Goal: Communication & Community: Answer question/provide support

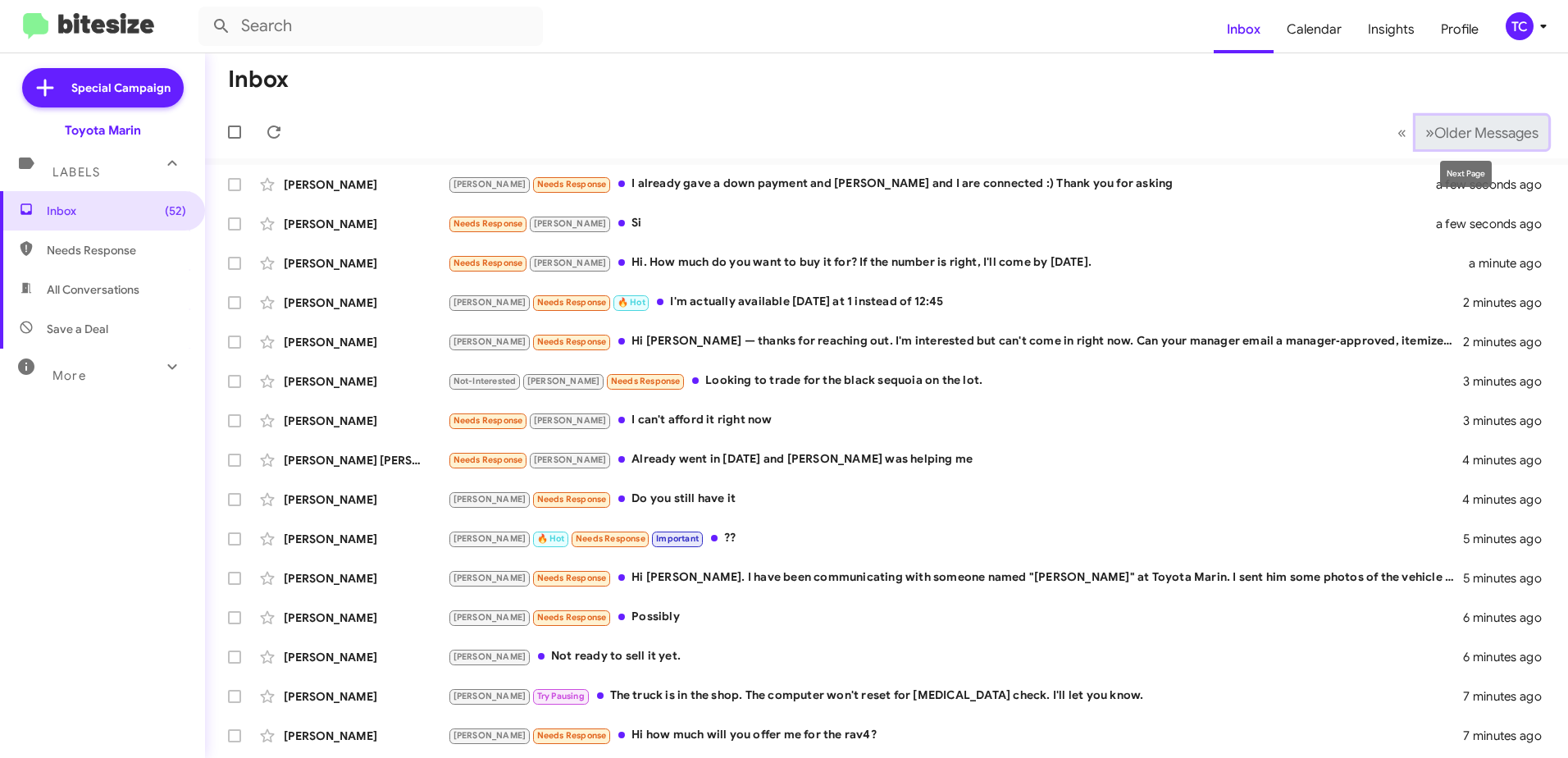
click at [1426, 137] on span "»" at bounding box center [1429, 132] width 9 height 20
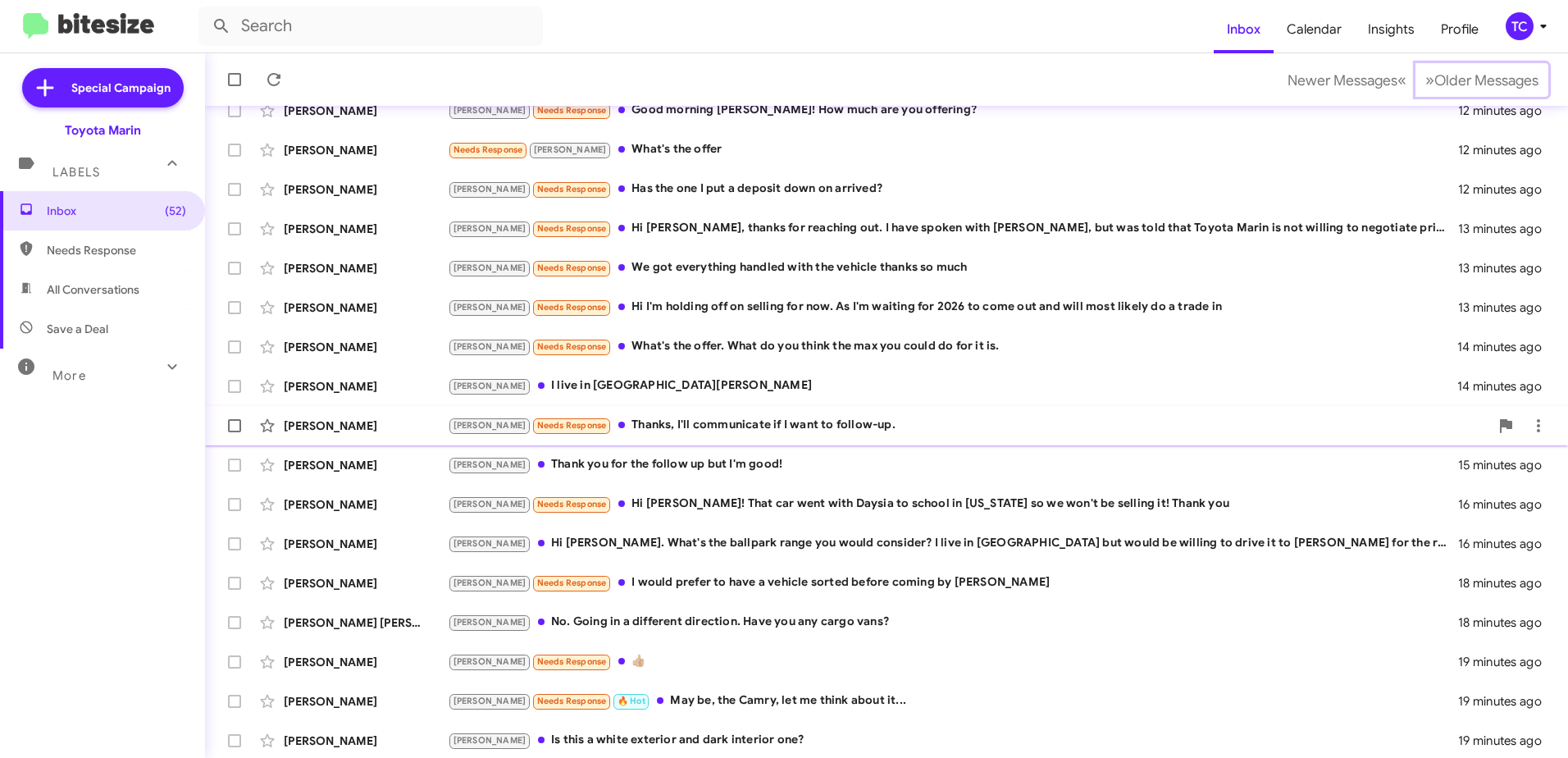
scroll to position [195, 0]
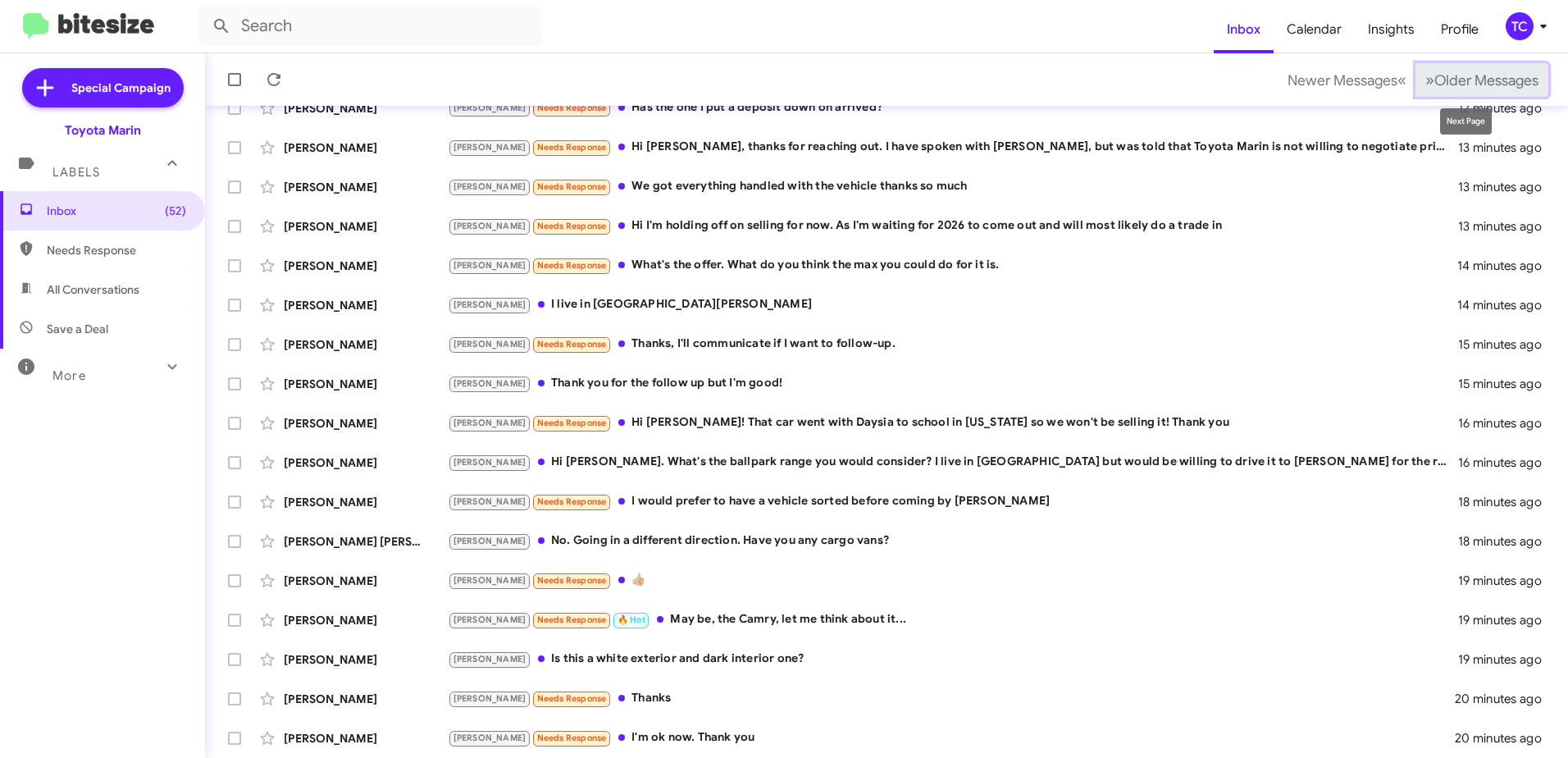
click at [1434, 86] on span "Older Messages" at bounding box center [1486, 80] width 104 height 18
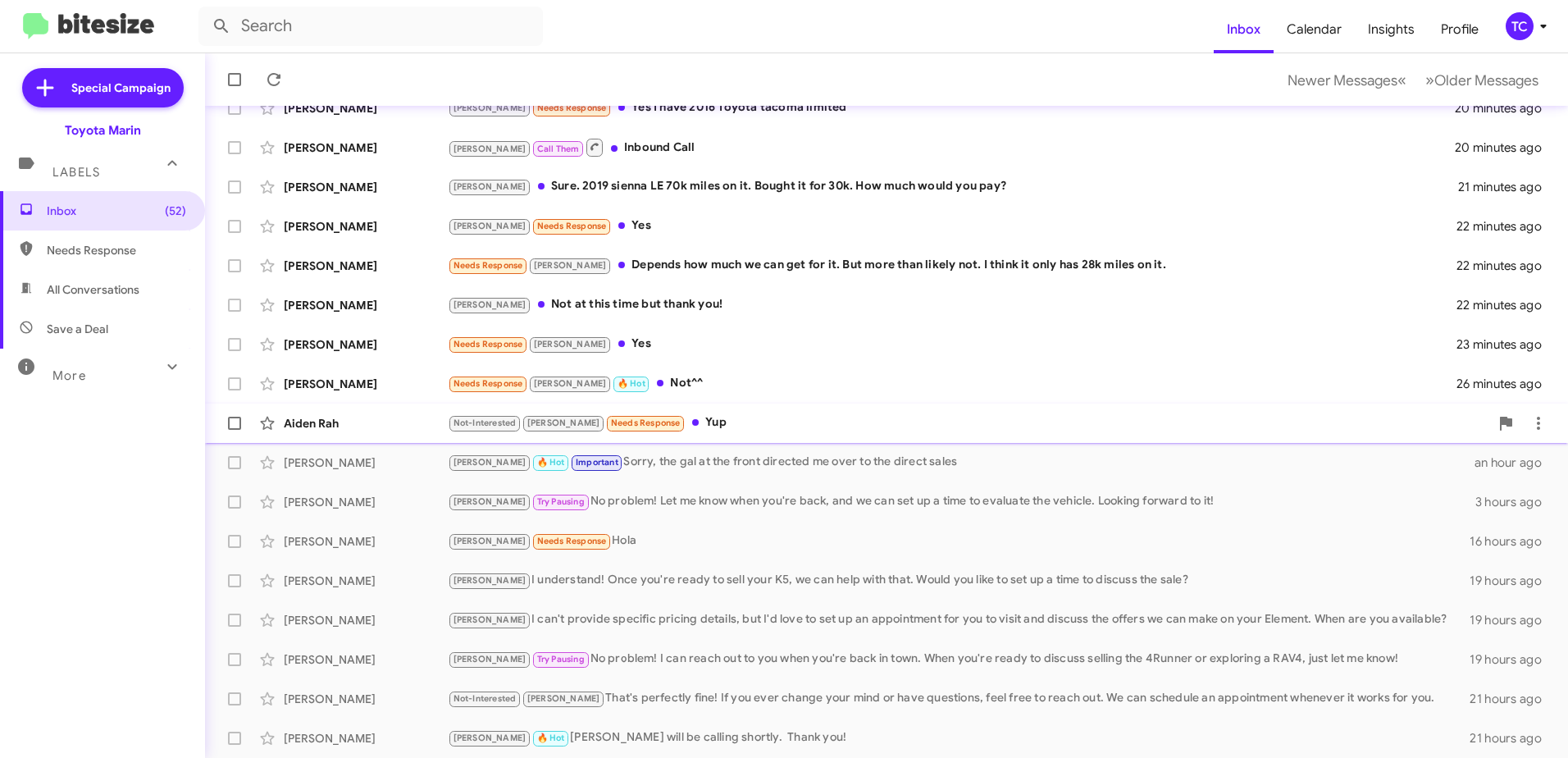
click at [690, 423] on div "Not-Interested [PERSON_NAME] Needs Response Yup" at bounding box center [968, 422] width 1042 height 18
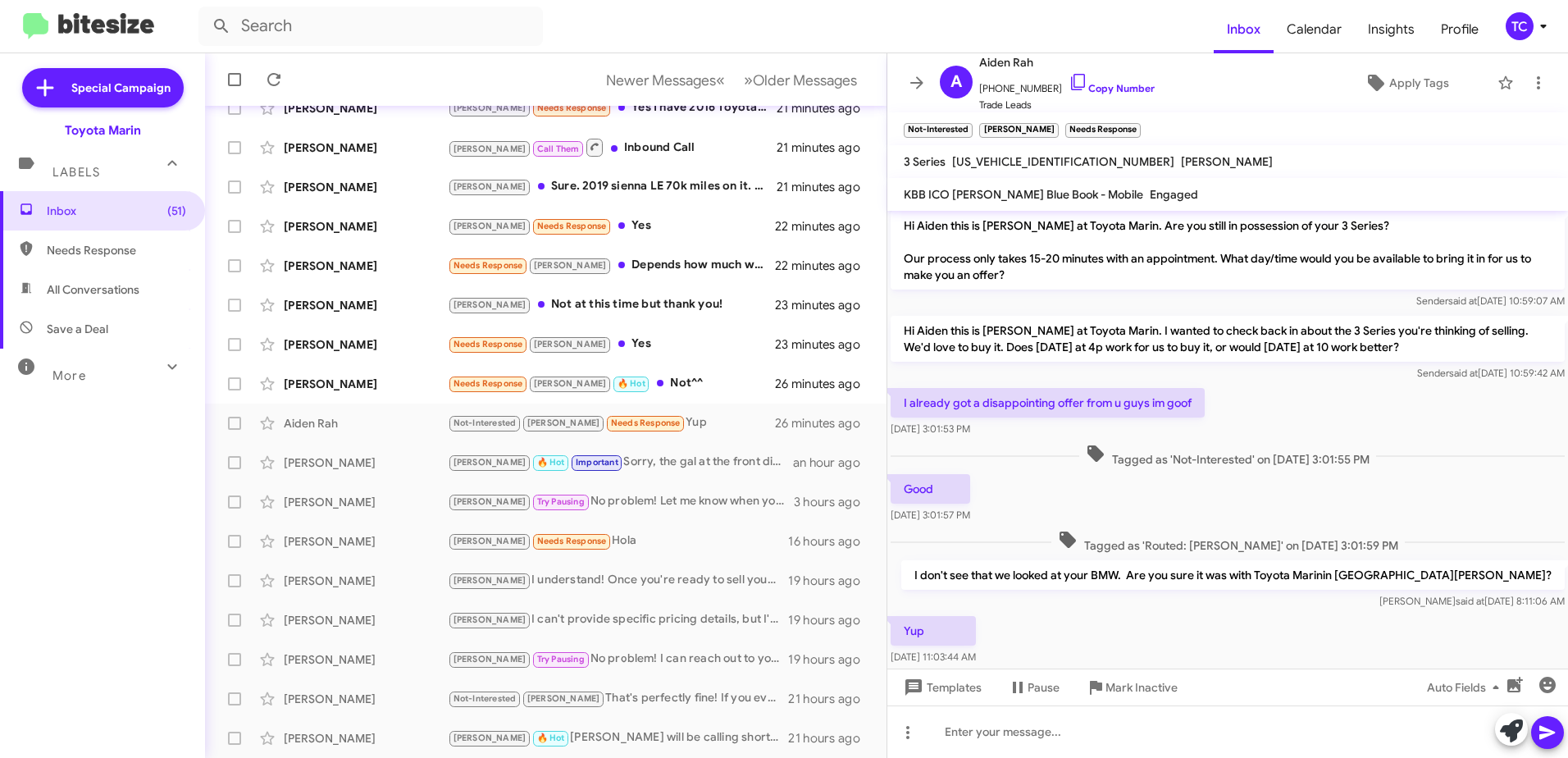
scroll to position [36, 0]
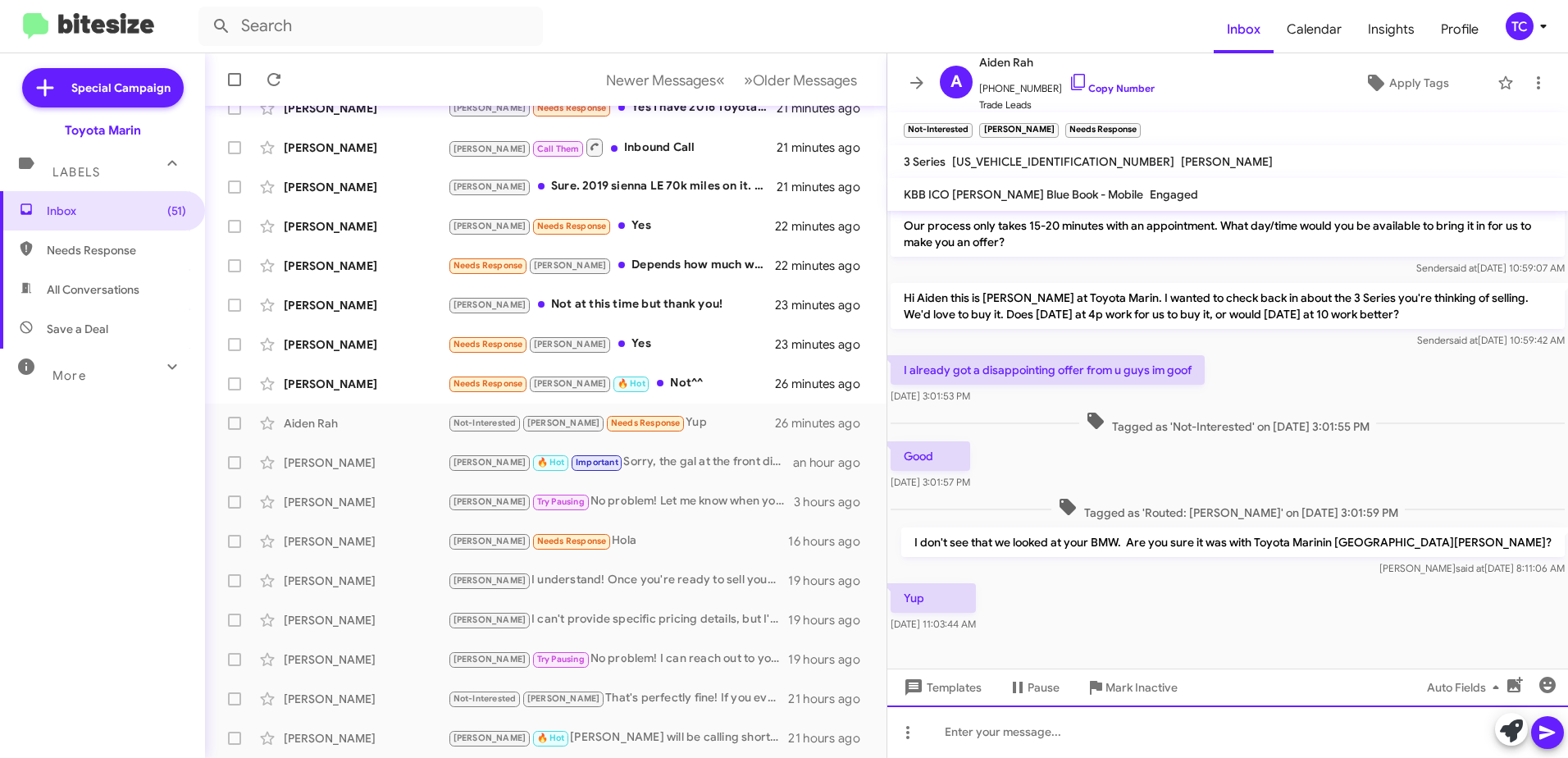
click at [1153, 726] on div at bounding box center [1227, 732] width 680 height 52
click at [1143, 733] on div "I don't see we appraised it a" at bounding box center [1227, 732] width 680 height 52
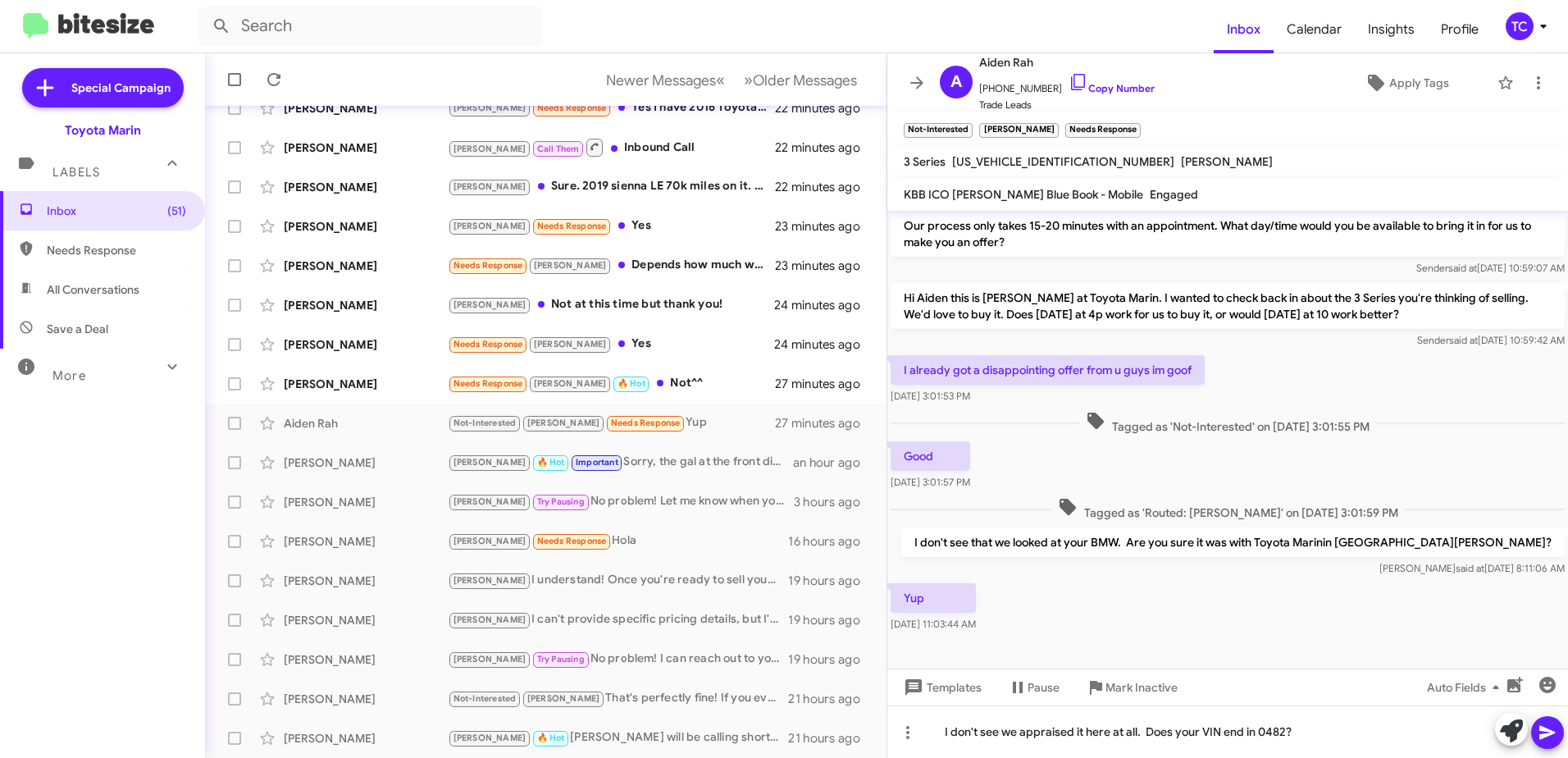
click at [1545, 729] on icon at bounding box center [1547, 733] width 16 height 14
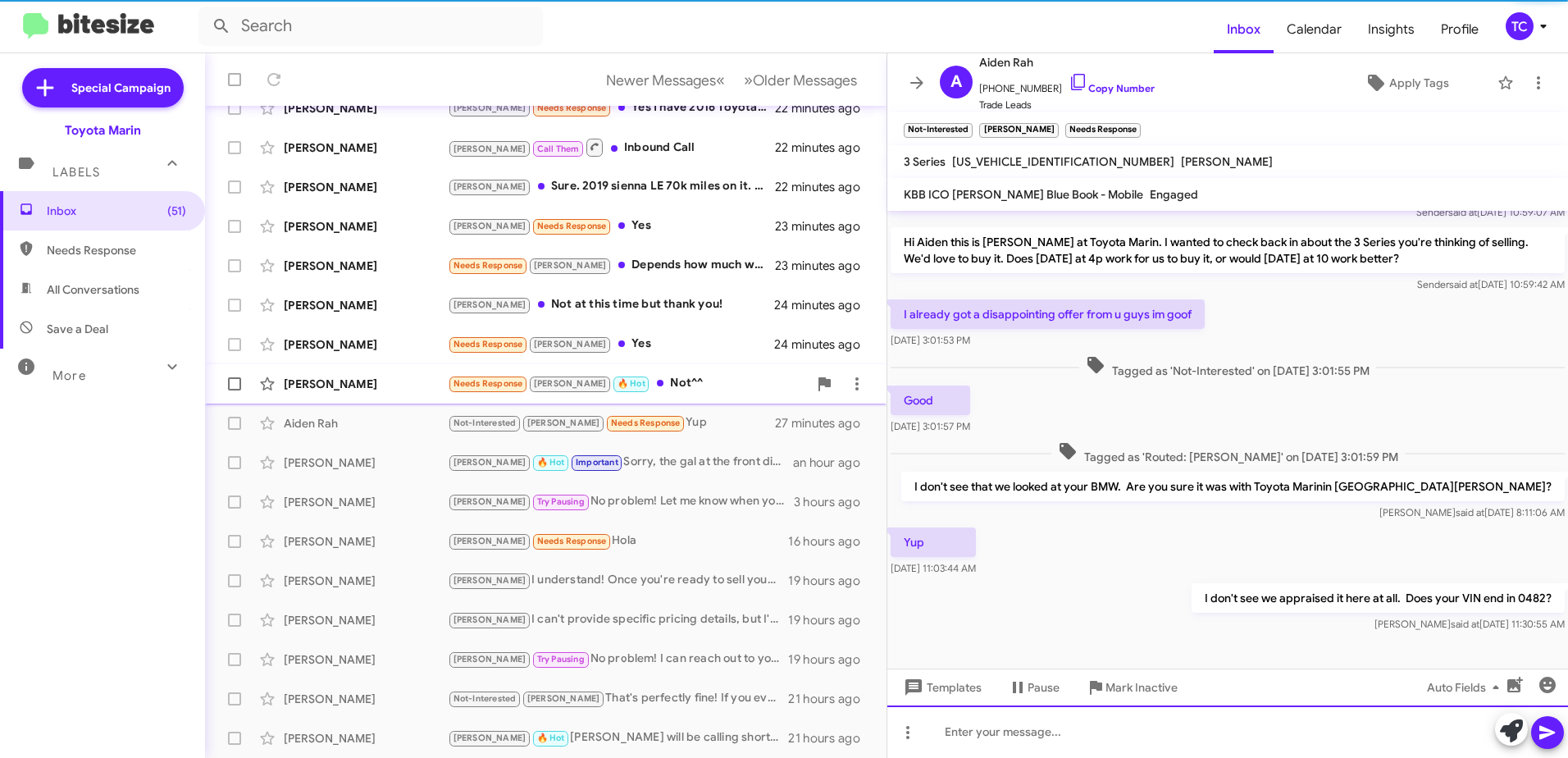
scroll to position [96, 0]
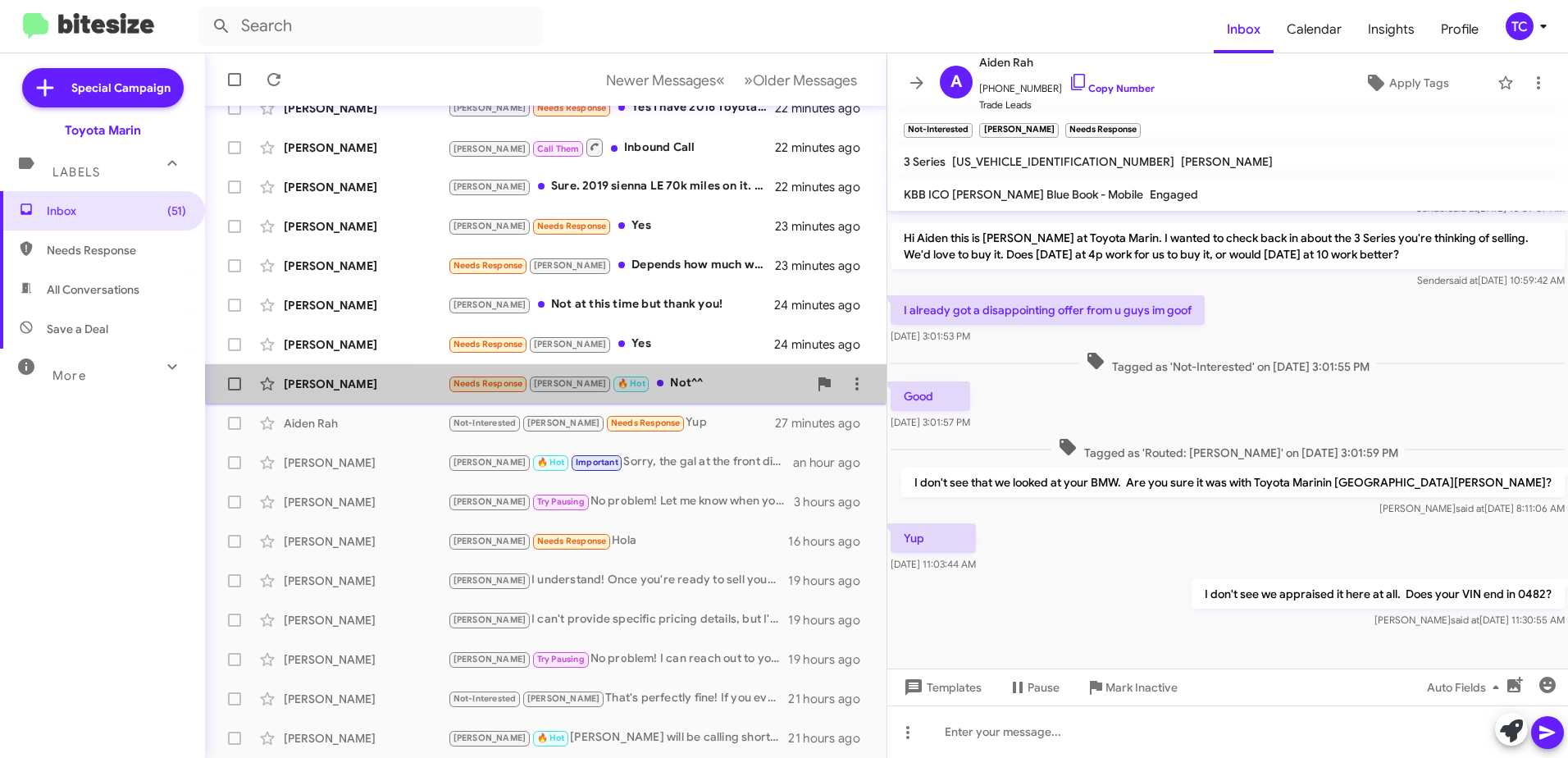
click at [667, 387] on div "Needs Response [PERSON_NAME] 🔥 Hot Not^^" at bounding box center [627, 383] width 360 height 18
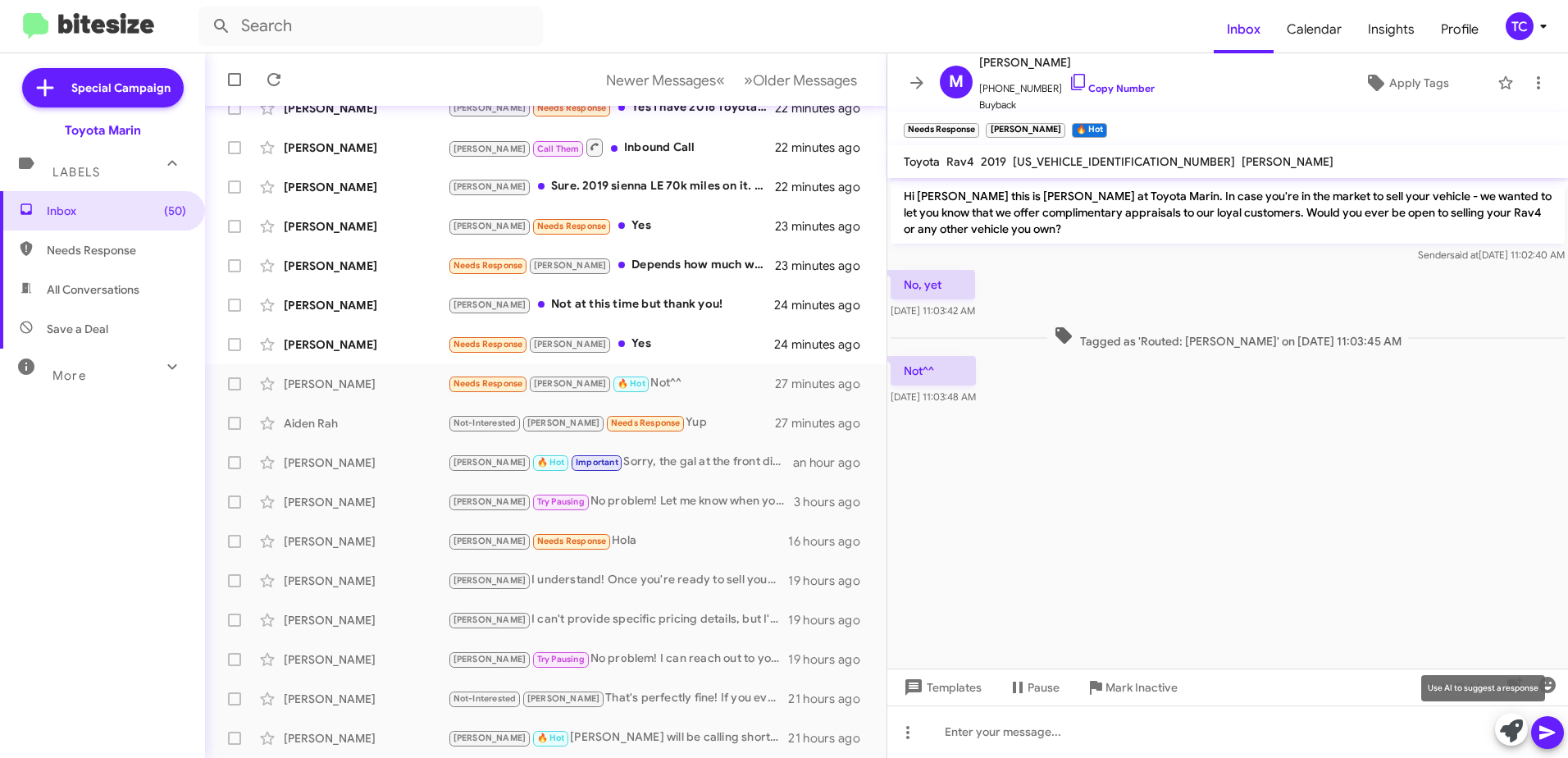
click at [1513, 721] on icon at bounding box center [1512, 731] width 23 height 23
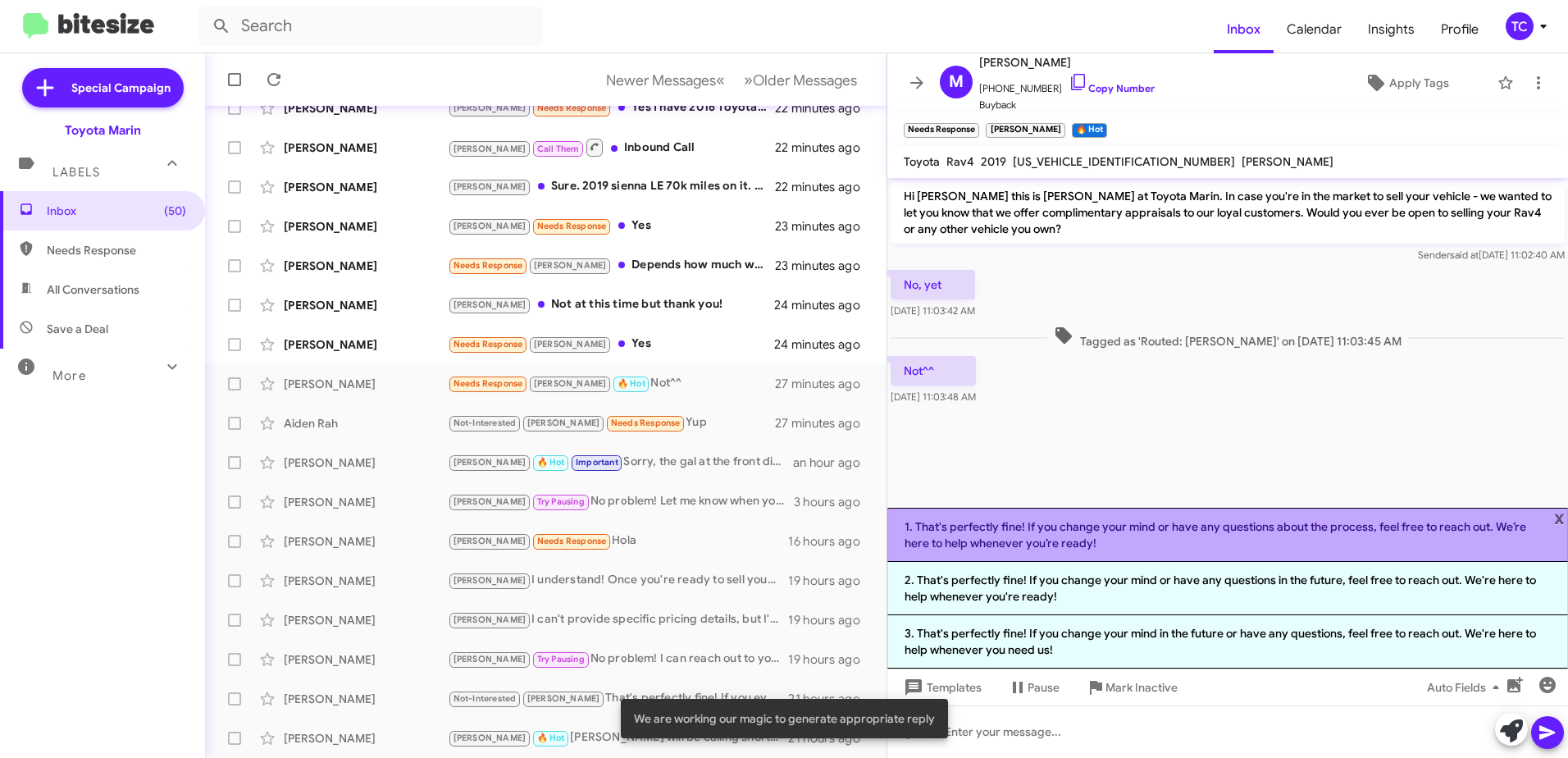
click at [1106, 537] on li "1. That's perfectly fine! If you change your mind or have any questions about t…" at bounding box center [1227, 535] width 680 height 54
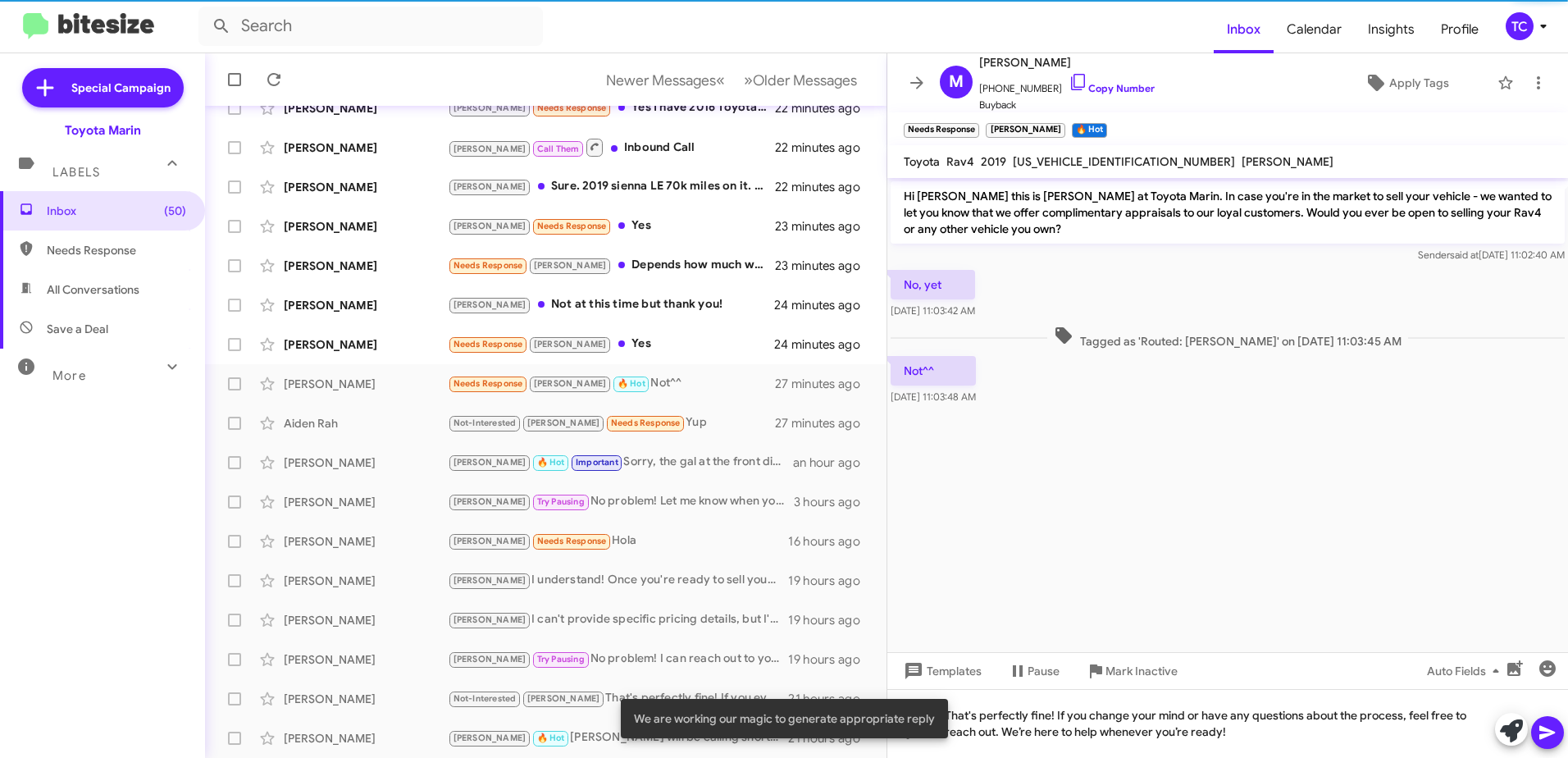
click at [1547, 736] on icon at bounding box center [1547, 733] width 16 height 14
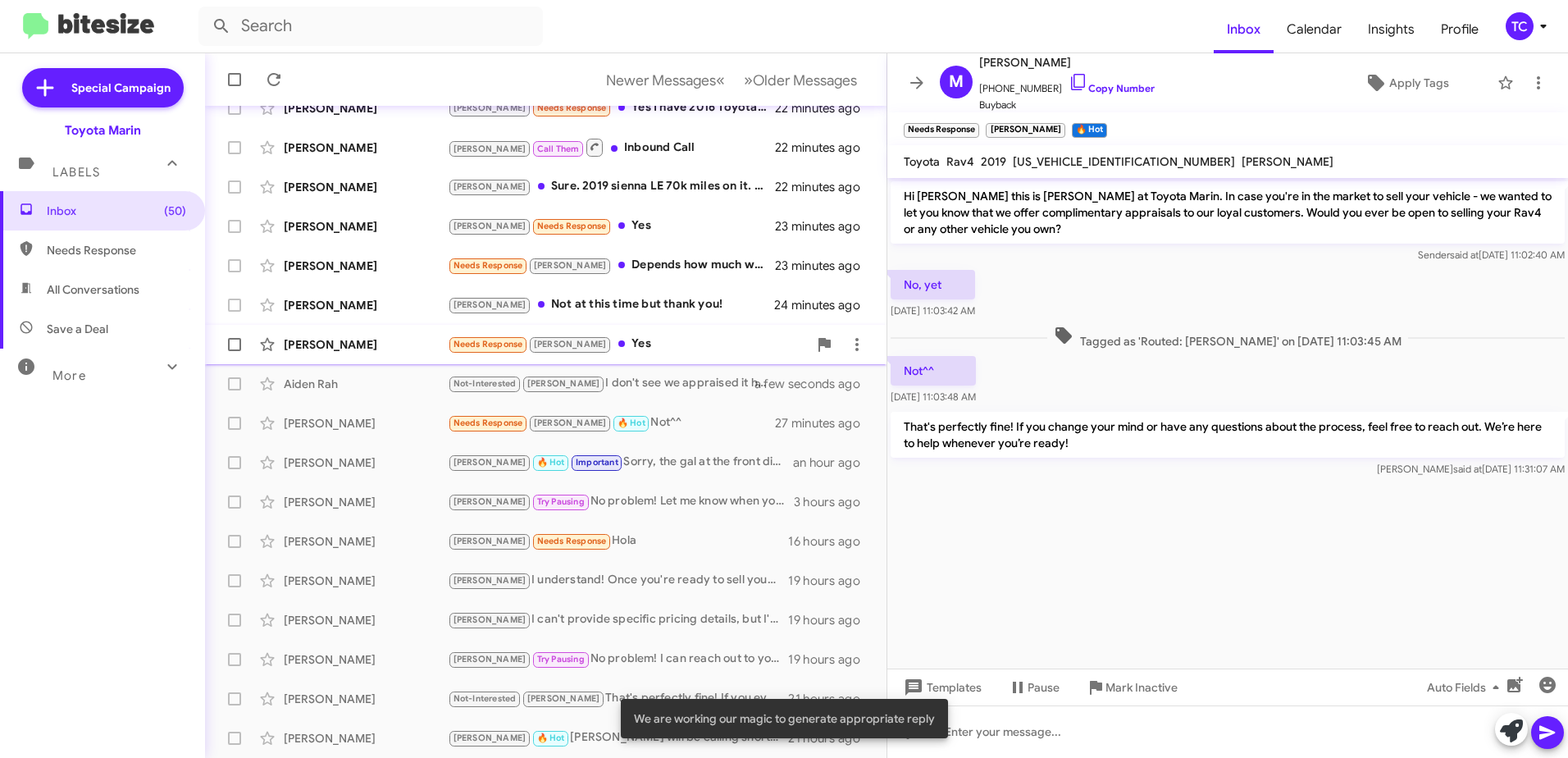
click at [632, 340] on div "Needs Response [PERSON_NAME] Yes" at bounding box center [627, 343] width 360 height 18
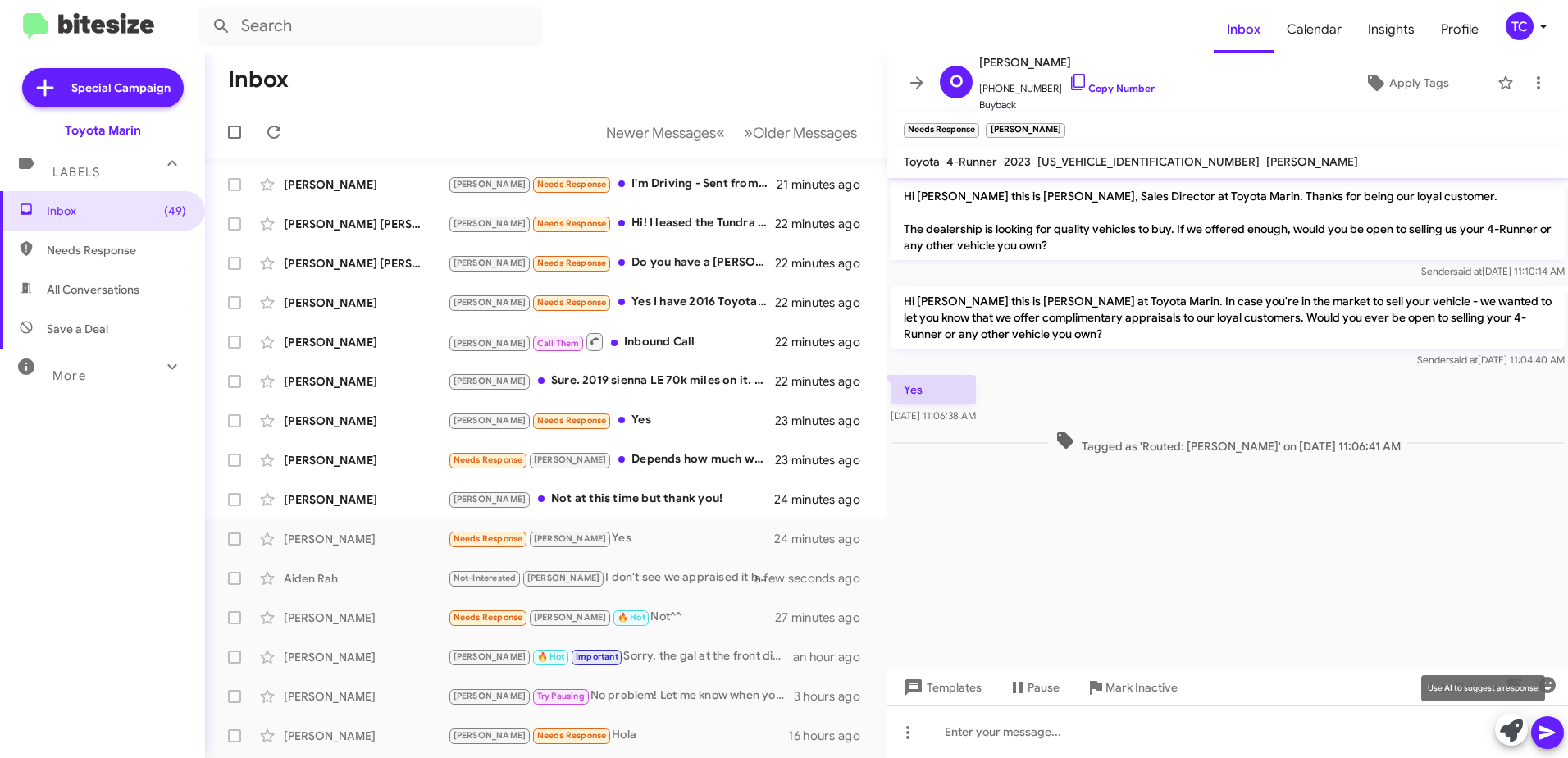
click at [1506, 720] on icon at bounding box center [1512, 731] width 23 height 23
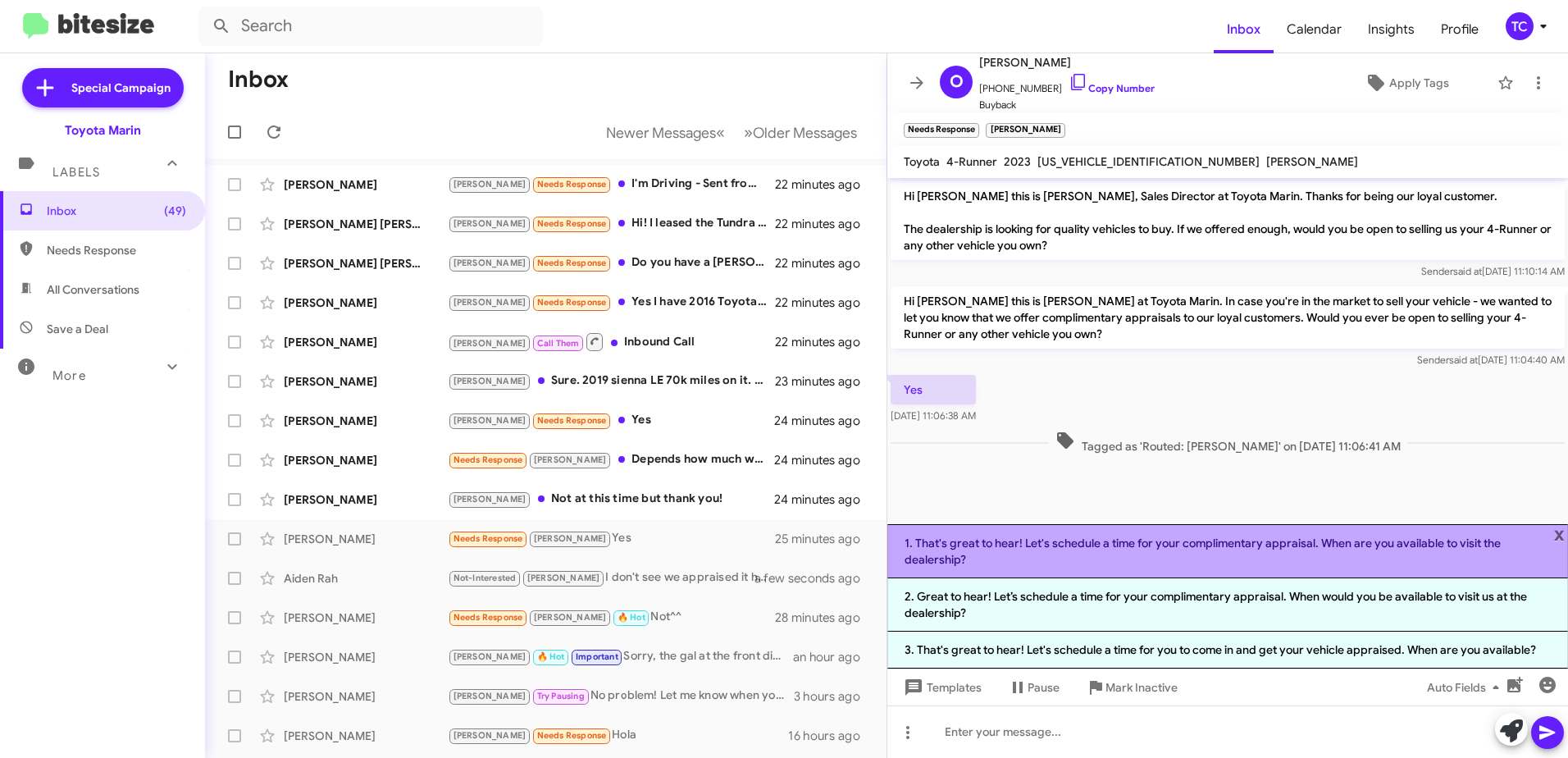
click at [1141, 541] on li "1. That's great to hear! Let's schedule a time for your complimentary appraisal…" at bounding box center [1227, 552] width 680 height 54
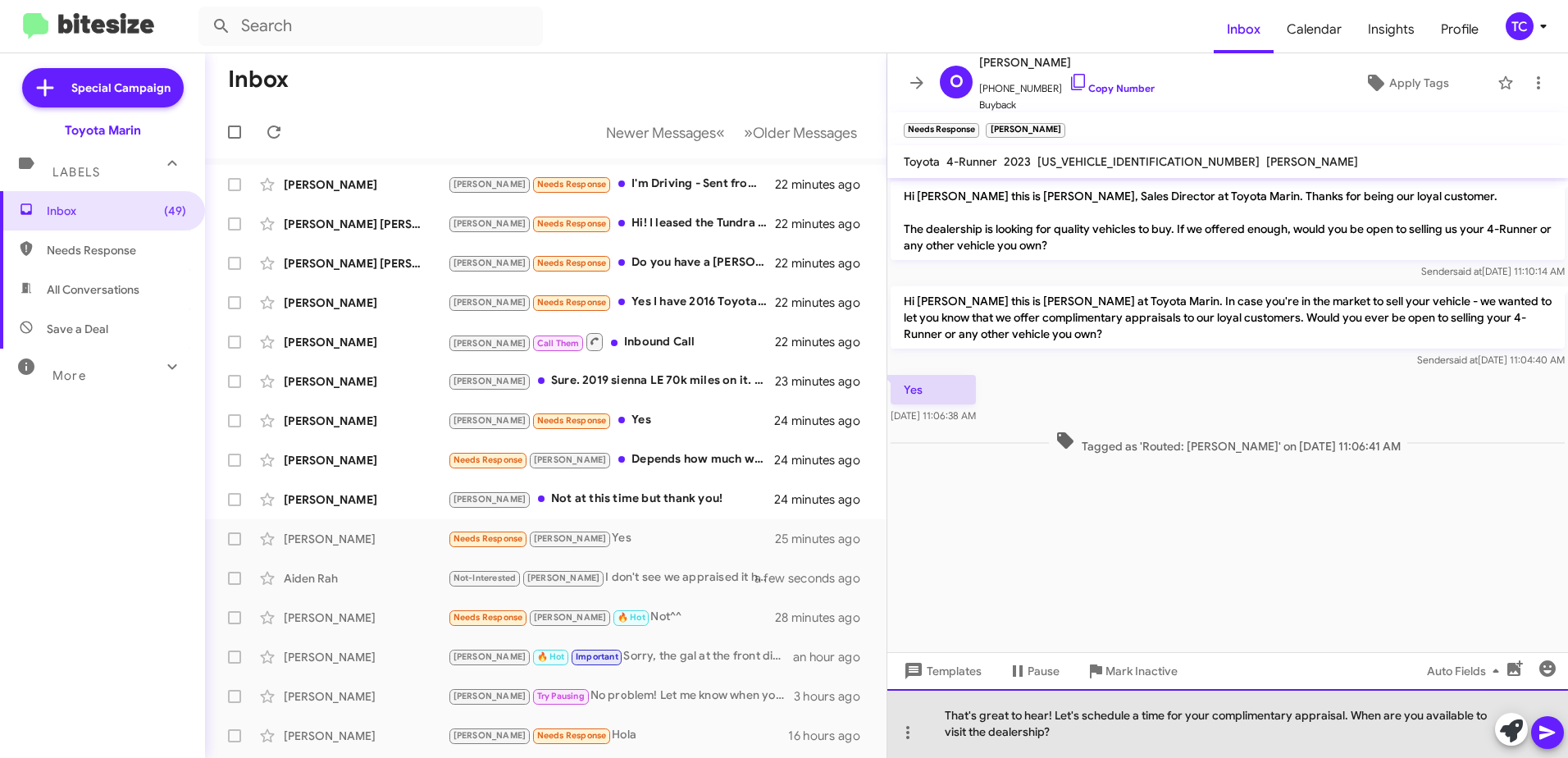
click at [1111, 740] on div "That's great to hear! Let's schedule a time for your complimentary appraisal. W…" at bounding box center [1227, 723] width 680 height 69
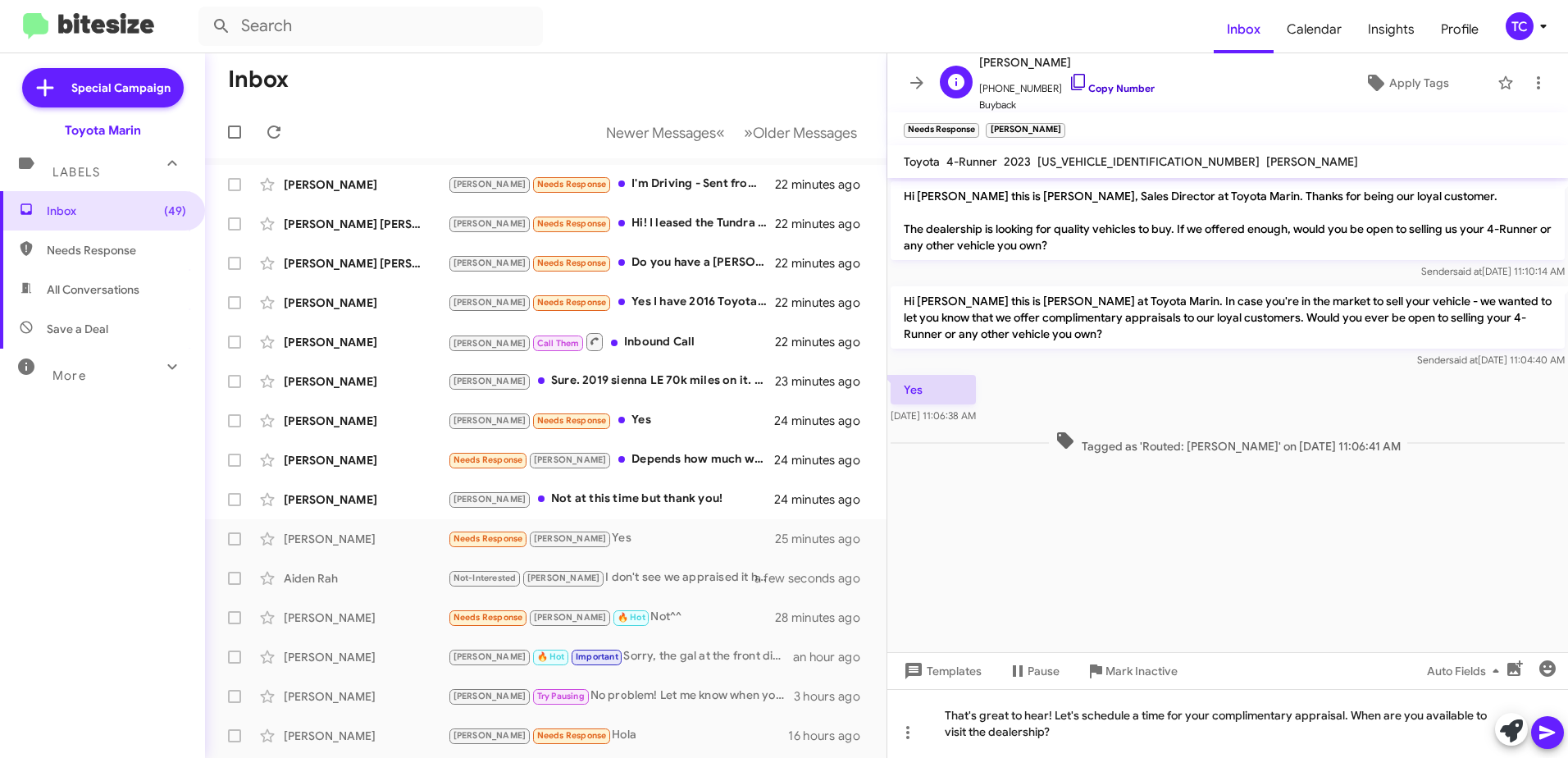
click at [1068, 90] on icon at bounding box center [1078, 81] width 19 height 19
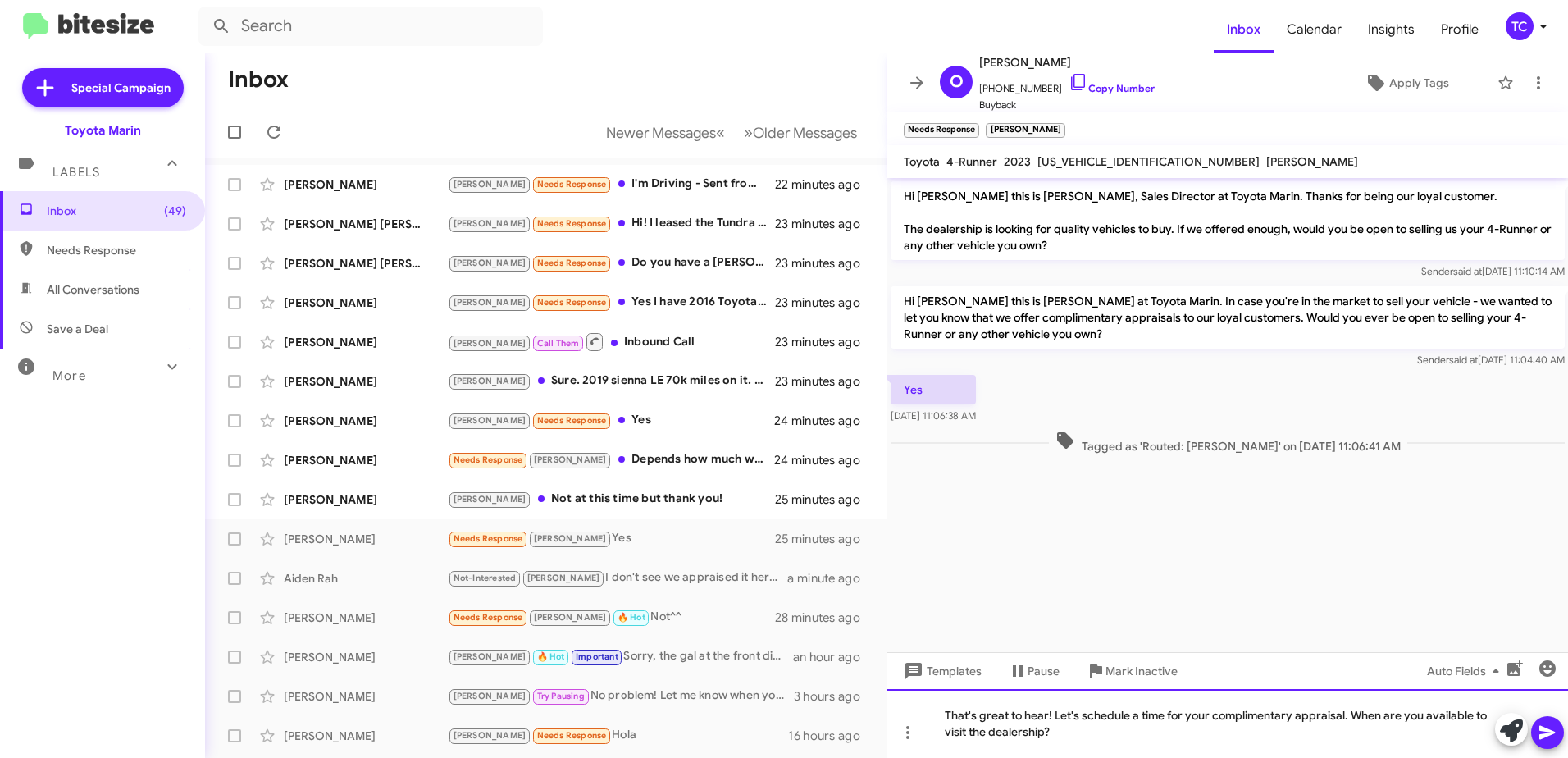
click at [1107, 743] on div "That's great to hear! Let's schedule a time for your complimentary appraisal. W…" at bounding box center [1227, 723] width 680 height 69
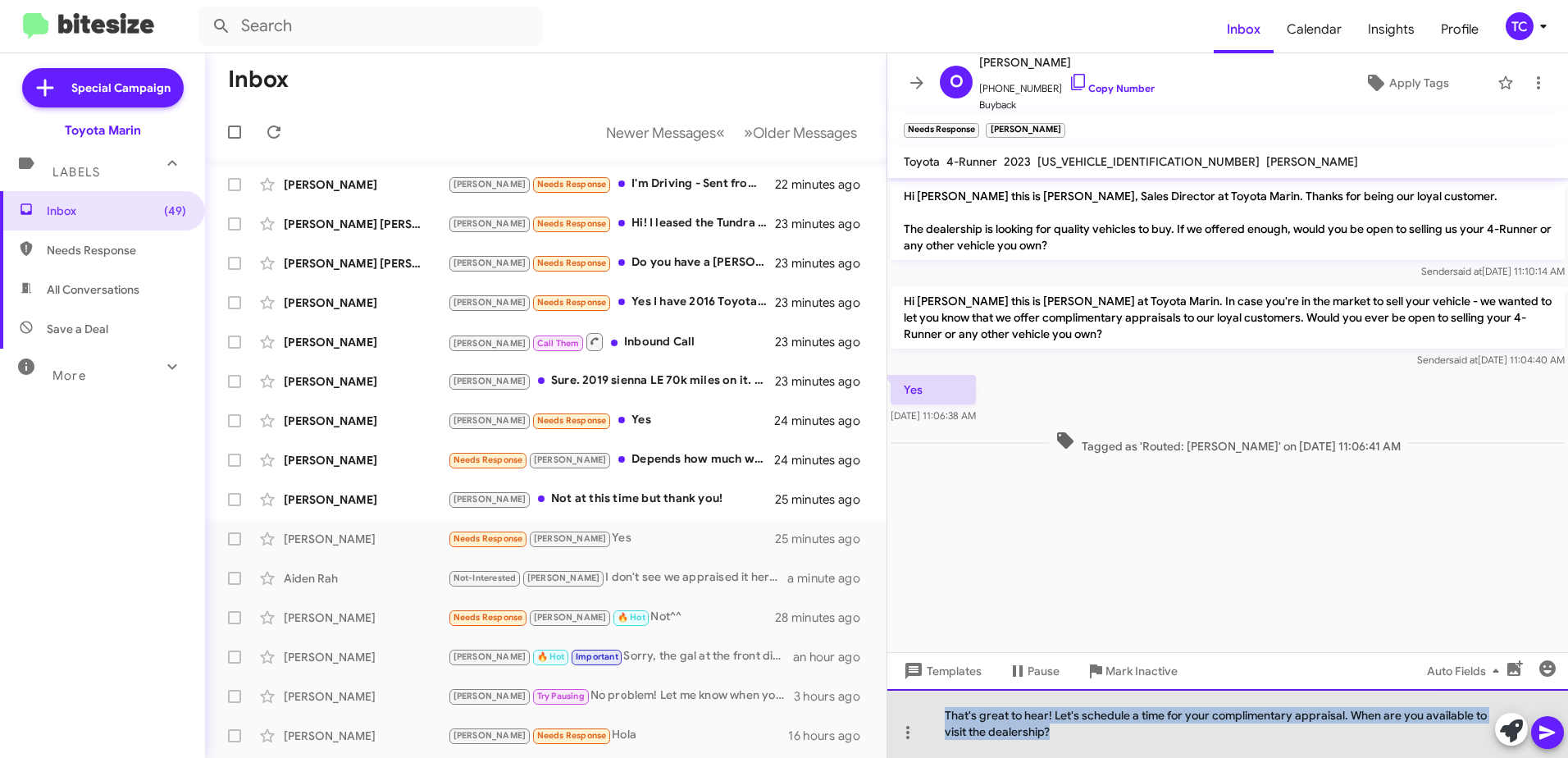
drag, startPoint x: 1084, startPoint y: 735, endPoint x: 914, endPoint y: 713, distance: 171.4
click at [914, 713] on div "That's great to hear! Let's schedule a time for your complimentary appraisal. W…" at bounding box center [1227, 723] width 680 height 69
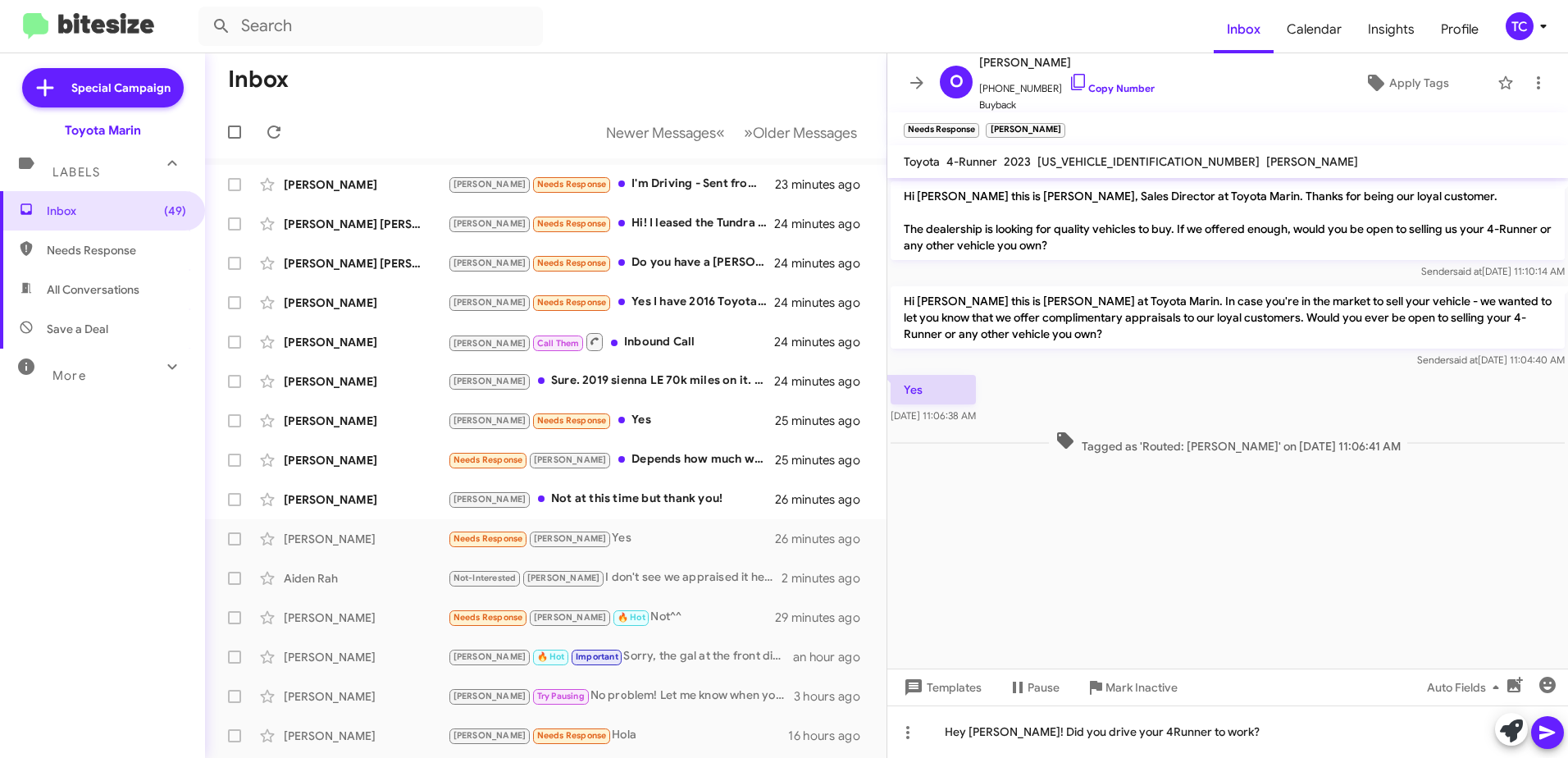
click at [1550, 731] on icon at bounding box center [1547, 733] width 16 height 14
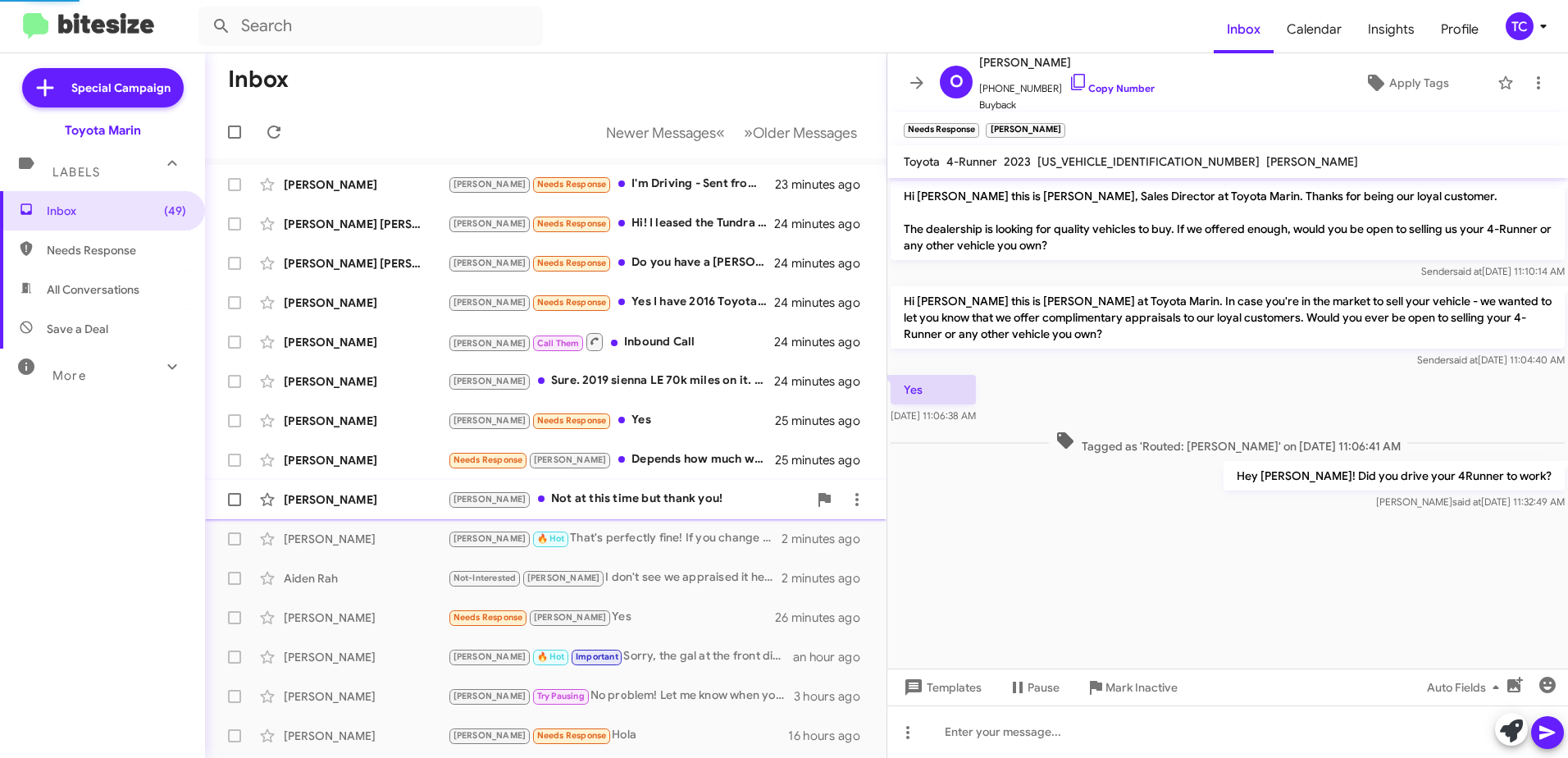
click at [625, 502] on div "[PERSON_NAME] Not at this time but thank you!" at bounding box center [627, 498] width 360 height 18
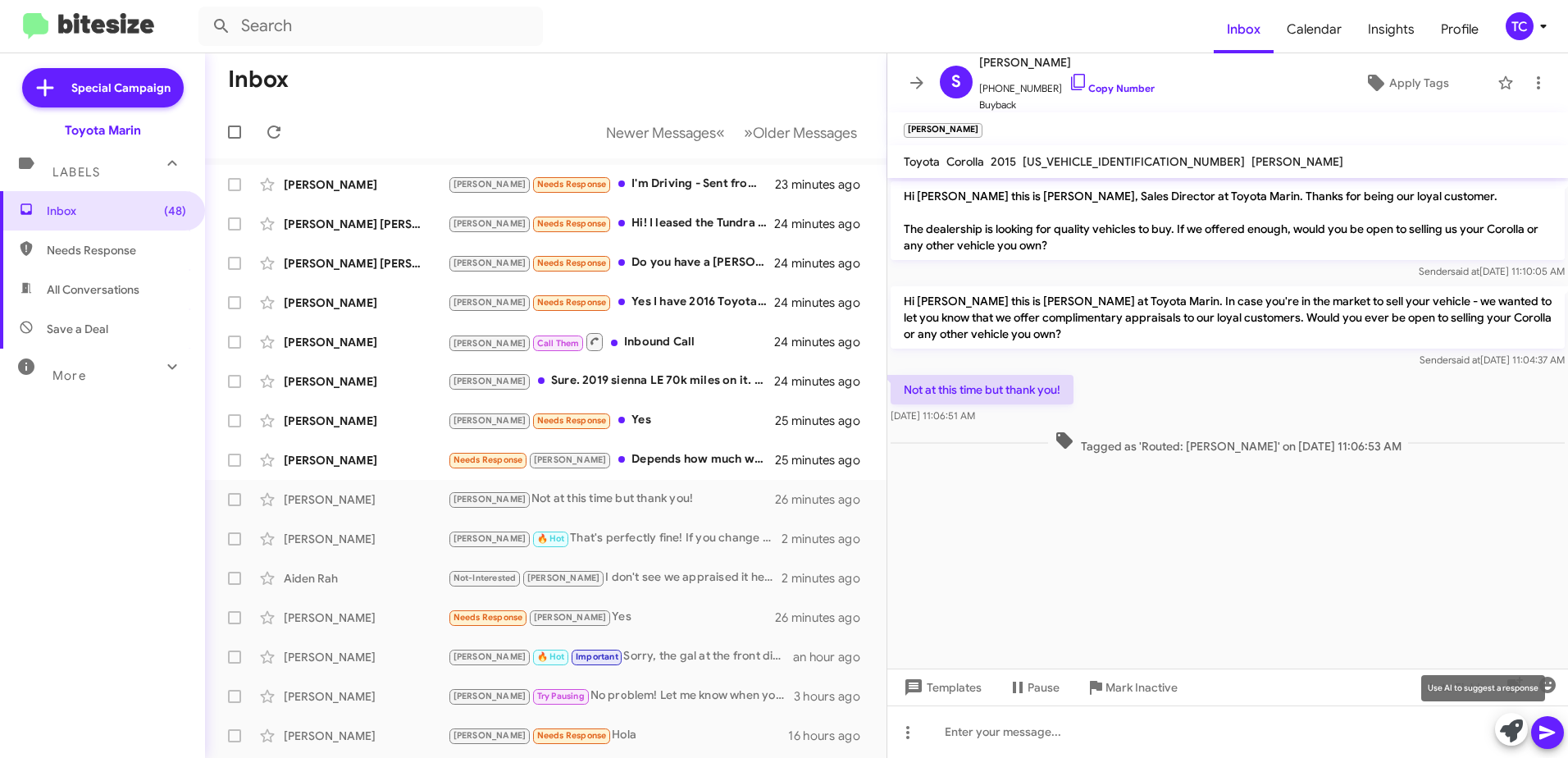
click at [1505, 726] on icon at bounding box center [1512, 731] width 23 height 23
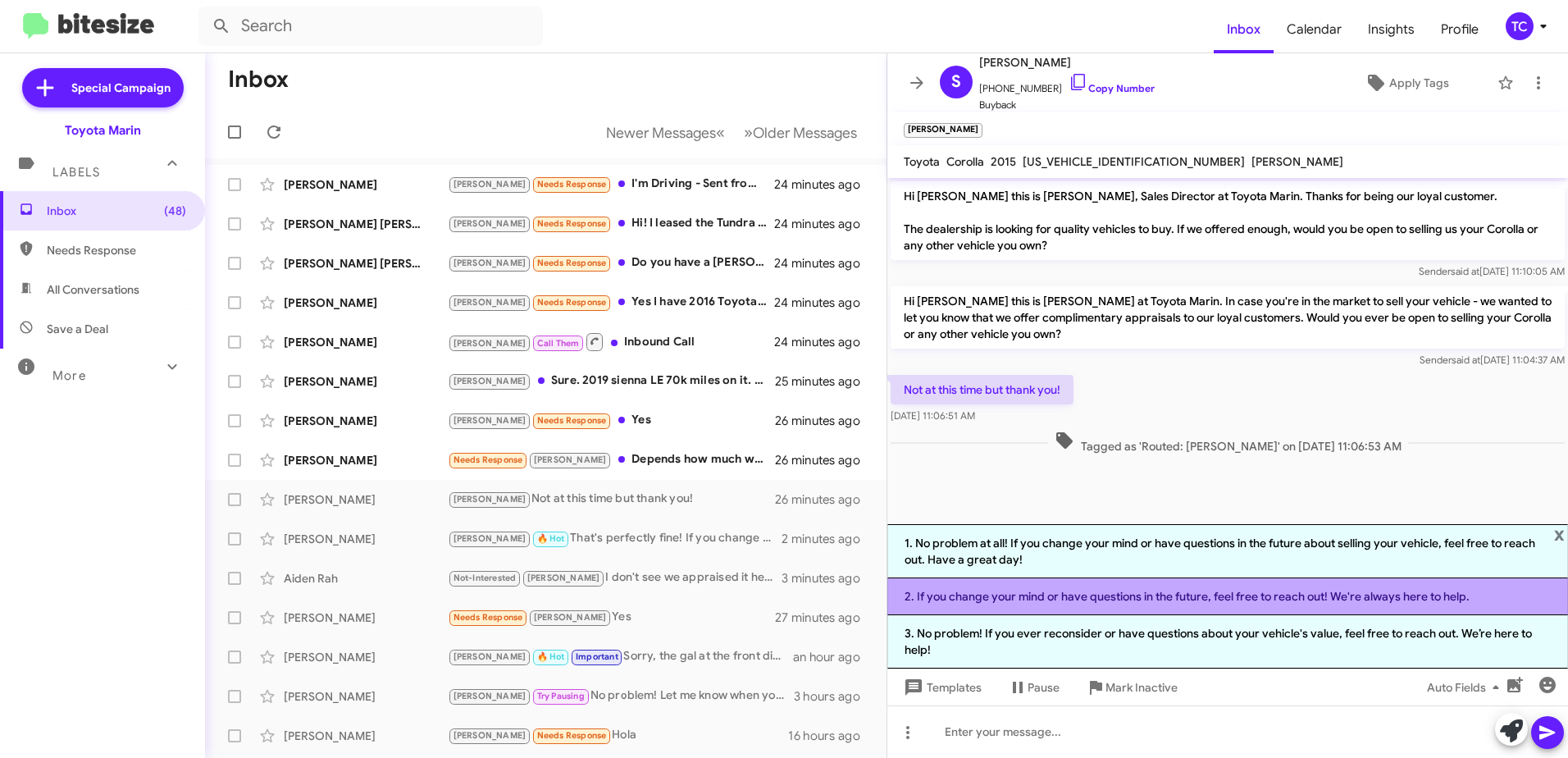
click at [1138, 591] on li "2. If you change your mind or have questions in the future, feel free to reach …" at bounding box center [1227, 596] width 680 height 37
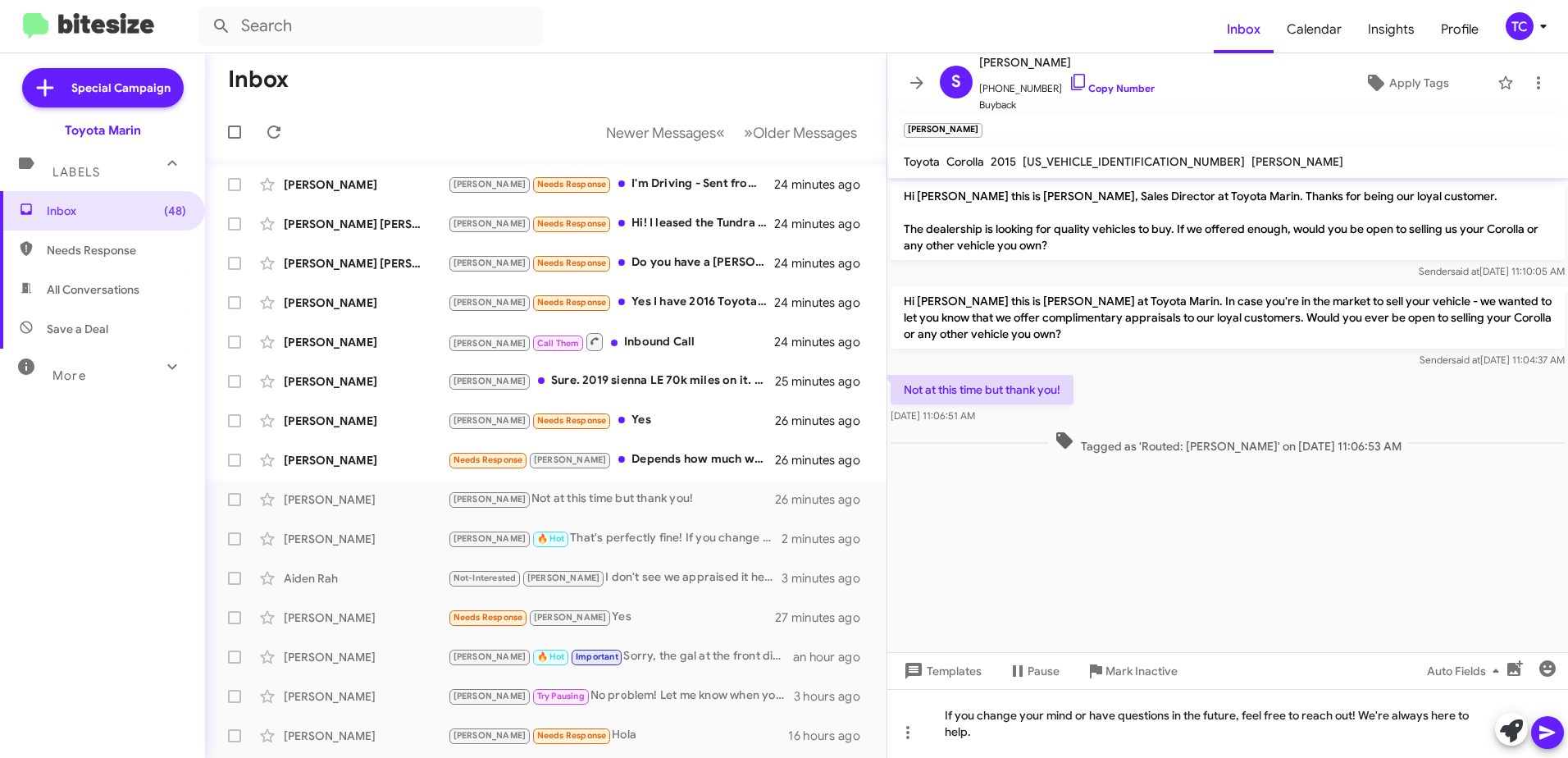
click at [1555, 733] on icon at bounding box center [1547, 732] width 19 height 19
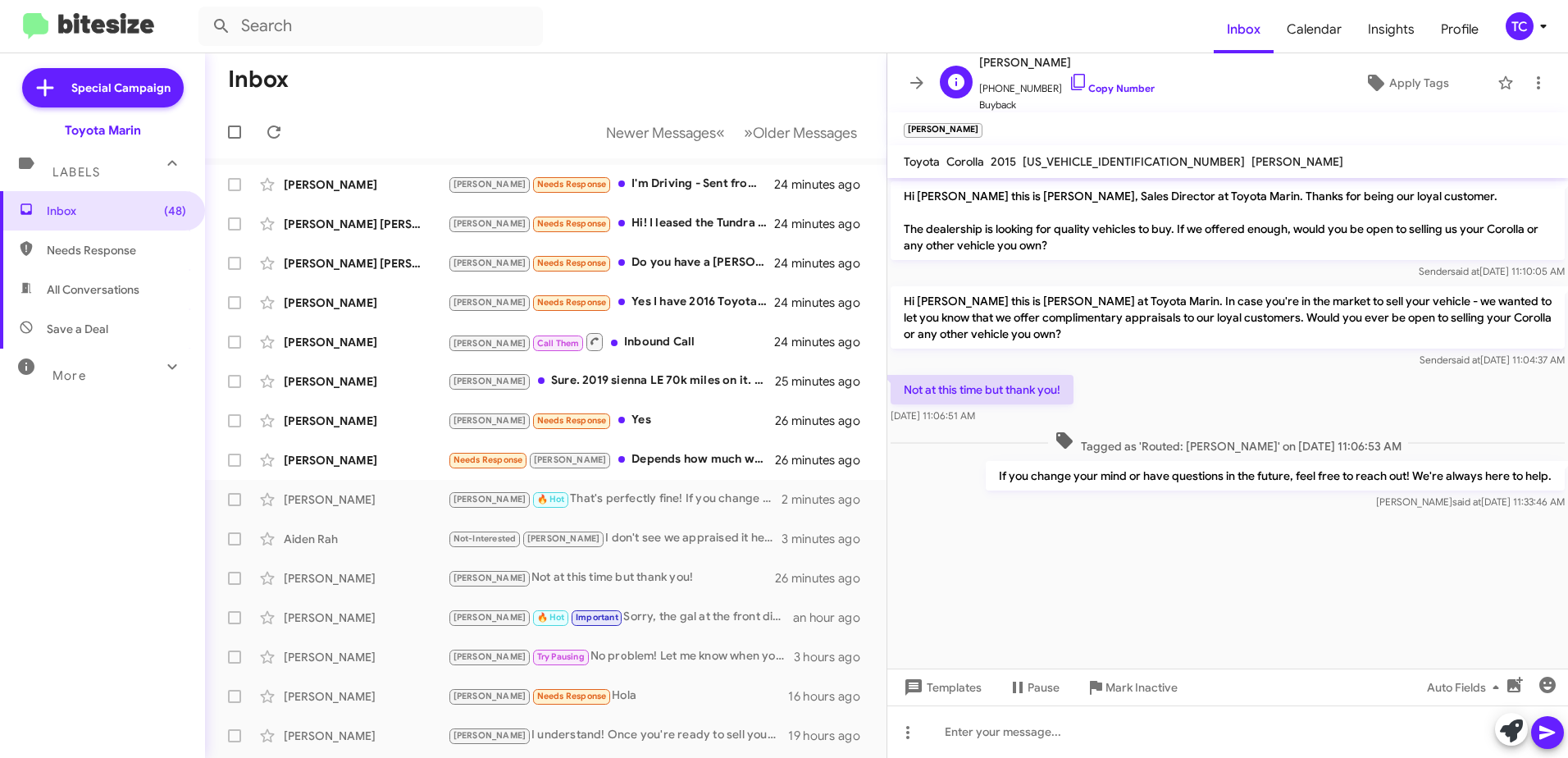
drag, startPoint x: 1055, startPoint y: 80, endPoint x: 1022, endPoint y: 76, distance: 33.2
click at [1071, 80] on icon at bounding box center [1078, 81] width 14 height 16
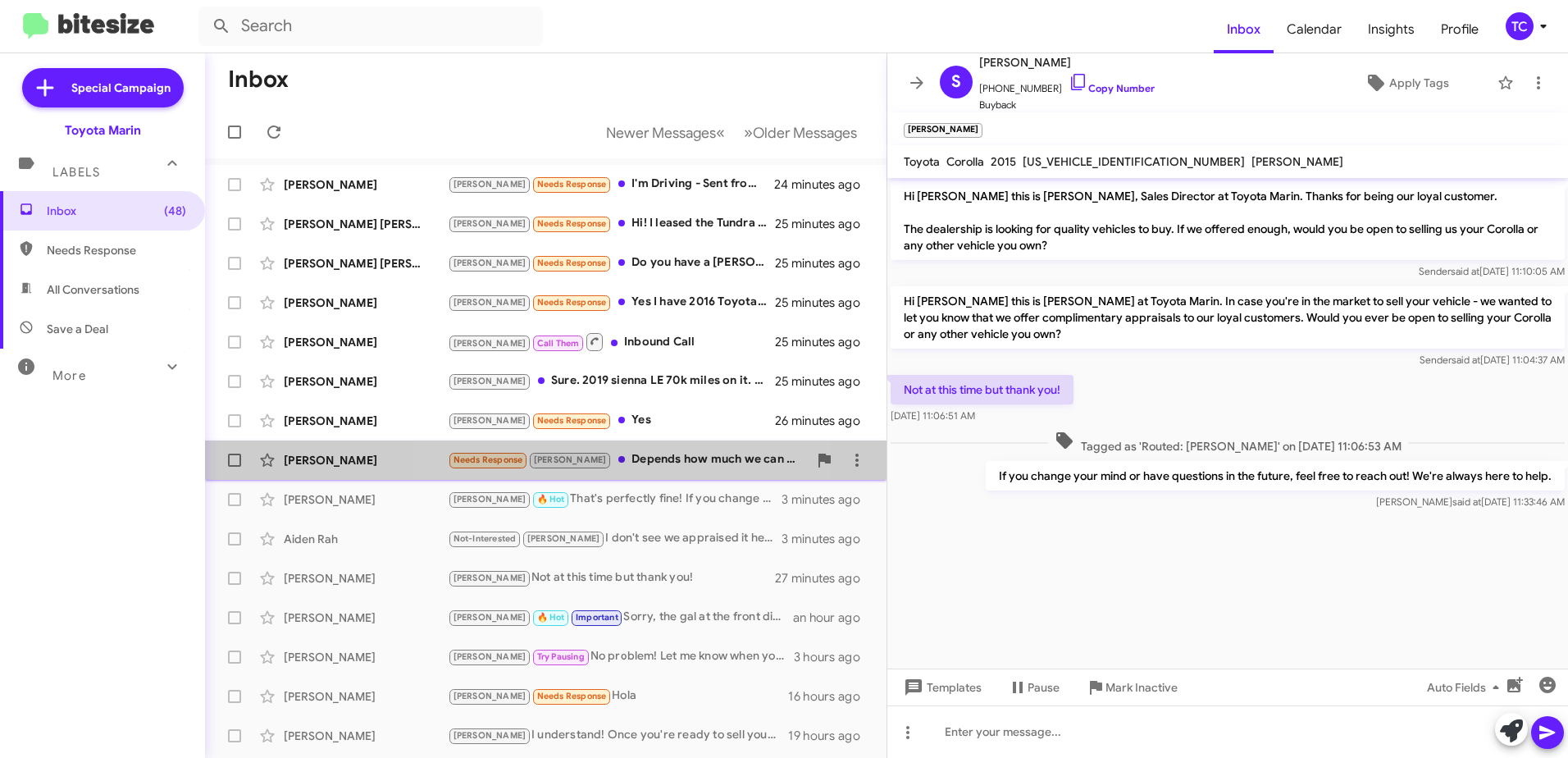
click at [601, 455] on div "Needs Response [PERSON_NAME] Depends how much we can get for it. But more than …" at bounding box center [627, 459] width 360 height 18
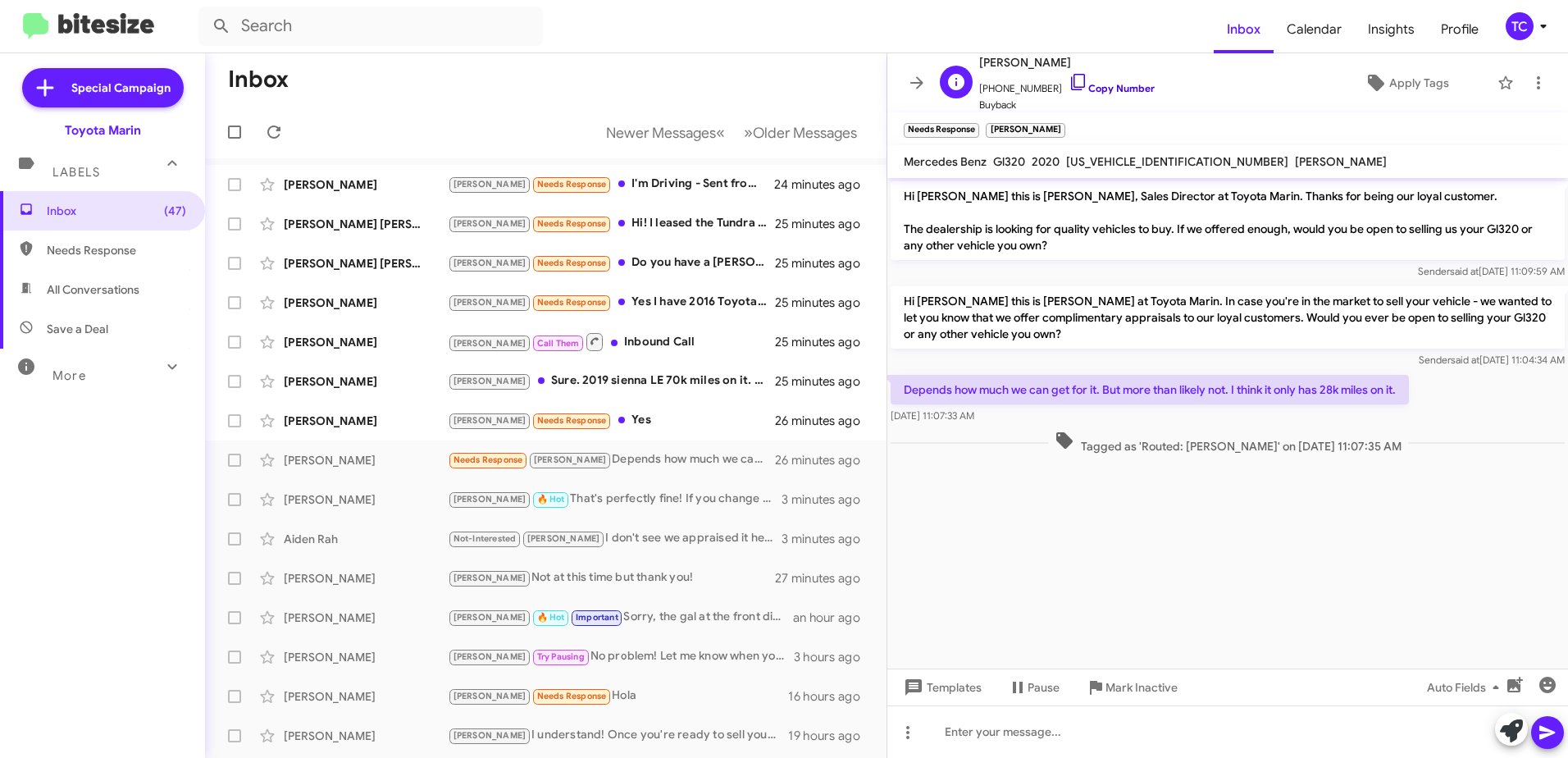
click at [1068, 79] on icon at bounding box center [1078, 81] width 19 height 19
click at [1206, 550] on cdk-virtual-scroll-viewport "Hi [PERSON_NAME] this is [PERSON_NAME], Sales Director at Toyota Marin. Thanks …" at bounding box center [1227, 424] width 680 height 490
click at [1521, 679] on icon at bounding box center [1518, 679] width 15 height 12
click at [1502, 729] on icon at bounding box center [1512, 731] width 23 height 23
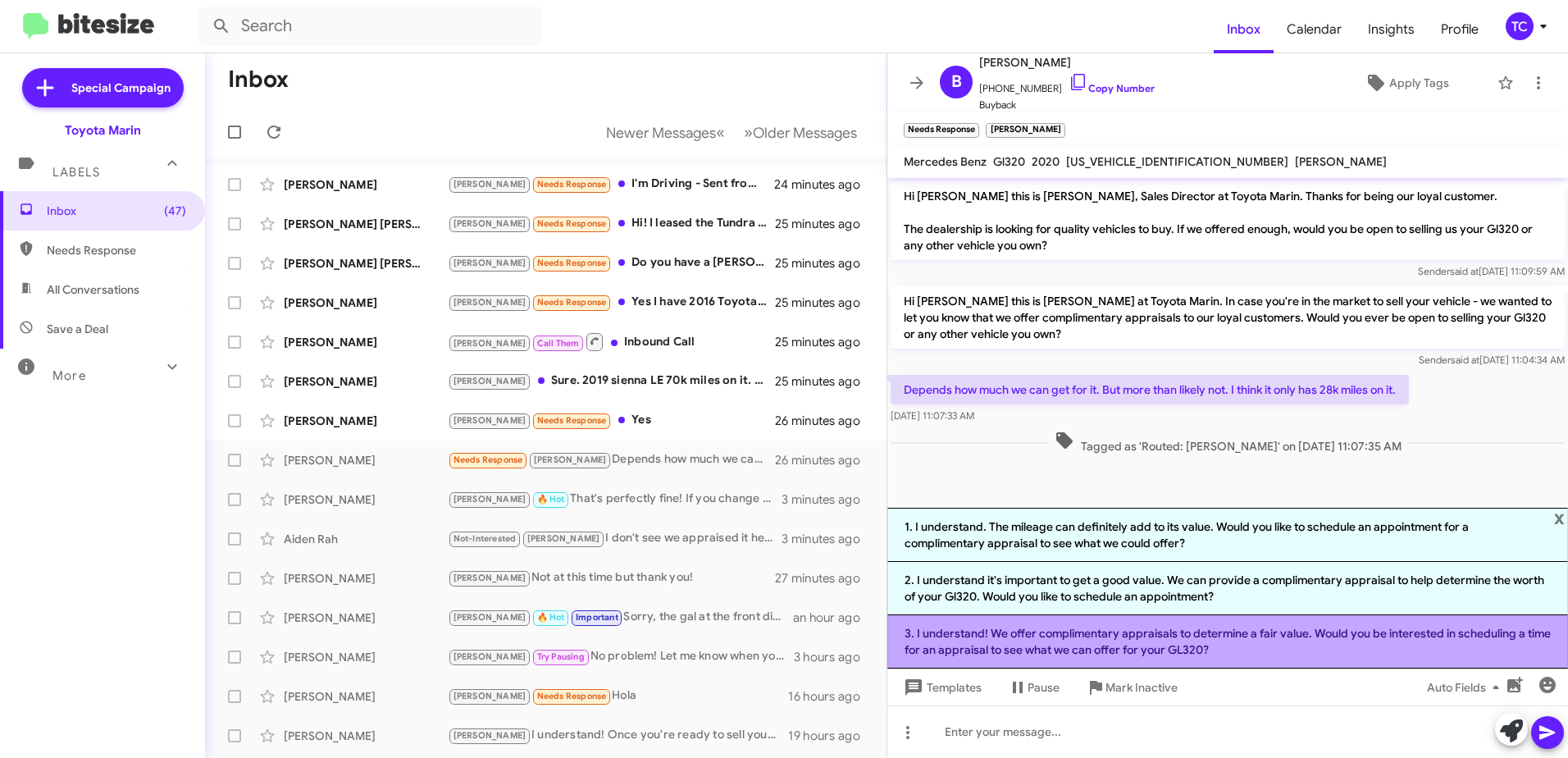
click at [1163, 645] on li "3. I understand! We offer complimentary appraisals to determine a fair value. W…" at bounding box center [1227, 642] width 680 height 53
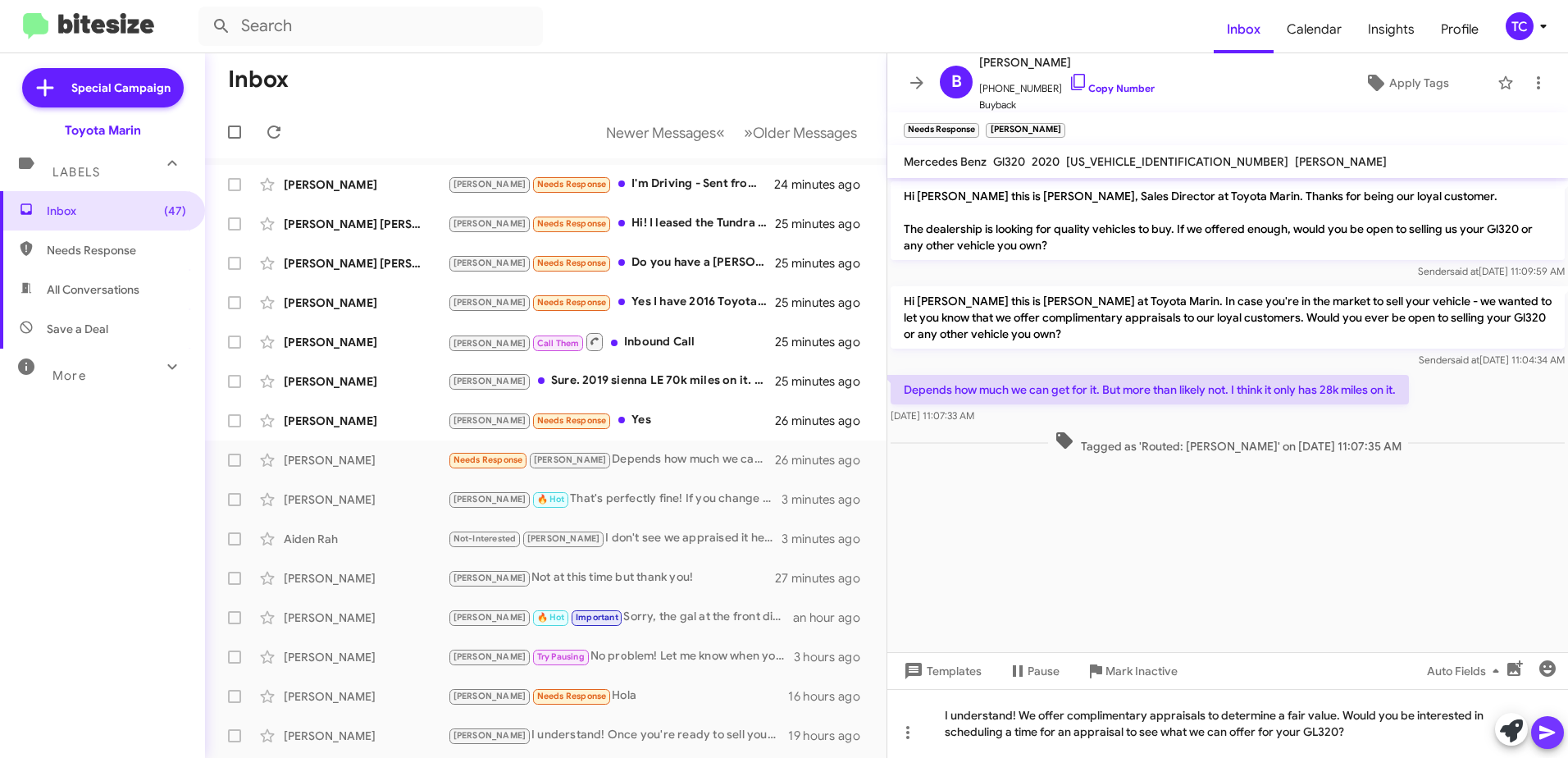
click at [1546, 733] on icon at bounding box center [1547, 732] width 19 height 19
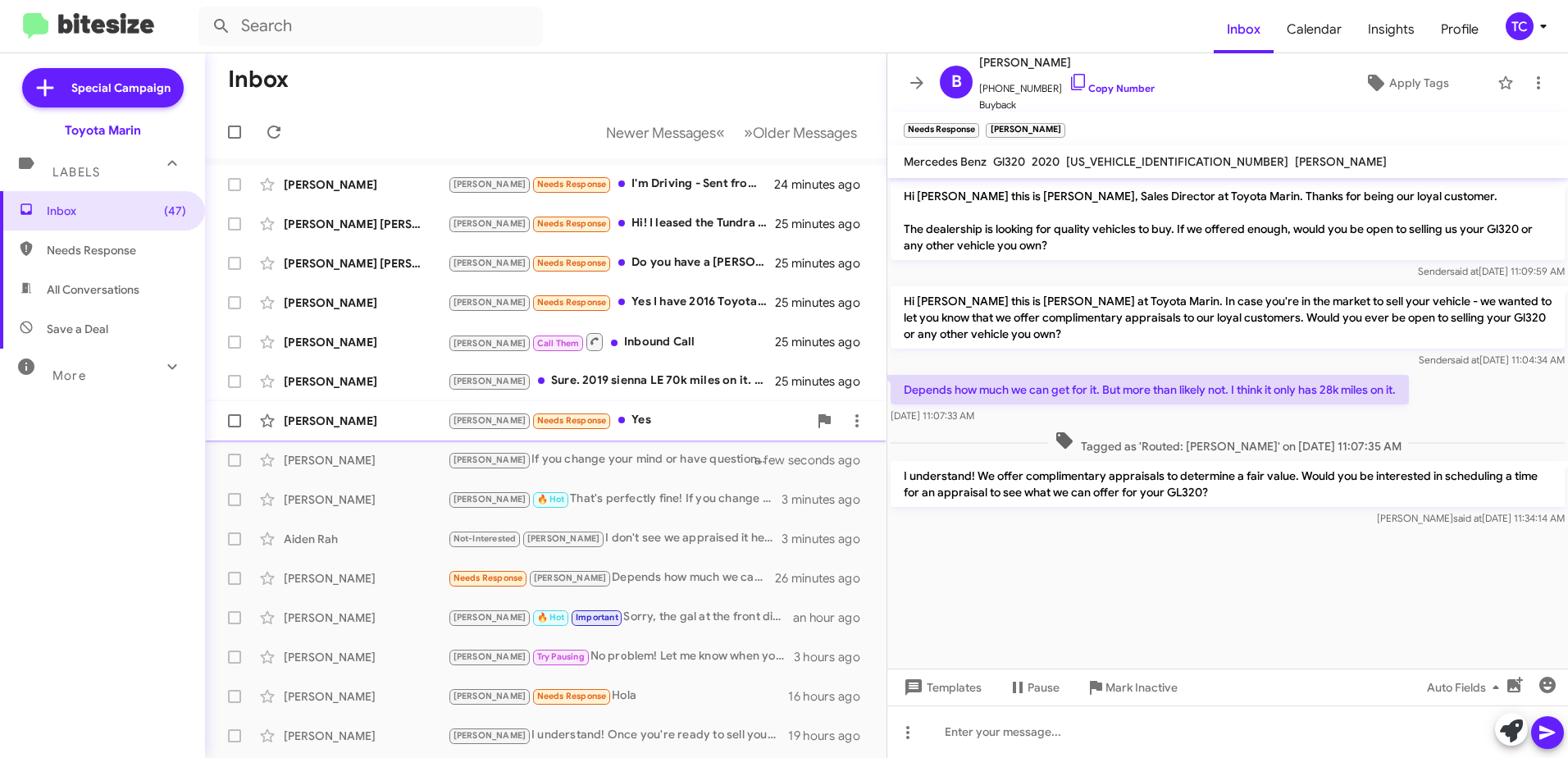
click at [633, 415] on div "[PERSON_NAME] Needs Response Yes" at bounding box center [627, 420] width 360 height 18
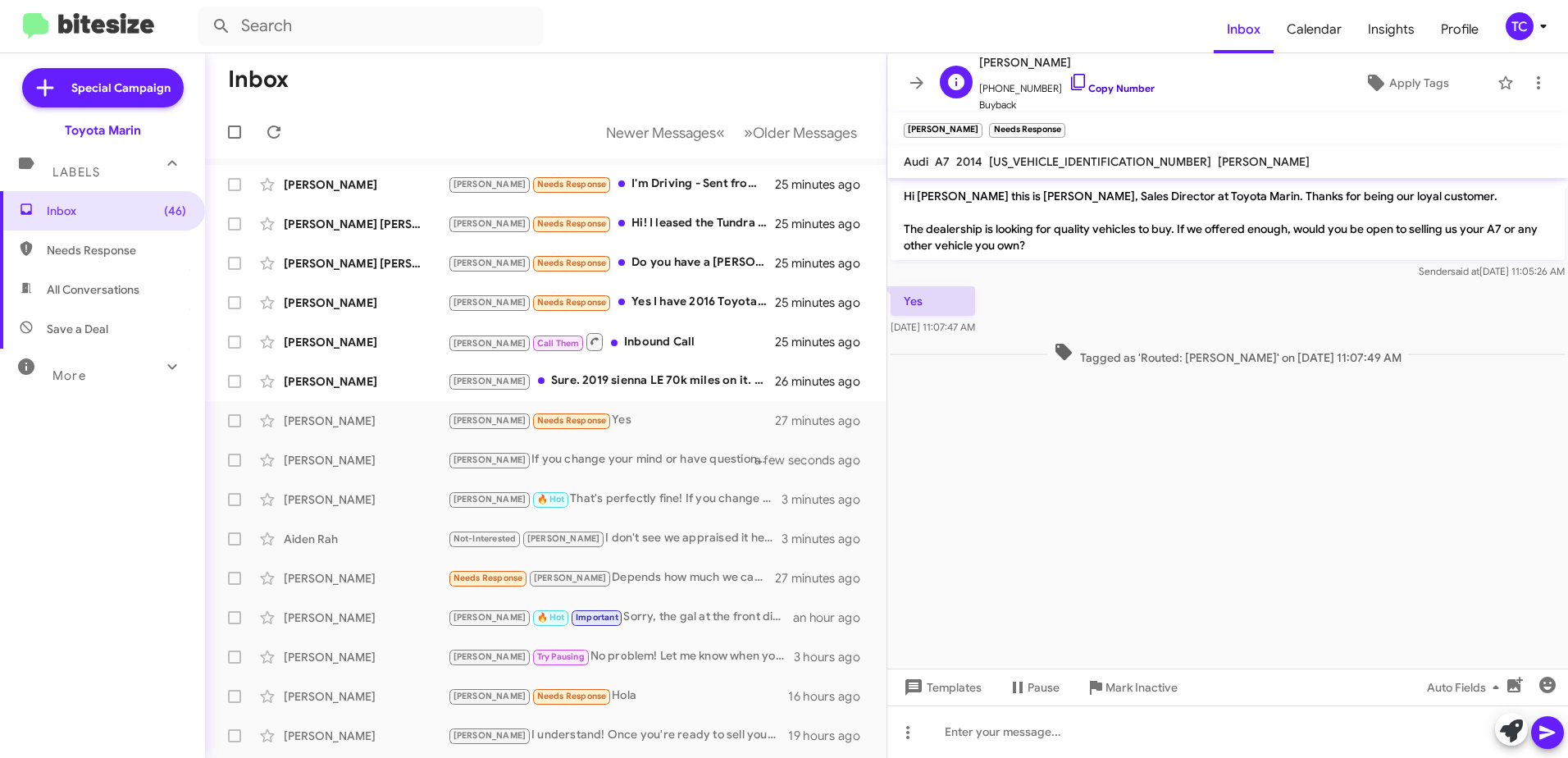
click at [1068, 79] on icon at bounding box center [1078, 81] width 19 height 19
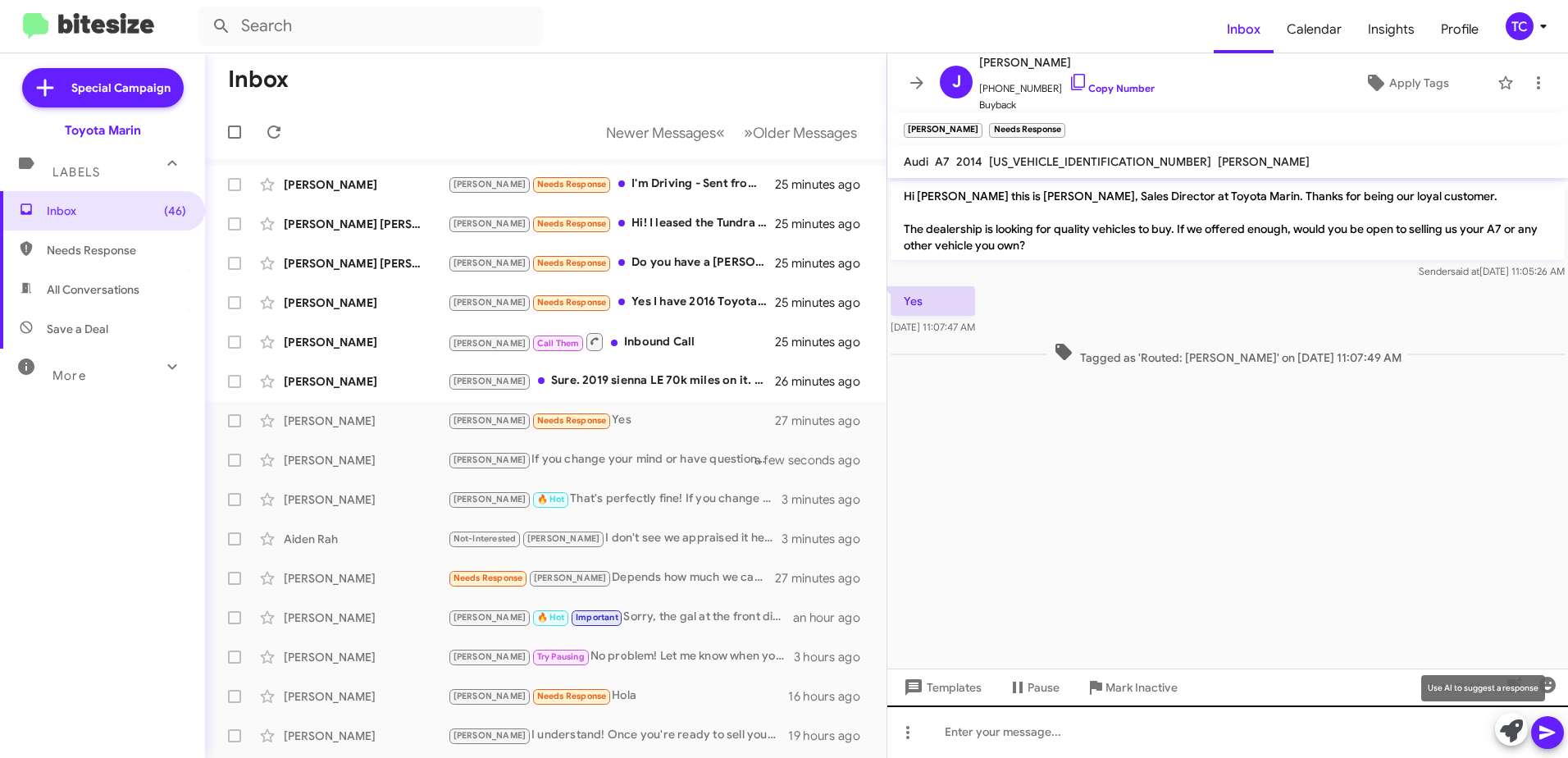
drag, startPoint x: 1502, startPoint y: 732, endPoint x: 1462, endPoint y: 709, distance: 46.1
click at [1502, 732] on icon at bounding box center [1512, 731] width 23 height 23
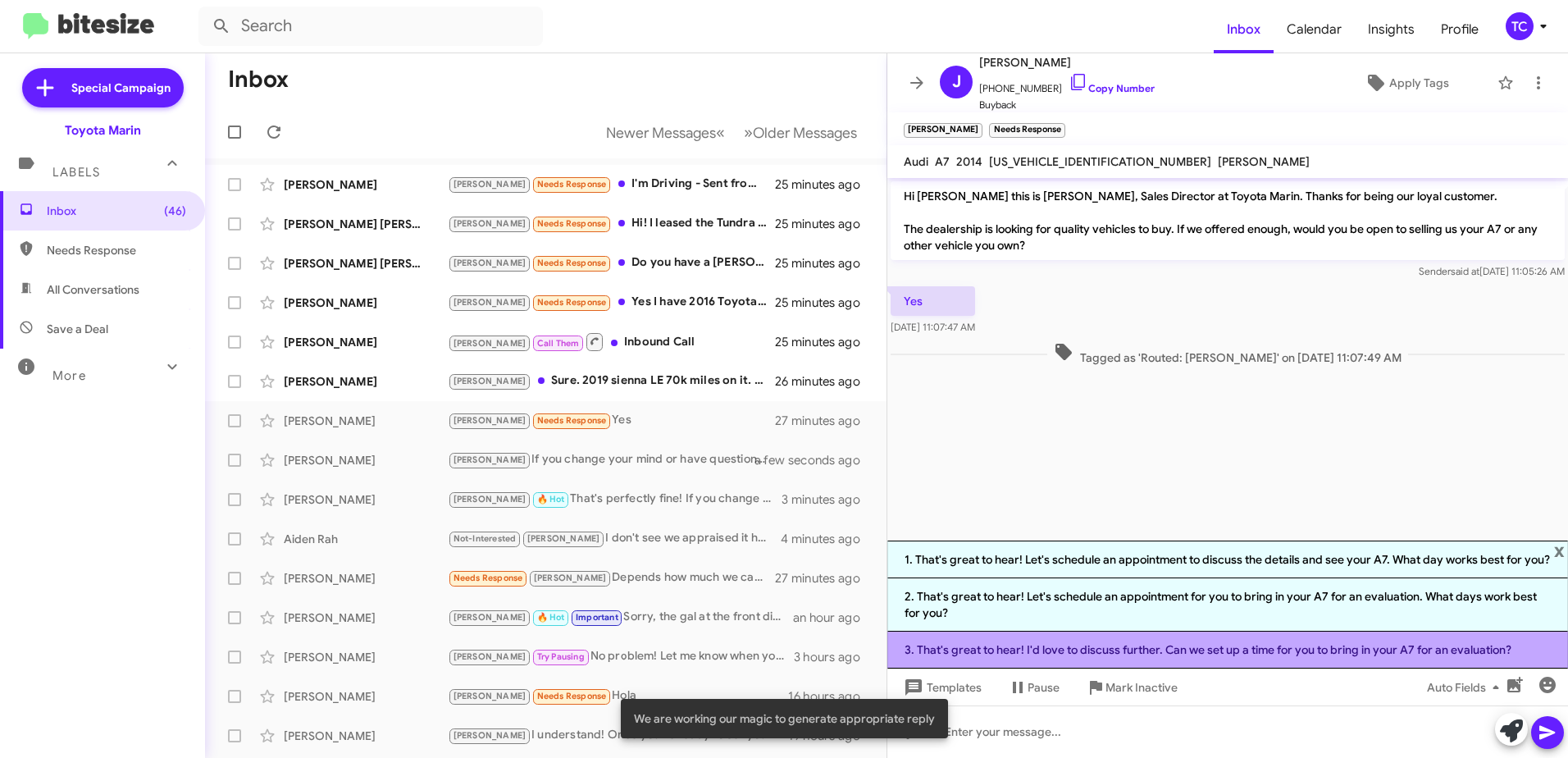
click at [1144, 650] on li "3. That's great to hear! I'd love to discuss further. Can we set up a time for …" at bounding box center [1227, 649] width 680 height 37
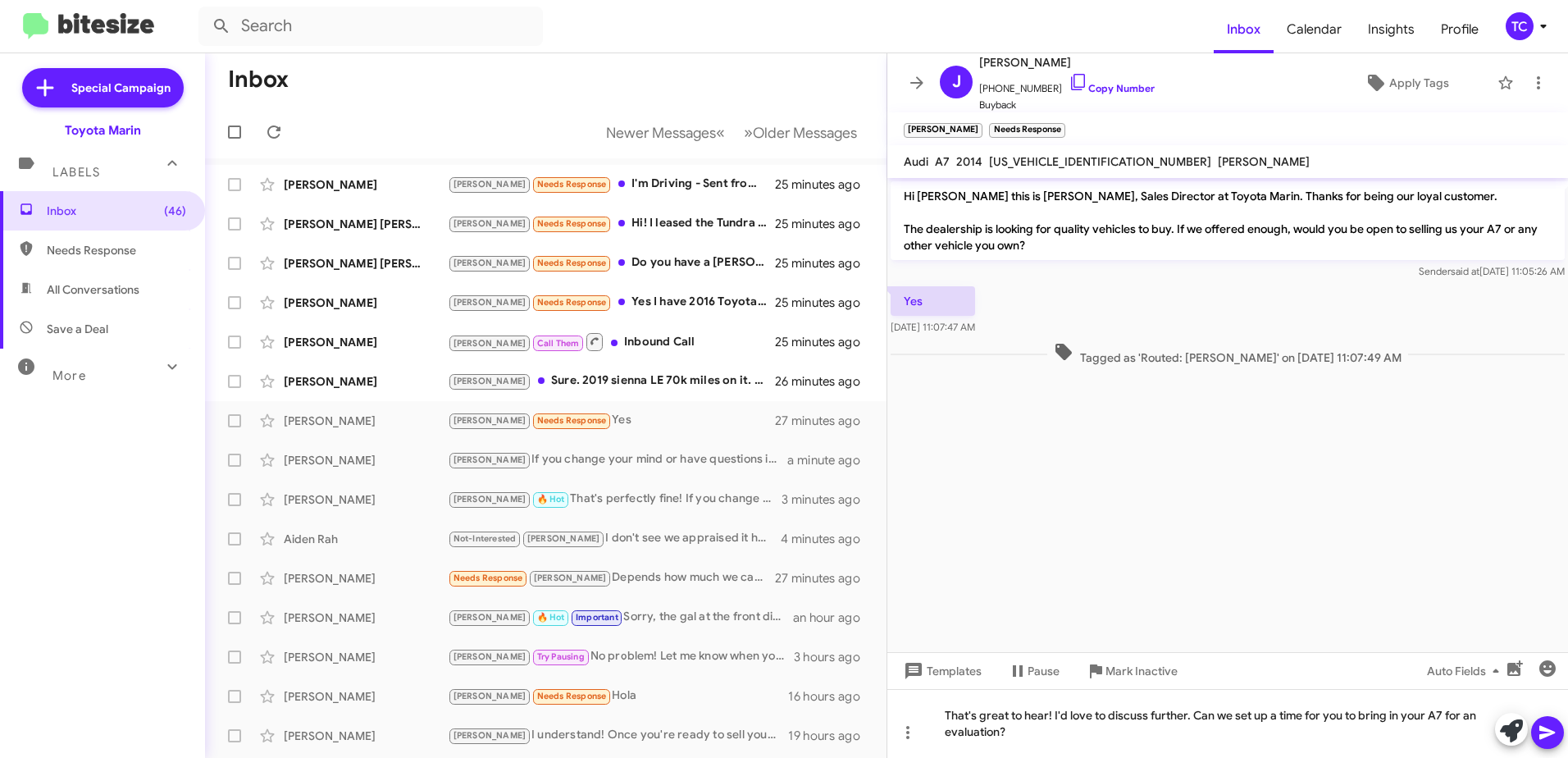
click at [1542, 733] on icon at bounding box center [1547, 732] width 19 height 19
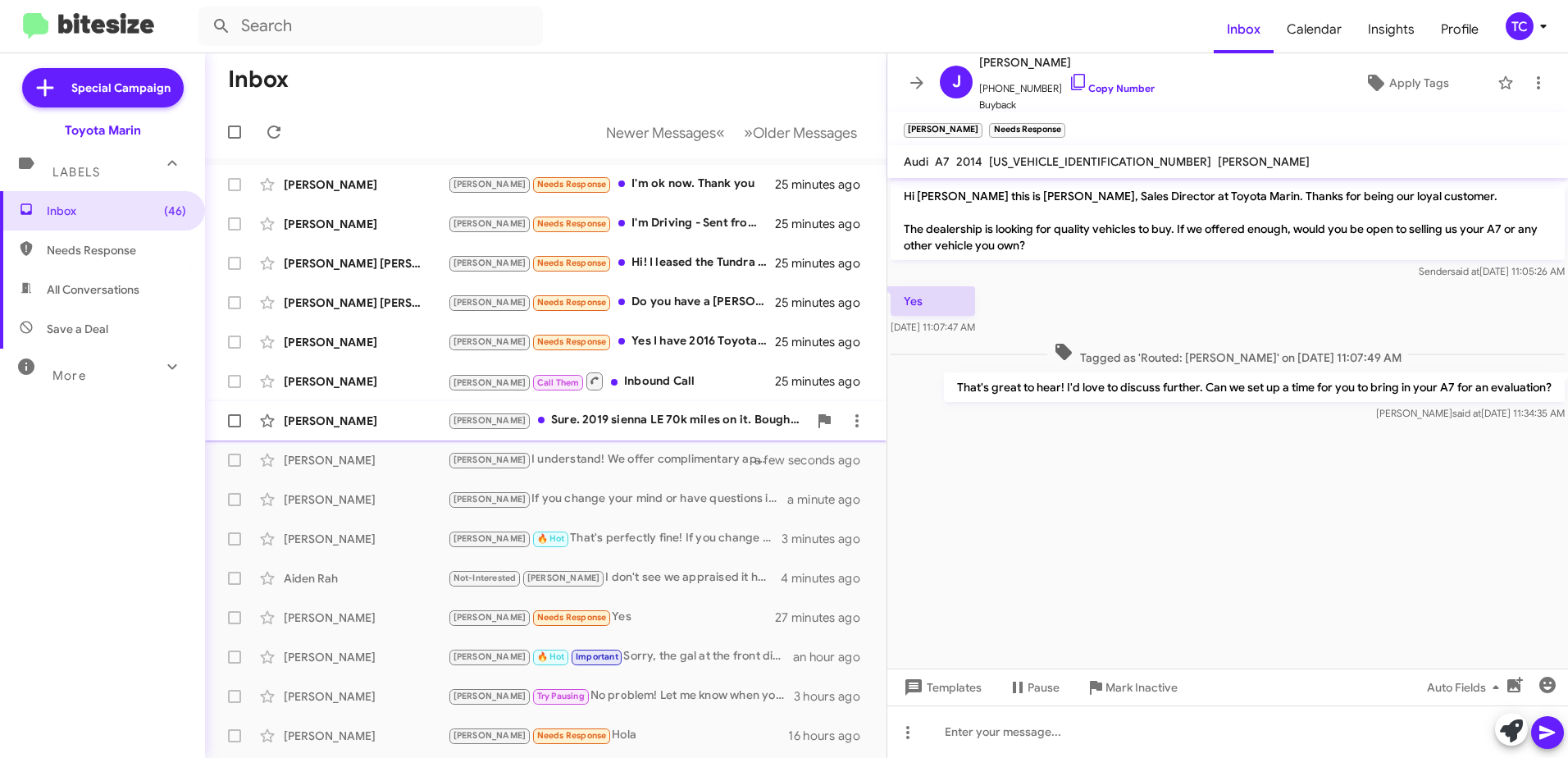
click at [640, 419] on div "[PERSON_NAME]. 2019 sienna LE 70k miles on it. Bought it for 30k. How much woul…" at bounding box center [627, 420] width 360 height 18
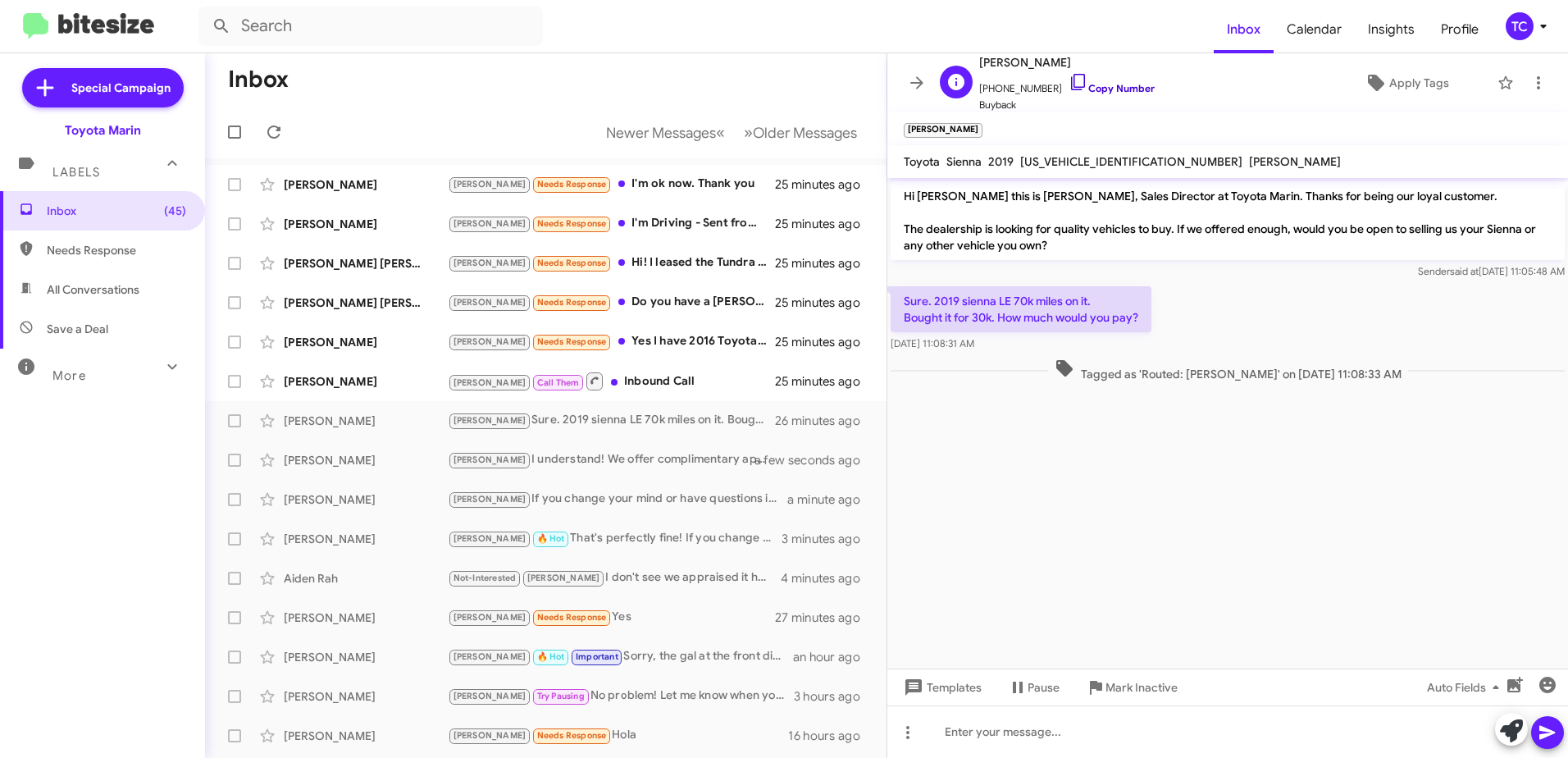
click at [1068, 82] on icon at bounding box center [1078, 81] width 19 height 19
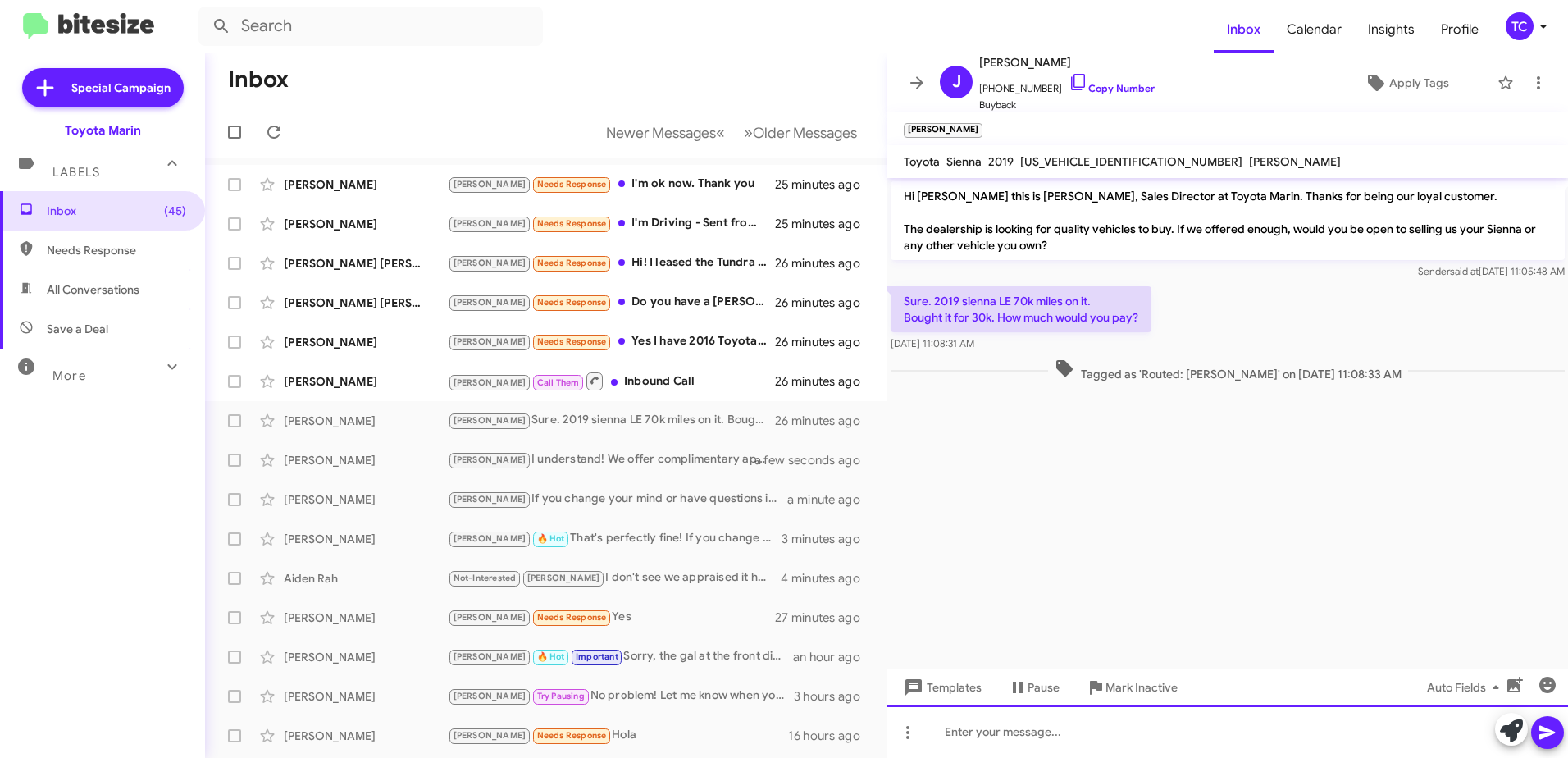
click at [1198, 714] on div at bounding box center [1227, 732] width 680 height 52
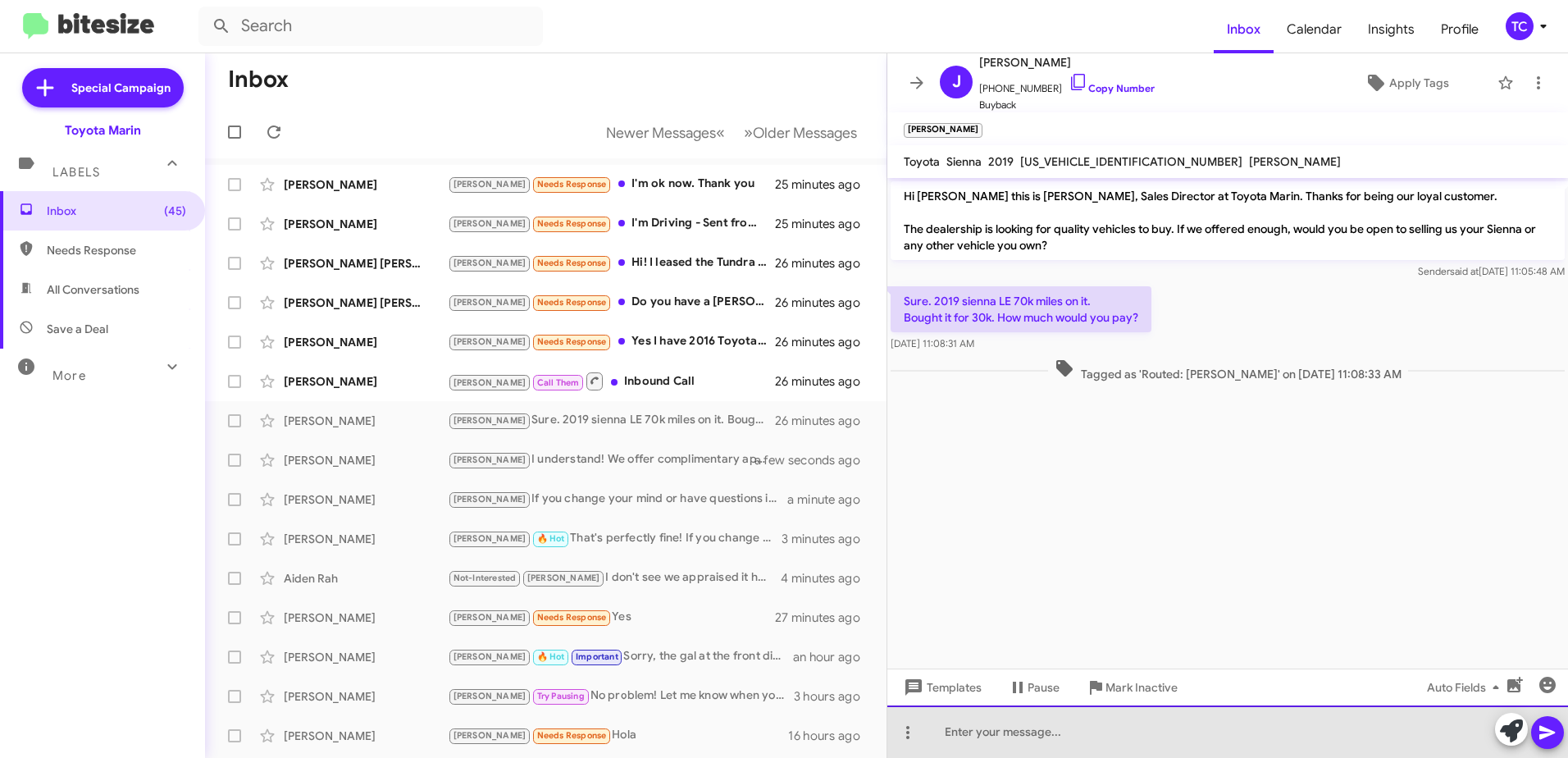
click at [1198, 714] on div at bounding box center [1227, 732] width 680 height 52
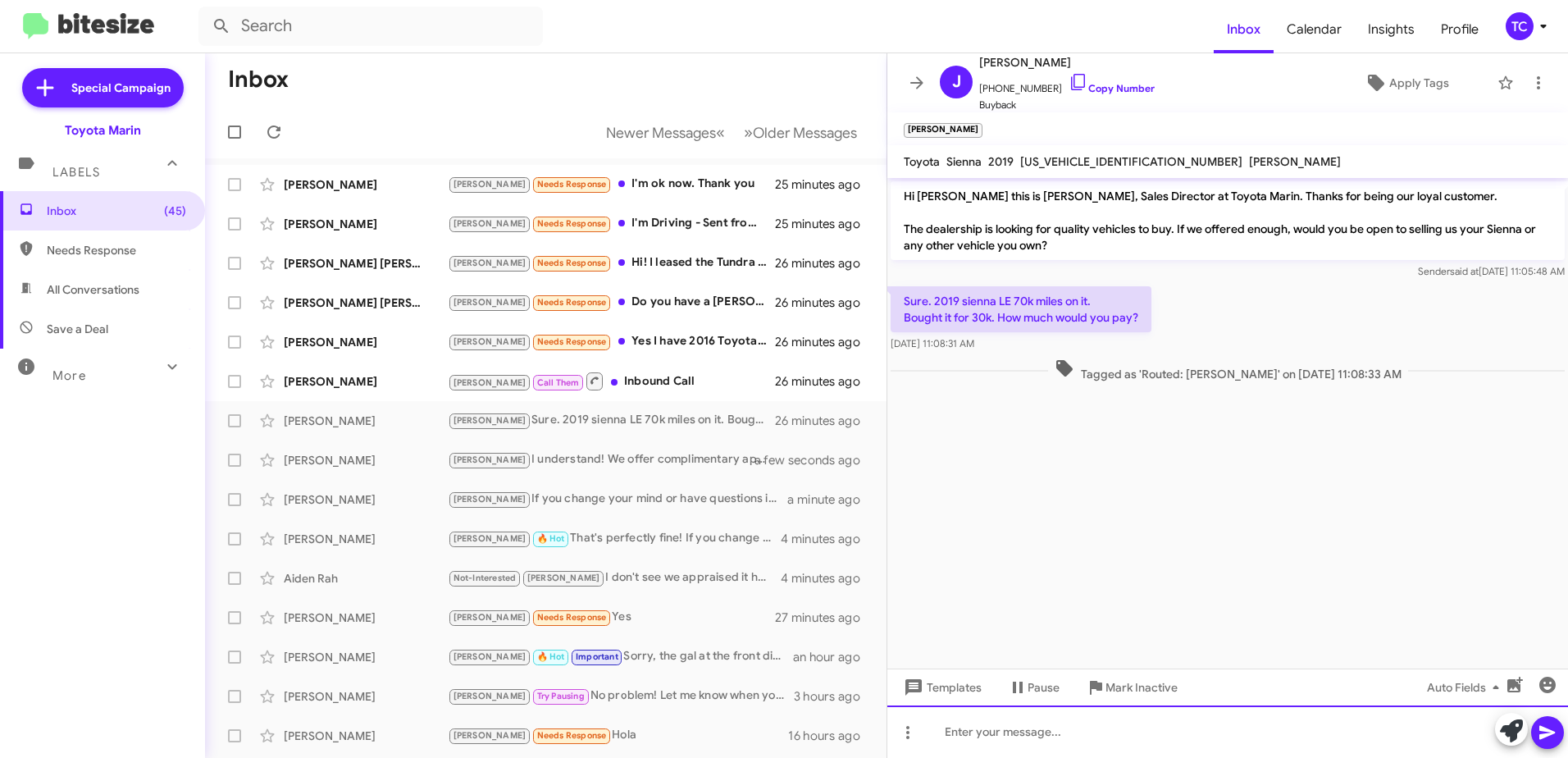
click at [1181, 718] on div at bounding box center [1227, 732] width 680 height 52
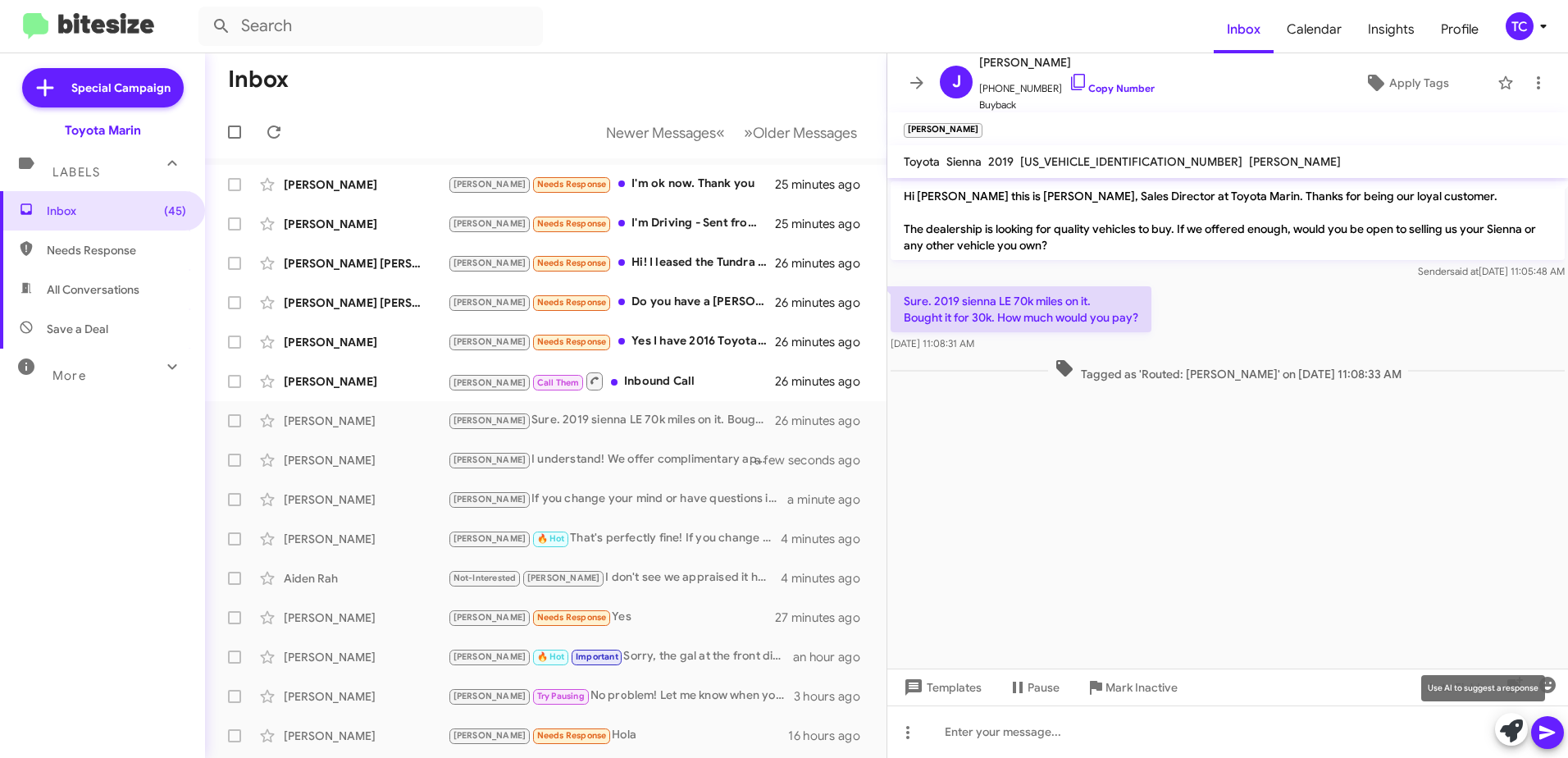
click at [1513, 722] on icon at bounding box center [1512, 731] width 23 height 23
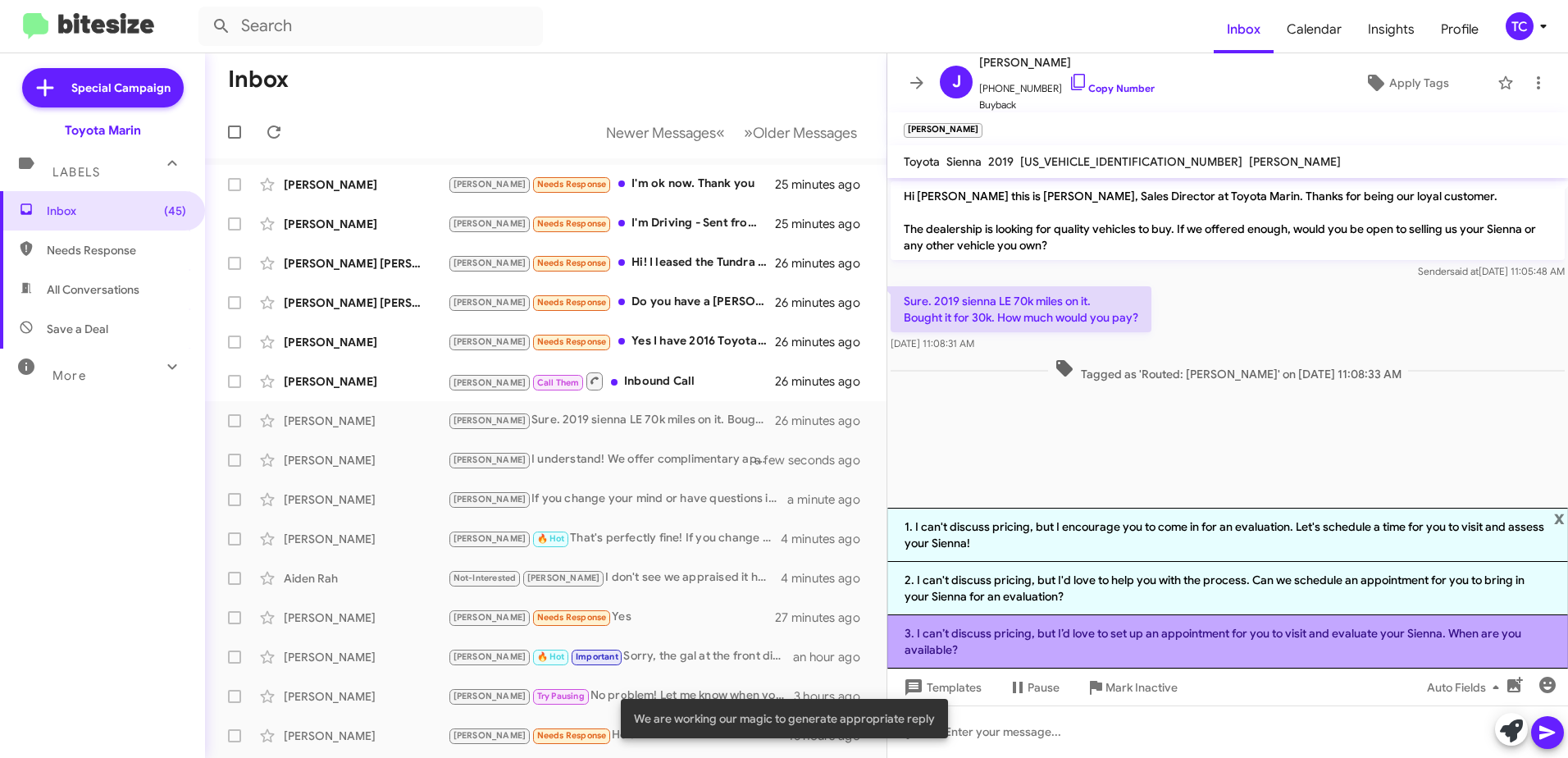
click at [1036, 636] on li "3. I can’t discuss pricing, but I’d love to set up an appointment for you to vi…" at bounding box center [1227, 642] width 680 height 53
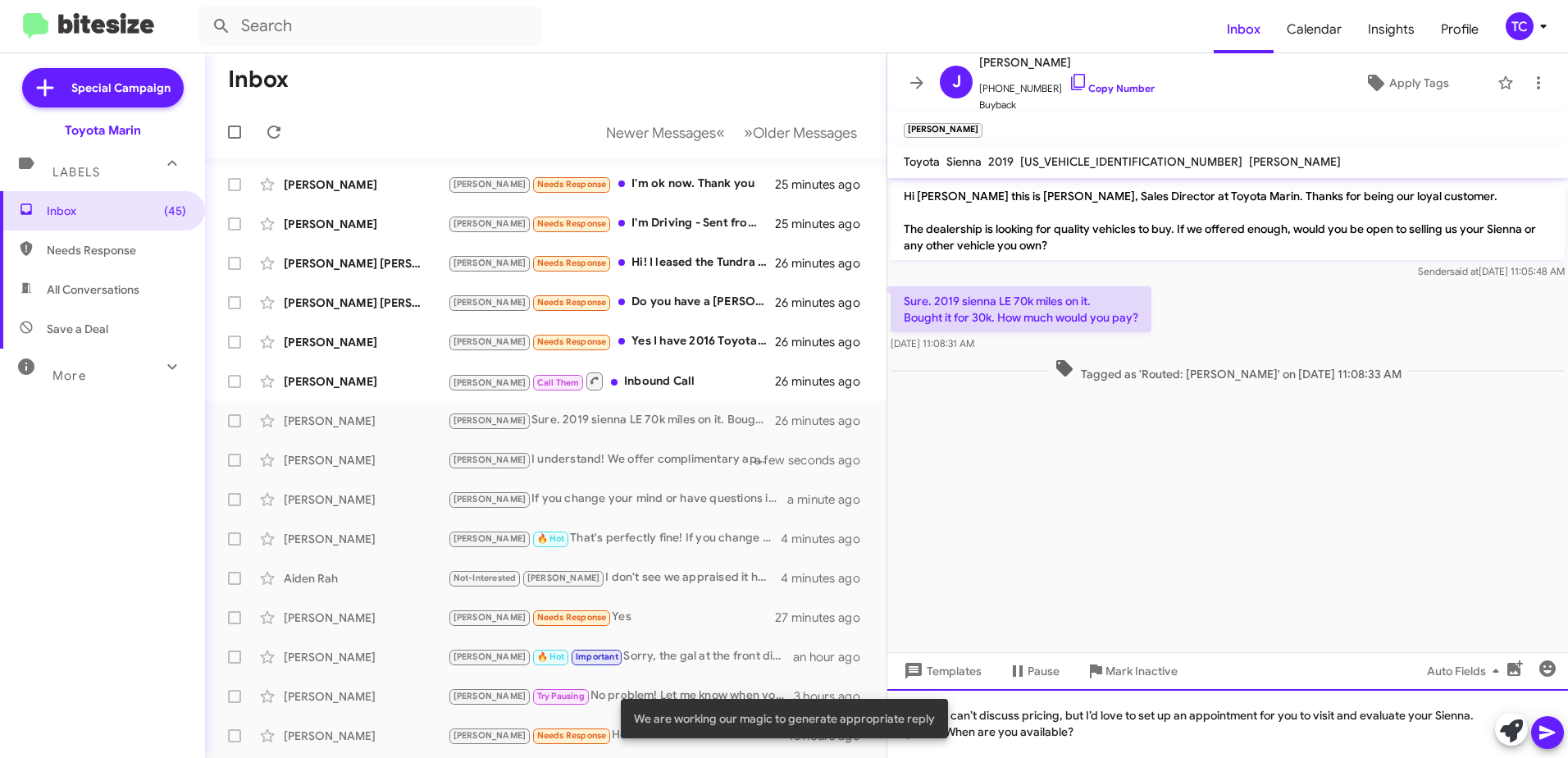
click at [1086, 712] on div "I can’t discuss pricing, but I’d love to set up an appointment for you to visit…" at bounding box center [1227, 723] width 680 height 69
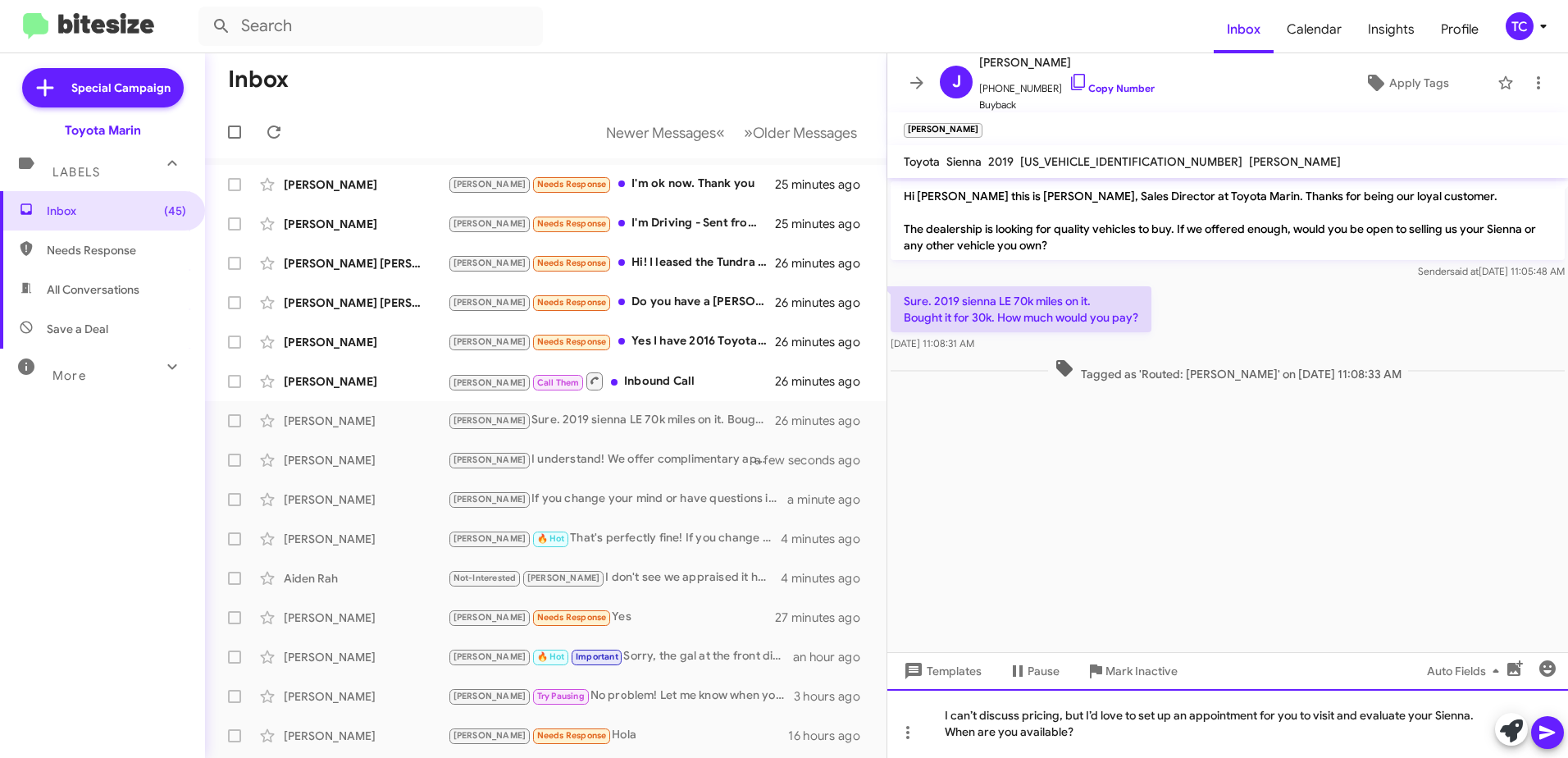
click at [1082, 712] on div "I can’t discuss pricing, but I’d love to set up an appointment for you to visit…" at bounding box center [1227, 723] width 680 height 69
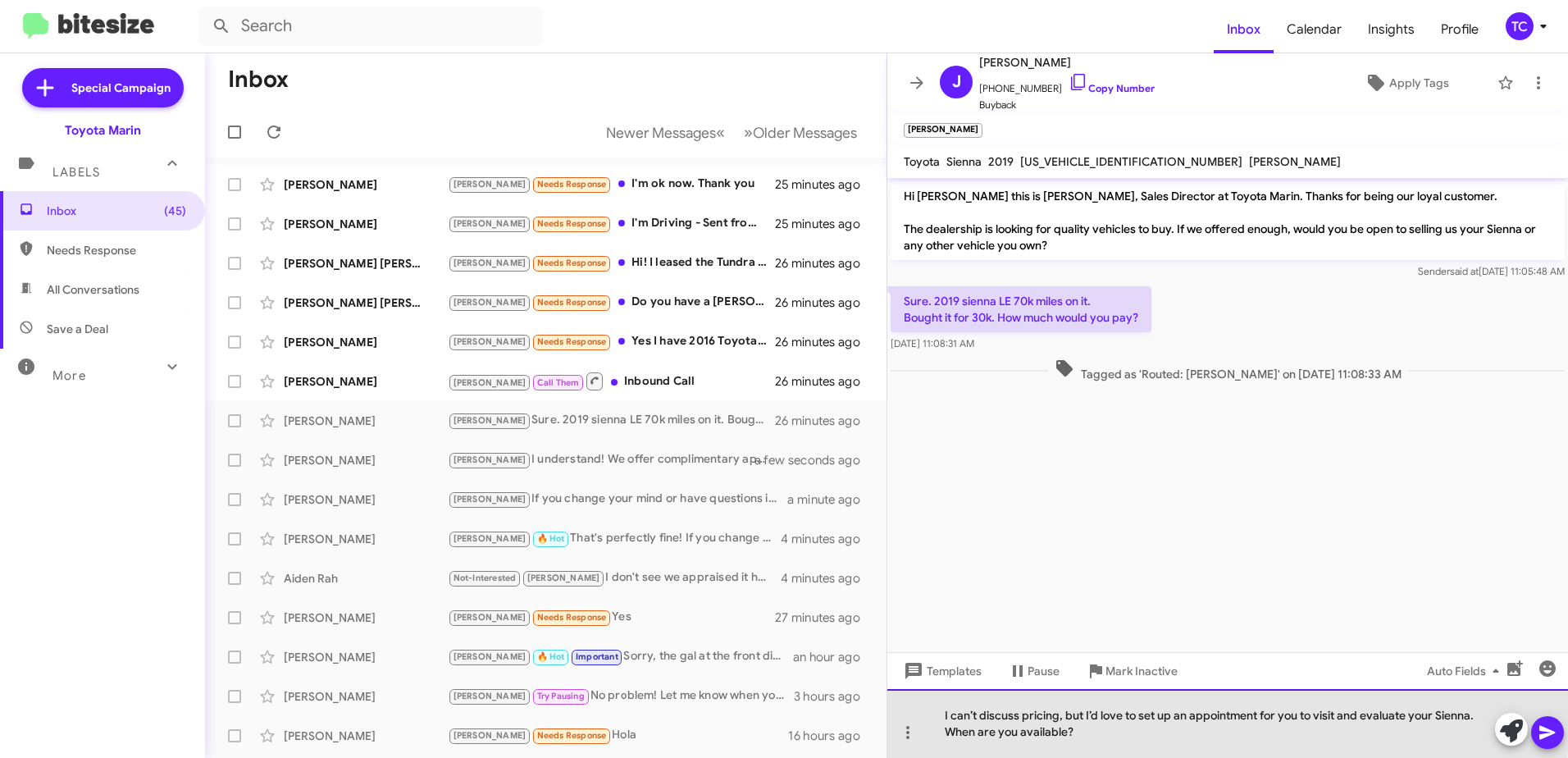
click at [1085, 713] on div "I can’t discuss pricing, but I’d love to set up an appointment for you to visit…" at bounding box center [1227, 723] width 680 height 69
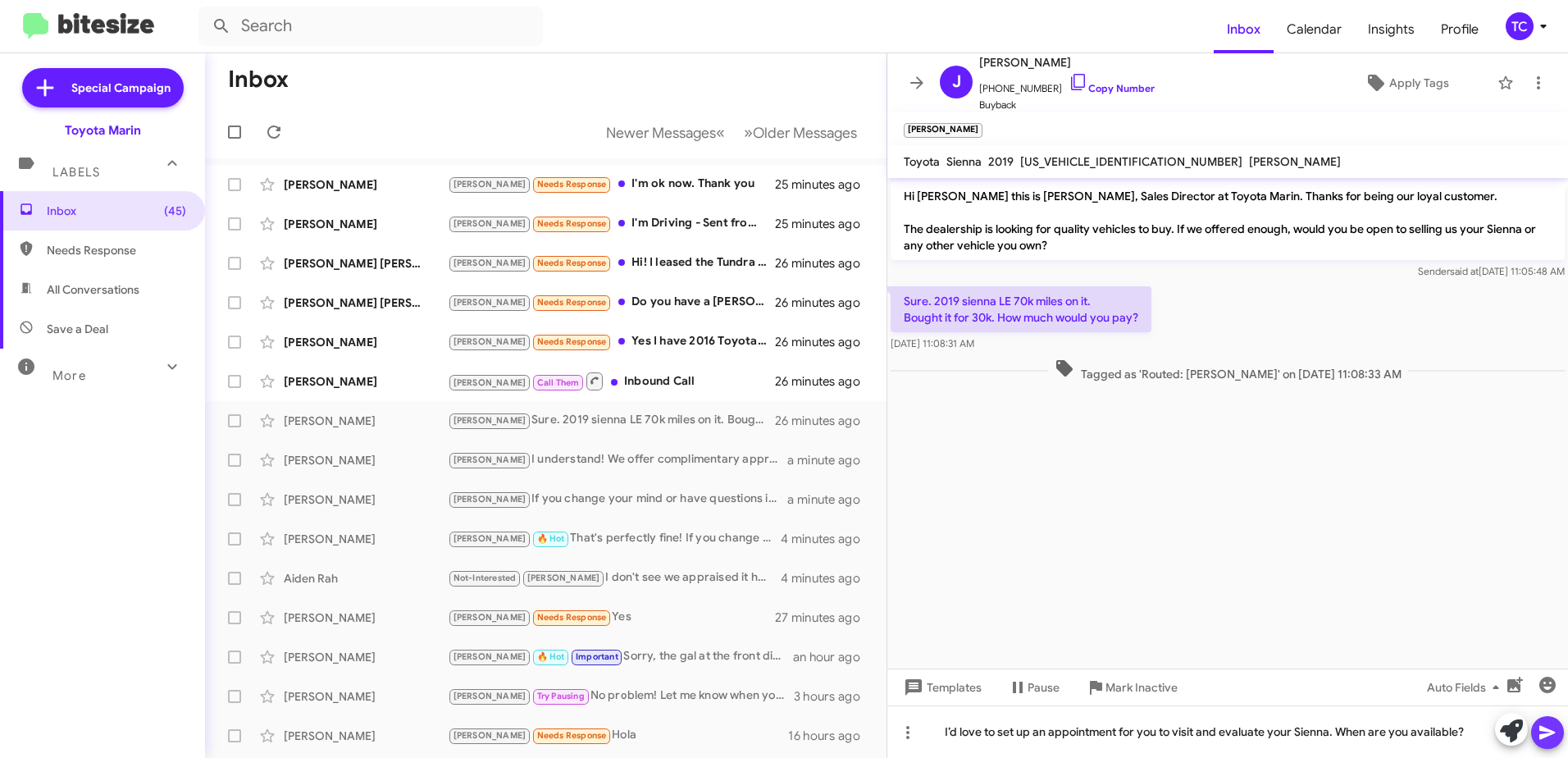
click at [1548, 732] on icon at bounding box center [1547, 733] width 16 height 14
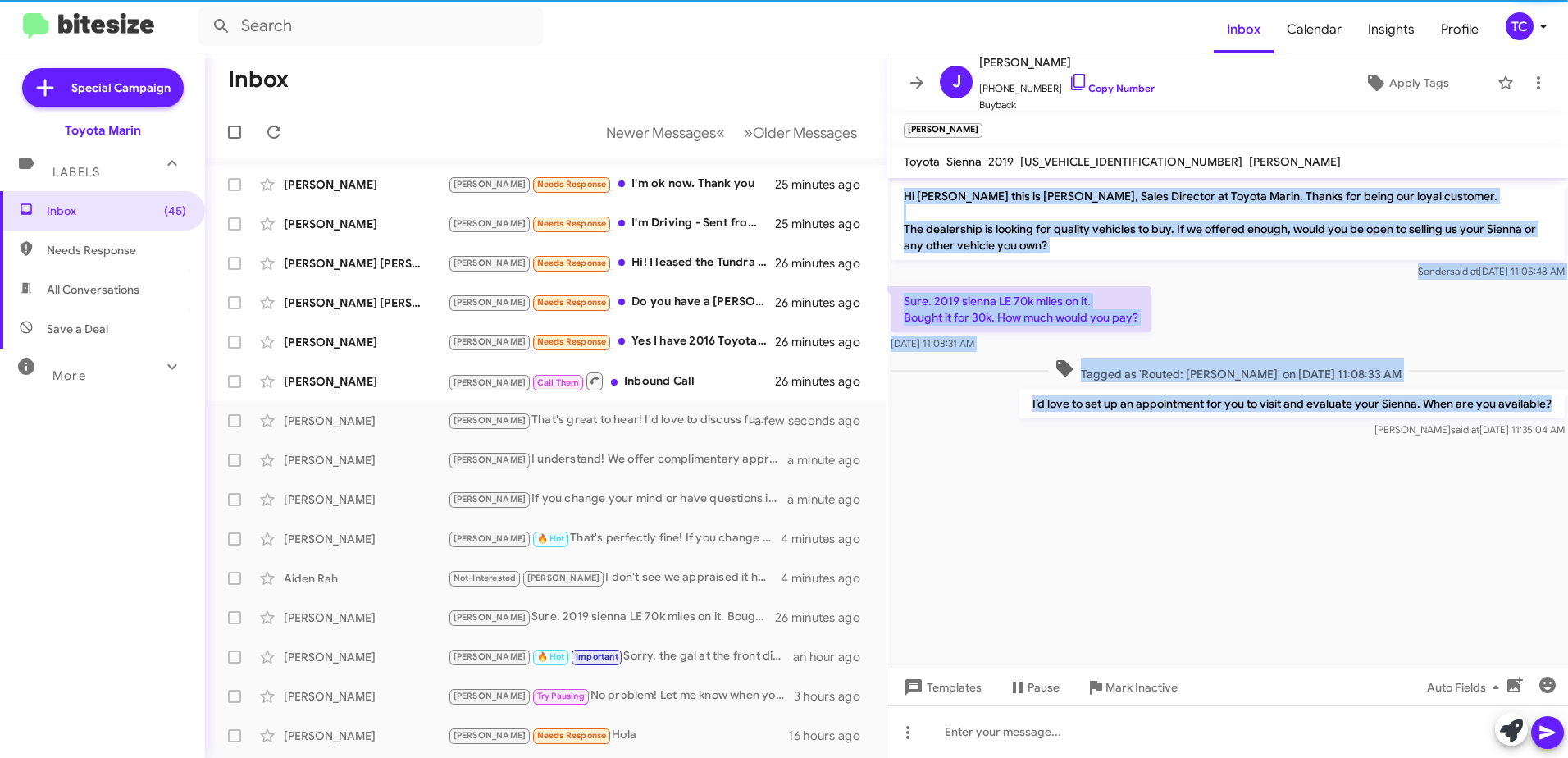
drag, startPoint x: 1553, startPoint y: 407, endPoint x: 899, endPoint y: 196, distance: 687.2
click at [899, 196] on div "Hi [PERSON_NAME] this is [PERSON_NAME], Sales Director at Toyota Marin. Thanks …" at bounding box center [1227, 310] width 680 height 264
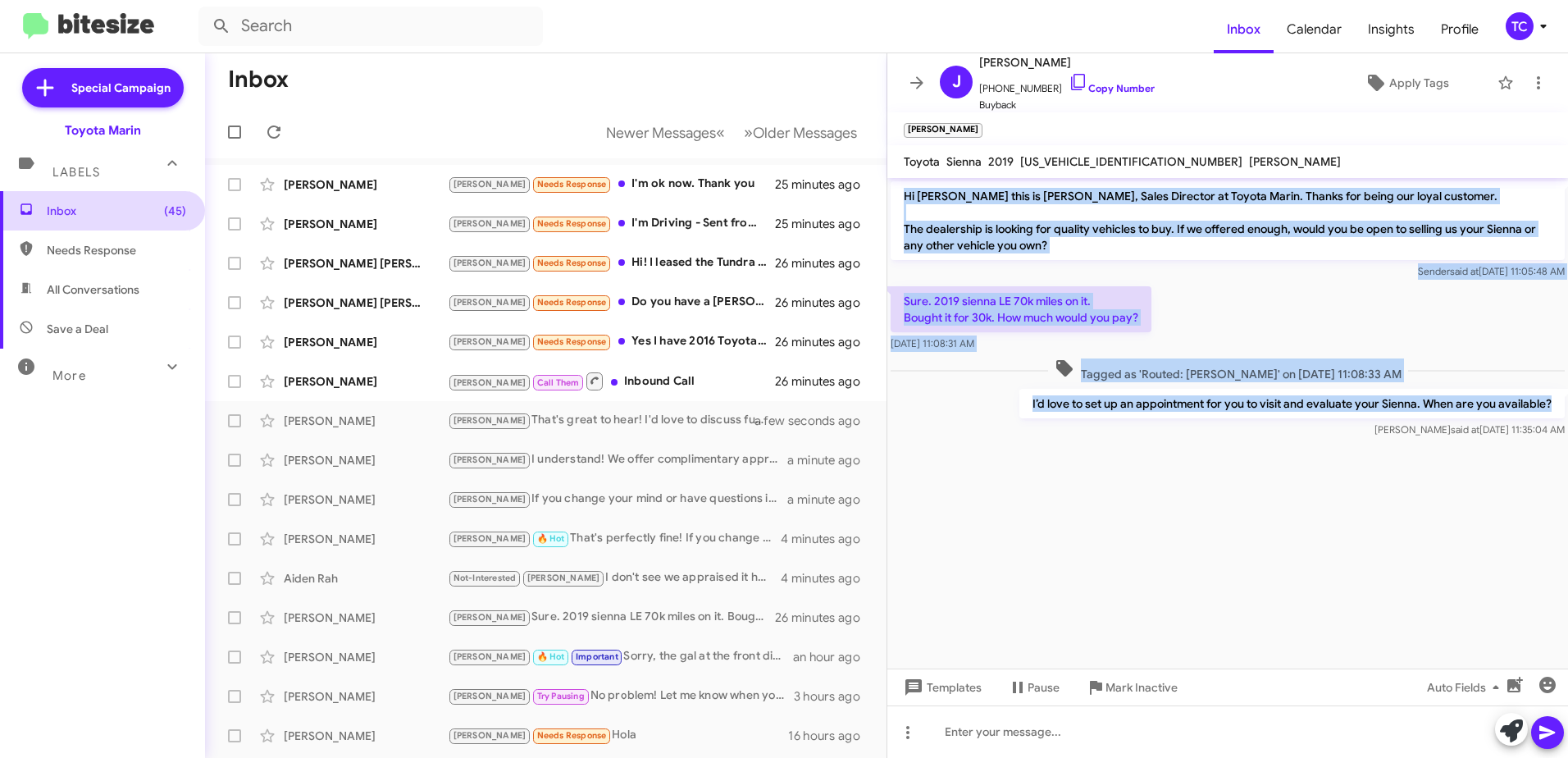
copy div "Hi [PERSON_NAME] this is [PERSON_NAME], Sales Director at Toyota Marin. Thanks …"
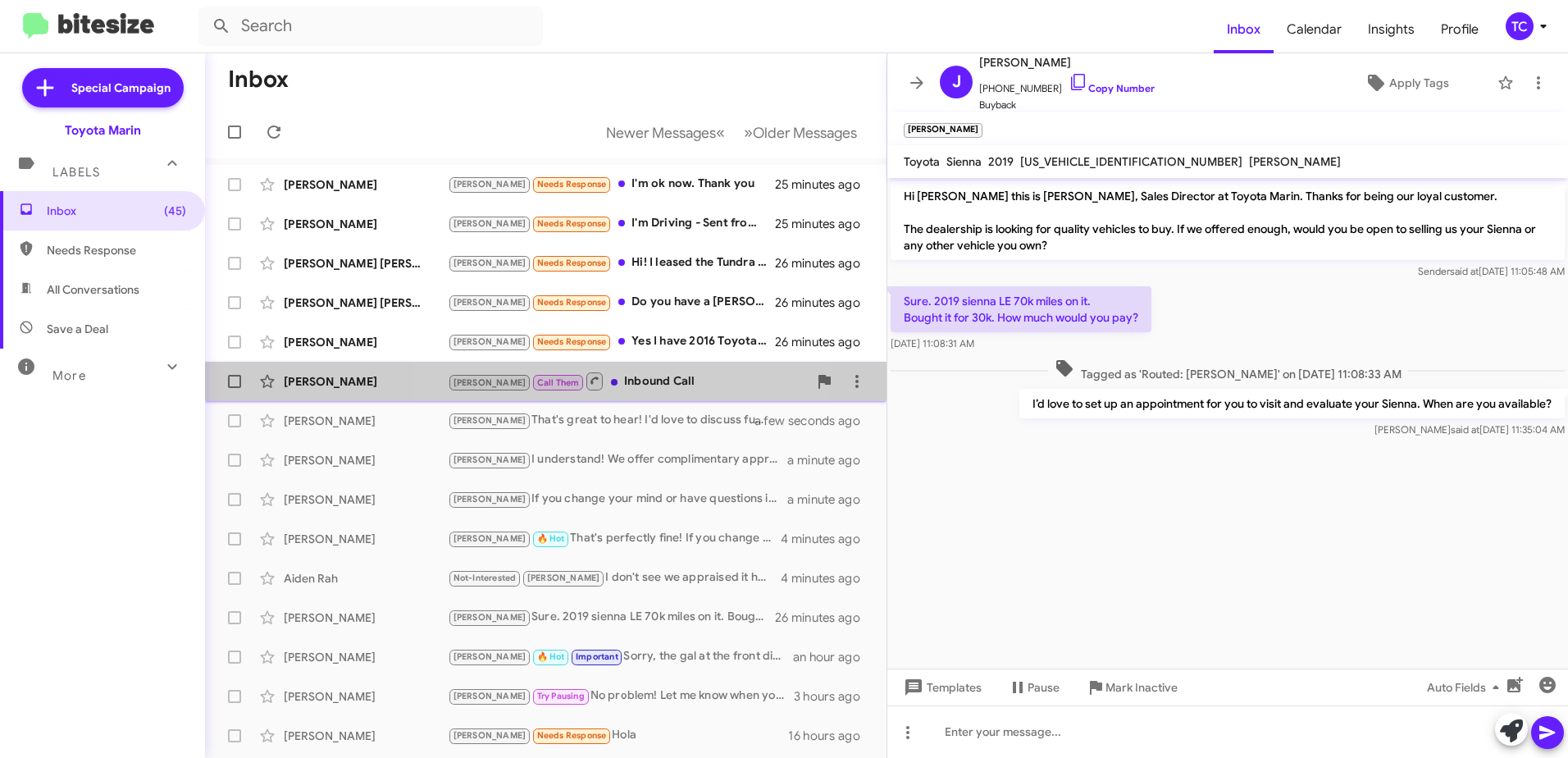
click at [631, 382] on div "[PERSON_NAME] Call Them Inbound Call" at bounding box center [627, 380] width 360 height 20
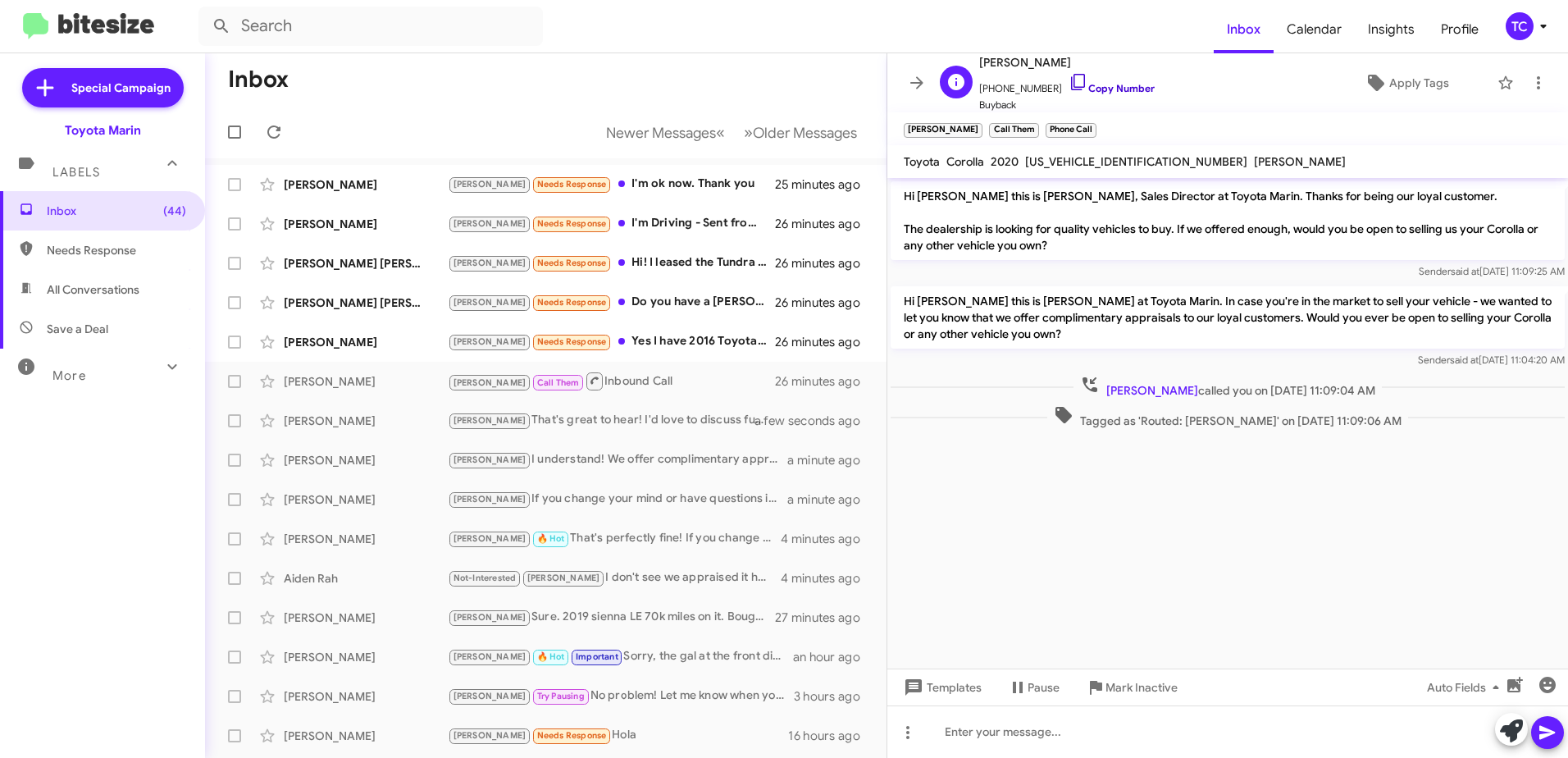
click at [1068, 82] on icon at bounding box center [1078, 81] width 19 height 19
click at [1239, 584] on cdk-virtual-scroll-viewport "Hi [PERSON_NAME] this is [PERSON_NAME], Sales Director at Toyota Marin. Thanks …" at bounding box center [1227, 424] width 680 height 490
click at [1508, 728] on icon at bounding box center [1512, 731] width 23 height 23
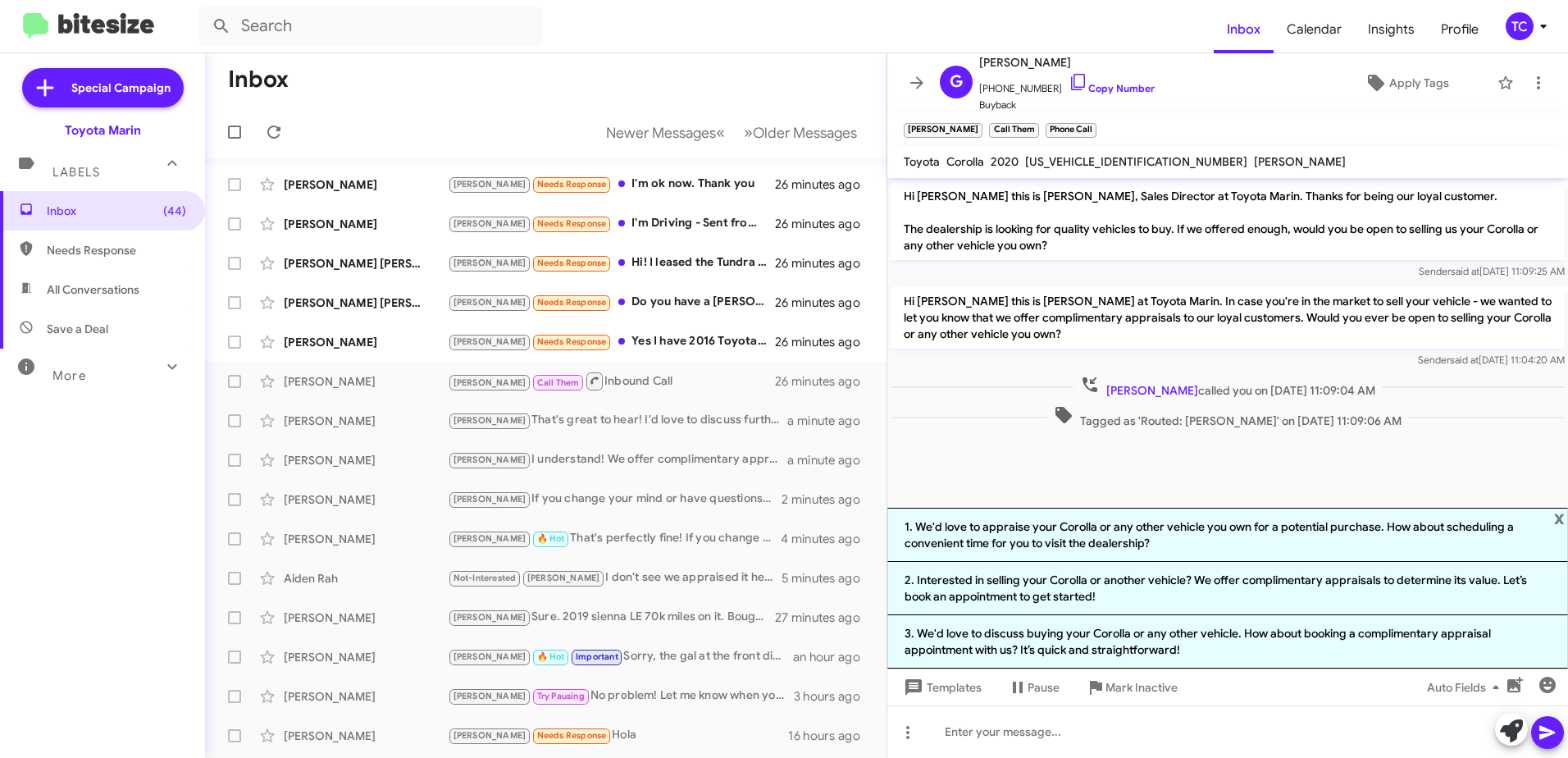
drag, startPoint x: 1179, startPoint y: 483, endPoint x: 1435, endPoint y: 189, distance: 389.8
click at [1180, 481] on cdk-virtual-scroll-viewport "Hi [PERSON_NAME] this is [PERSON_NAME], Sales Director at Toyota Marin. Thanks …" at bounding box center [1227, 343] width 680 height 330
click at [1528, 89] on icon at bounding box center [1538, 82] width 19 height 19
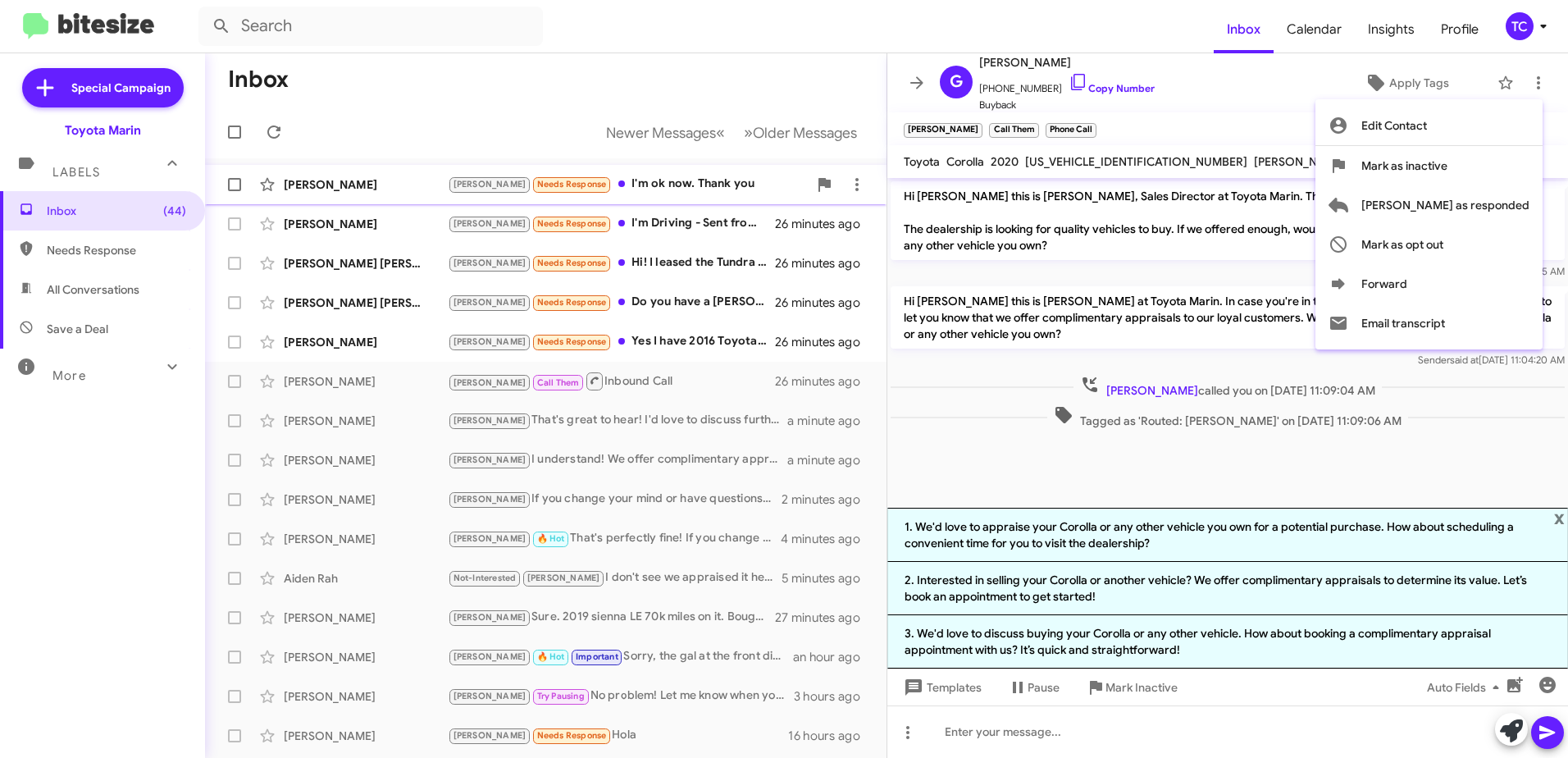
click at [1470, 204] on span "[PERSON_NAME] as responded" at bounding box center [1445, 205] width 168 height 40
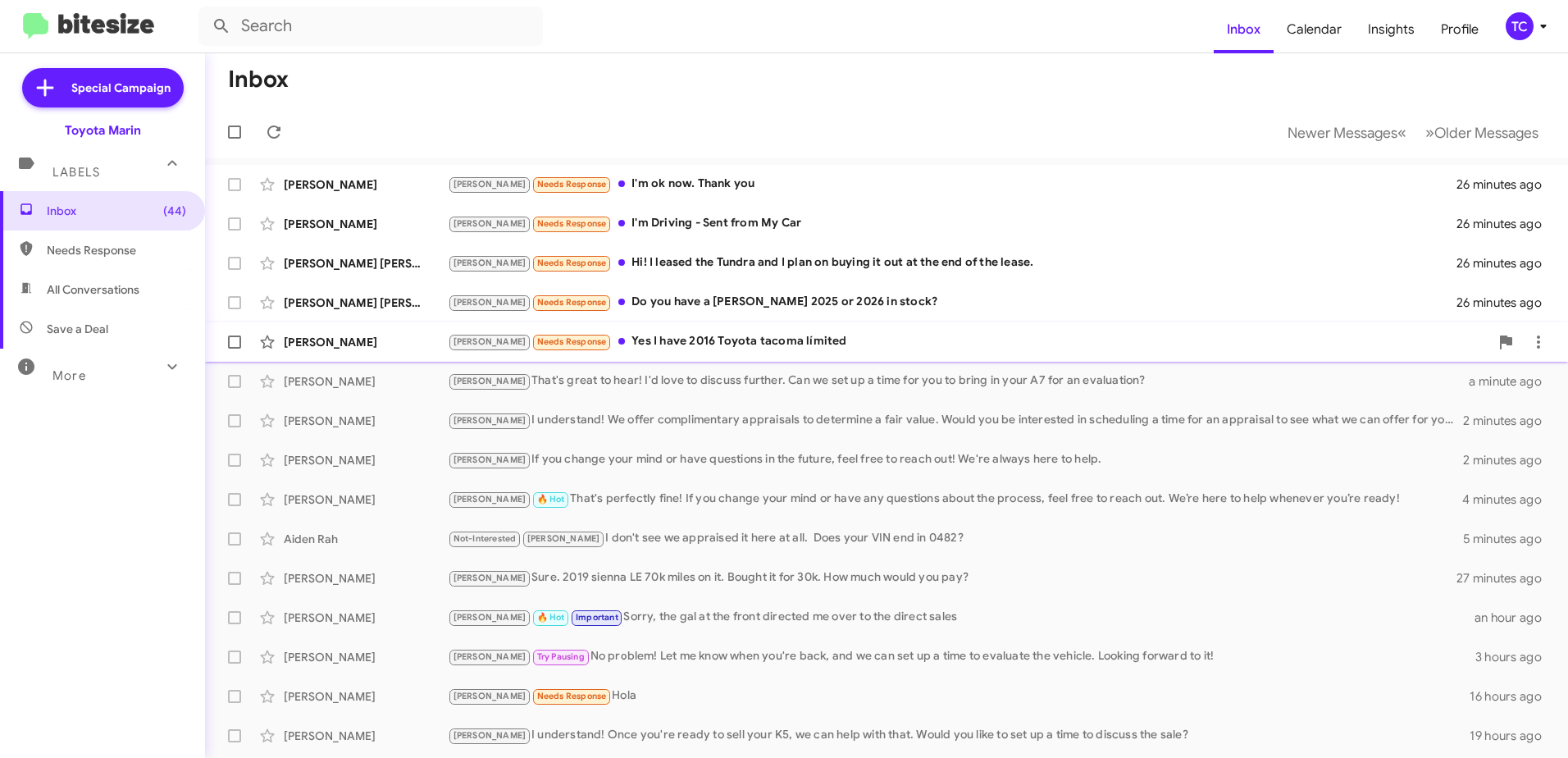
click at [690, 337] on div "[PERSON_NAME] Needs Response Yes I have 2016 Toyota tacoma límited" at bounding box center [968, 341] width 1042 height 18
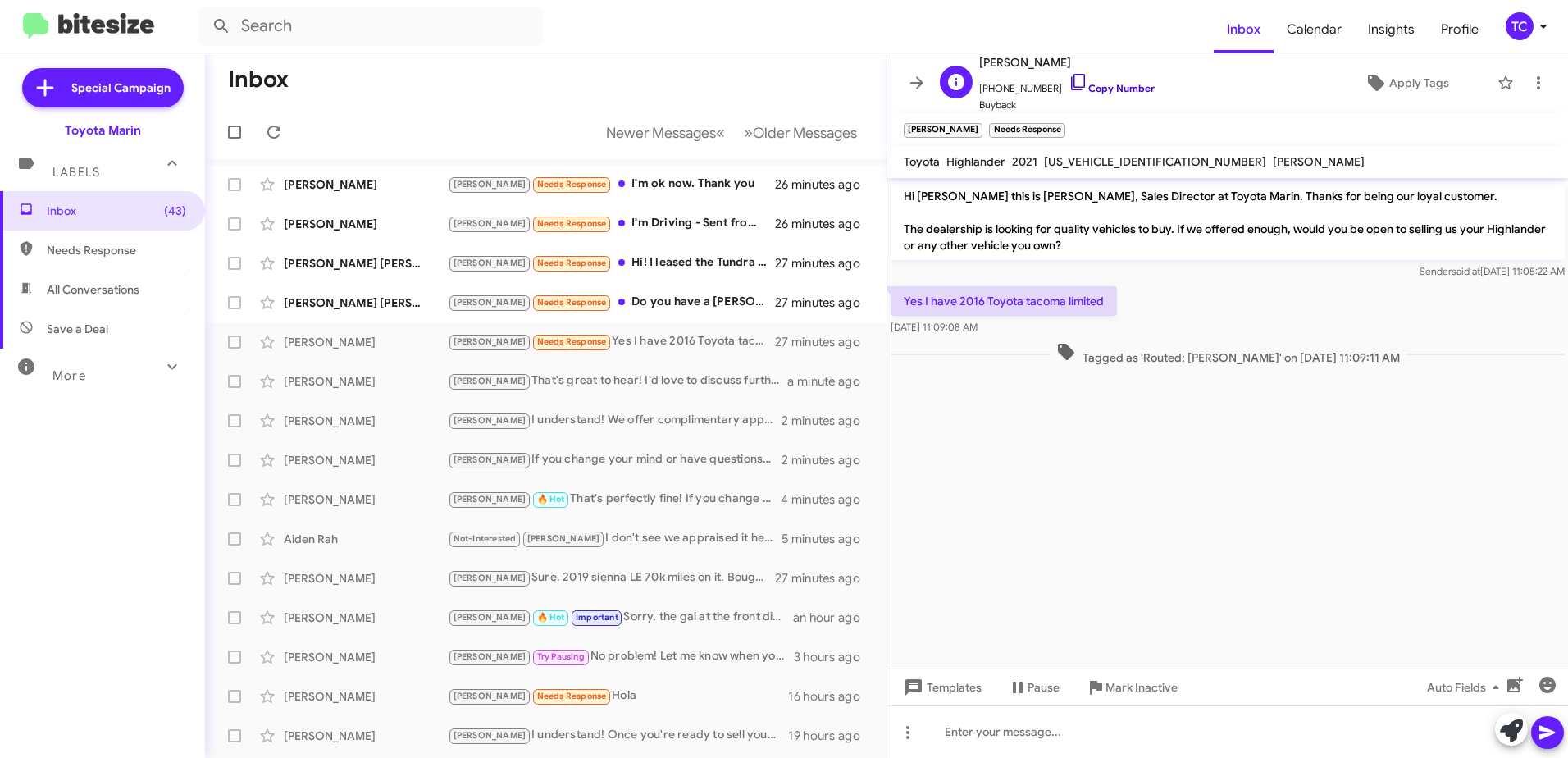
click at [1068, 86] on icon at bounding box center [1078, 81] width 19 height 19
drag, startPoint x: 1508, startPoint y: 737, endPoint x: 1193, endPoint y: 573, distance: 355.1
click at [1508, 737] on icon at bounding box center [1512, 731] width 23 height 23
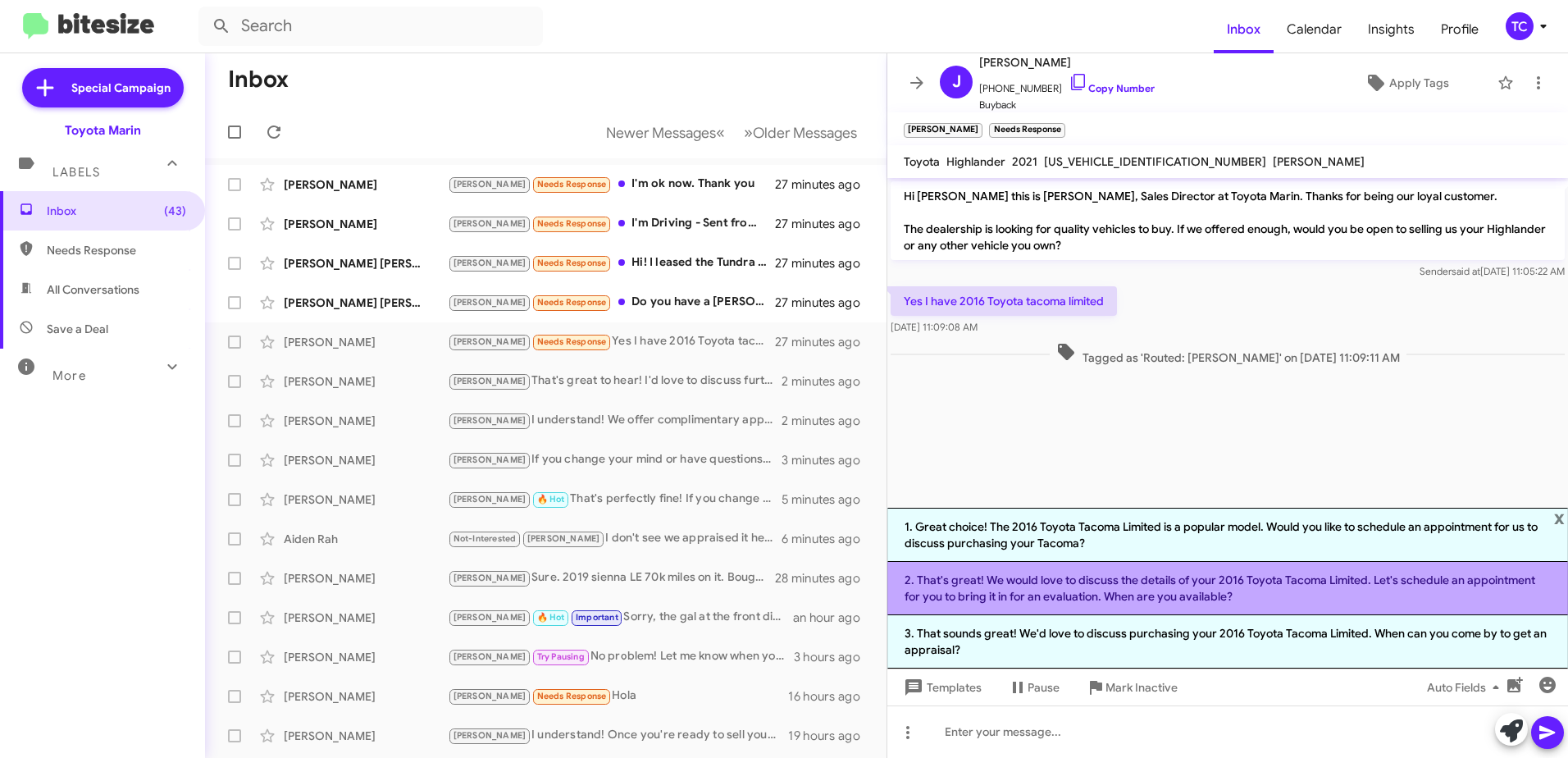
click at [1068, 590] on li "2. That's great! We would love to discuss the details of your 2016 Toyota Tacom…" at bounding box center [1227, 588] width 680 height 53
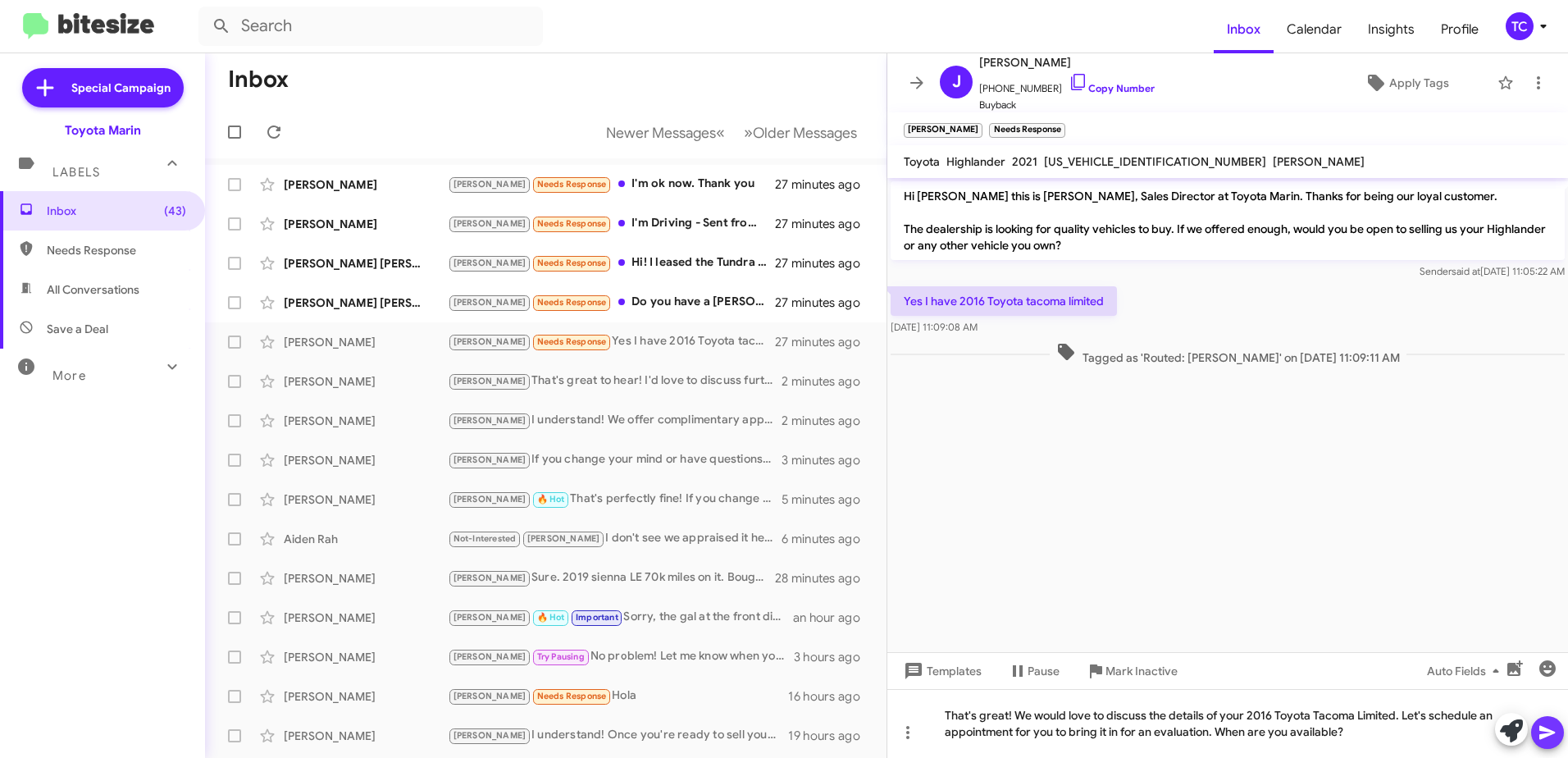
click at [1546, 725] on icon at bounding box center [1547, 732] width 19 height 19
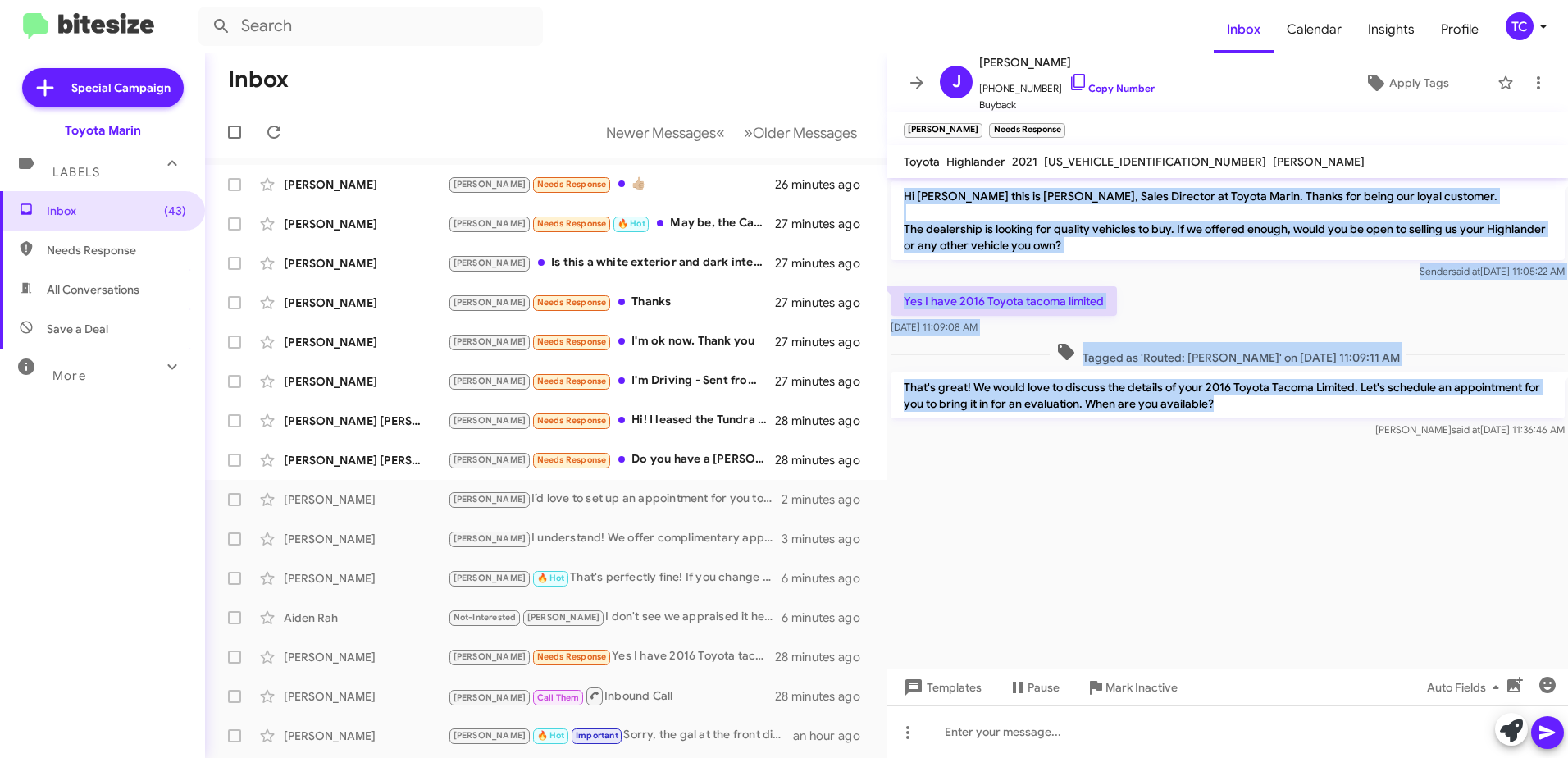
drag, startPoint x: 1220, startPoint y: 407, endPoint x: 902, endPoint y: 200, distance: 379.4
click at [902, 200] on div "Hi [PERSON_NAME] this is [PERSON_NAME], Sales Director at Toyota Marin. Thanks …" at bounding box center [1227, 310] width 680 height 264
copy div "Hi [PERSON_NAME] this is [PERSON_NAME], Sales Director at Toyota Marin. Thanks …"
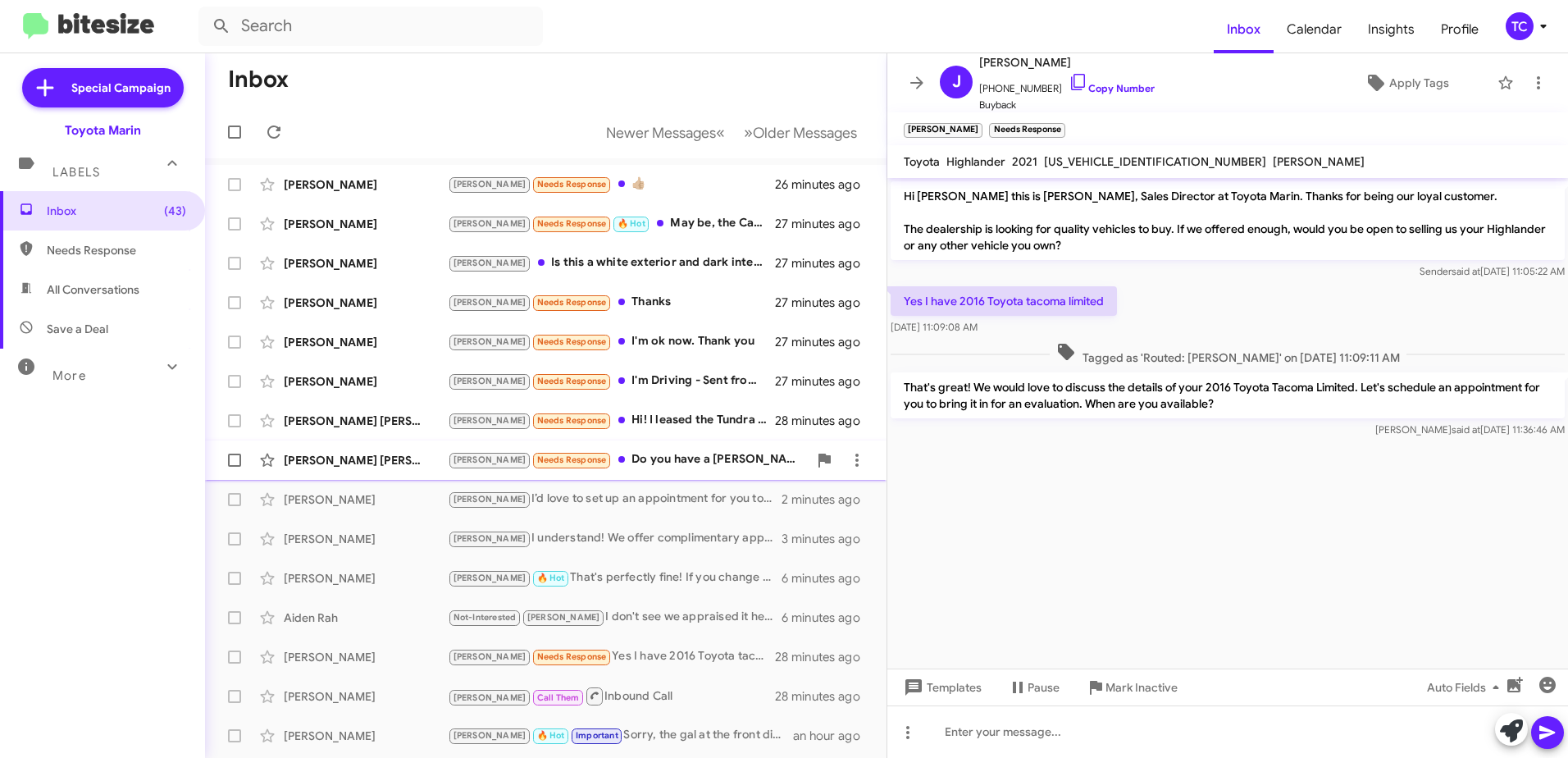
click at [626, 457] on div "[PERSON_NAME] Needs Response Do you have a [PERSON_NAME] 2025 or 2026 in stock?" at bounding box center [627, 459] width 360 height 18
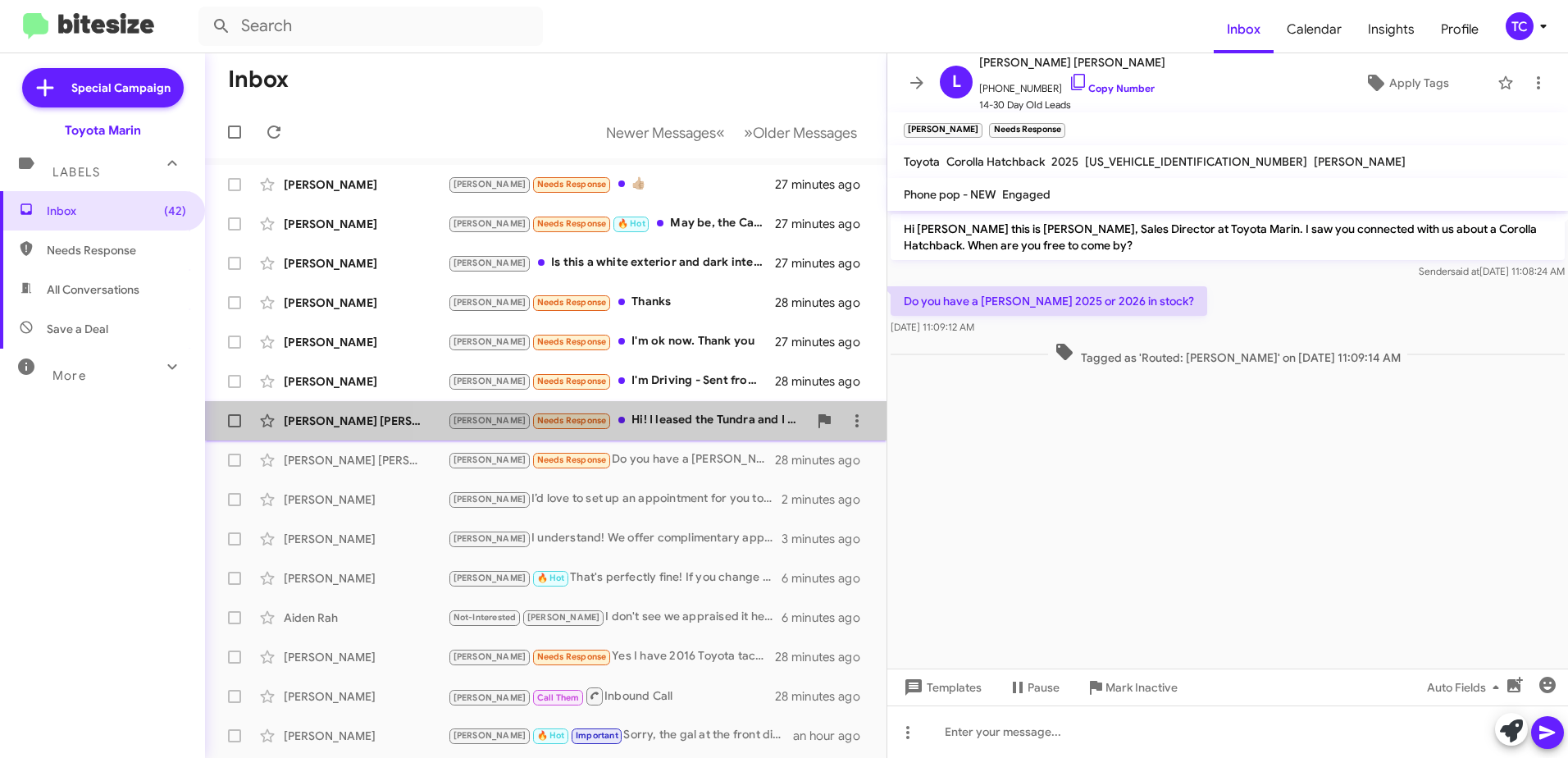
click at [626, 418] on div "[PERSON_NAME] Needs Response Hi! I leased the Tundra and I plan on buying it ou…" at bounding box center [627, 420] width 360 height 18
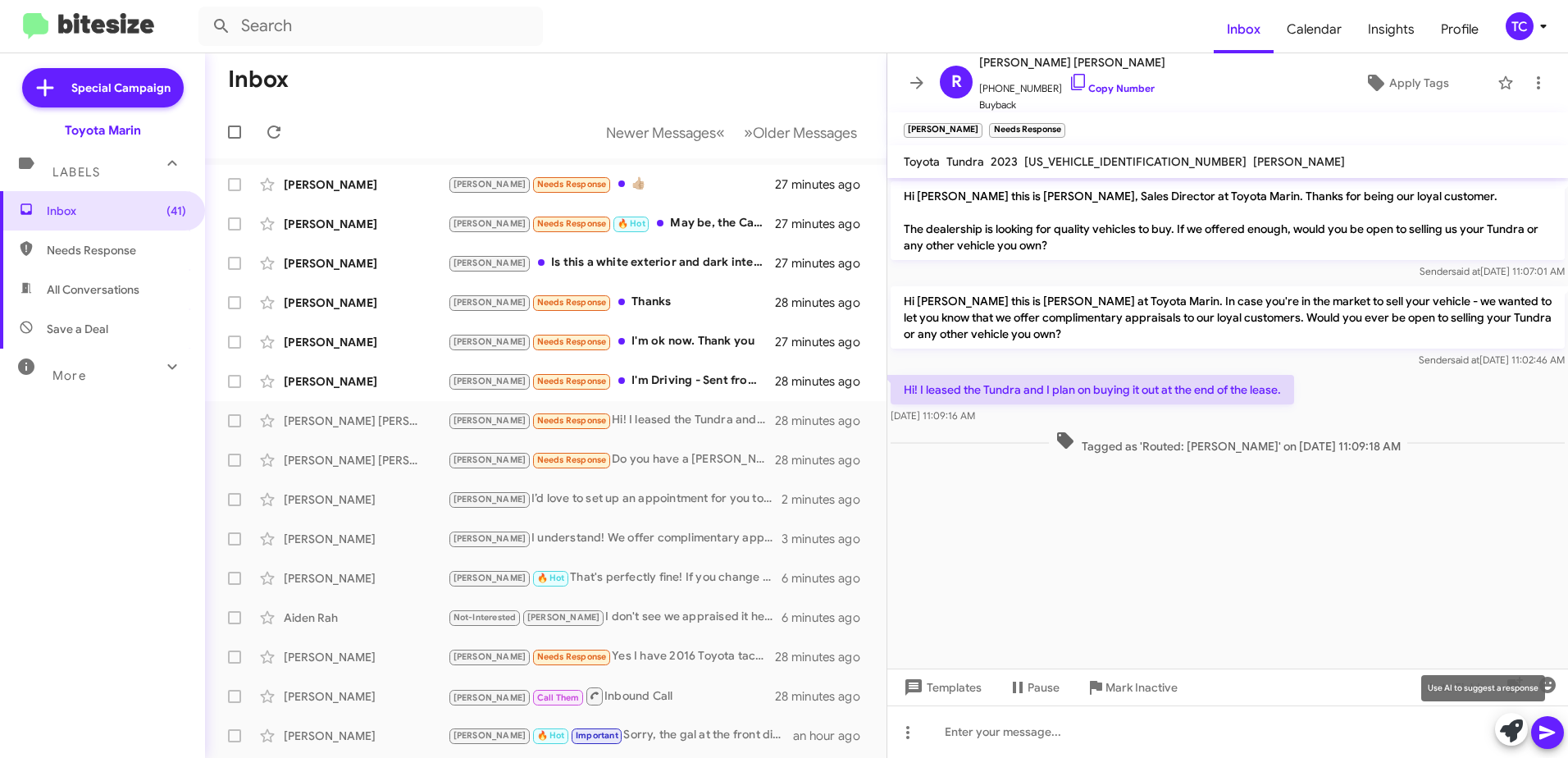
click at [1515, 720] on icon at bounding box center [1512, 731] width 23 height 23
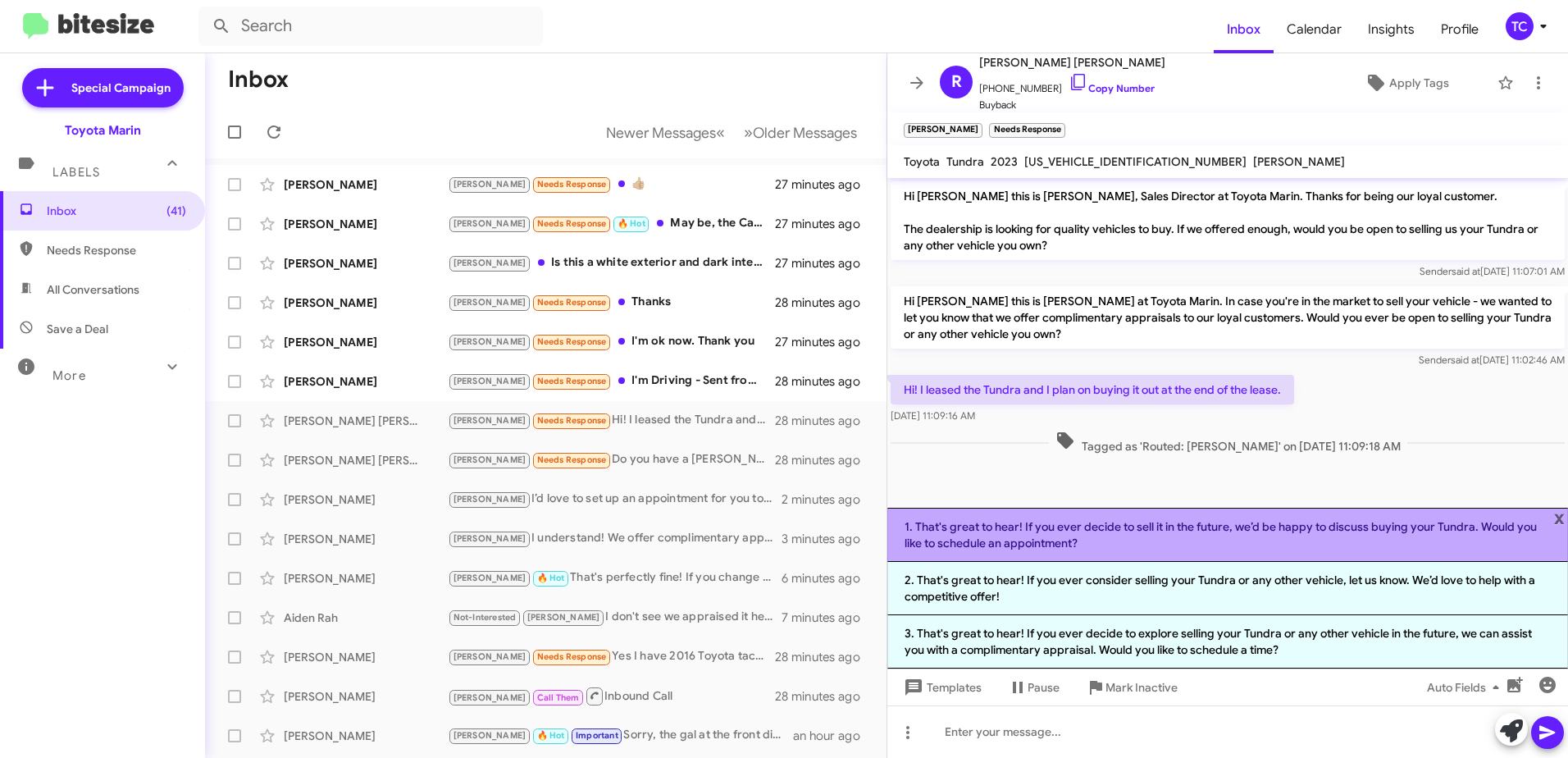
click at [1111, 537] on li "1. That's great to hear! If you ever decide to sell it in the future, we’d be h…" at bounding box center [1227, 535] width 680 height 54
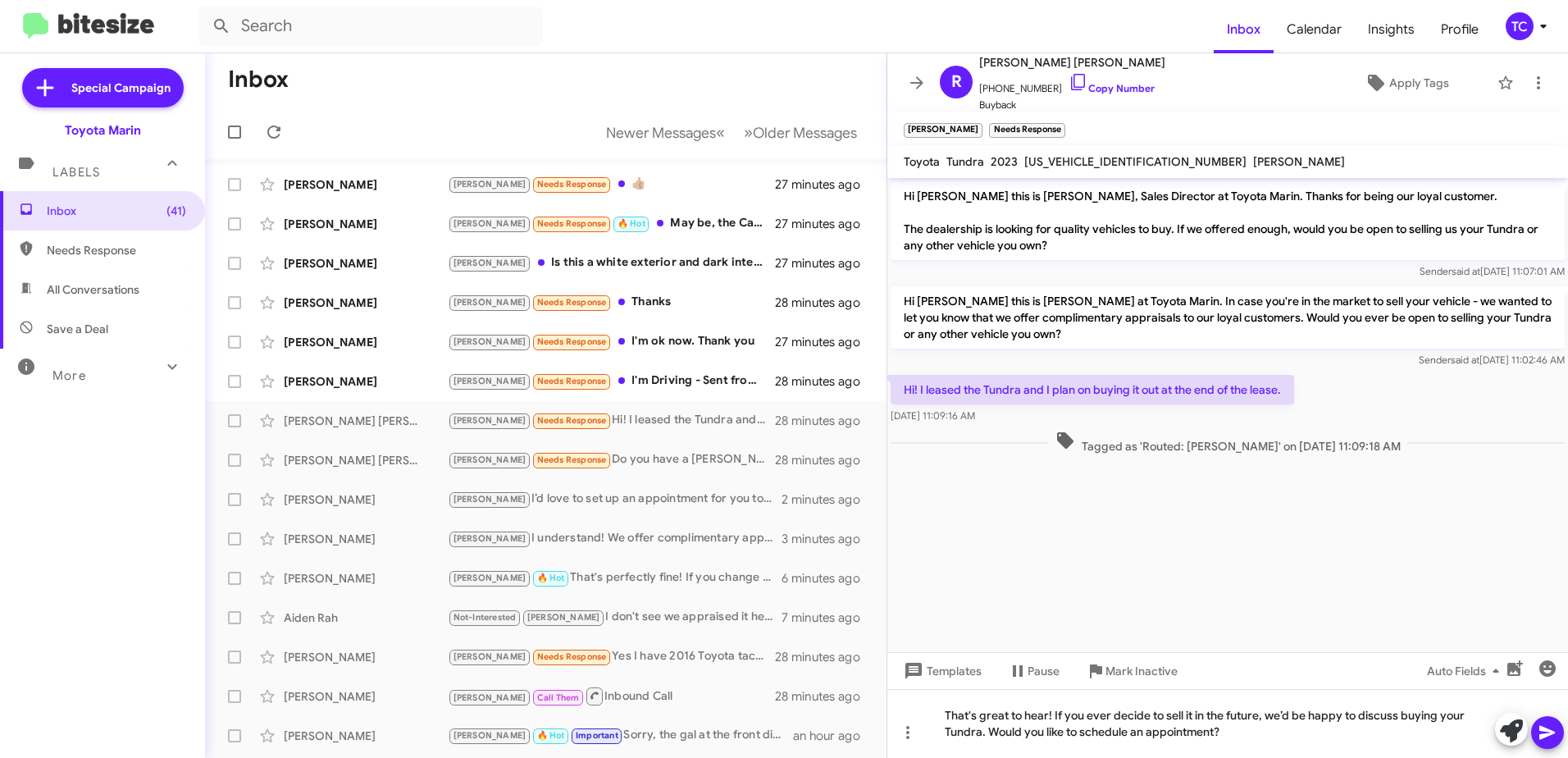
click at [1551, 723] on icon at bounding box center [1547, 732] width 19 height 19
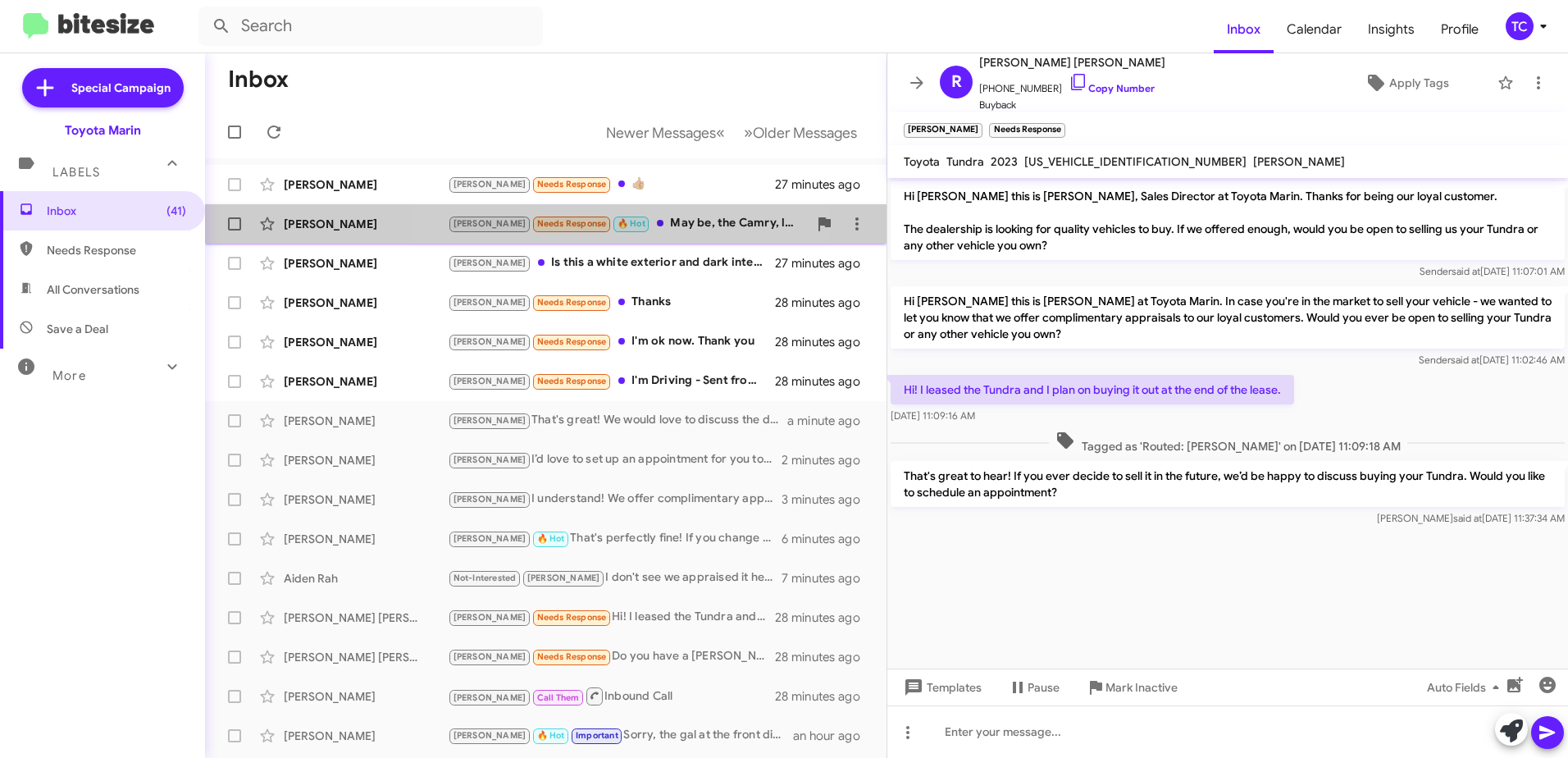
click at [636, 218] on div "[PERSON_NAME] Needs Response 🔥 Hot May be, the Camry, let me think about it..." at bounding box center [627, 223] width 360 height 18
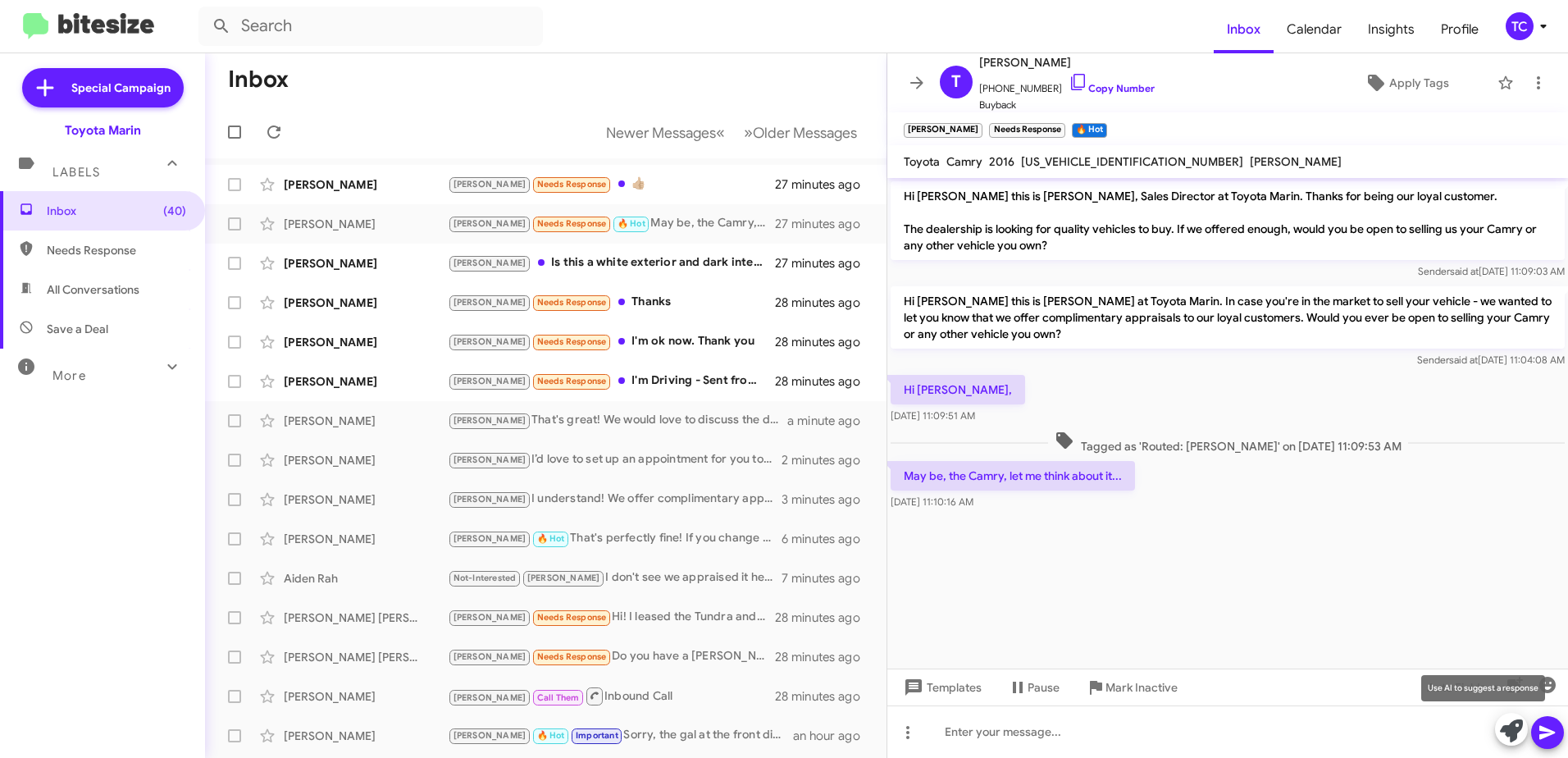
click at [1509, 719] on icon at bounding box center [1512, 731] width 23 height 23
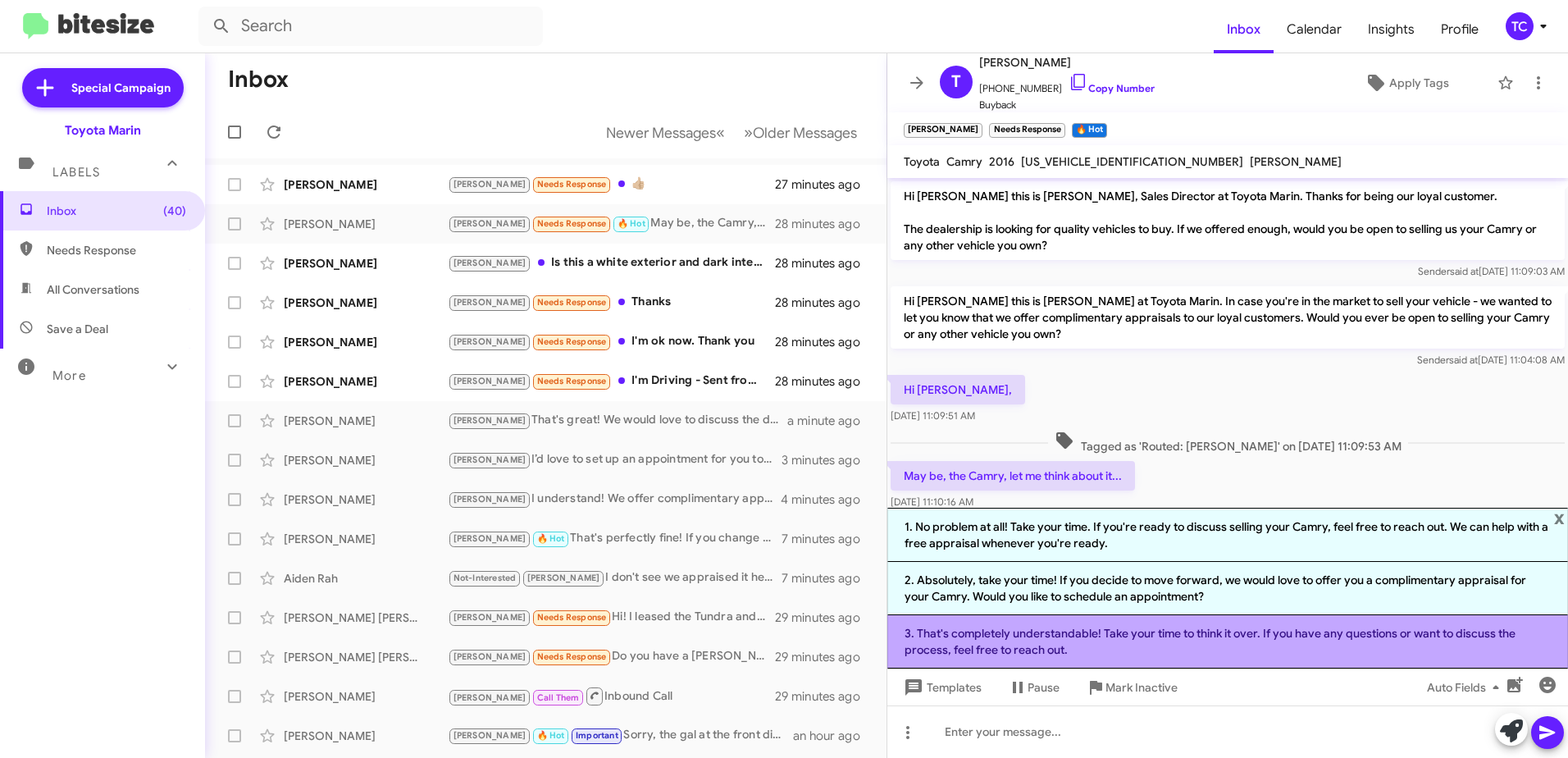
click at [1159, 645] on li "3. That's completely understandable! Take your time to think it over. If you ha…" at bounding box center [1227, 642] width 680 height 53
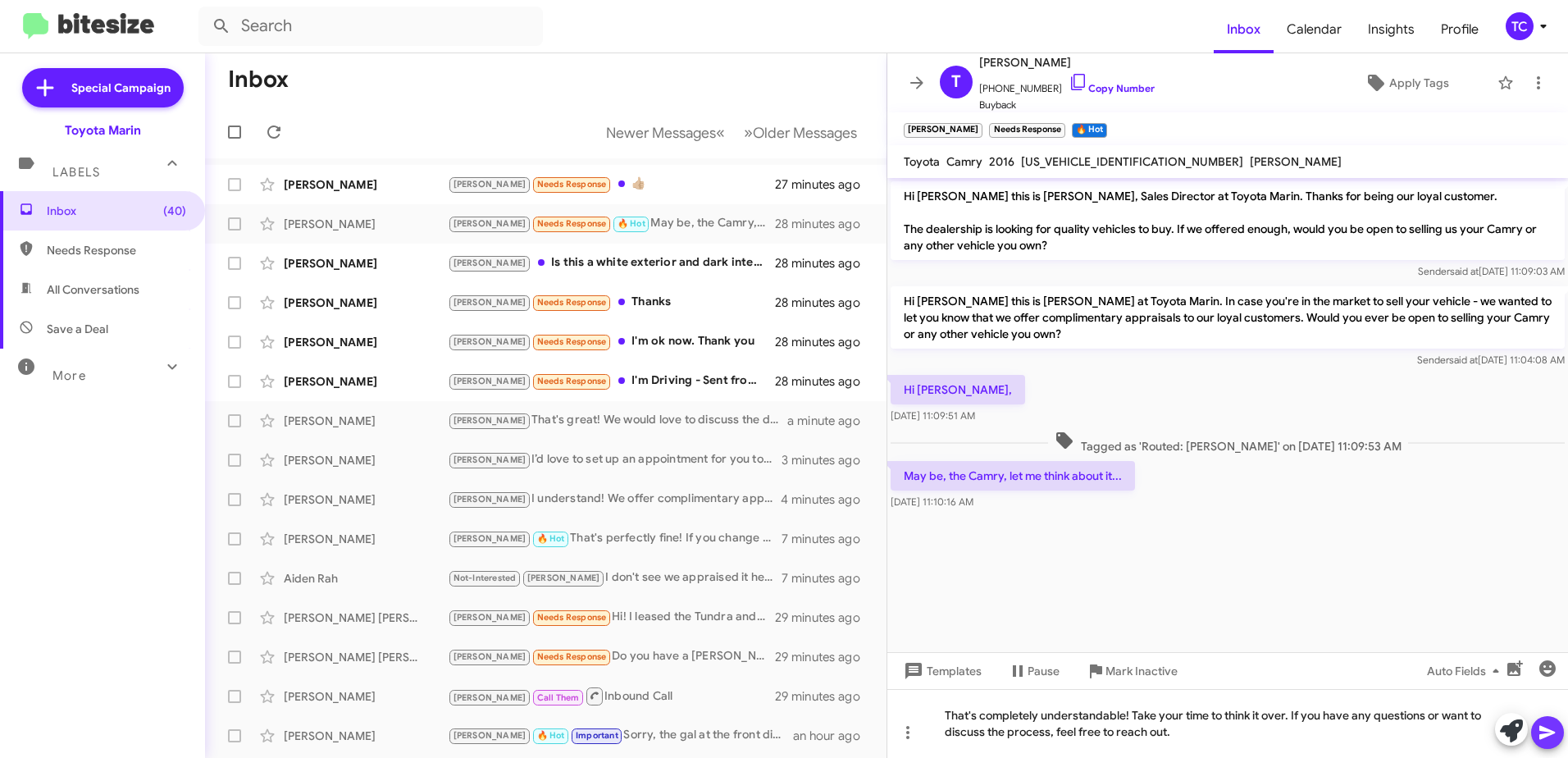
click at [1548, 727] on icon at bounding box center [1547, 732] width 19 height 19
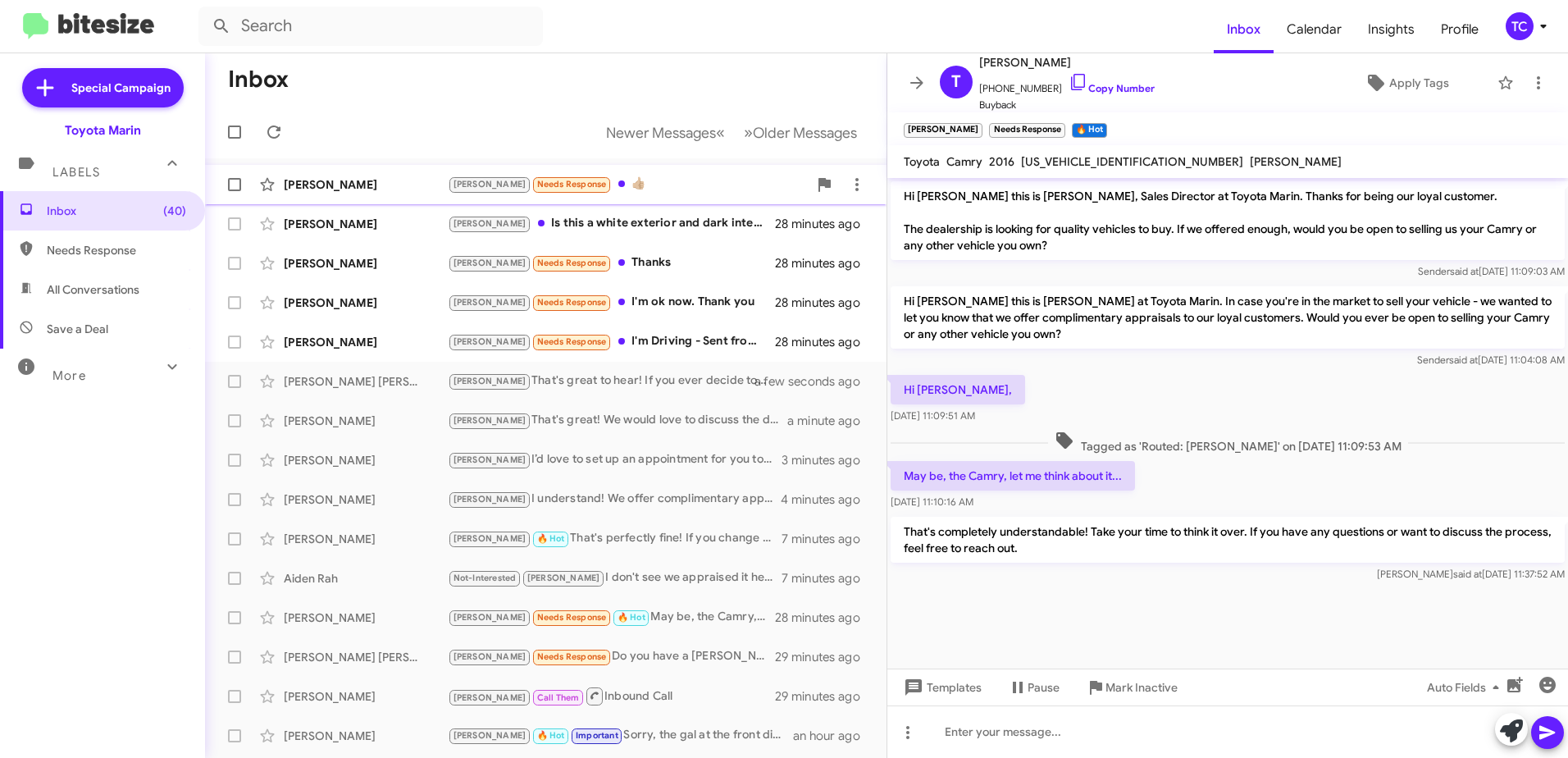
click at [555, 182] on small "Needs Response" at bounding box center [572, 185] width 78 height 16
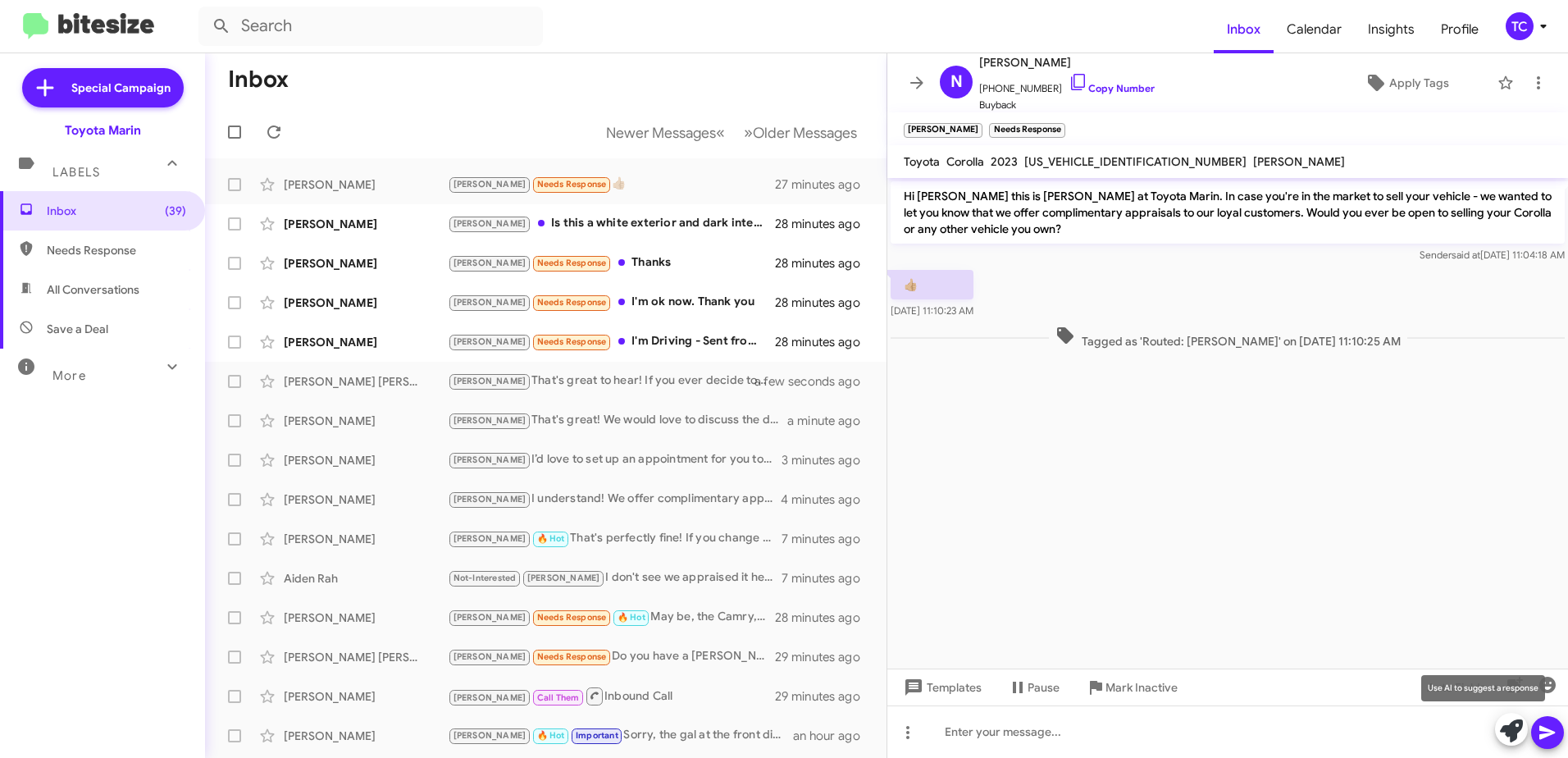
click at [1511, 726] on icon at bounding box center [1512, 731] width 23 height 23
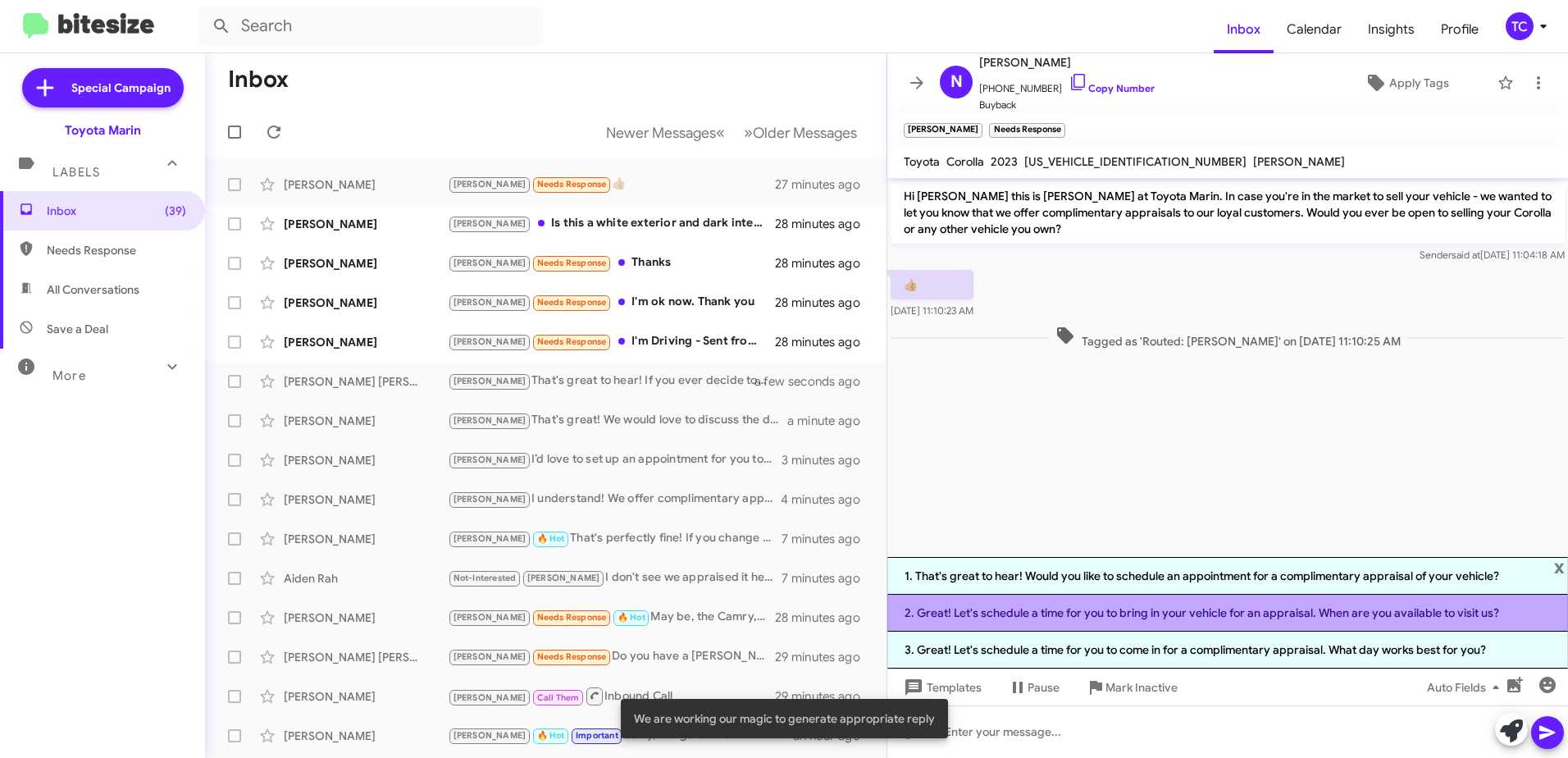
click at [1153, 612] on li "2. Great! Let's schedule a time for you to bring in your vehicle for an apprais…" at bounding box center [1227, 613] width 680 height 37
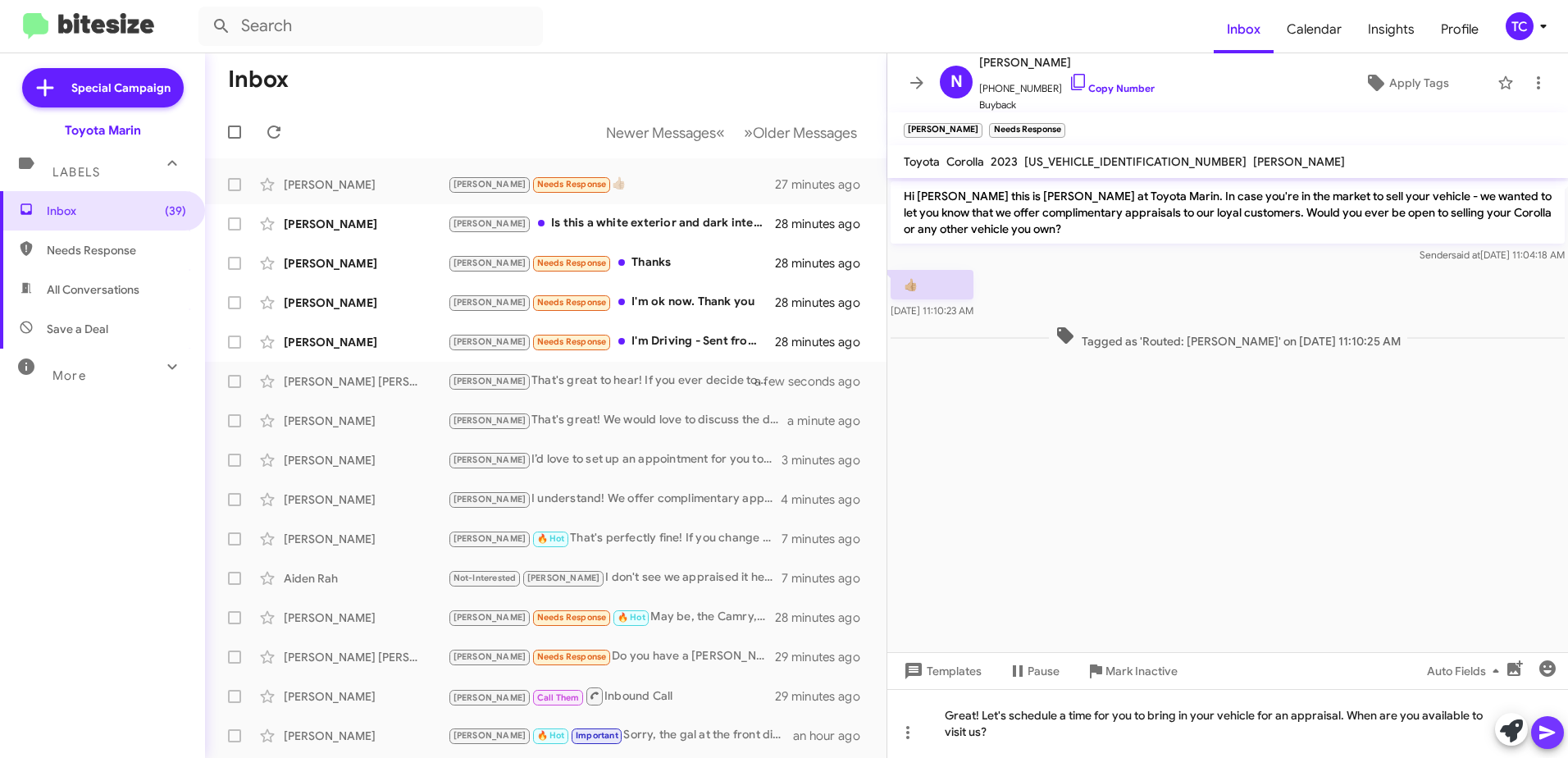
click at [1543, 731] on icon at bounding box center [1547, 733] width 16 height 14
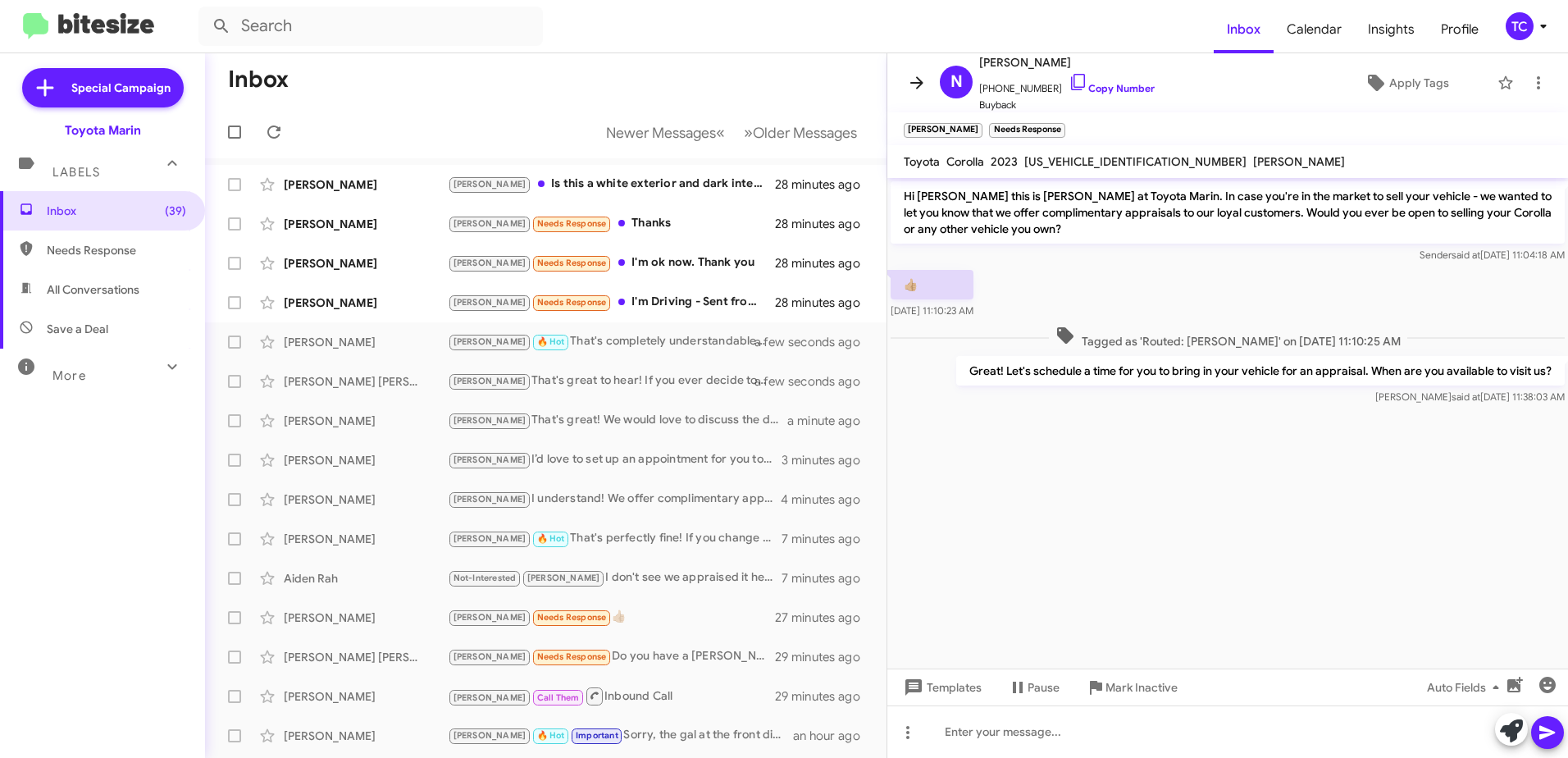
click at [916, 84] on icon at bounding box center [917, 82] width 19 height 19
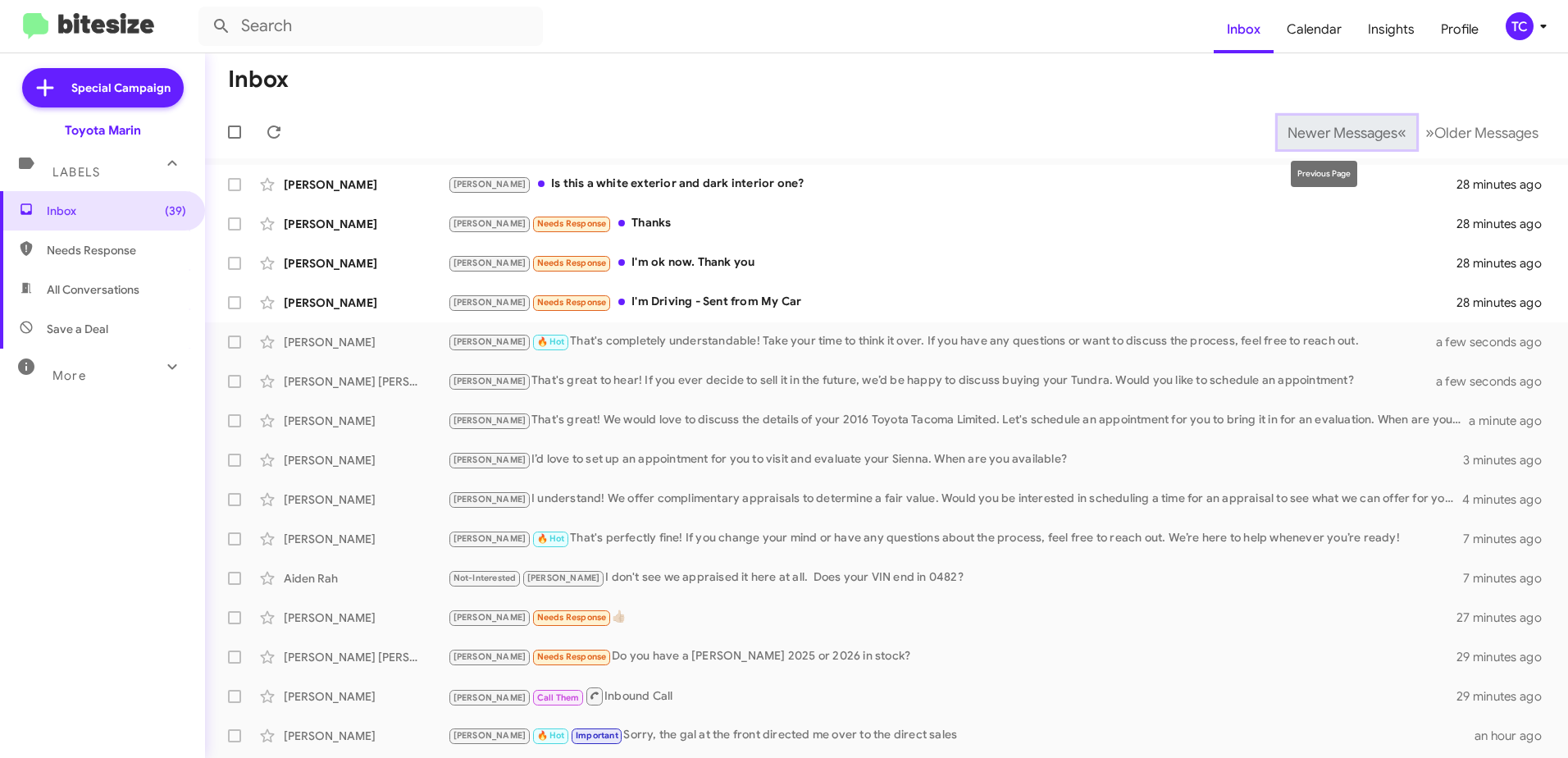
click at [1369, 127] on span "Newer Messages" at bounding box center [1341, 133] width 110 height 18
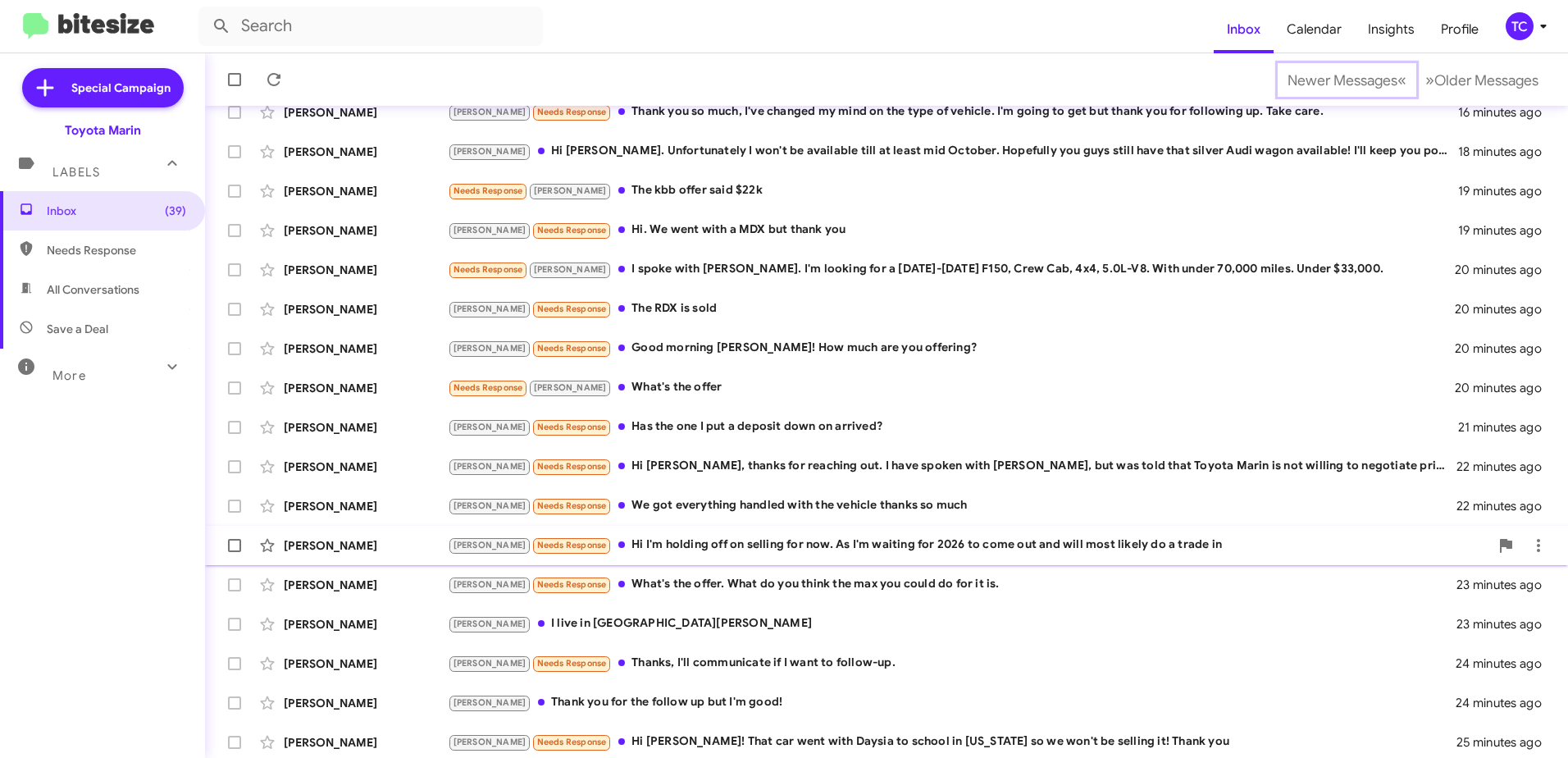
scroll to position [195, 0]
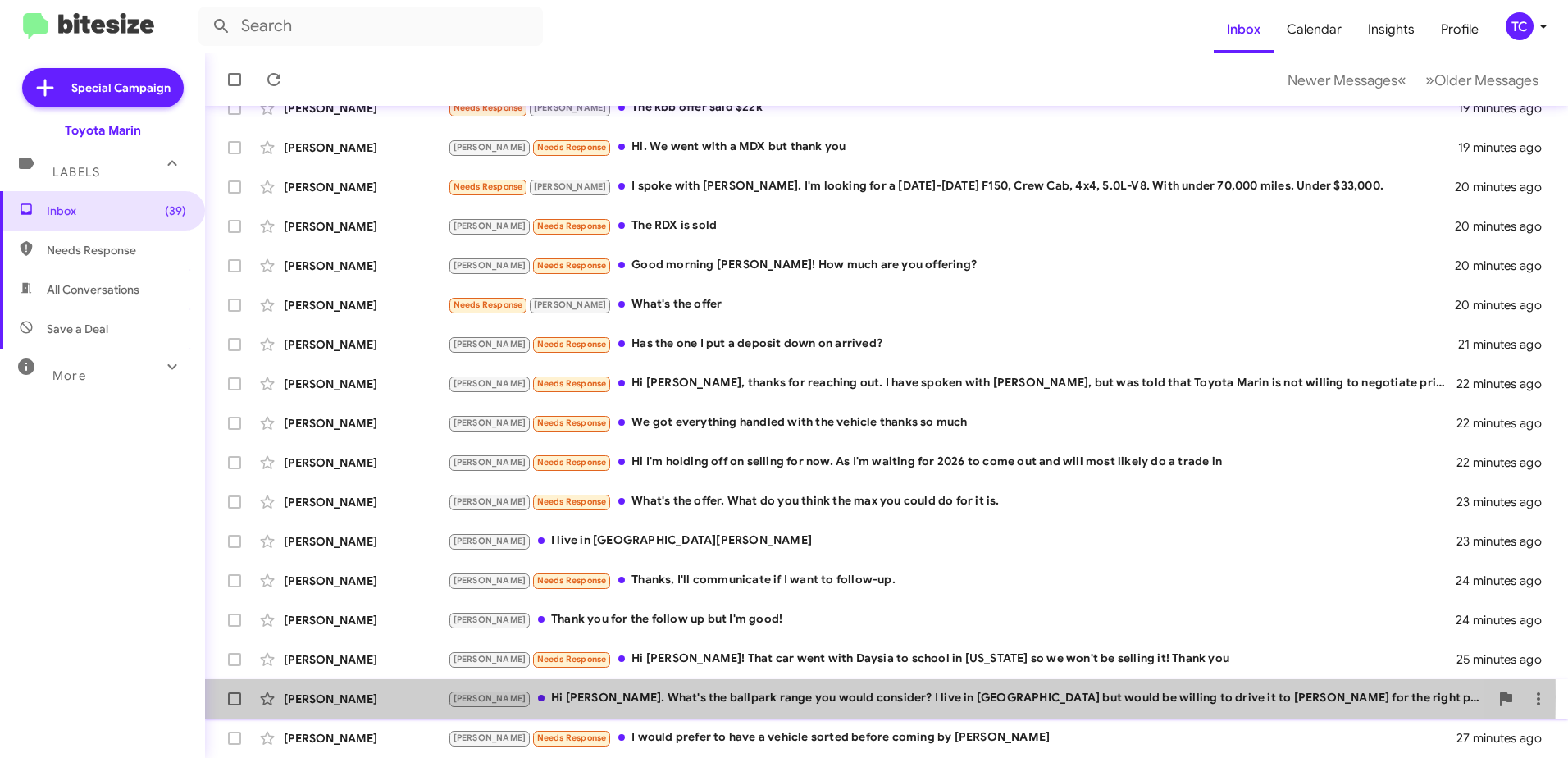
click at [686, 696] on div "[PERSON_NAME] Hi [PERSON_NAME]. What's the ballpark range you would consider? I…" at bounding box center [968, 698] width 1042 height 18
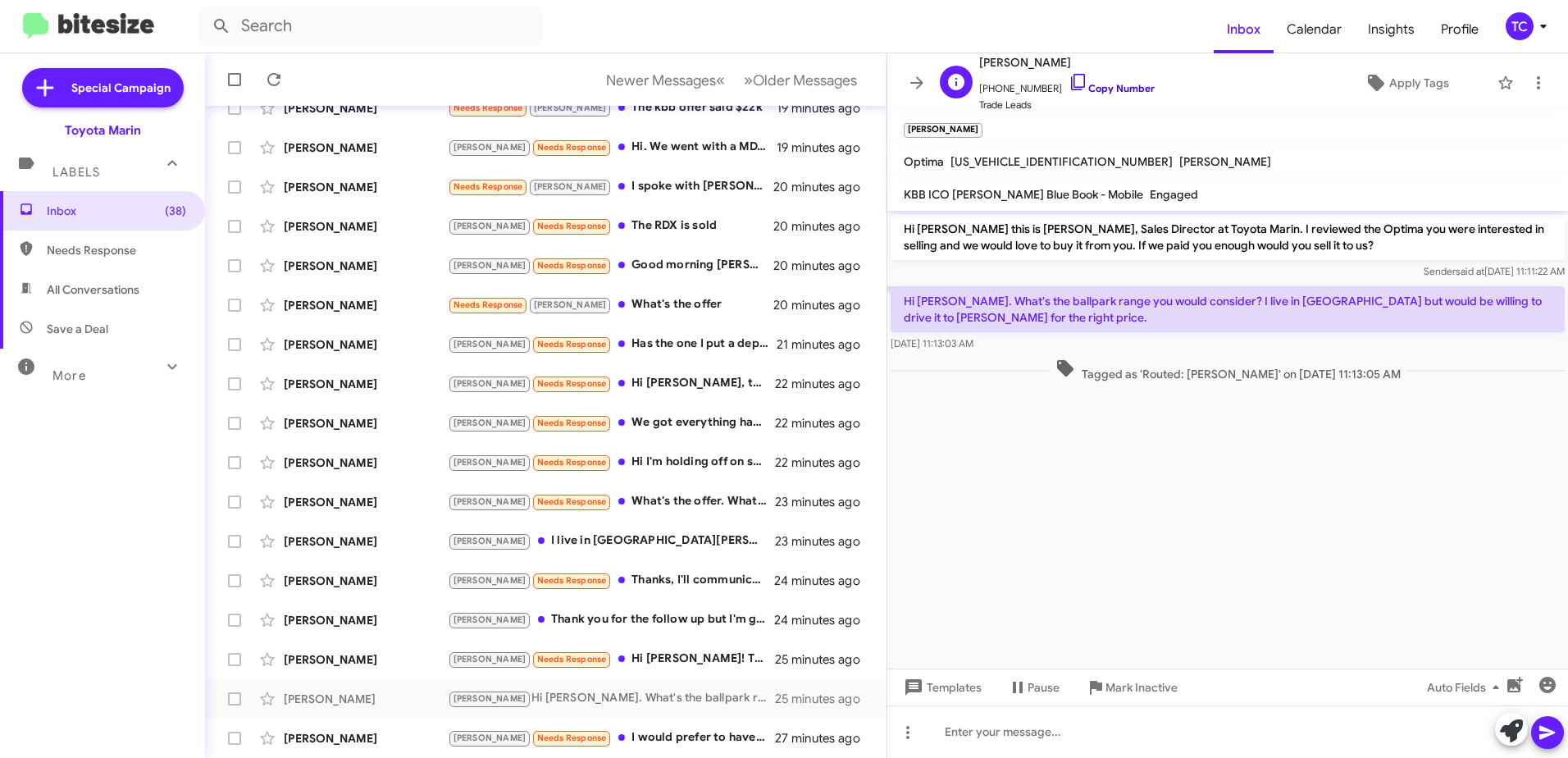
click at [1068, 82] on icon at bounding box center [1078, 81] width 19 height 19
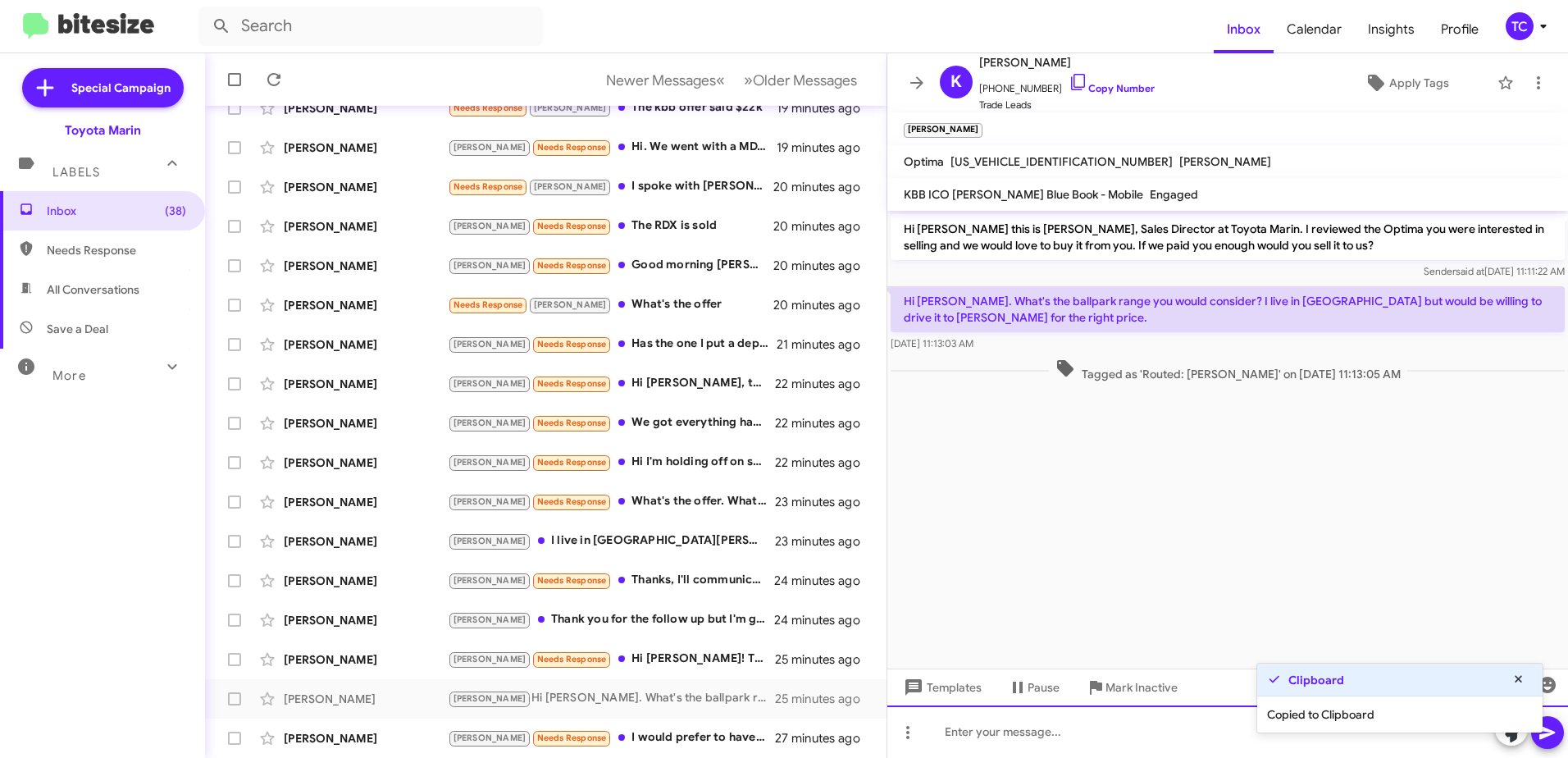
click at [1192, 745] on div at bounding box center [1227, 732] width 680 height 52
drag, startPoint x: 1398, startPoint y: 599, endPoint x: 1405, endPoint y: 565, distance: 34.7
click at [1398, 599] on cdk-virtual-scroll-viewport "Hi [PERSON_NAME] this is [PERSON_NAME], Sales Director at Toyota Marin. I revie…" at bounding box center [1227, 439] width 680 height 458
click at [1520, 679] on icon at bounding box center [1518, 679] width 15 height 12
click at [1180, 738] on div at bounding box center [1227, 732] width 680 height 52
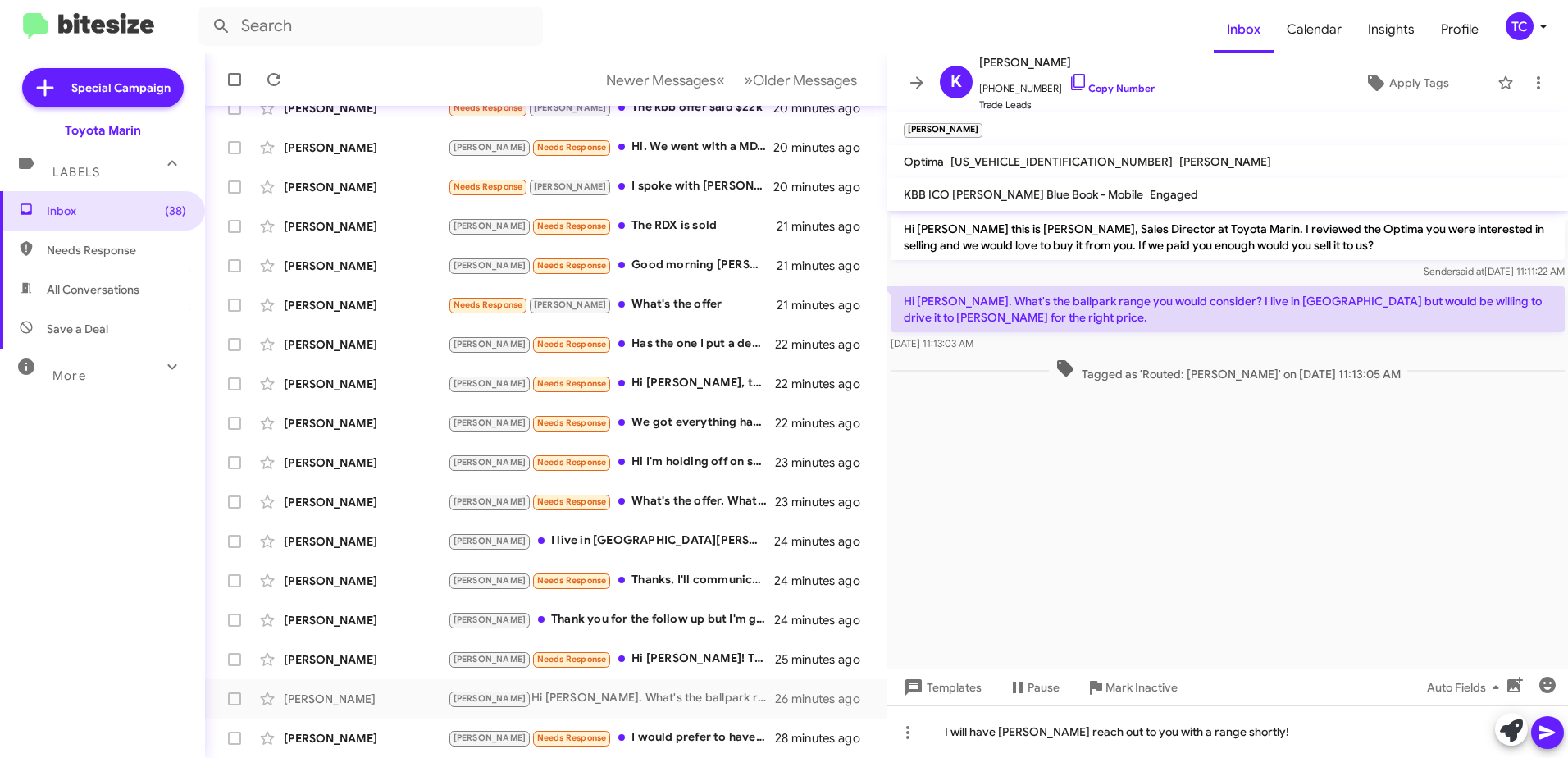
drag, startPoint x: 1553, startPoint y: 738, endPoint x: 1543, endPoint y: 720, distance: 20.6
click at [1553, 736] on icon at bounding box center [1547, 732] width 19 height 19
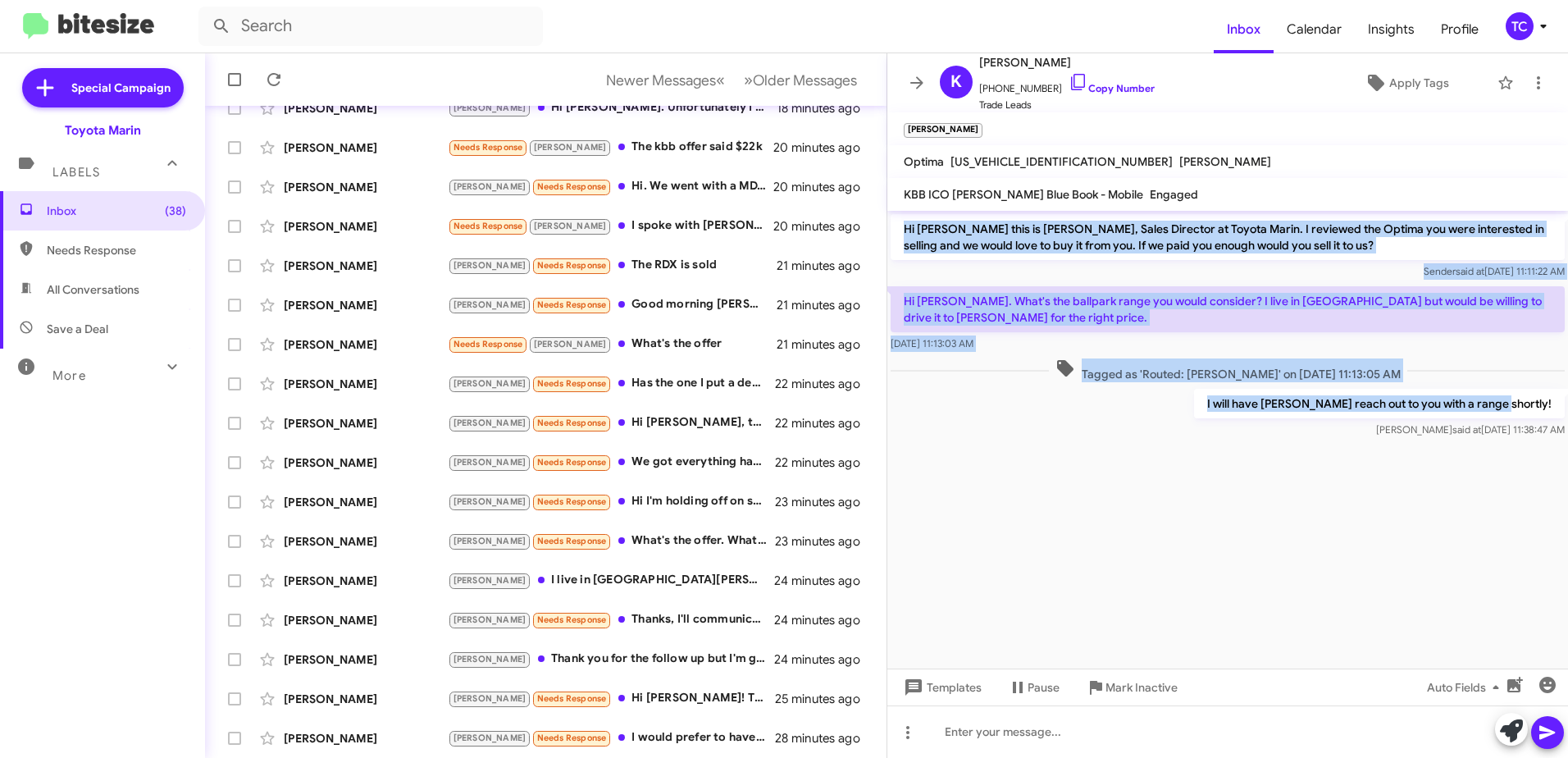
drag, startPoint x: 1555, startPoint y: 404, endPoint x: 905, endPoint y: 227, distance: 673.7
click at [905, 227] on div "Hi [PERSON_NAME] this is [PERSON_NAME], Sales Director at Toyota Marin. I revie…" at bounding box center [1227, 326] width 680 height 231
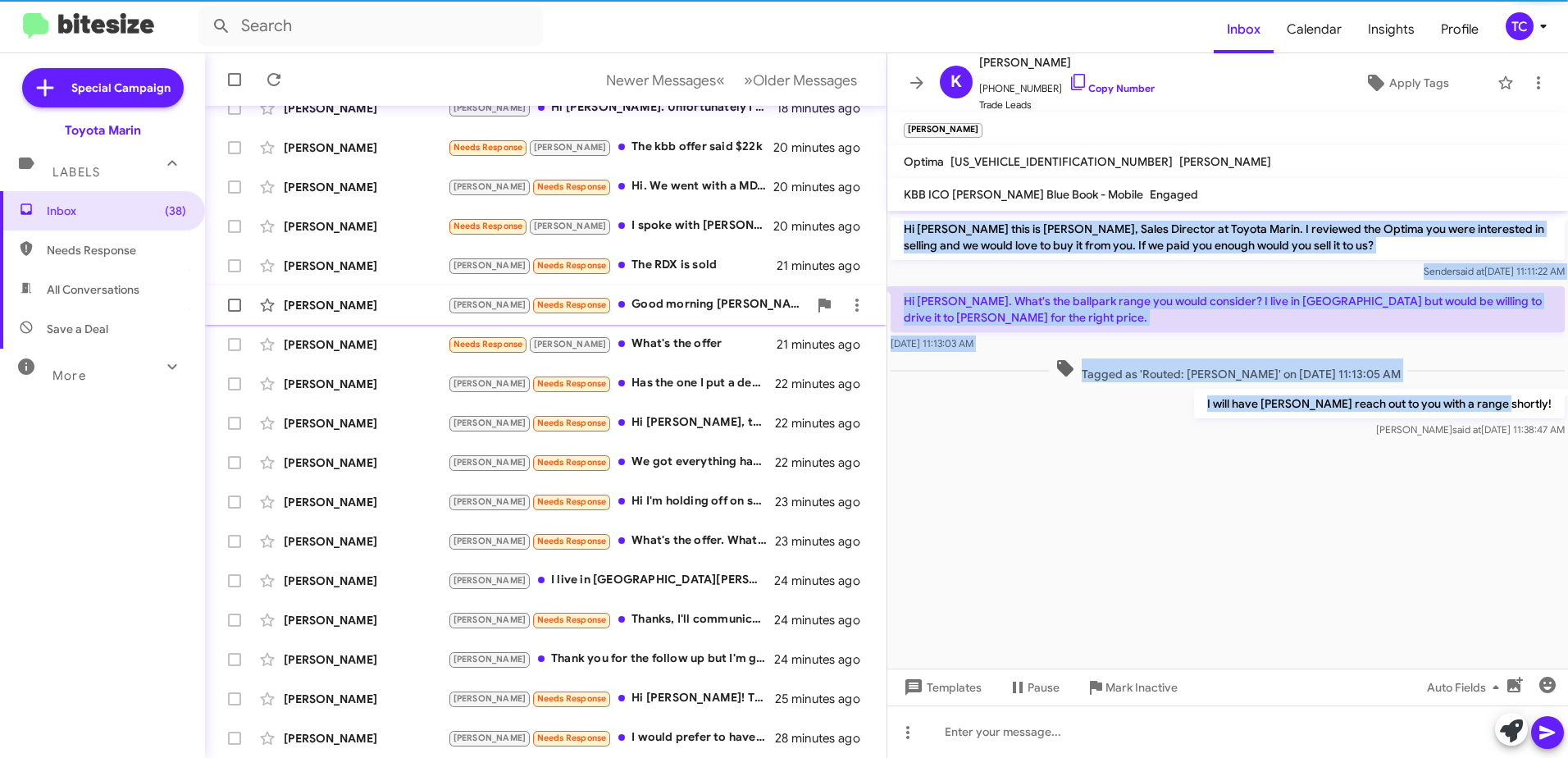
copy div "Hi [PERSON_NAME] this is [PERSON_NAME], Sales Director at Toyota Marin. I revie…"
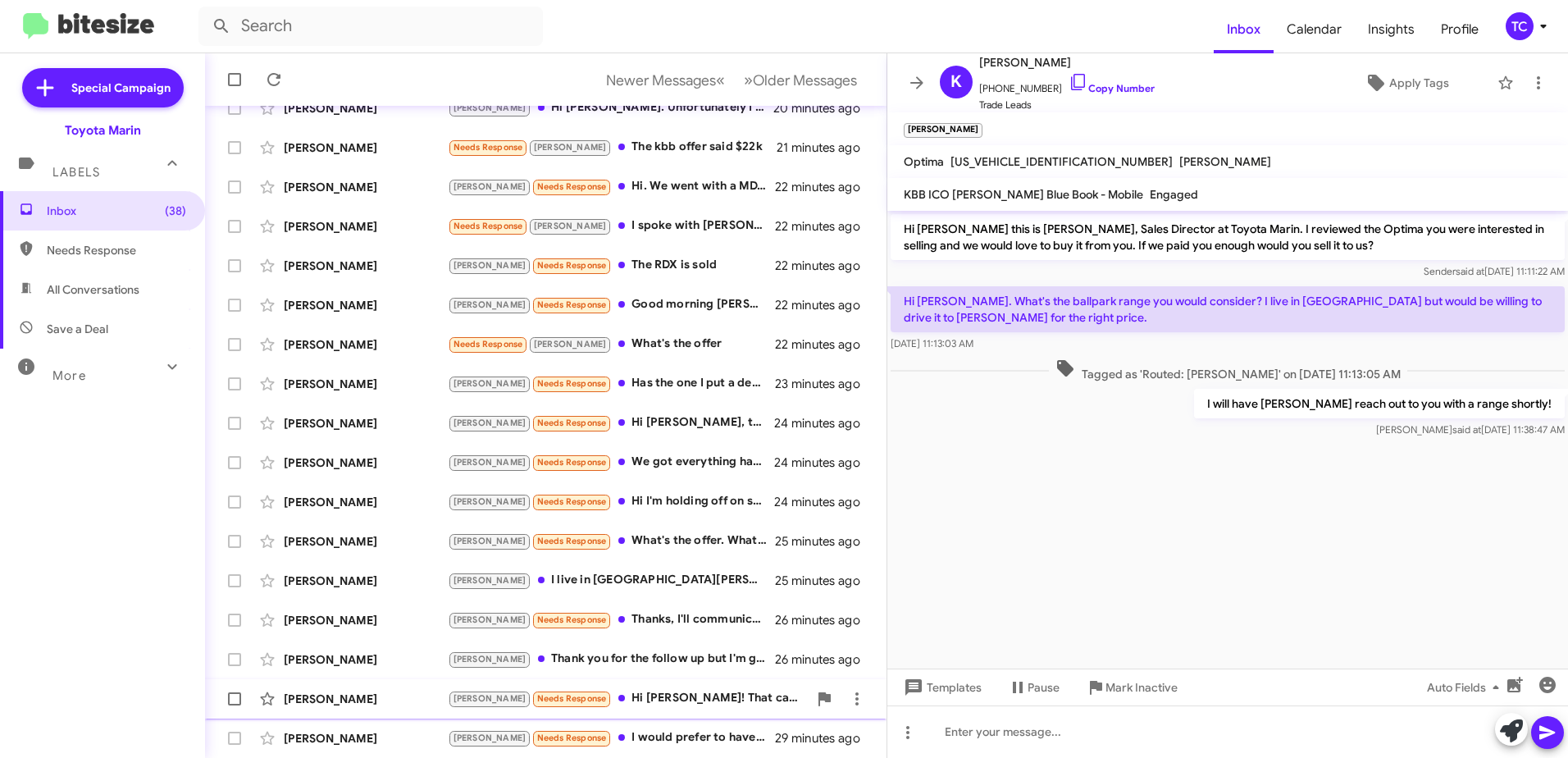
click at [663, 701] on div "[PERSON_NAME] Needs Response Hi [PERSON_NAME]! That car went with Daysia to sch…" at bounding box center [627, 698] width 360 height 18
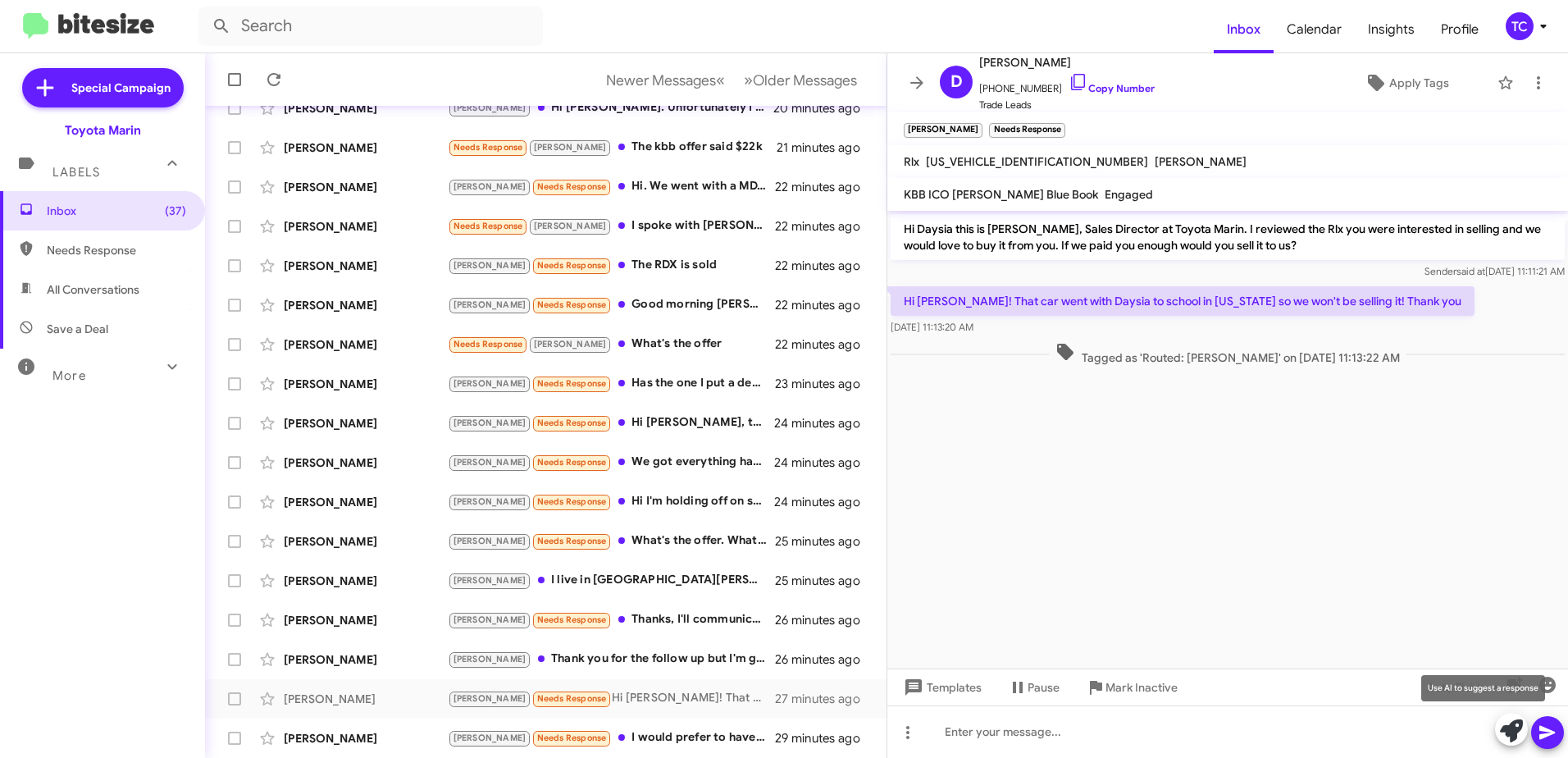
click at [1512, 728] on icon at bounding box center [1512, 731] width 23 height 23
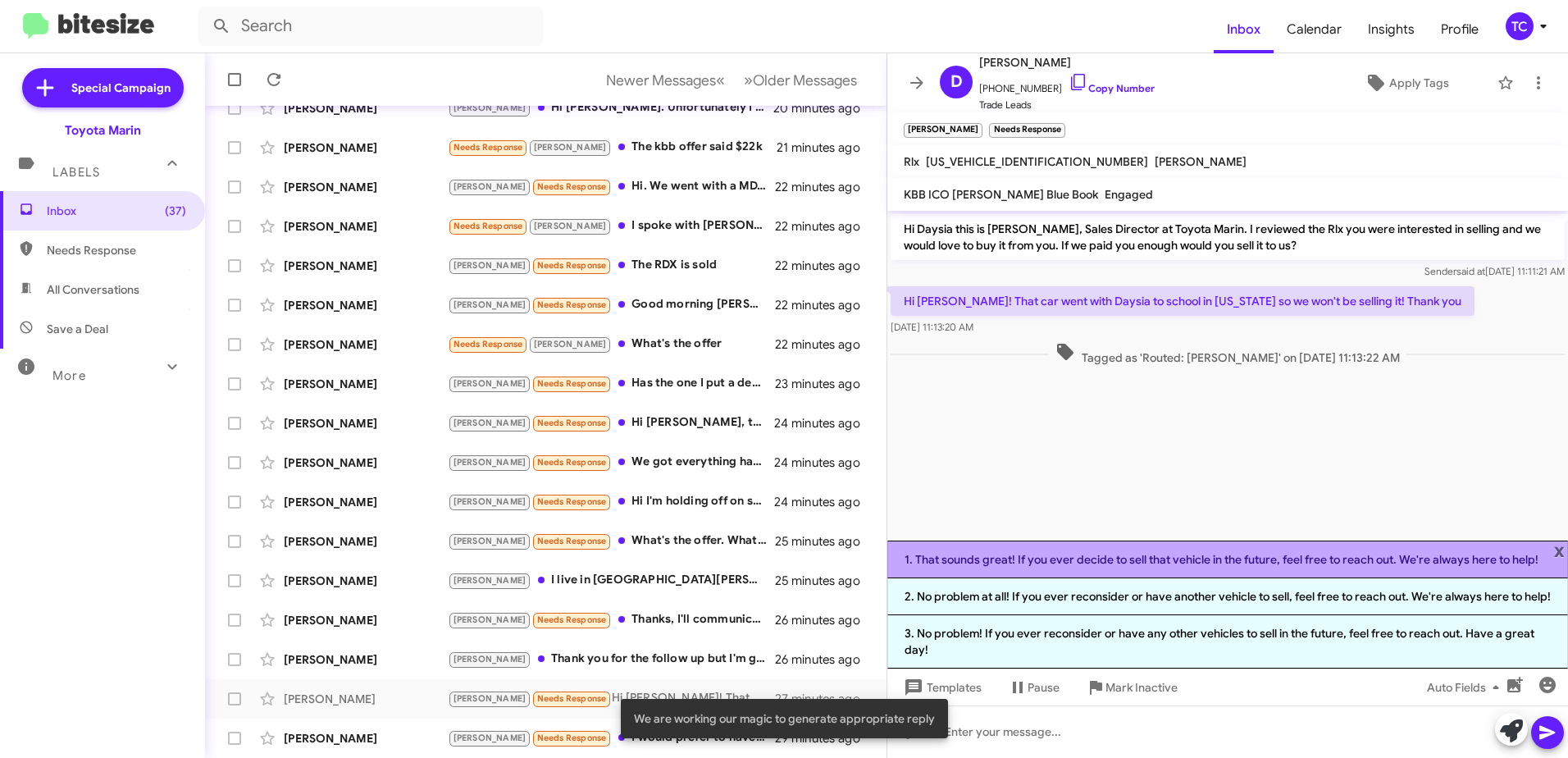
click at [1116, 556] on li "1. That sounds great! If you ever decide to sell that vehicle in the future, fe…" at bounding box center [1227, 559] width 680 height 38
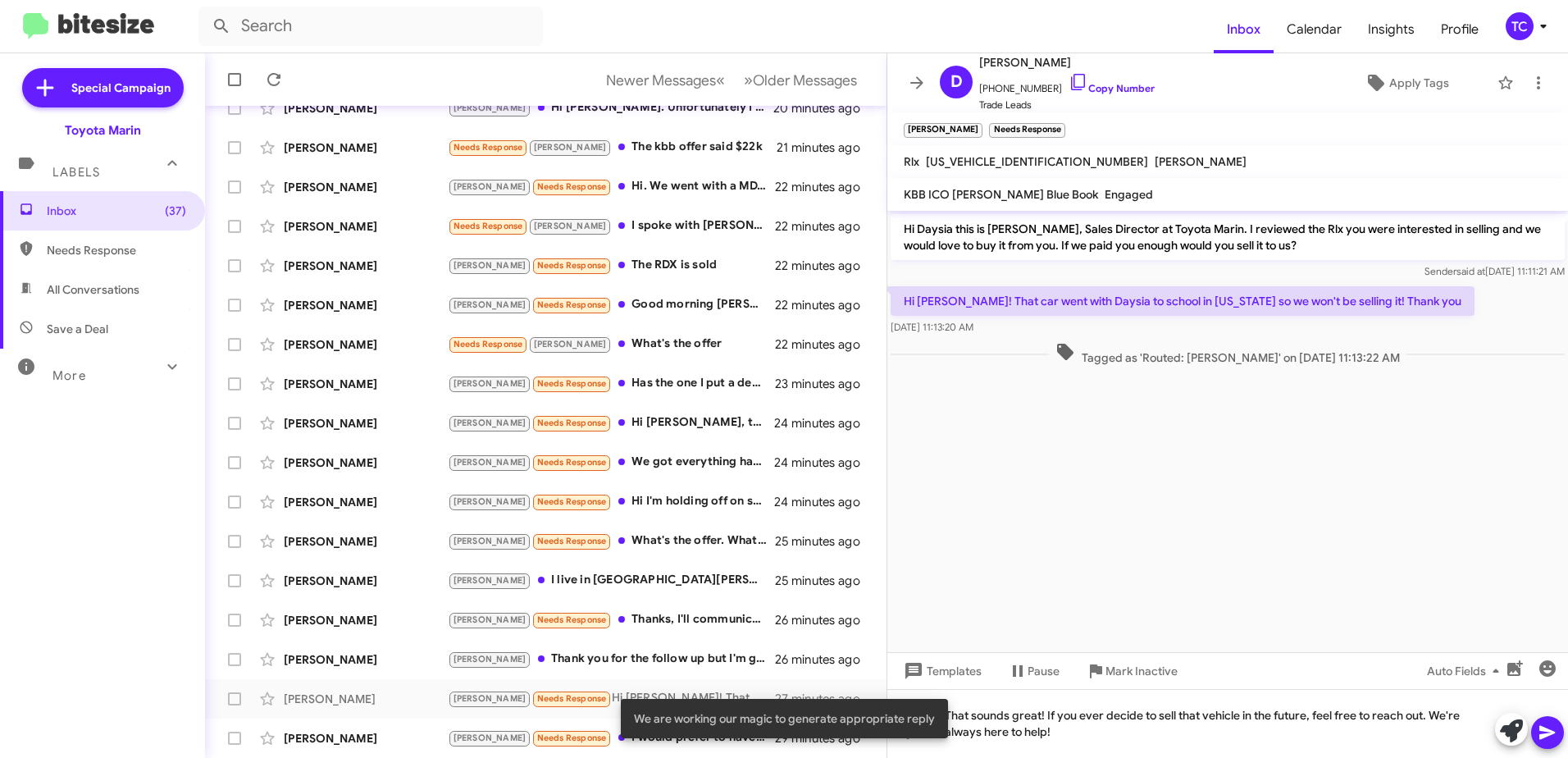
click at [1548, 726] on icon at bounding box center [1547, 732] width 19 height 19
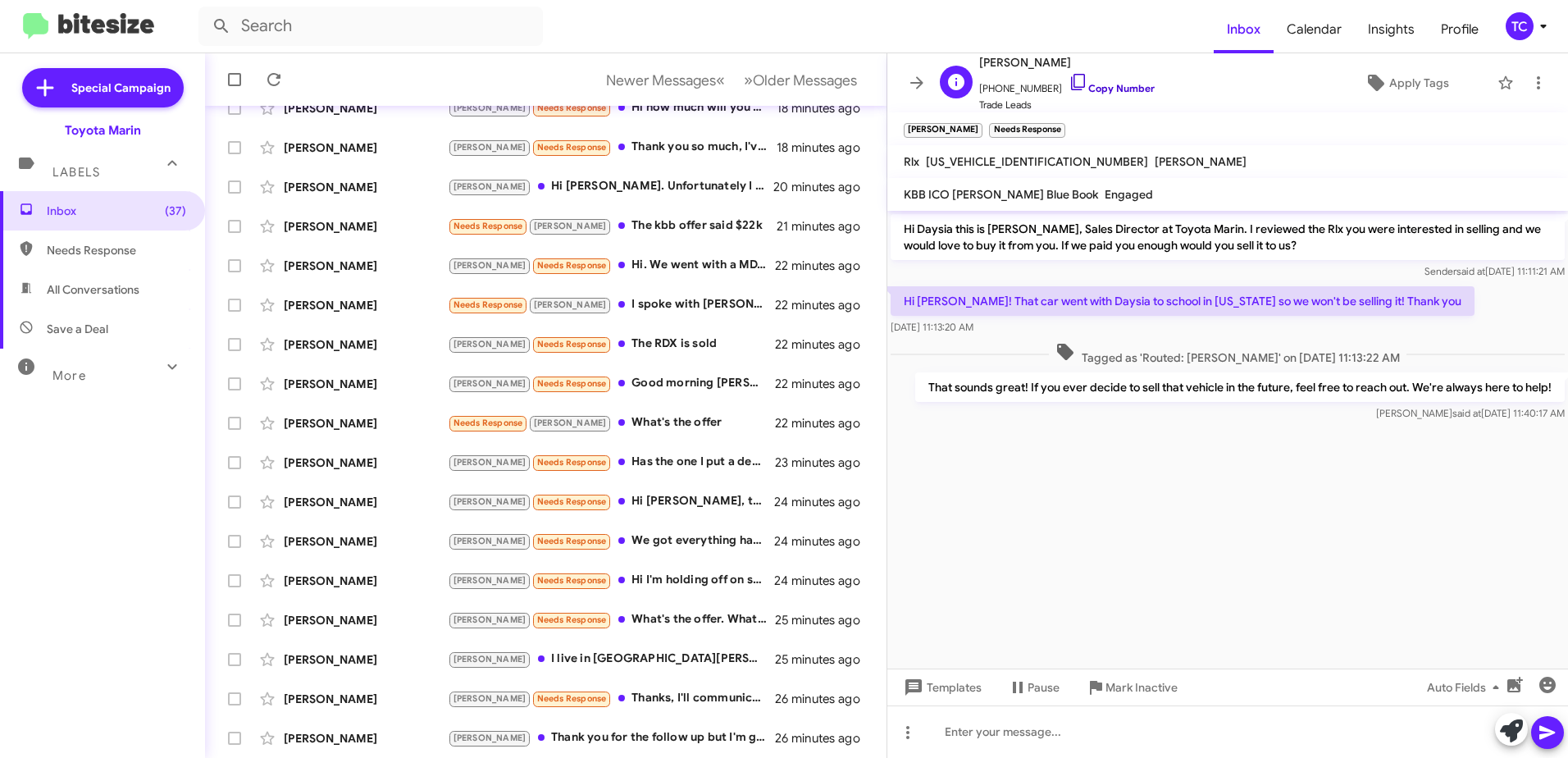
click at [1068, 82] on icon at bounding box center [1078, 81] width 19 height 19
drag, startPoint x: 1402, startPoint y: 304, endPoint x: 906, endPoint y: 306, distance: 496.0
click at [906, 306] on p "Hi [PERSON_NAME]! That car went with Daysia to school in [US_STATE] so we won't…" at bounding box center [1182, 300] width 583 height 29
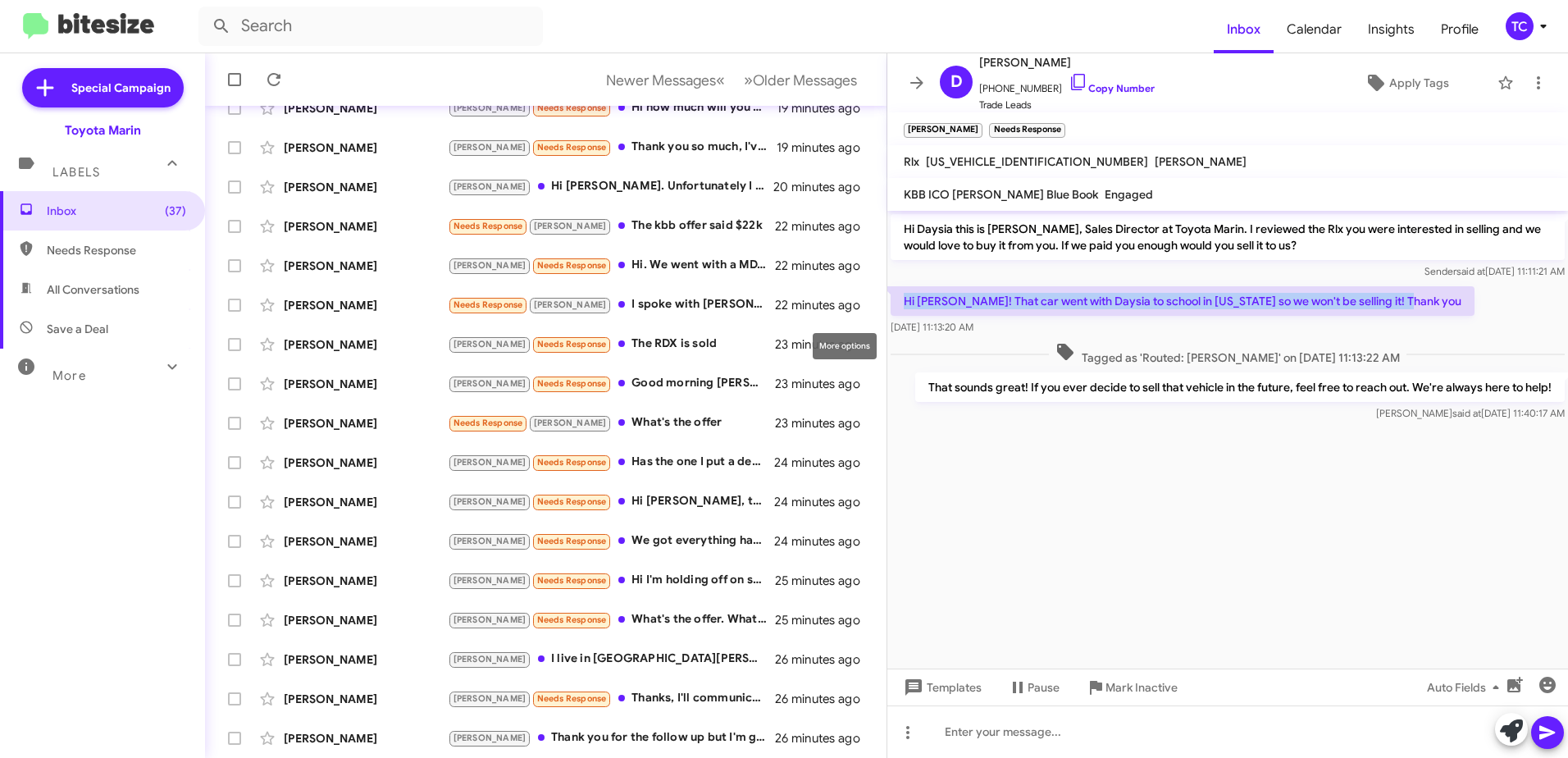
copy p "Hi [PERSON_NAME]! That car went with Daysia to school in [US_STATE] so we won't…"
click at [914, 86] on icon at bounding box center [917, 82] width 19 height 19
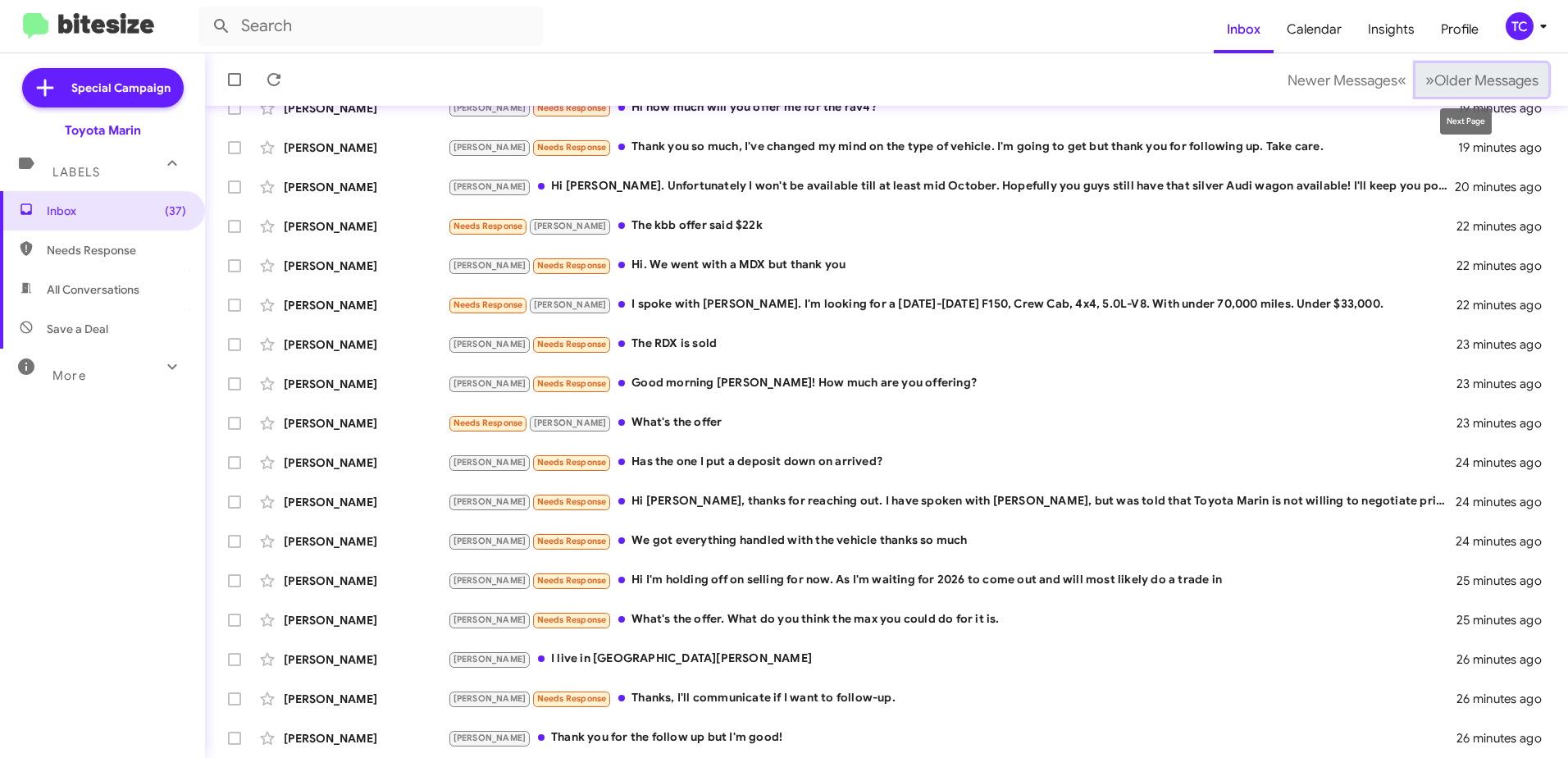
click at [1434, 79] on span "Older Messages" at bounding box center [1486, 80] width 104 height 18
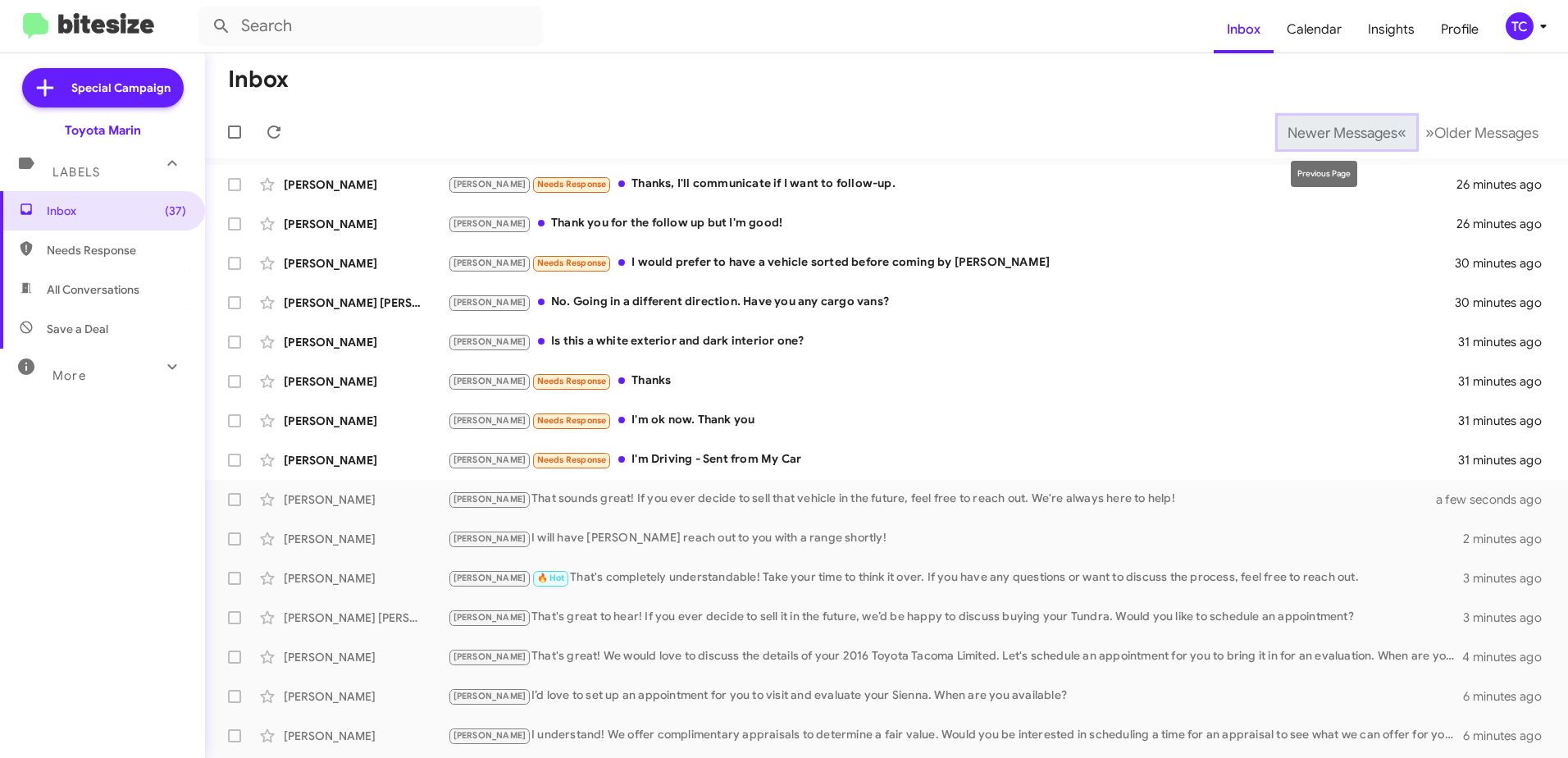
click at [1334, 136] on span "Newer Messages" at bounding box center [1341, 133] width 110 height 18
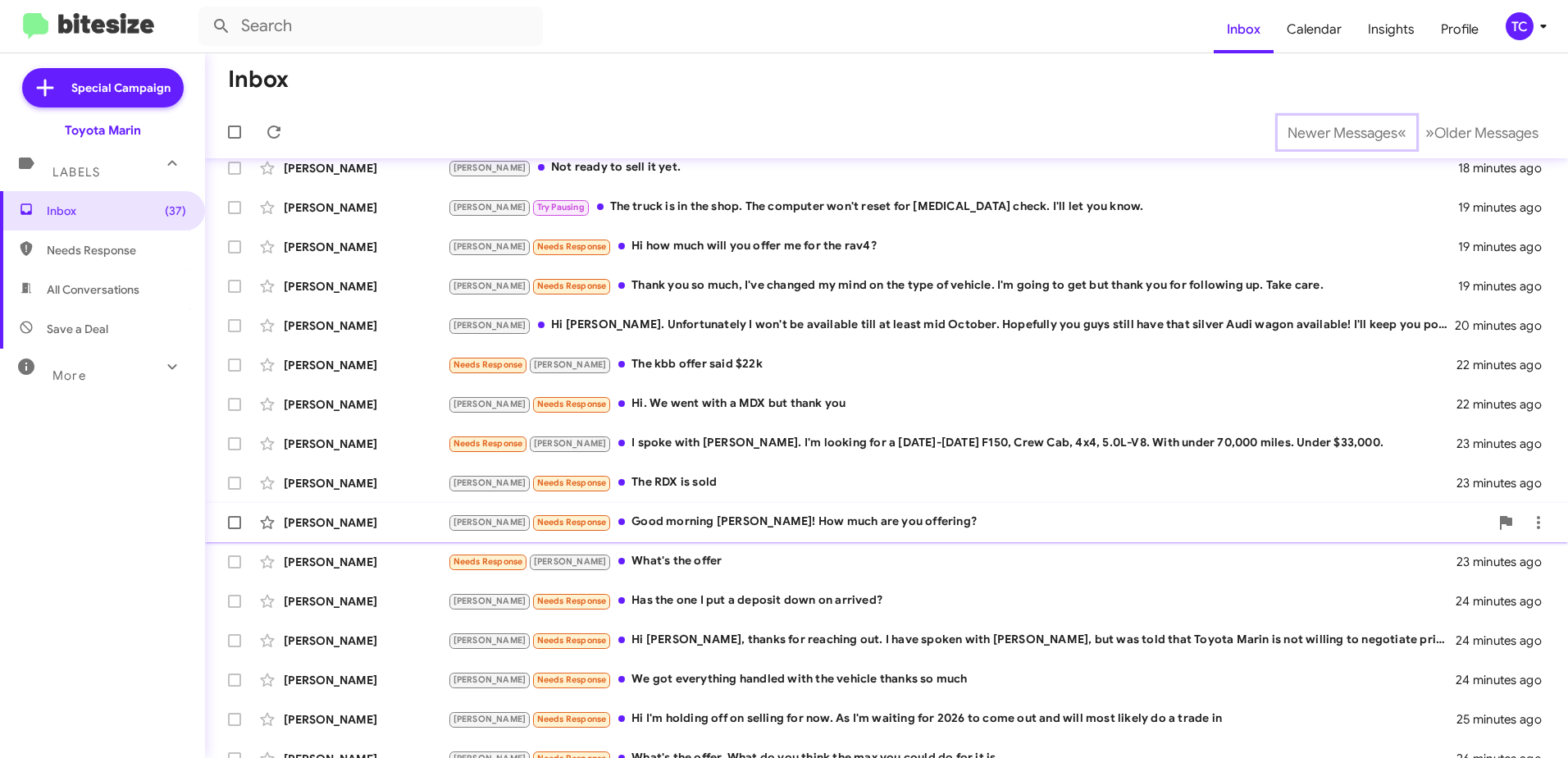
scroll to position [195, 0]
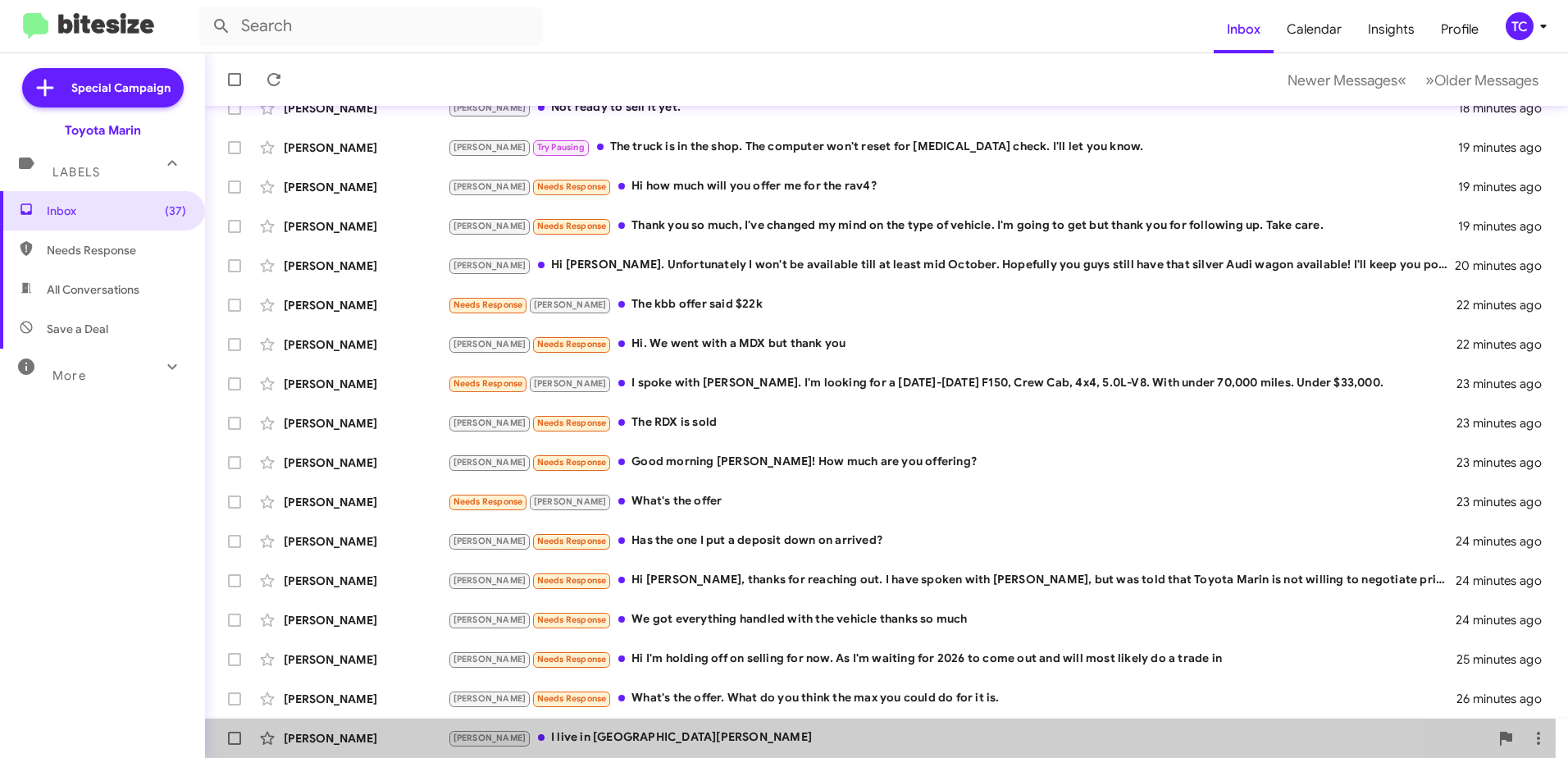
click at [552, 739] on div "[PERSON_NAME] live in [GEOGRAPHIC_DATA][PERSON_NAME]" at bounding box center [968, 737] width 1042 height 18
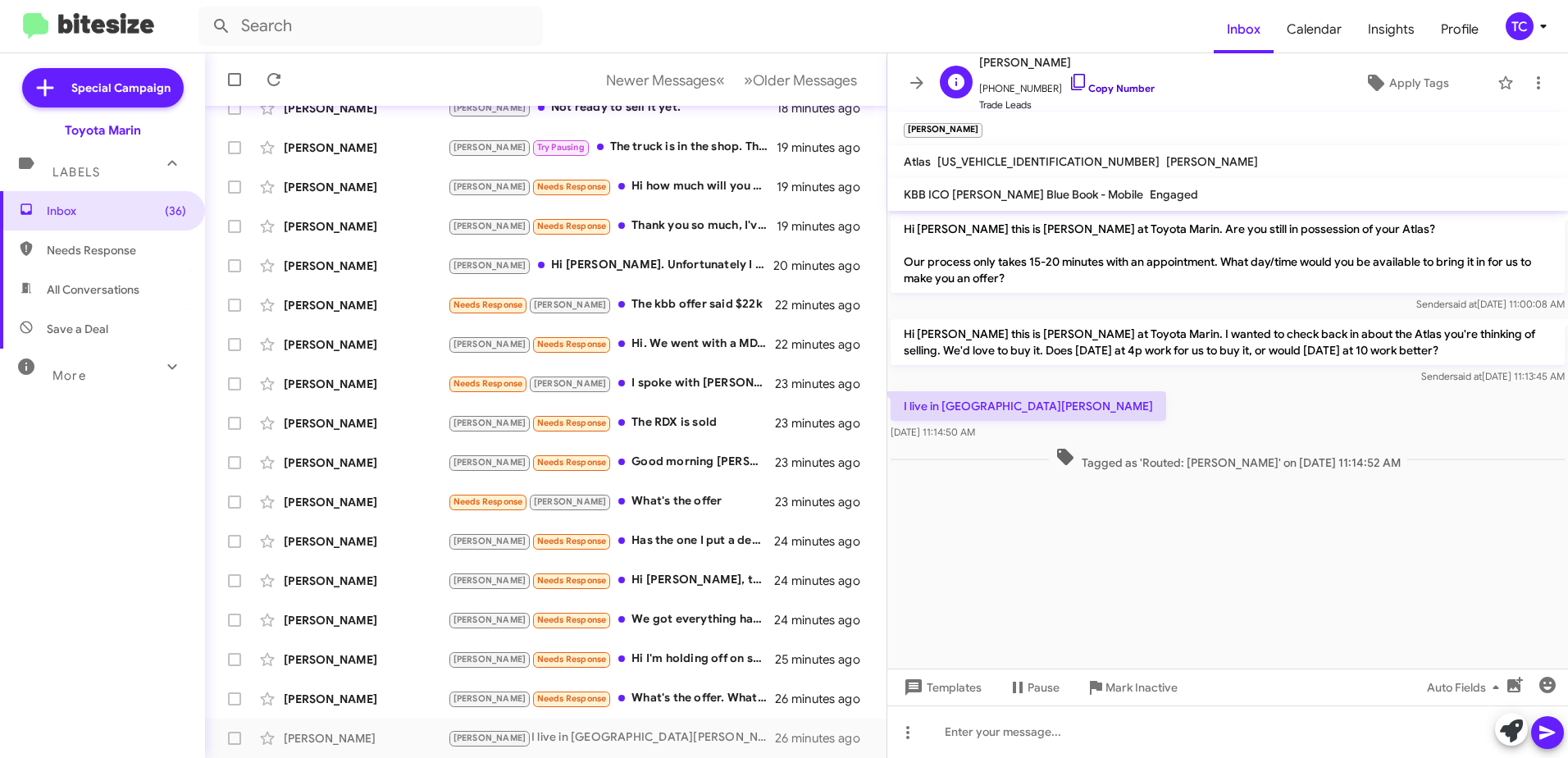
click at [1068, 77] on icon at bounding box center [1078, 81] width 19 height 19
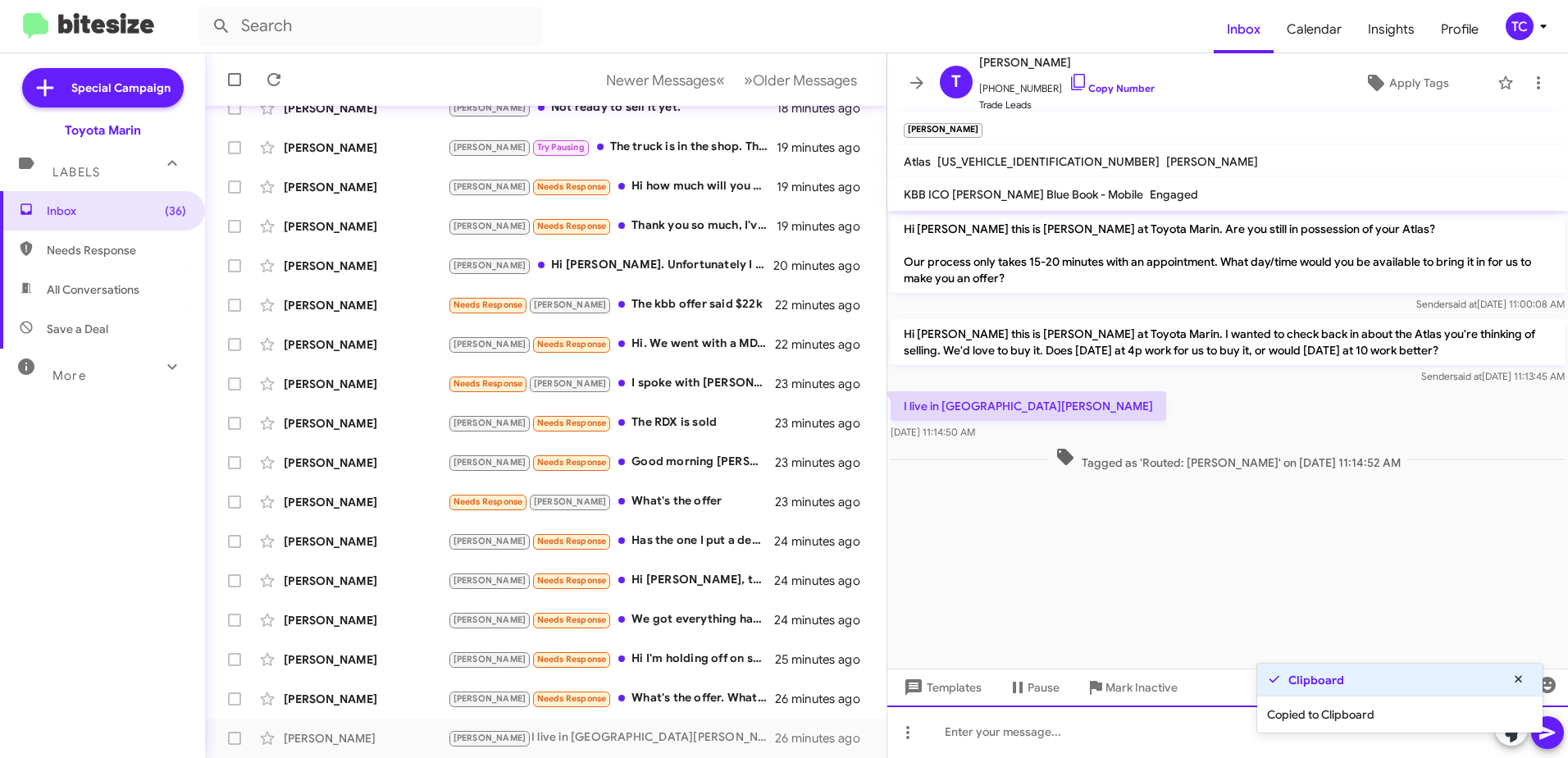
click at [1106, 728] on div at bounding box center [1227, 732] width 680 height 52
click at [1516, 677] on icon at bounding box center [1519, 679] width 8 height 8
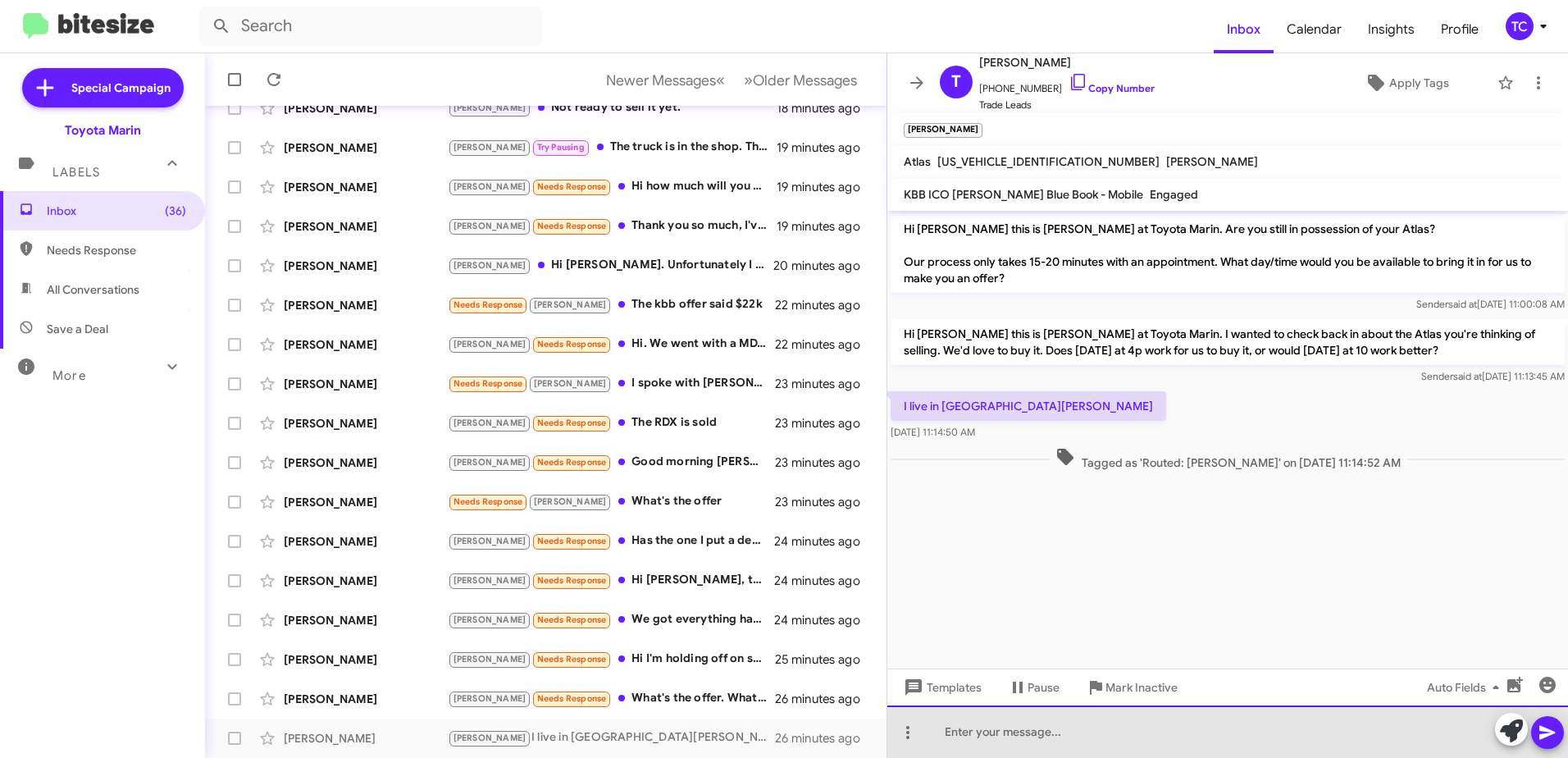
click at [1435, 733] on div at bounding box center [1227, 732] width 680 height 52
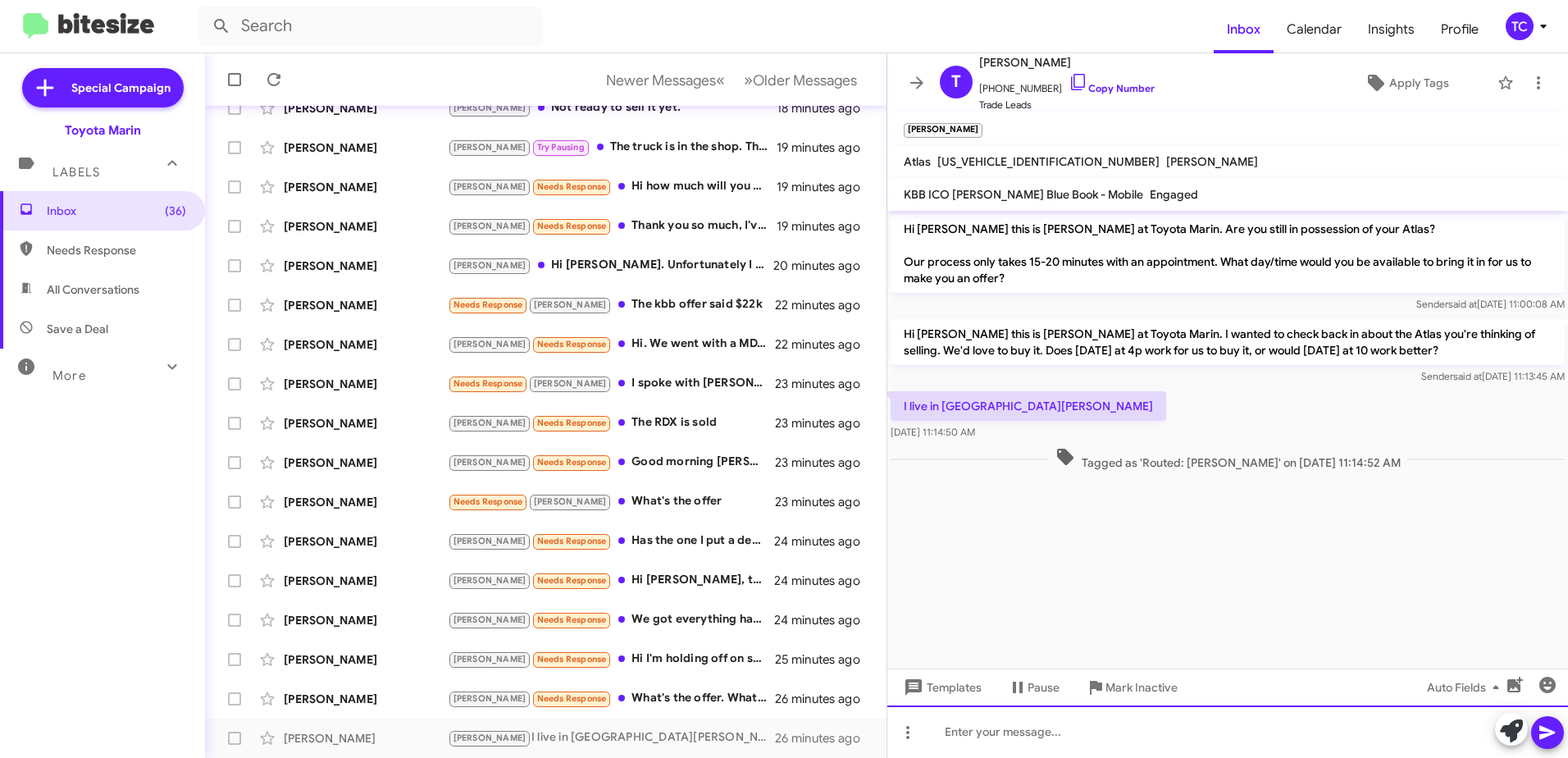
click at [992, 727] on div at bounding box center [1227, 732] width 680 height 52
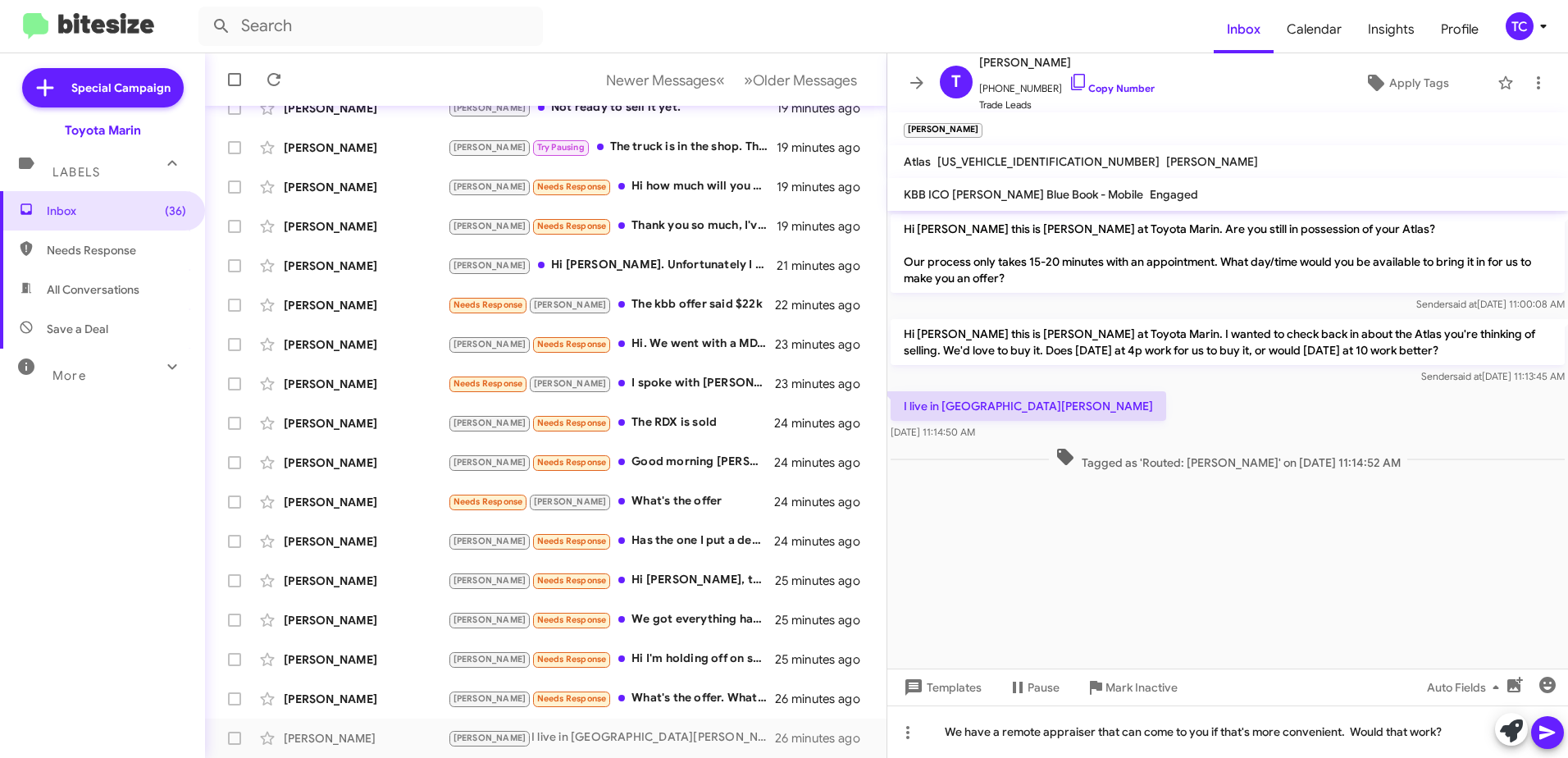
drag, startPoint x: 1546, startPoint y: 728, endPoint x: 1538, endPoint y: 722, distance: 10.0
click at [1546, 727] on icon at bounding box center [1547, 732] width 19 height 19
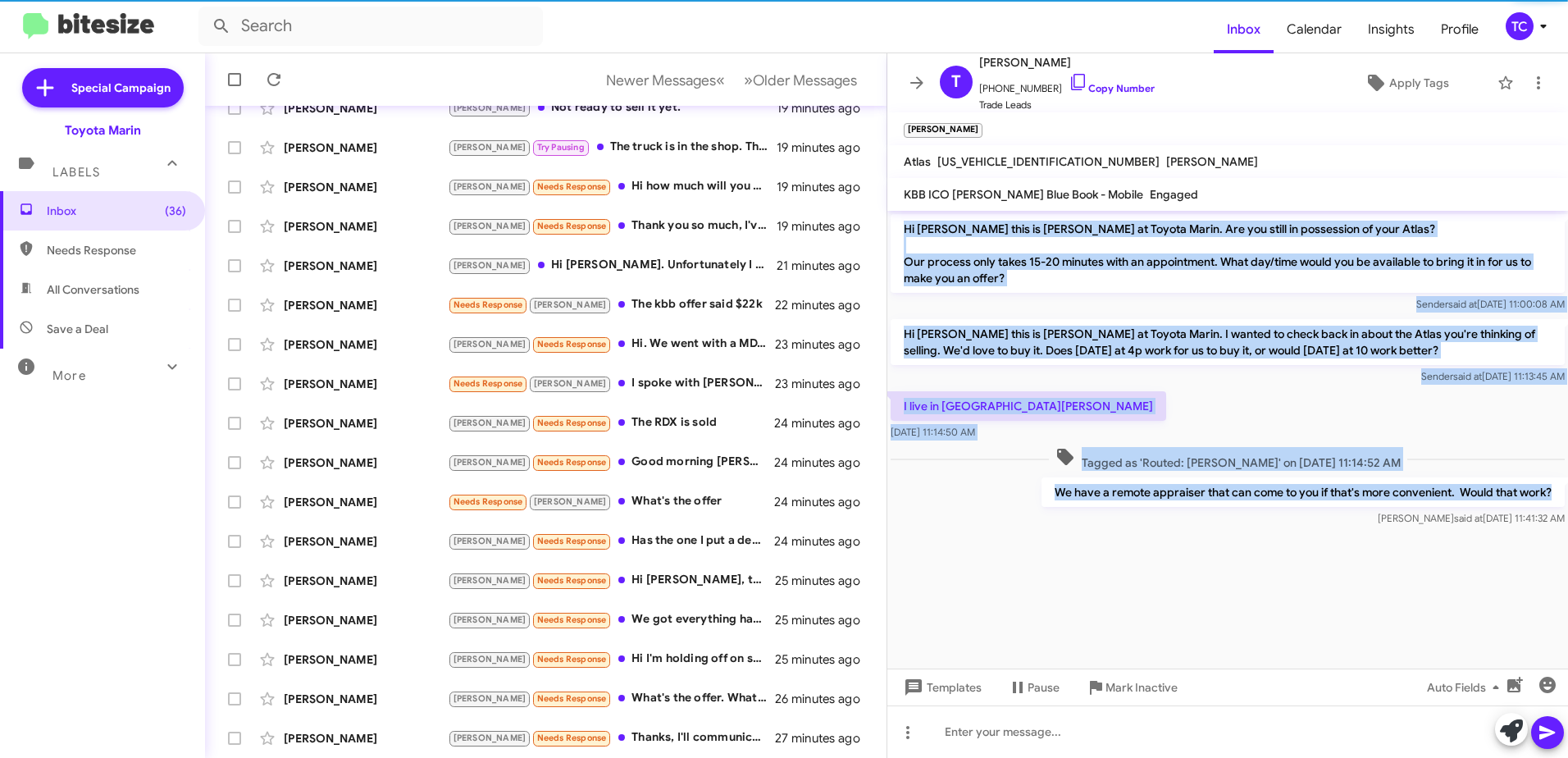
drag, startPoint x: 1561, startPoint y: 490, endPoint x: 895, endPoint y: 232, distance: 714.2
click at [895, 232] on div "Hi [PERSON_NAME] this is [PERSON_NAME] at Toyota Marin. Are you still in posses…" at bounding box center [1227, 369] width 680 height 319
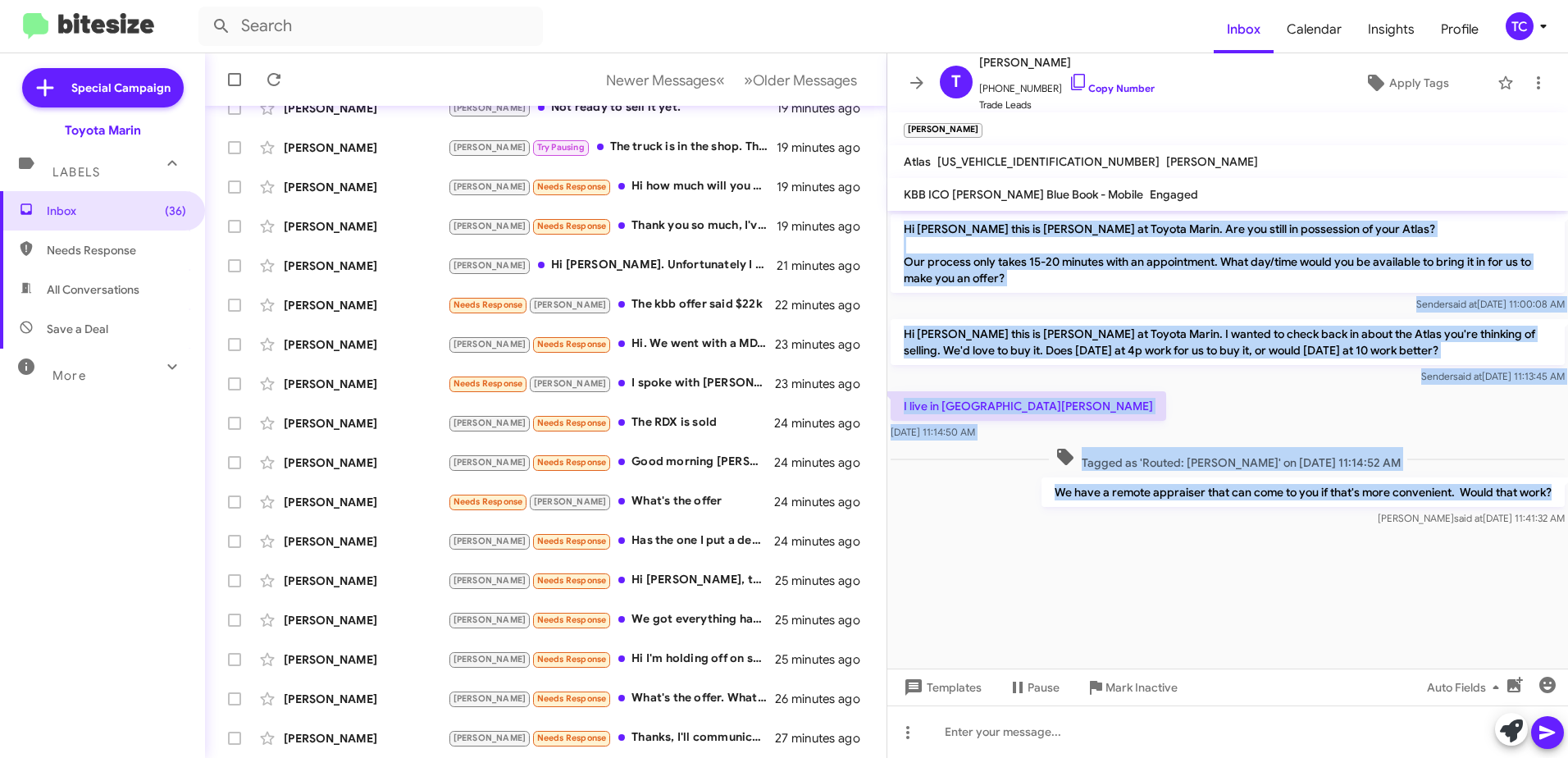
copy div "Hi [PERSON_NAME] this is [PERSON_NAME] at Toyota Marin. Are you still in posses…"
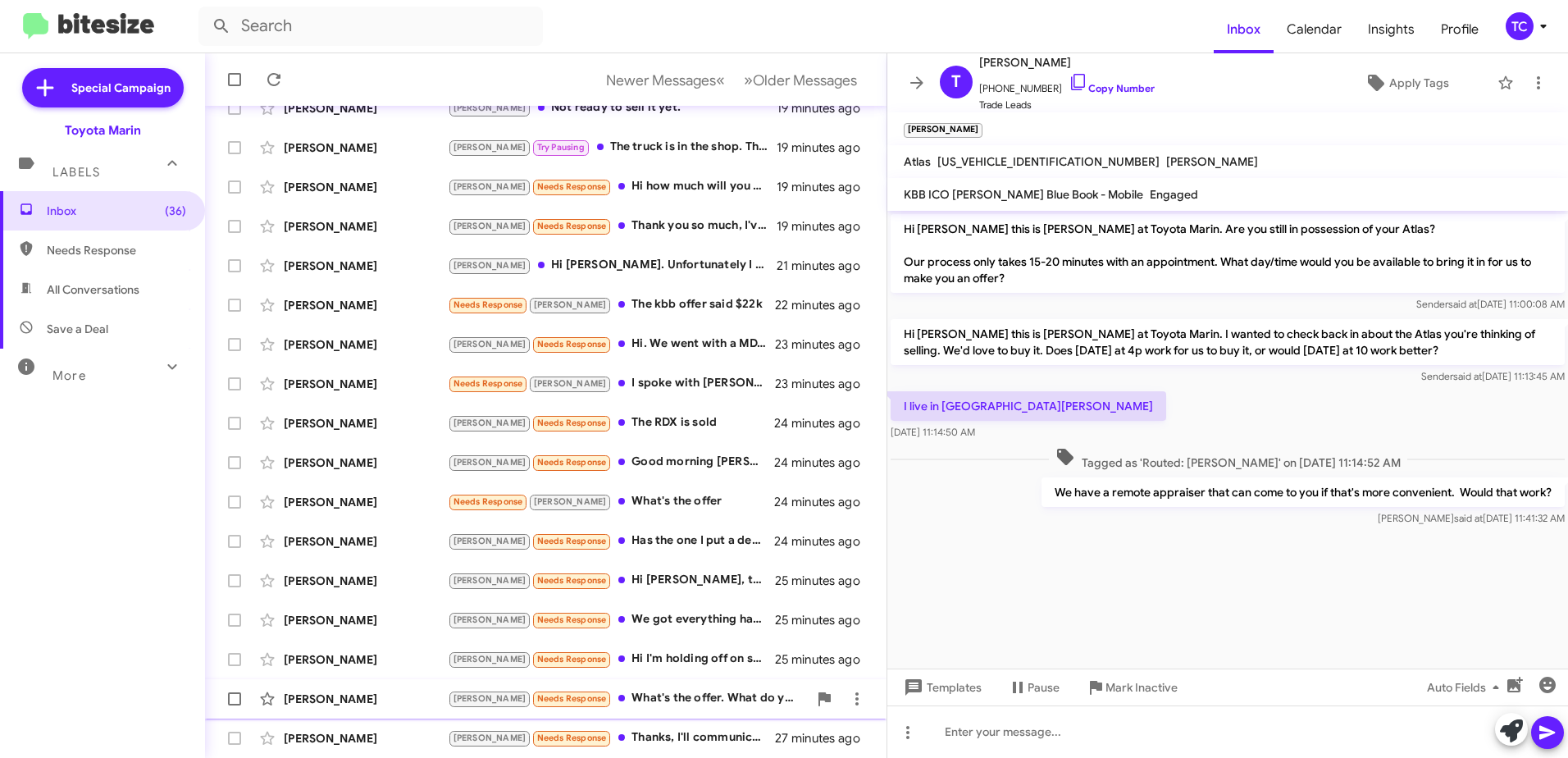
click at [646, 691] on div "[PERSON_NAME] Needs Response What's the offer. What do you think the max you co…" at bounding box center [627, 698] width 360 height 18
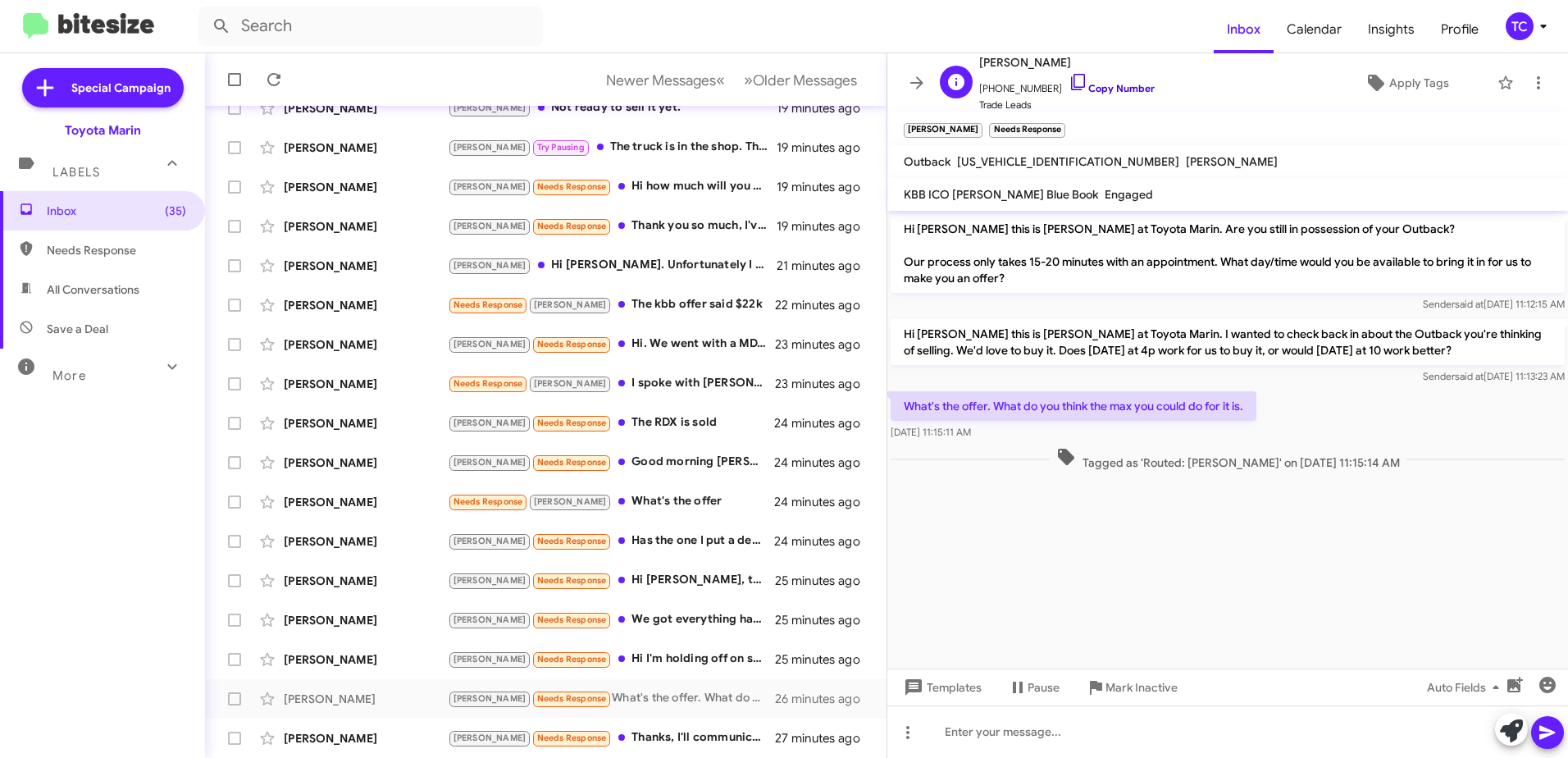
click at [1068, 78] on icon at bounding box center [1078, 81] width 19 height 19
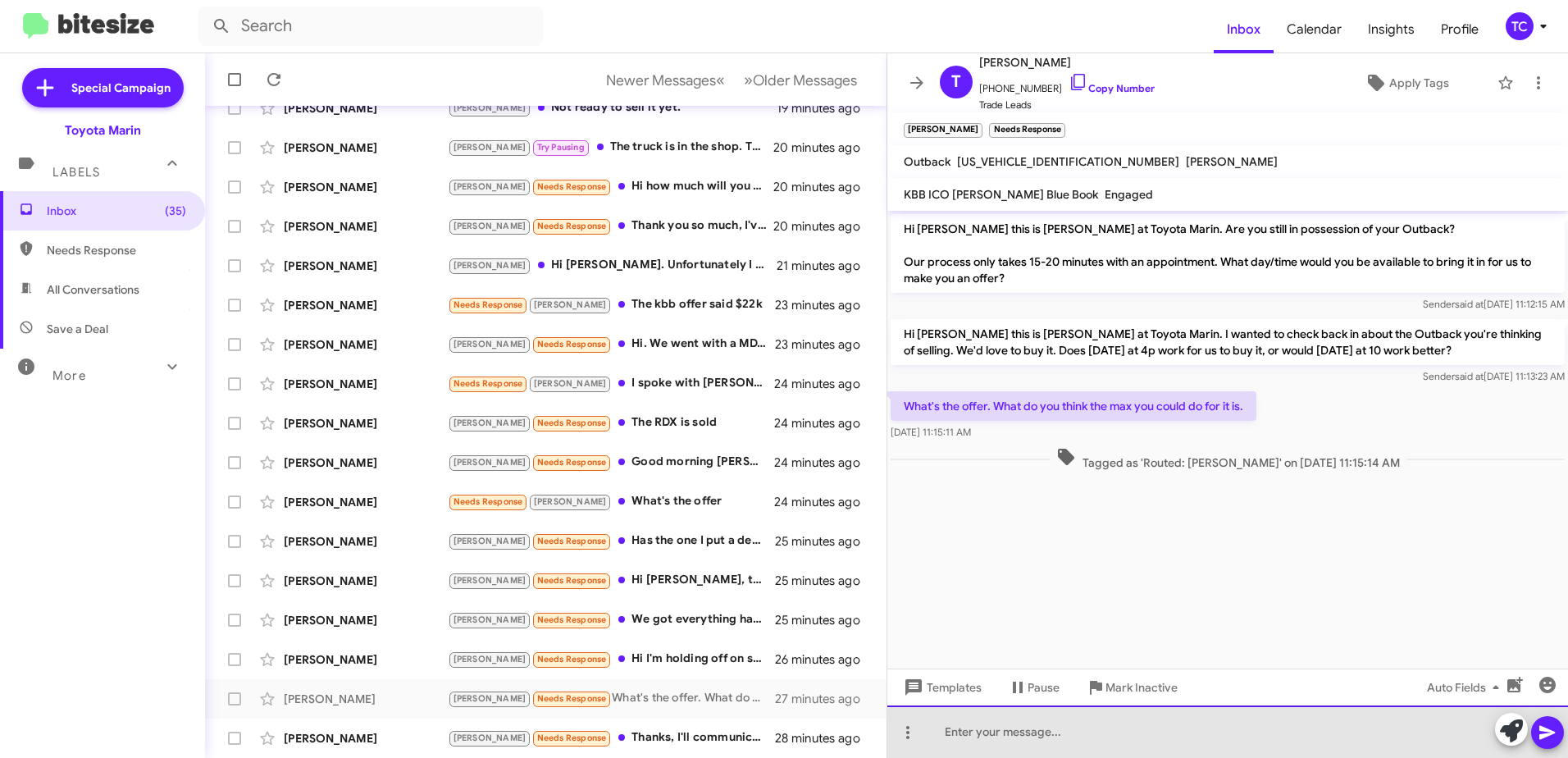
click at [1083, 733] on div at bounding box center [1227, 732] width 680 height 52
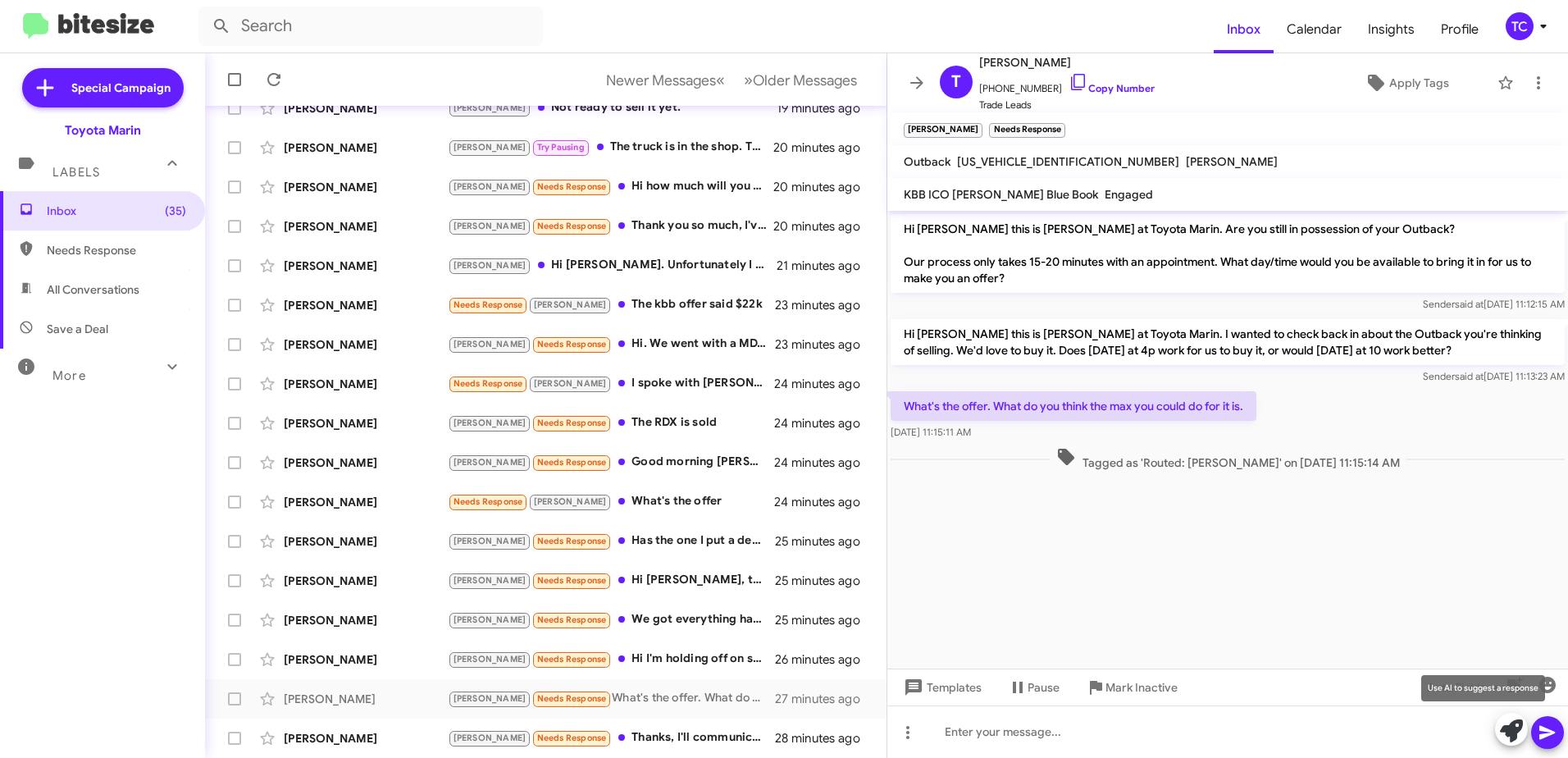
click at [1516, 723] on icon at bounding box center [1512, 731] width 23 height 23
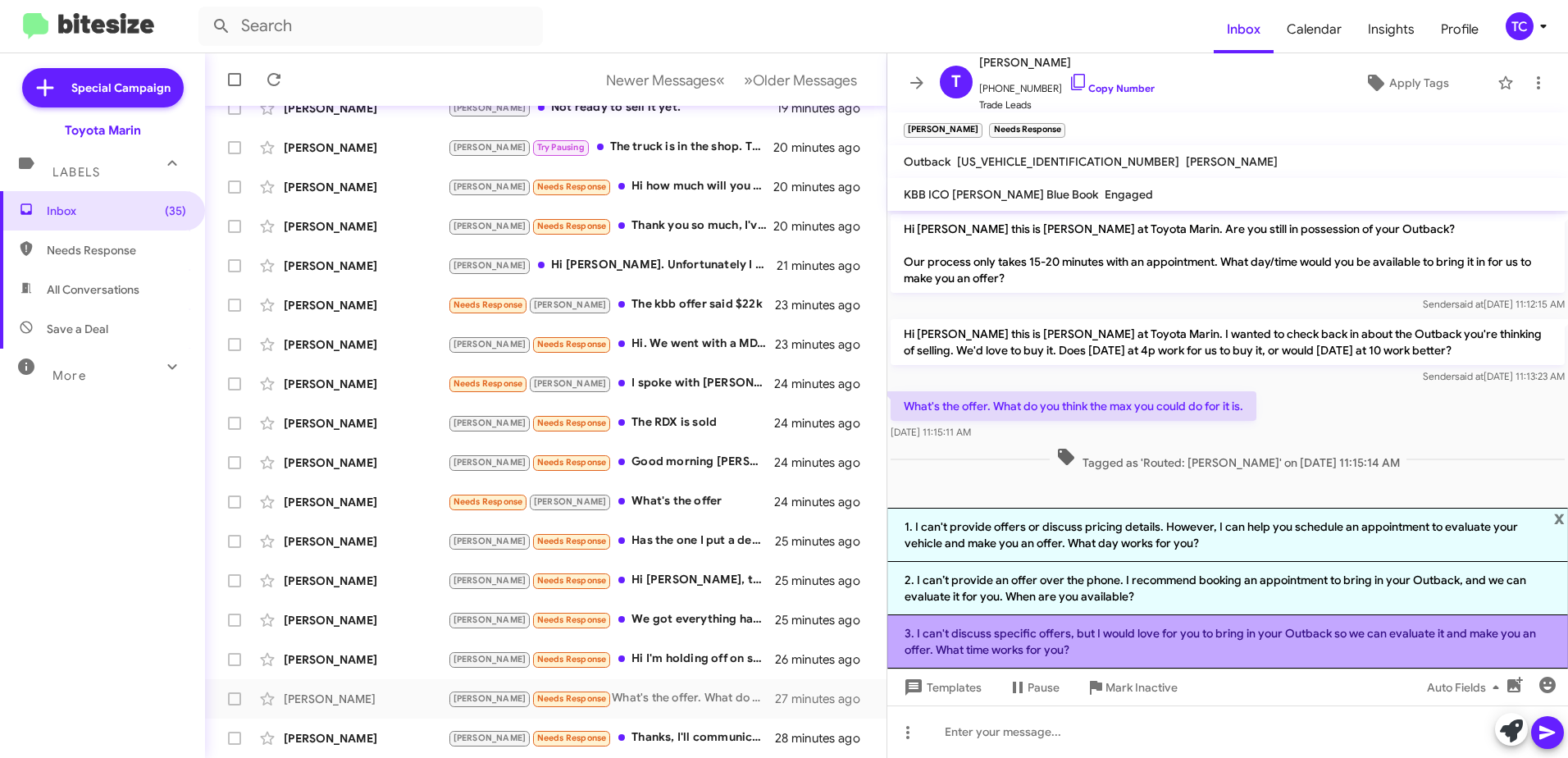
click at [1193, 639] on li "3. I can't discuss specific offers, but I would love for you to bring in your O…" at bounding box center [1227, 642] width 680 height 53
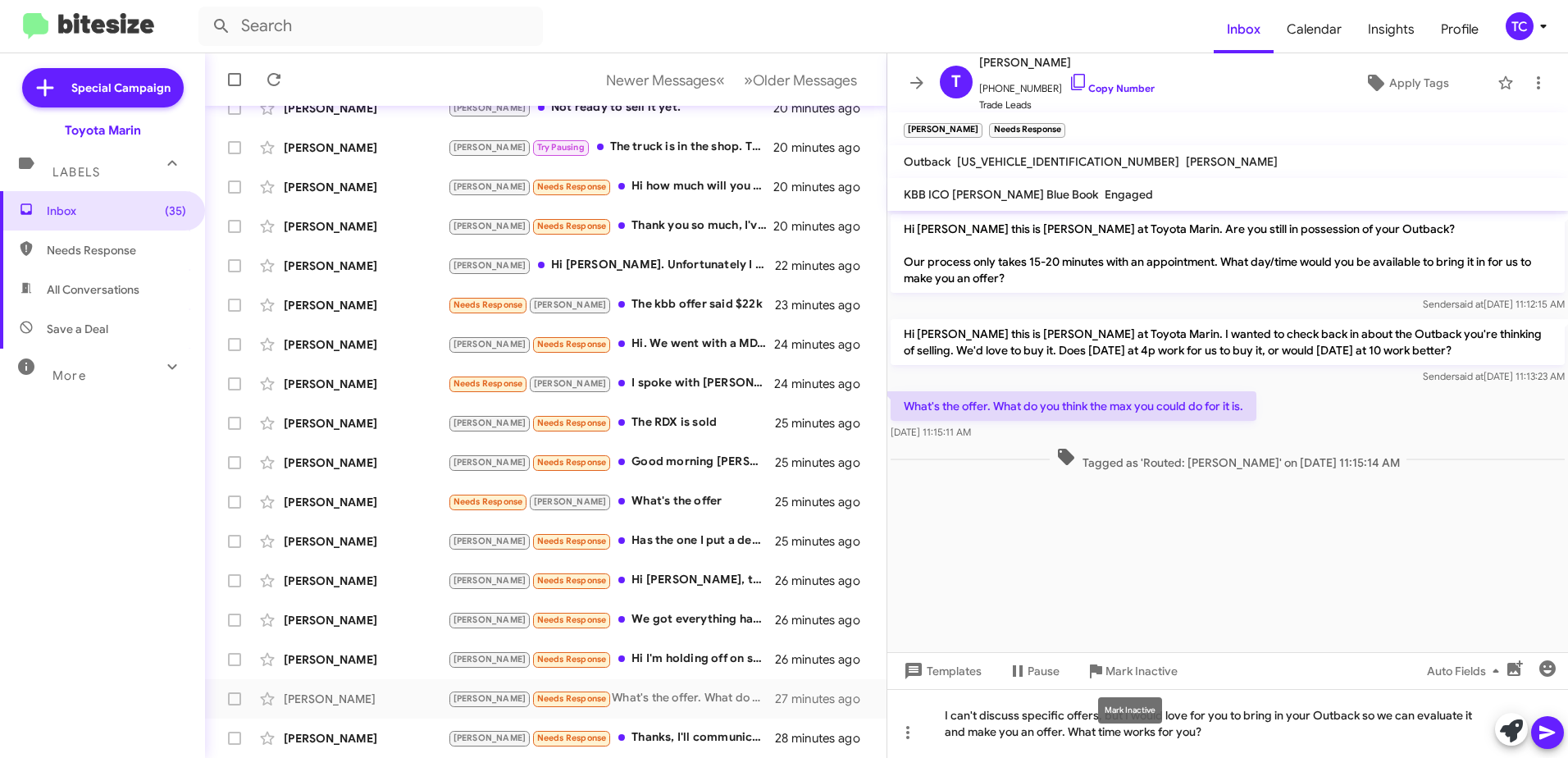
click at [1124, 714] on div "Mark Inactive" at bounding box center [1130, 710] width 64 height 26
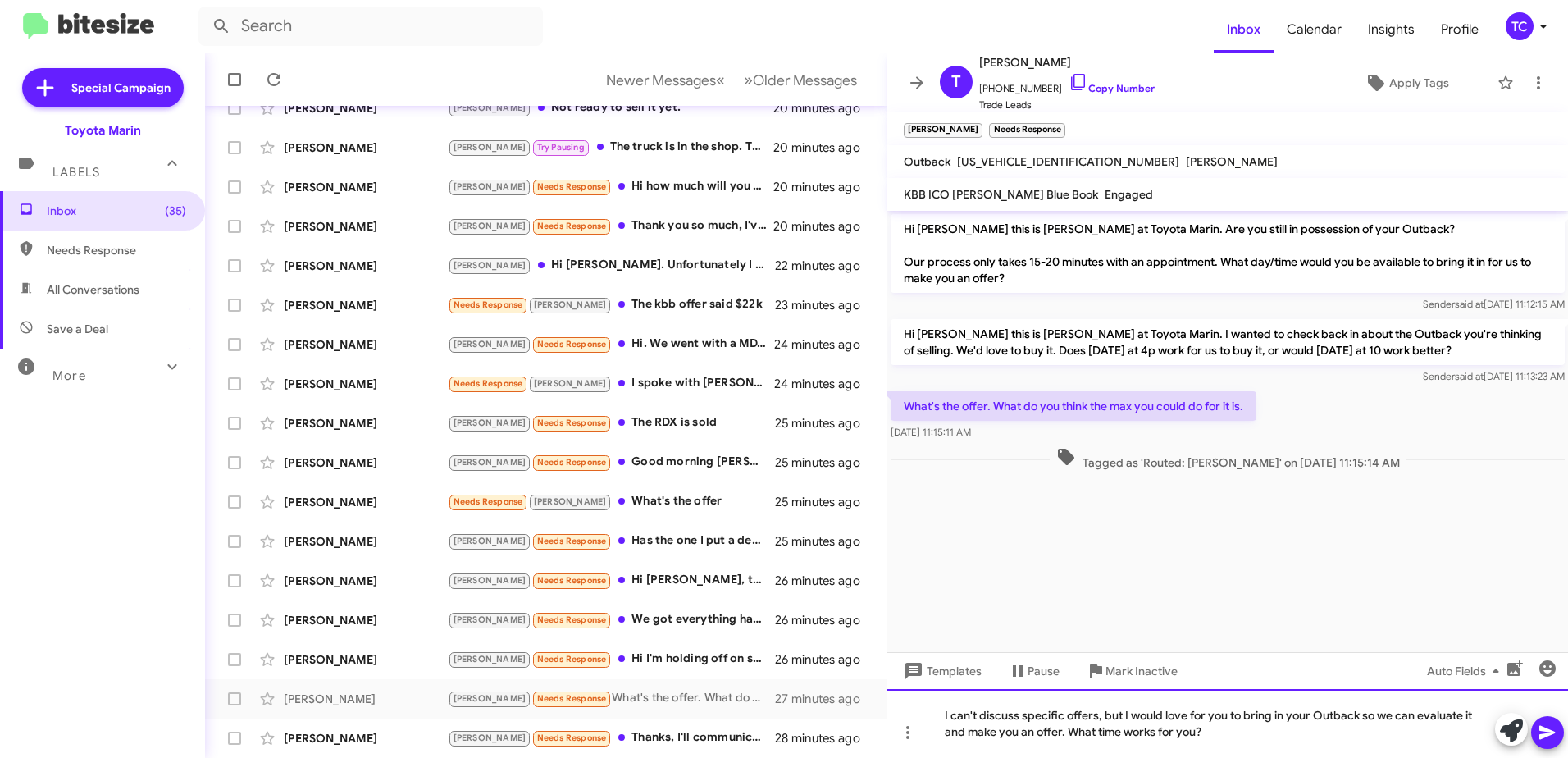
click at [1123, 711] on div "I can't discuss specific offers, but I would love for you to bring in your Outb…" at bounding box center [1227, 723] width 680 height 69
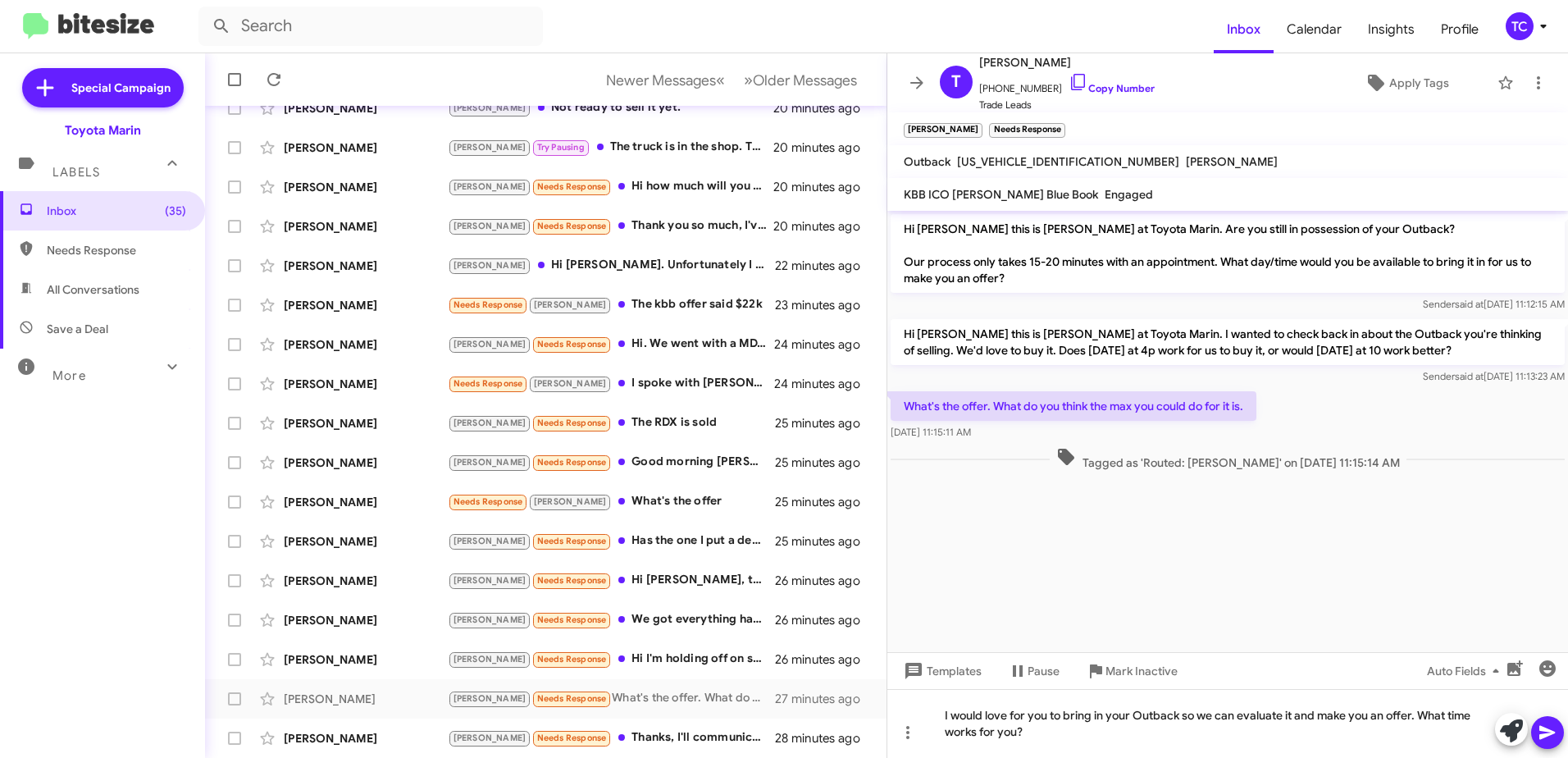
click at [1543, 729] on icon at bounding box center [1547, 733] width 16 height 14
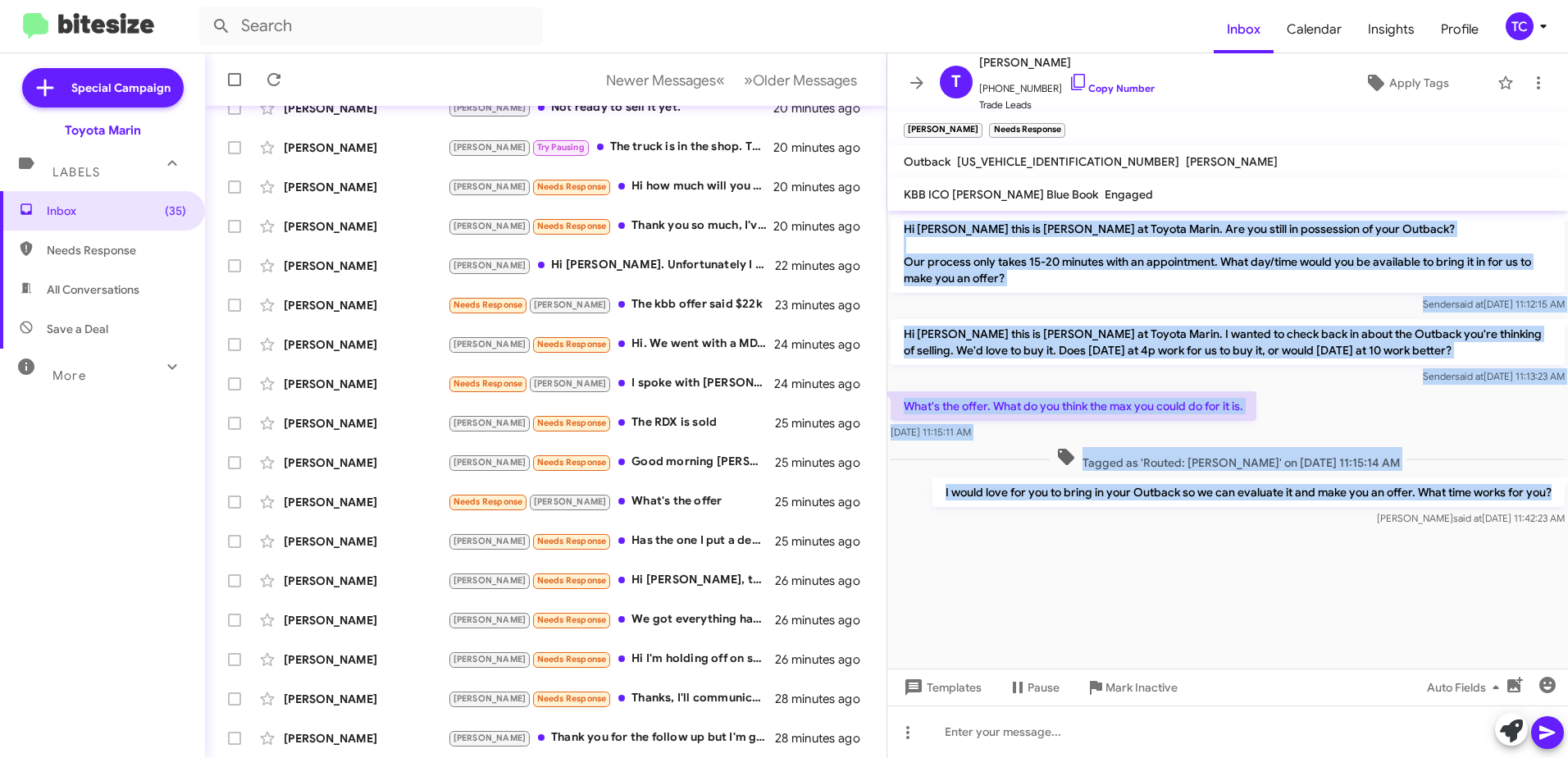
drag, startPoint x: 1556, startPoint y: 491, endPoint x: 901, endPoint y: 227, distance: 706.2
click at [901, 227] on div "Hi [PERSON_NAME] this is [PERSON_NAME] at Toyota Marin. Are you still in posses…" at bounding box center [1227, 369] width 680 height 319
copy div "Hi [PERSON_NAME] this is [PERSON_NAME] at Toyota Marin. Are you still in posses…"
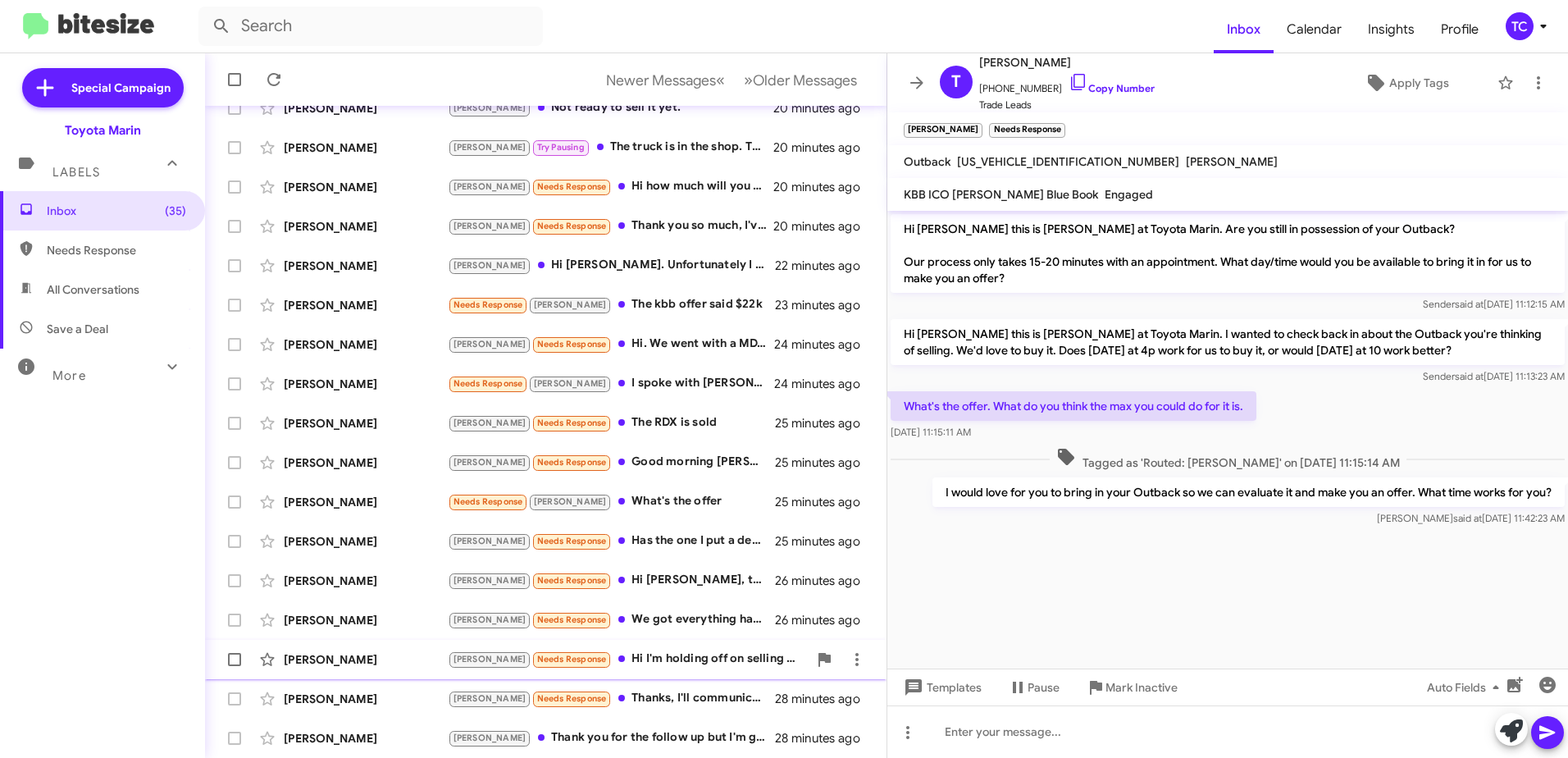
click at [643, 654] on div "[PERSON_NAME] Needs Response Hi I'm holding off on selling for now. As I'm wait…" at bounding box center [627, 658] width 360 height 18
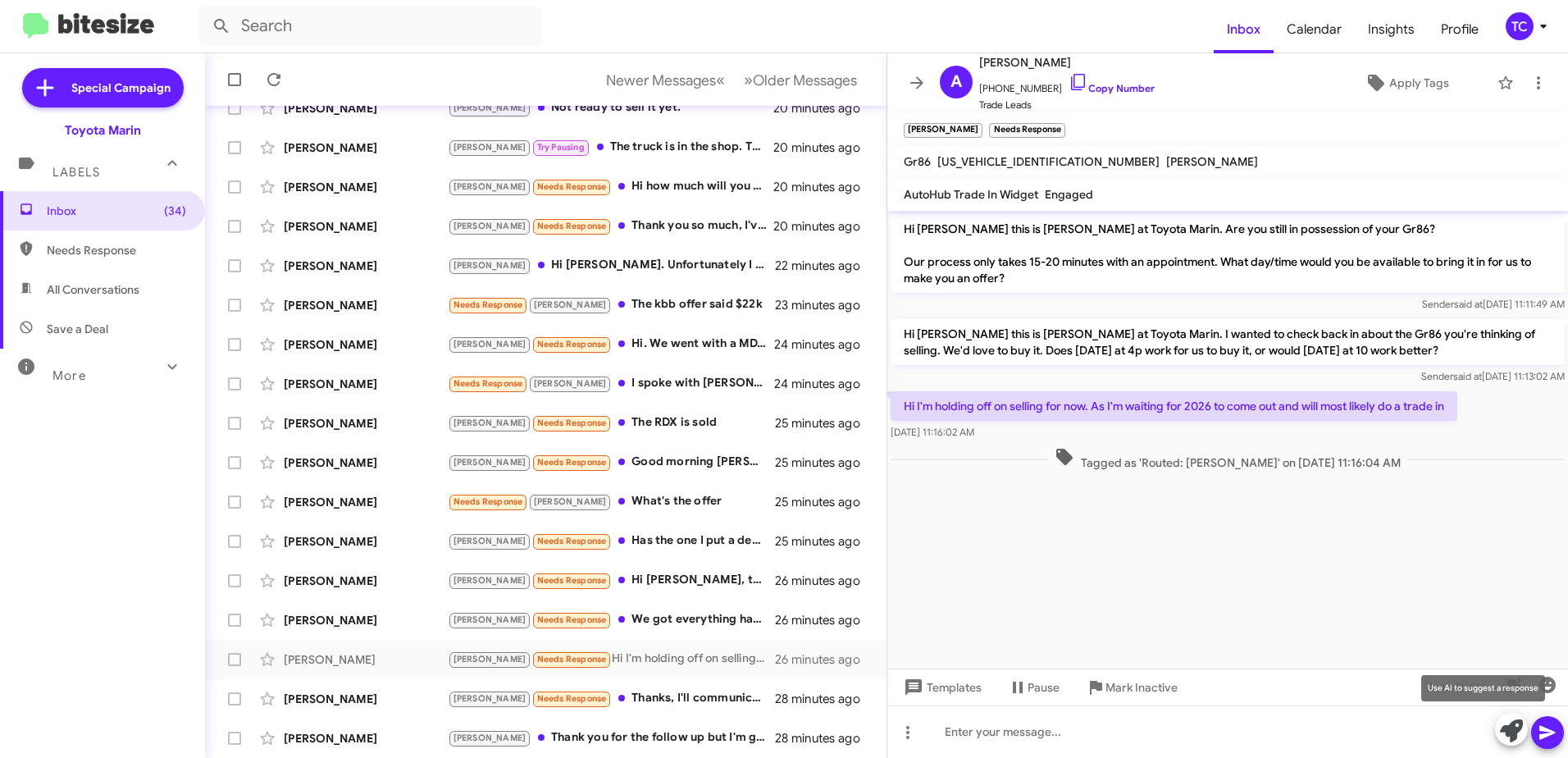
click at [1505, 723] on icon at bounding box center [1512, 731] width 23 height 23
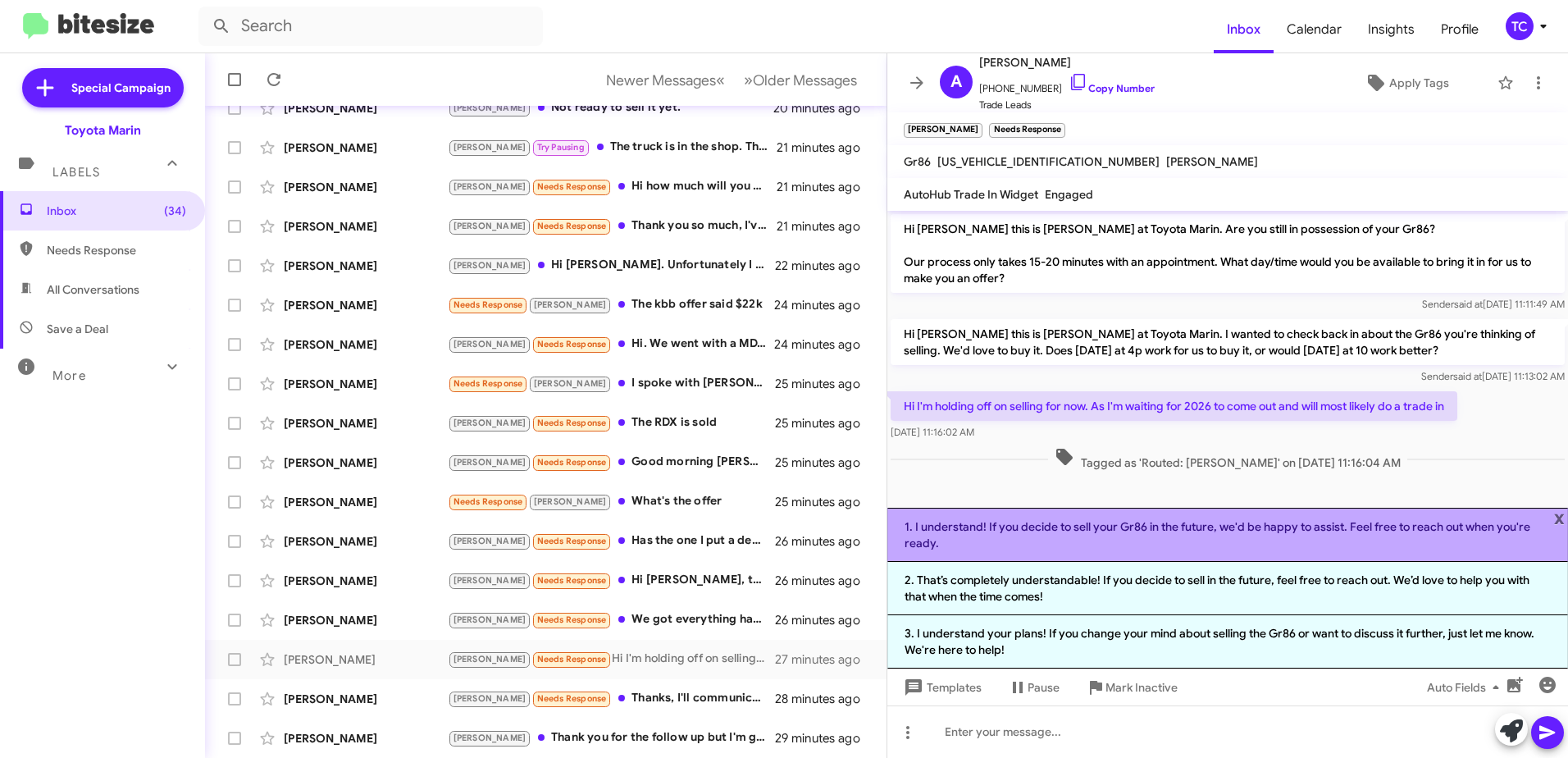
click at [1154, 535] on li "1. I understand! If you decide to sell your Gr86 in the future, we'd be happy t…" at bounding box center [1227, 535] width 680 height 54
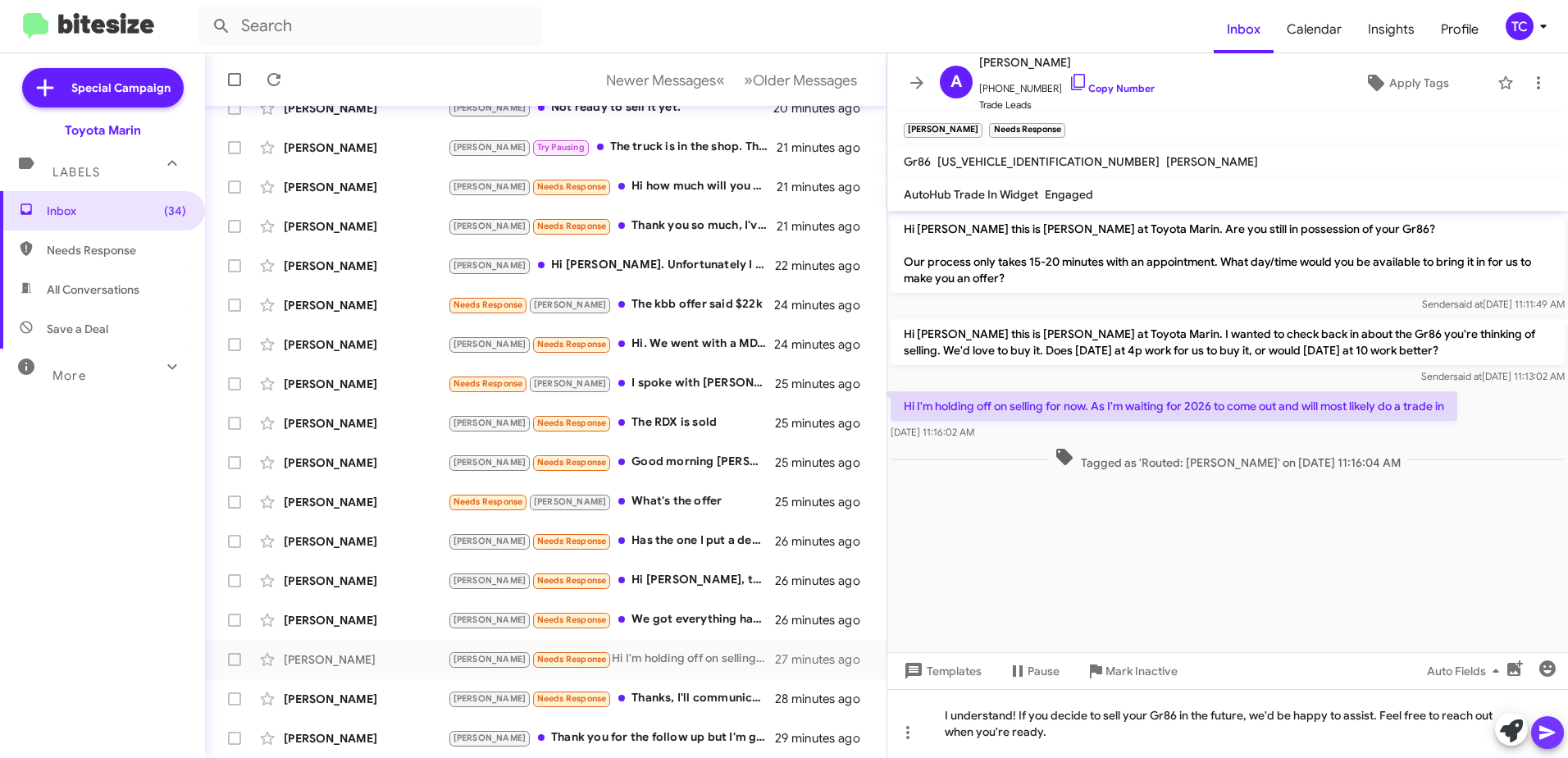
click at [1546, 730] on icon at bounding box center [1547, 733] width 16 height 14
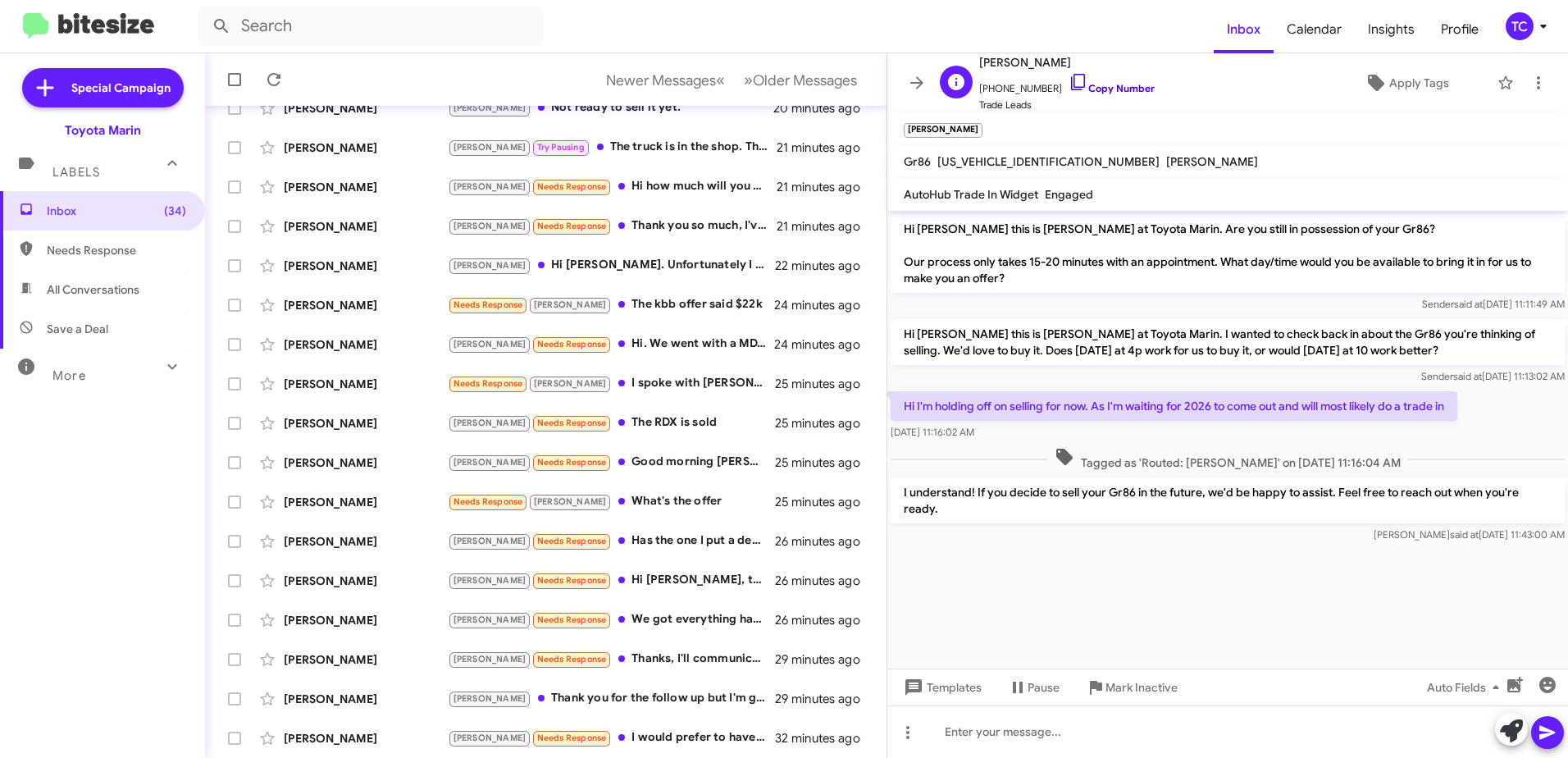
click at [1068, 84] on icon at bounding box center [1078, 81] width 19 height 19
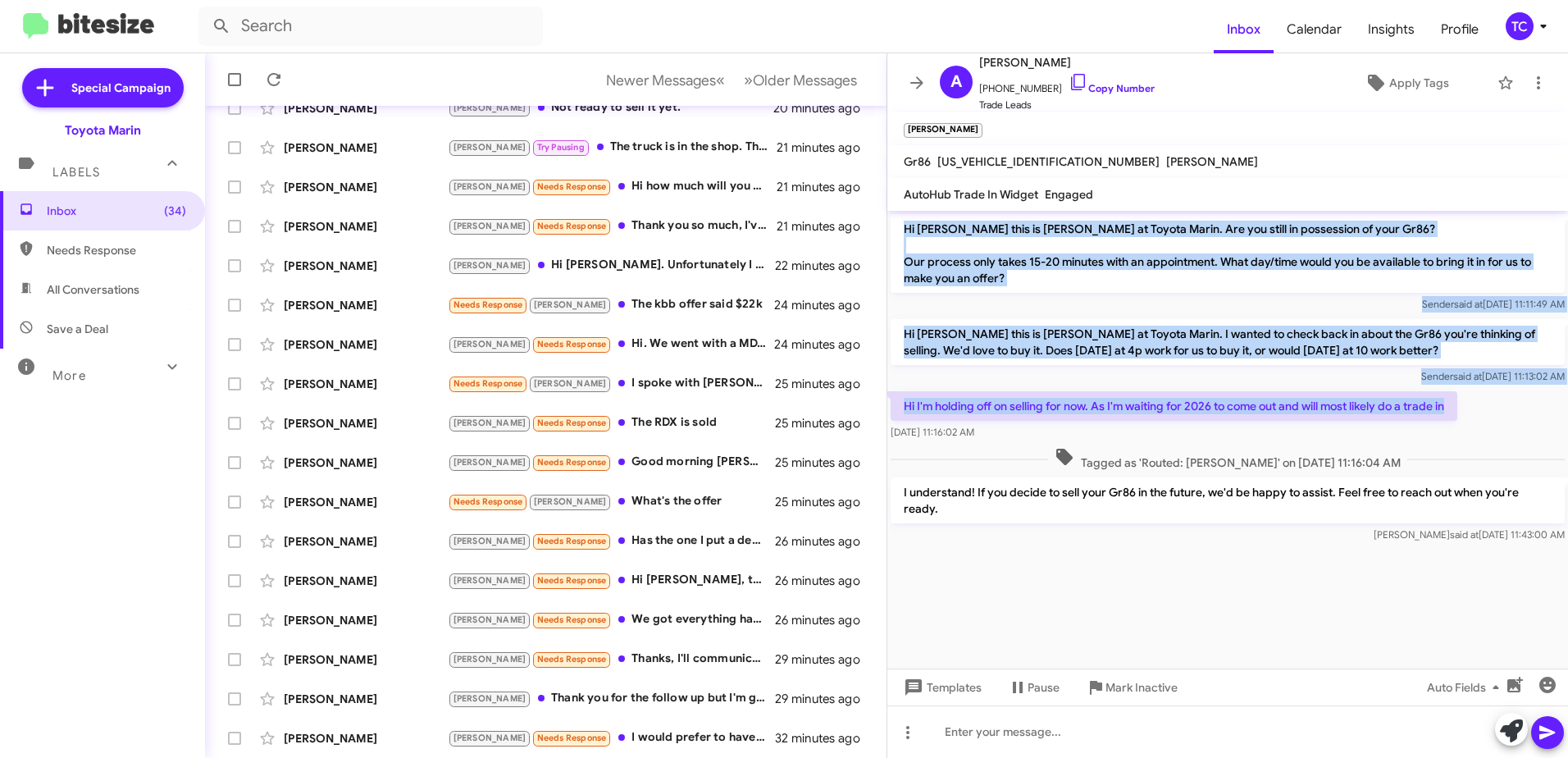
drag, startPoint x: 1452, startPoint y: 404, endPoint x: 907, endPoint y: 231, distance: 571.8
click at [907, 231] on div "Hi [PERSON_NAME] this is [PERSON_NAME] at Toyota Marin. Are you still in posses…" at bounding box center [1227, 378] width 680 height 335
copy div "Hi [PERSON_NAME] this is [PERSON_NAME] at Toyota Marin. Are you still in posses…"
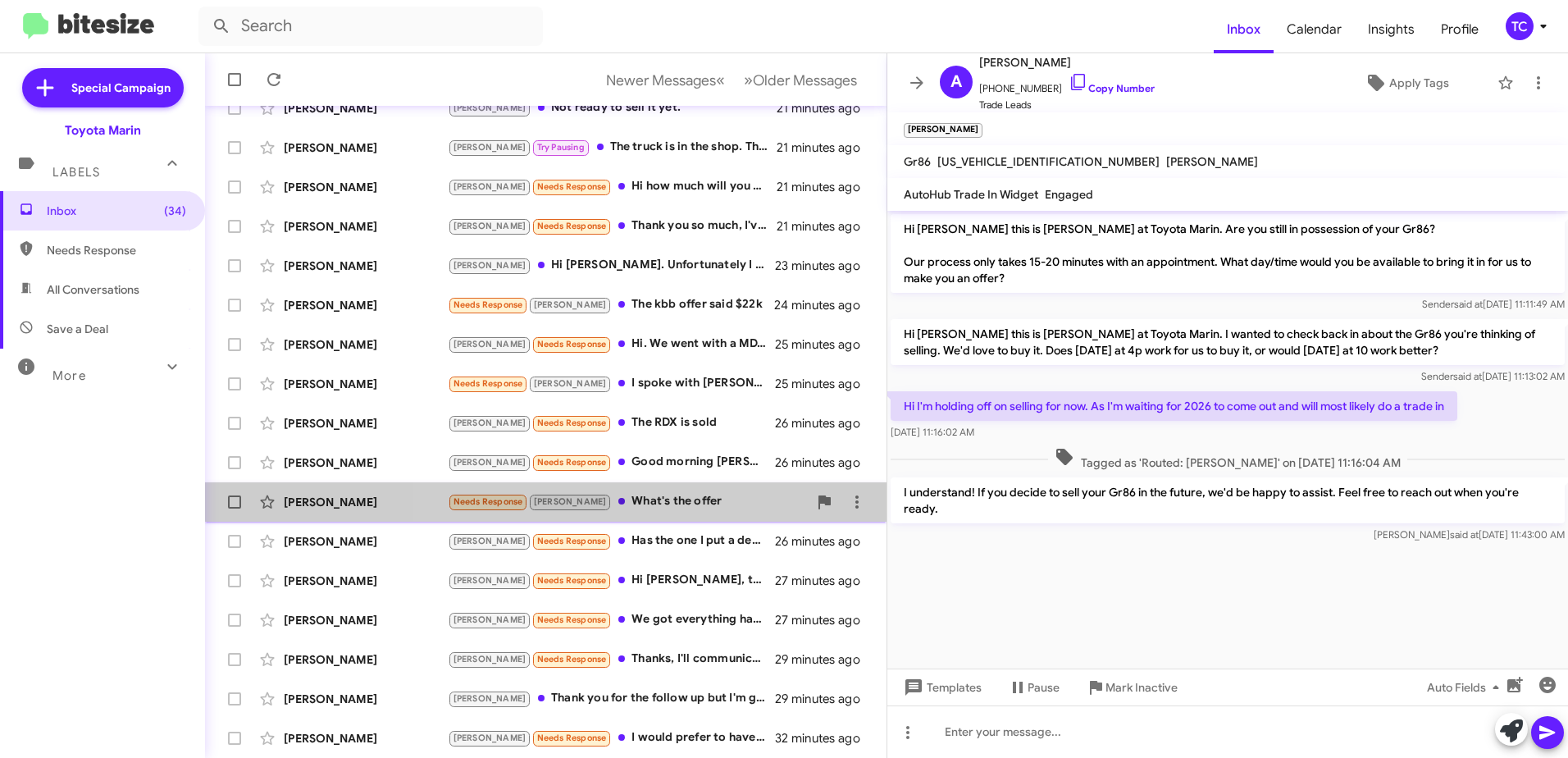
click at [630, 496] on div "Needs Response [PERSON_NAME] What's the offer" at bounding box center [627, 501] width 360 height 18
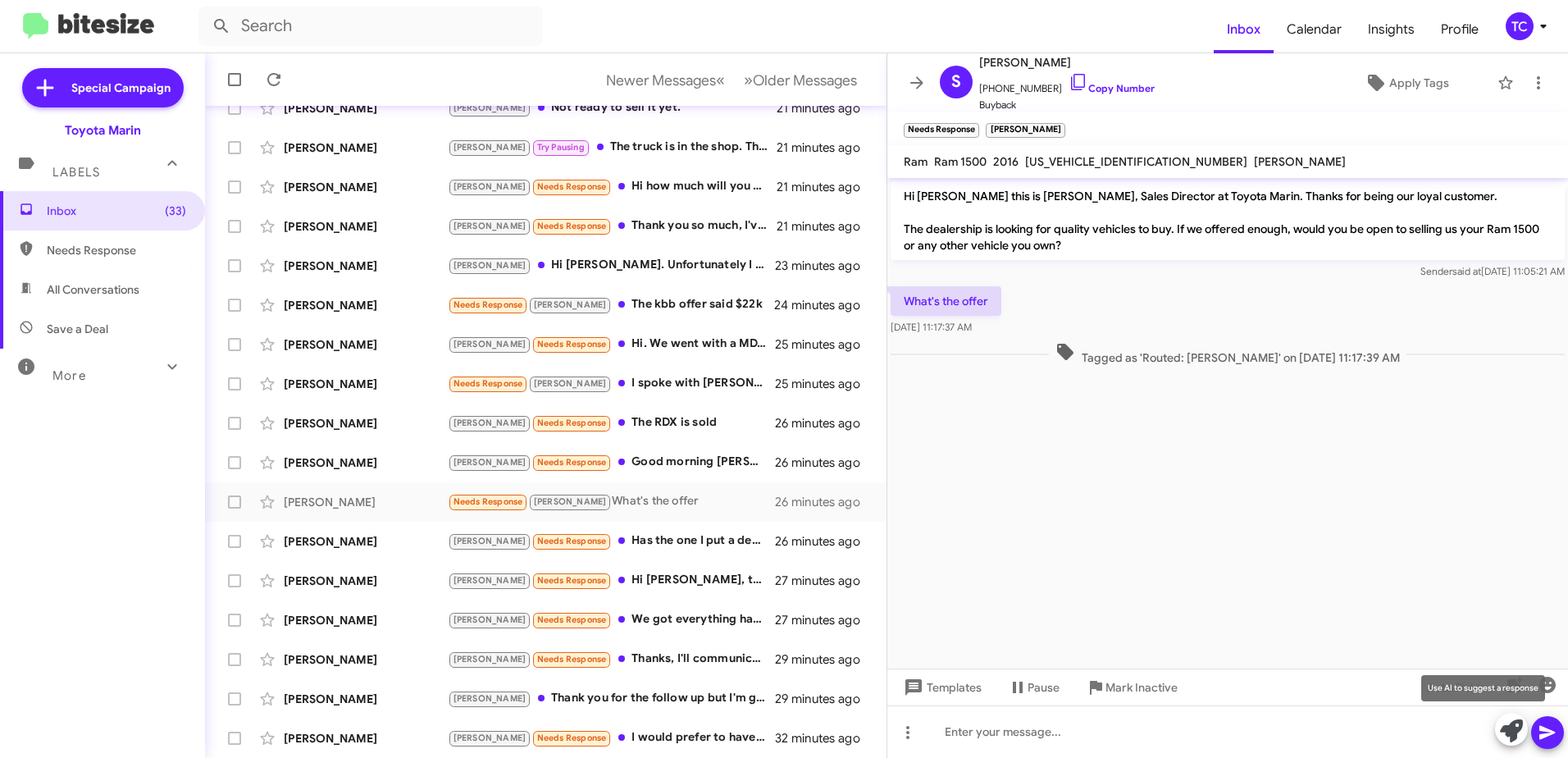
click at [1506, 727] on icon at bounding box center [1512, 731] width 23 height 23
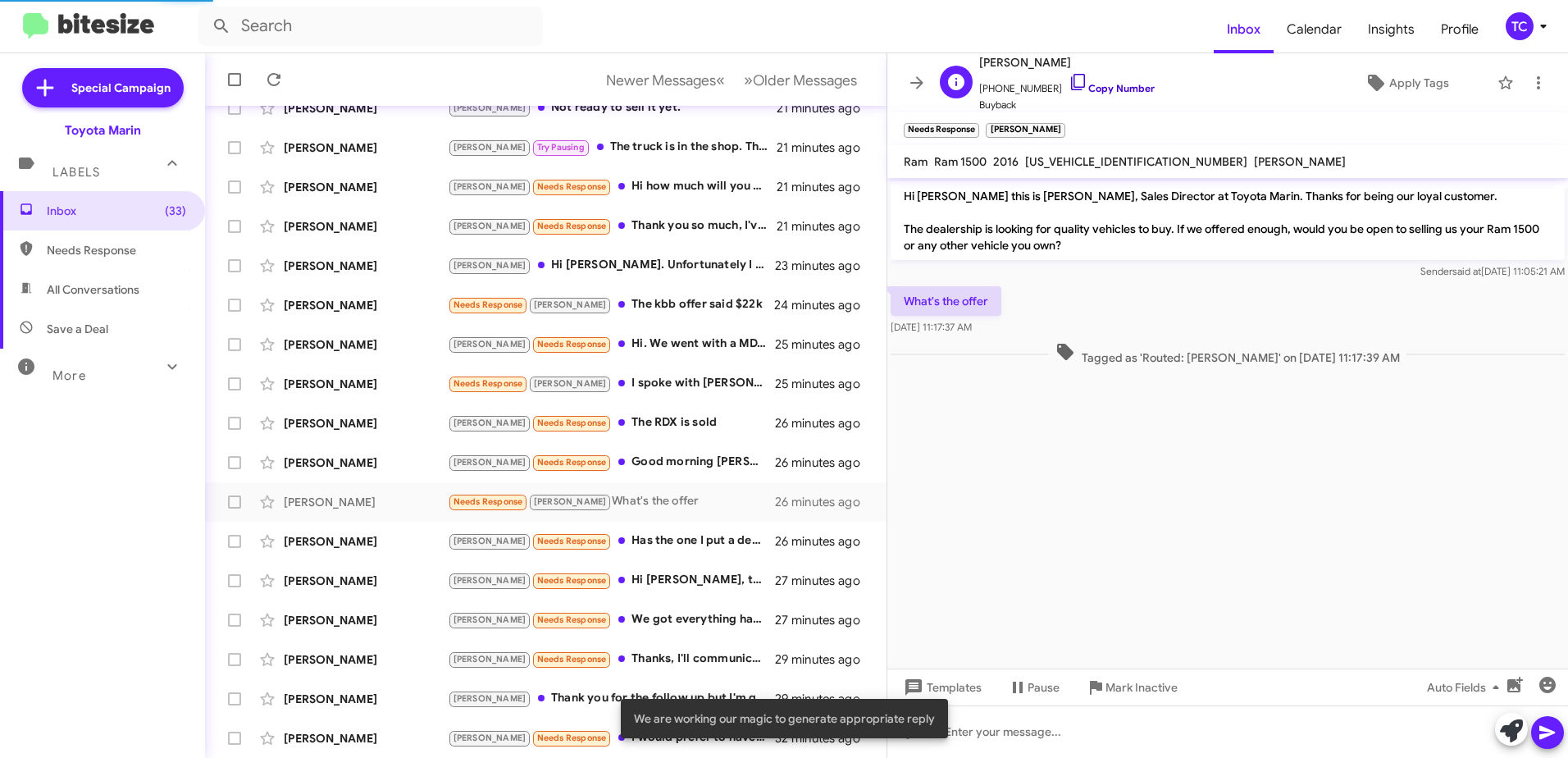
click at [1068, 78] on icon at bounding box center [1078, 81] width 19 height 19
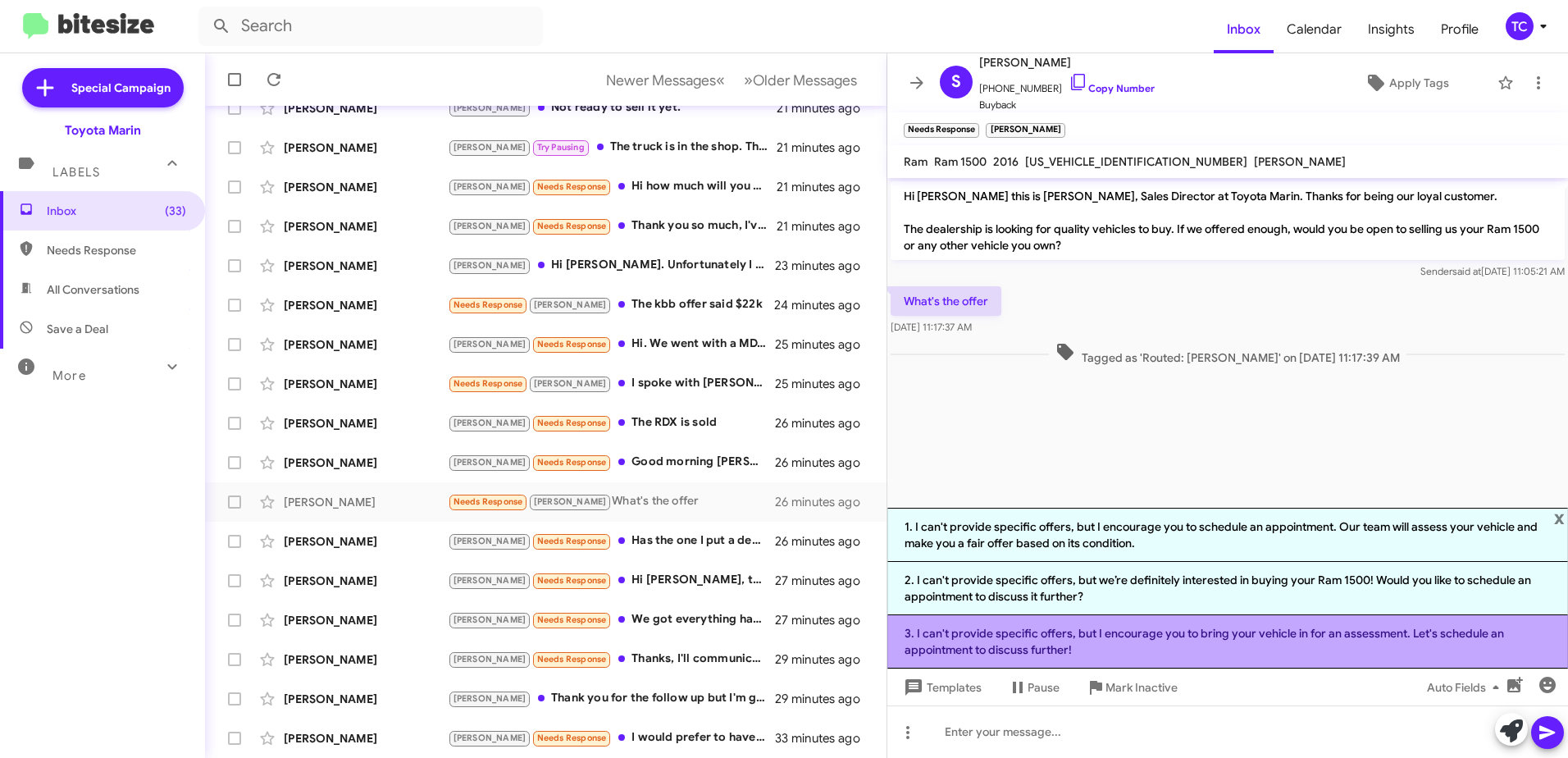
click at [1095, 637] on li "3. I can't provide specific offers, but I encourage you to bring your vehicle i…" at bounding box center [1227, 642] width 680 height 53
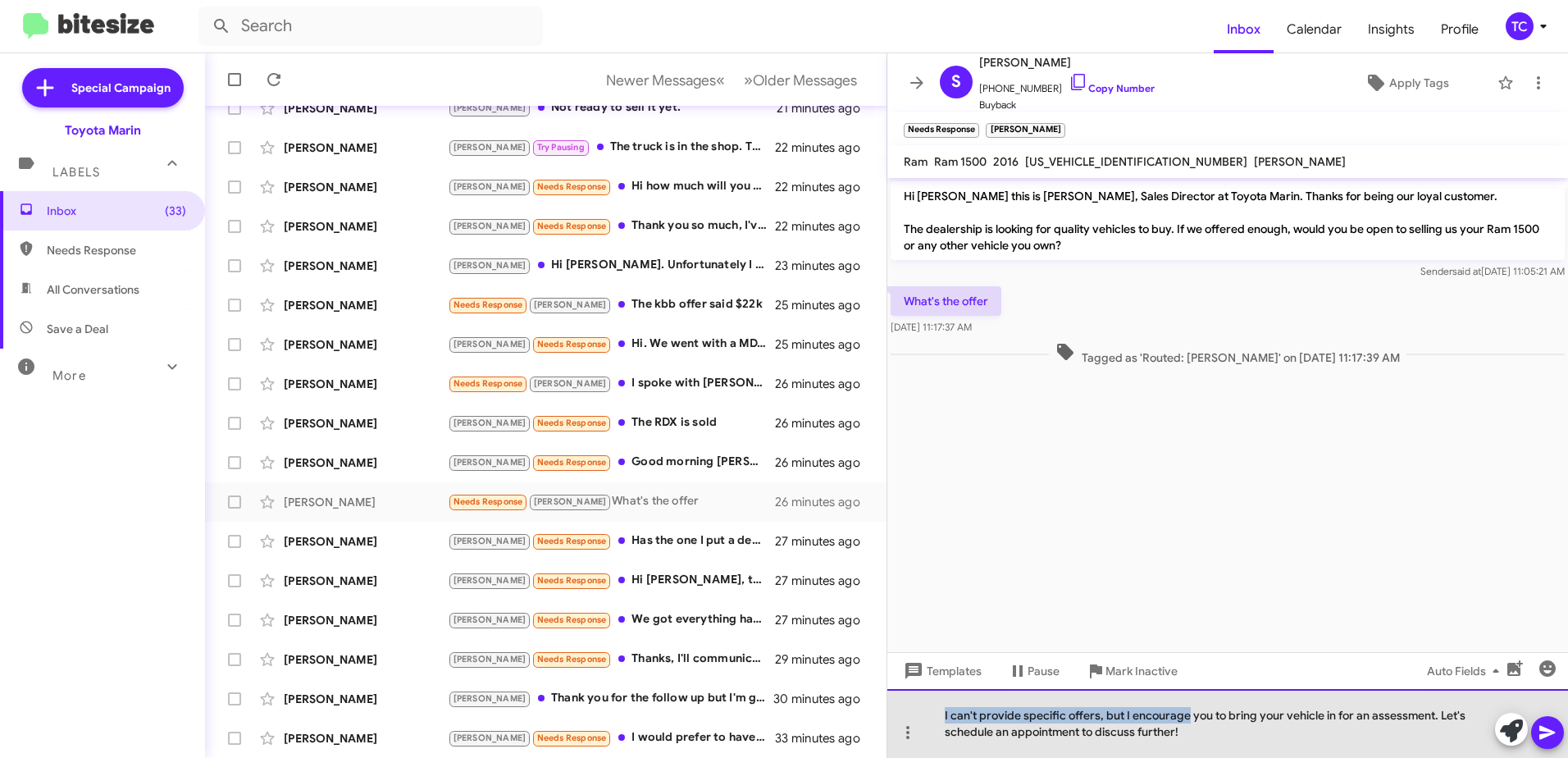
drag, startPoint x: 1185, startPoint y: 712, endPoint x: 897, endPoint y: 711, distance: 288.0
click at [897, 711] on div "I can't provide specific offers, but I encourage you to bring your vehicle in f…" at bounding box center [1227, 723] width 680 height 69
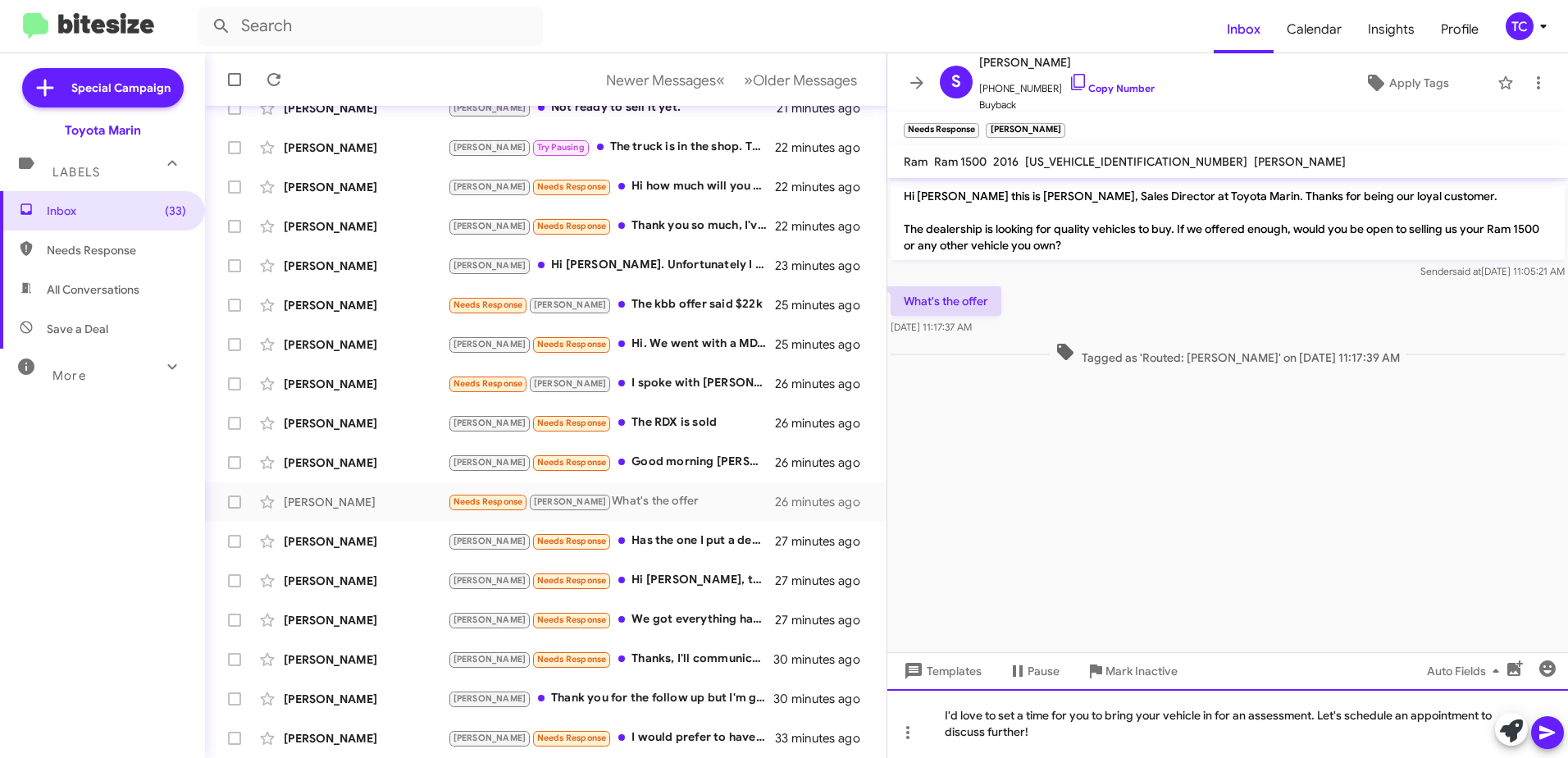
click at [1317, 713] on div "I'd love to set a time for you to bring your vehicle in for an assessment. Let'…" at bounding box center [1227, 723] width 680 height 69
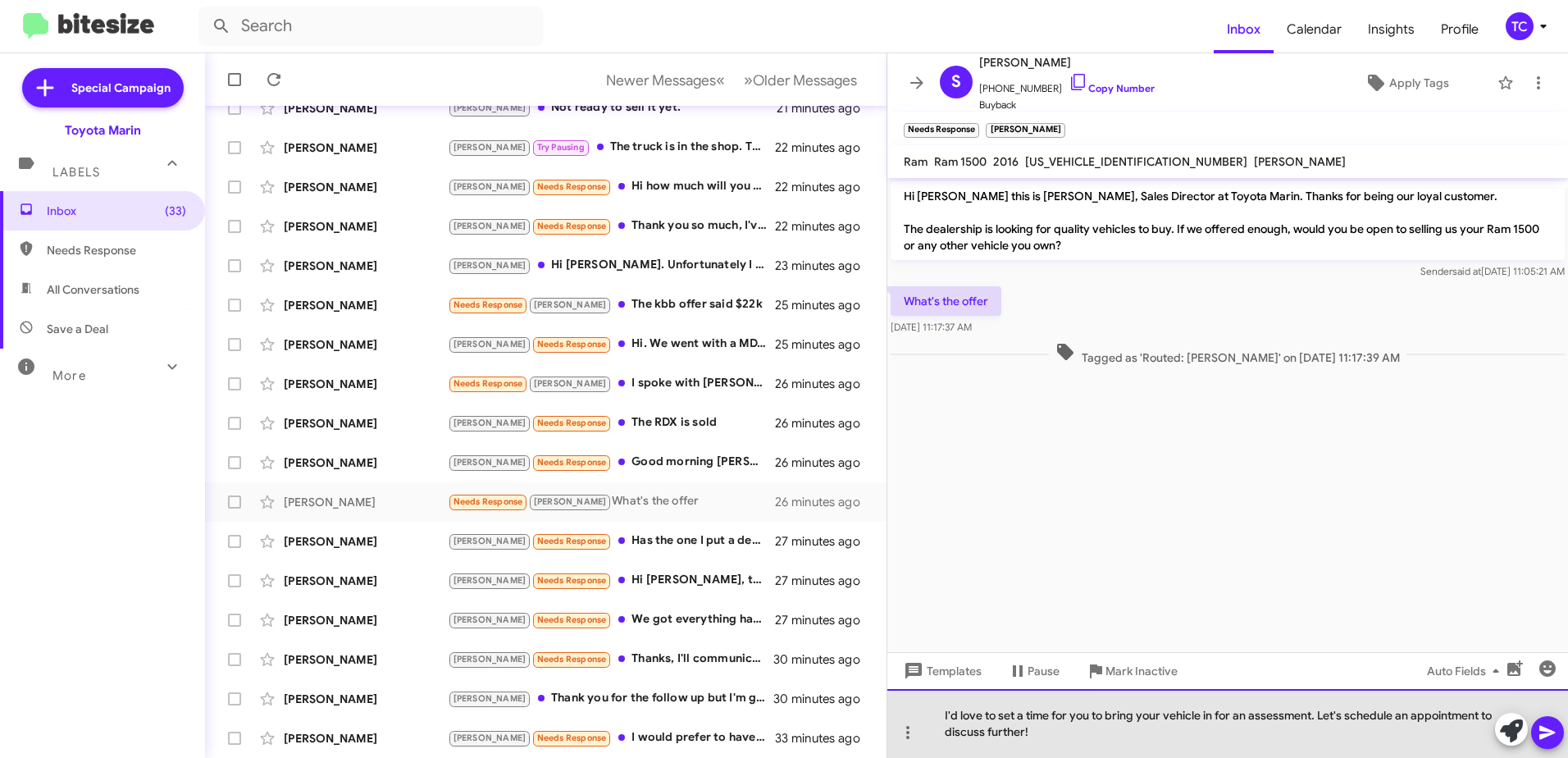
click at [1319, 712] on div "I'd love to set a time for you to bring your vehicle in for an assessment. Let'…" at bounding box center [1227, 723] width 680 height 69
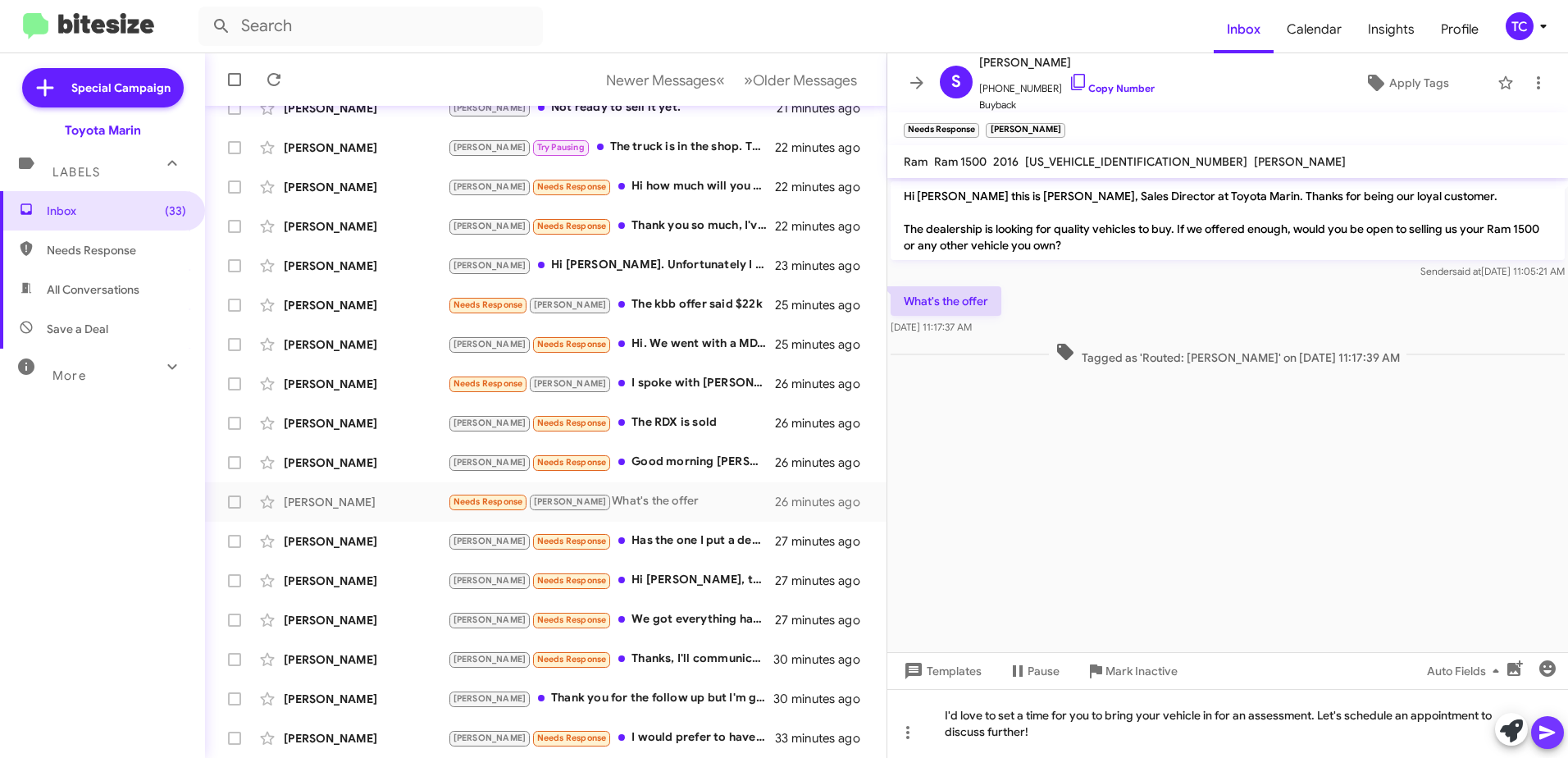
click at [1551, 742] on icon at bounding box center [1547, 732] width 19 height 19
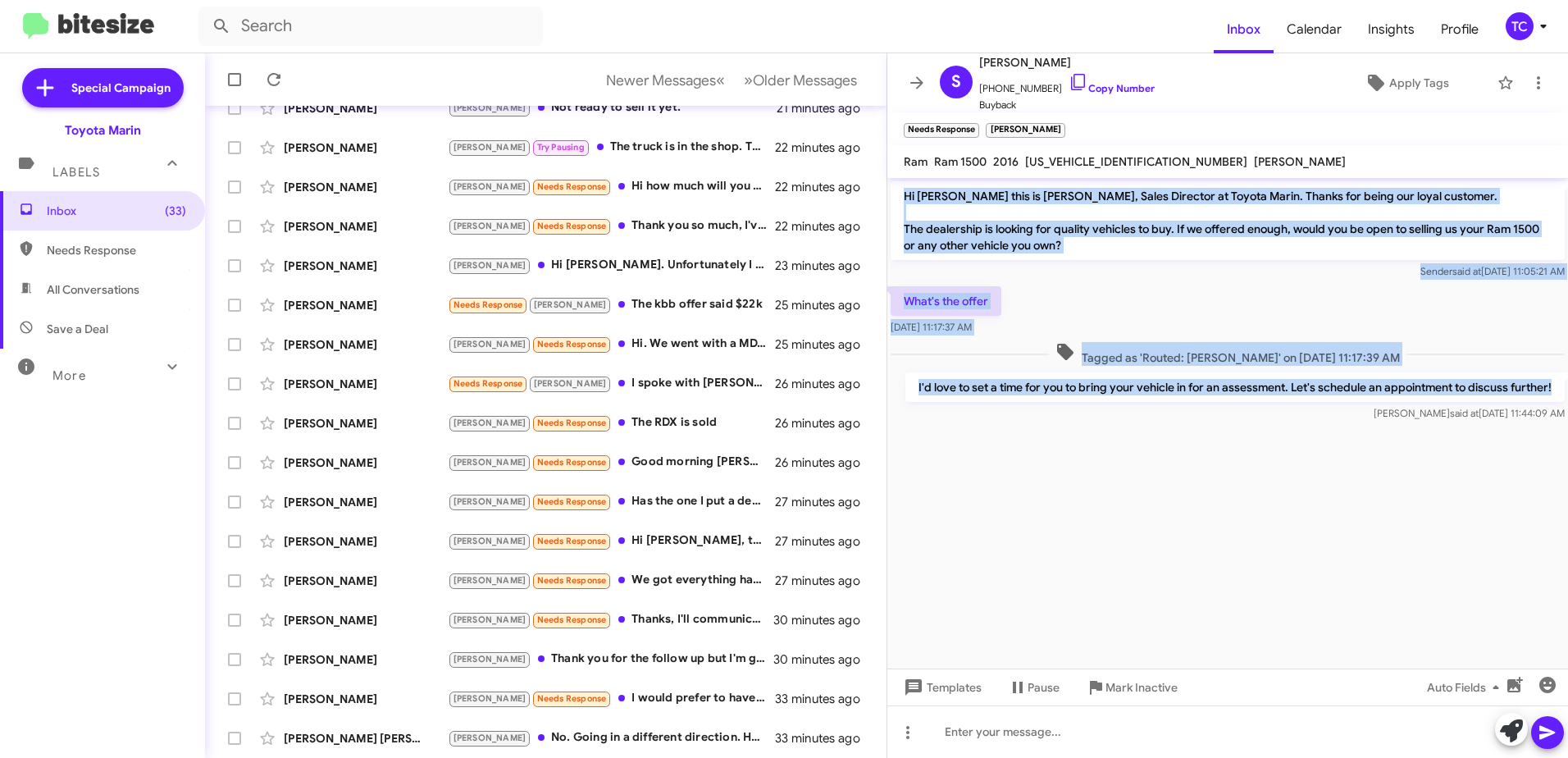
drag, startPoint x: 1552, startPoint y: 387, endPoint x: 906, endPoint y: 196, distance: 673.6
click at [906, 196] on div "Hi [PERSON_NAME] this is [PERSON_NAME], Sales Director at Toyota Marin. Thanks …" at bounding box center [1227, 301] width 680 height 247
copy div "Hi [PERSON_NAME] this is [PERSON_NAME], Sales Director at Toyota Marin. Thanks …"
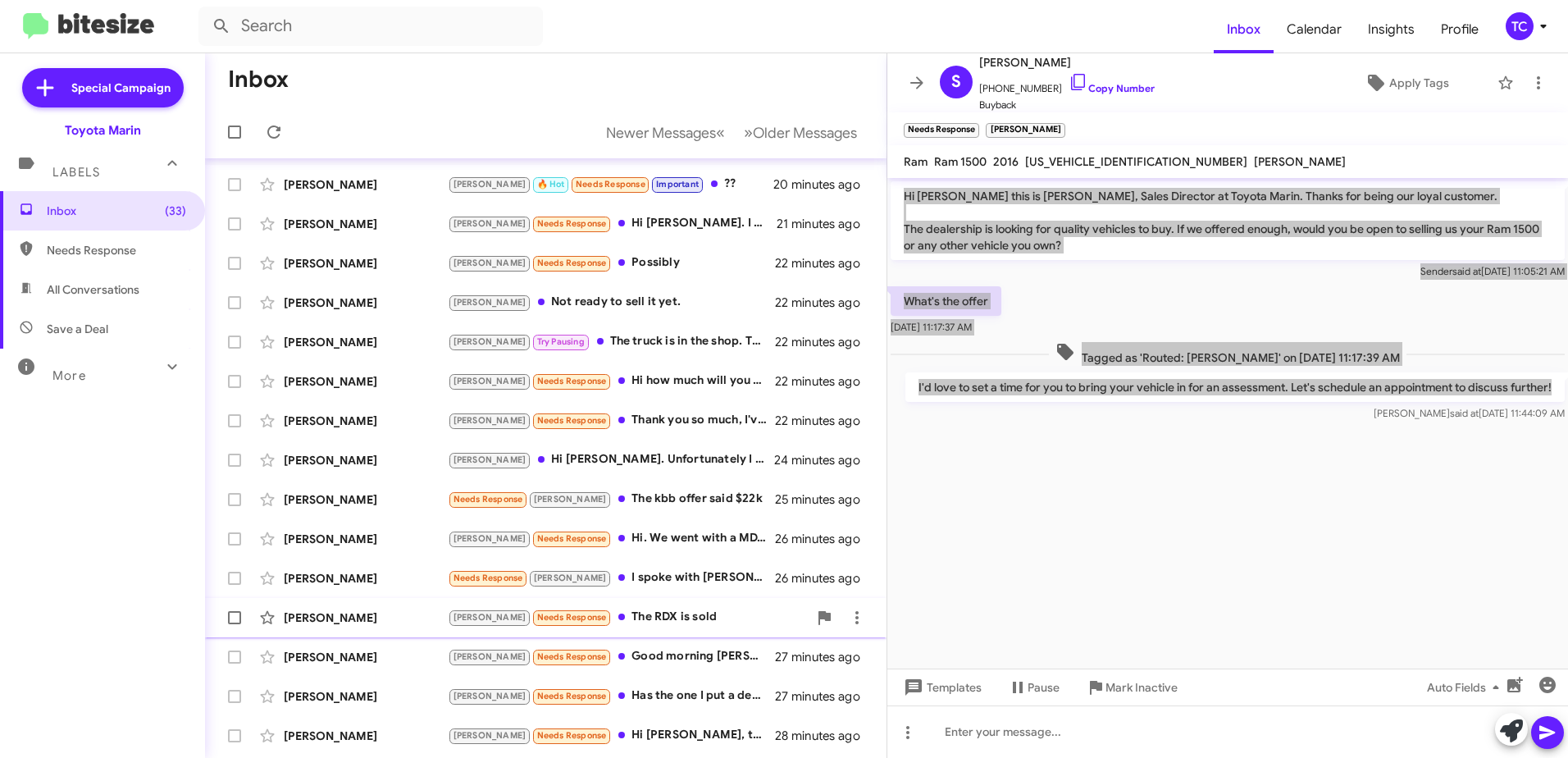
scroll to position [195, 0]
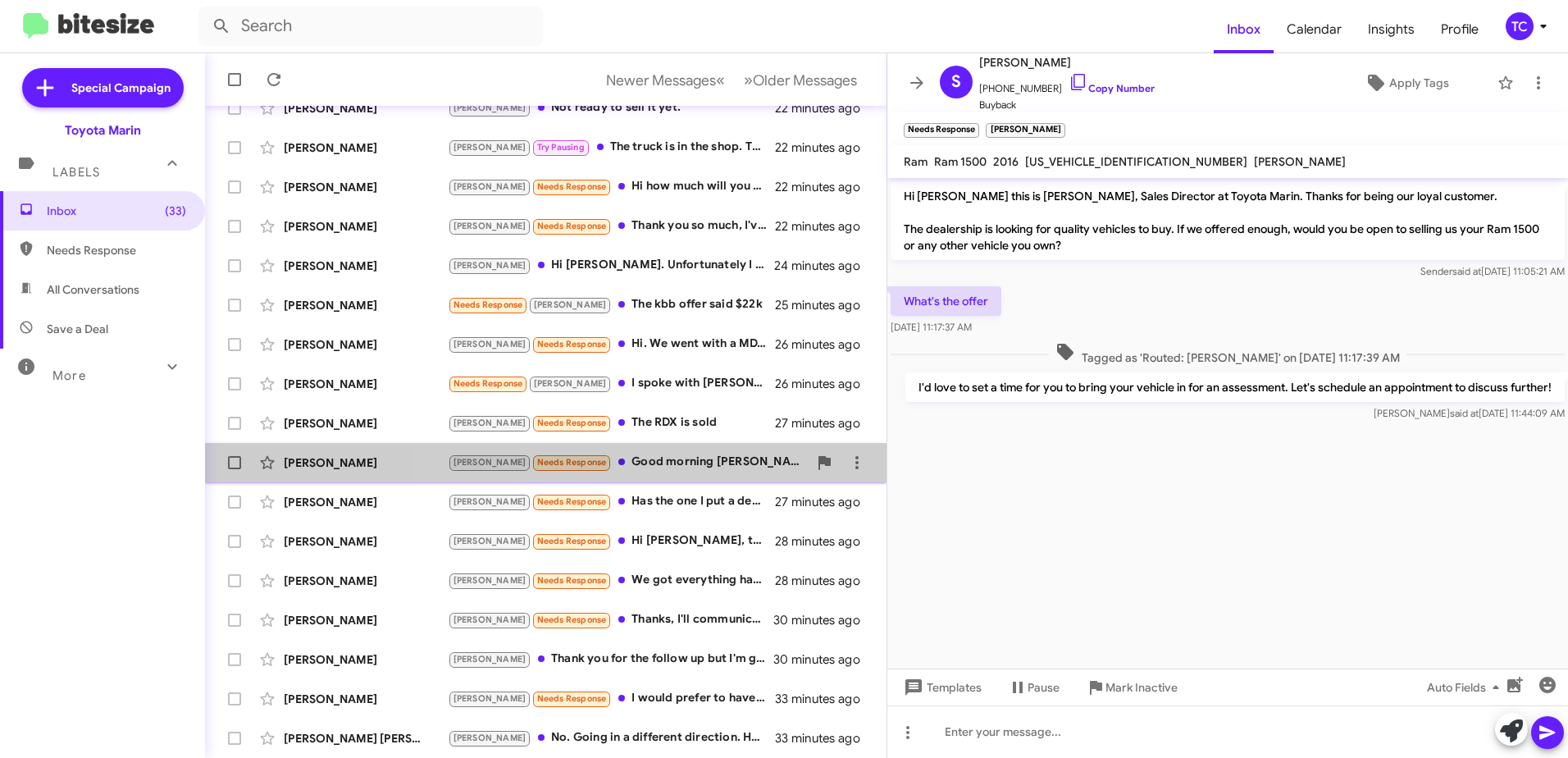
click at [652, 465] on div "[PERSON_NAME] Needs Response Good morning [PERSON_NAME]! How much are you offer…" at bounding box center [627, 461] width 360 height 18
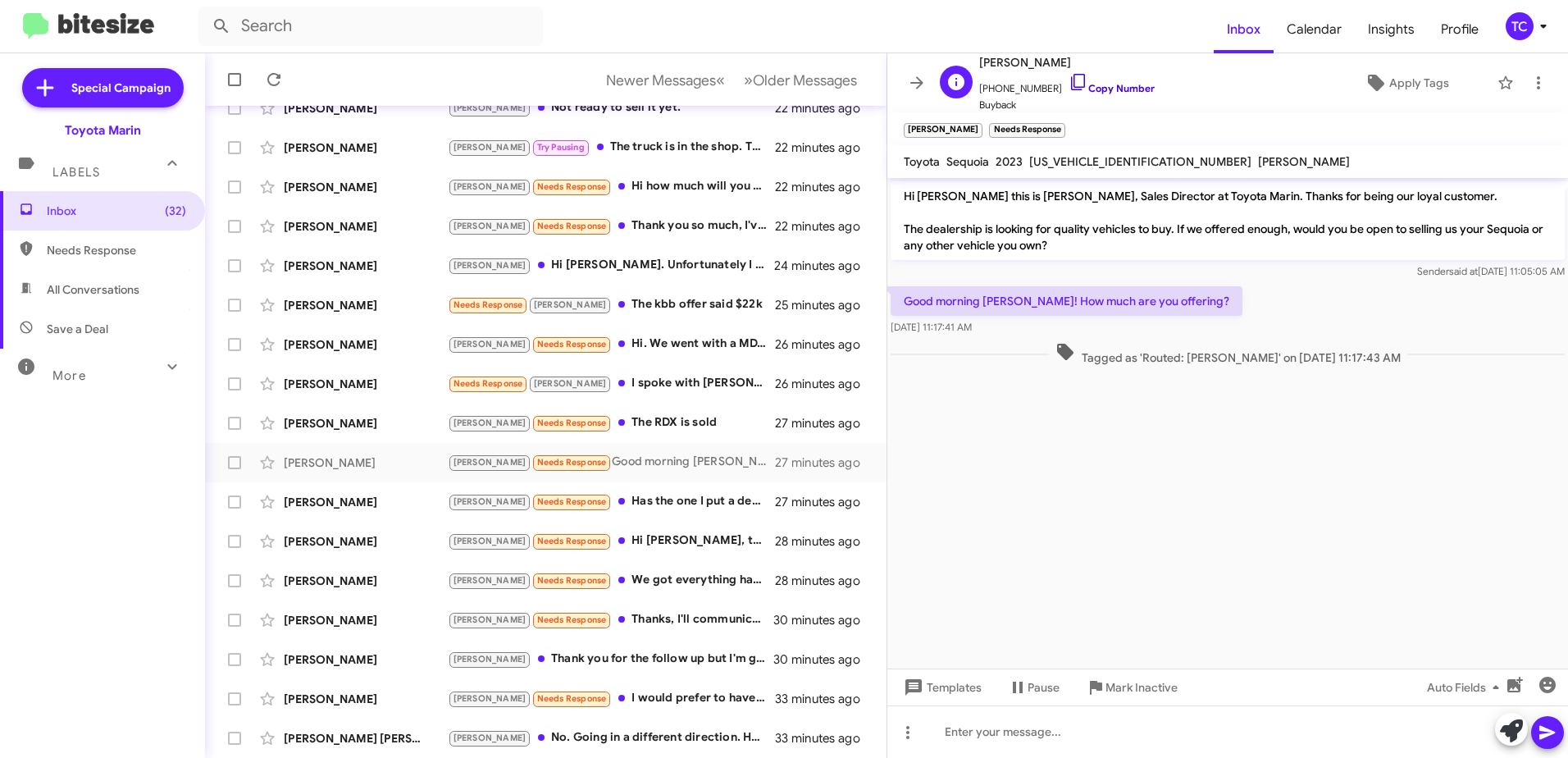
click at [1068, 85] on icon at bounding box center [1078, 81] width 19 height 19
click at [1521, 680] on icon at bounding box center [1518, 679] width 15 height 12
click at [1514, 716] on span at bounding box center [1512, 730] width 23 height 36
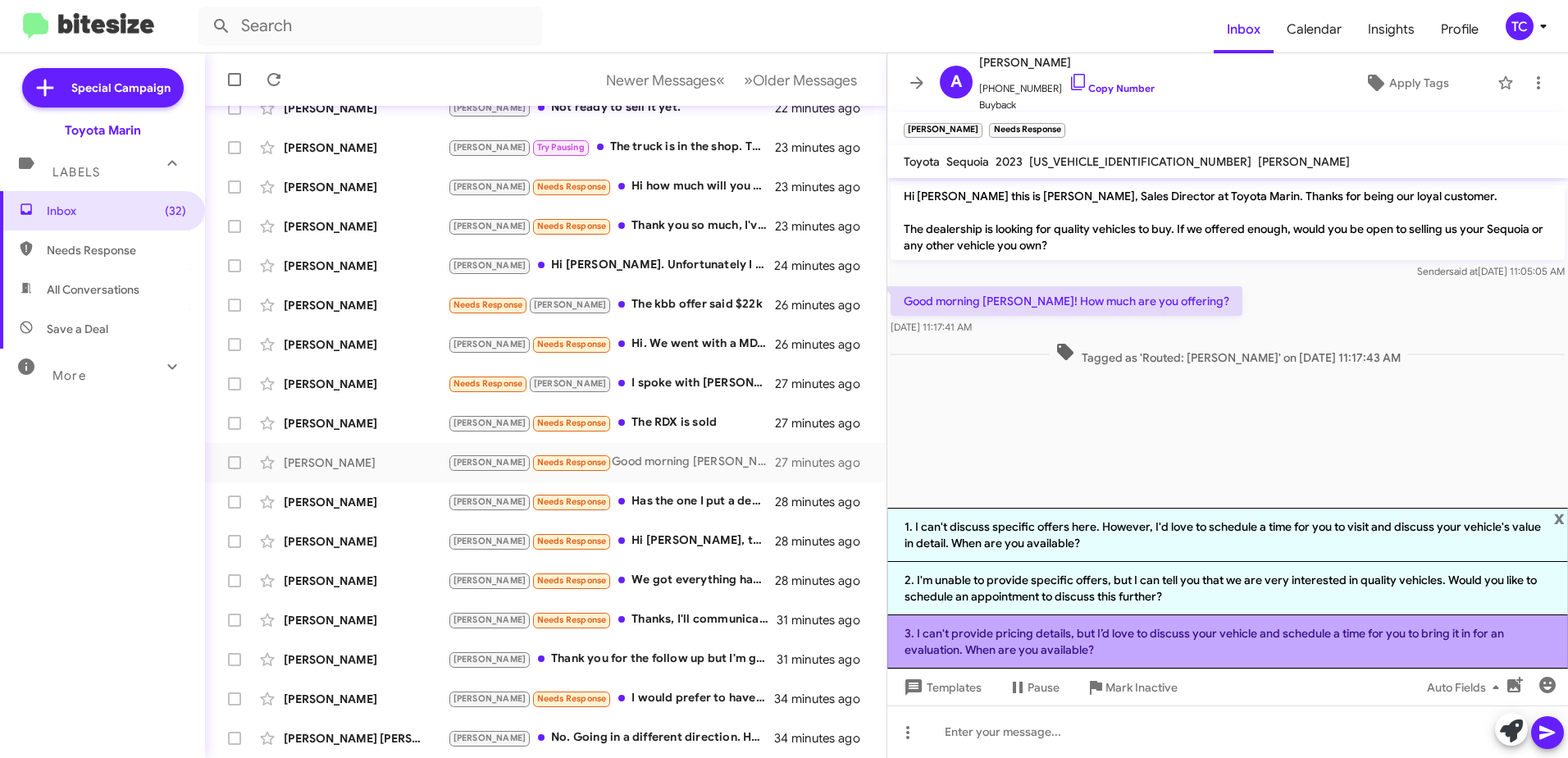
click at [1158, 631] on li "3. I can't provide pricing details, but I’d love to discuss your vehicle and sc…" at bounding box center [1227, 642] width 680 height 53
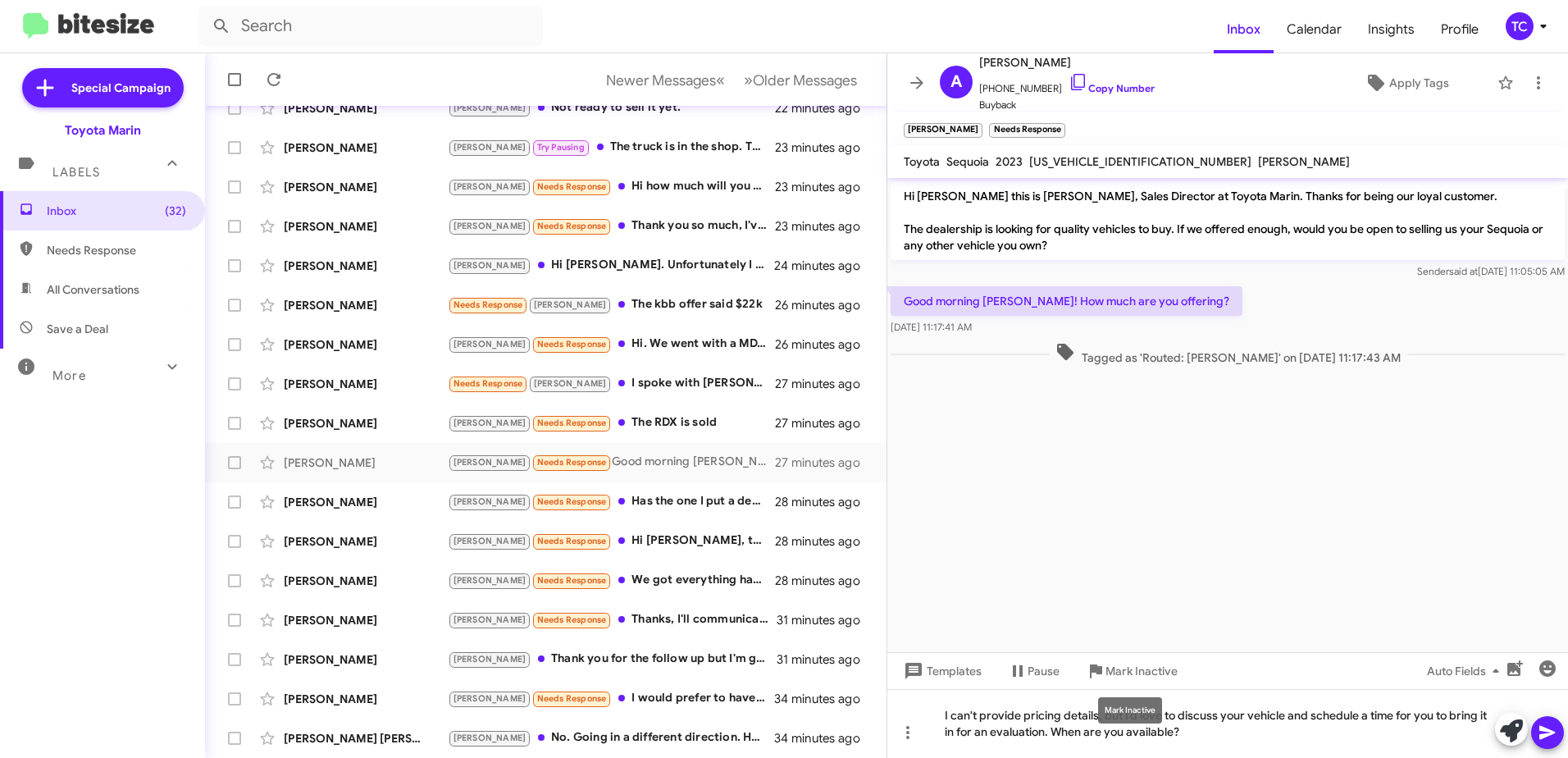
click at [1125, 716] on div "Mark Inactive" at bounding box center [1130, 710] width 64 height 26
click at [1124, 715] on div "Mark Inactive" at bounding box center [1130, 710] width 64 height 26
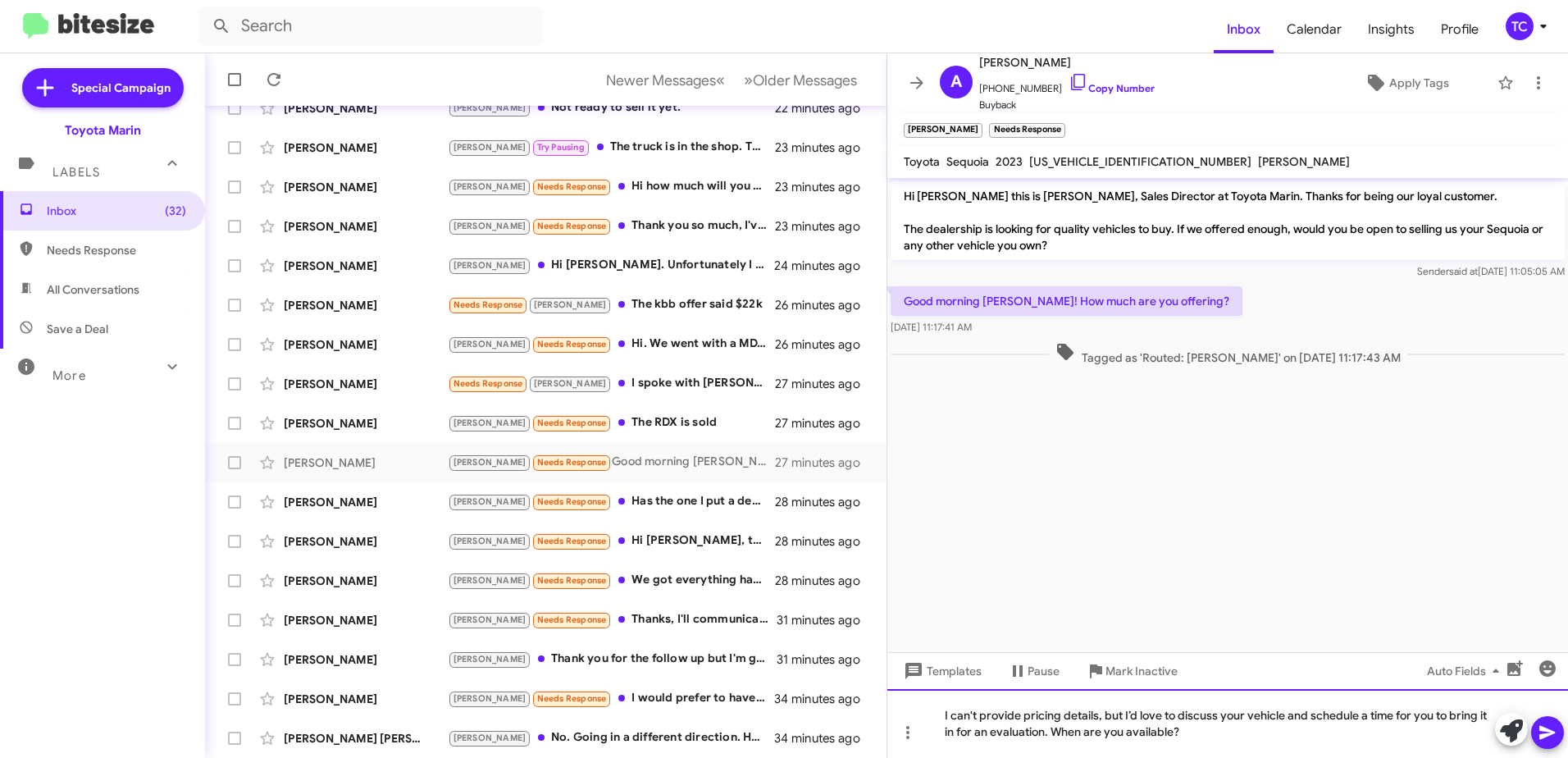
click at [1186, 721] on div "I can't provide pricing details, but I’d love to discuss your vehicle and sched…" at bounding box center [1227, 723] width 680 height 69
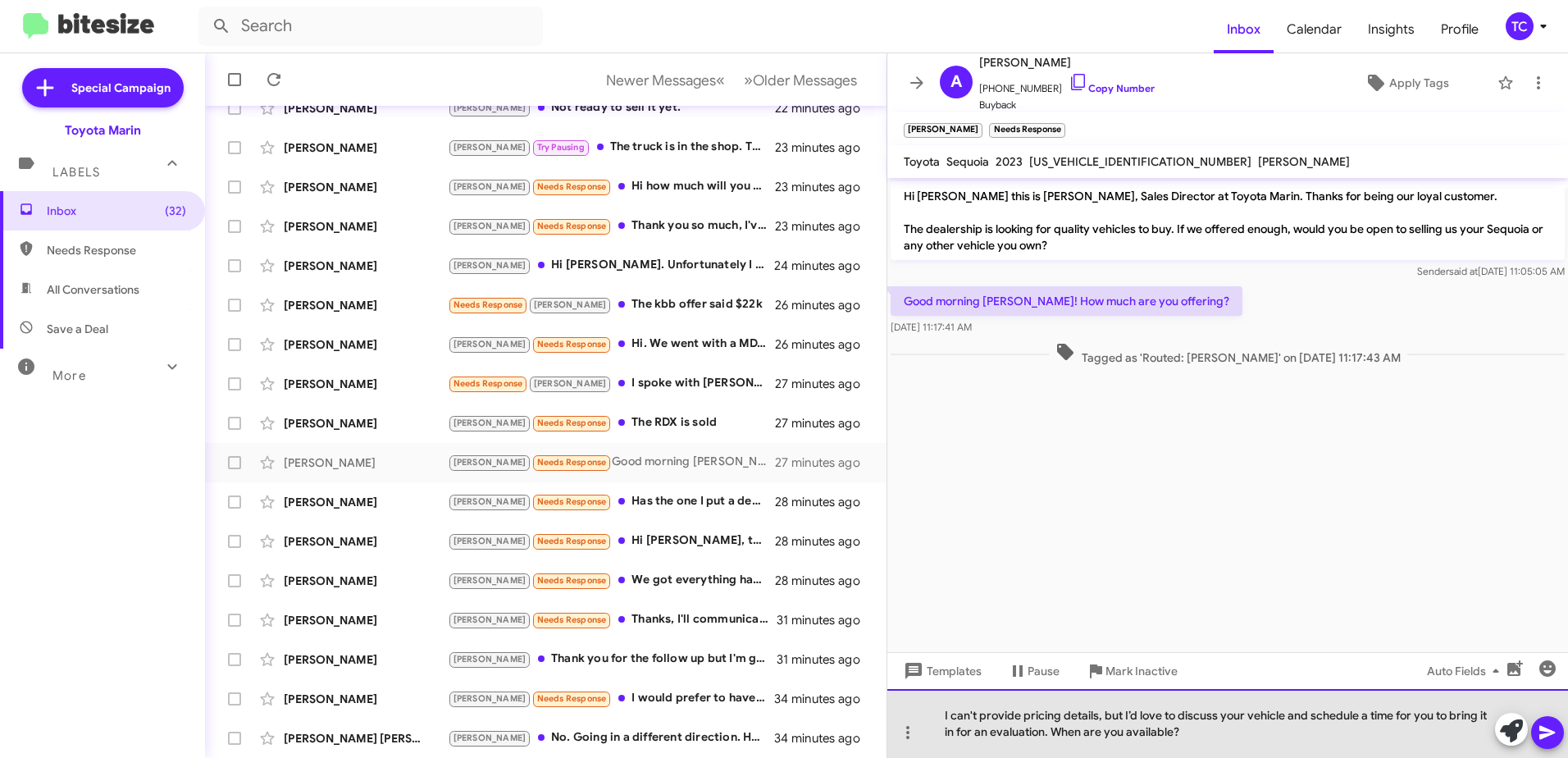
click at [1124, 711] on div "I can't provide pricing details, but I’d love to discuss your vehicle and sched…" at bounding box center [1227, 723] width 680 height 69
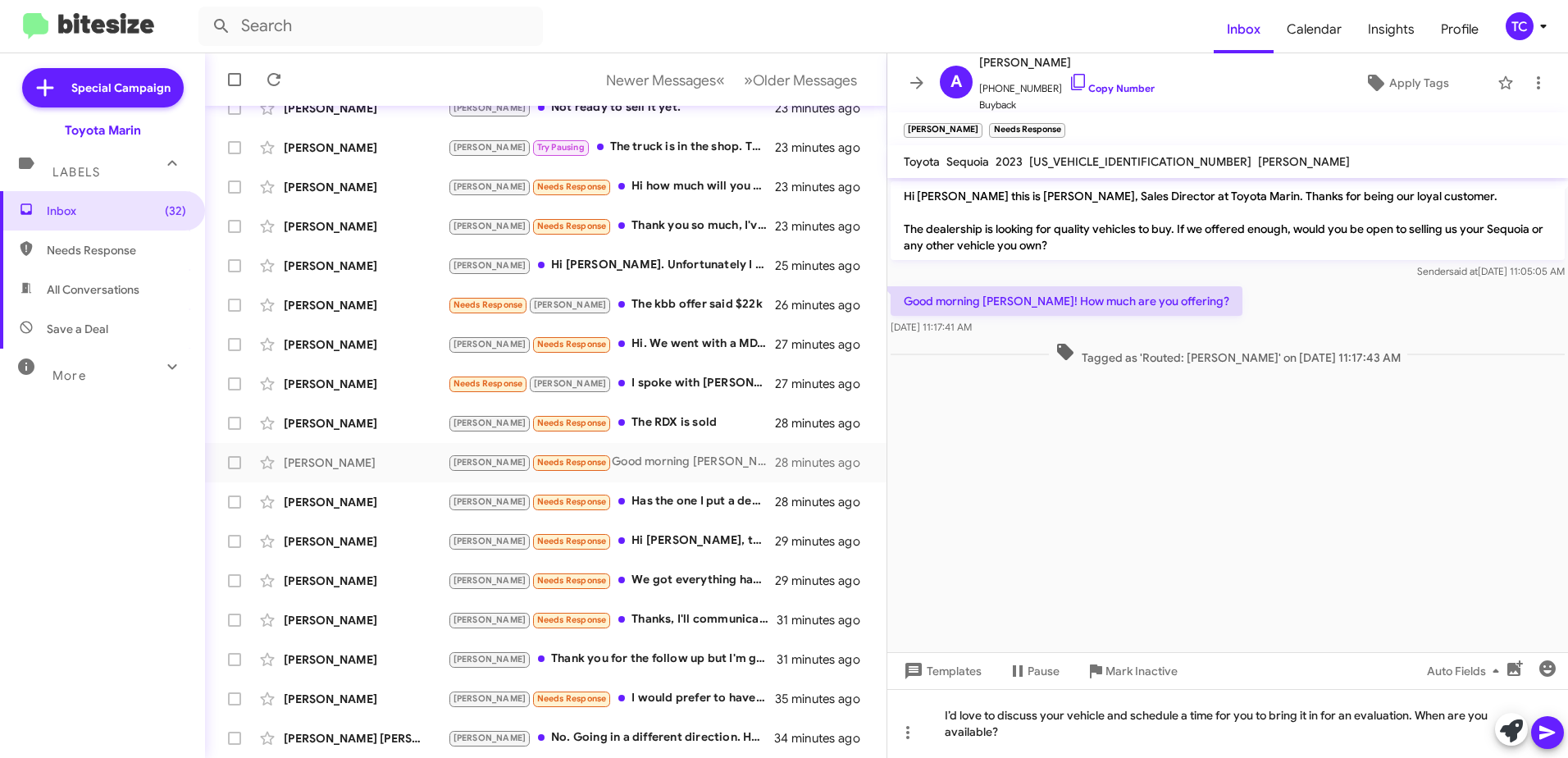
click at [1549, 729] on icon at bounding box center [1547, 732] width 19 height 19
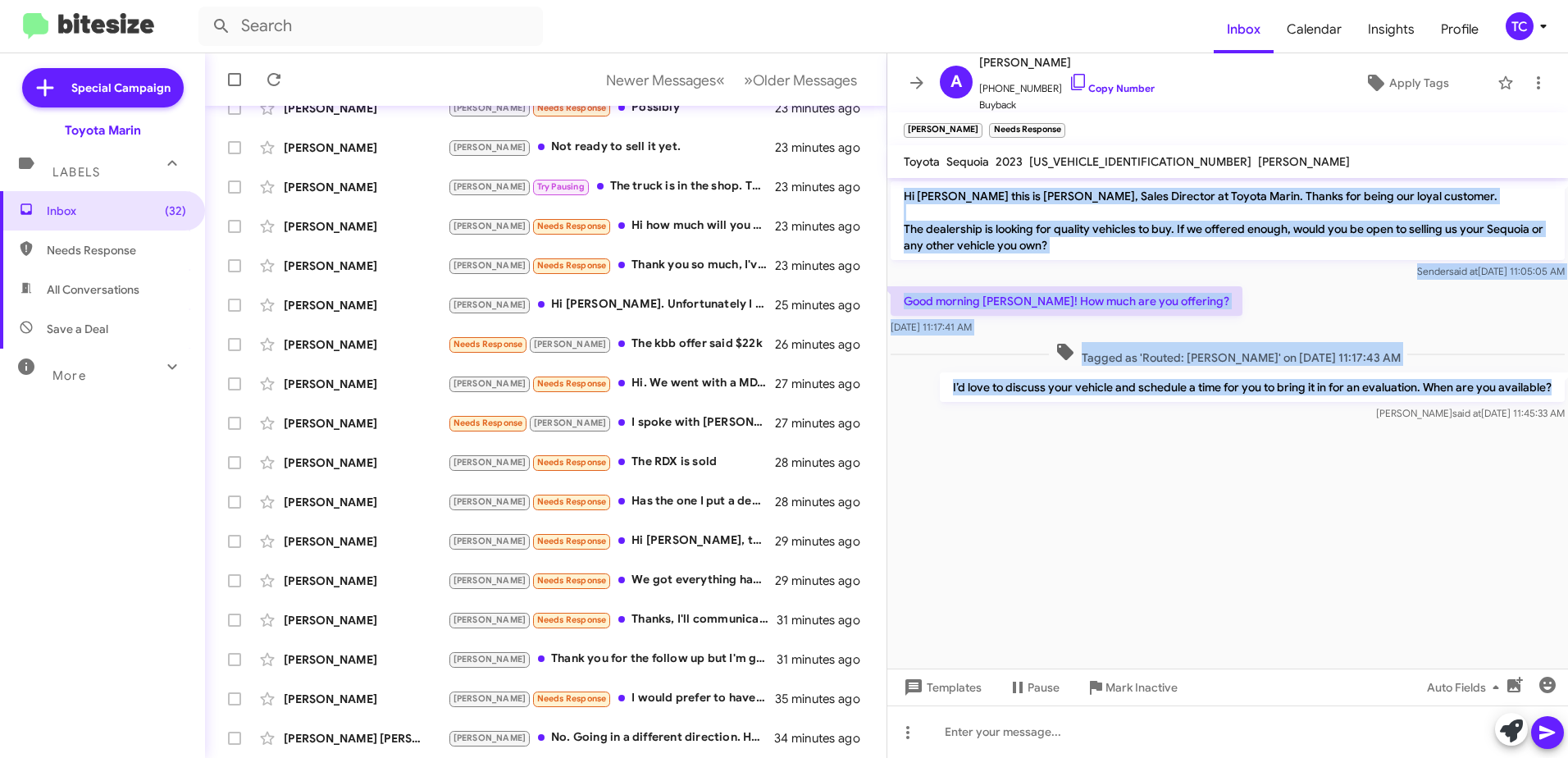
drag, startPoint x: 1553, startPoint y: 382, endPoint x: 893, endPoint y: 195, distance: 686.0
click at [893, 195] on div "Hi [PERSON_NAME] this is [PERSON_NAME], Sales Director at Toyota Marin. Thanks …" at bounding box center [1227, 301] width 680 height 247
copy div "Hi [PERSON_NAME] this is [PERSON_NAME], Sales Director at Toyota Marin. Thanks …"
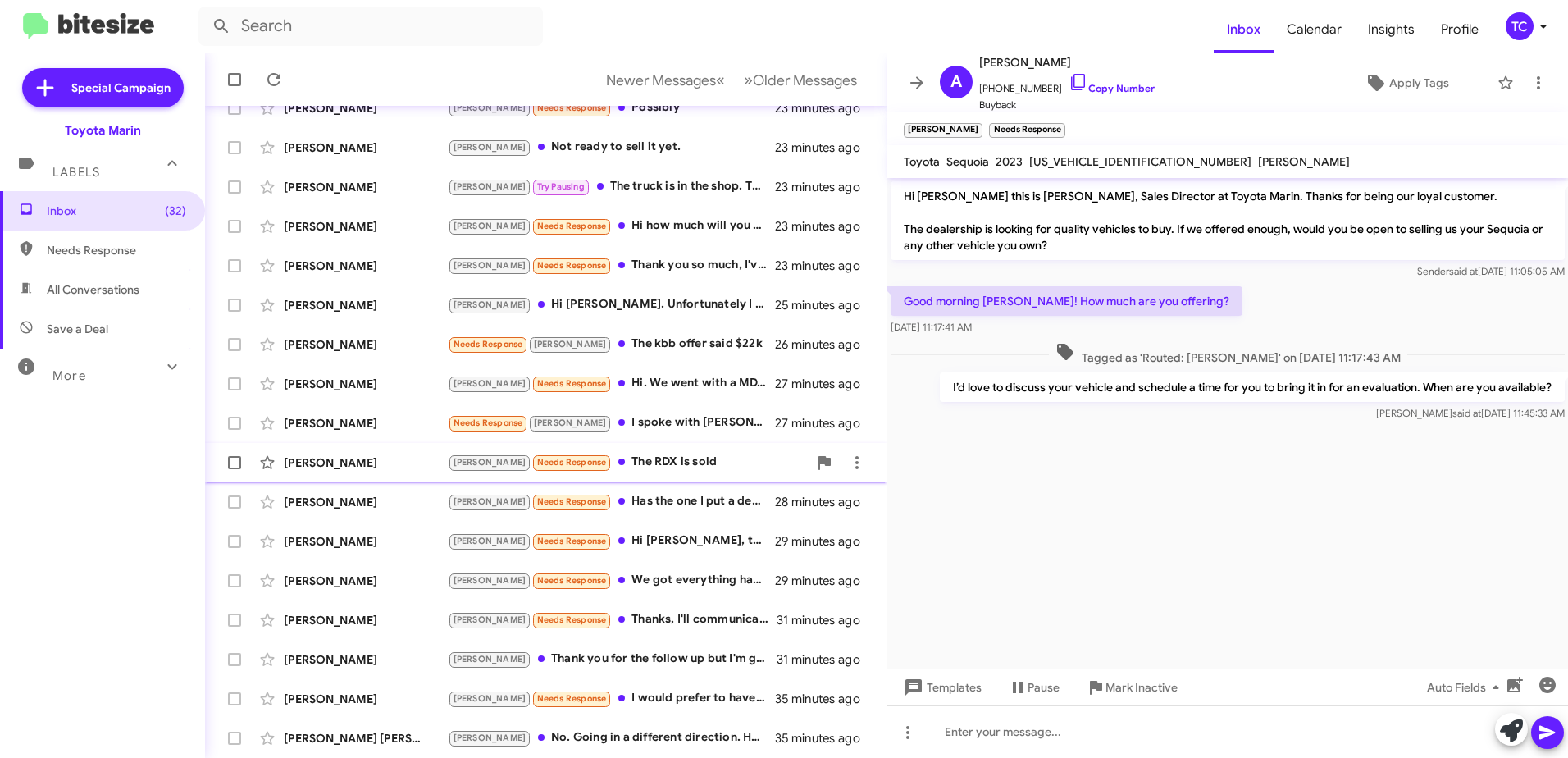
click at [622, 456] on div "[PERSON_NAME] Needs Response The RDX is sold" at bounding box center [627, 461] width 360 height 18
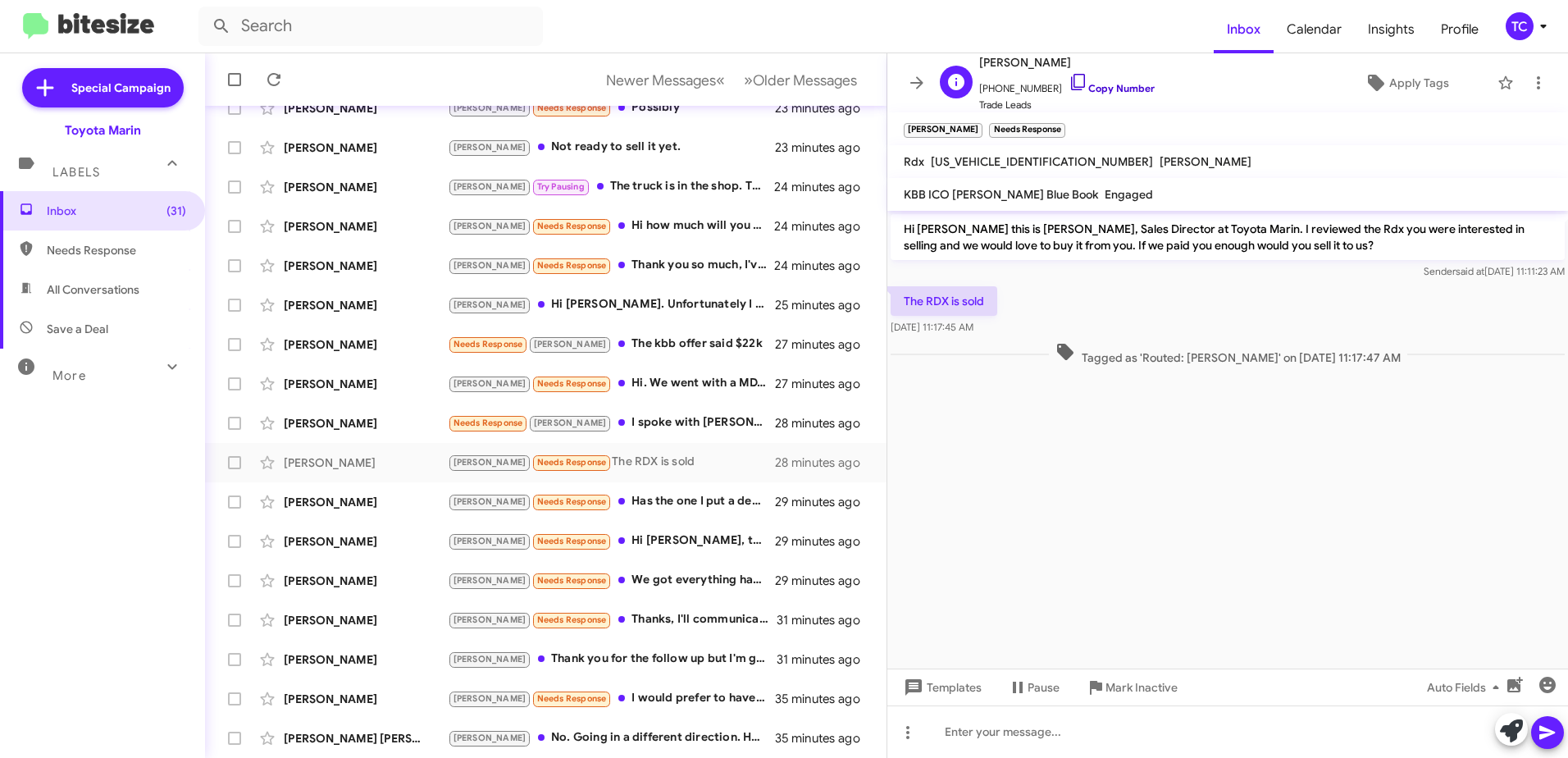
click at [1068, 79] on icon at bounding box center [1078, 81] width 19 height 19
click at [1505, 728] on icon at bounding box center [1512, 731] width 23 height 23
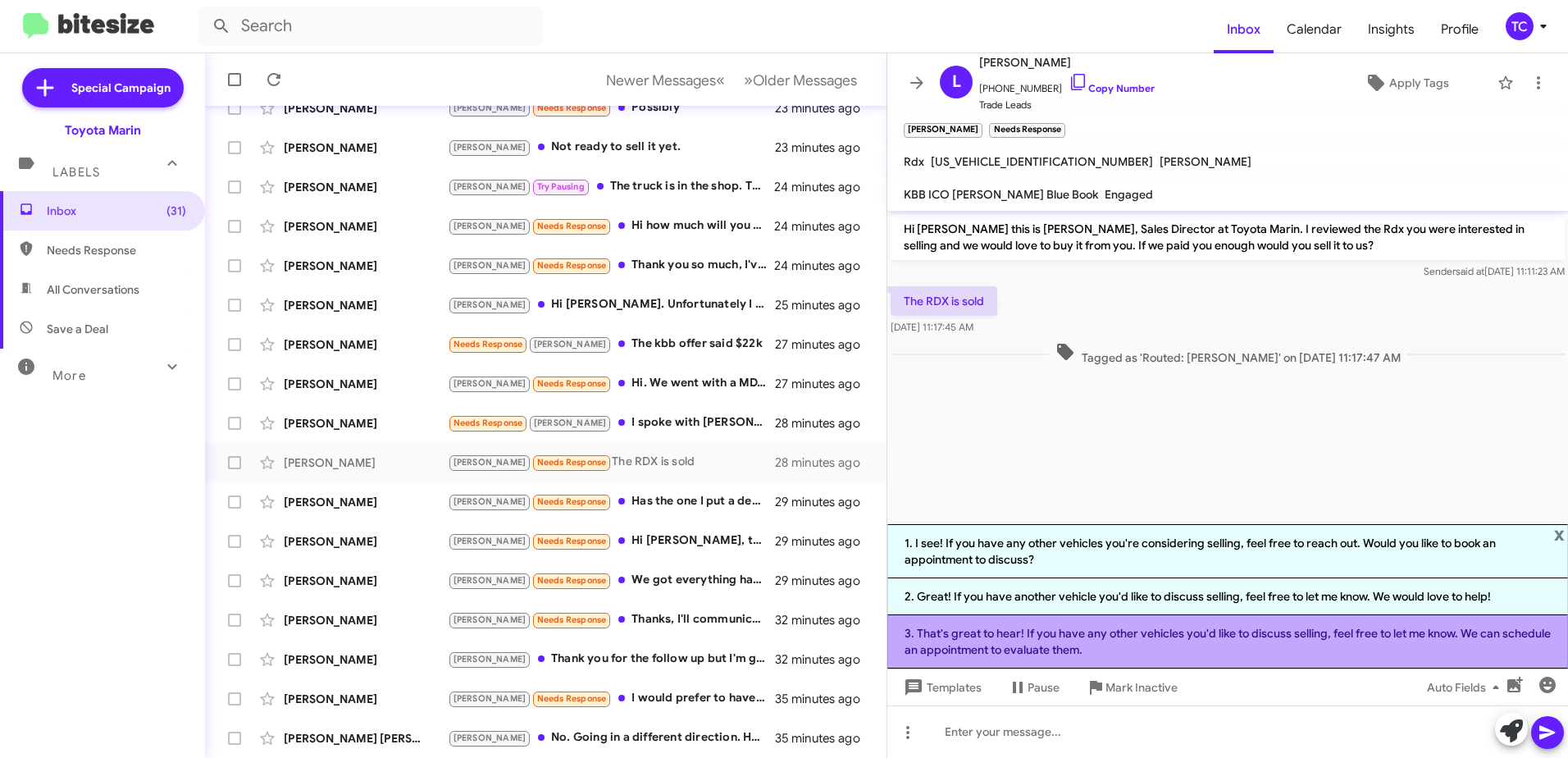
click at [1145, 634] on li "3. That's great to hear! If you have any other vehicles you'd like to discuss s…" at bounding box center [1227, 642] width 680 height 53
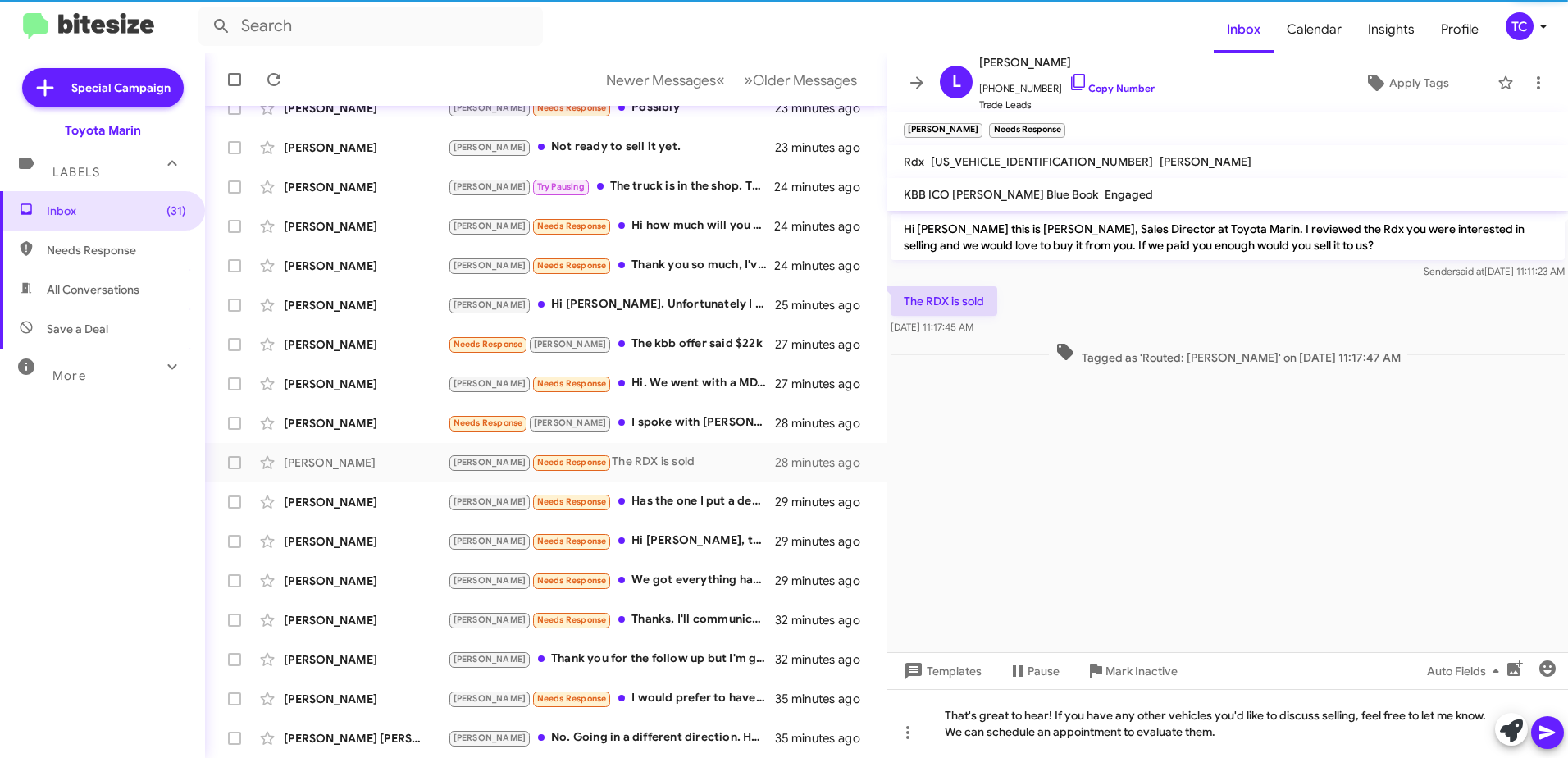
click at [1547, 727] on icon at bounding box center [1547, 732] width 19 height 19
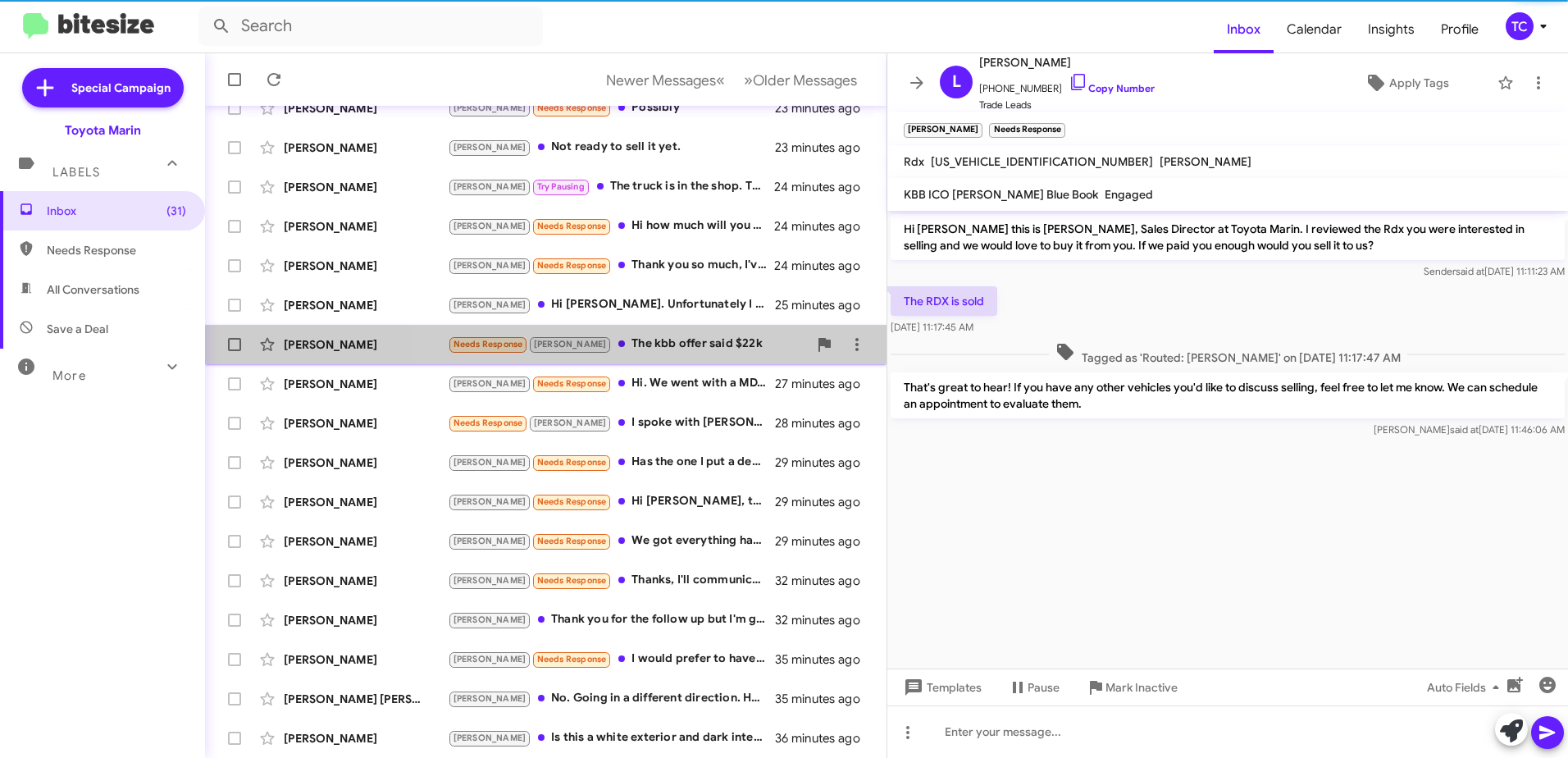
click at [680, 339] on div "Needs Response [PERSON_NAME] The kbb offer said $22k" at bounding box center [627, 343] width 360 height 18
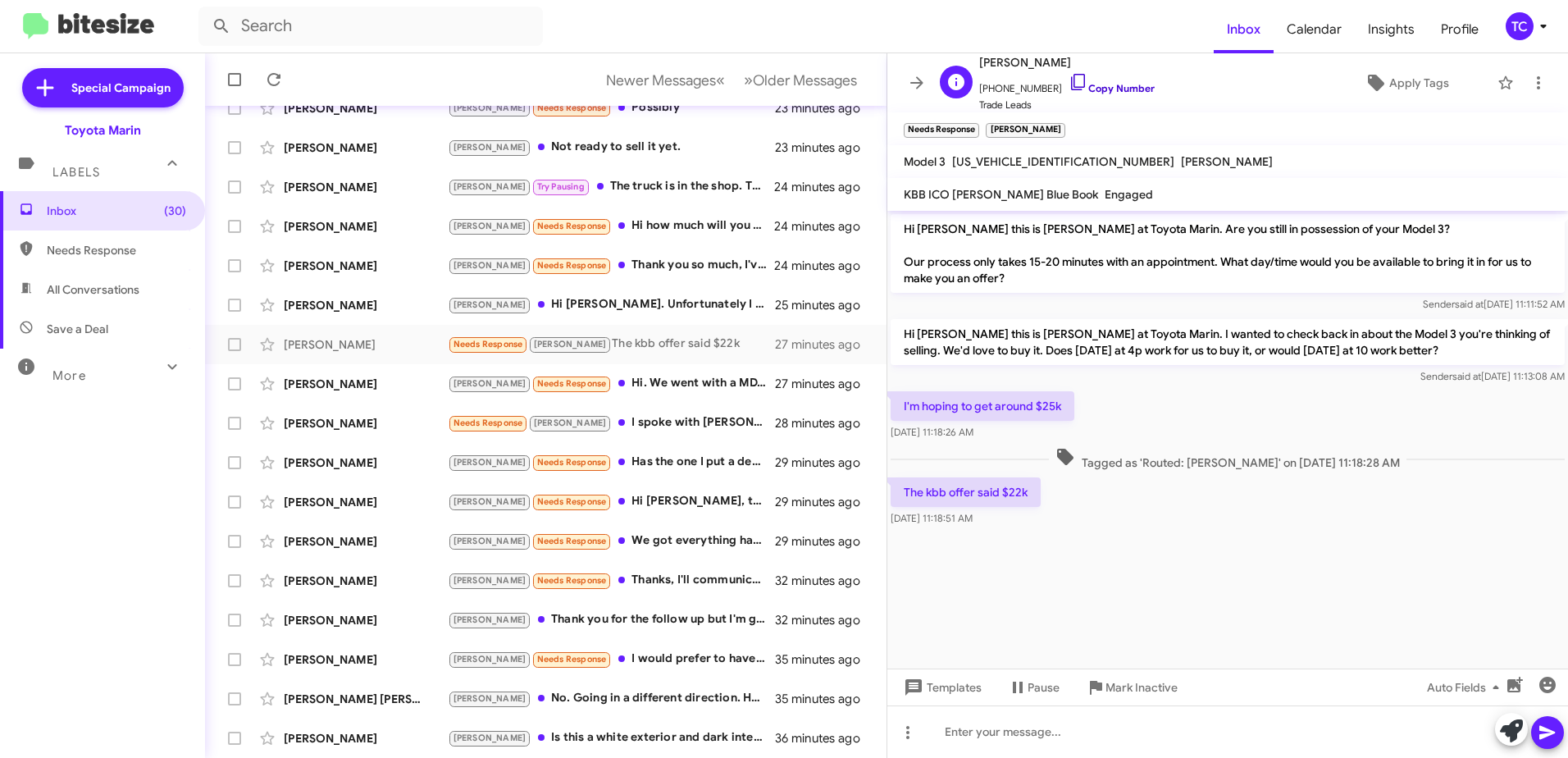
click at [1071, 78] on icon at bounding box center [1078, 81] width 14 height 16
click at [1504, 734] on icon at bounding box center [1512, 731] width 23 height 23
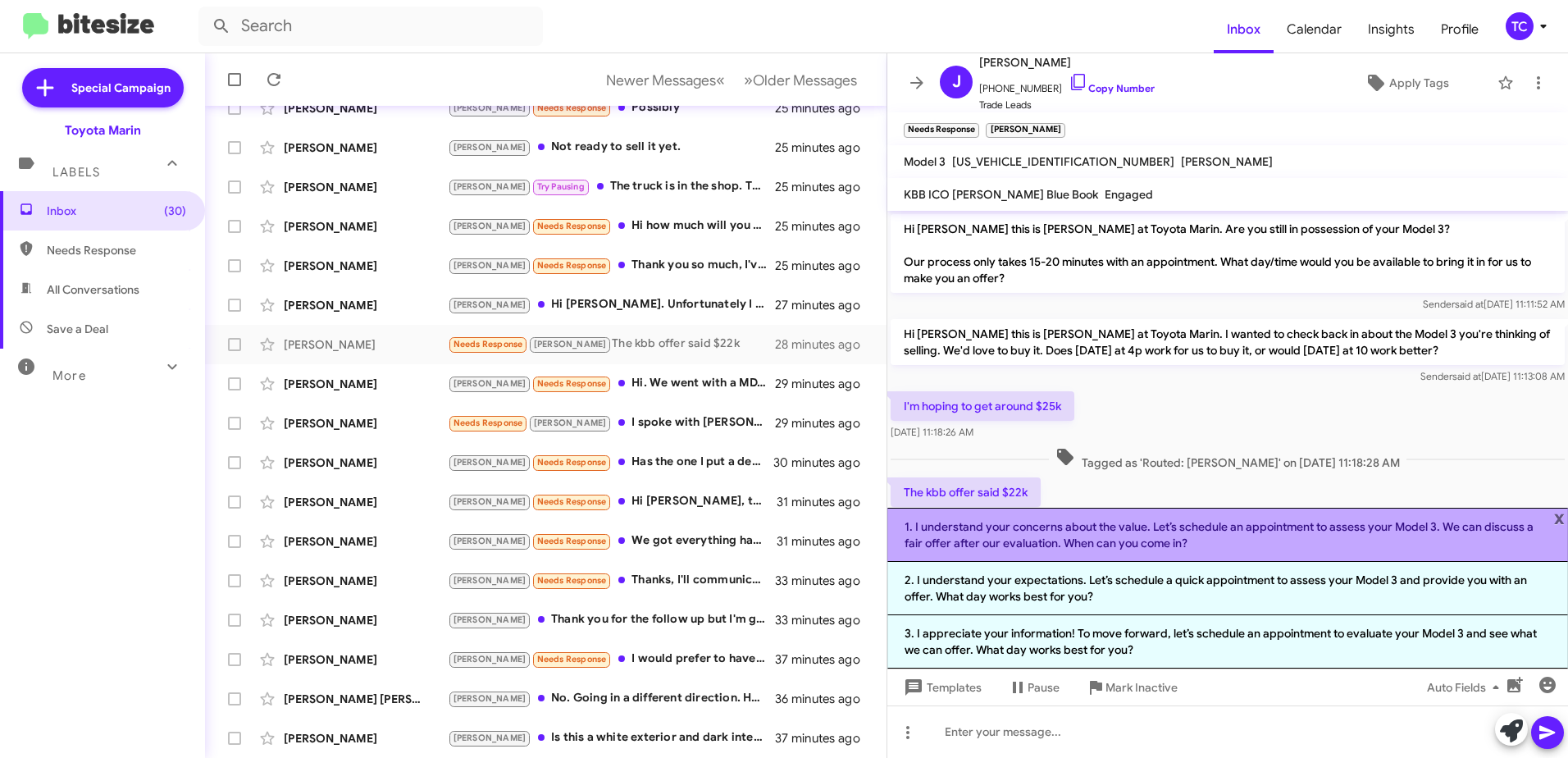
click at [1199, 534] on li "1. I understand your concerns about the value. Let’s schedule an appointment to…" at bounding box center [1227, 535] width 680 height 54
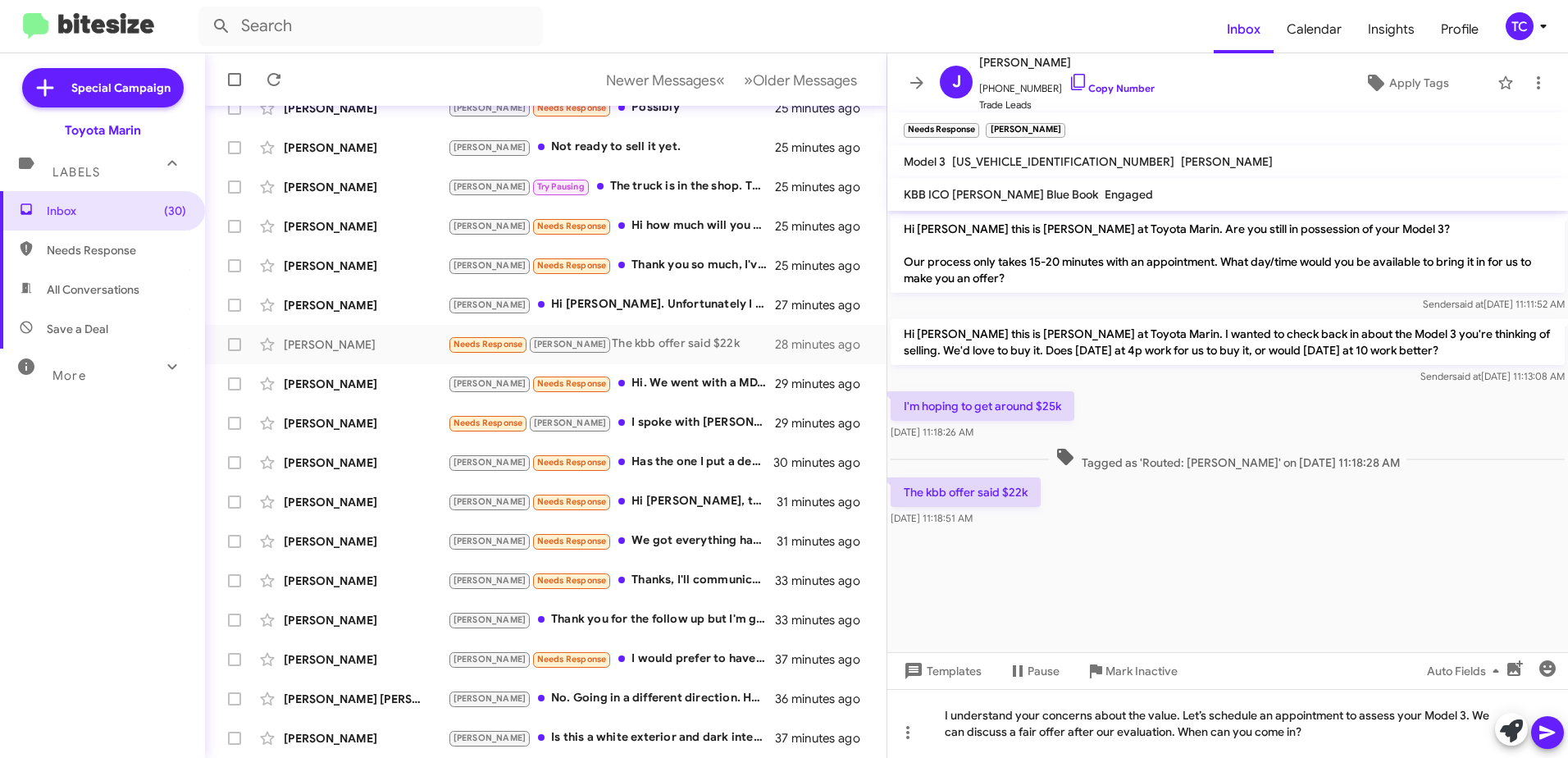
click at [1547, 727] on icon at bounding box center [1547, 732] width 19 height 19
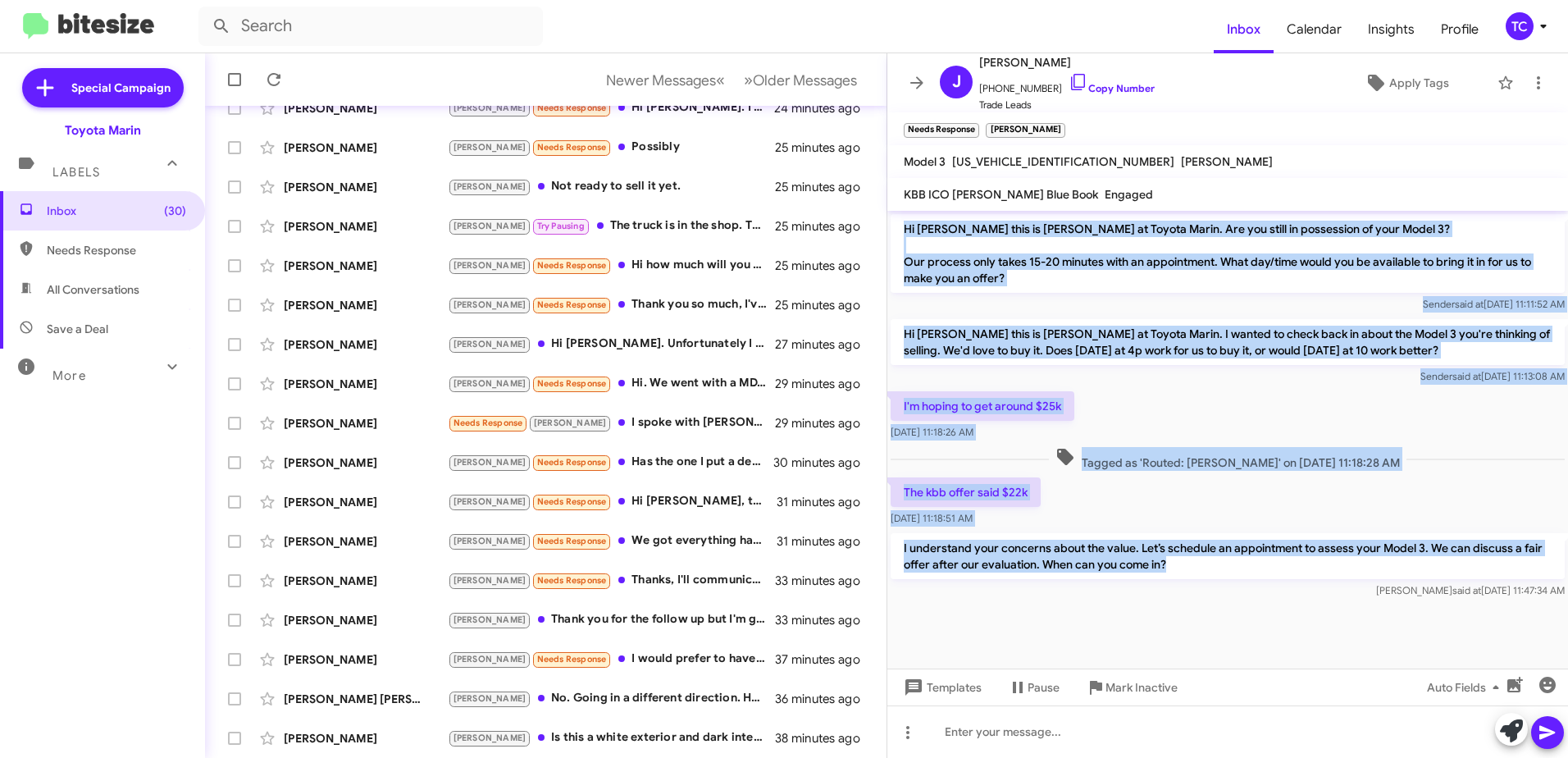
drag, startPoint x: 1180, startPoint y: 569, endPoint x: 905, endPoint y: 227, distance: 438.8
click at [905, 227] on div "Hi [PERSON_NAME] this is [PERSON_NAME] at Toyota Marin. Are you still in posses…" at bounding box center [1227, 406] width 680 height 392
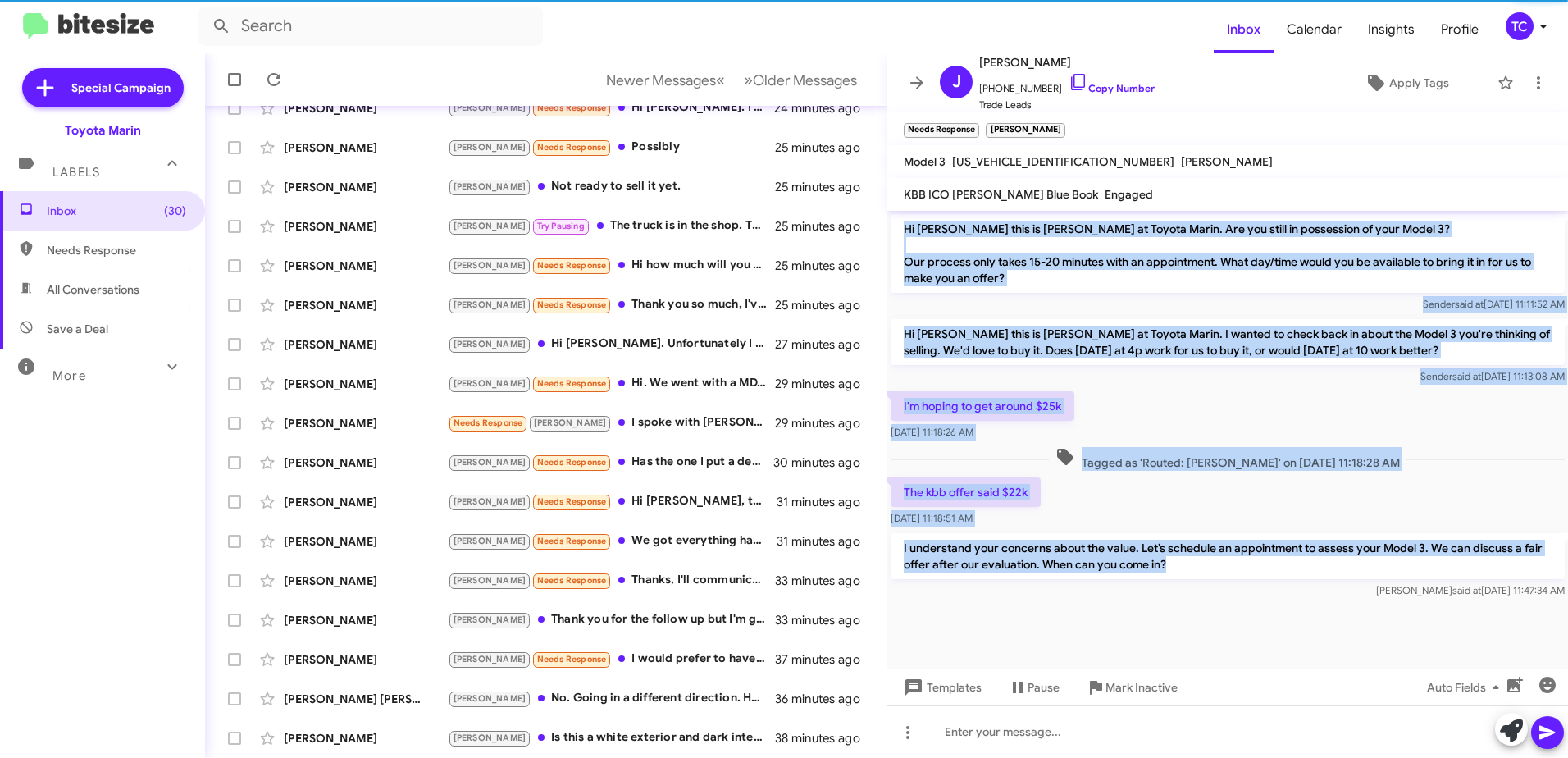
copy div "Hi [PERSON_NAME] this is [PERSON_NAME] at Toyota Marin. Are you still in posses…"
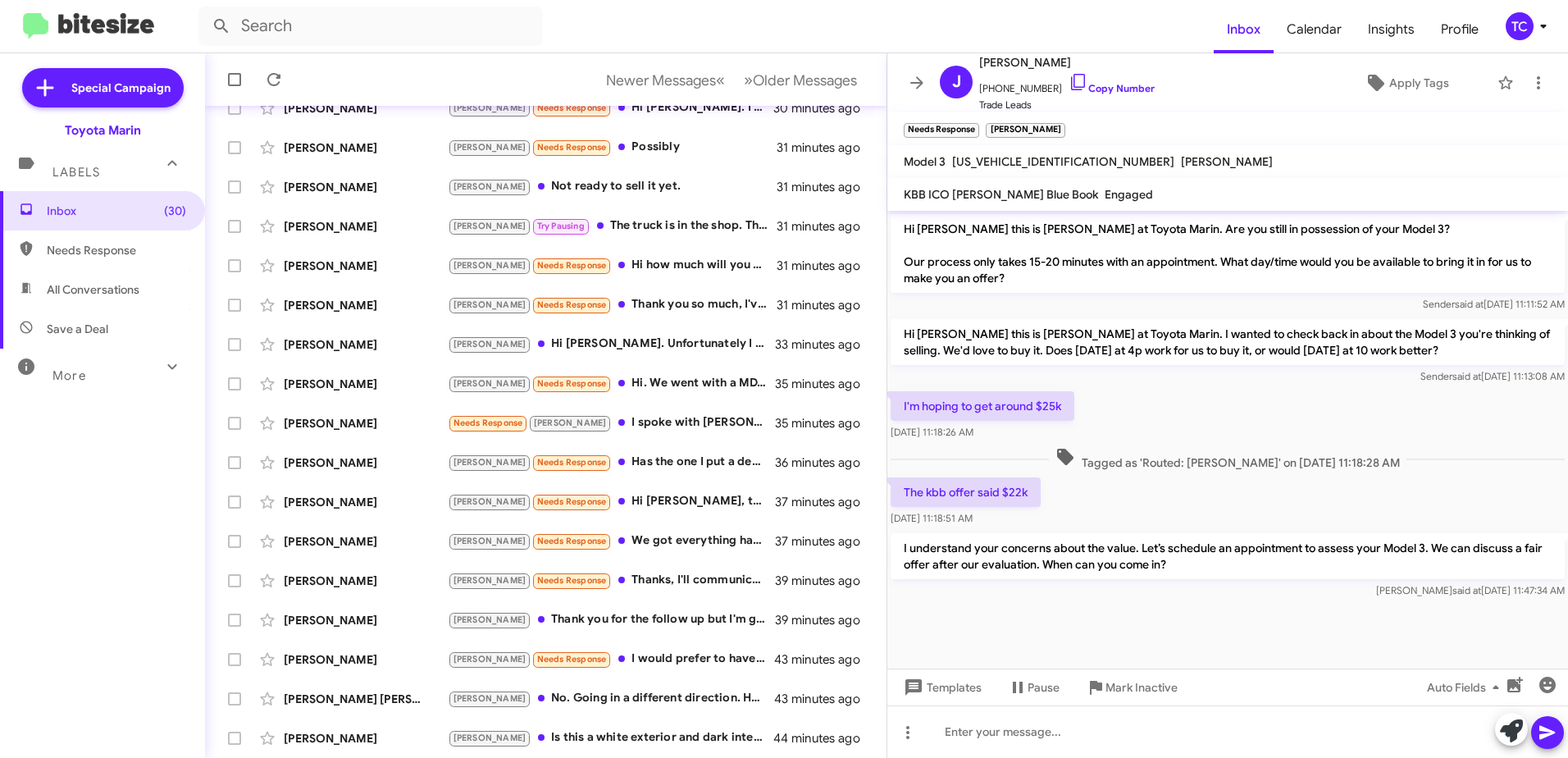
click at [1175, 622] on div at bounding box center [1227, 614] width 680 height 24
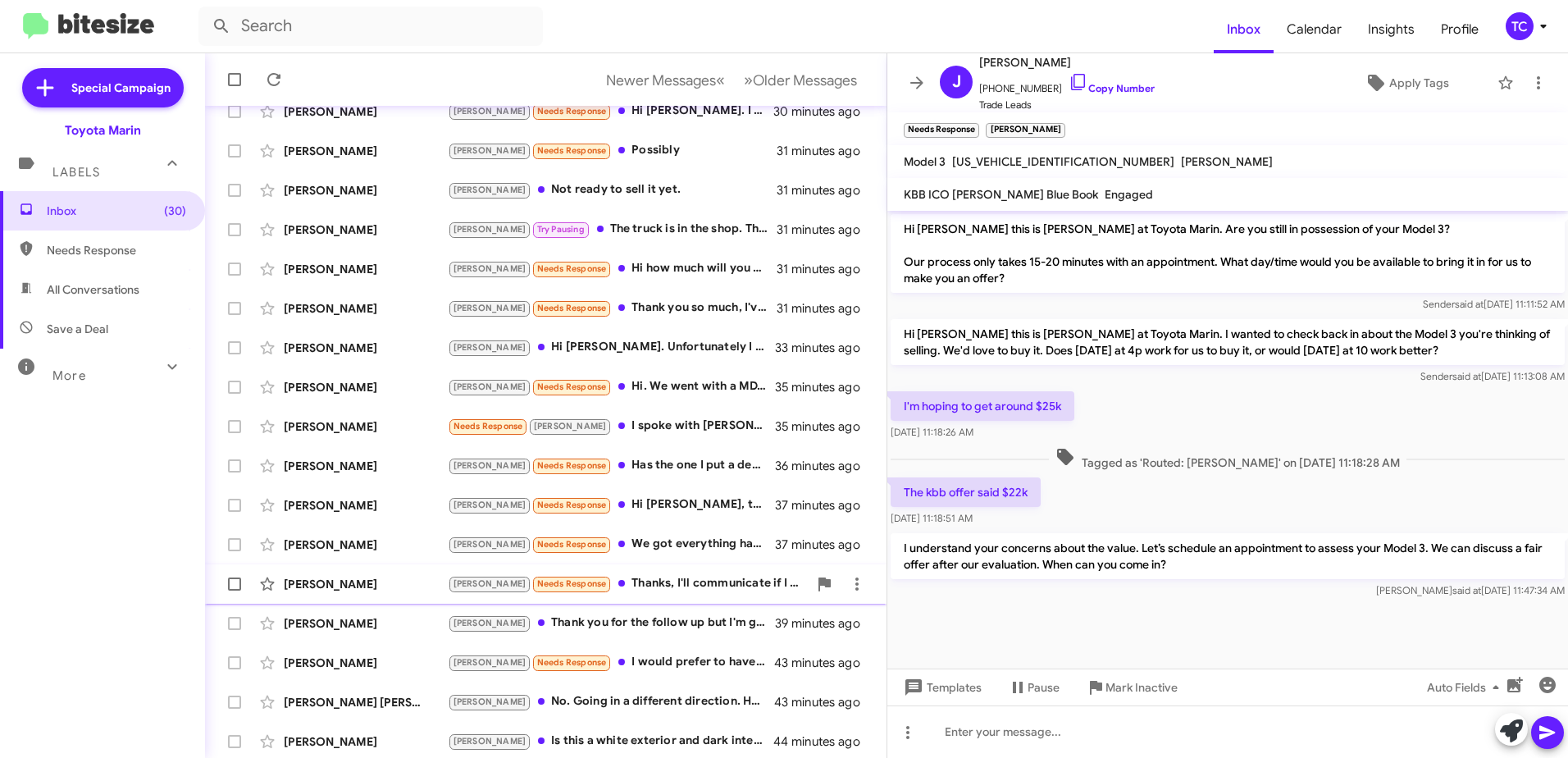
scroll to position [195, 0]
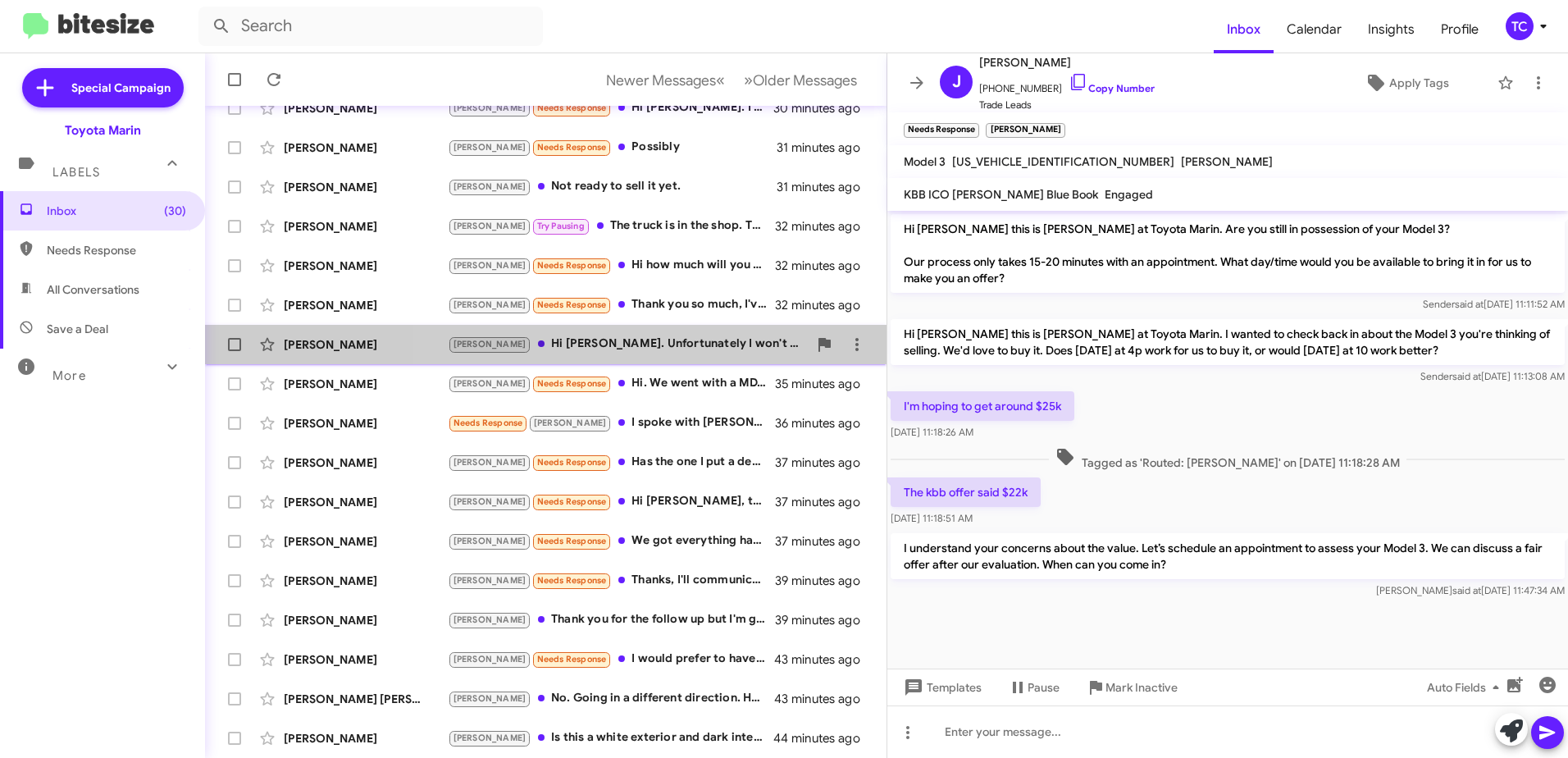
click at [627, 344] on div "[PERSON_NAME] Hi [PERSON_NAME]. Unfortunately I won't be available till at leas…" at bounding box center [627, 343] width 360 height 18
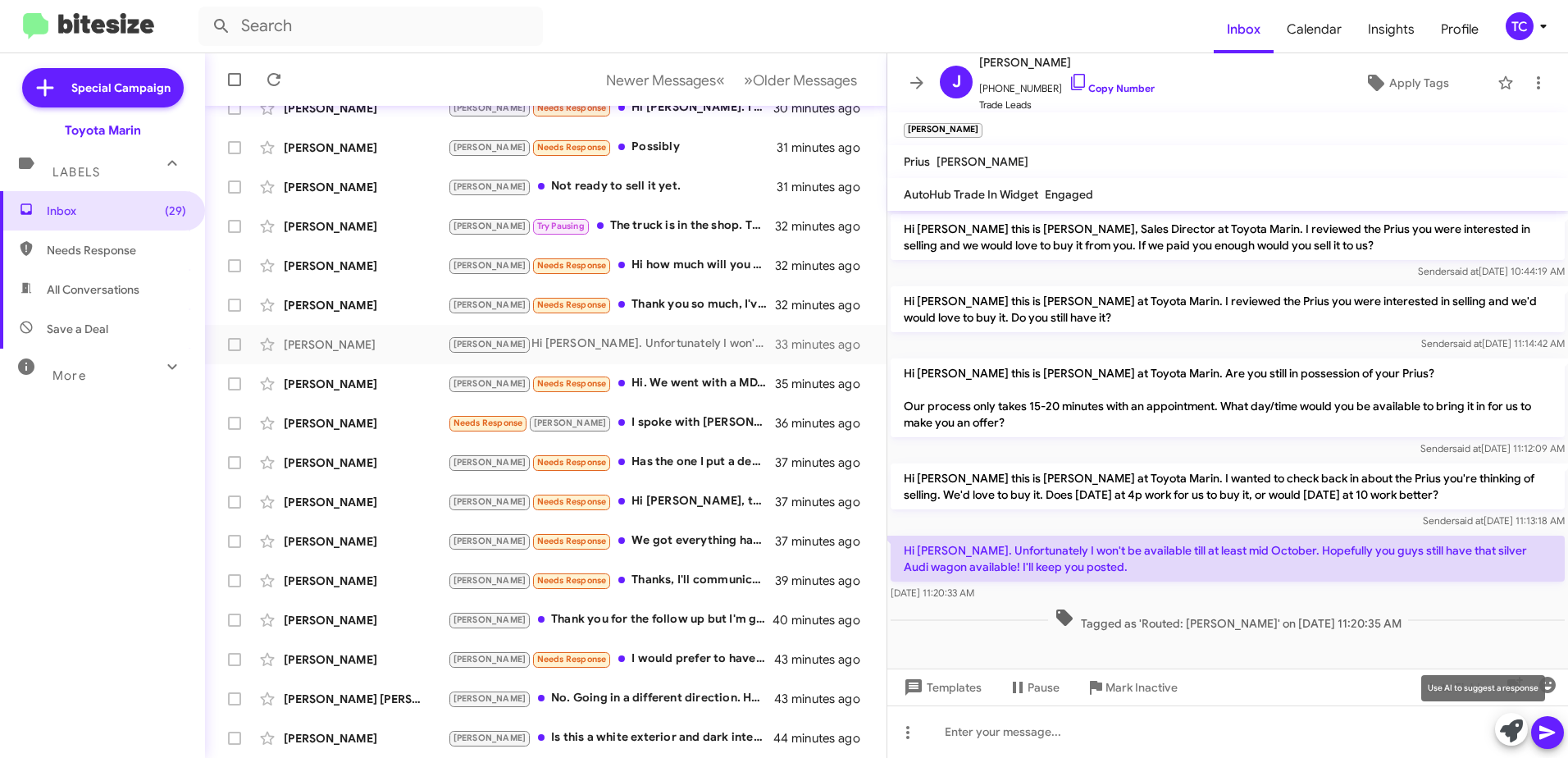
click at [1504, 730] on icon at bounding box center [1512, 731] width 23 height 23
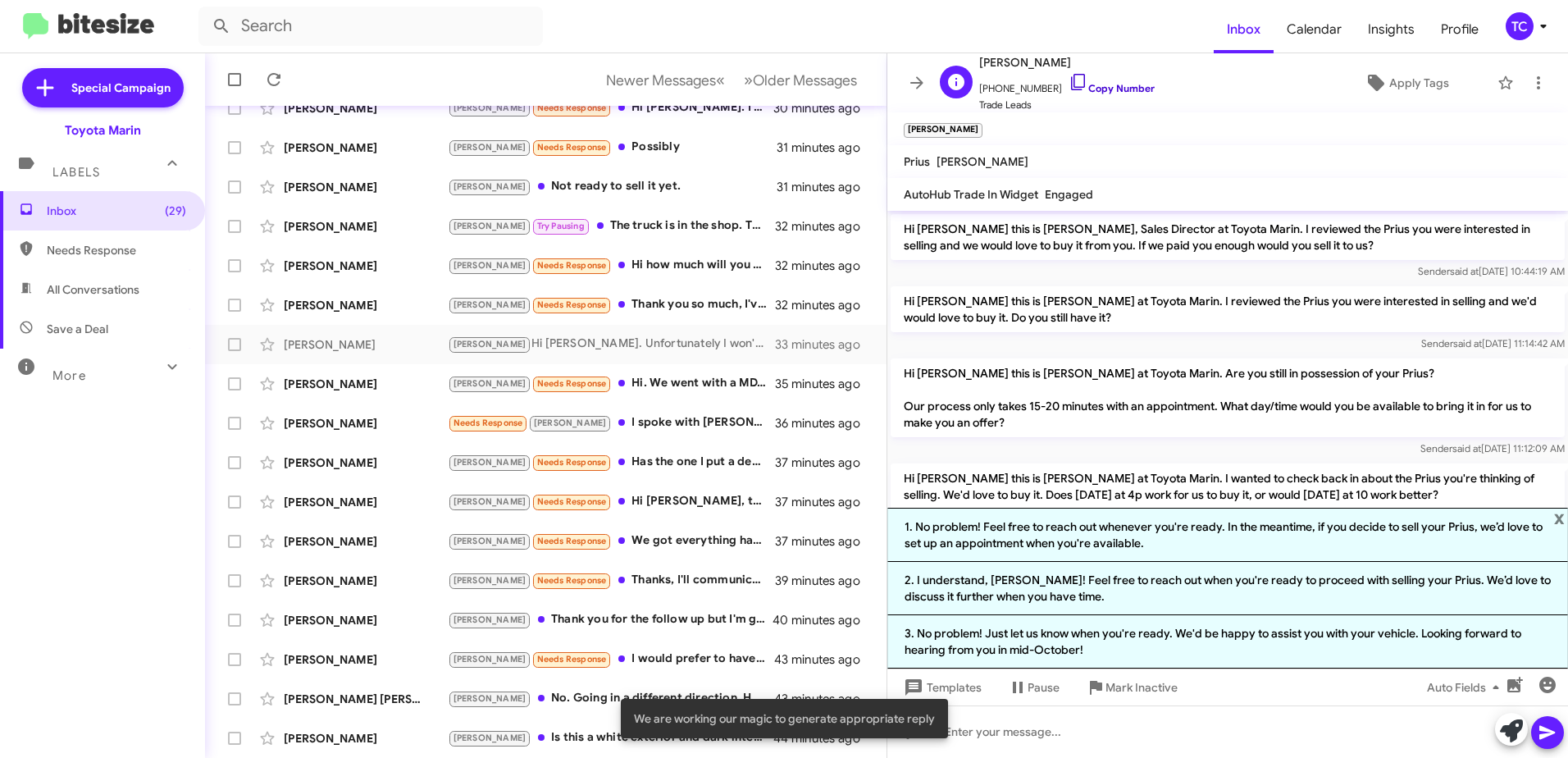
click at [1068, 85] on icon at bounding box center [1078, 81] width 19 height 19
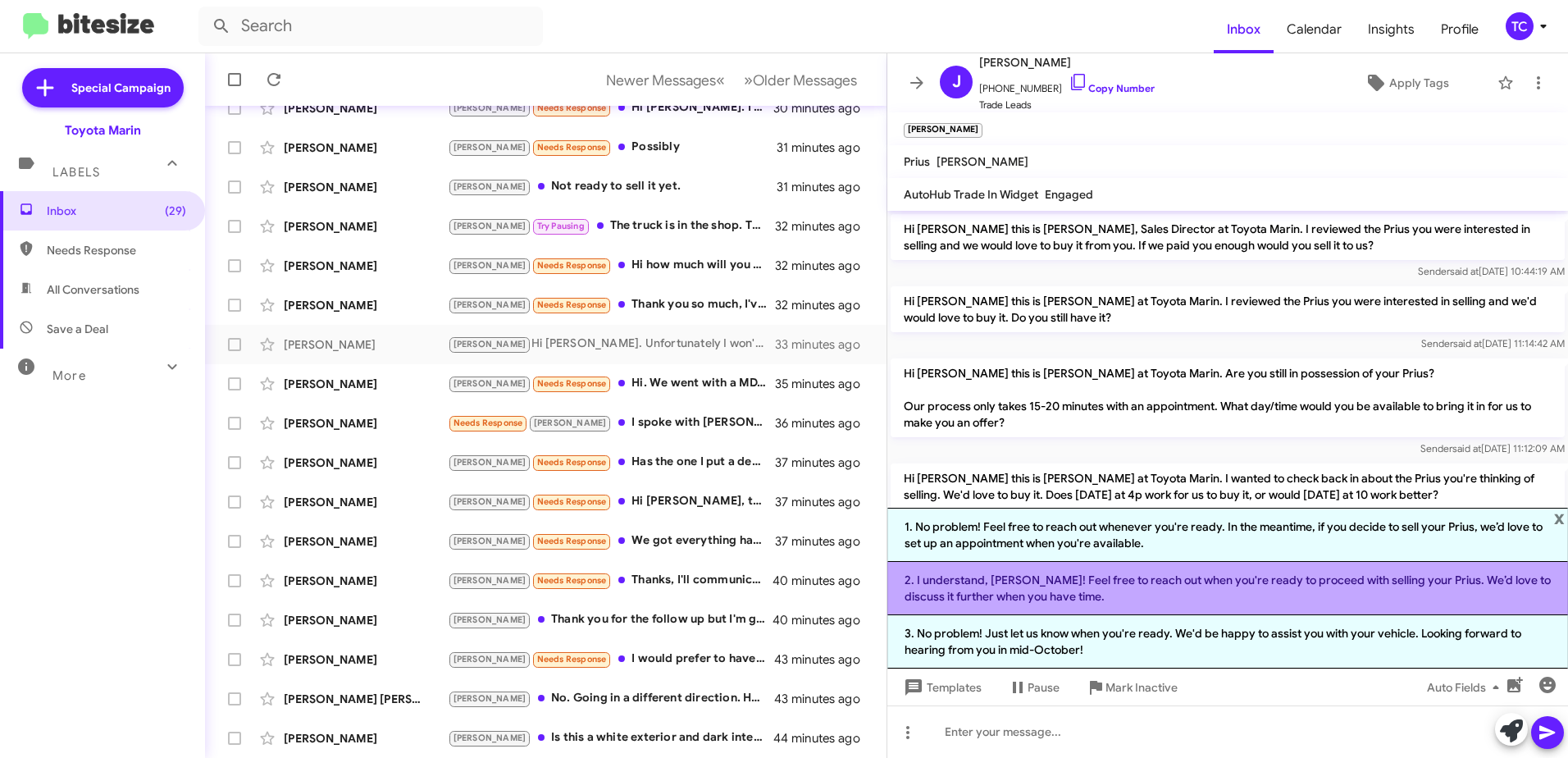
click at [1208, 584] on li "2. I understand, [PERSON_NAME]! Feel free to reach out when you're ready to pro…" at bounding box center [1227, 588] width 680 height 53
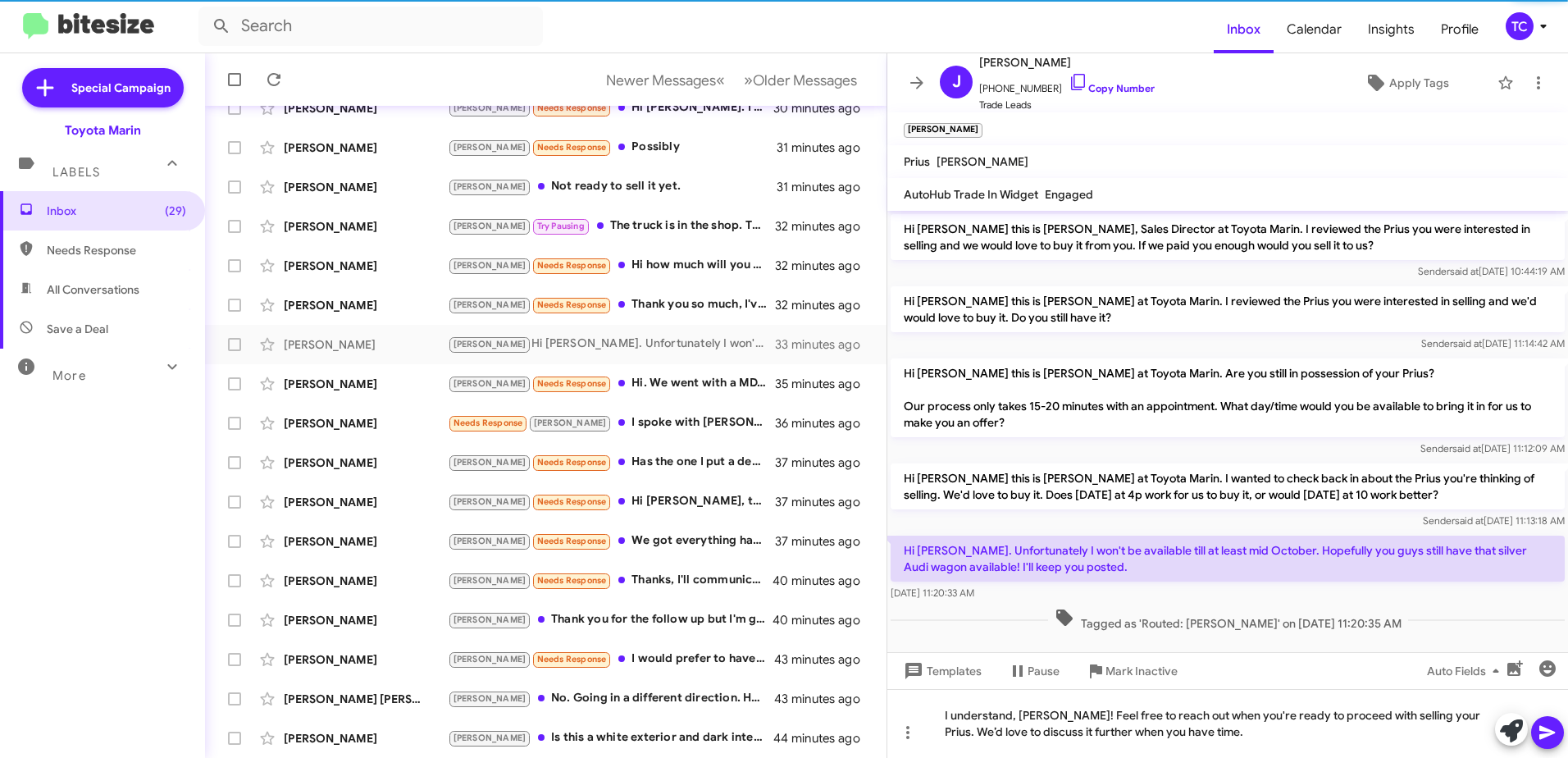
scroll to position [8, 0]
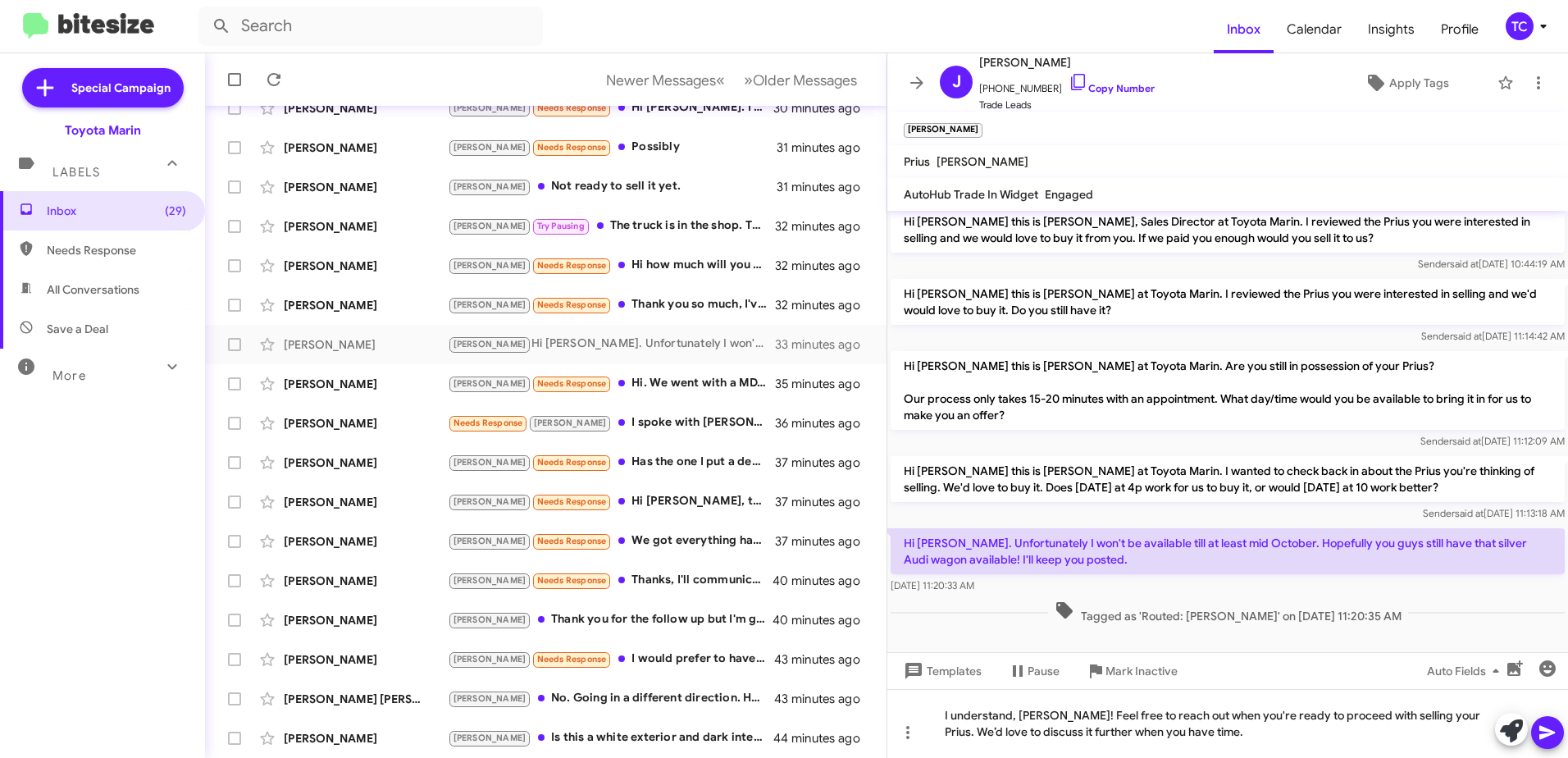
click at [1550, 732] on icon at bounding box center [1547, 733] width 16 height 14
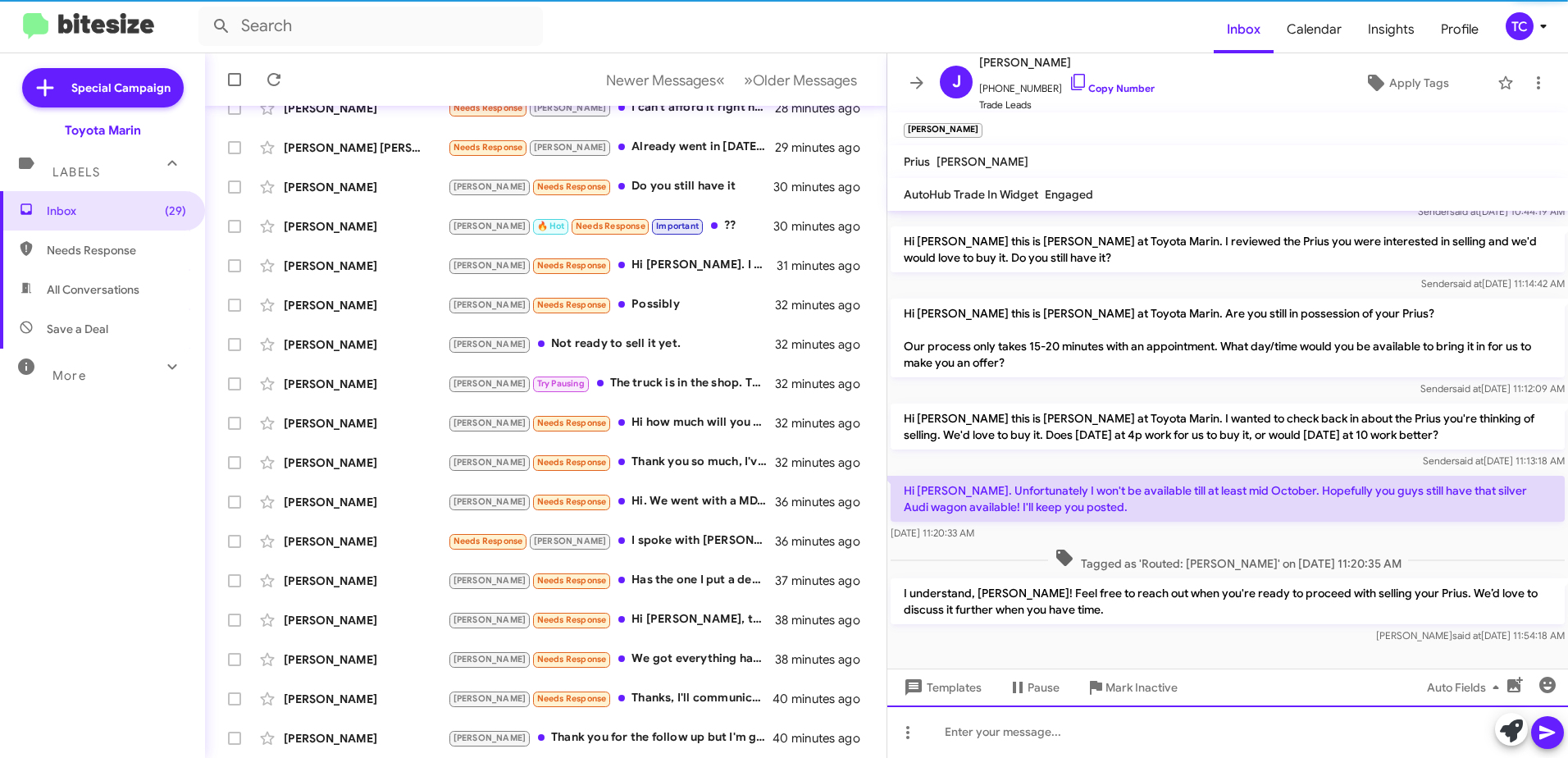
scroll to position [67, 0]
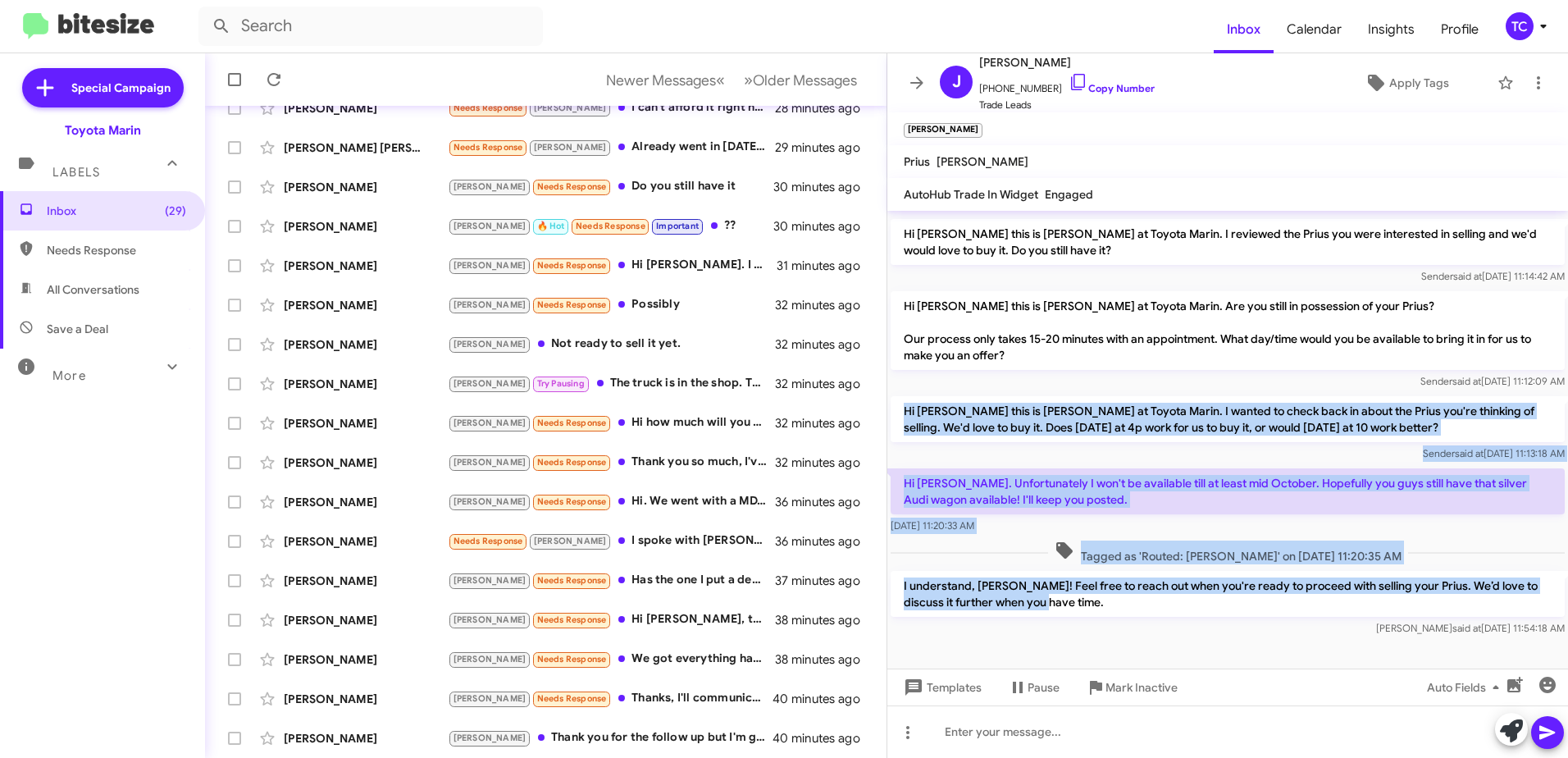
drag, startPoint x: 1065, startPoint y: 604, endPoint x: 897, endPoint y: 416, distance: 252.1
click at [897, 416] on div "Hi [PERSON_NAME] this is [PERSON_NAME], Sales Director at Toyota Marin. I revie…" at bounding box center [1227, 392] width 680 height 496
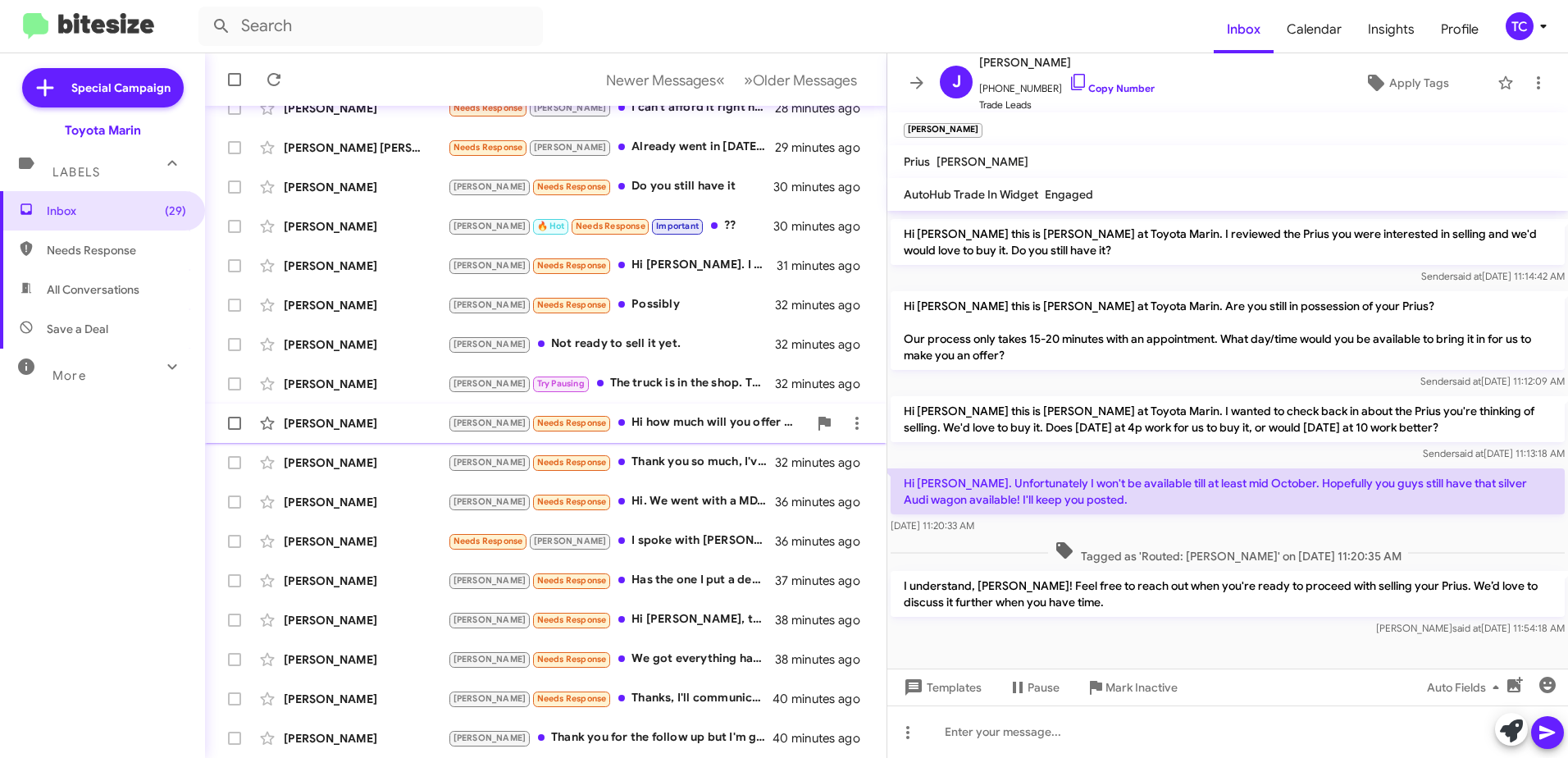
click at [658, 424] on div "[PERSON_NAME] Needs Response Hi how much will you offer me for the rav4?" at bounding box center [627, 422] width 360 height 18
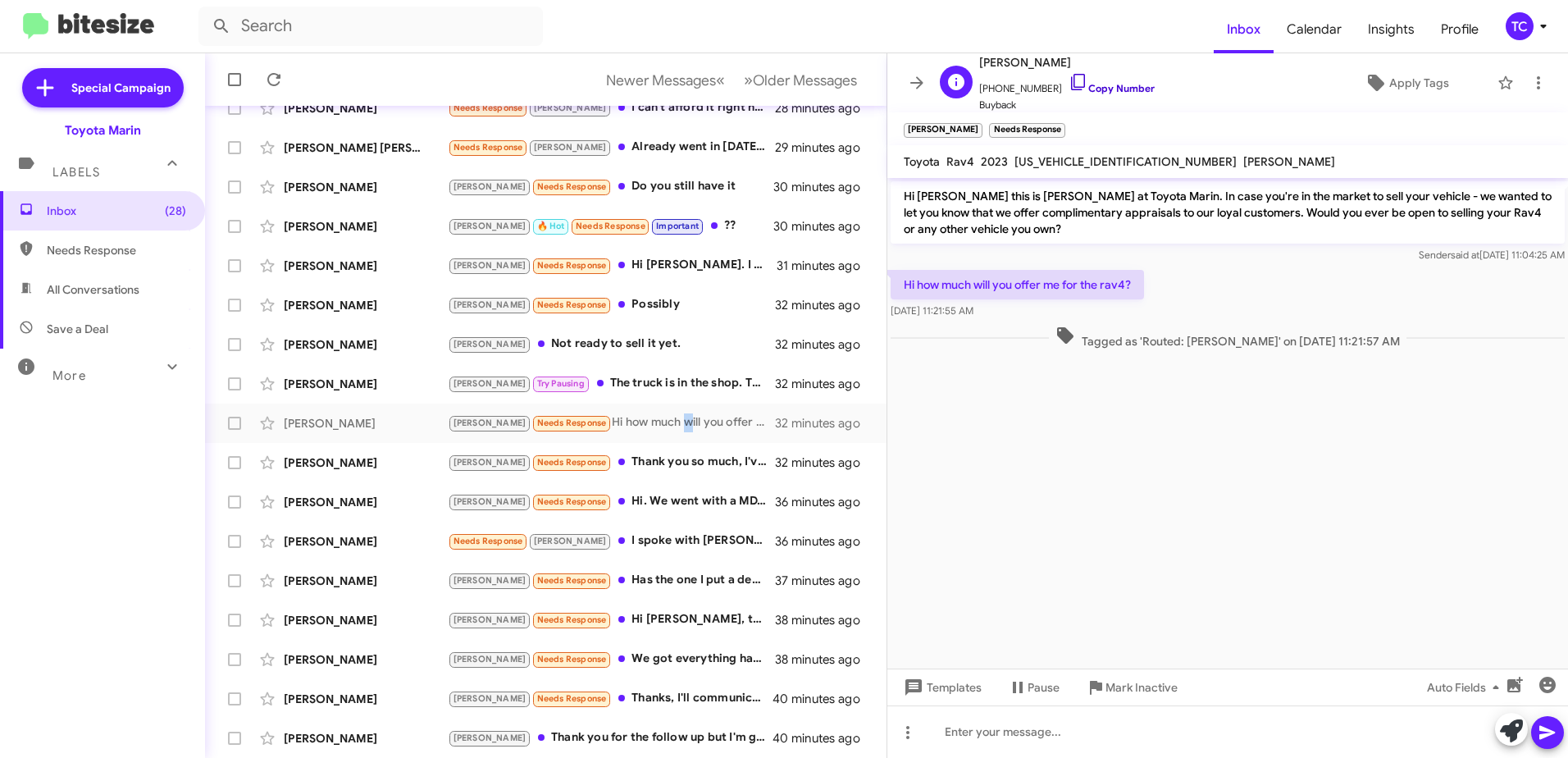
click at [1068, 86] on icon at bounding box center [1078, 81] width 19 height 19
drag, startPoint x: 1511, startPoint y: 730, endPoint x: 1277, endPoint y: 588, distance: 273.7
click at [1511, 729] on icon at bounding box center [1512, 731] width 23 height 23
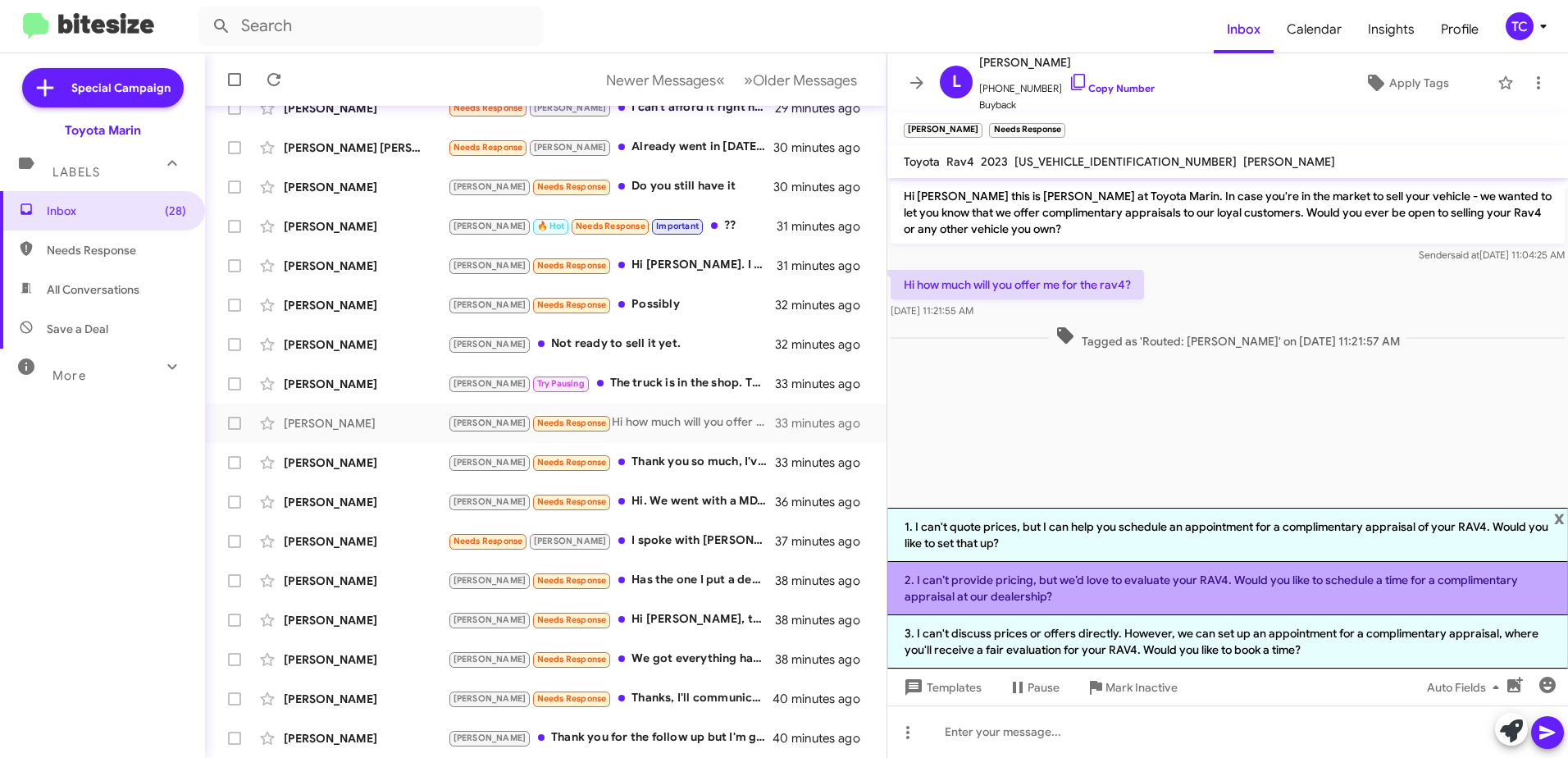
click at [1160, 589] on li "2. I can’t provide pricing, but we’d love to evaluate your RAV4. Would you like…" at bounding box center [1227, 588] width 680 height 53
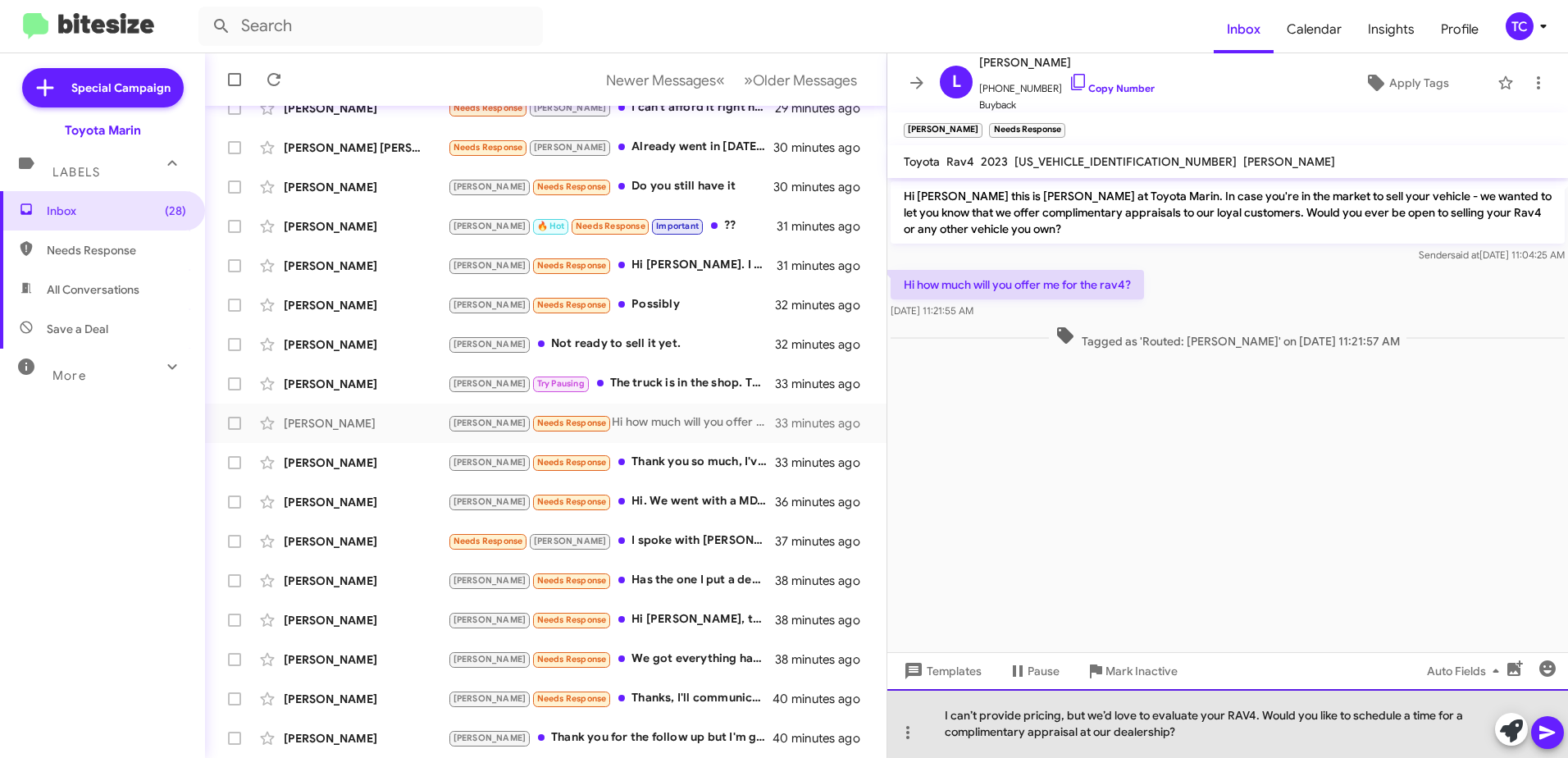
click at [1262, 713] on div "I can’t provide pricing, but we’d love to evaluate your RAV4. Would you like to…" at bounding box center [1227, 723] width 680 height 69
click at [1094, 711] on div "I can’t provide pricing, but we’d love to evaluate your RAV4.Would you like to …" at bounding box center [1227, 723] width 680 height 69
click at [1122, 715] on div "W e’d love to evaluate your RAV4.Would you like to schedule a time for a compli…" at bounding box center [1227, 723] width 680 height 69
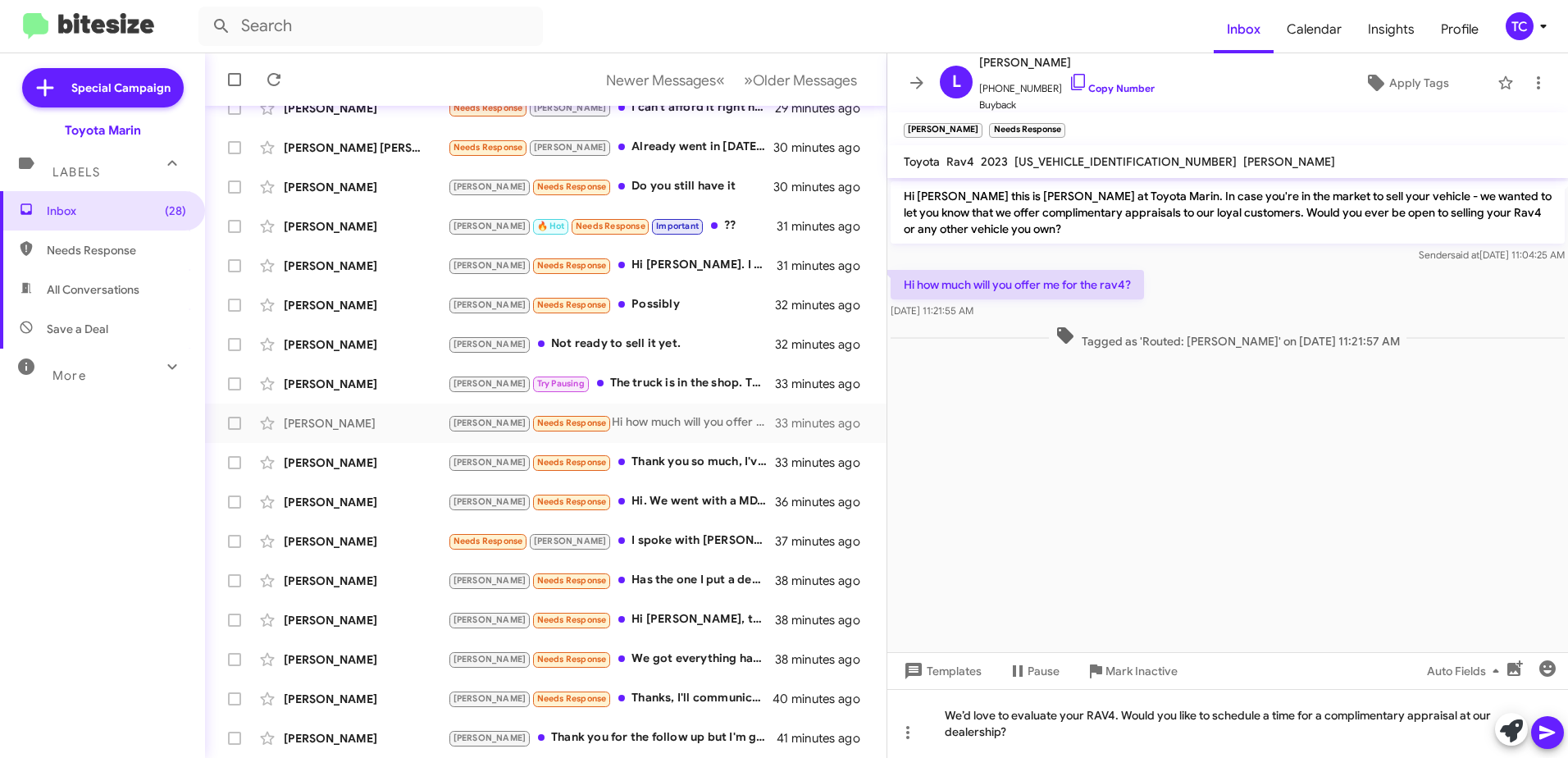
click at [1539, 738] on icon at bounding box center [1547, 732] width 19 height 19
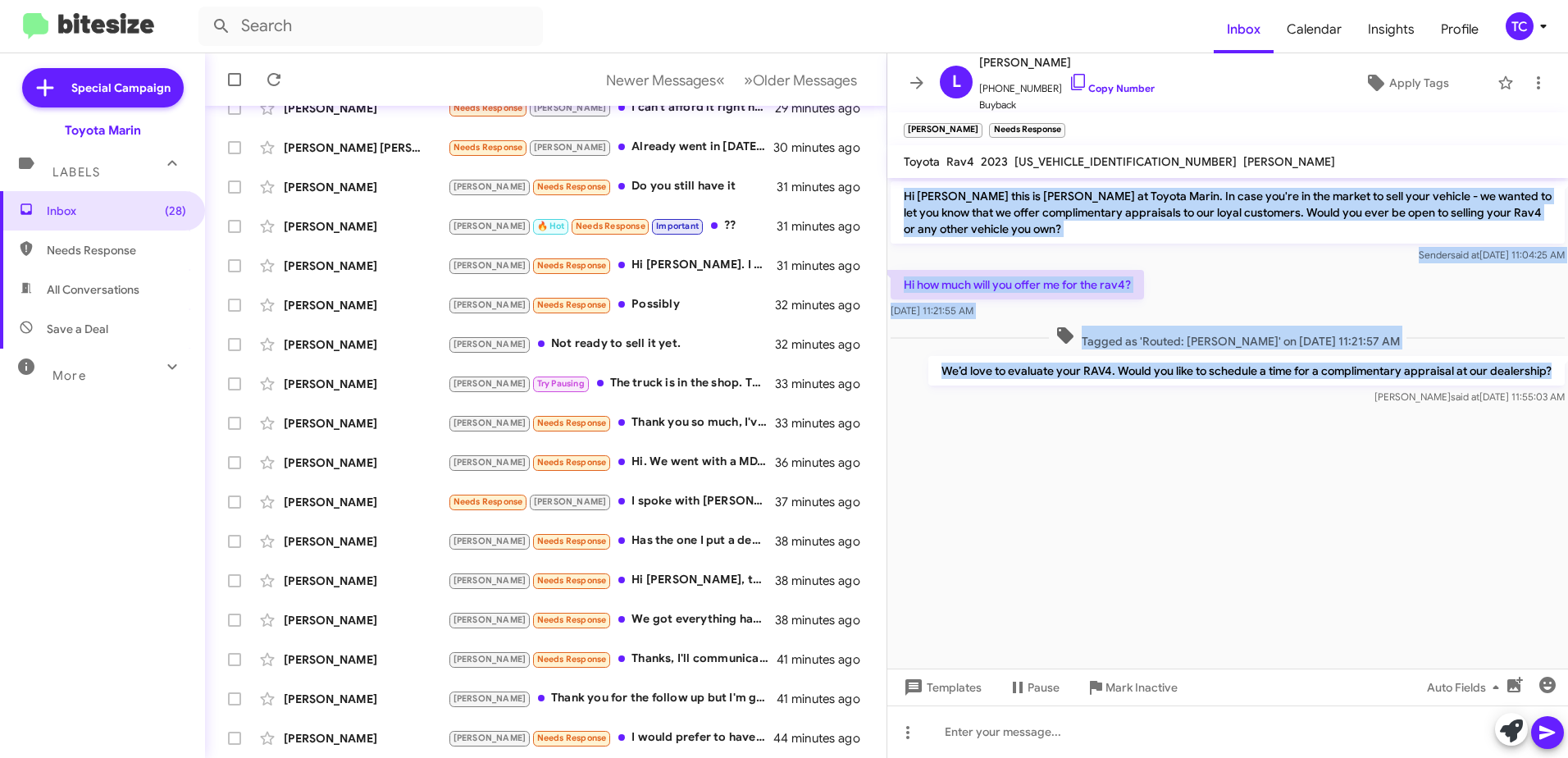
drag, startPoint x: 1555, startPoint y: 369, endPoint x: 903, endPoint y: 197, distance: 674.3
click at [903, 197] on div "Hi [PERSON_NAME] this is [PERSON_NAME] at Toyota Marin. In case you're in the m…" at bounding box center [1227, 294] width 680 height 231
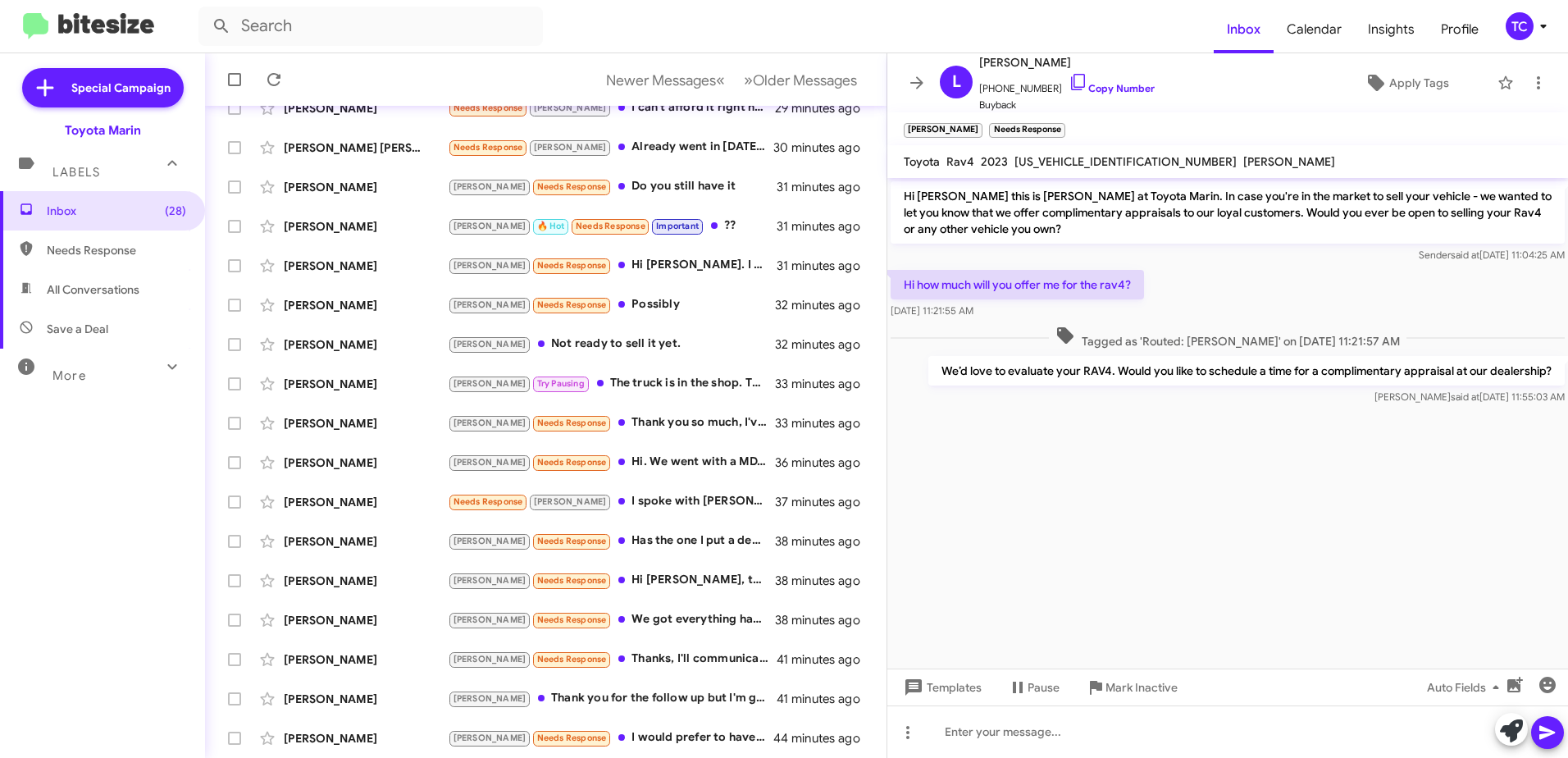
click at [88, 479] on div "Inbox (28) Needs Response All Conversations Save a Deal More Important 🔥 Hot Ap…" at bounding box center [103, 418] width 205 height 455
click at [917, 80] on icon at bounding box center [917, 82] width 19 height 19
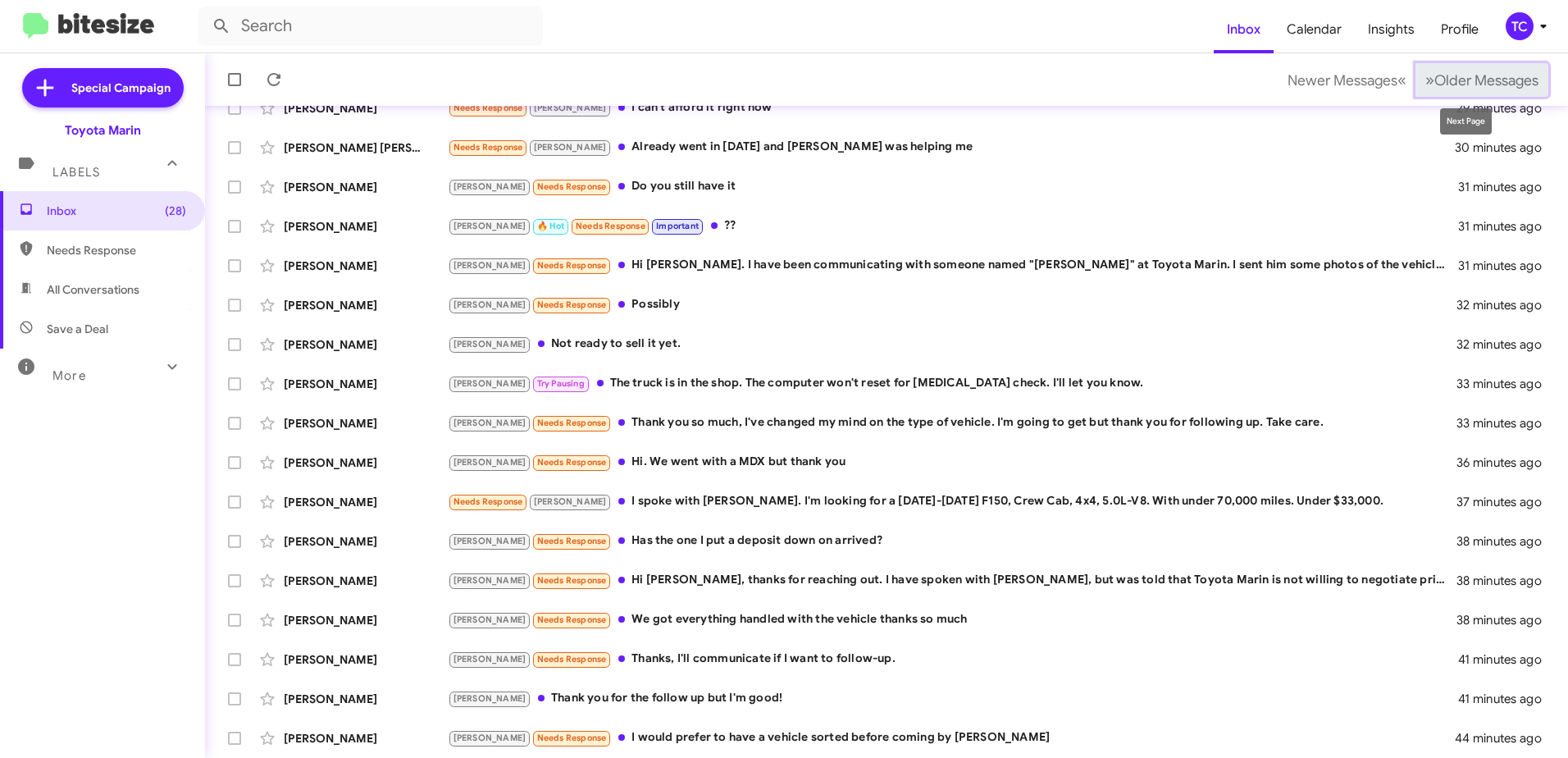
click at [1434, 82] on span "Older Messages" at bounding box center [1486, 80] width 104 height 18
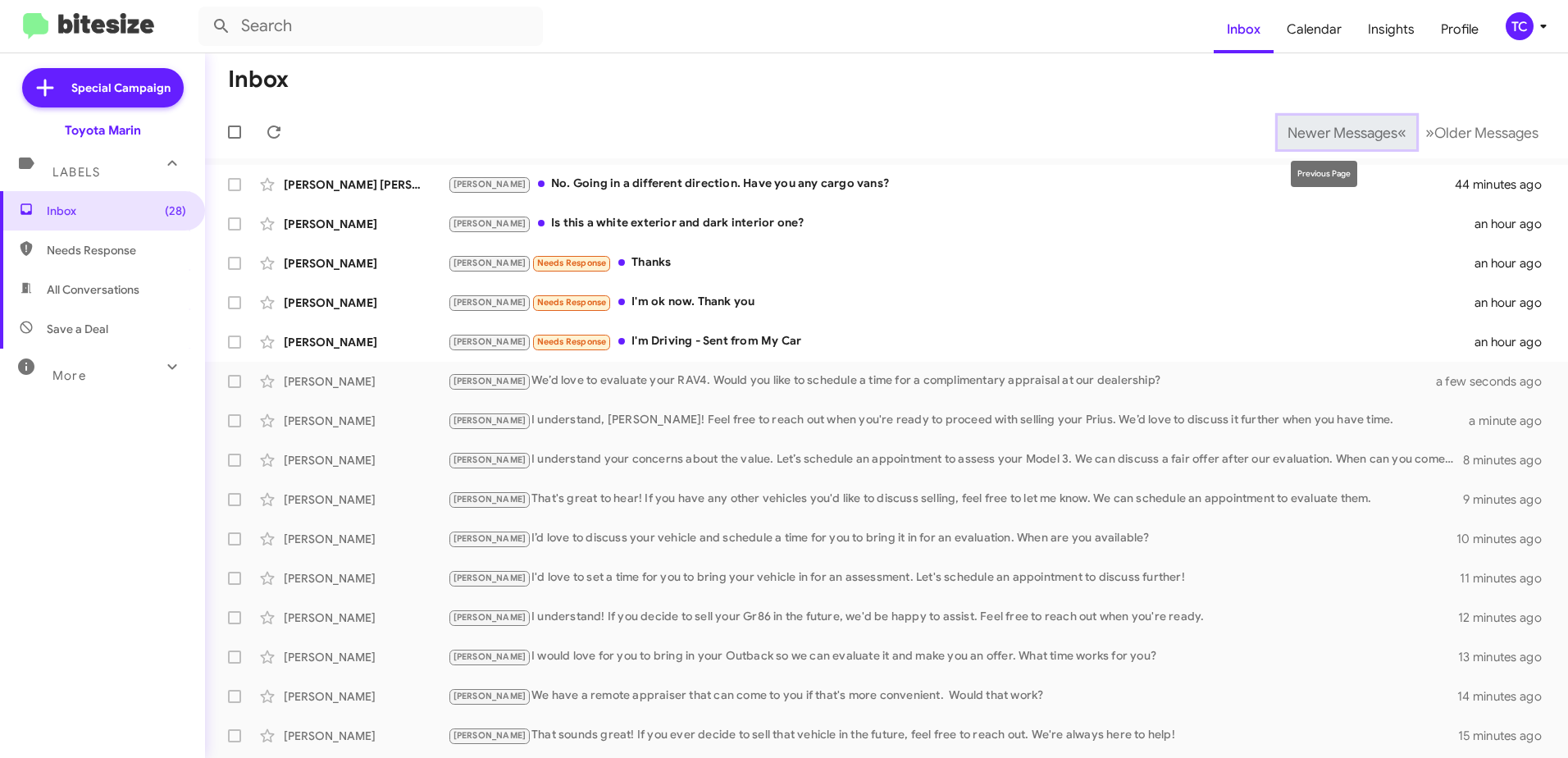
click at [1356, 126] on span "Newer Messages" at bounding box center [1341, 133] width 110 height 18
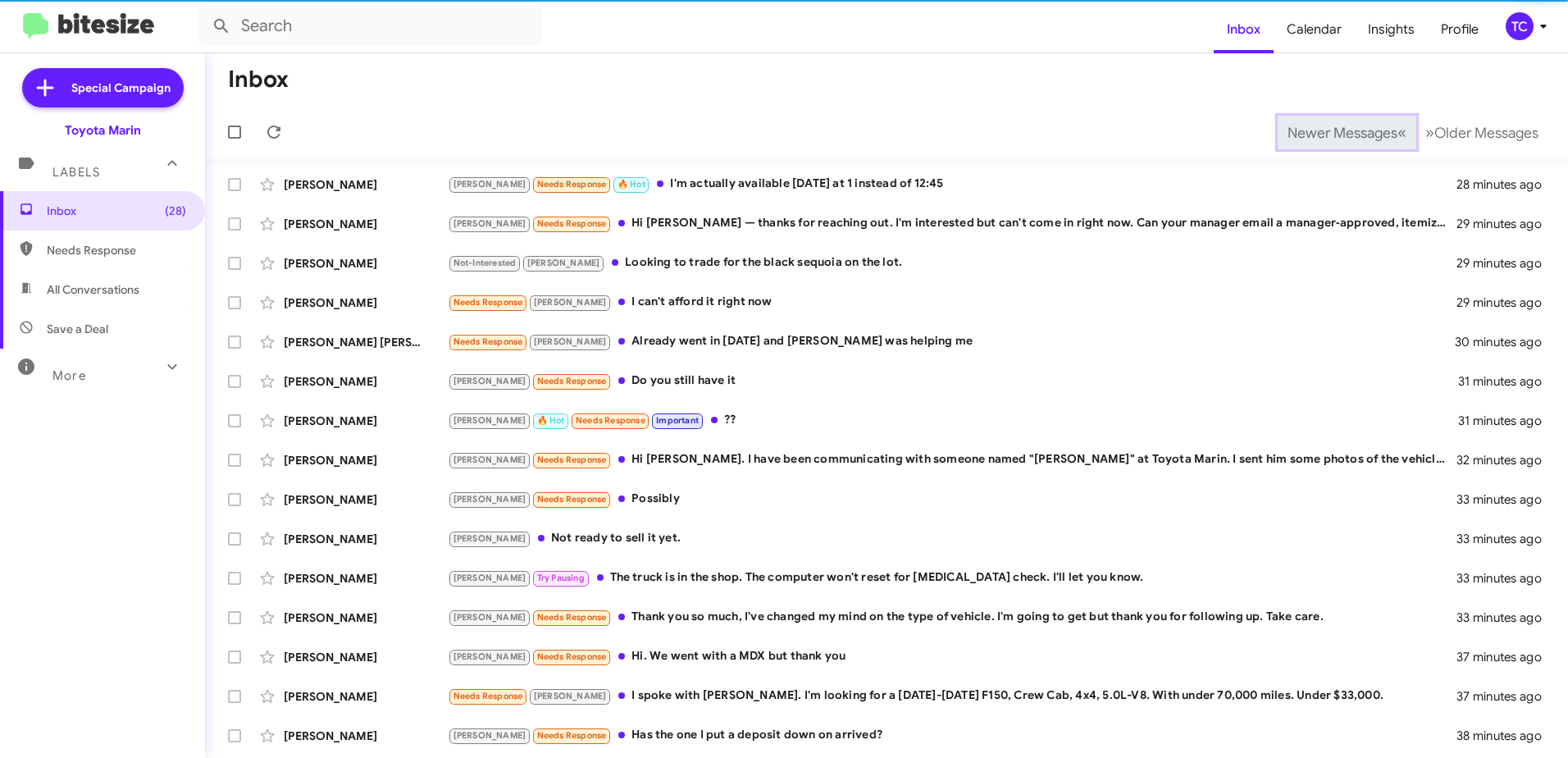
click at [1348, 136] on span "Newer Messages" at bounding box center [1341, 133] width 110 height 18
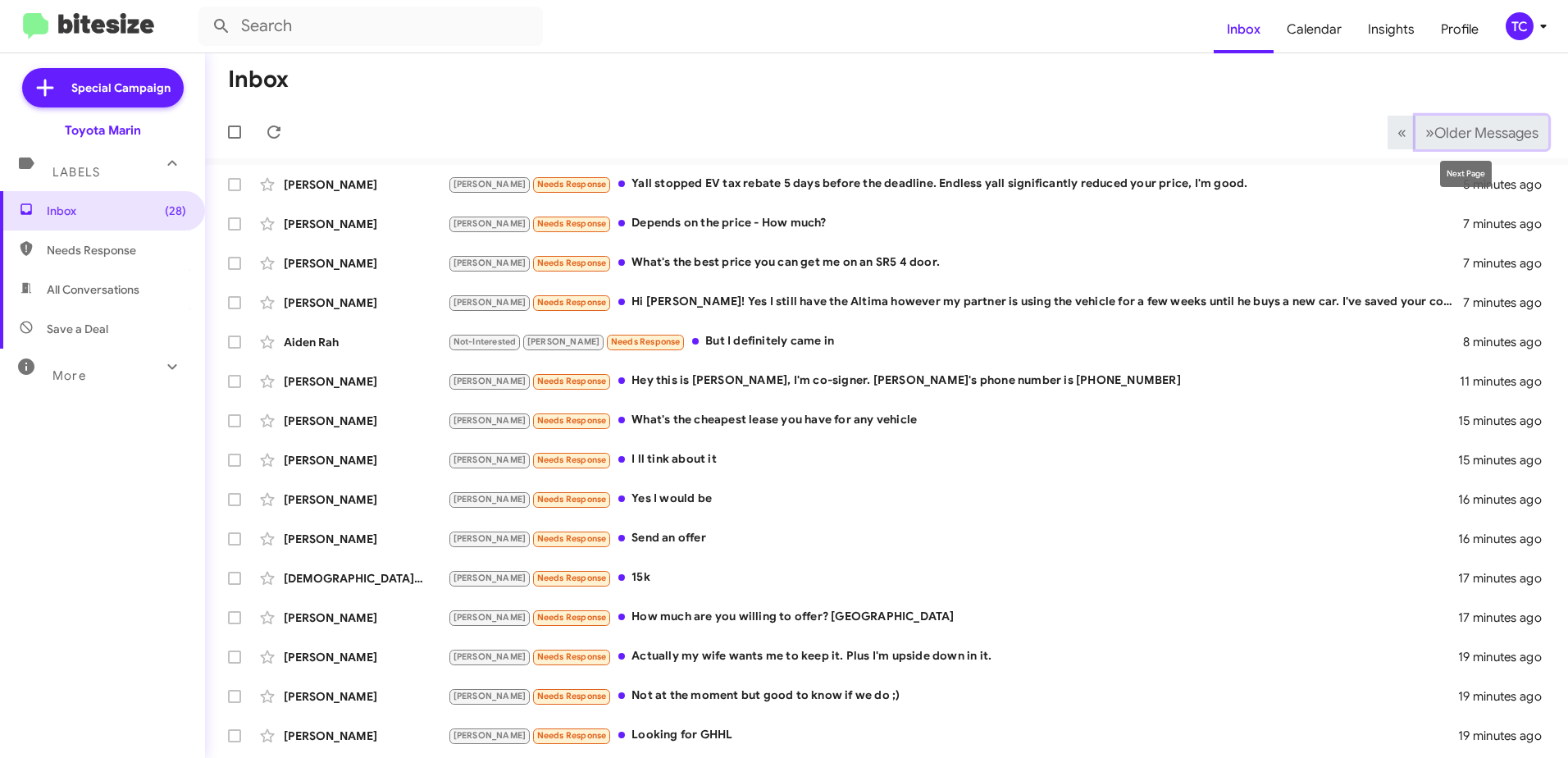
click at [1459, 133] on span "Older Messages" at bounding box center [1486, 133] width 104 height 18
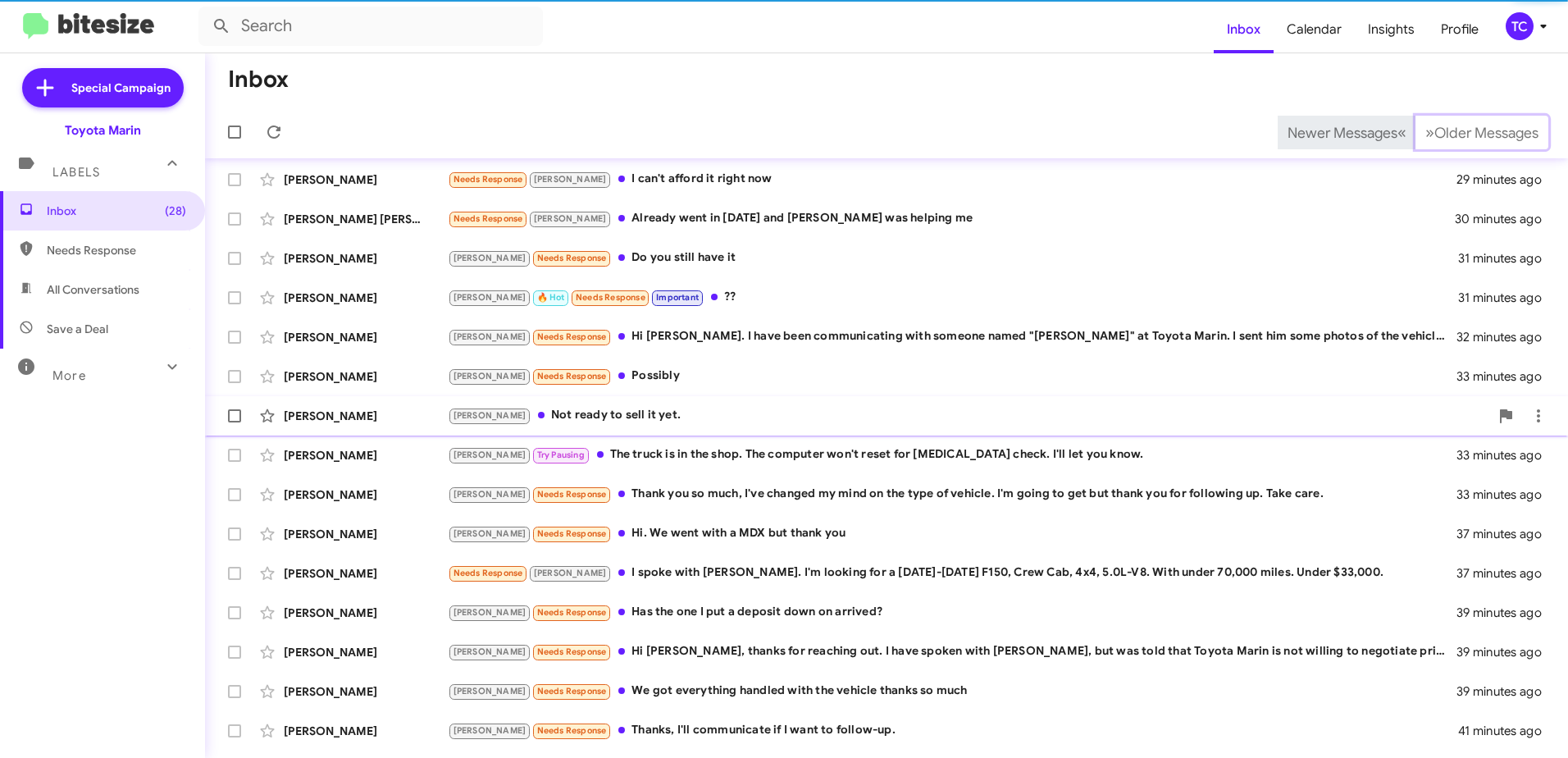
scroll to position [195, 0]
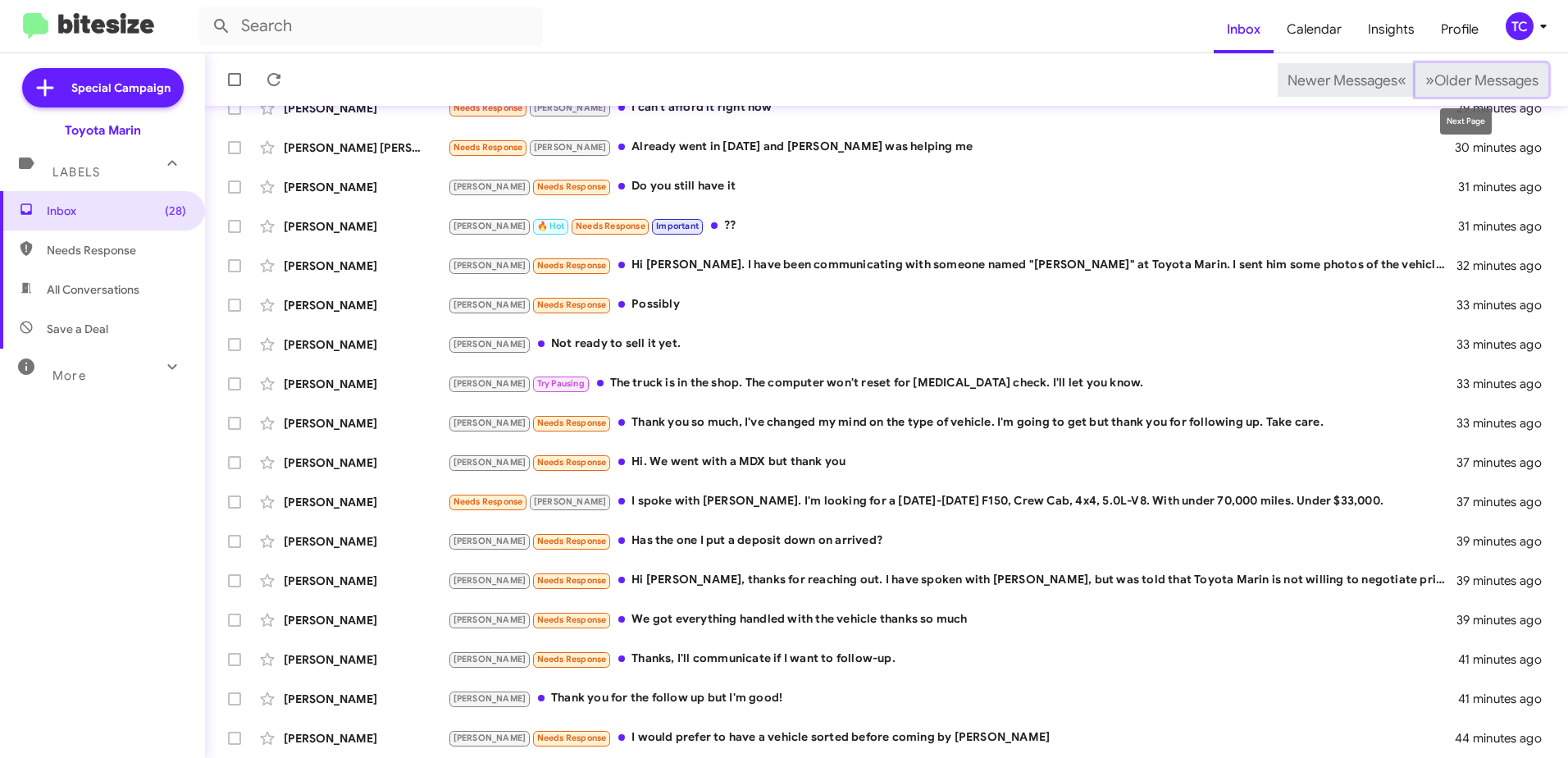
click at [1437, 83] on span "Older Messages" at bounding box center [1486, 80] width 104 height 18
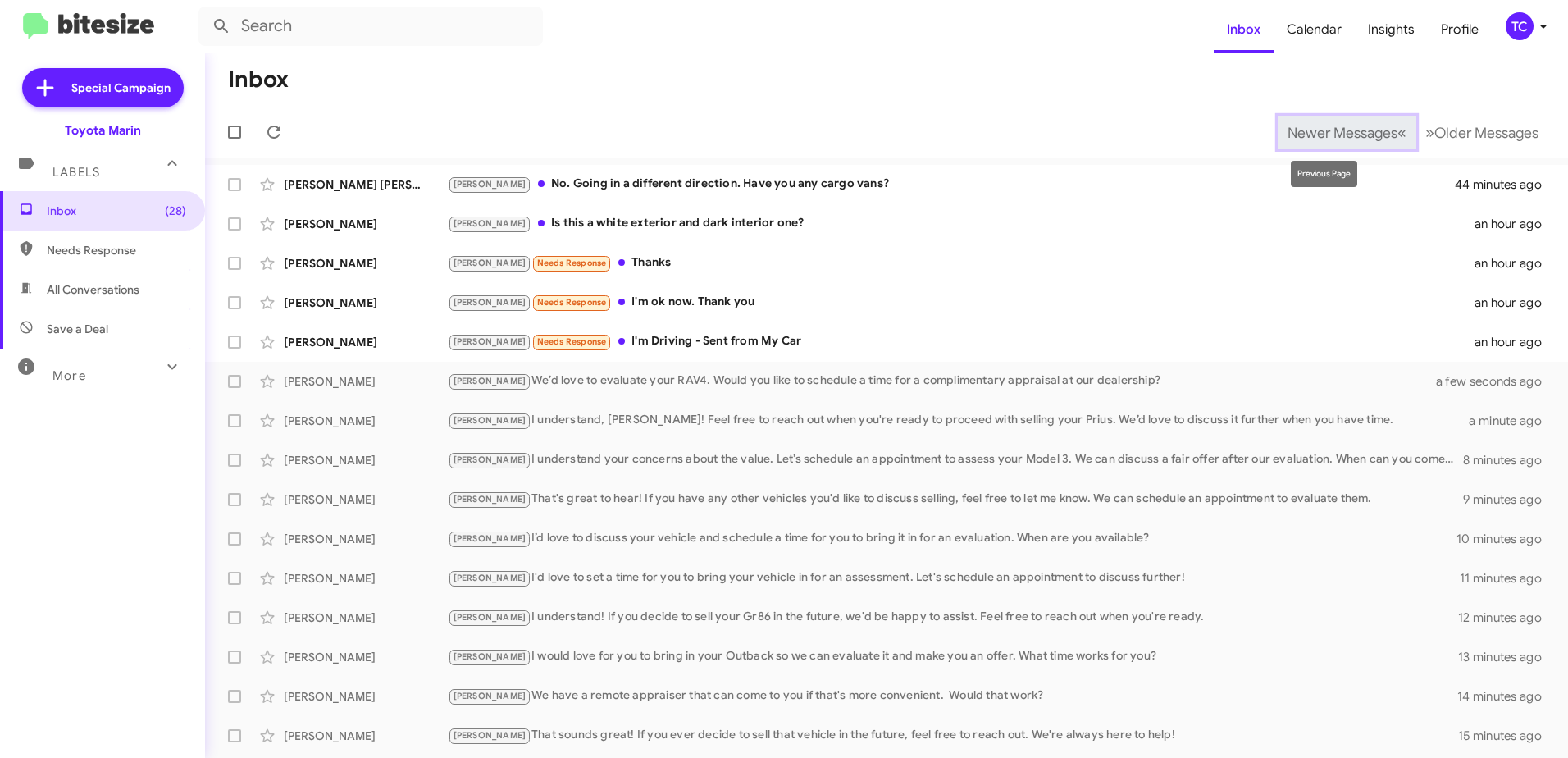
click at [1345, 138] on span "Newer Messages" at bounding box center [1341, 133] width 110 height 18
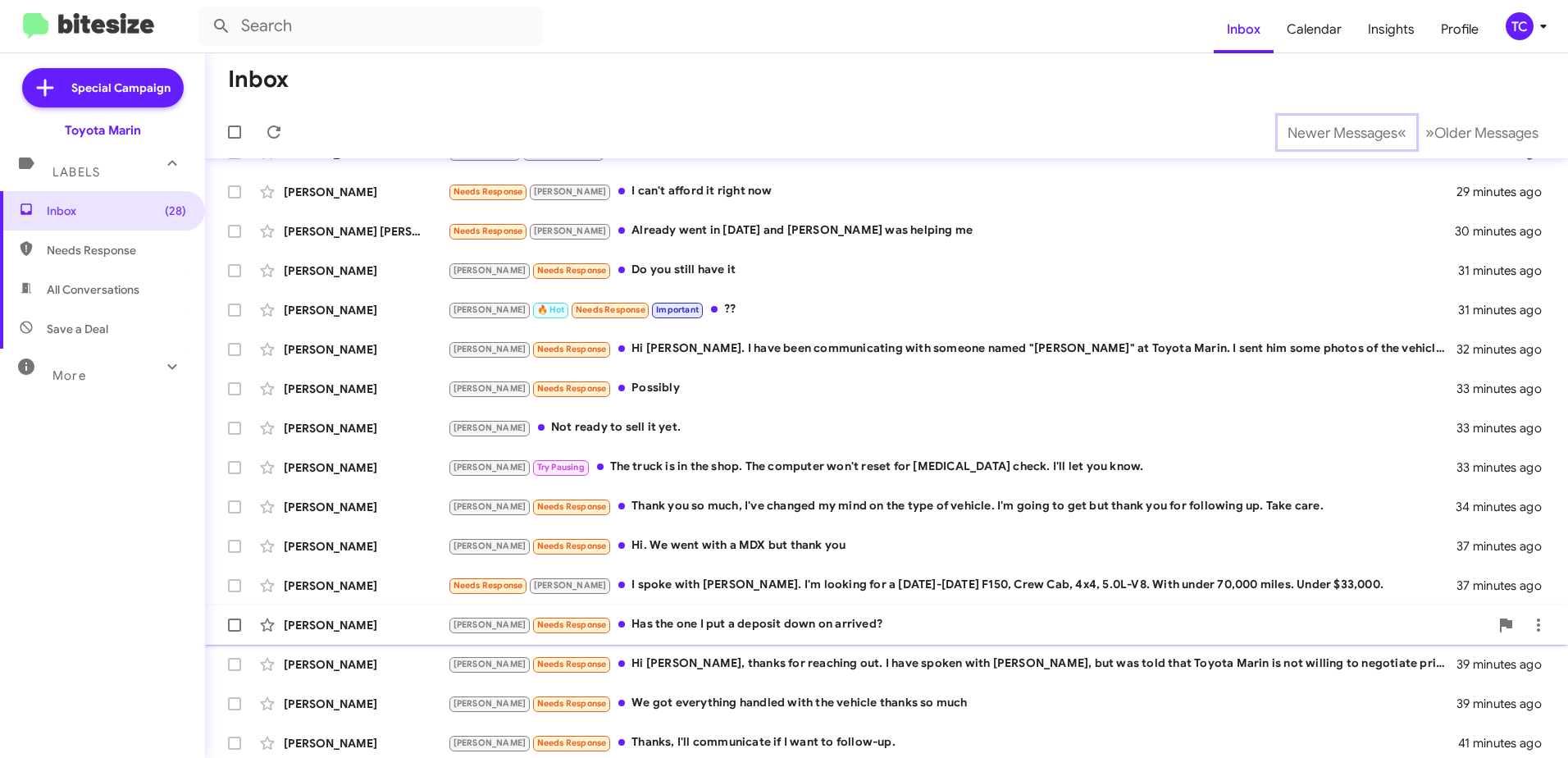
scroll to position [195, 0]
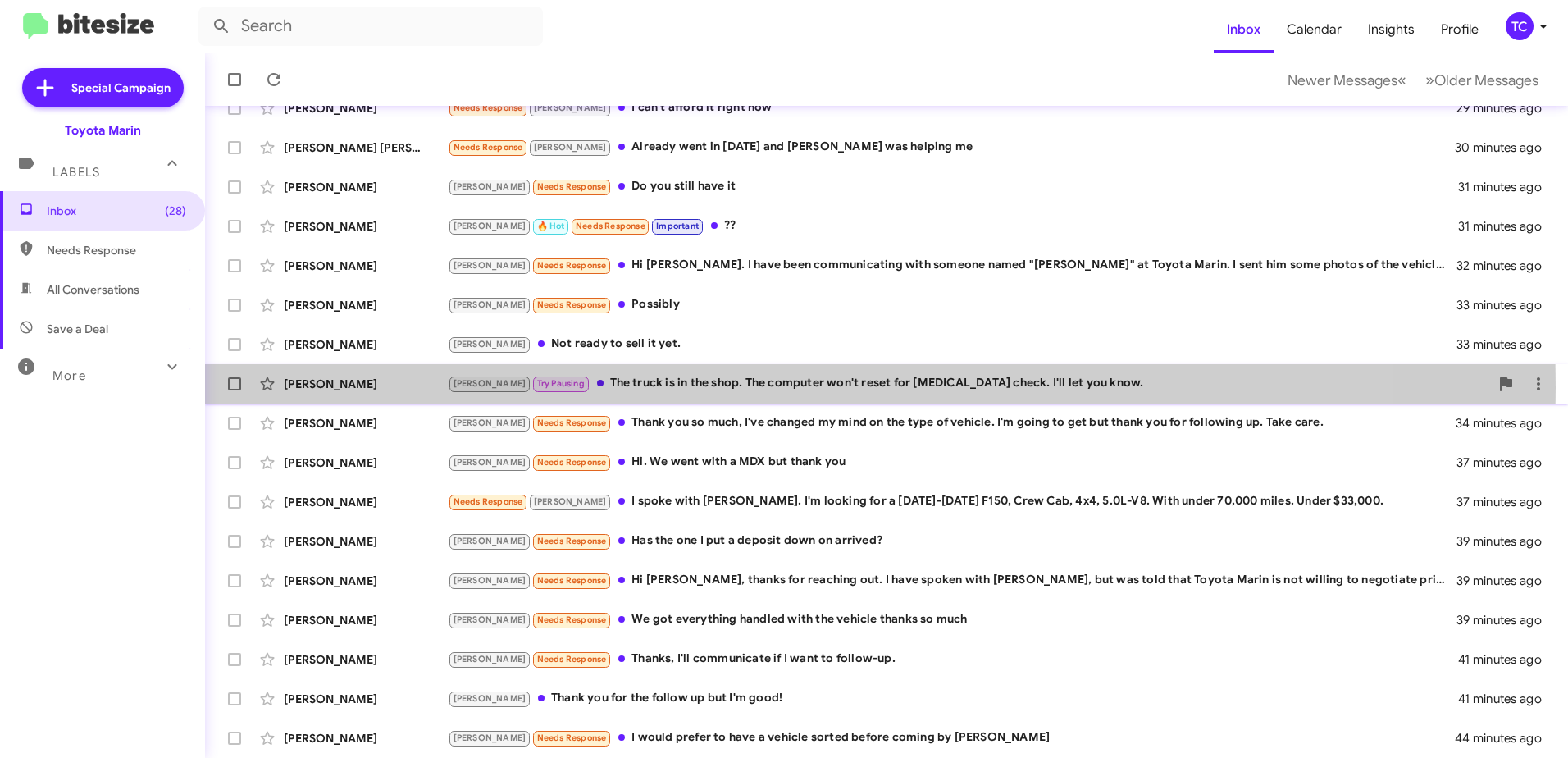
click at [641, 387] on div "[PERSON_NAME] Pausing The truck is in the shop. The computer won't reset for [M…" at bounding box center [968, 383] width 1042 height 18
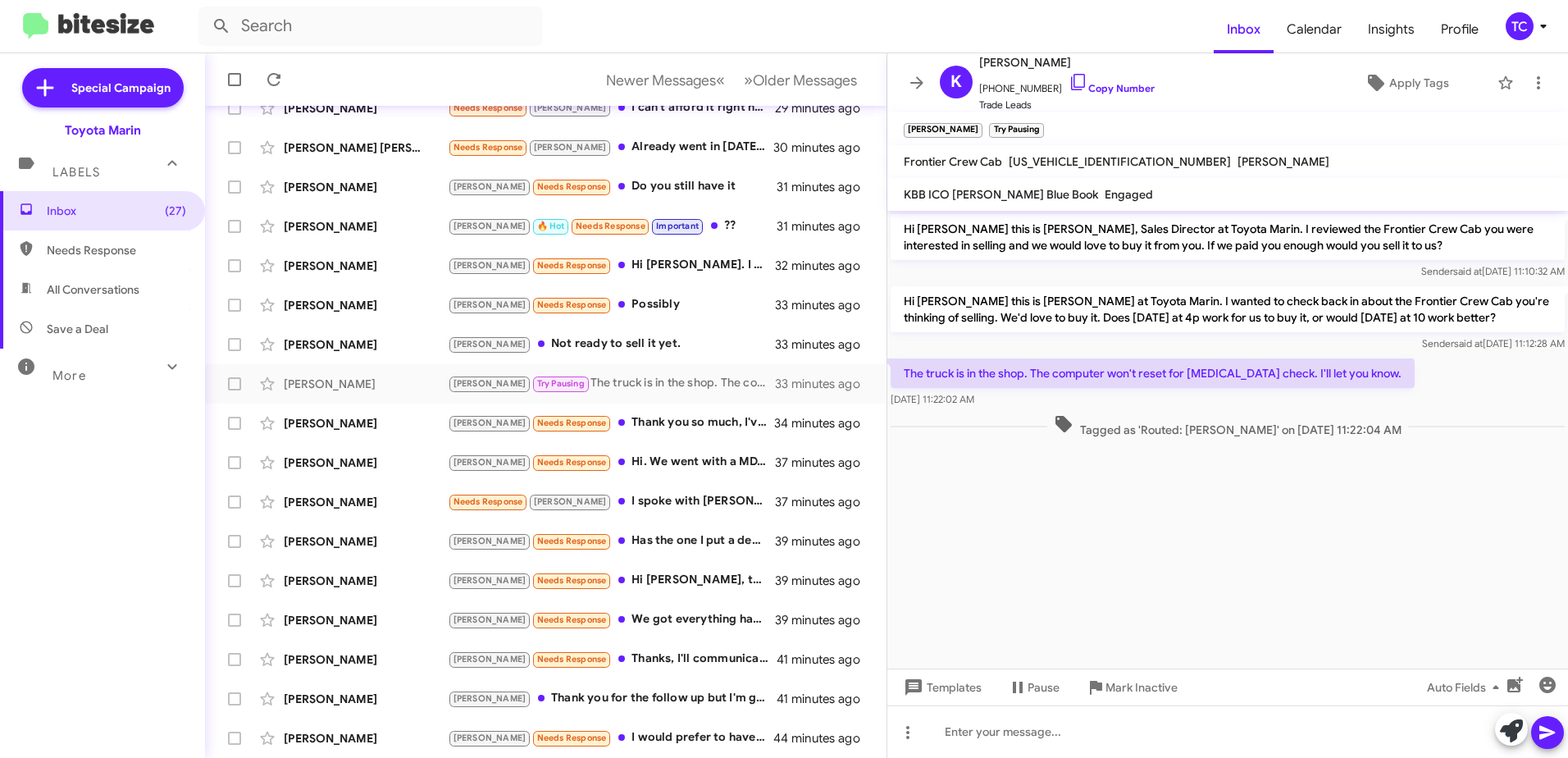
drag, startPoint x: 1057, startPoint y: 79, endPoint x: 865, endPoint y: 63, distance: 192.7
click at [1068, 79] on icon at bounding box center [1078, 81] width 19 height 19
click at [1512, 716] on span at bounding box center [1512, 730] width 23 height 36
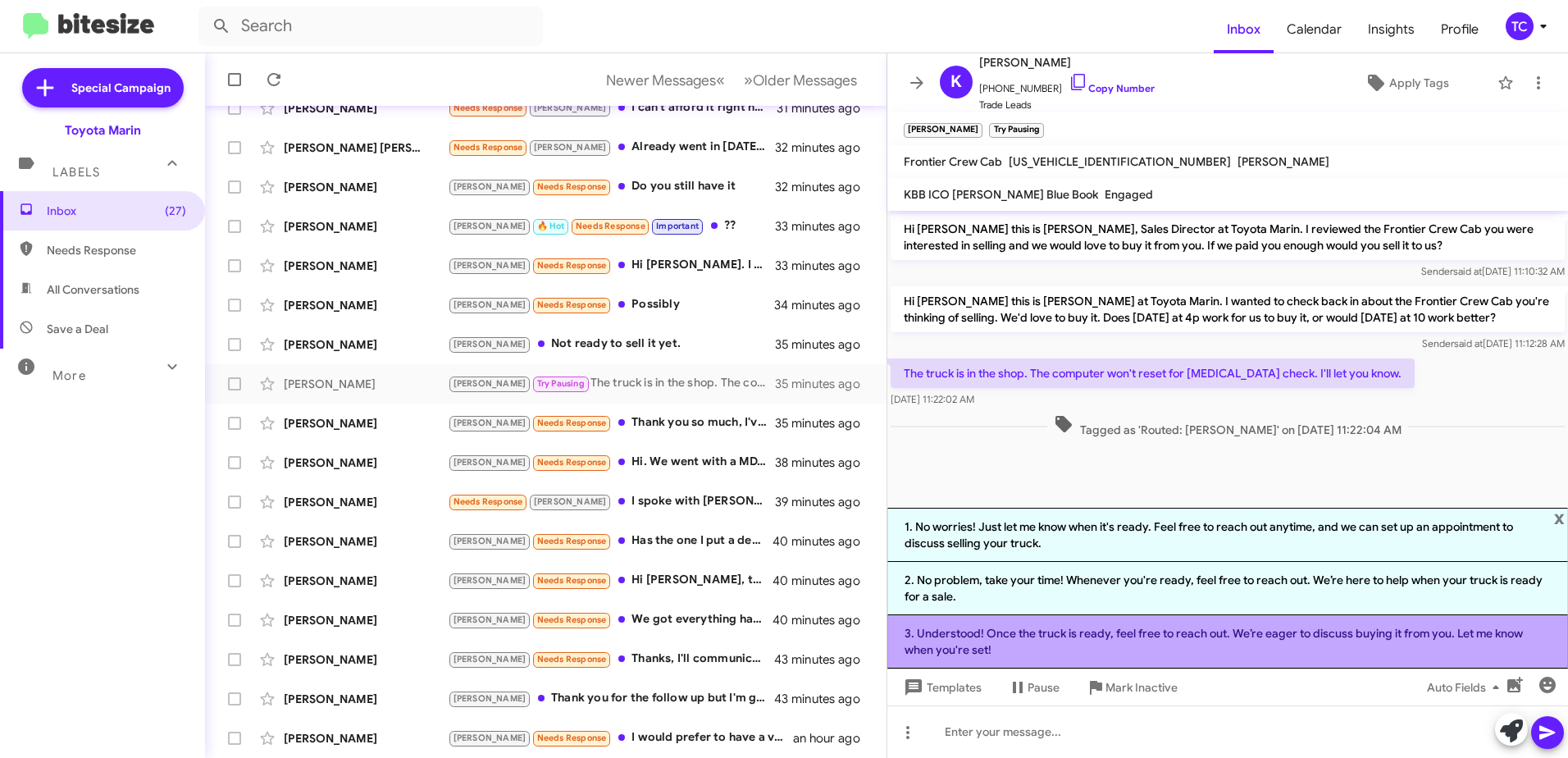
click at [1182, 639] on li "3. Understood! Once the truck is ready, feel free to reach out. We’re eager to …" at bounding box center [1227, 642] width 680 height 53
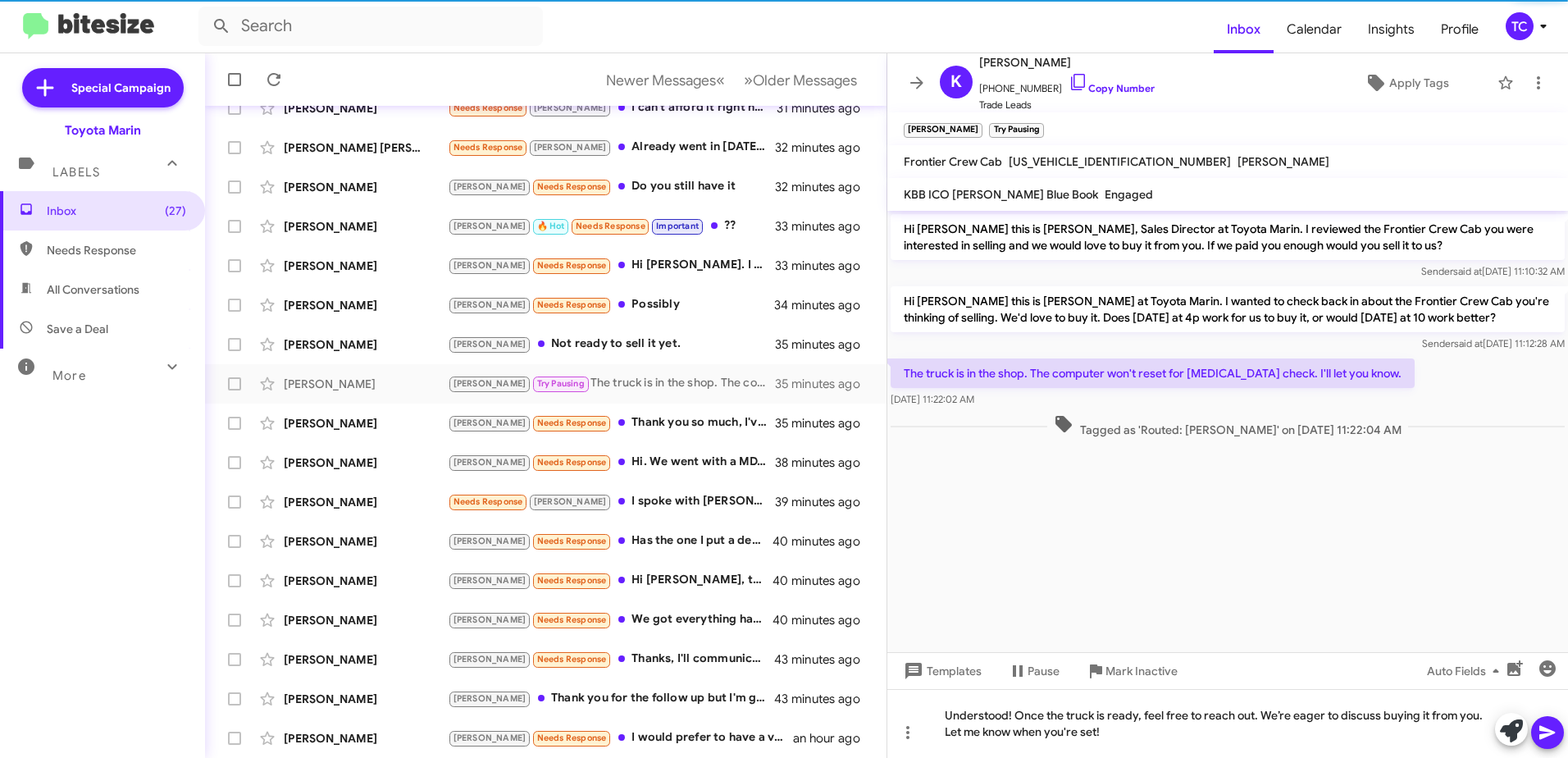
click at [1553, 732] on icon at bounding box center [1547, 733] width 16 height 14
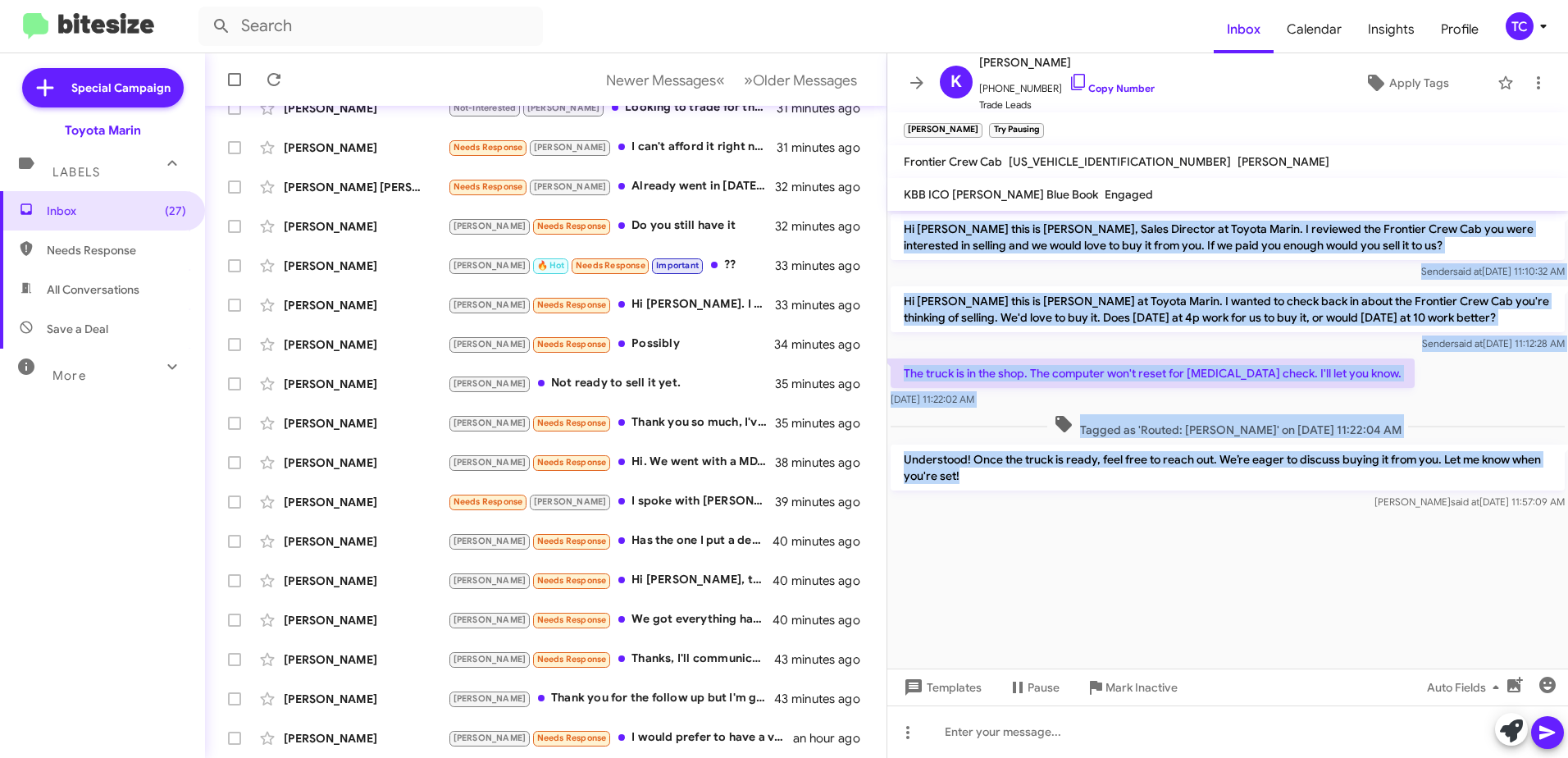
drag, startPoint x: 966, startPoint y: 477, endPoint x: 902, endPoint y: 233, distance: 252.3
click at [902, 233] on div "Hi [PERSON_NAME] this is [PERSON_NAME], Sales Director at Toyota Marin. I revie…" at bounding box center [1227, 362] width 680 height 302
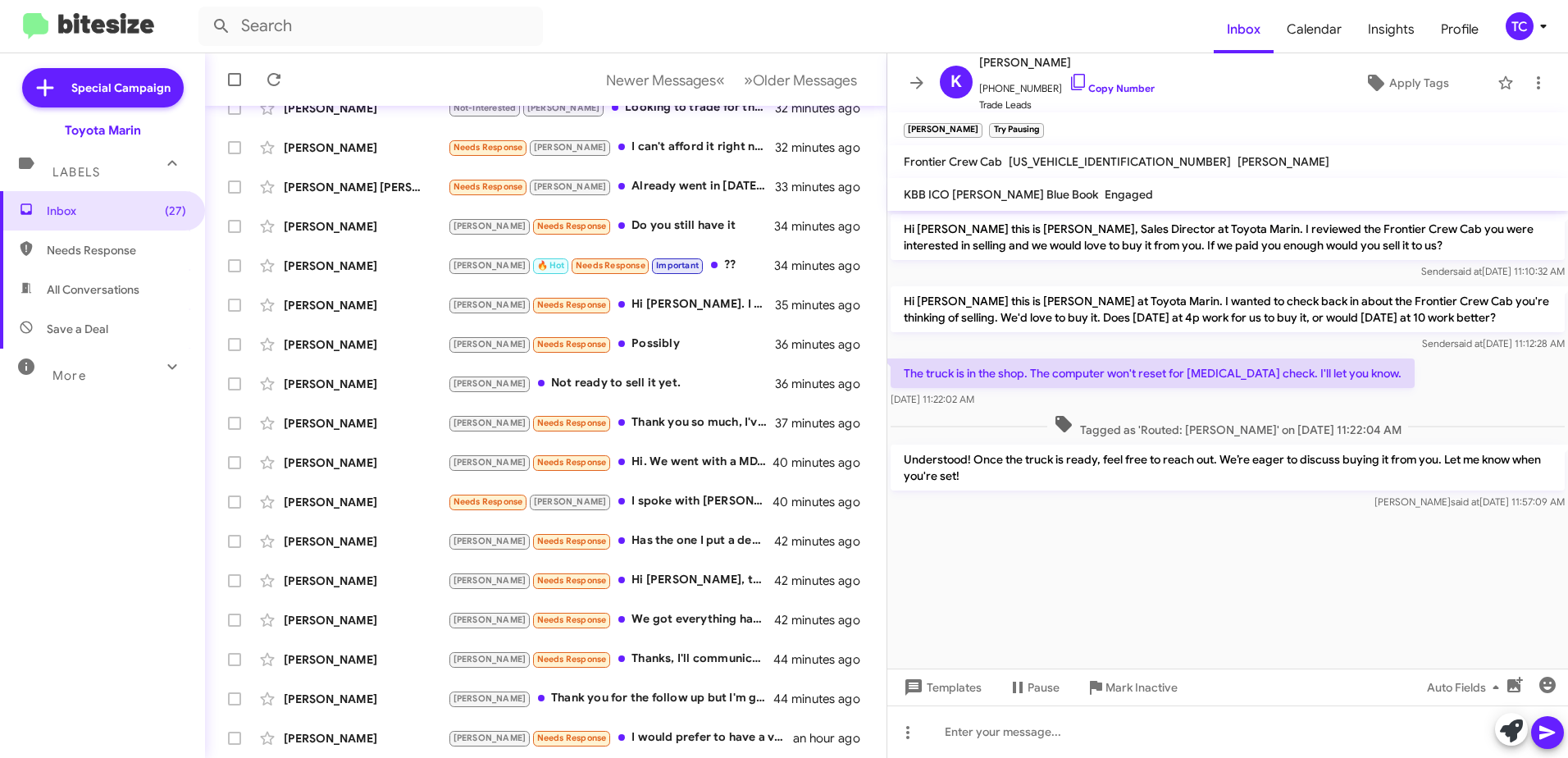
click at [994, 581] on cdk-virtual-scroll-viewport "Hi [PERSON_NAME] this is [PERSON_NAME], Sales Director at Toyota Marin. I revie…" at bounding box center [1227, 439] width 680 height 458
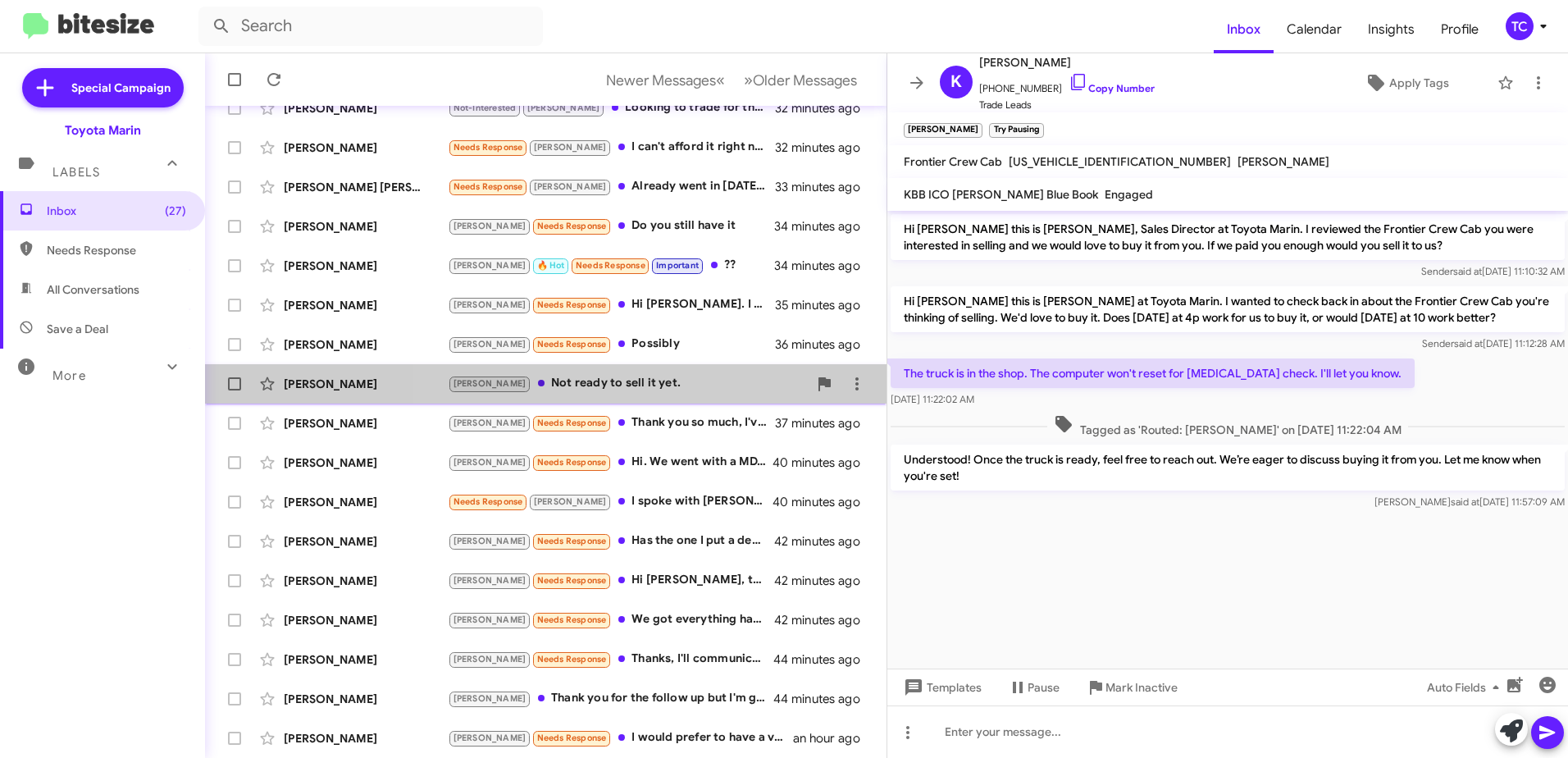
click at [558, 387] on div "[PERSON_NAME] Not ready to sell it yet." at bounding box center [627, 383] width 360 height 18
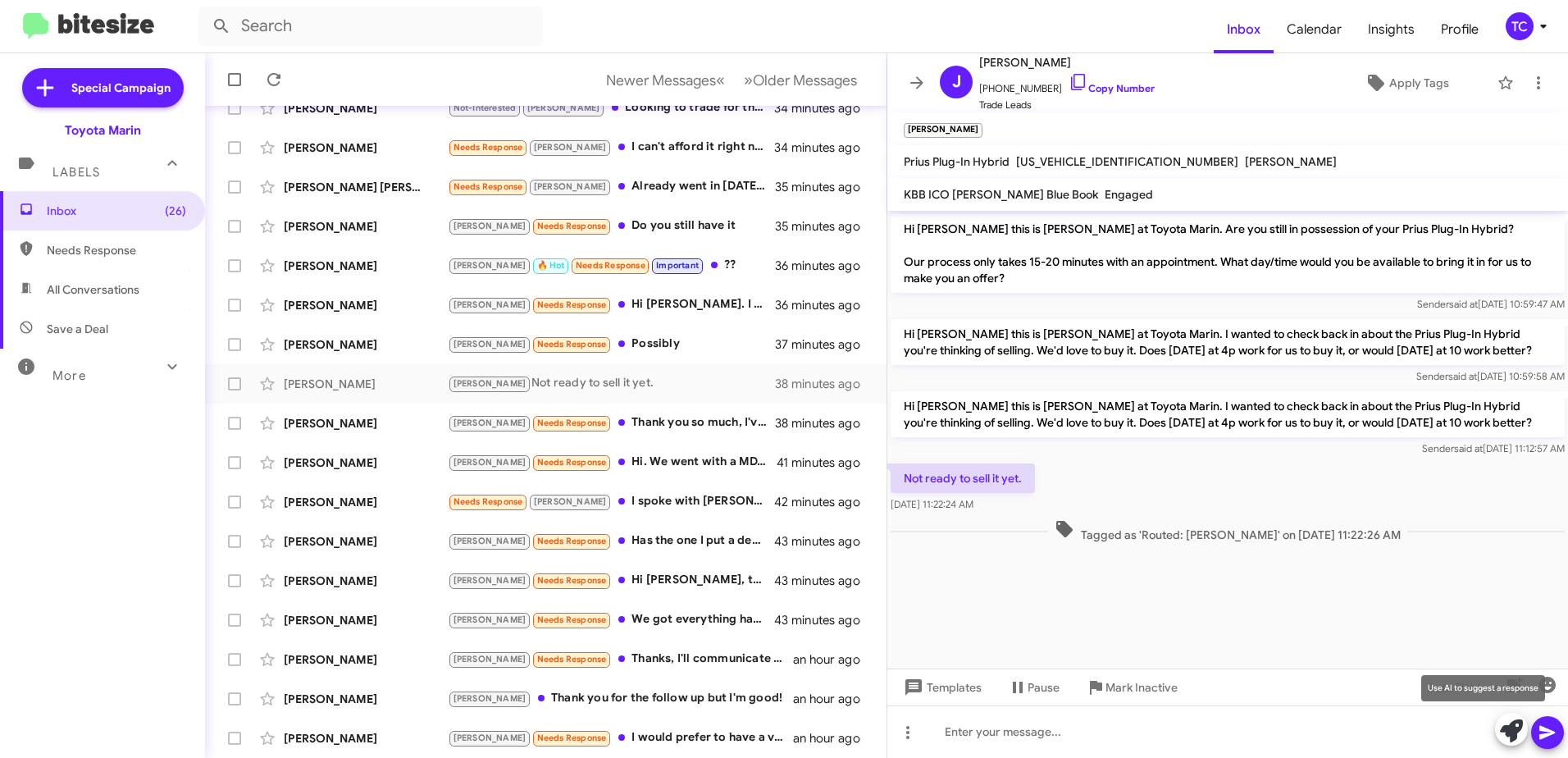
click at [1512, 733] on icon at bounding box center [1512, 731] width 23 height 23
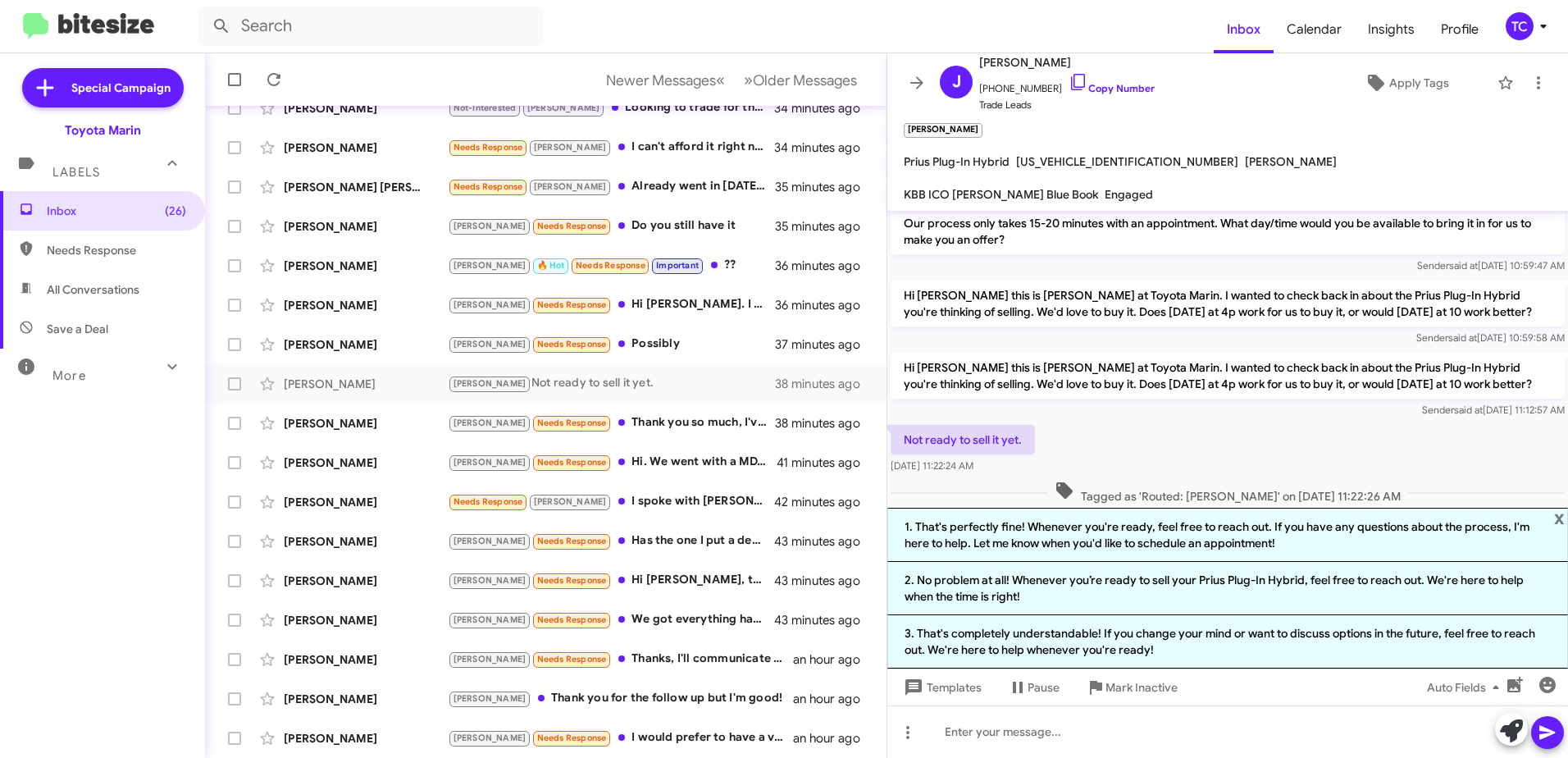
scroll to position [59, 0]
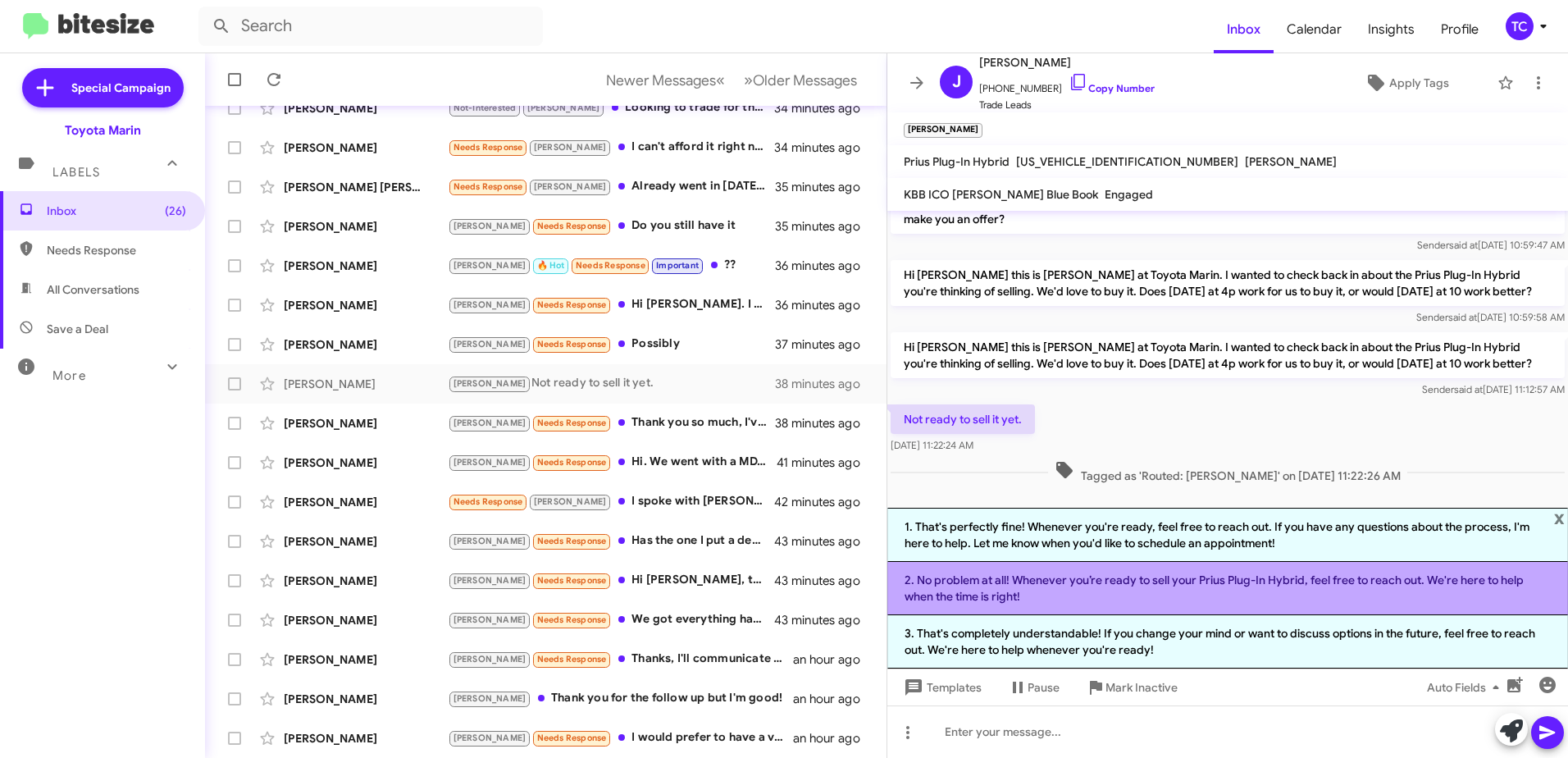
click at [1118, 581] on li "2. No problem at all! Whenever you’re ready to sell your Prius Plug-In Hybrid, …" at bounding box center [1227, 588] width 680 height 53
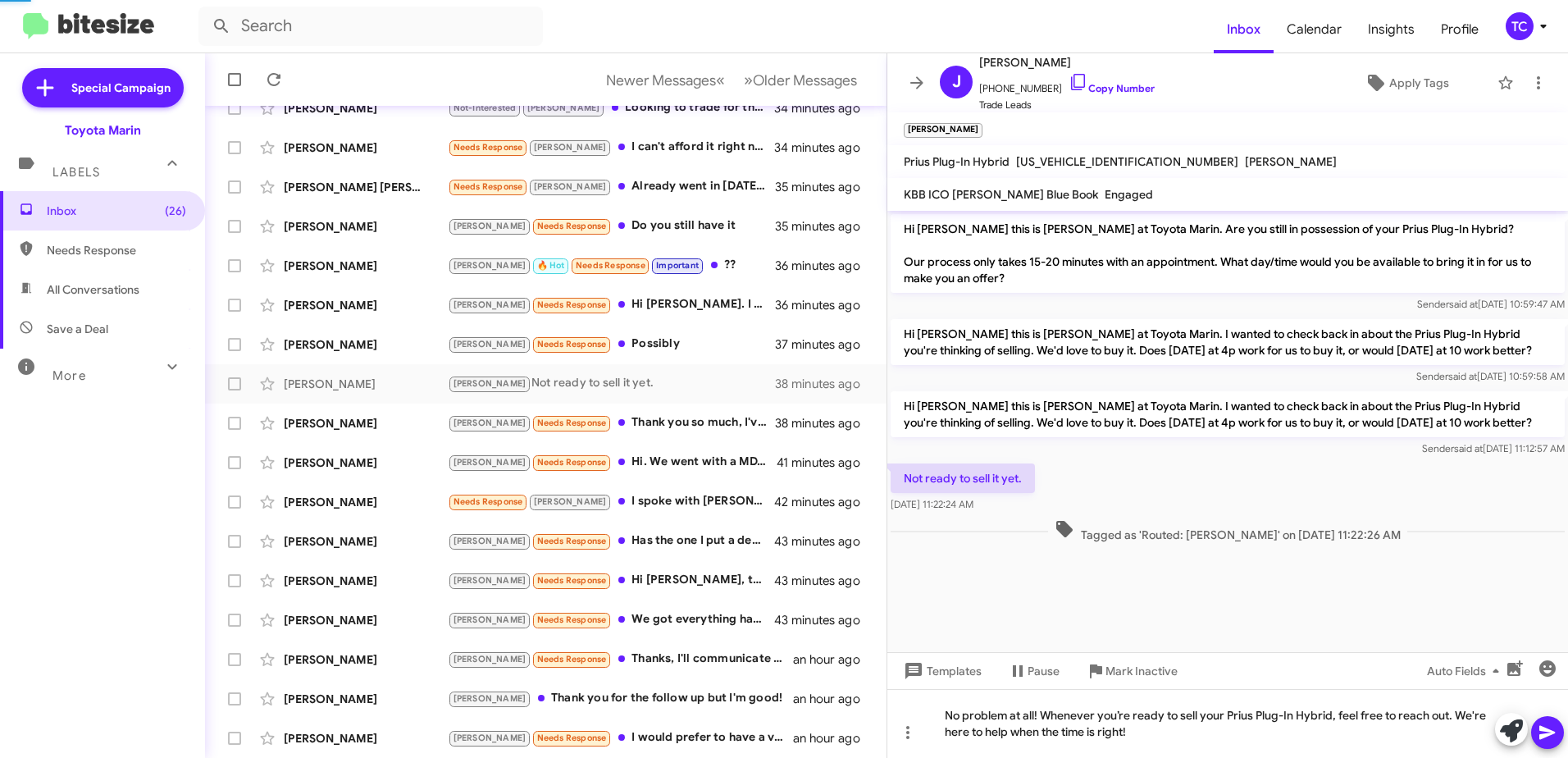
scroll to position [0, 0]
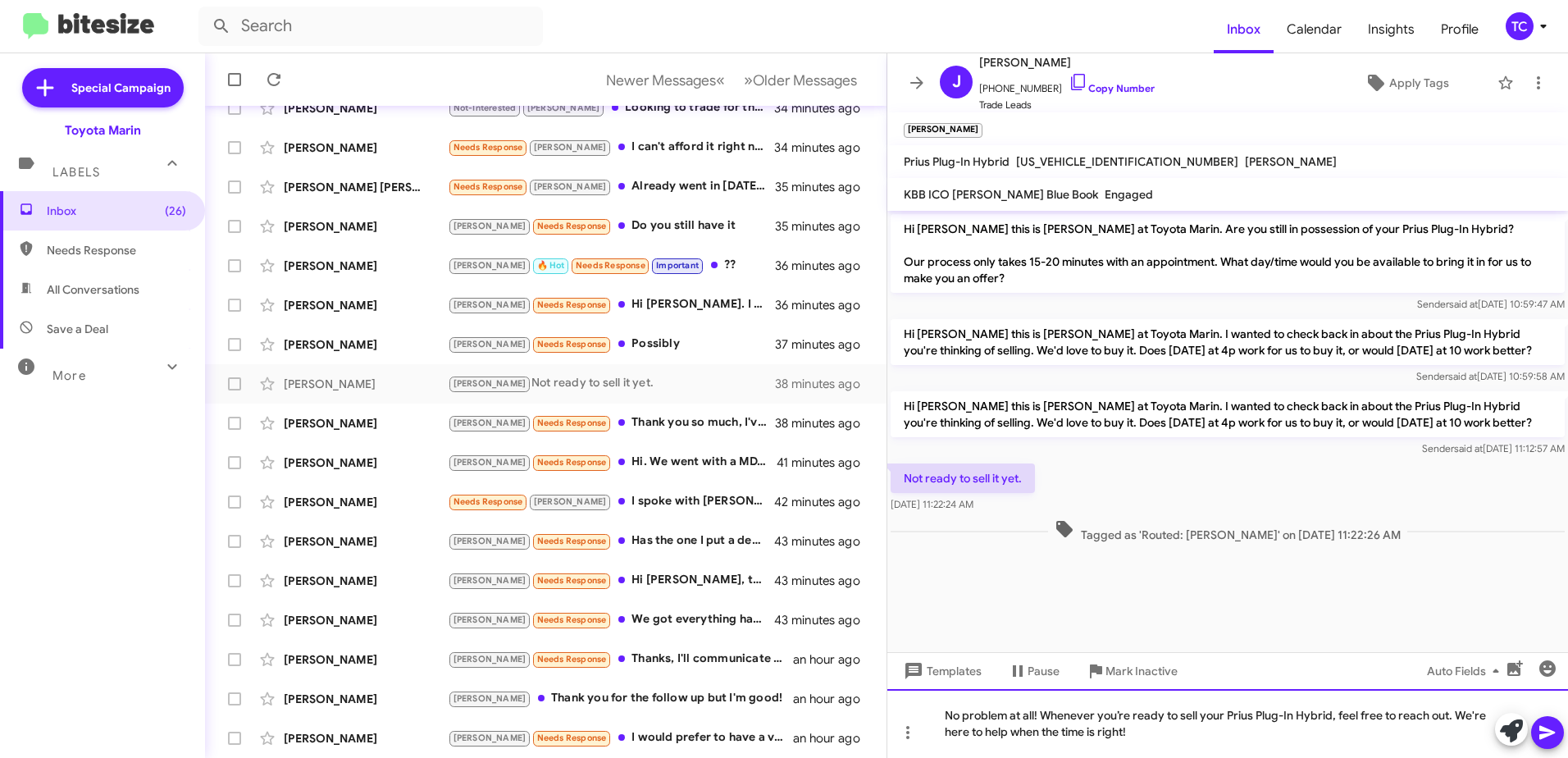
click at [1565, 732] on div "No problem at all! Whenever you’re ready to sell your Prius Plug-In Hybrid, fee…" at bounding box center [1227, 723] width 680 height 69
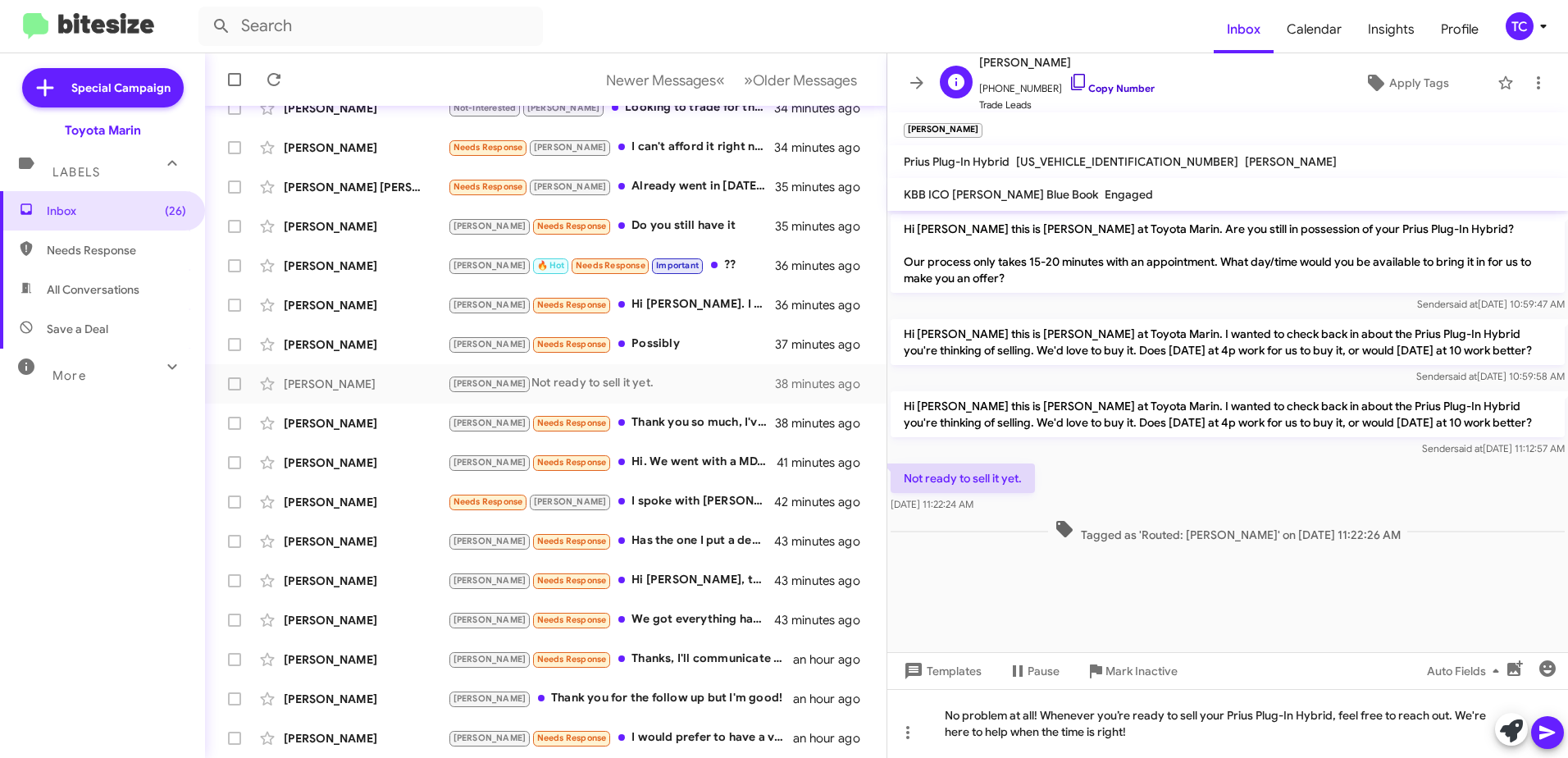
click at [1068, 82] on icon at bounding box center [1078, 81] width 19 height 19
drag, startPoint x: 1554, startPoint y: 727, endPoint x: 1535, endPoint y: 713, distance: 23.6
click at [1554, 727] on icon at bounding box center [1547, 732] width 19 height 19
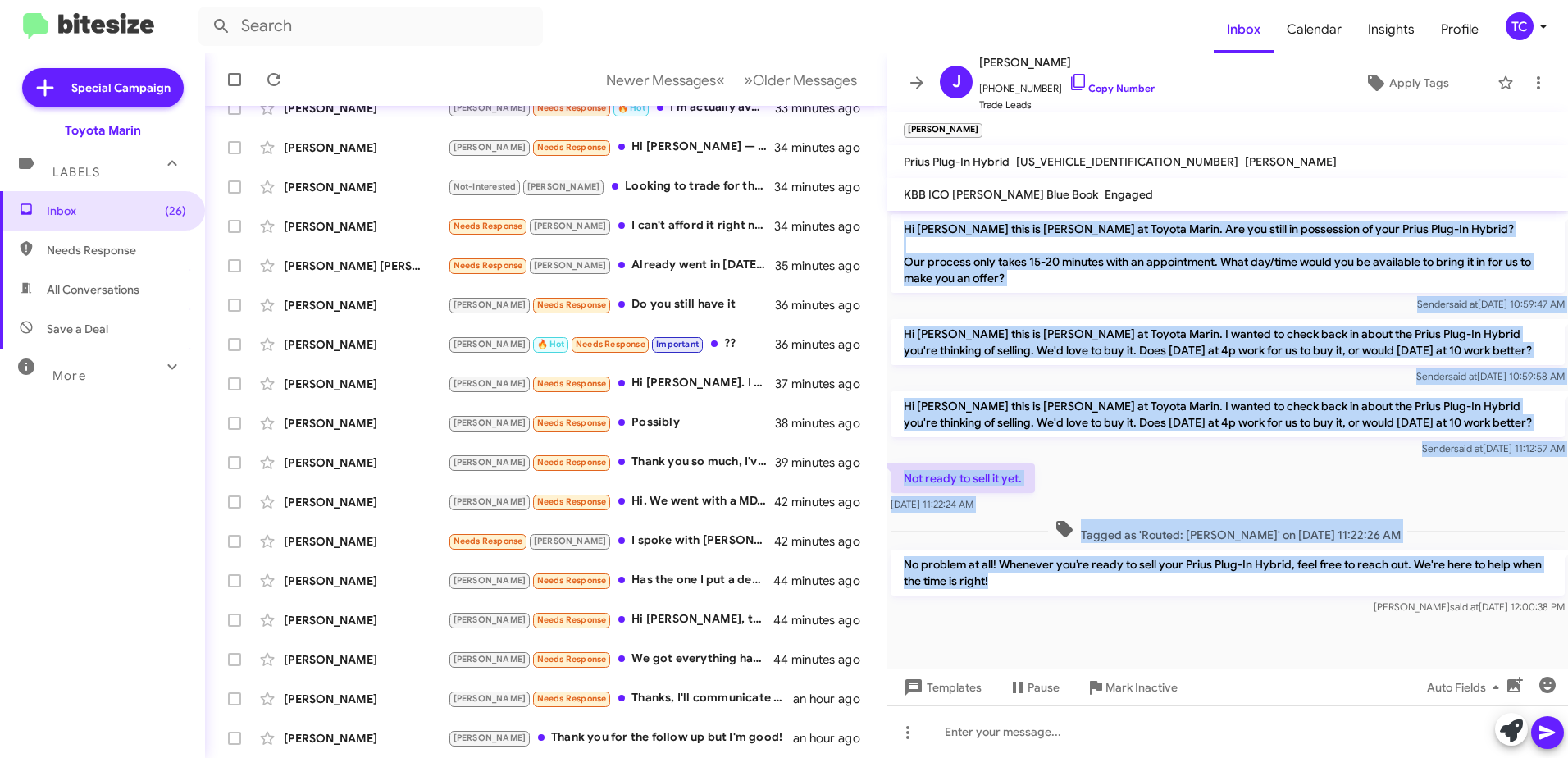
drag, startPoint x: 998, startPoint y: 578, endPoint x: 903, endPoint y: 225, distance: 365.6
click at [903, 225] on div "Hi [PERSON_NAME] this is [PERSON_NAME] at Toyota Marin. Are you still in posses…" at bounding box center [1227, 414] width 680 height 408
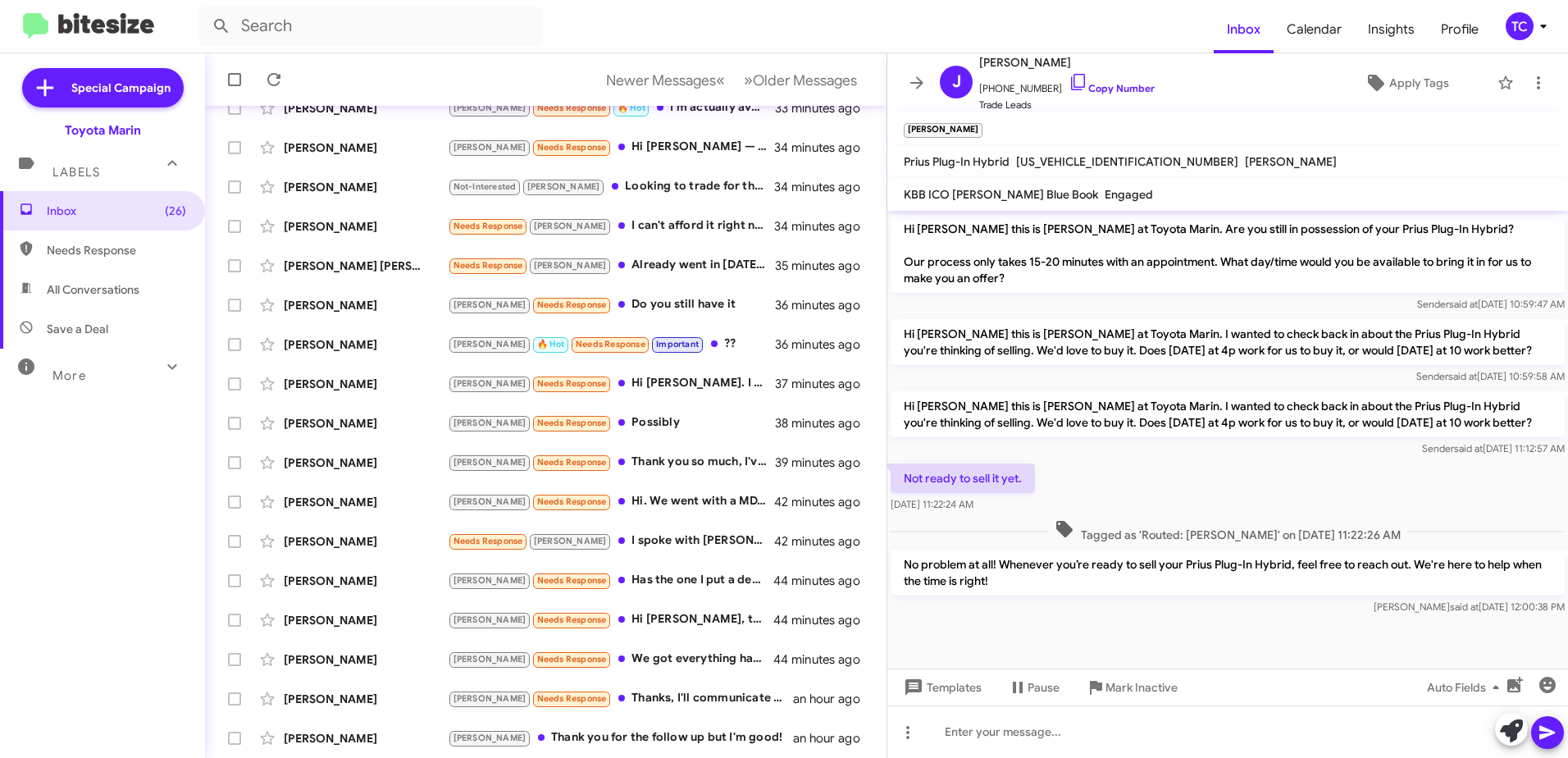
drag, startPoint x: 138, startPoint y: 479, endPoint x: 189, endPoint y: 476, distance: 51.1
click at [138, 479] on div "Inbox (26) Needs Response All Conversations Save a Deal More Important 🔥 Hot Ap…" at bounding box center [103, 418] width 205 height 455
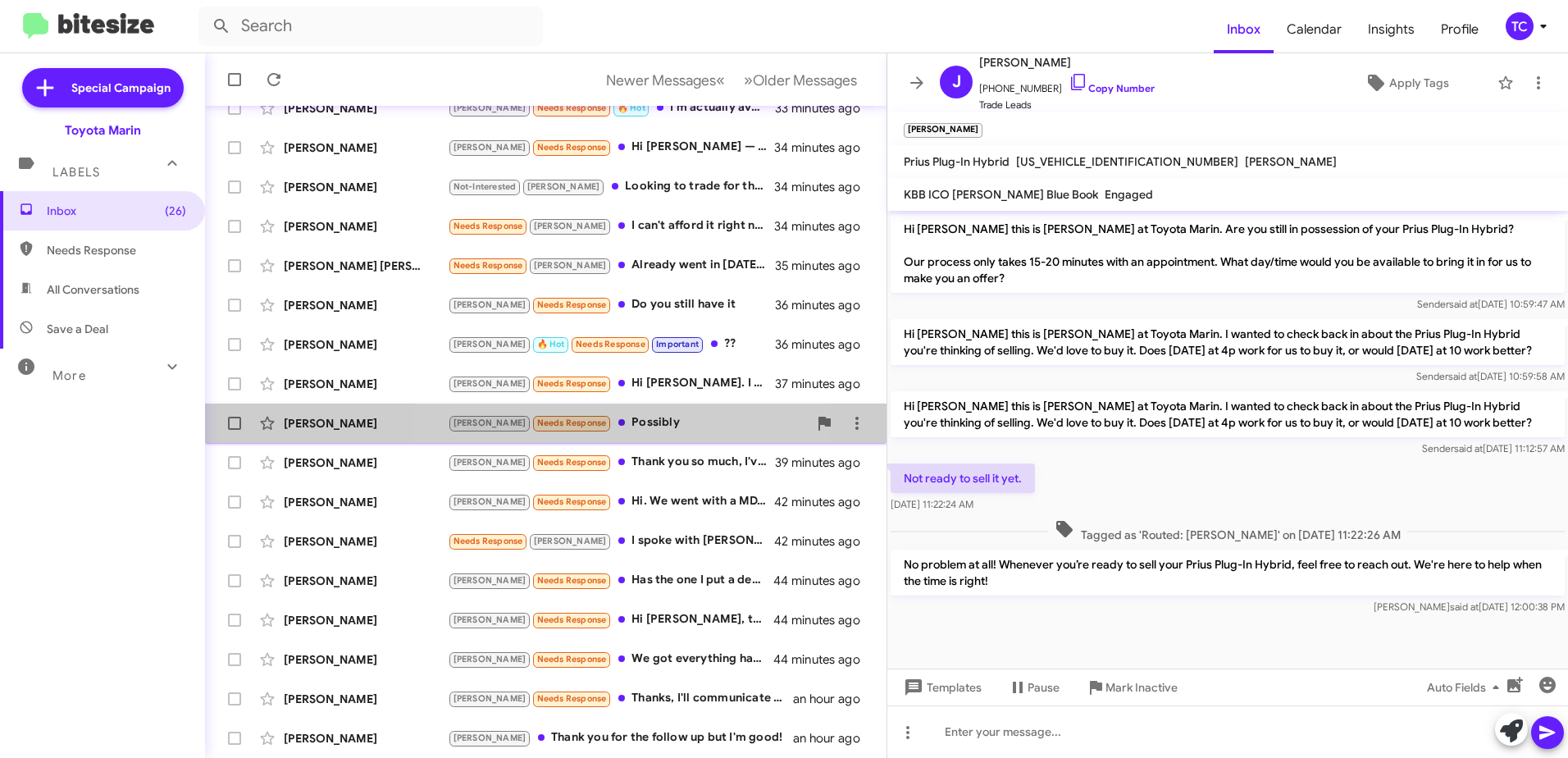
click at [617, 422] on div "[PERSON_NAME] Needs Response Possibly" at bounding box center [627, 422] width 360 height 18
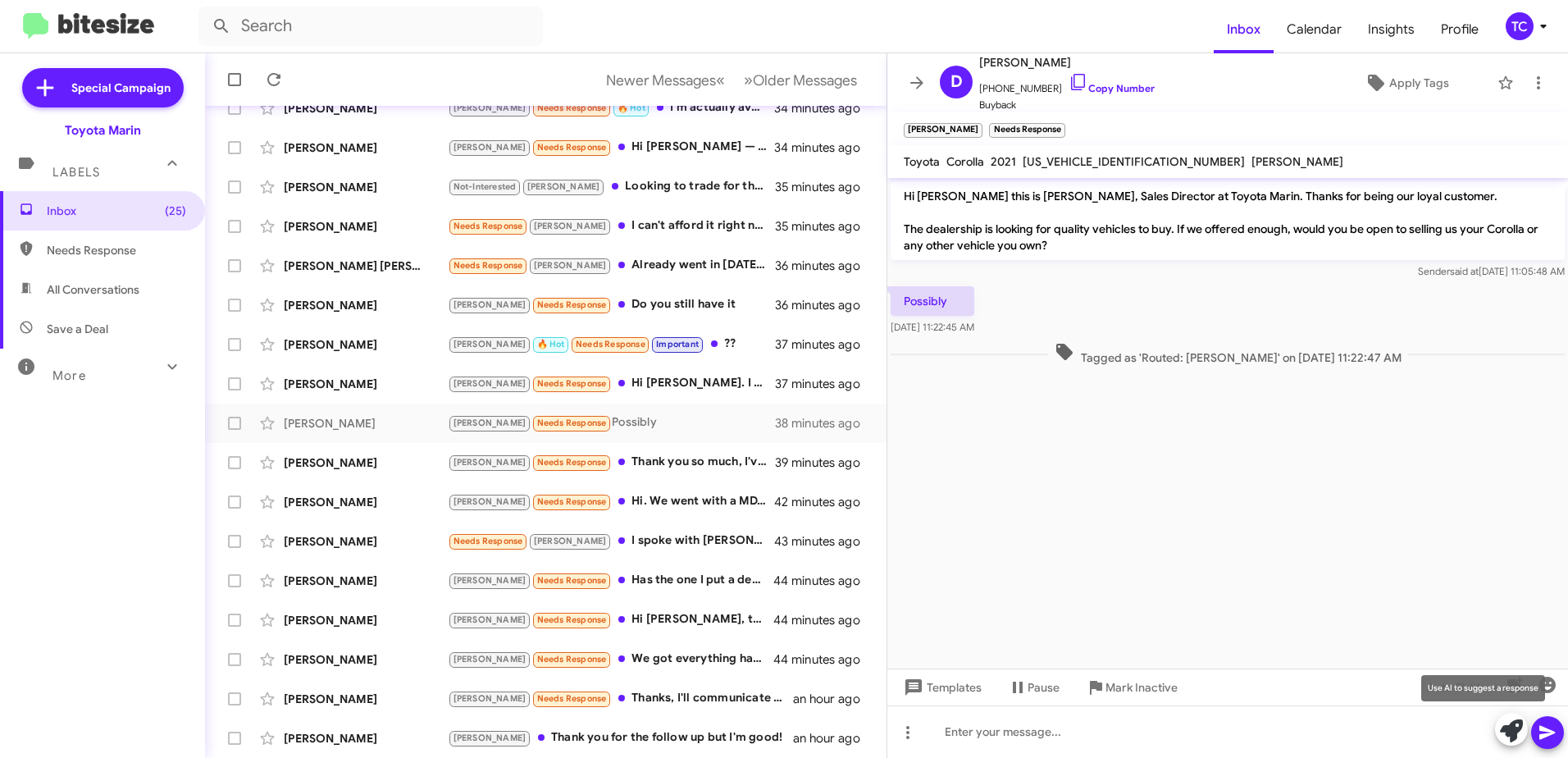
click at [1509, 726] on icon at bounding box center [1512, 731] width 23 height 23
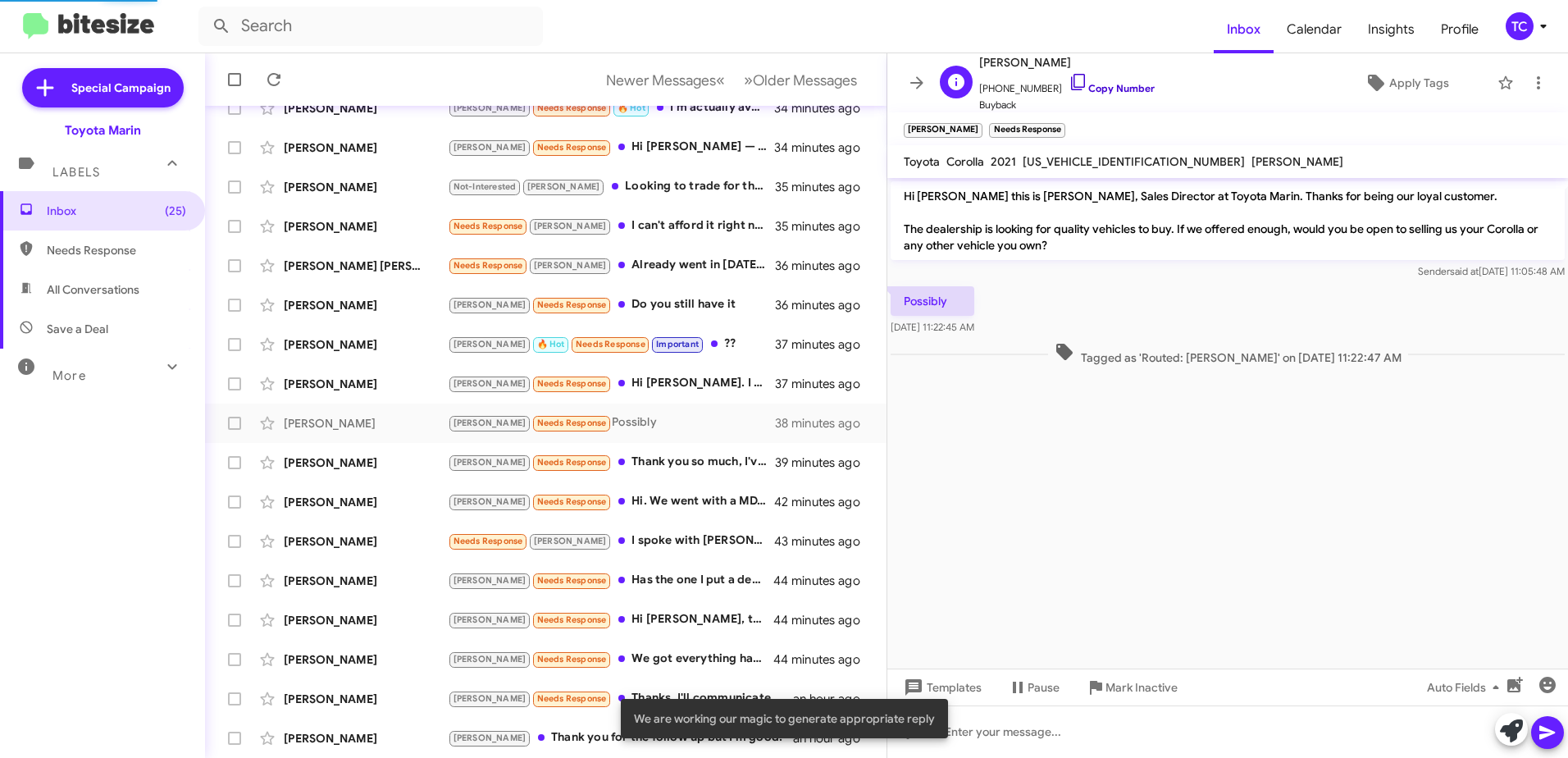
click at [1071, 79] on icon at bounding box center [1078, 81] width 14 height 16
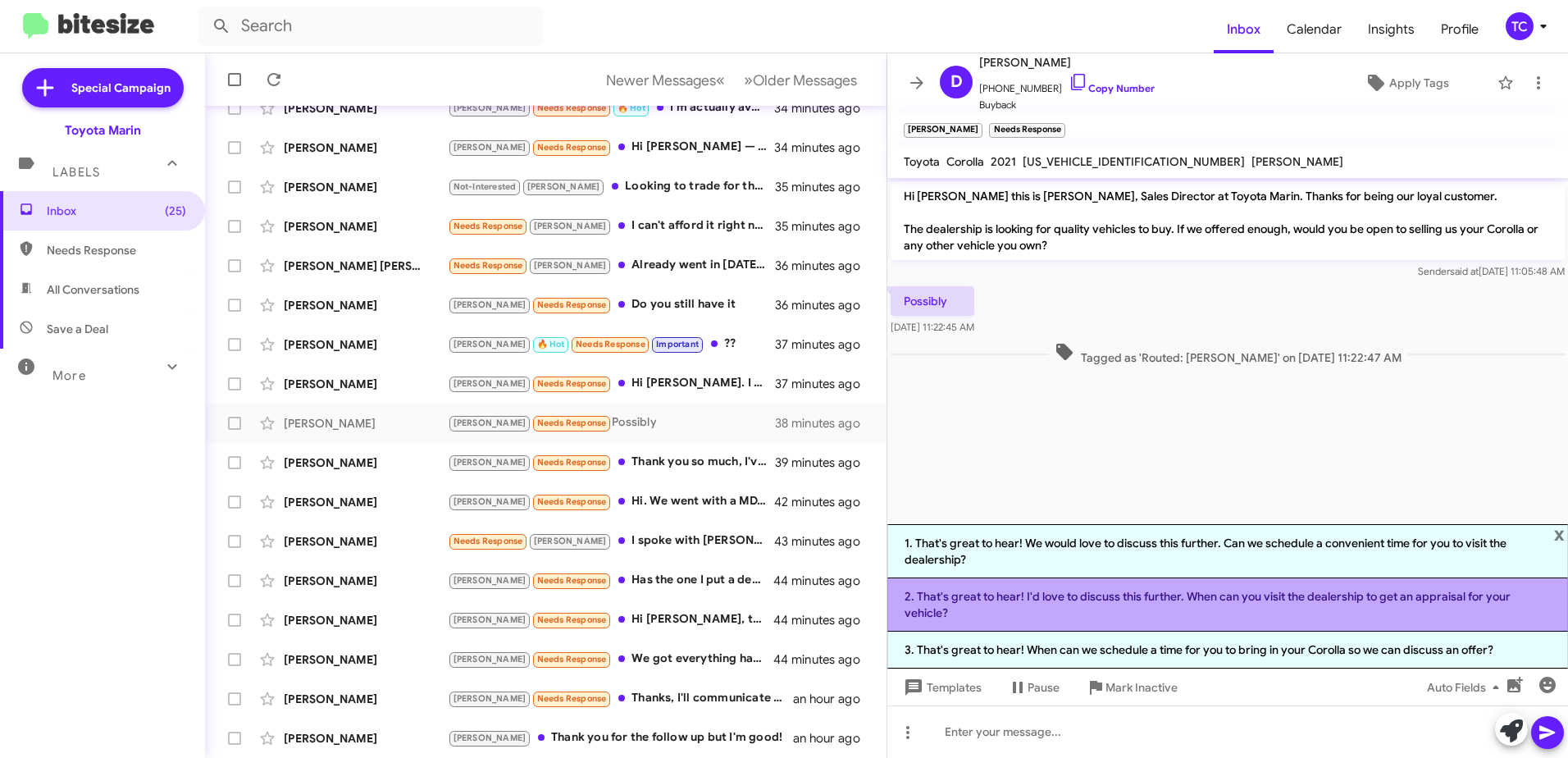
click at [1313, 610] on li "2. That's great to hear! I'd love to discuss this further. When can you visit t…" at bounding box center [1227, 604] width 680 height 53
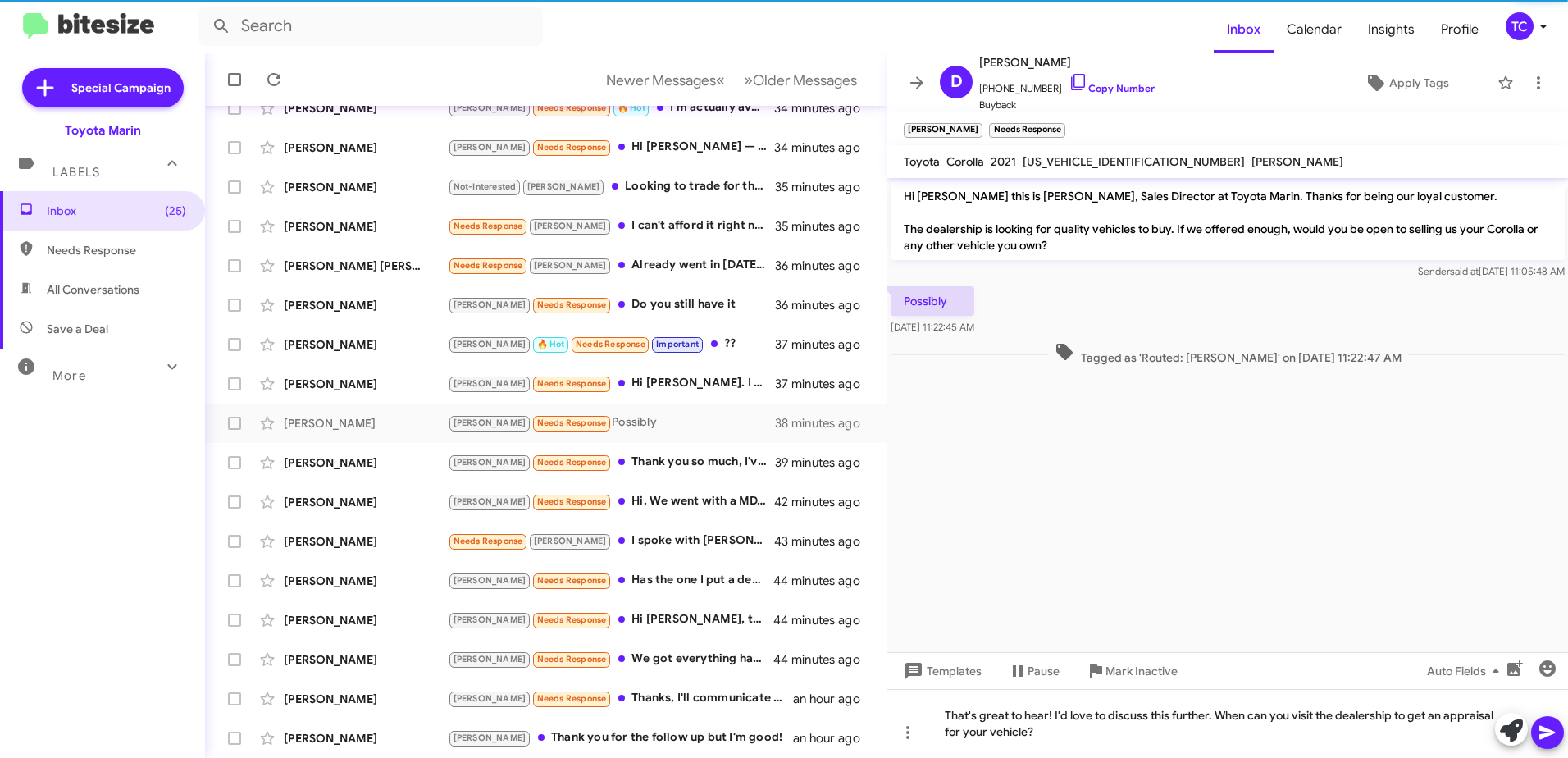
click at [1551, 734] on icon at bounding box center [1547, 733] width 16 height 14
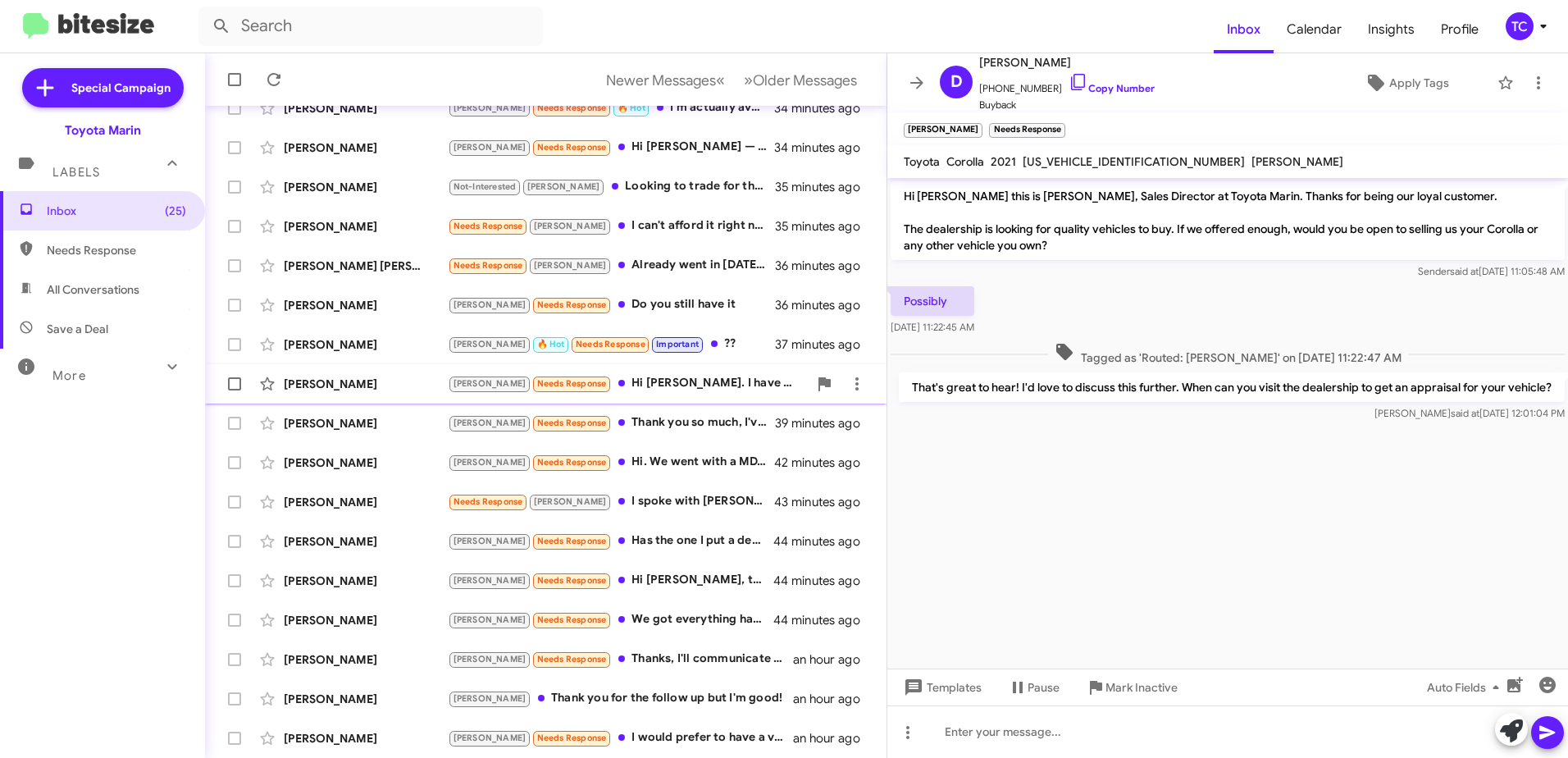
click at [652, 385] on div "[PERSON_NAME] Needs Response Hi [PERSON_NAME]. I have been communicating with s…" at bounding box center [627, 383] width 360 height 18
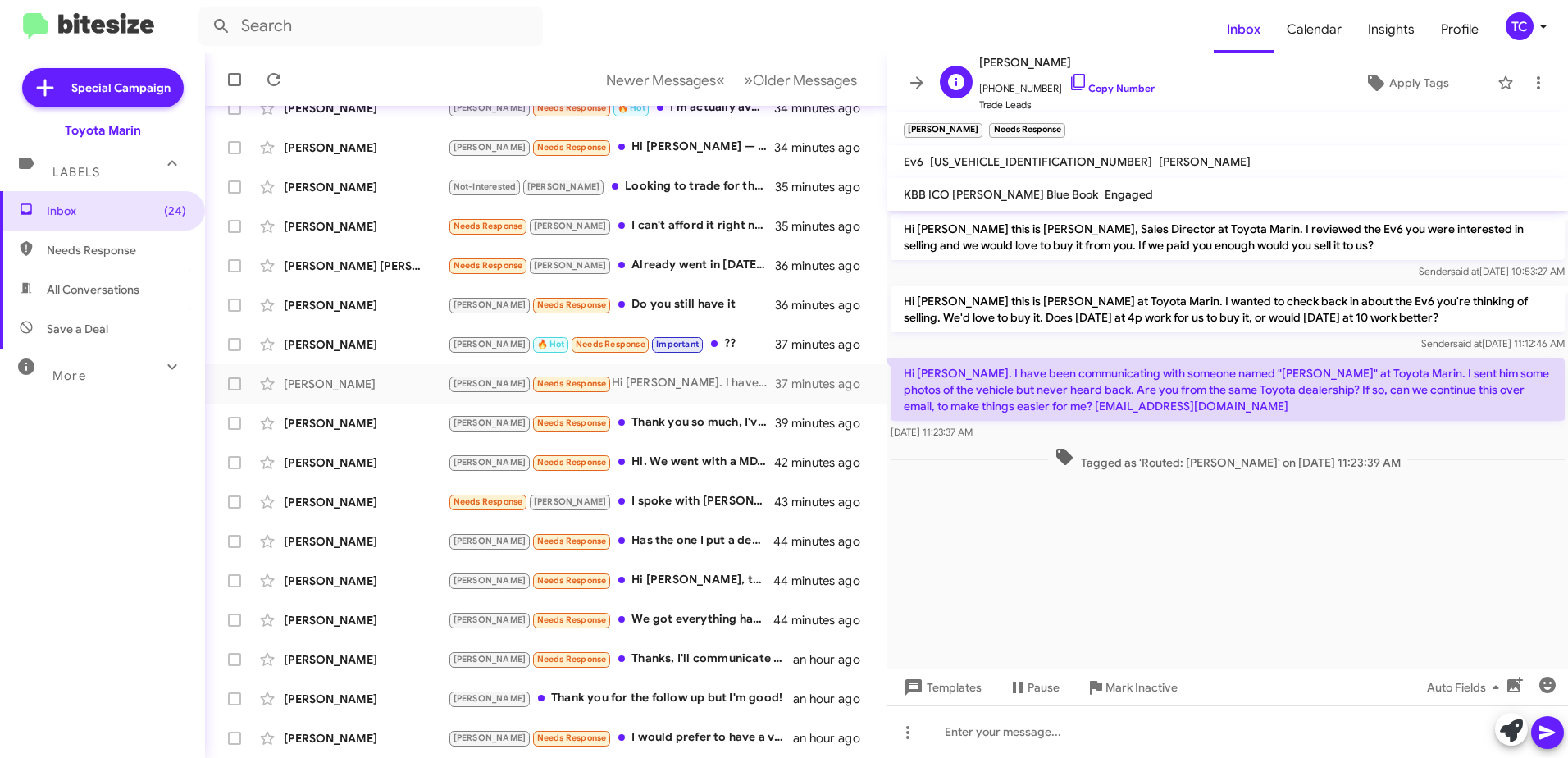
drag, startPoint x: 1064, startPoint y: 79, endPoint x: 1038, endPoint y: 79, distance: 26.0
click at [1068, 79] on icon at bounding box center [1078, 81] width 19 height 19
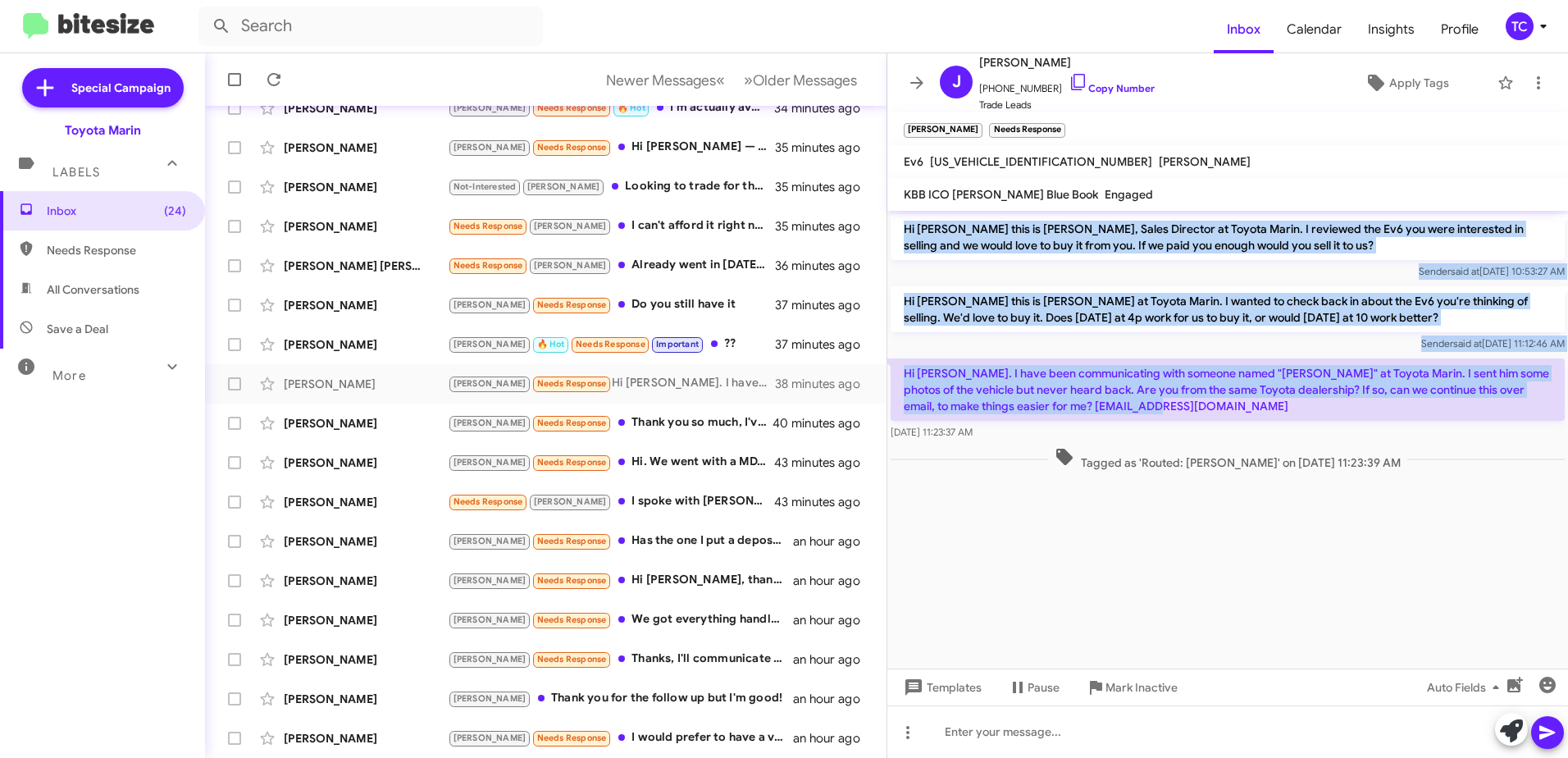
drag, startPoint x: 1169, startPoint y: 406, endPoint x: 905, endPoint y: 233, distance: 315.6
click at [905, 233] on div "Hi [PERSON_NAME] this is [PERSON_NAME], Sales Director at Toyota Marin. I revie…" at bounding box center [1227, 342] width 680 height 264
drag, startPoint x: 1213, startPoint y: 567, endPoint x: 1228, endPoint y: 561, distance: 16.2
click at [1224, 561] on cdk-virtual-scroll-viewport "Hi [PERSON_NAME] this is [PERSON_NAME], Sales Director at Toyota Marin. I revie…" at bounding box center [1227, 439] width 680 height 458
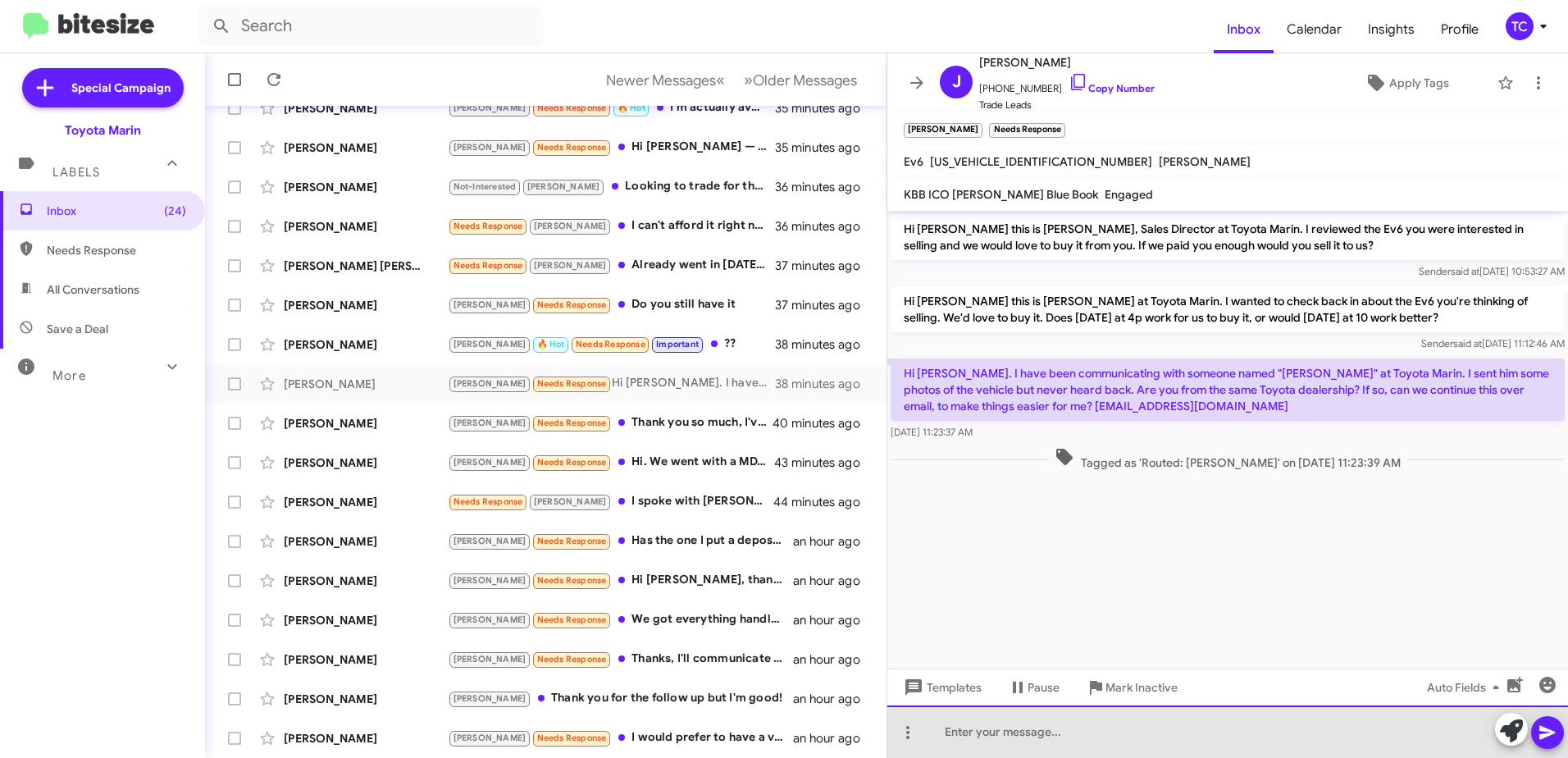
click at [1178, 735] on div at bounding box center [1227, 732] width 680 height 52
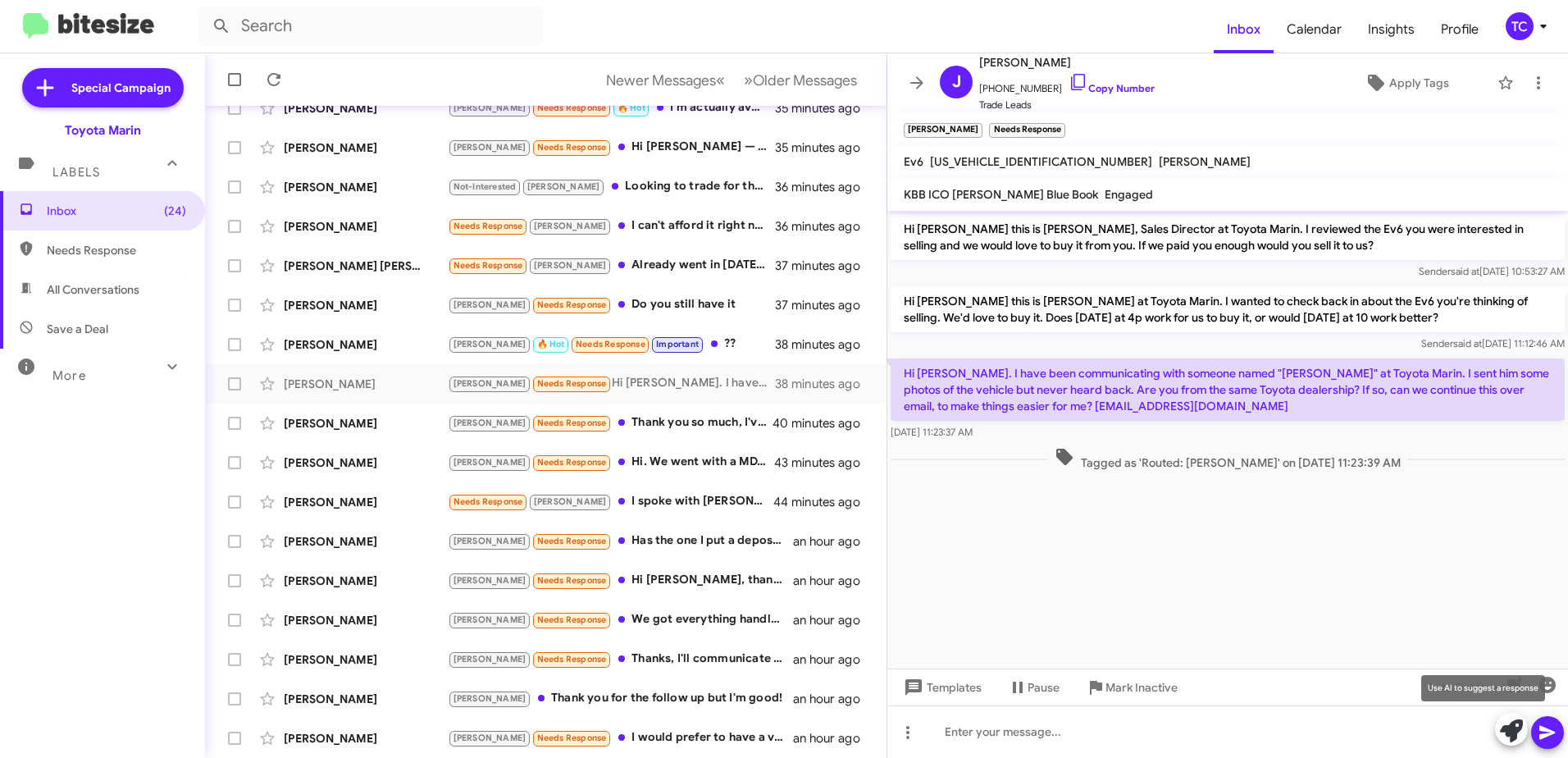
click at [1514, 731] on icon at bounding box center [1512, 731] width 23 height 23
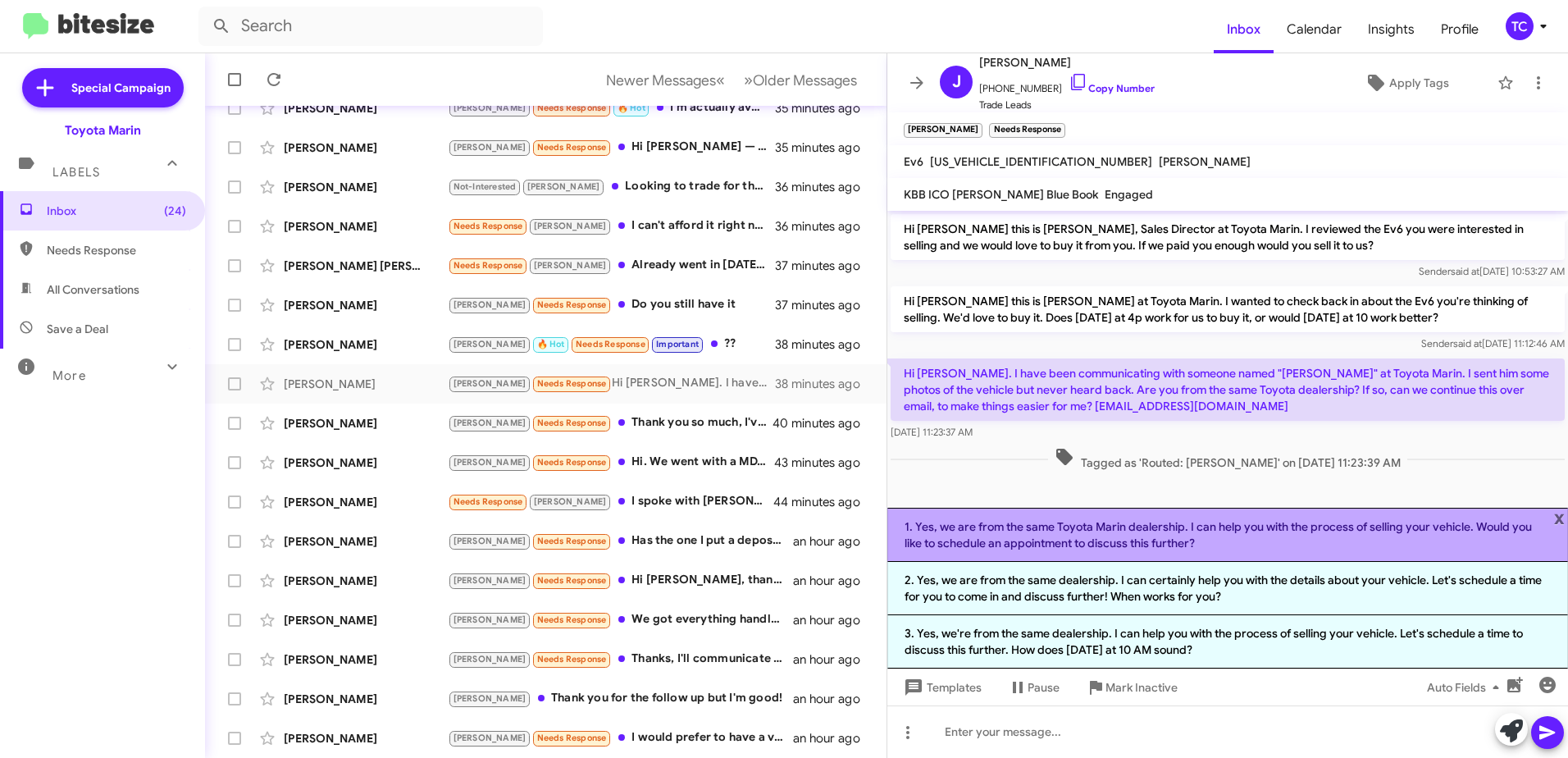
click at [1180, 535] on li "1. Yes, we are from the same Toyota Marin dealership. I can help you with the p…" at bounding box center [1227, 535] width 680 height 54
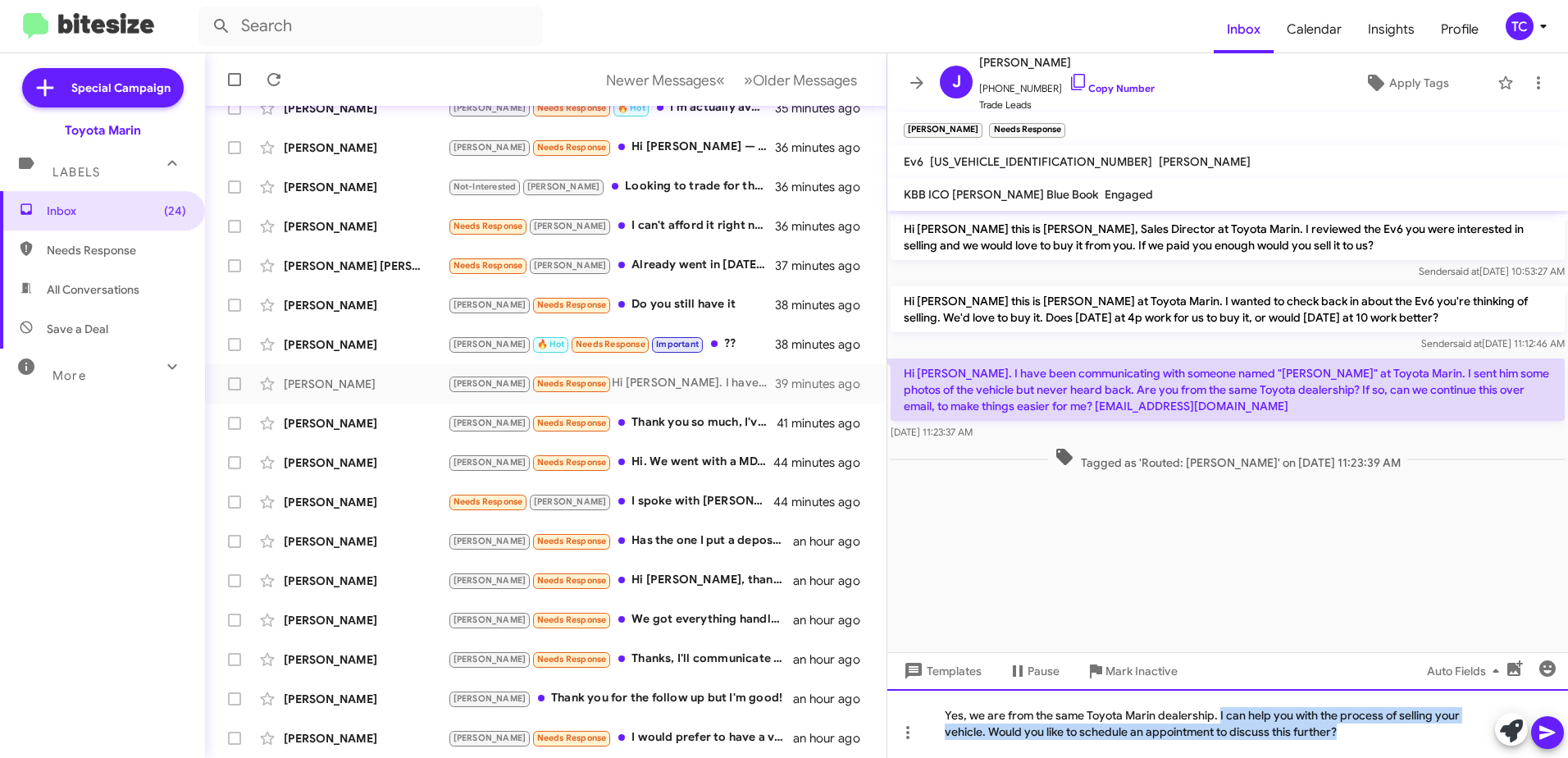
drag, startPoint x: 1378, startPoint y: 730, endPoint x: 1218, endPoint y: 715, distance: 160.7
click at [1218, 715] on div "Yes, we are from the same Toyota Marin dealership. I can help you with the proc…" at bounding box center [1227, 723] width 680 height 69
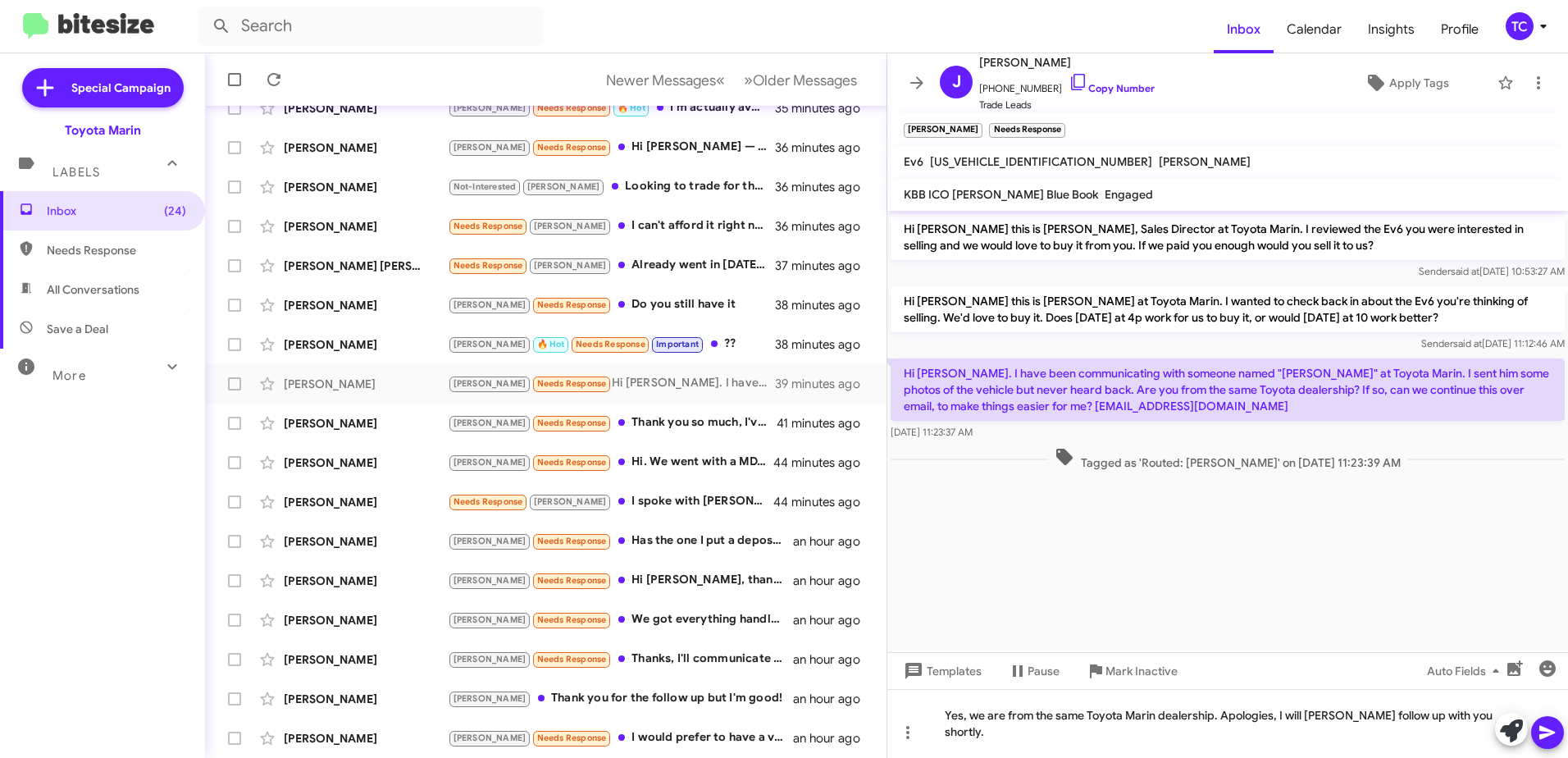
click at [1543, 730] on icon at bounding box center [1547, 733] width 16 height 14
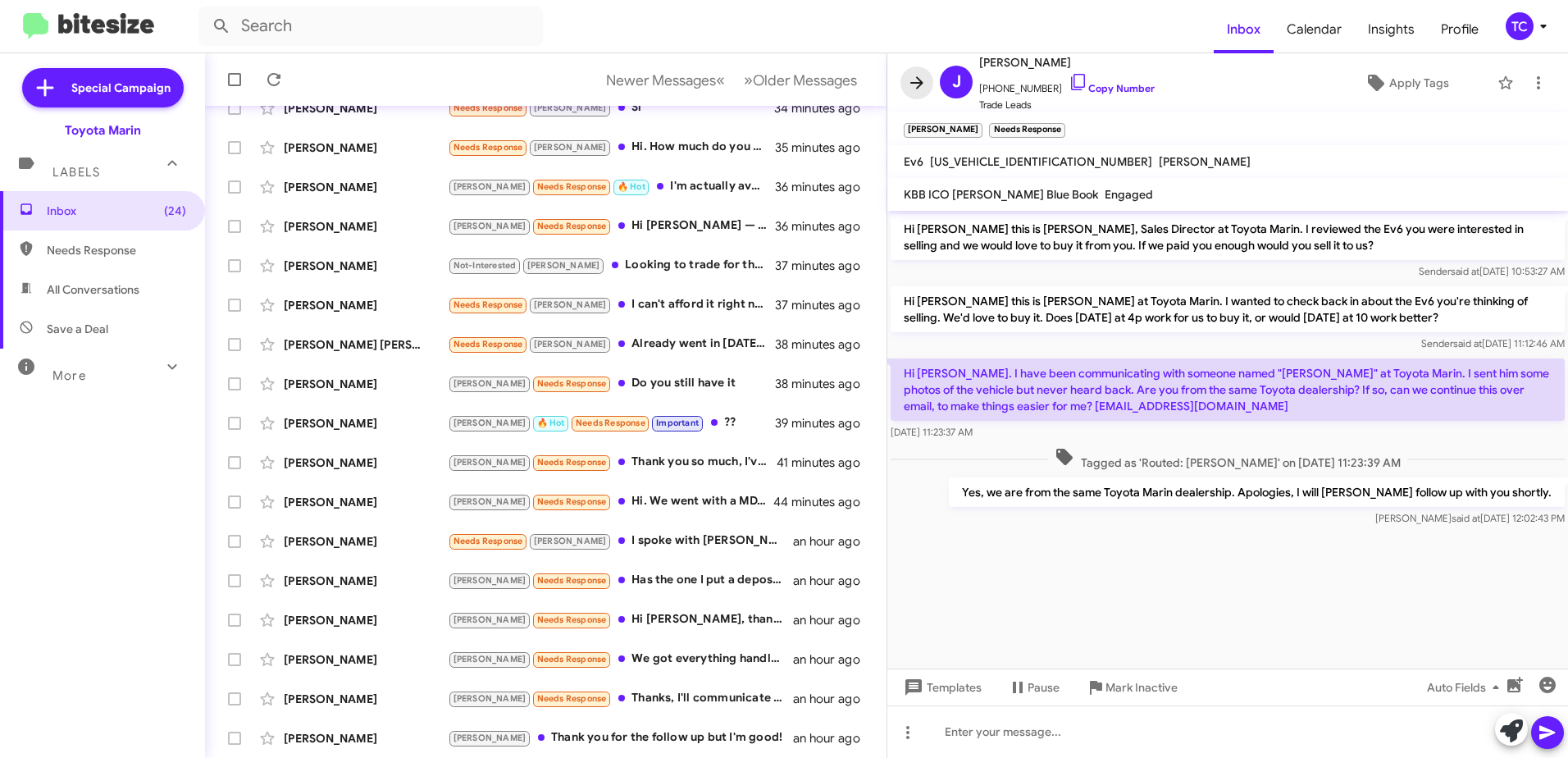
click at [918, 86] on icon at bounding box center [917, 82] width 19 height 19
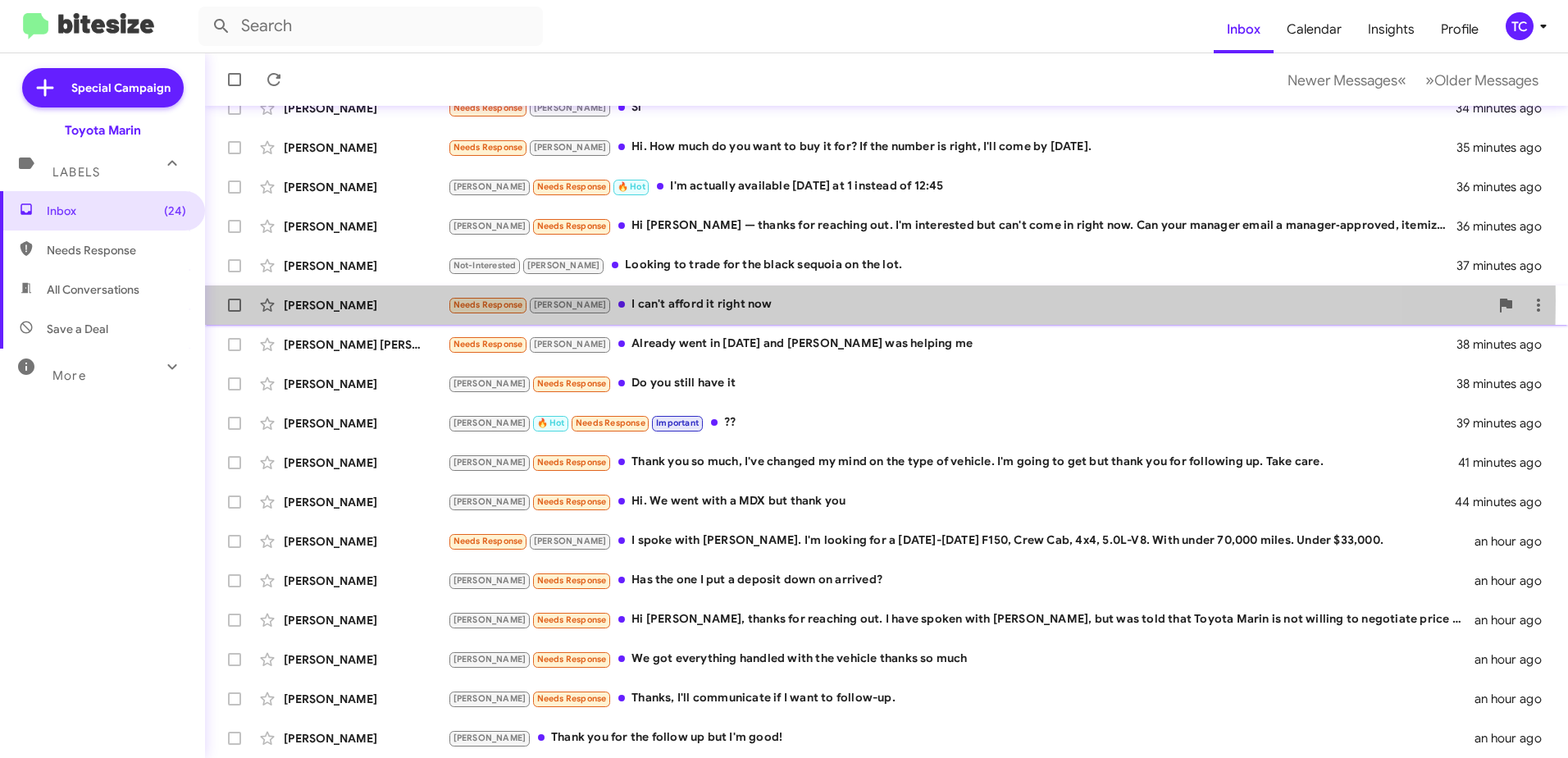
click at [645, 300] on div "Needs Response [PERSON_NAME] I can't afford it right now" at bounding box center [968, 304] width 1042 height 18
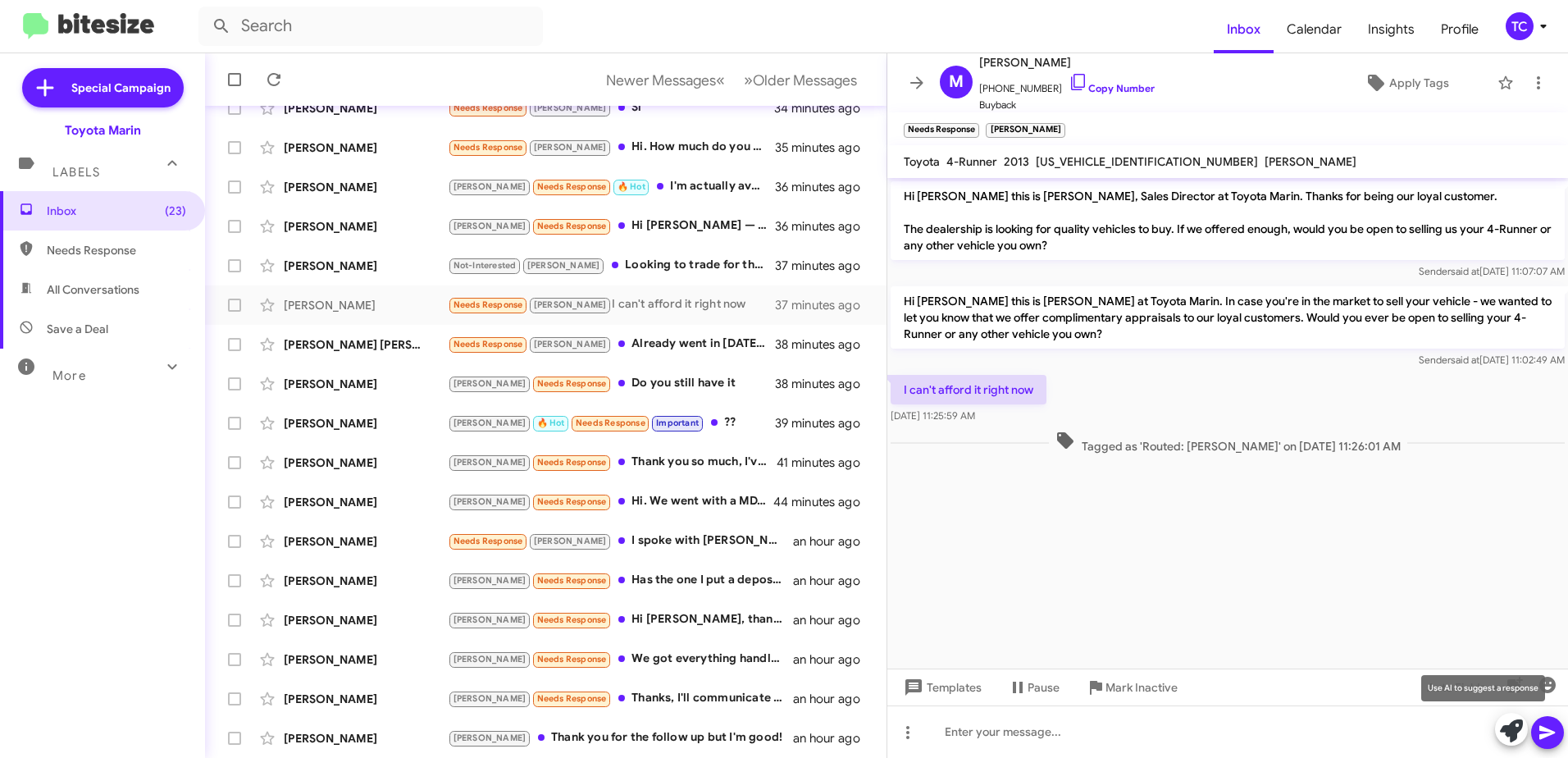
drag, startPoint x: 1508, startPoint y: 734, endPoint x: 1432, endPoint y: 664, distance: 103.3
click at [1508, 734] on icon at bounding box center [1512, 731] width 23 height 23
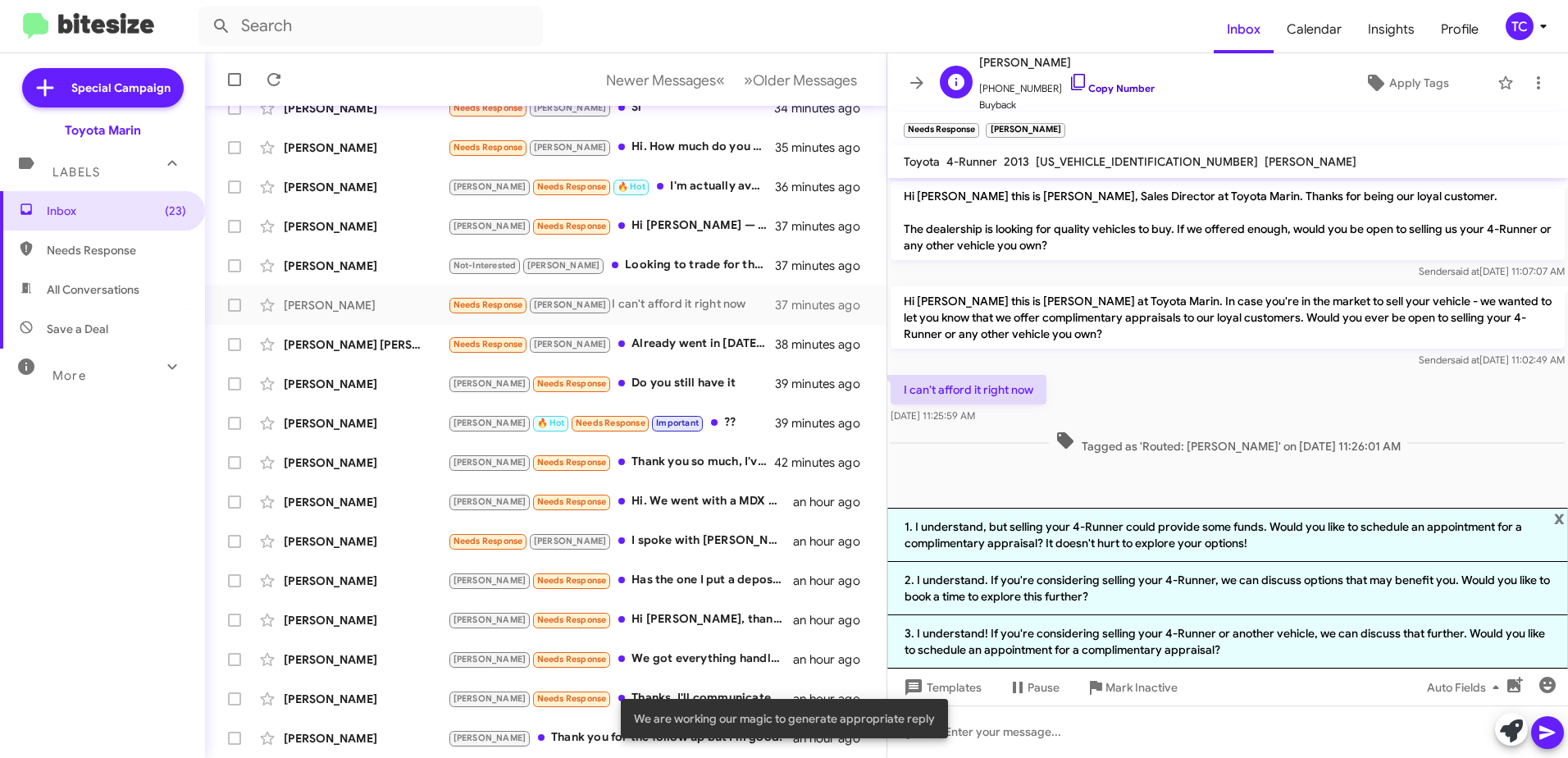
drag, startPoint x: 1055, startPoint y: 80, endPoint x: 407, endPoint y: 71, distance: 648.1
click at [1068, 80] on icon at bounding box center [1078, 81] width 19 height 19
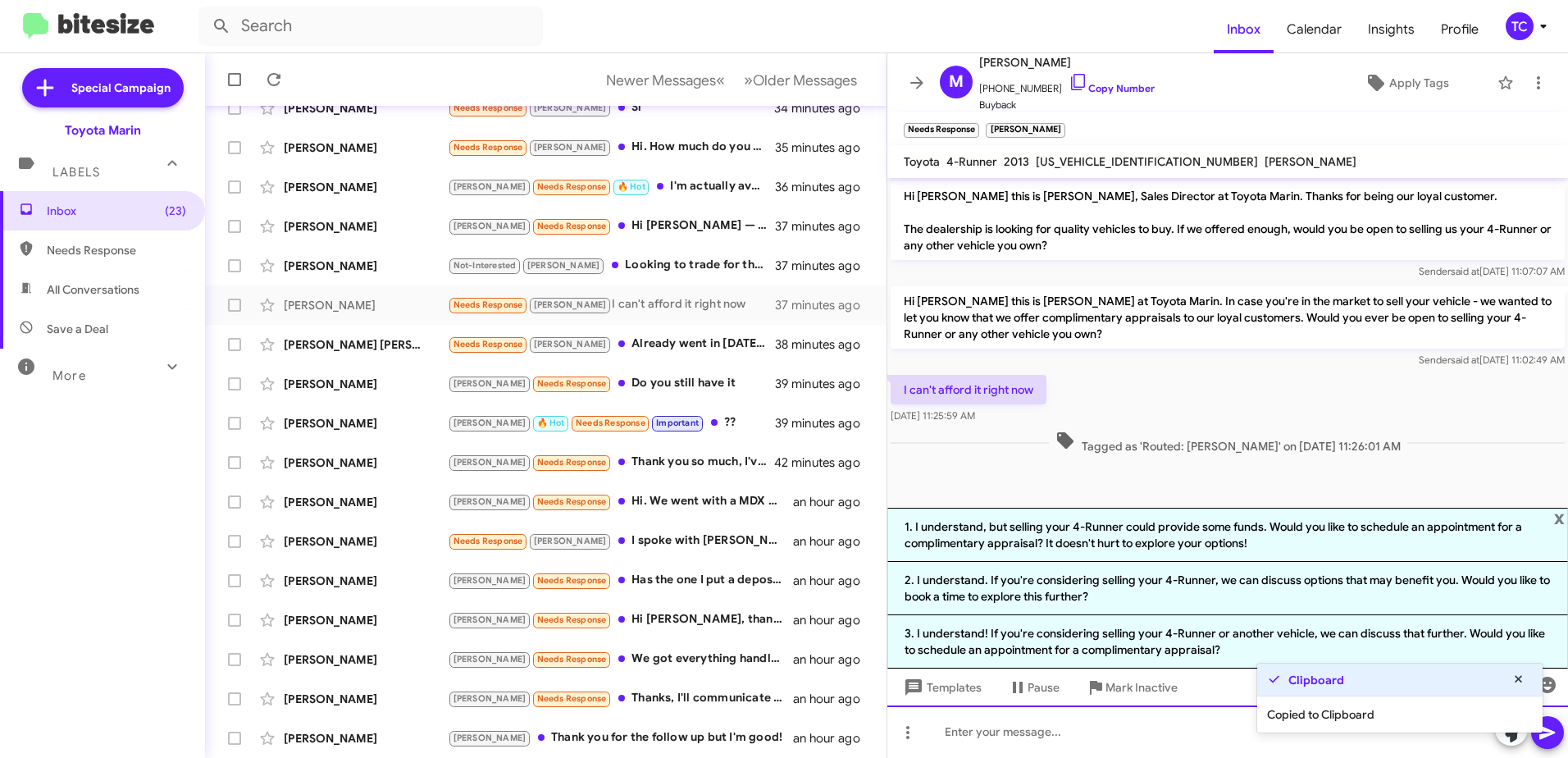
click at [1118, 729] on div at bounding box center [1227, 732] width 680 height 52
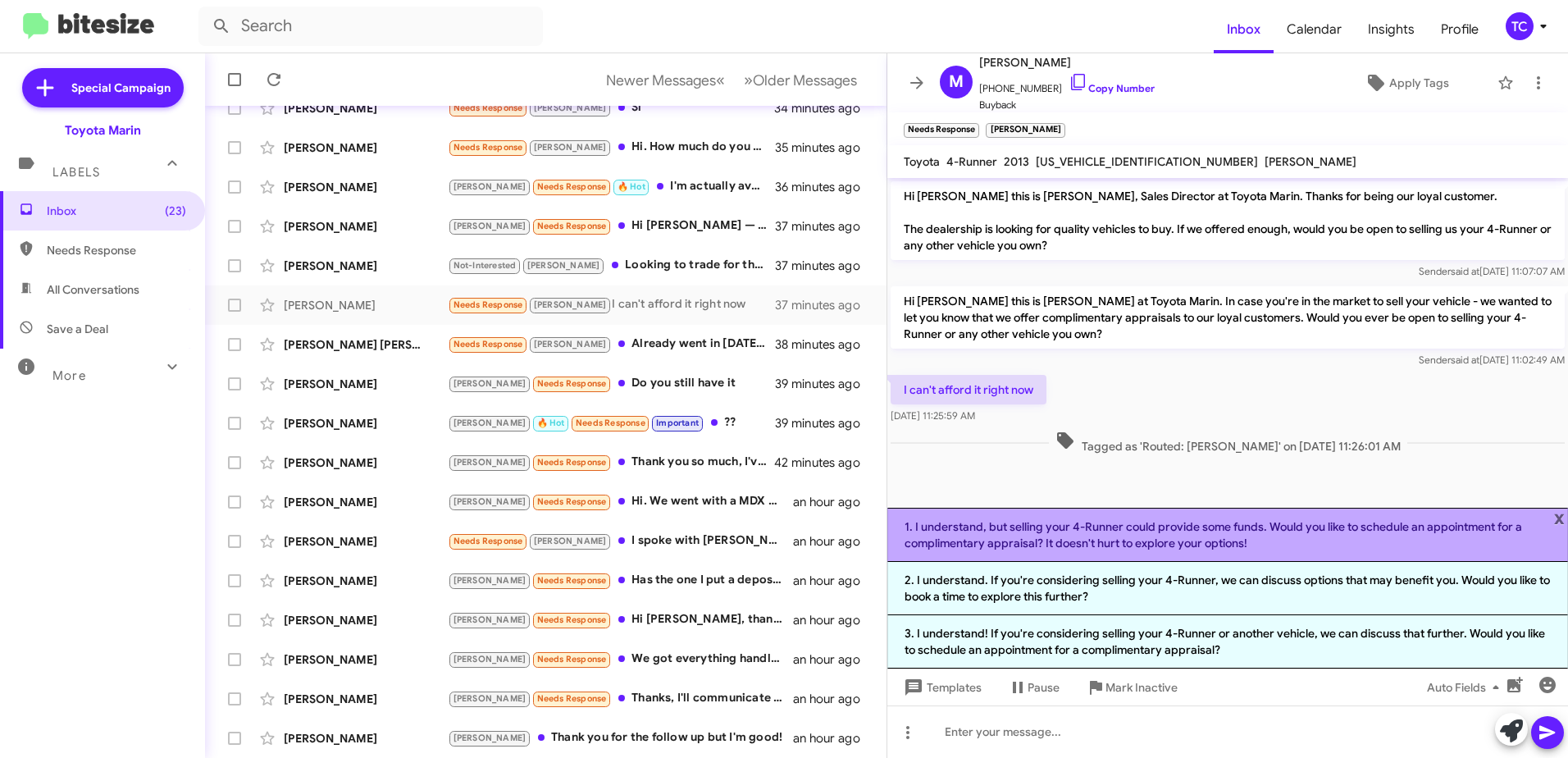
click at [1167, 546] on li "1. I understand, but selling your 4-Runner could provide some funds. Would you …" at bounding box center [1227, 535] width 680 height 54
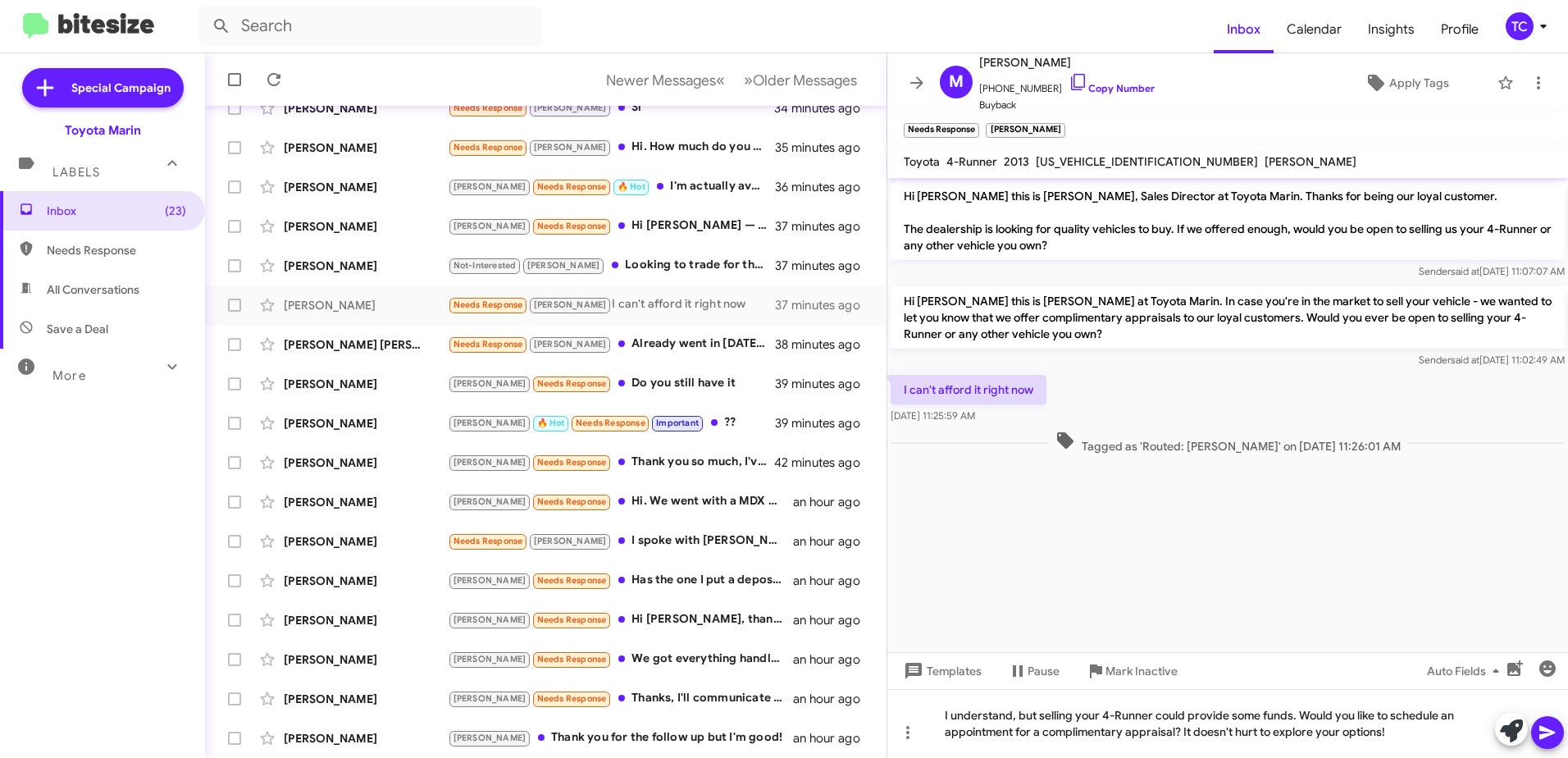
click at [1548, 727] on icon at bounding box center [1547, 732] width 19 height 19
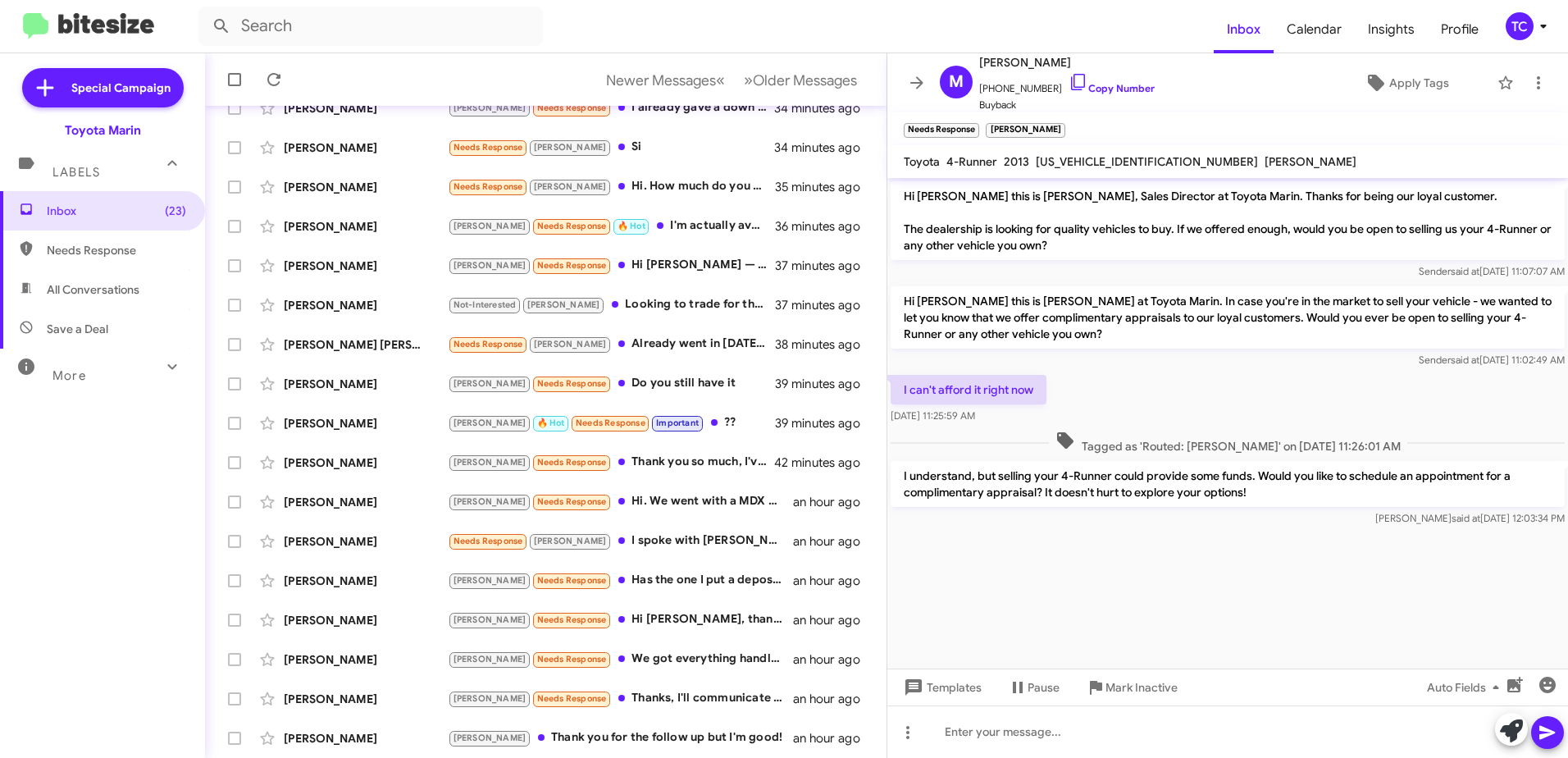
click at [920, 79] on icon at bounding box center [917, 82] width 14 height 13
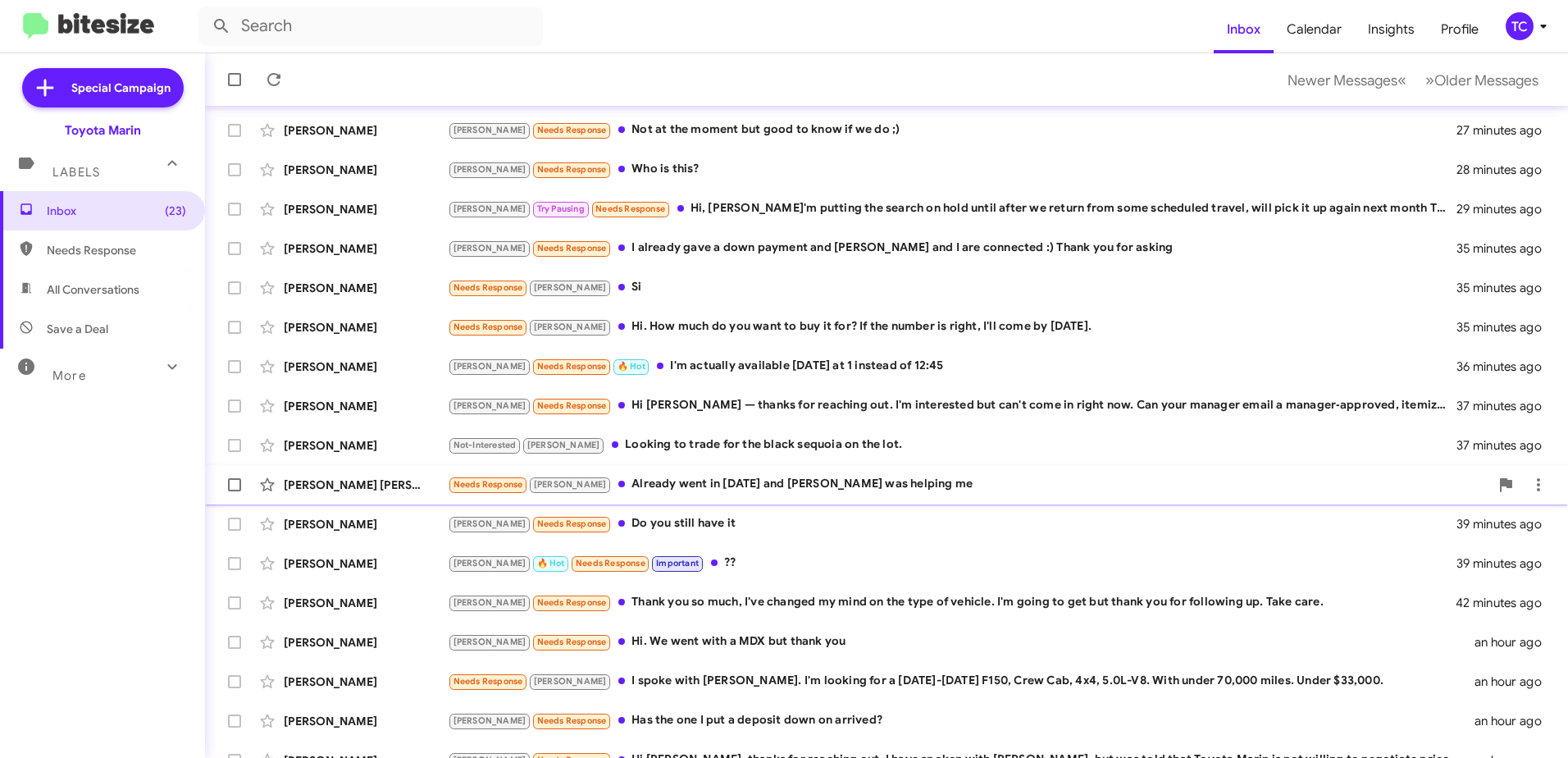
scroll to position [112, 0]
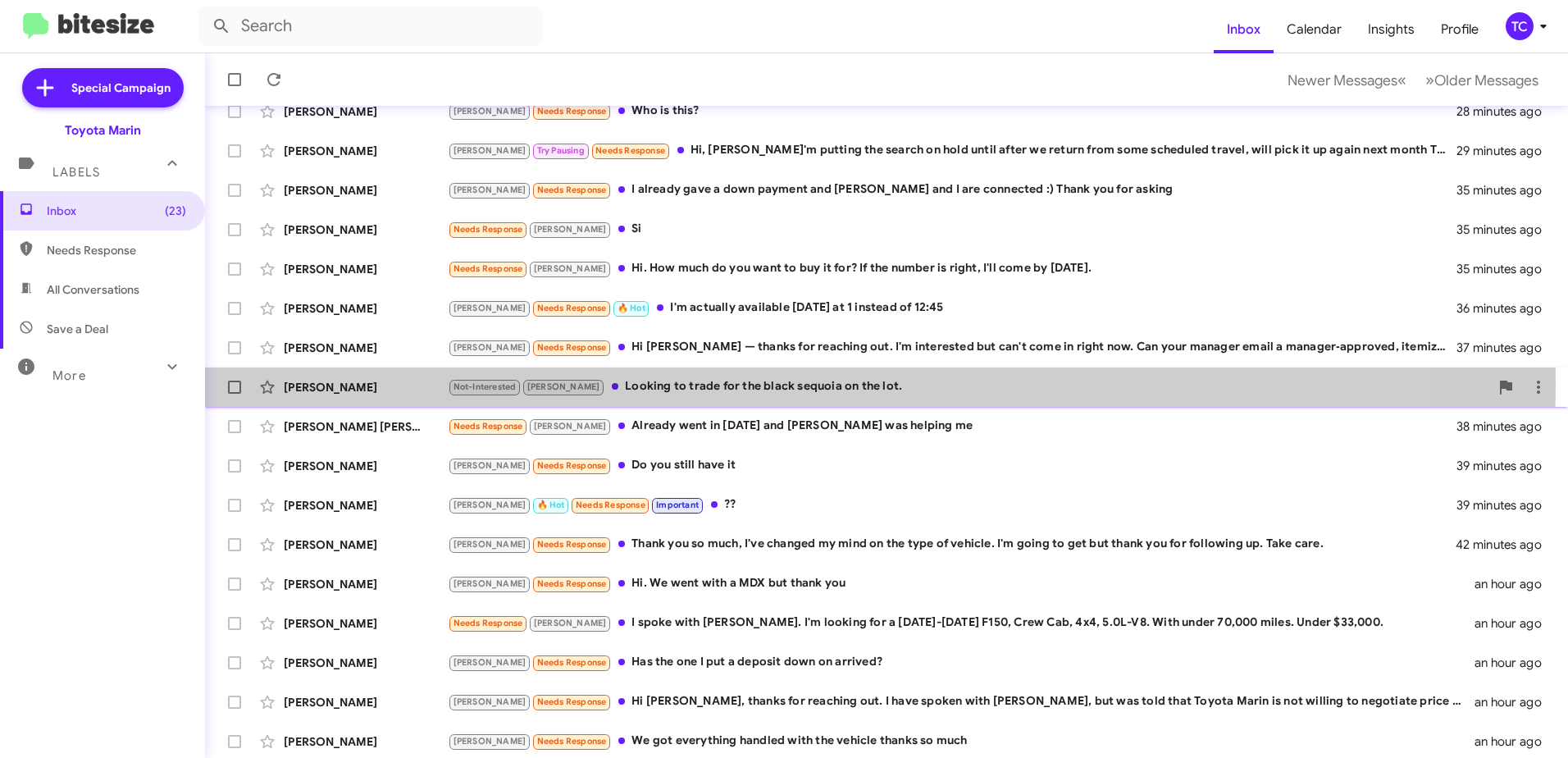
click at [658, 385] on div "Not-Interested [PERSON_NAME] Looking to trade for the black sequoia on the lot." at bounding box center [968, 386] width 1042 height 18
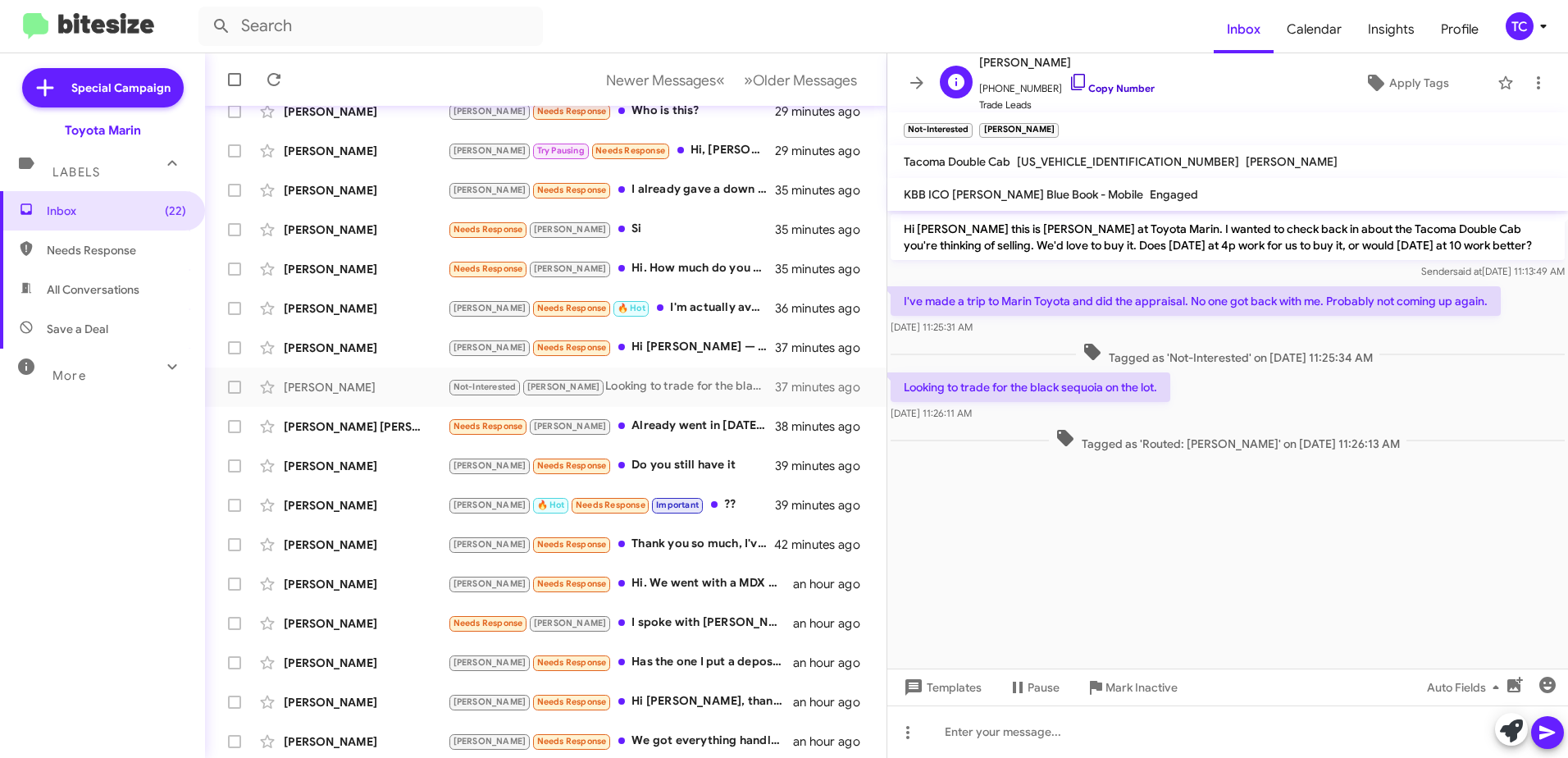
click at [1068, 77] on icon at bounding box center [1078, 81] width 19 height 19
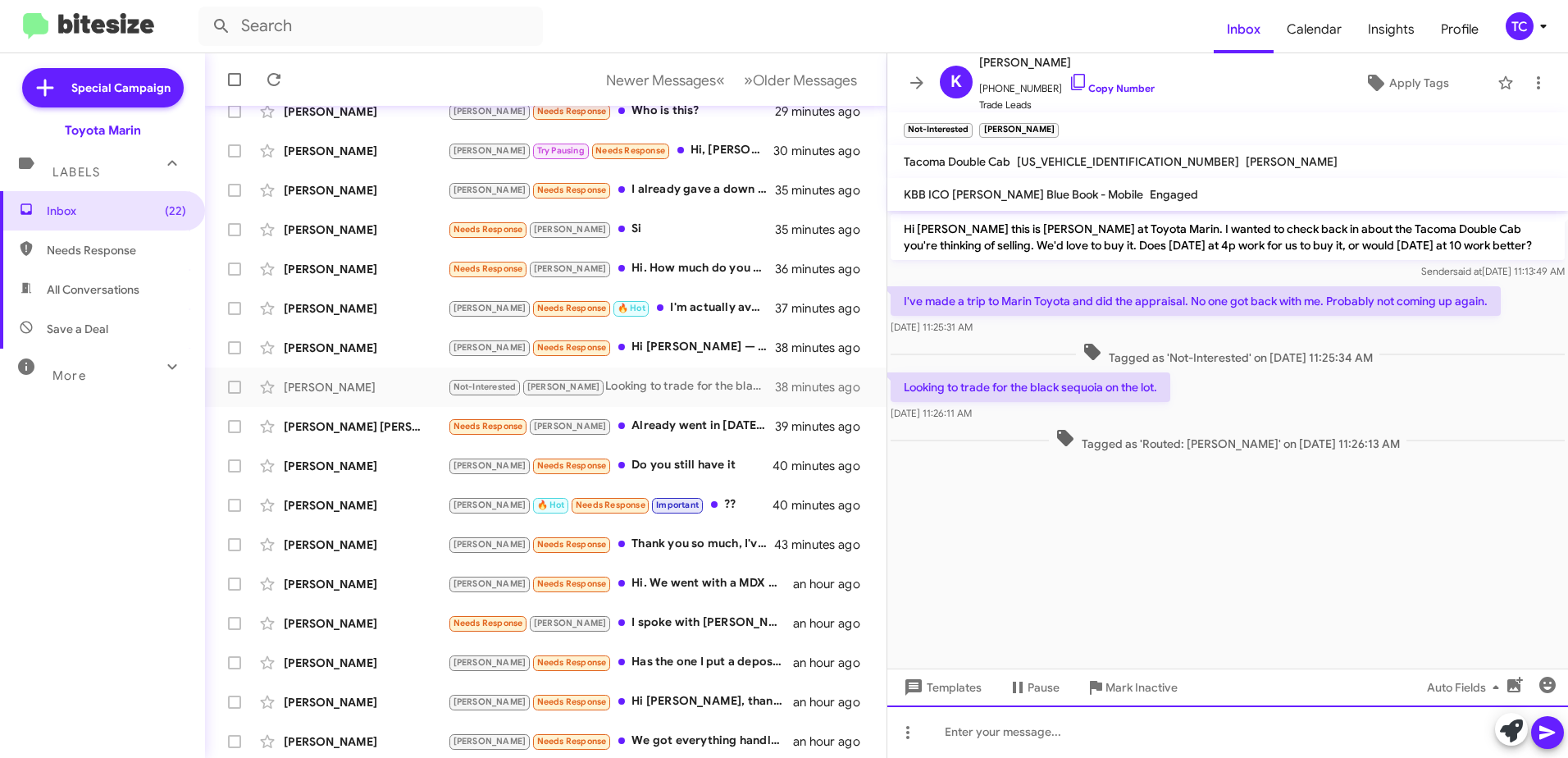
click at [1338, 735] on div at bounding box center [1227, 732] width 680 height 52
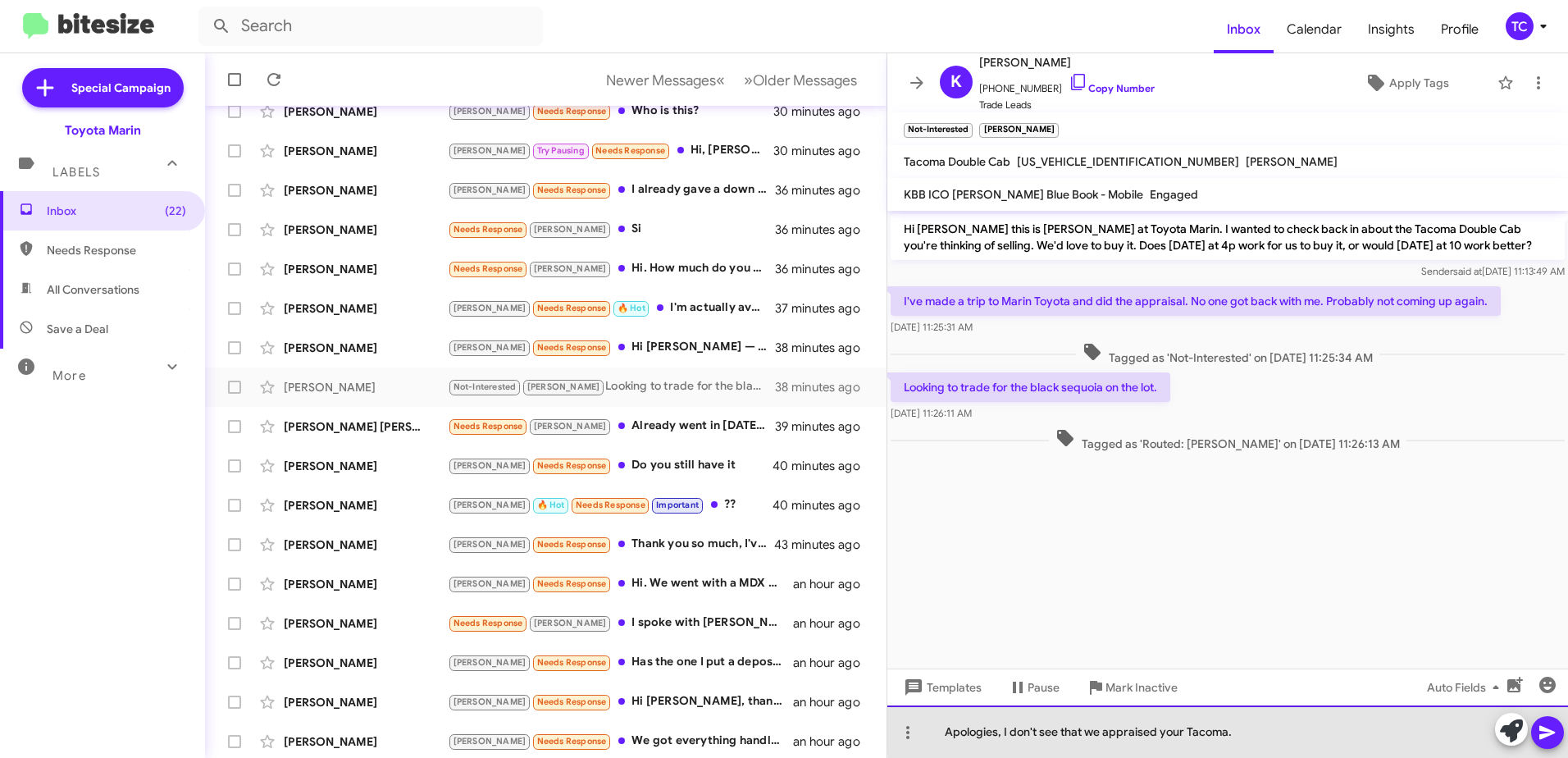
click at [1270, 728] on div "Apologies, I don't see that we appraised your Tacoma." at bounding box center [1227, 732] width 680 height 52
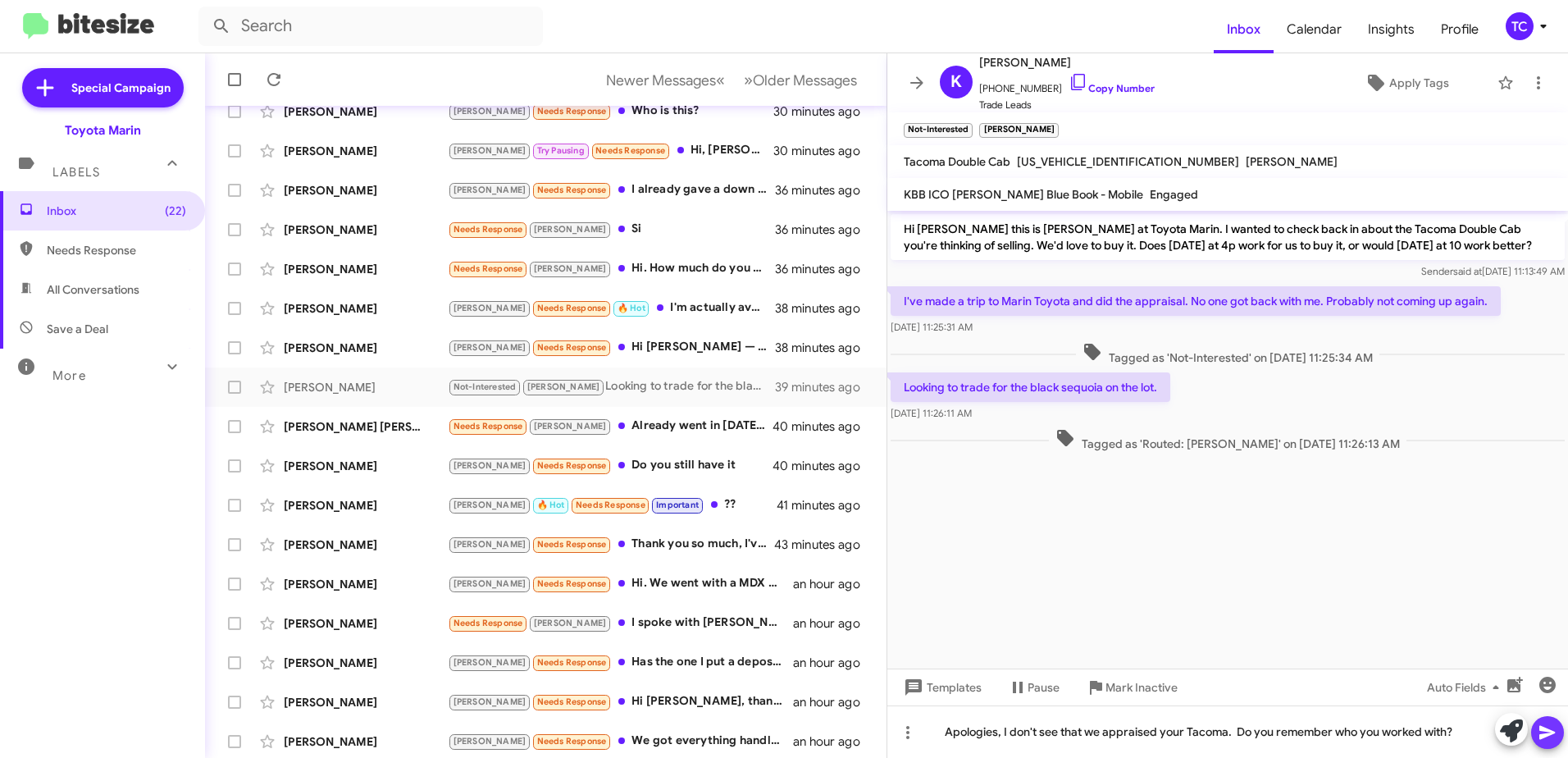
click at [1543, 738] on icon at bounding box center [1547, 733] width 16 height 14
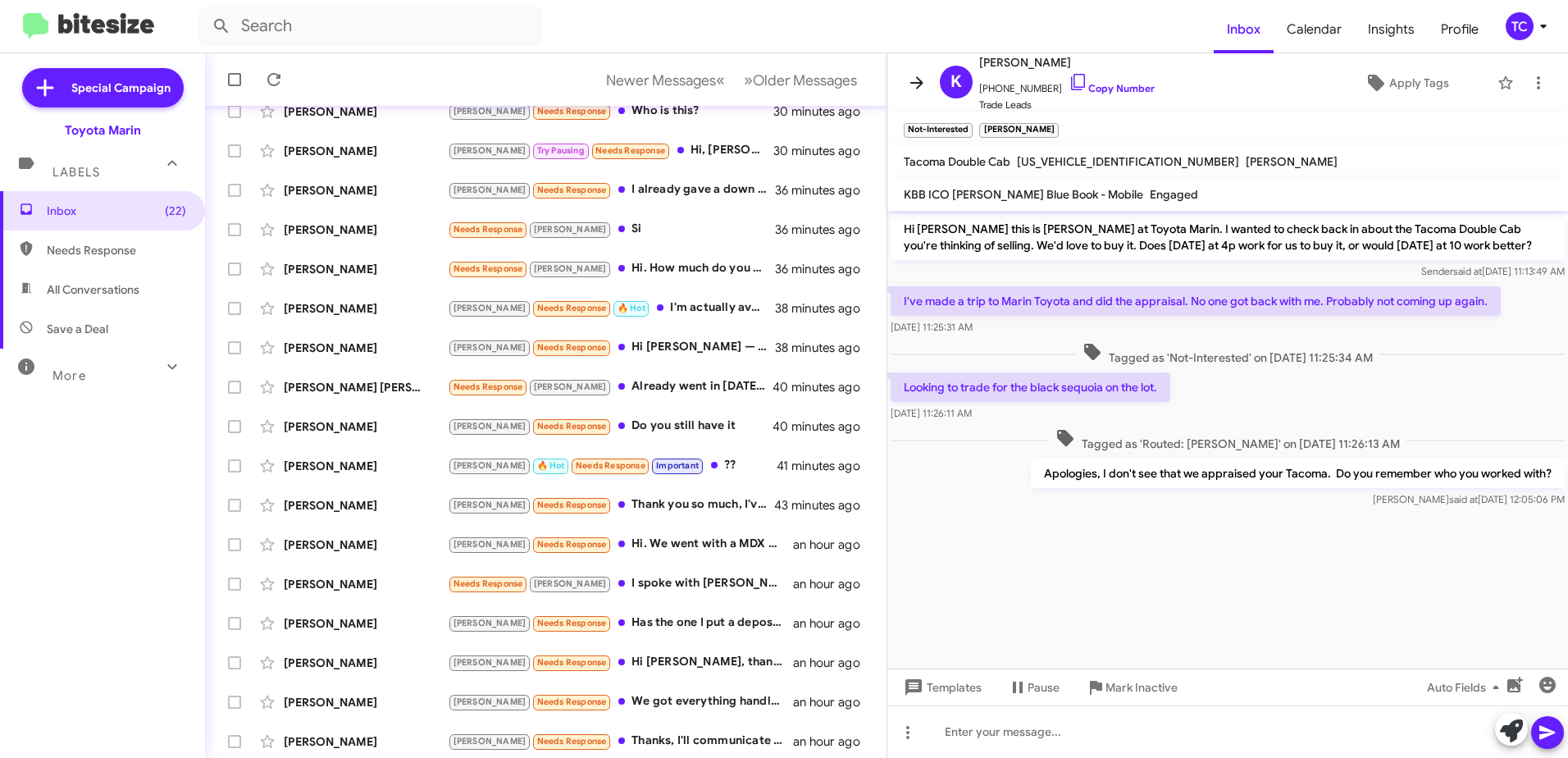
click at [911, 82] on icon at bounding box center [917, 82] width 14 height 13
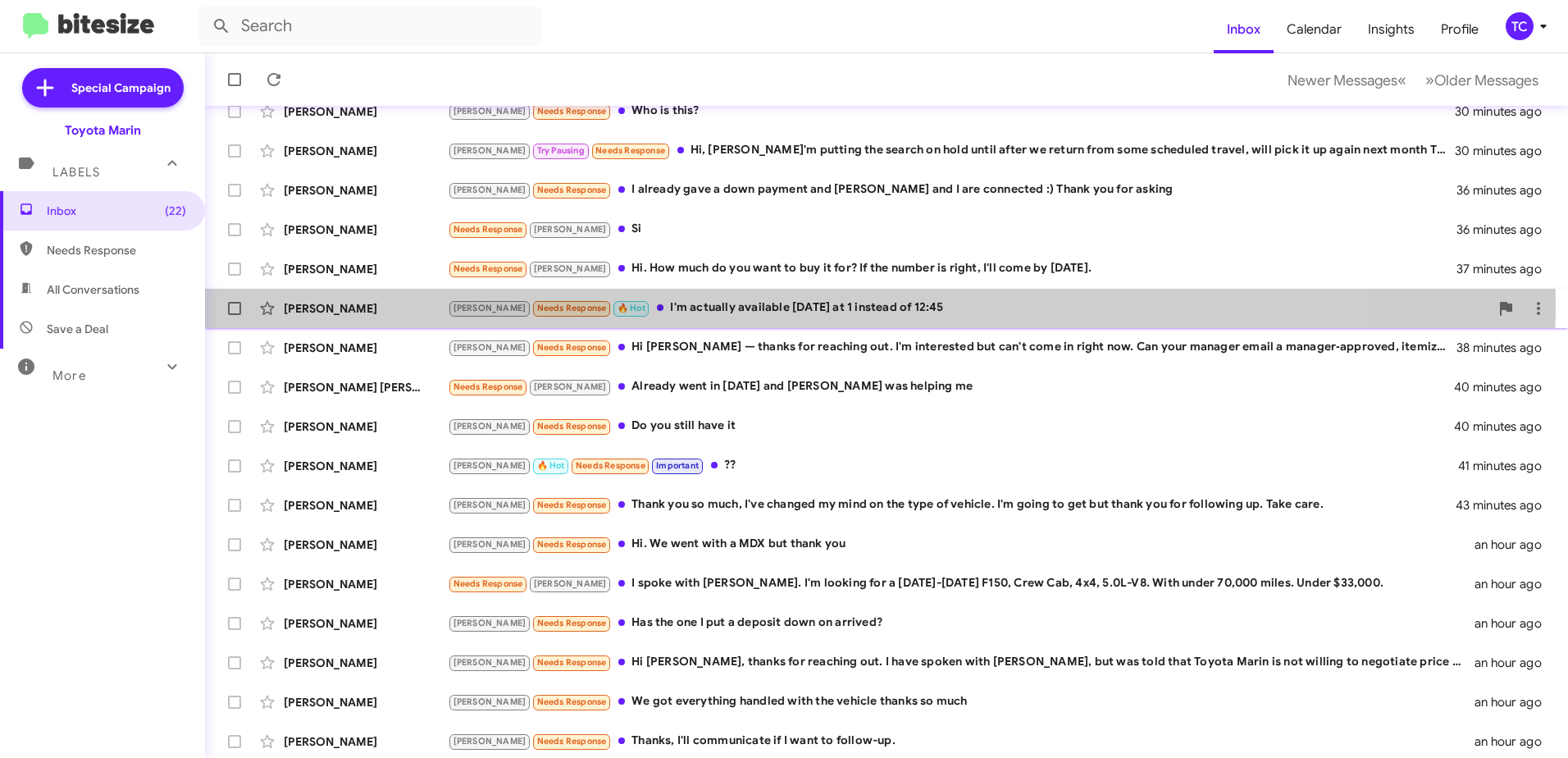
click at [733, 305] on div "[PERSON_NAME] Needs Response 🔥 Hot I'm actually available [DATE] at 1 instead o…" at bounding box center [968, 307] width 1042 height 18
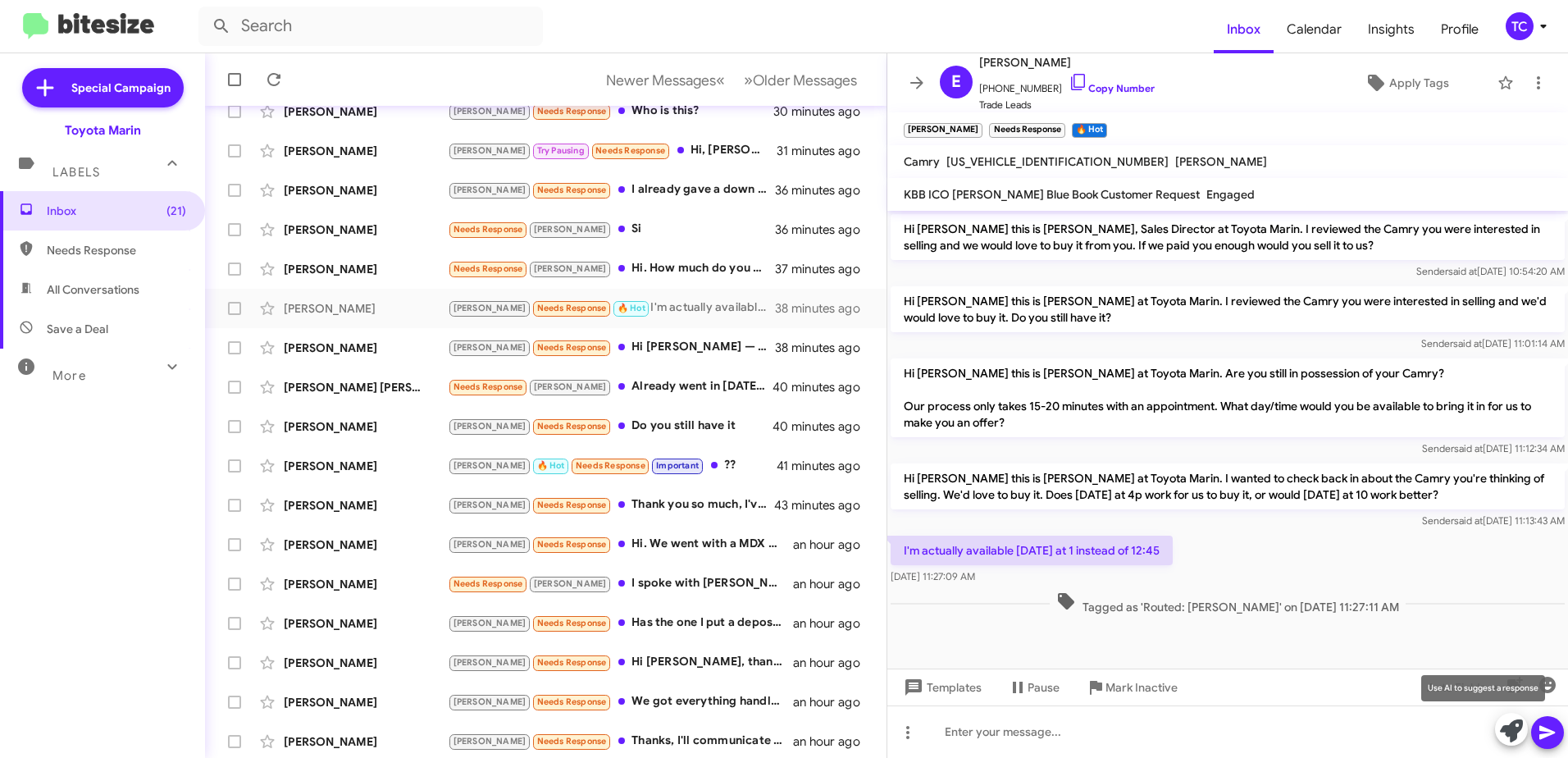
click at [1502, 724] on icon at bounding box center [1512, 731] width 23 height 23
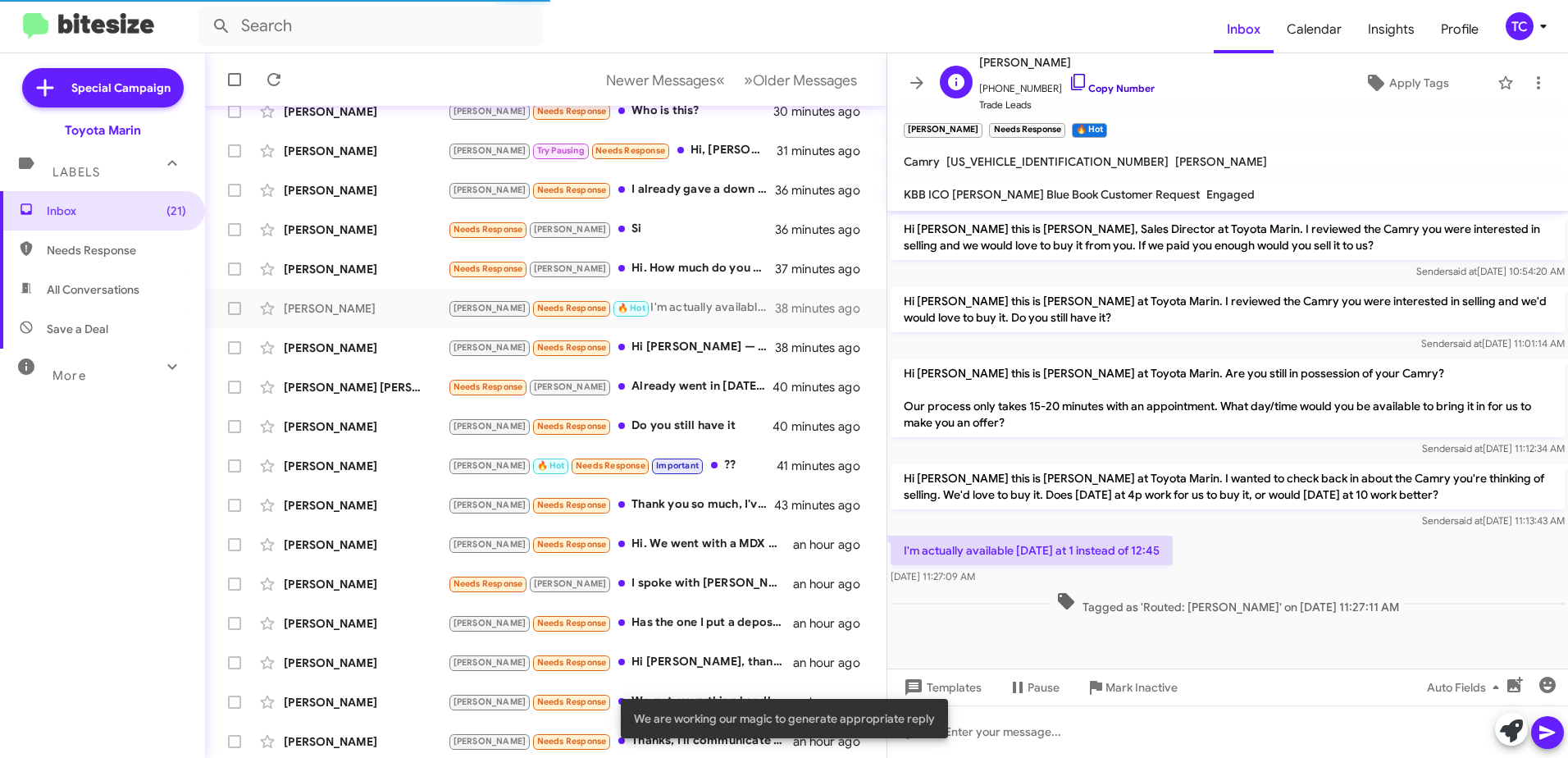
click at [1068, 76] on icon at bounding box center [1078, 81] width 19 height 19
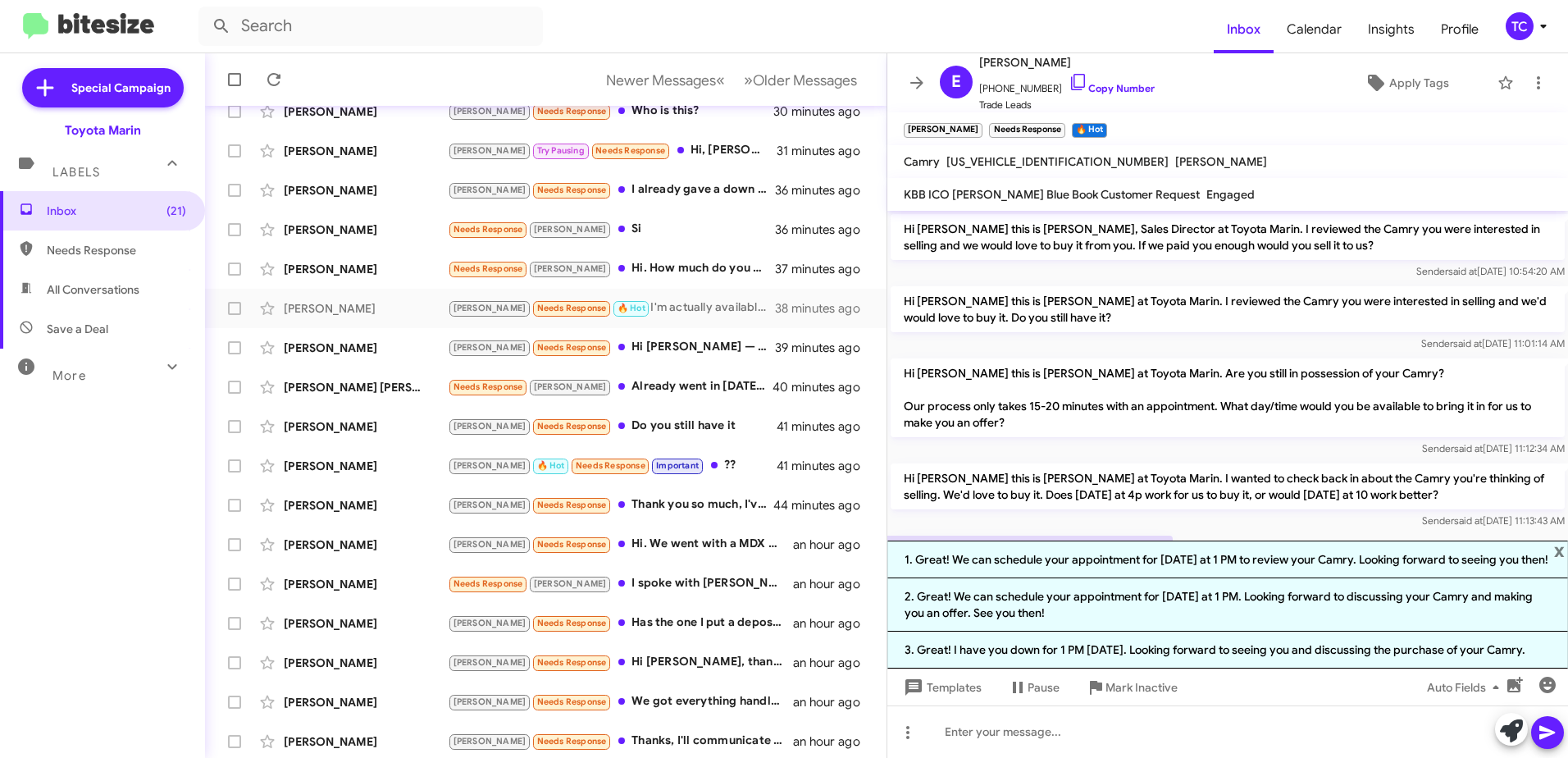
click at [1147, 566] on li "1. Great! We can schedule your appointment for [DATE] at 1 PM to review your Ca…" at bounding box center [1227, 559] width 680 height 38
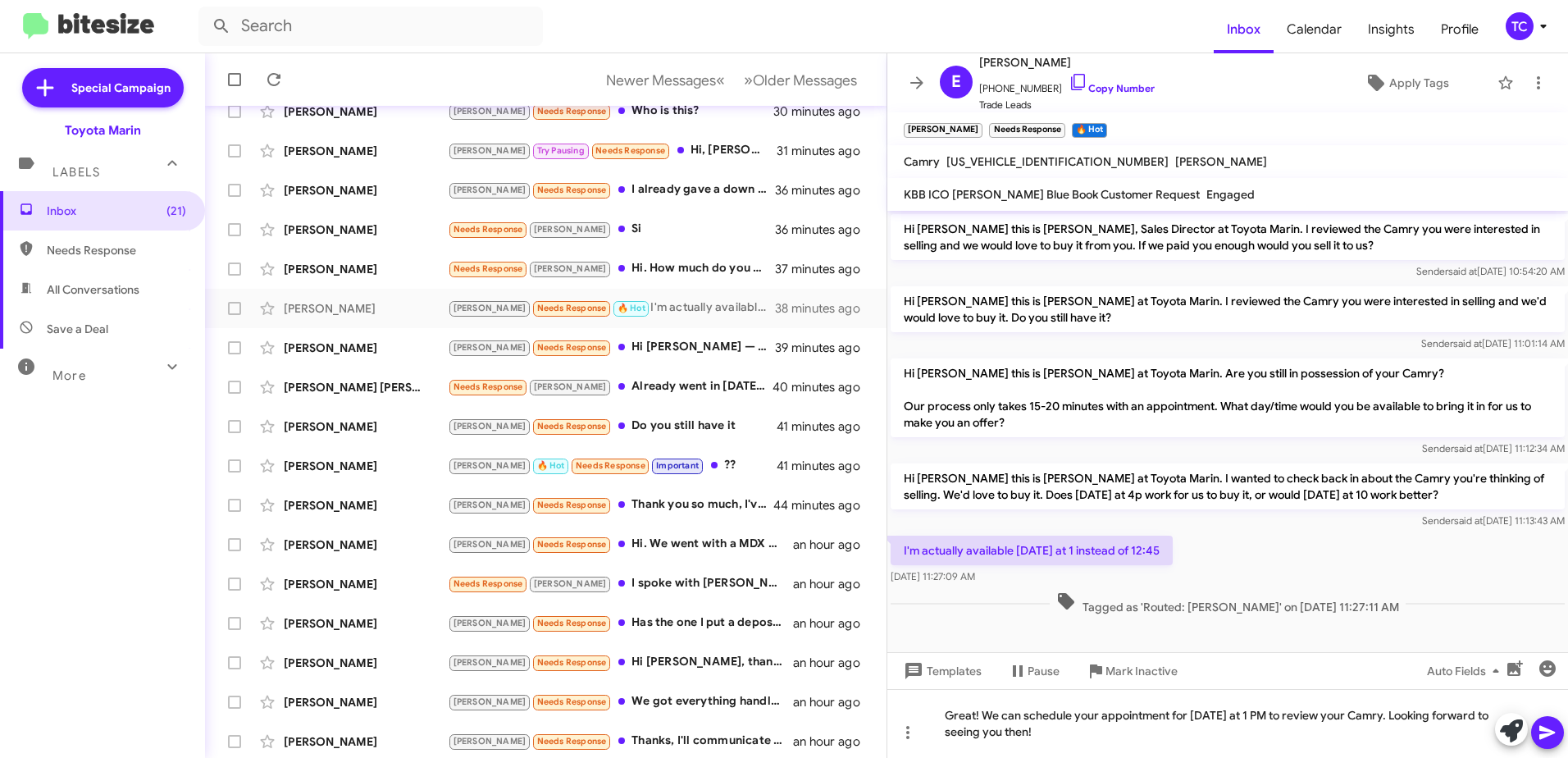
click at [1547, 733] on icon at bounding box center [1547, 733] width 16 height 14
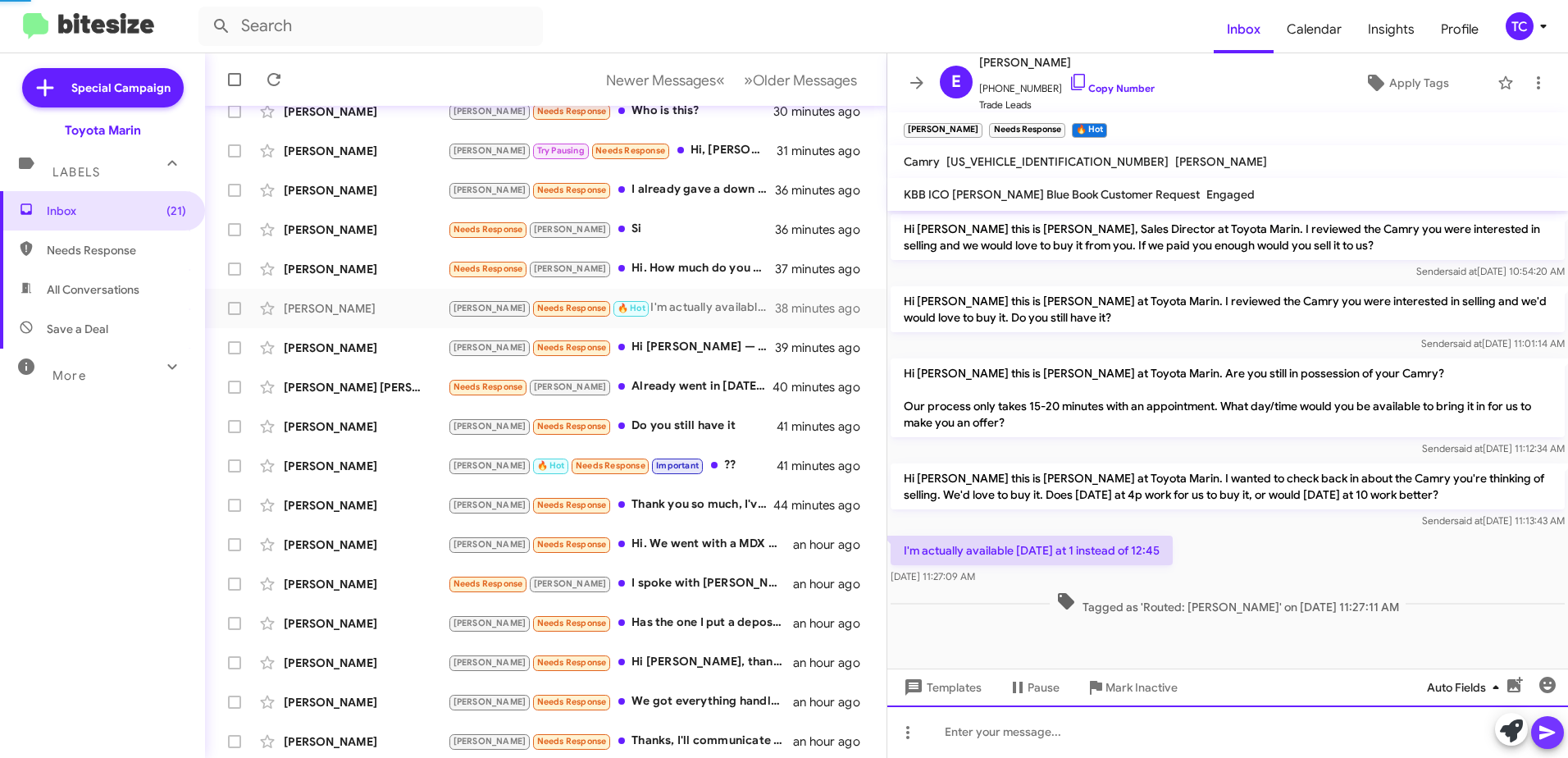
scroll to position [35, 0]
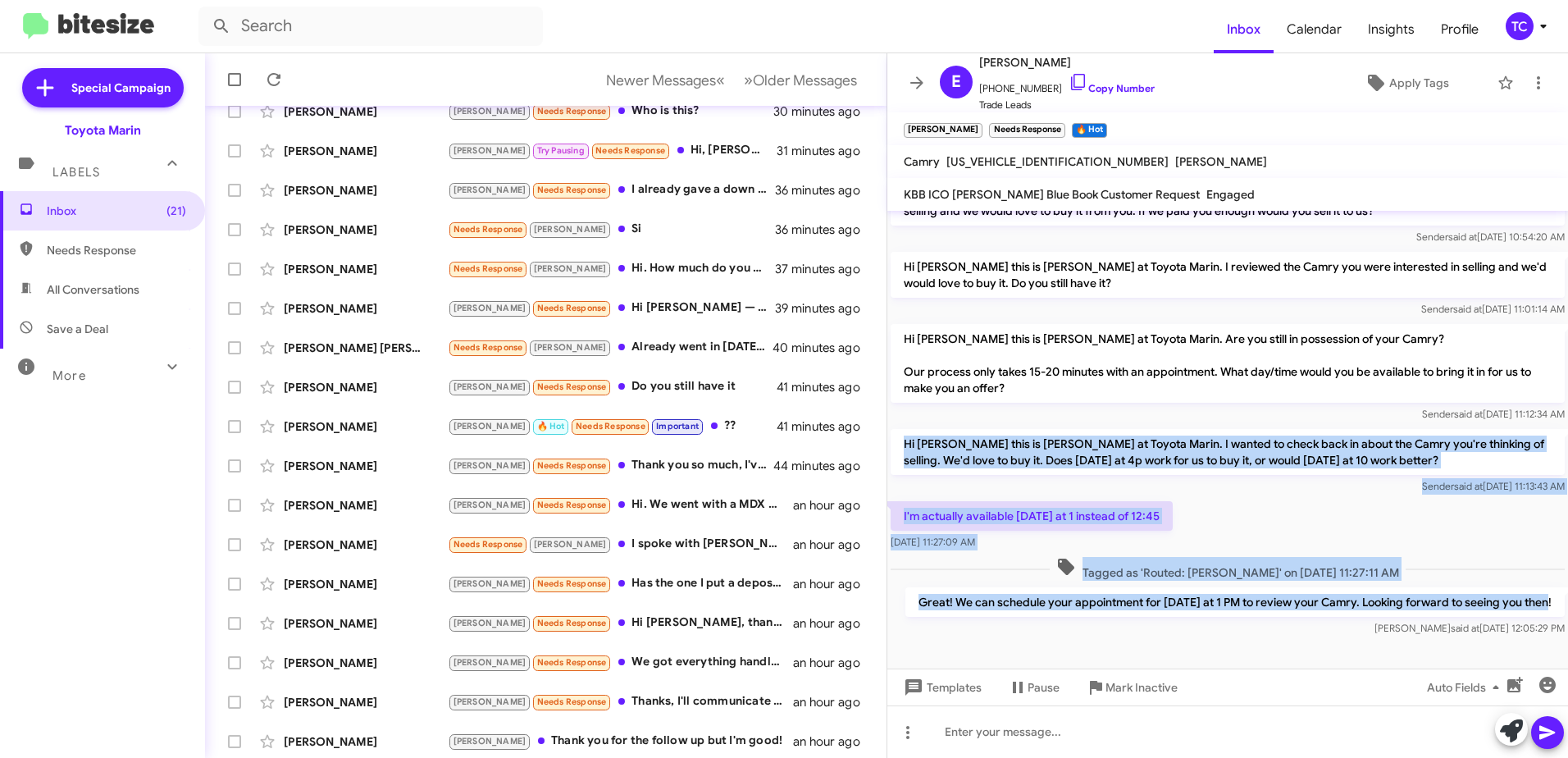
drag, startPoint x: 1540, startPoint y: 603, endPoint x: 902, endPoint y: 445, distance: 657.3
click at [902, 445] on div "Hi [PERSON_NAME] this is [PERSON_NAME], Sales Director at Toyota Marin. I revie…" at bounding box center [1227, 408] width 680 height 463
click at [916, 80] on icon at bounding box center [917, 82] width 19 height 19
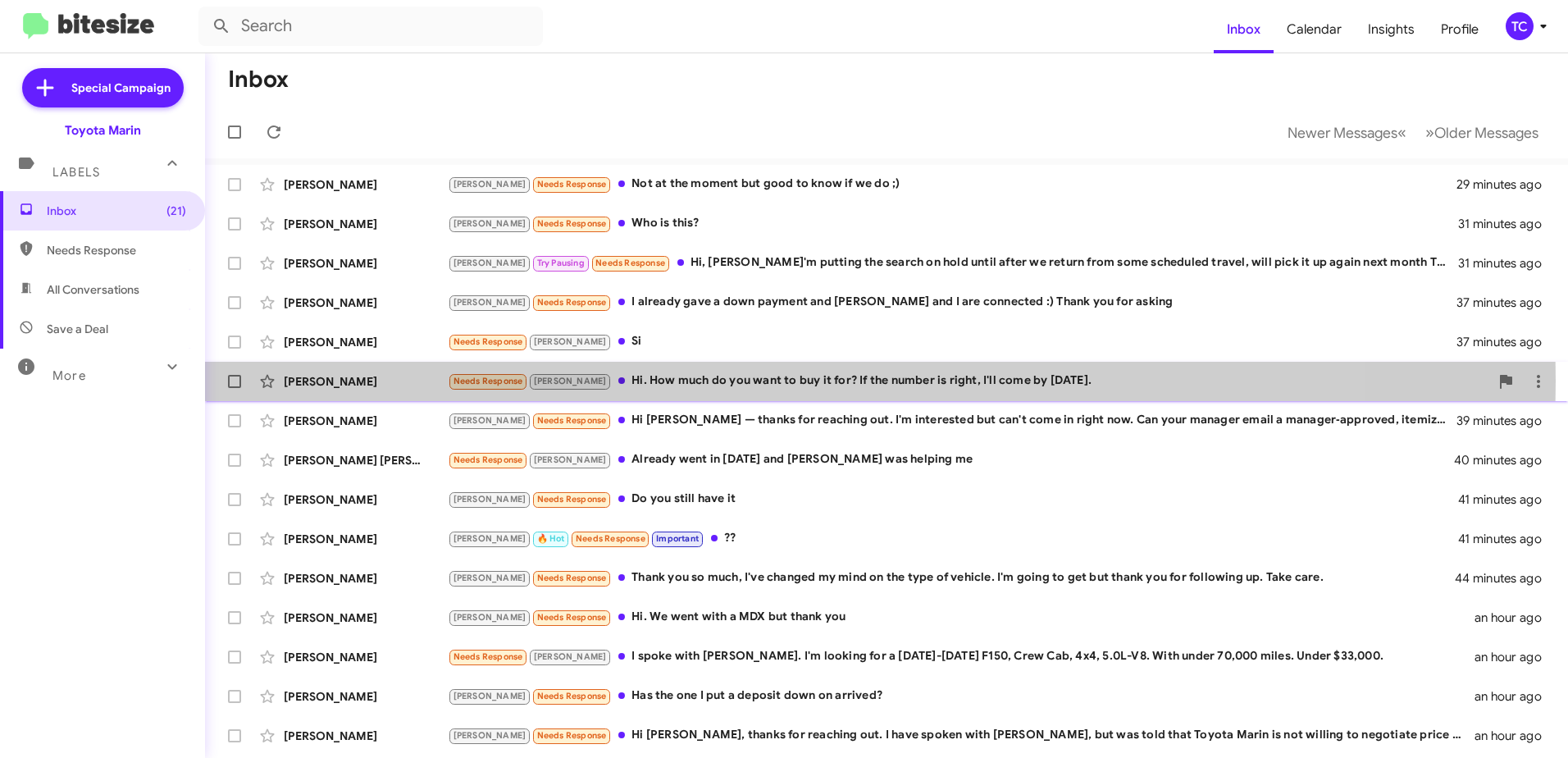
click at [626, 381] on div "Needs Response [PERSON_NAME]. How much do you want to buy it for? If the number…" at bounding box center [968, 380] width 1042 height 18
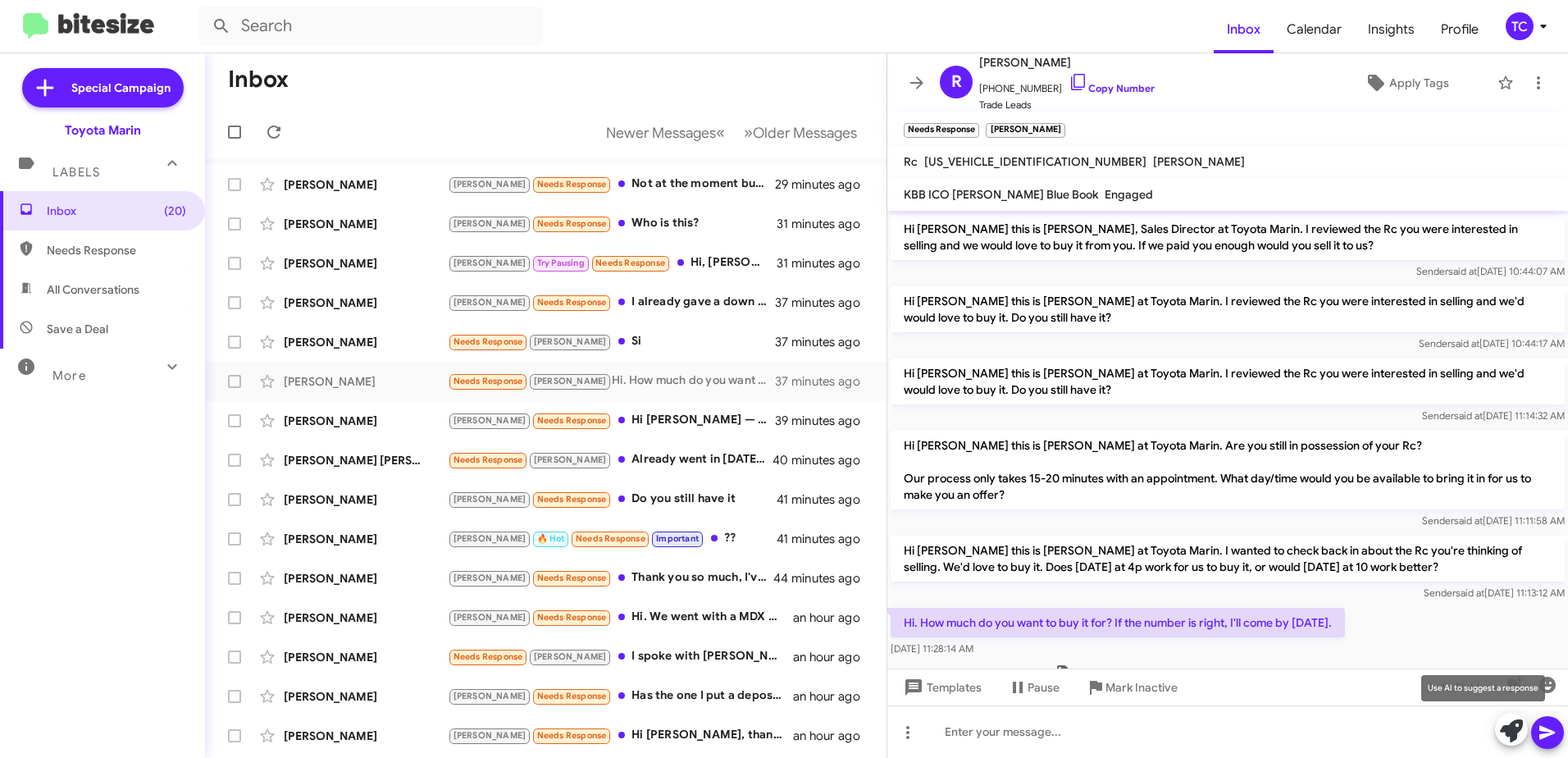
click at [1507, 726] on icon at bounding box center [1512, 731] width 23 height 23
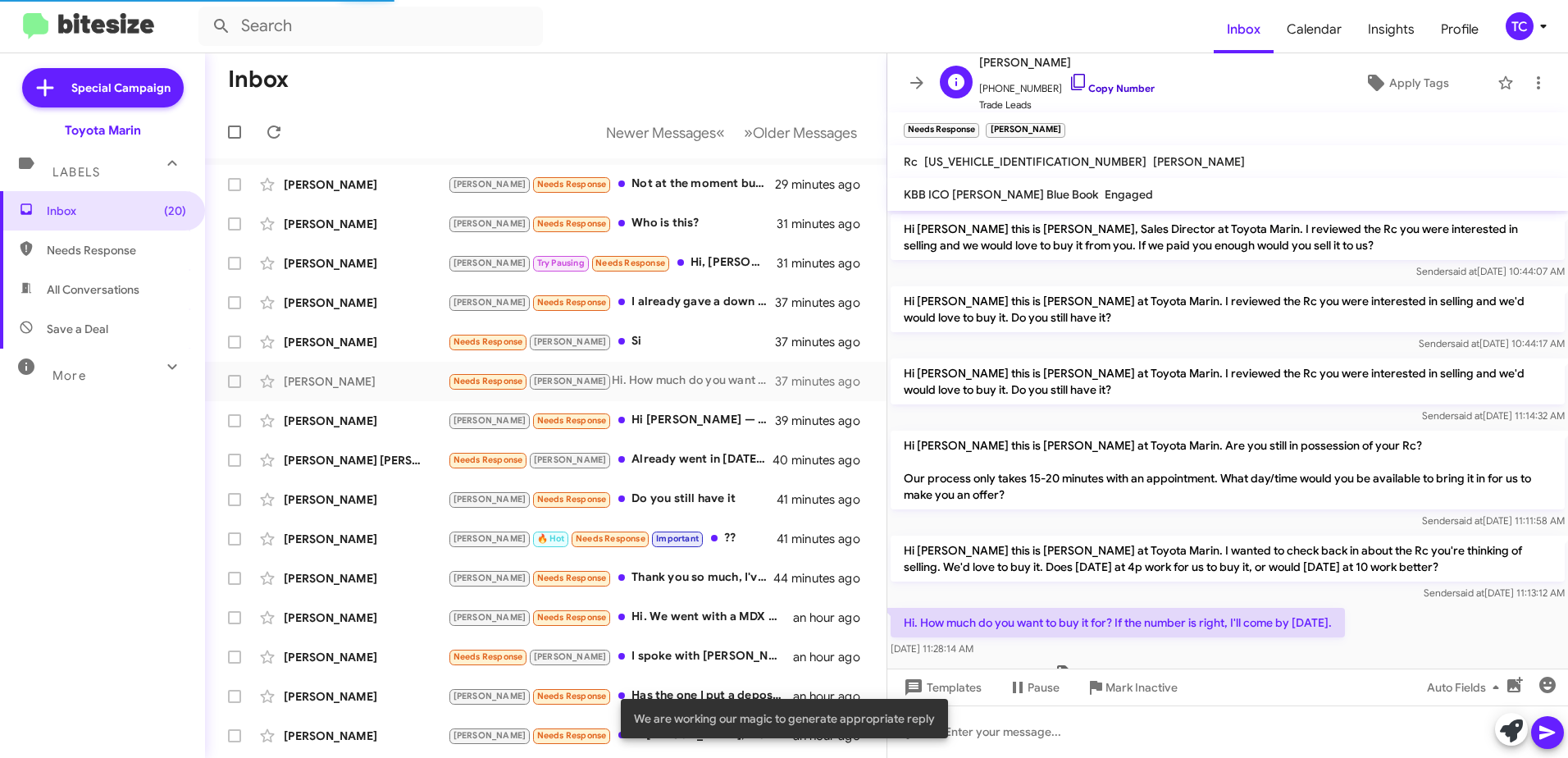
click at [1071, 87] on icon at bounding box center [1078, 81] width 14 height 16
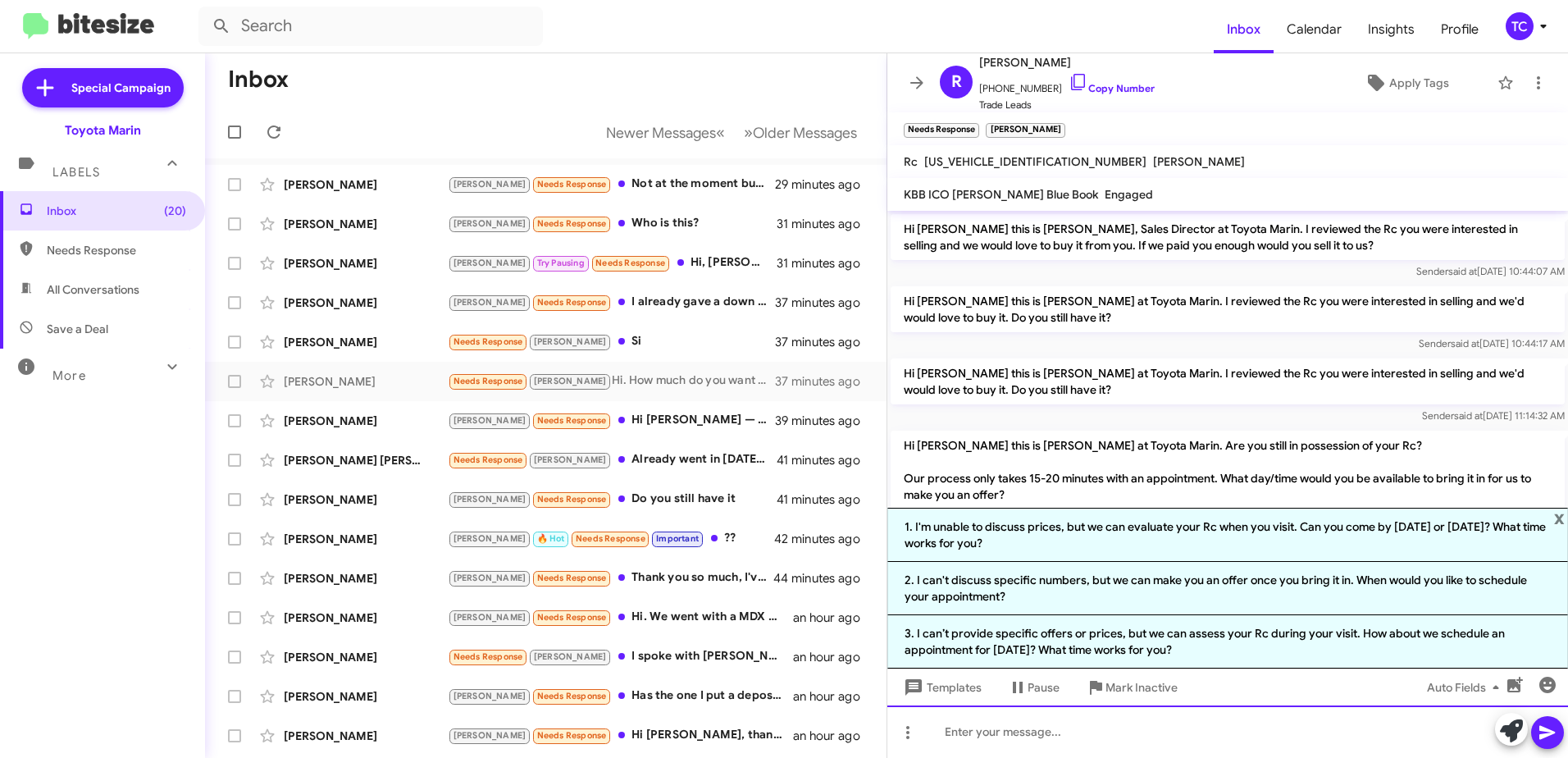
click at [1092, 735] on div at bounding box center [1227, 732] width 680 height 52
click at [1144, 727] on div at bounding box center [1227, 732] width 680 height 52
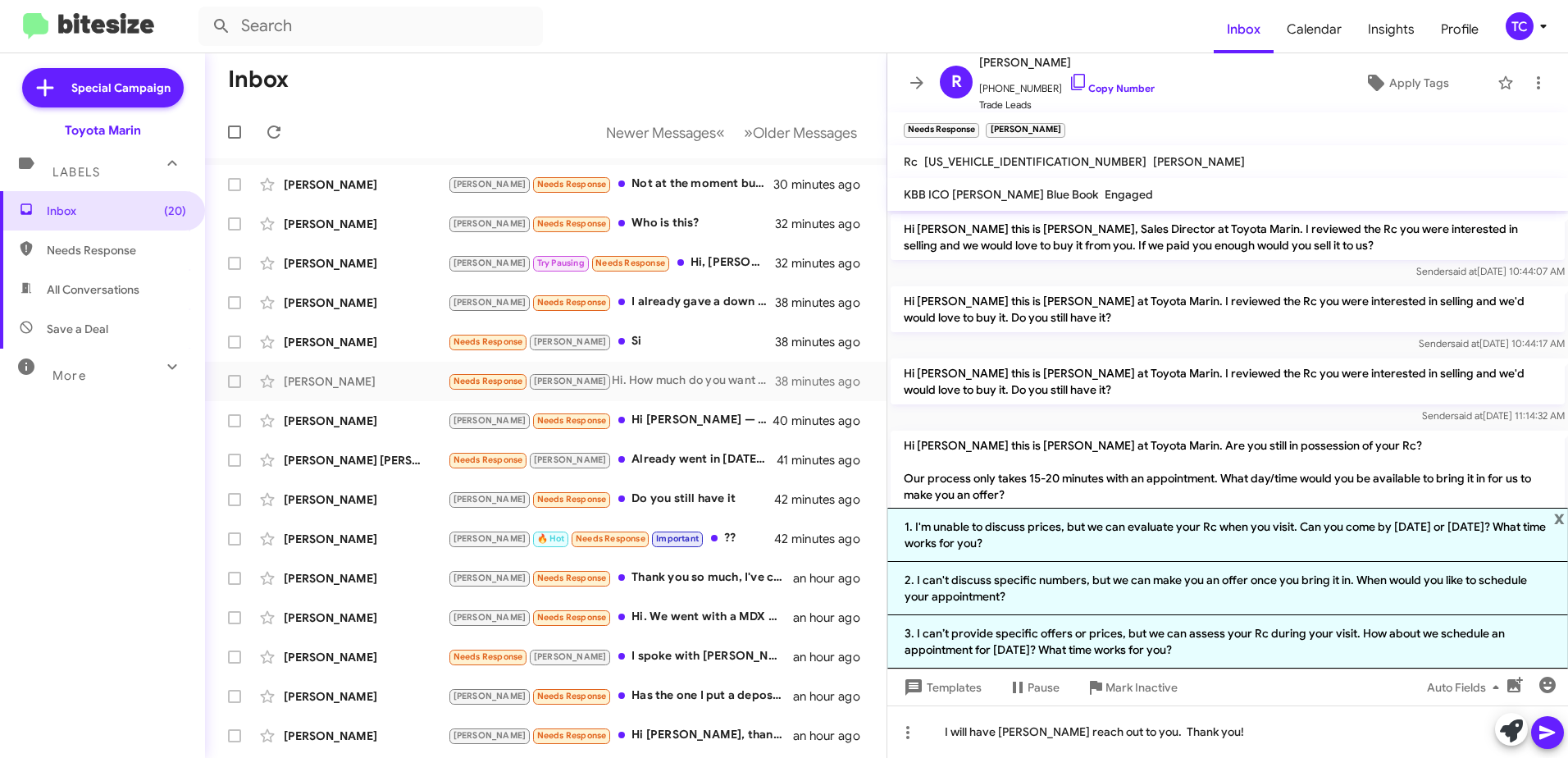
click at [1559, 723] on button at bounding box center [1548, 733] width 33 height 33
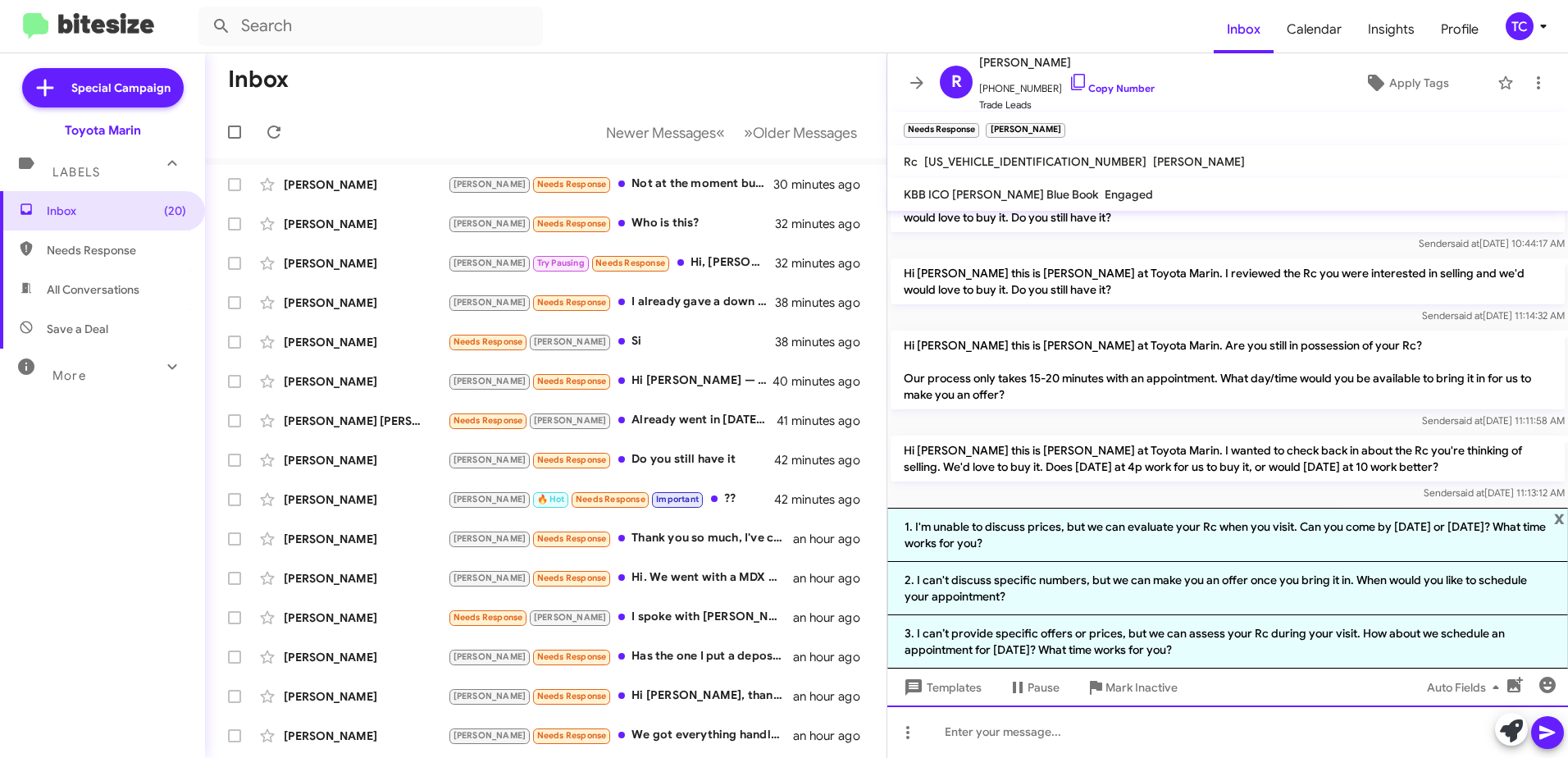
scroll to position [271, 0]
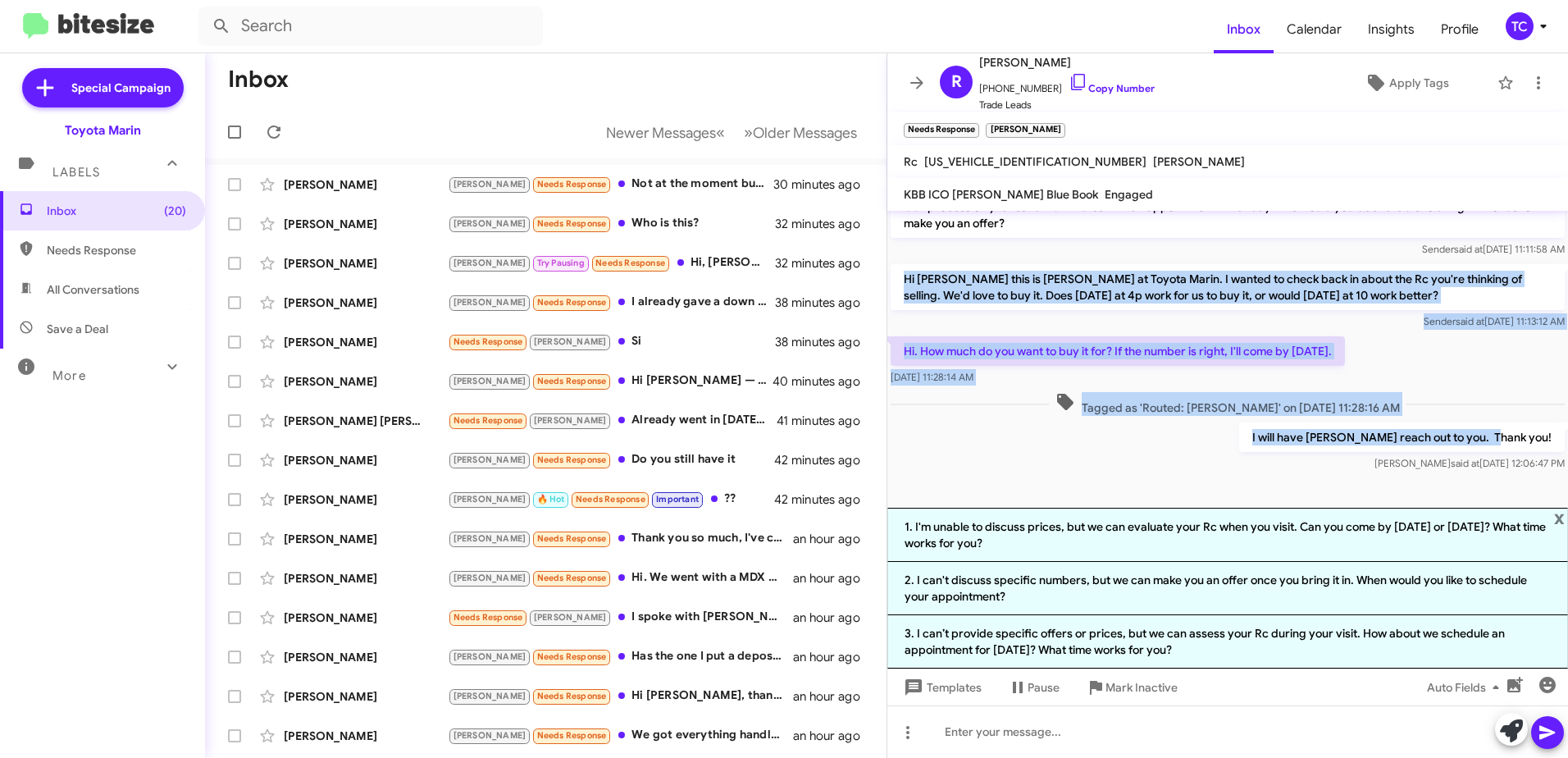
drag, startPoint x: 1546, startPoint y: 436, endPoint x: 904, endPoint y: 278, distance: 661.2
click at [904, 278] on div "Hi [PERSON_NAME] this is [PERSON_NAME], Sales Director at Toyota Marin. I revie…" at bounding box center [1227, 206] width 680 height 536
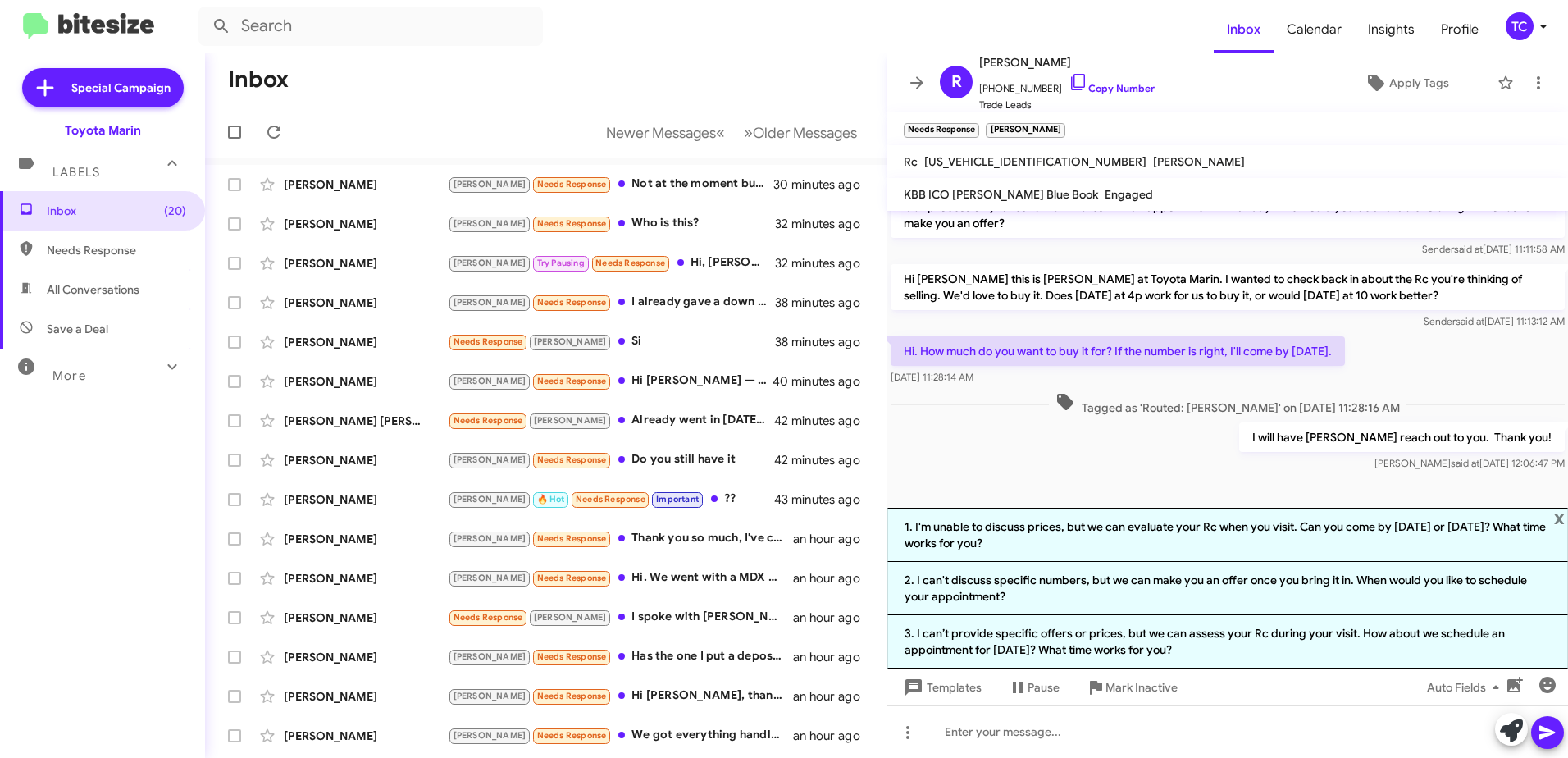
click at [101, 459] on div "Inbox (20) Needs Response All Conversations Save a Deal More Important 🔥 Hot Ap…" at bounding box center [103, 418] width 205 height 455
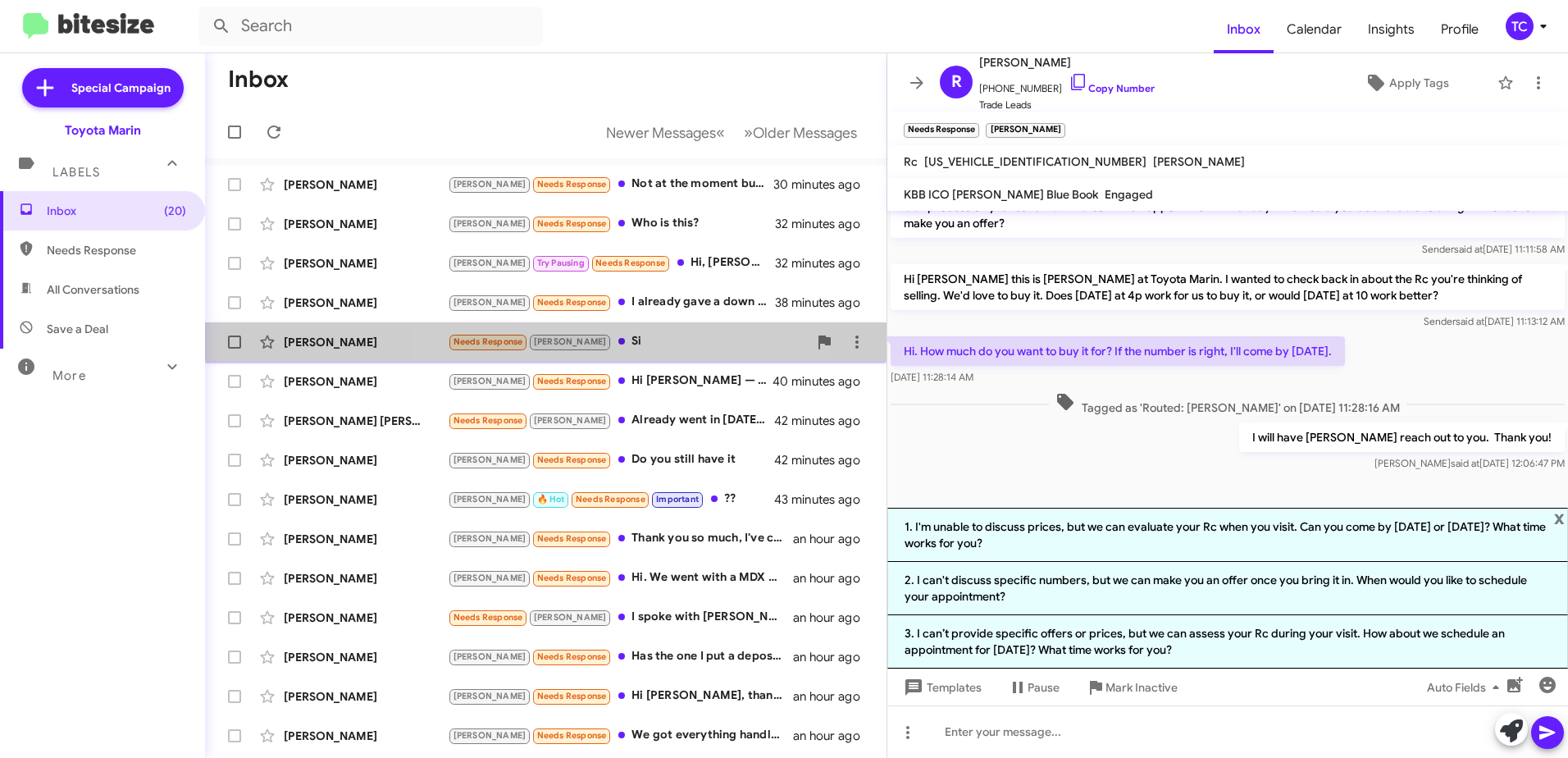
click at [603, 338] on div "Needs Response [PERSON_NAME]" at bounding box center [627, 341] width 360 height 18
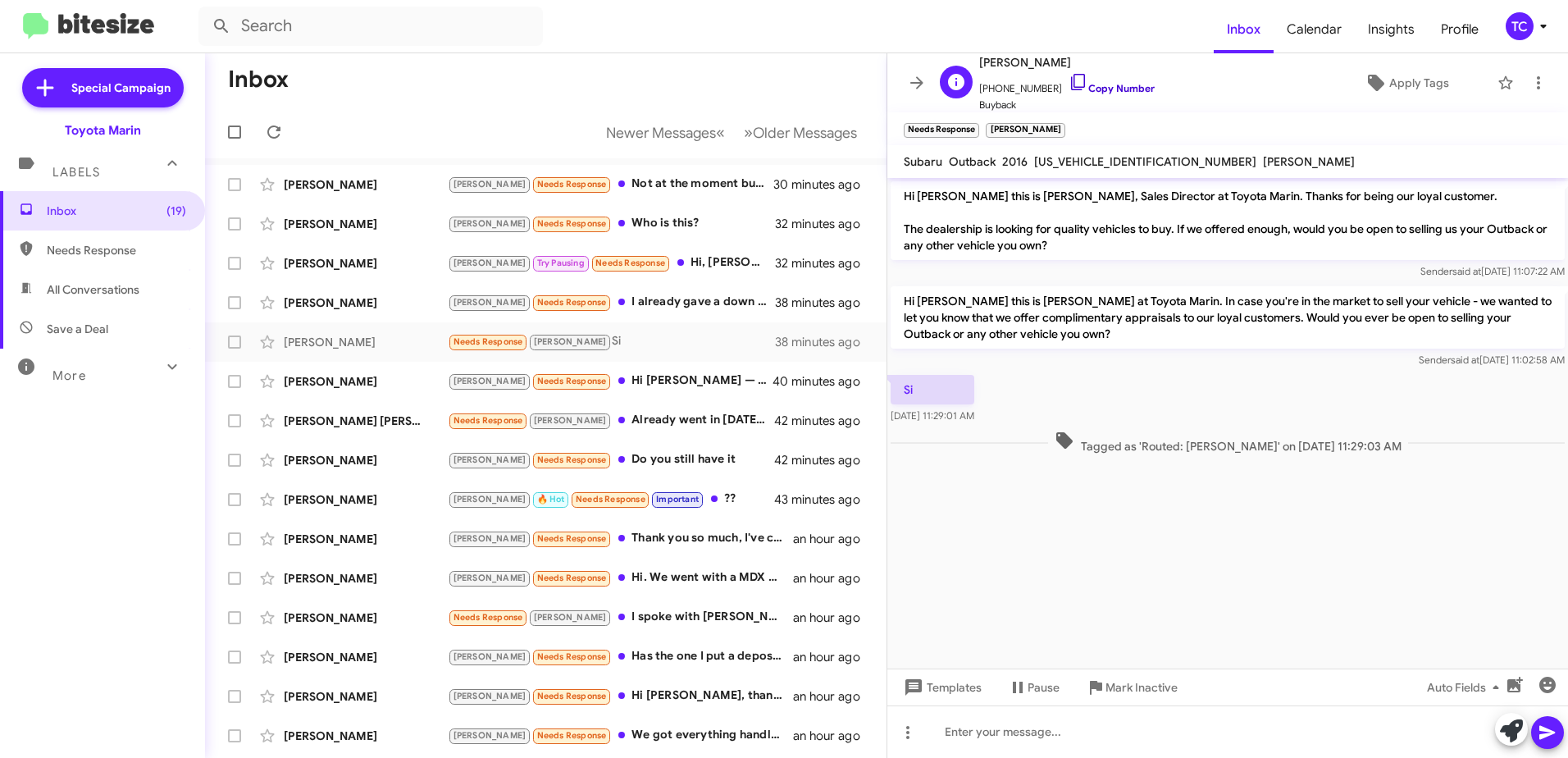
click at [1068, 82] on icon at bounding box center [1078, 81] width 19 height 19
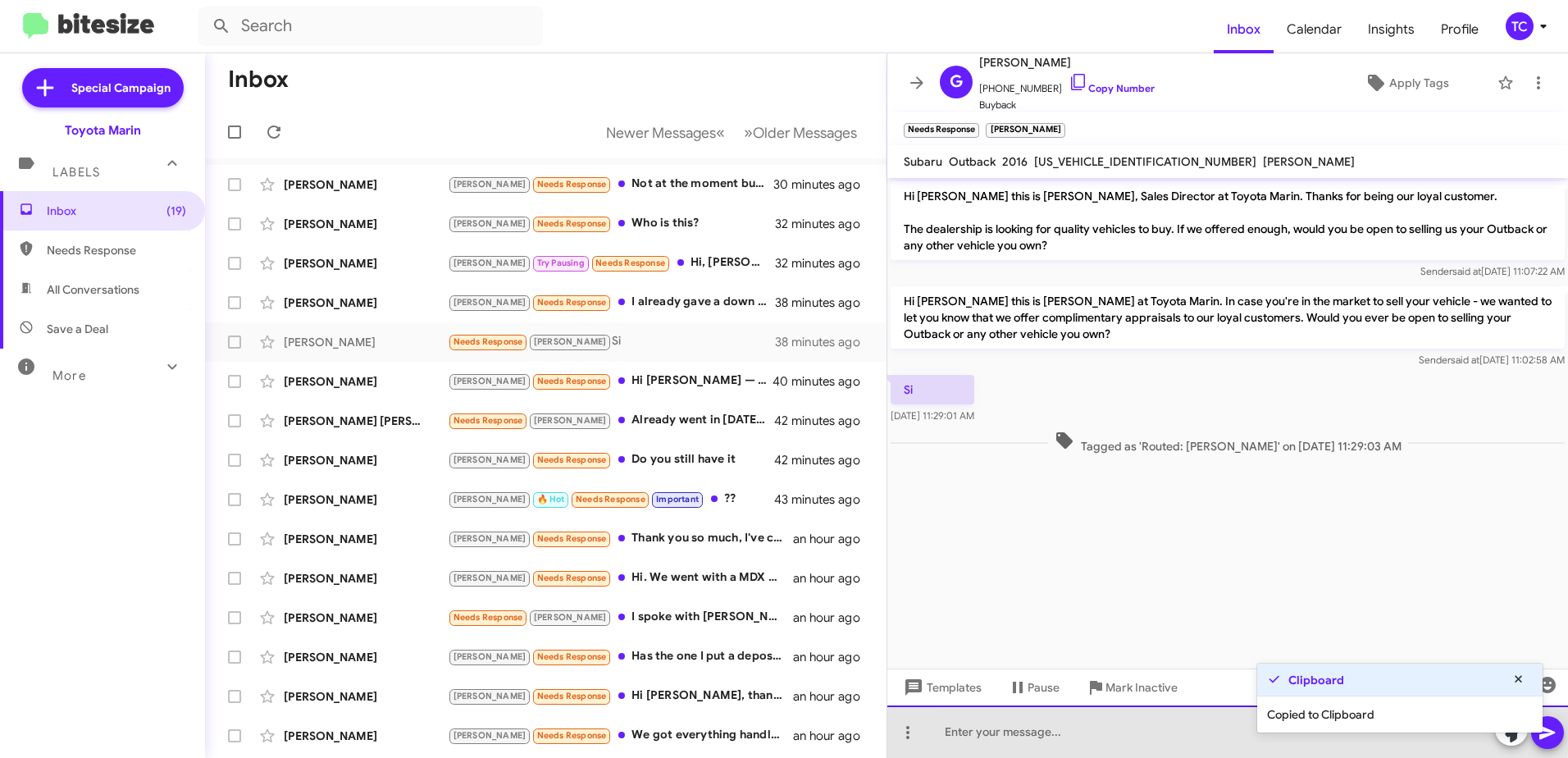
click at [1148, 728] on div at bounding box center [1227, 732] width 680 height 52
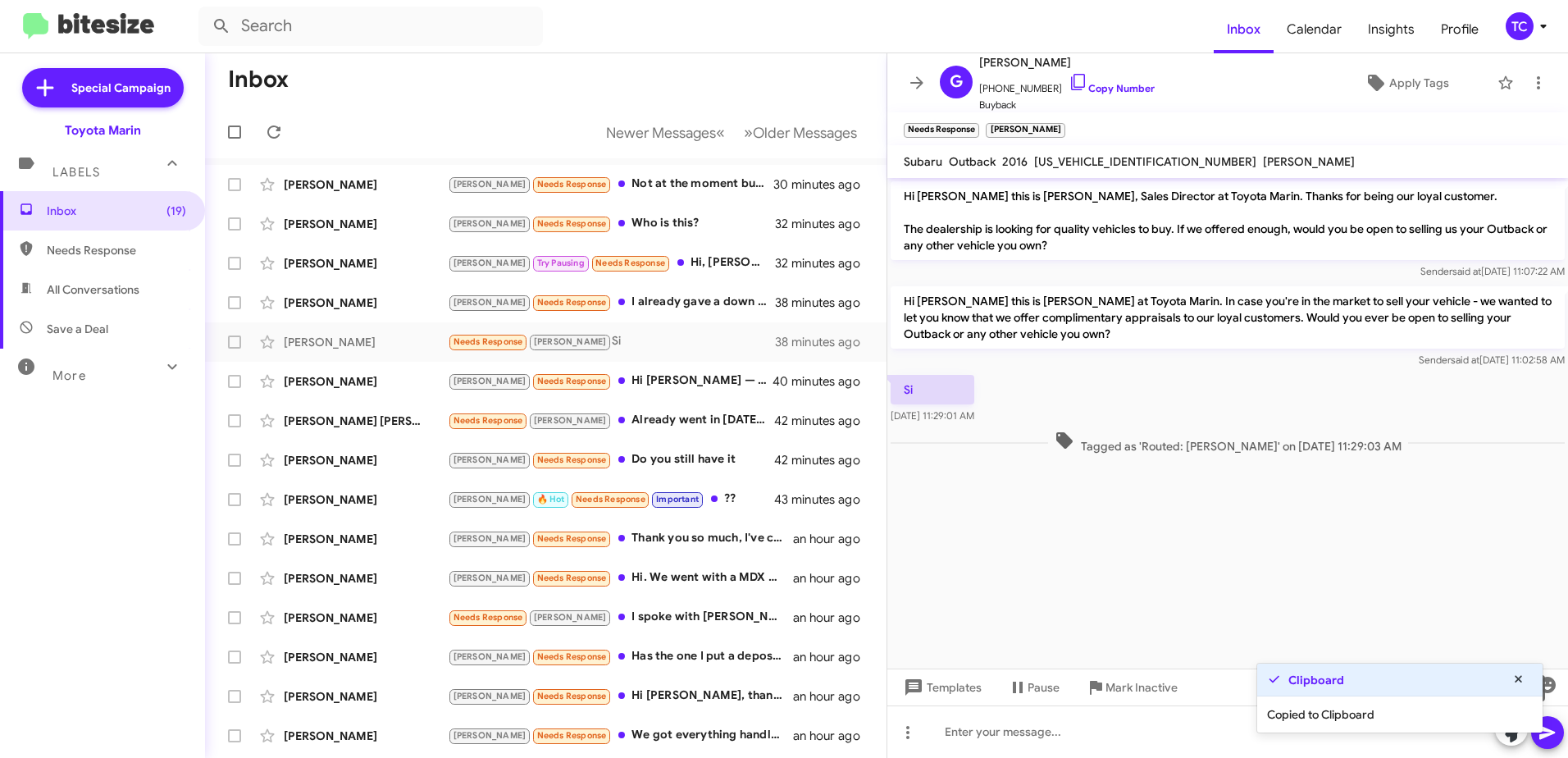
click at [1505, 738] on icon at bounding box center [1512, 731] width 23 height 23
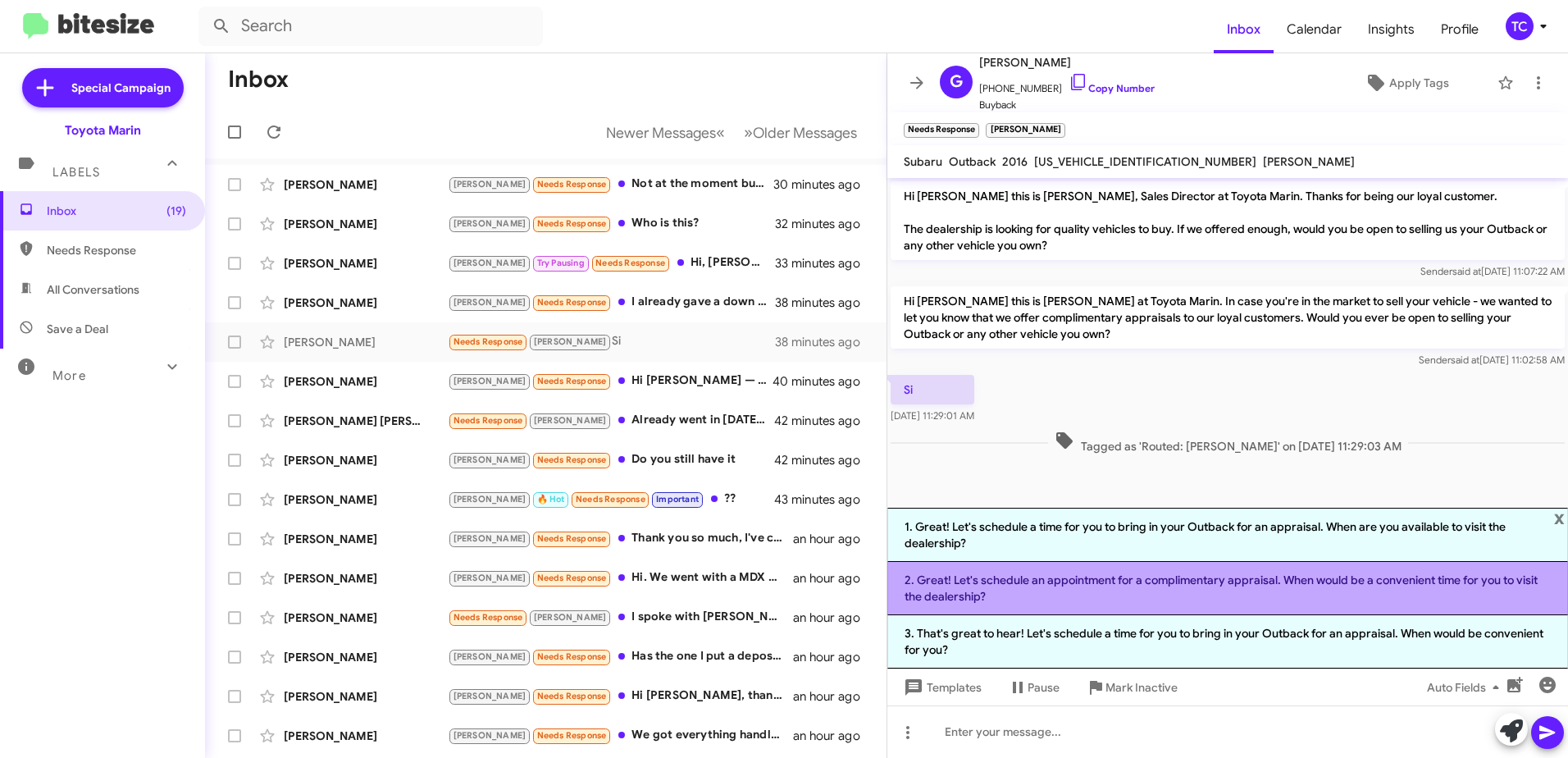
click at [1186, 579] on li "2. Great! Let's schedule an appointment for a complimentary appraisal. When wou…" at bounding box center [1227, 588] width 680 height 53
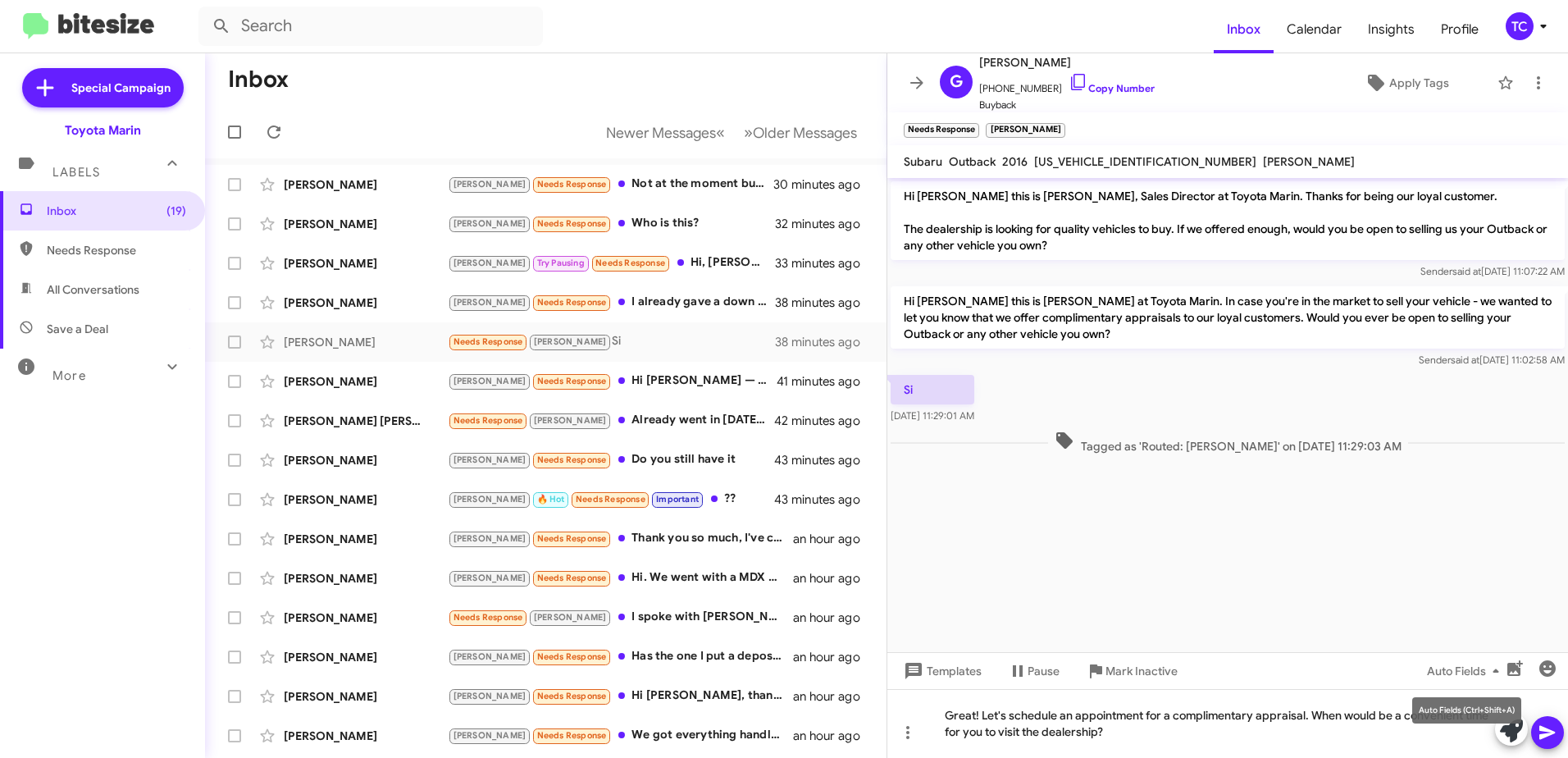
click at [1505, 731] on mat-tooltip-component "Auto Fields (Ctrl+Shift+A)" at bounding box center [1466, 710] width 132 height 49
click at [1134, 733] on mat-tooltip-component "Mark Inactive" at bounding box center [1130, 710] width 87 height 49
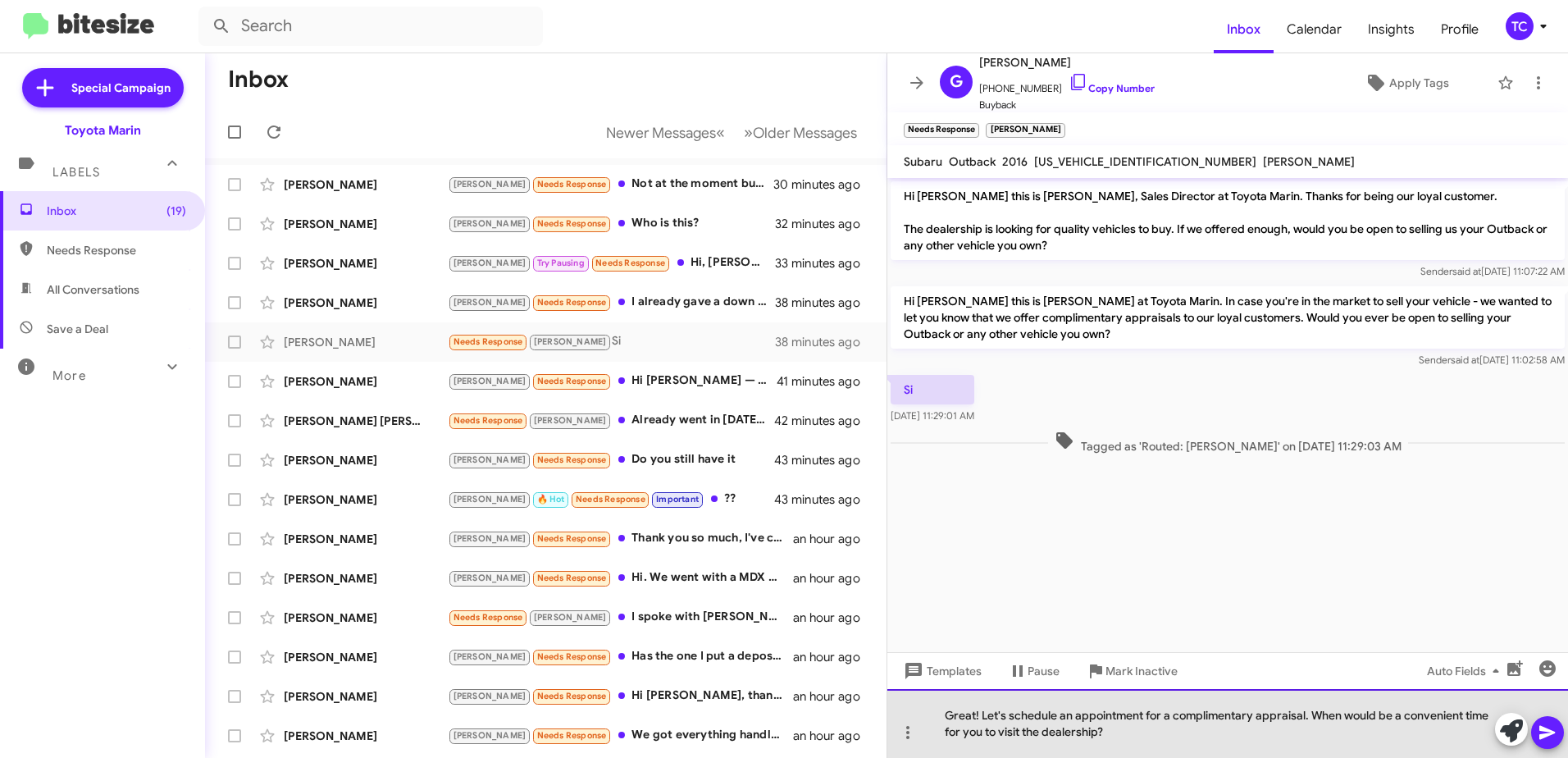
drag, startPoint x: 1134, startPoint y: 733, endPoint x: 1119, endPoint y: 727, distance: 16.2
click at [1119, 727] on div "Great! Let's schedule an appointment for a complimentary appraisal. When would …" at bounding box center [1227, 723] width 680 height 69
click at [1118, 727] on div "Great! Let's schedule an appointment for a complimentary appraisal. When would …" at bounding box center [1227, 723] width 680 height 69
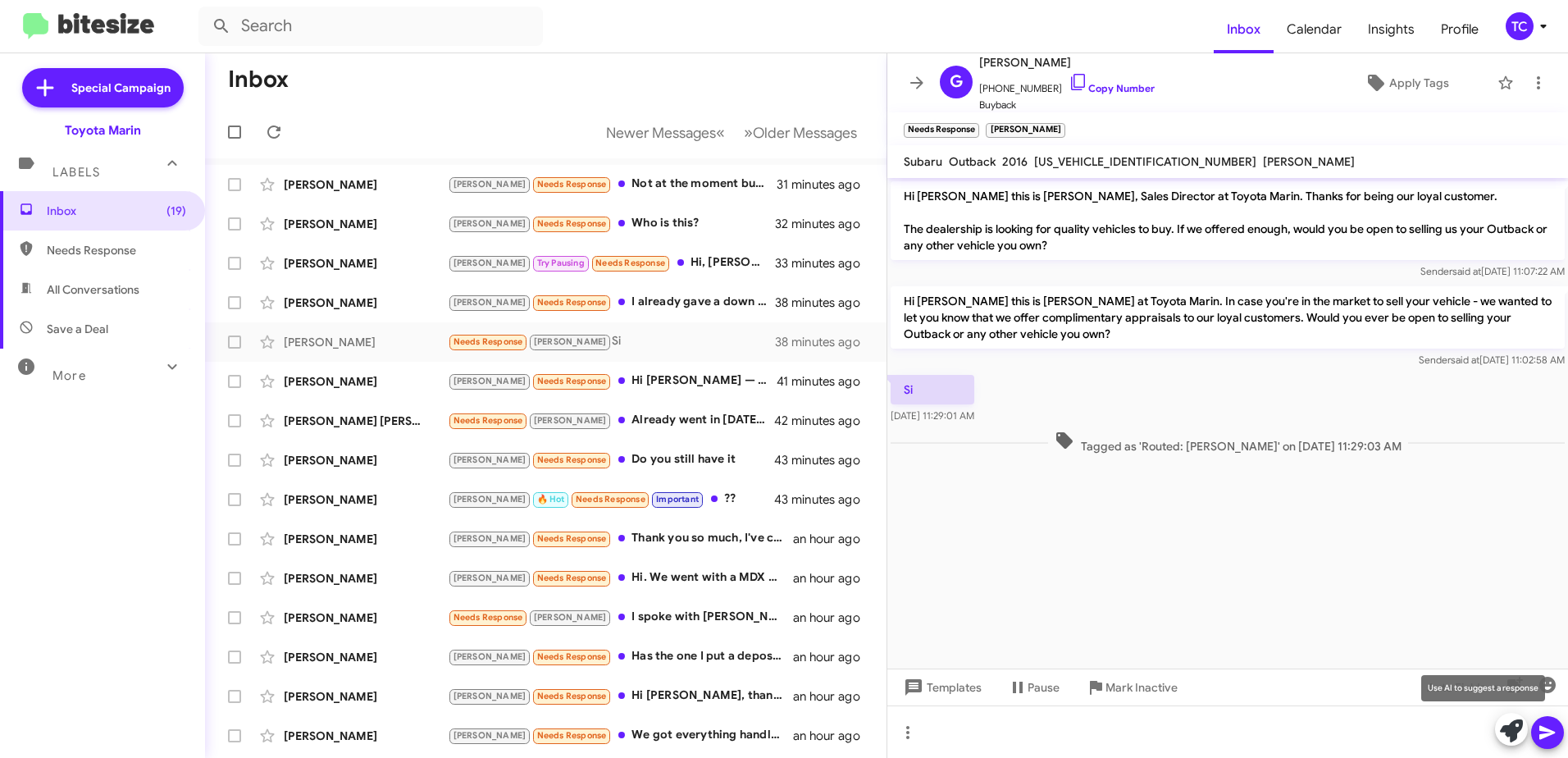
click at [1505, 725] on icon at bounding box center [1512, 731] width 23 height 23
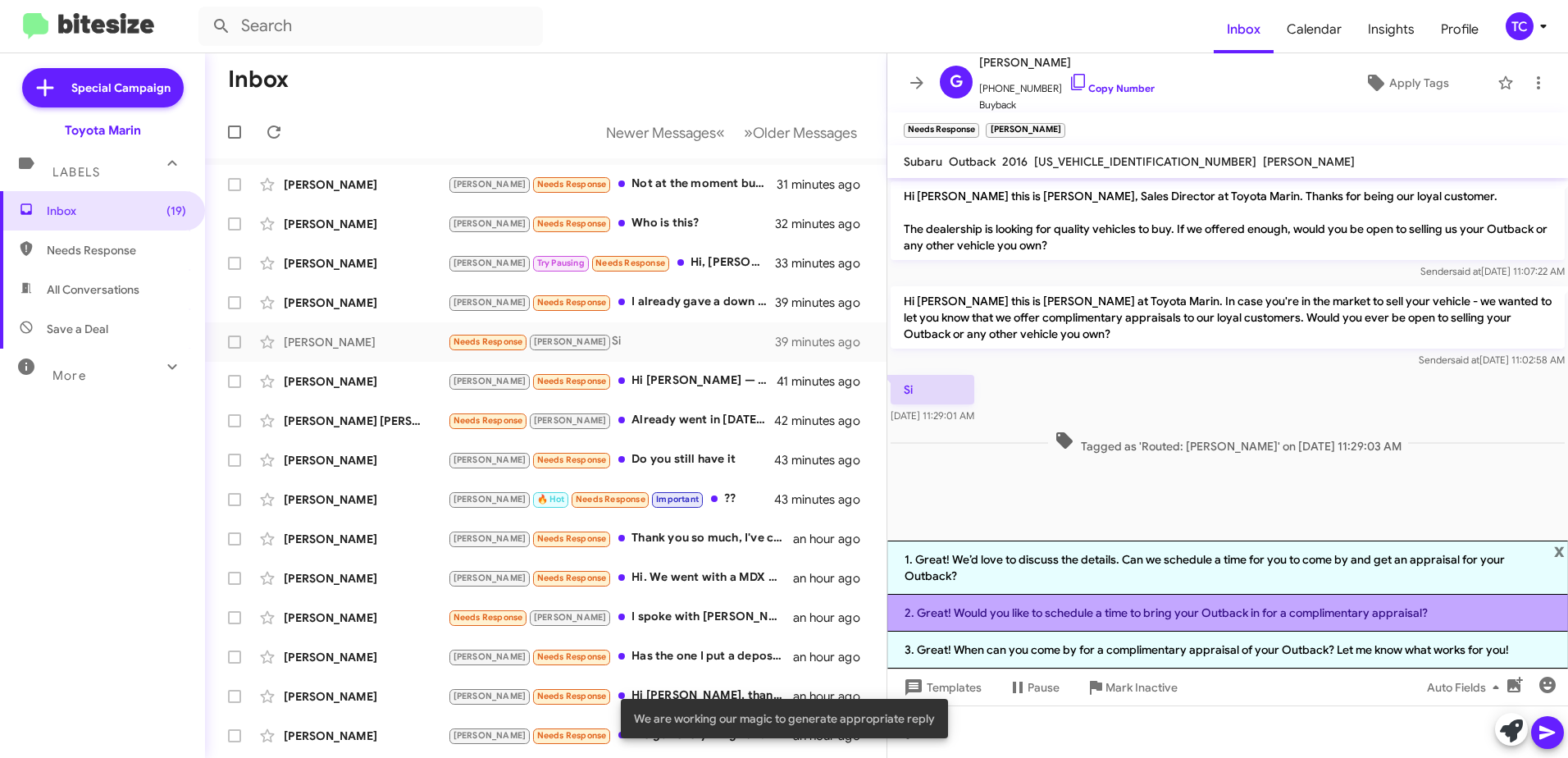
click at [1301, 618] on li "2. Great! Would you like to schedule a time to bring your Outback in for a comp…" at bounding box center [1227, 613] width 680 height 37
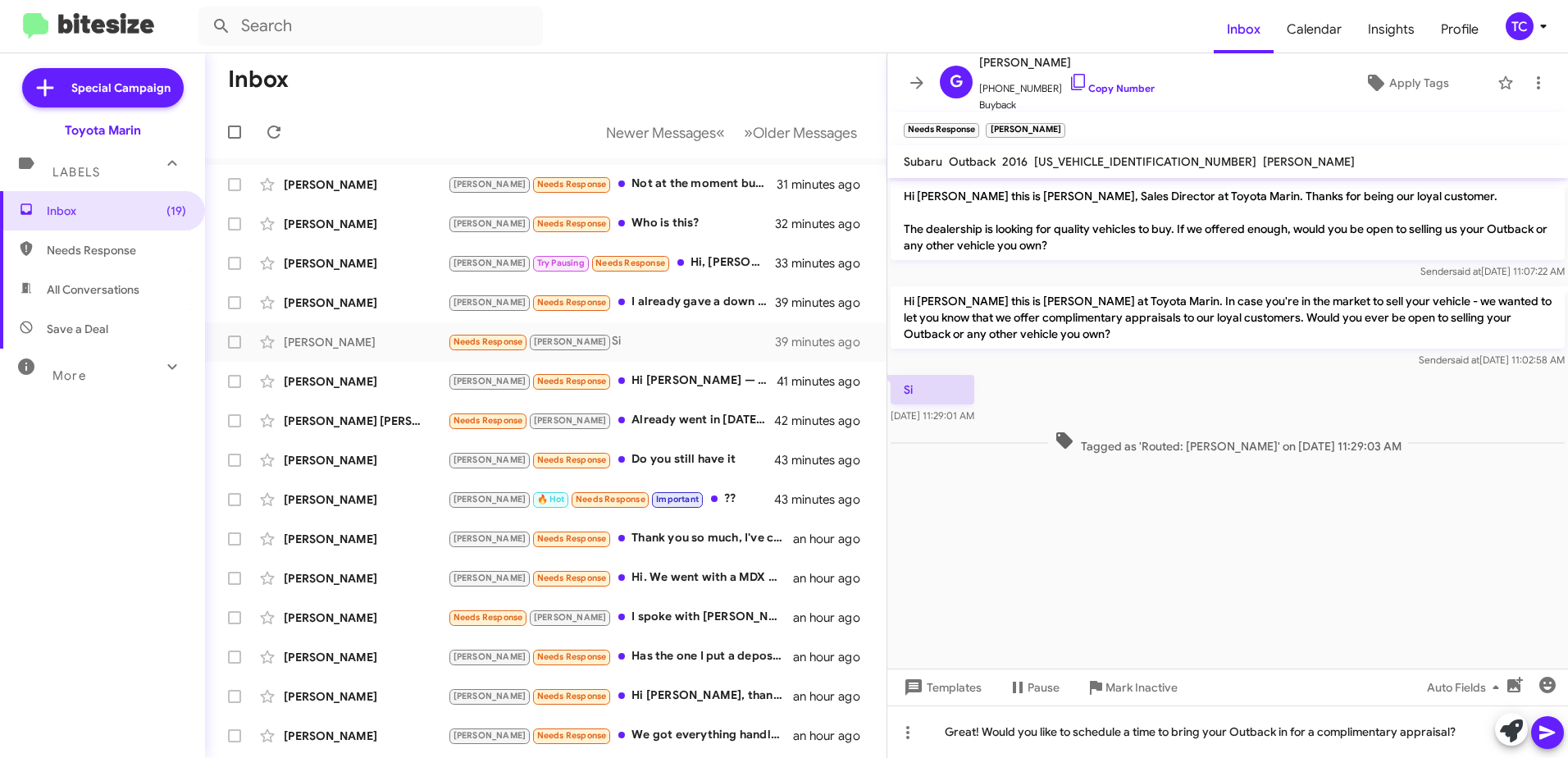
click at [1549, 728] on icon at bounding box center [1547, 732] width 19 height 19
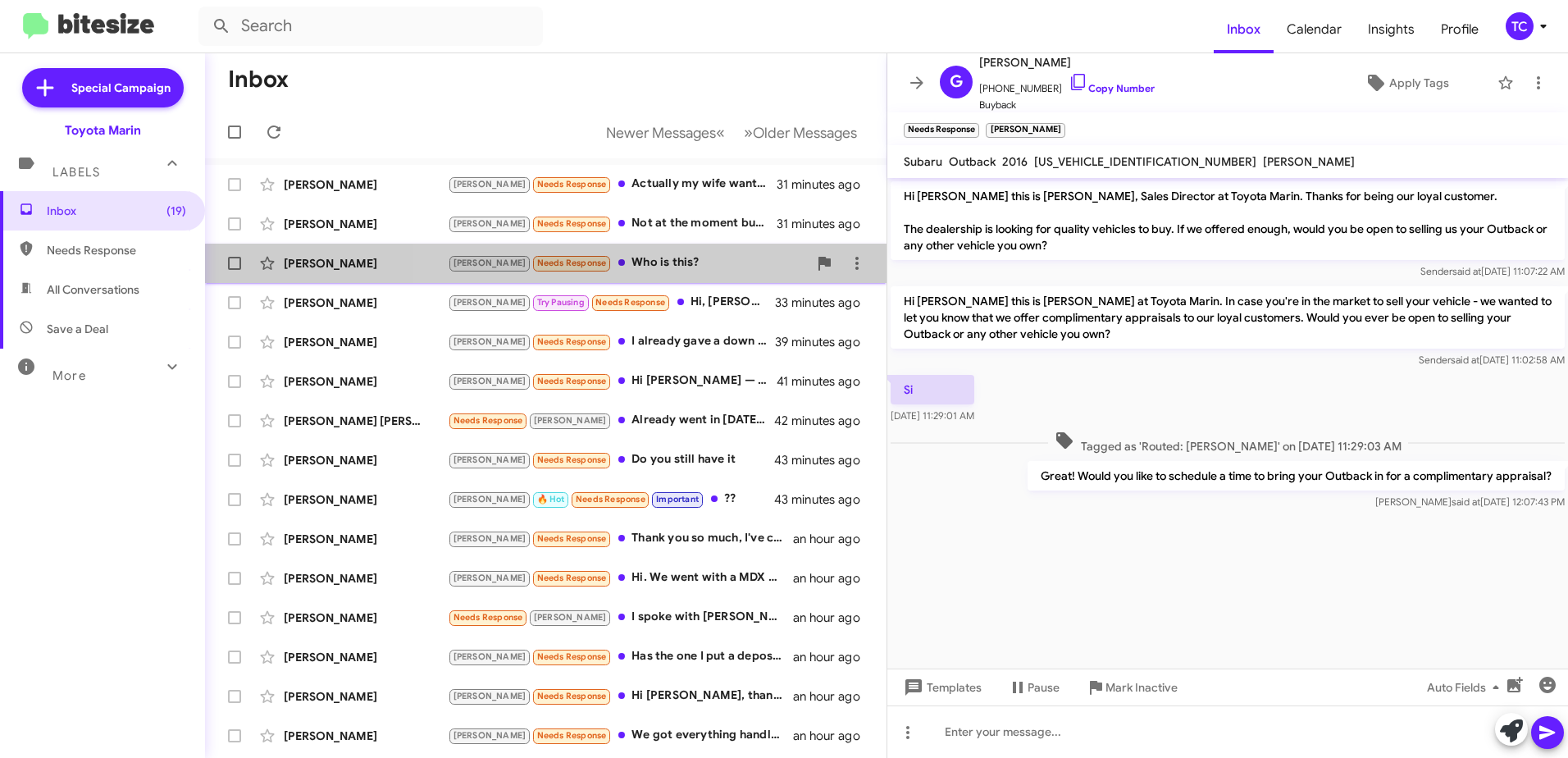
click at [615, 260] on div "[PERSON_NAME] Needs Response Who is this?" at bounding box center [627, 262] width 360 height 18
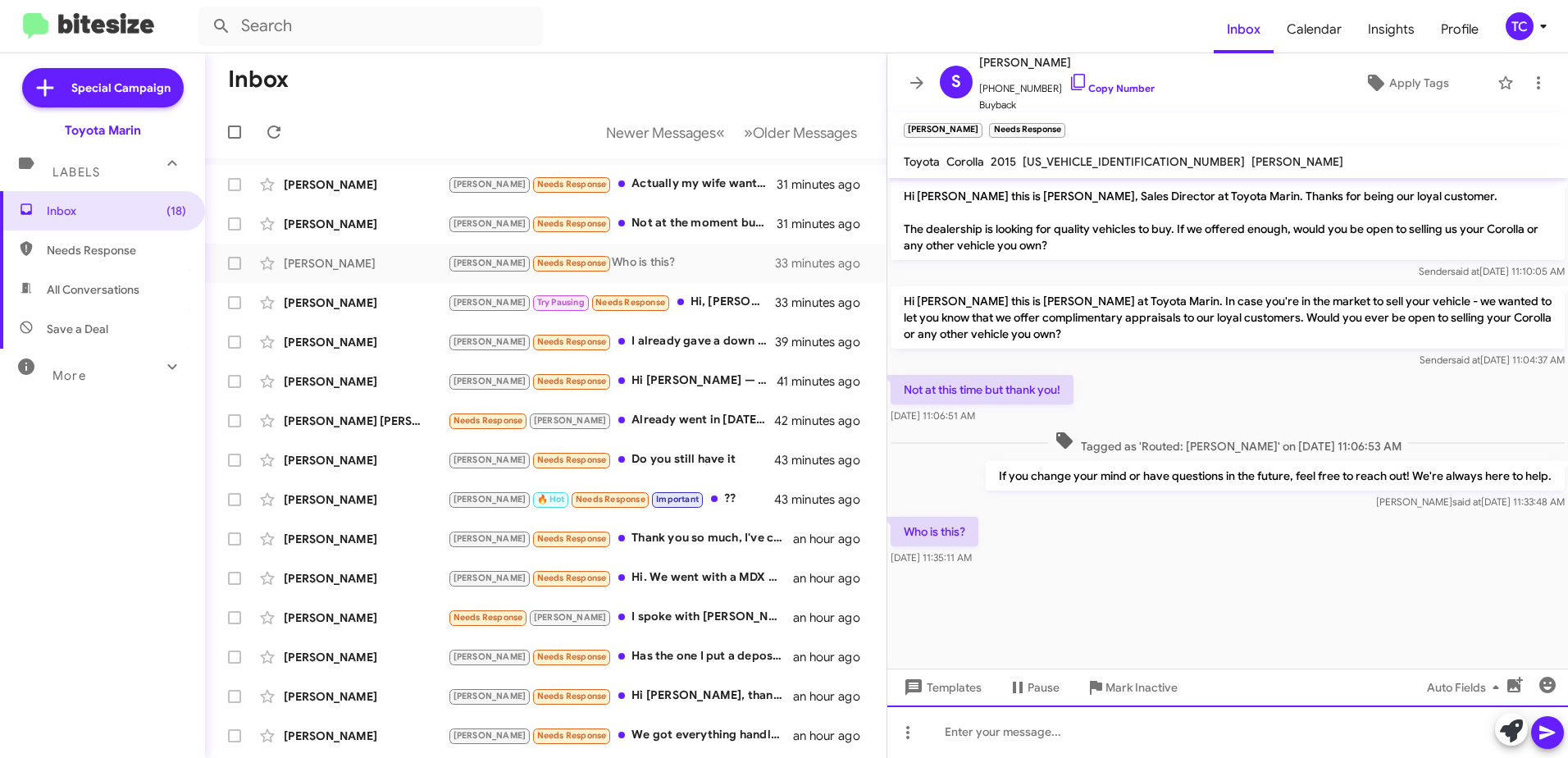
click at [1056, 726] on div at bounding box center [1227, 732] width 680 height 52
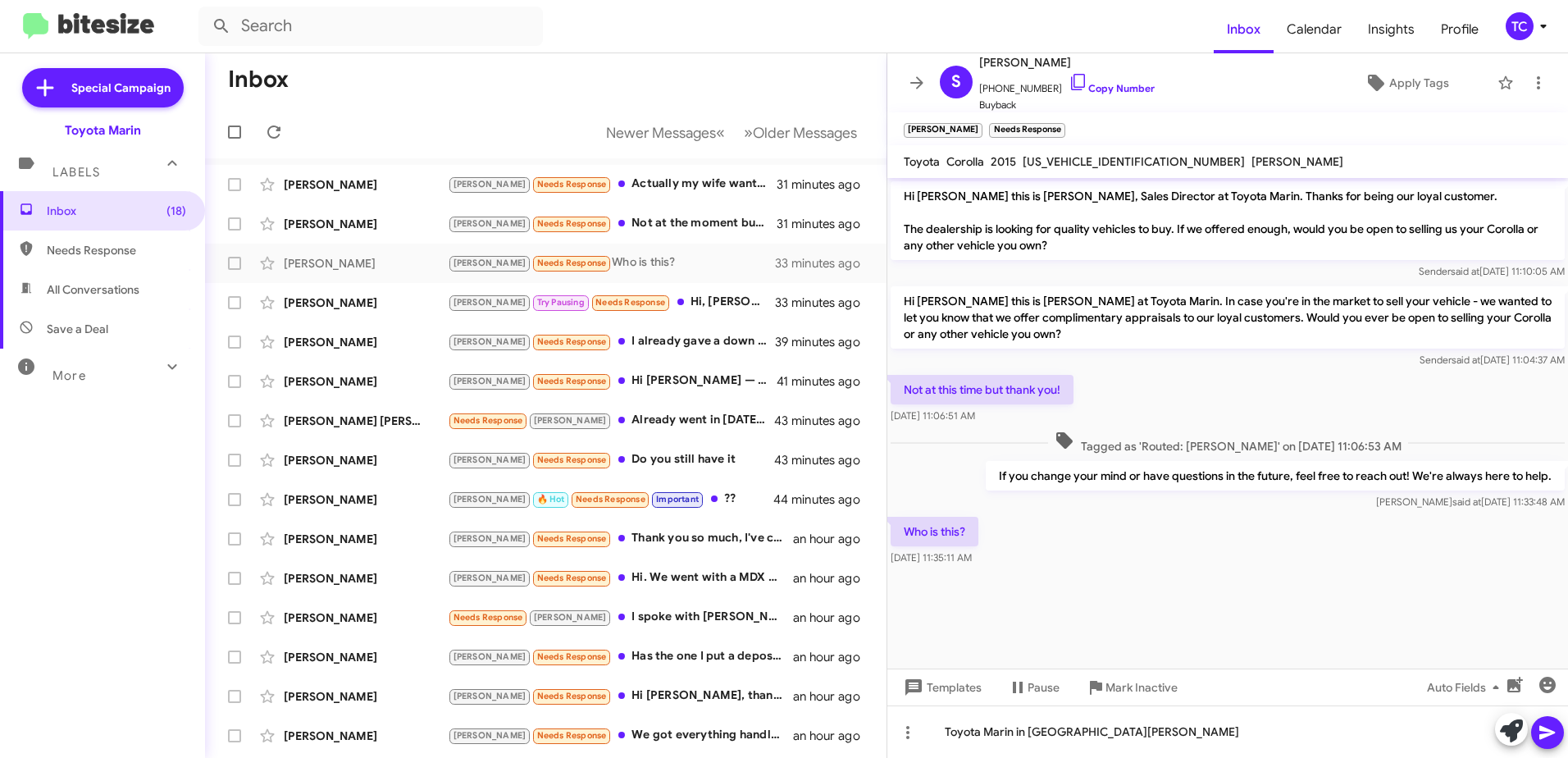
click at [1554, 742] on span at bounding box center [1547, 733] width 19 height 33
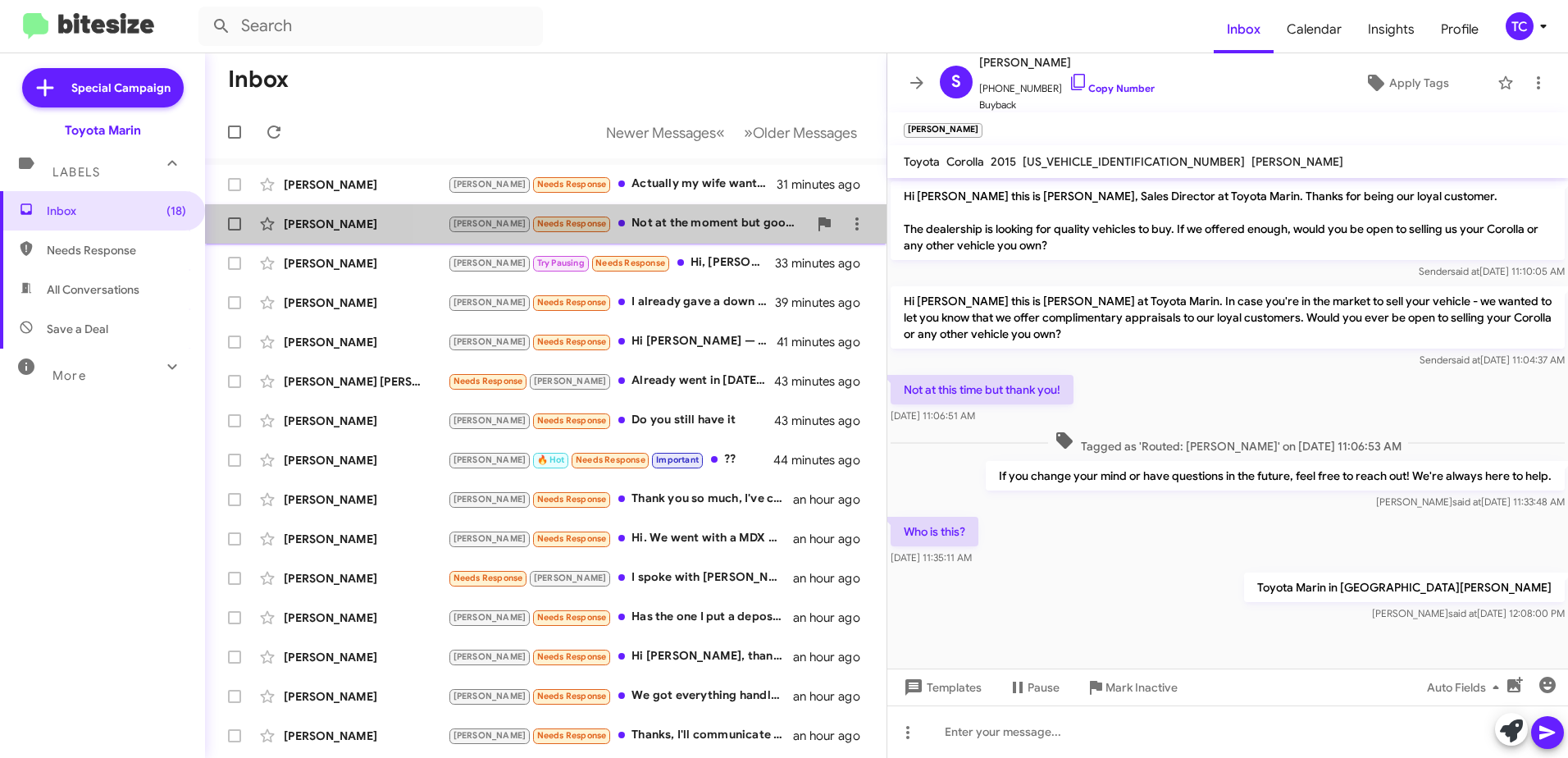
click at [618, 227] on div "[PERSON_NAME] Needs Response Not at the moment but good to know if we do ;)" at bounding box center [627, 223] width 360 height 18
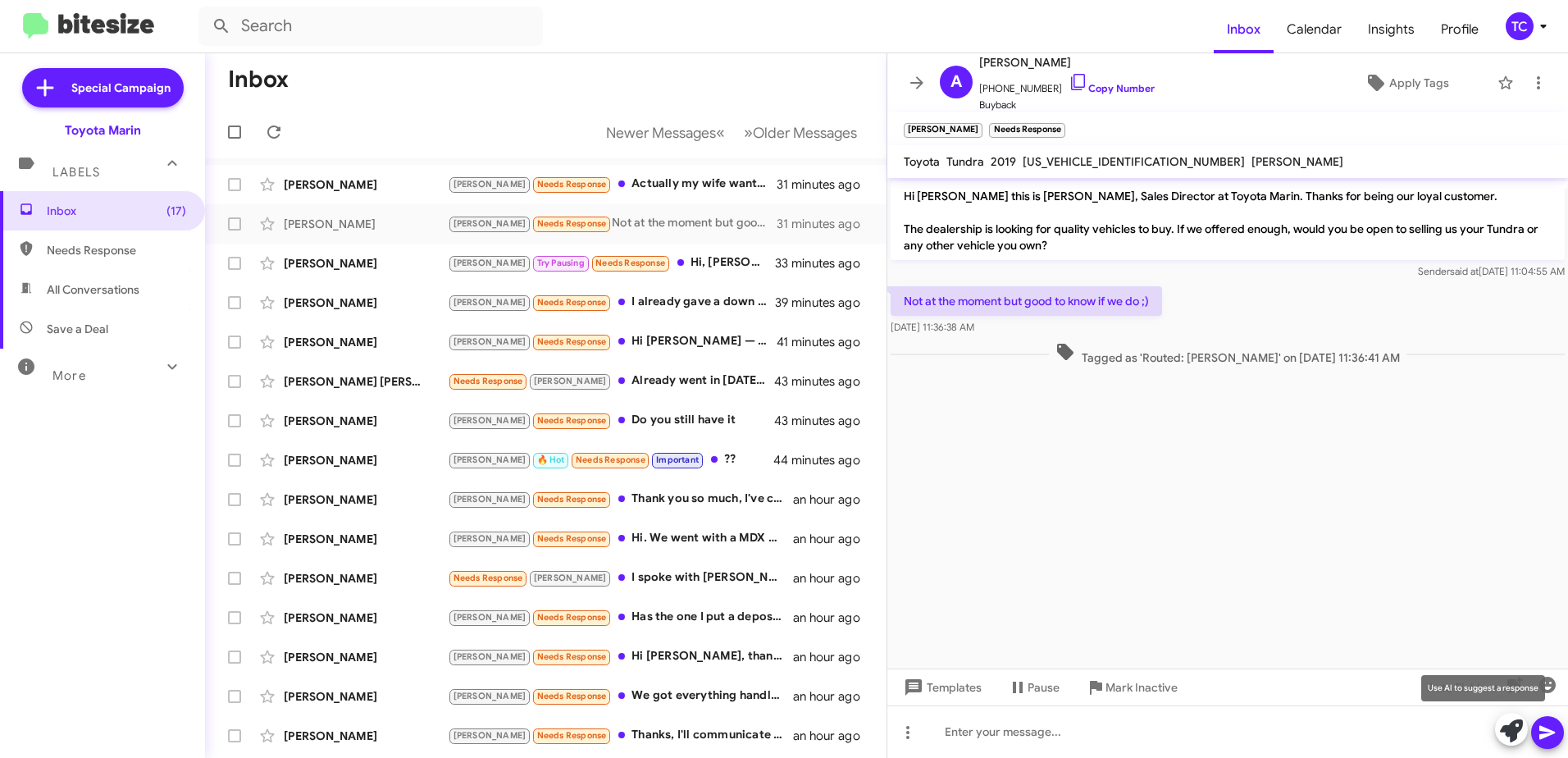
click at [1505, 734] on icon at bounding box center [1512, 731] width 23 height 23
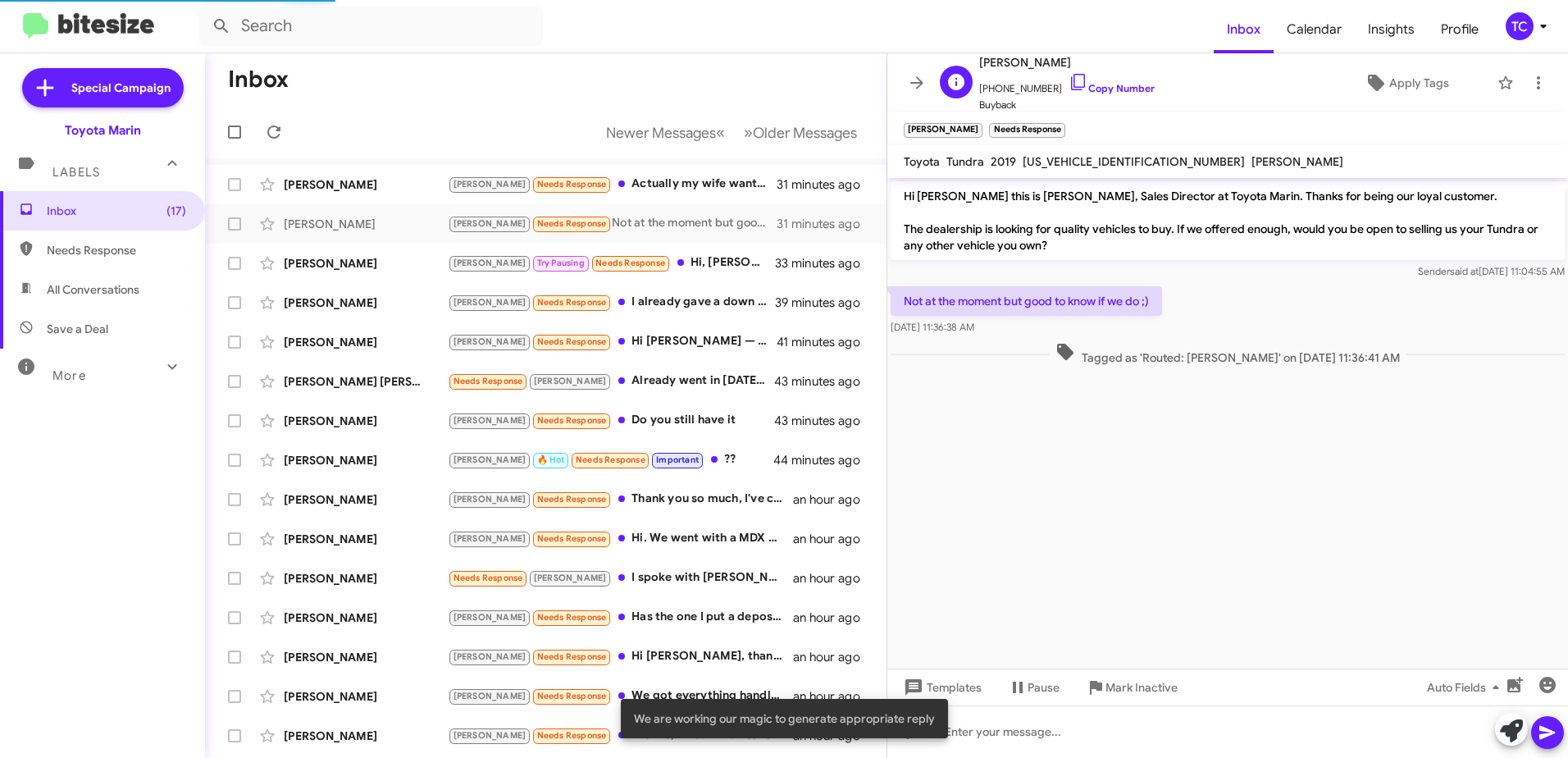
drag, startPoint x: 1063, startPoint y: 83, endPoint x: 1014, endPoint y: 86, distance: 49.1
click at [1068, 83] on icon at bounding box center [1078, 81] width 19 height 19
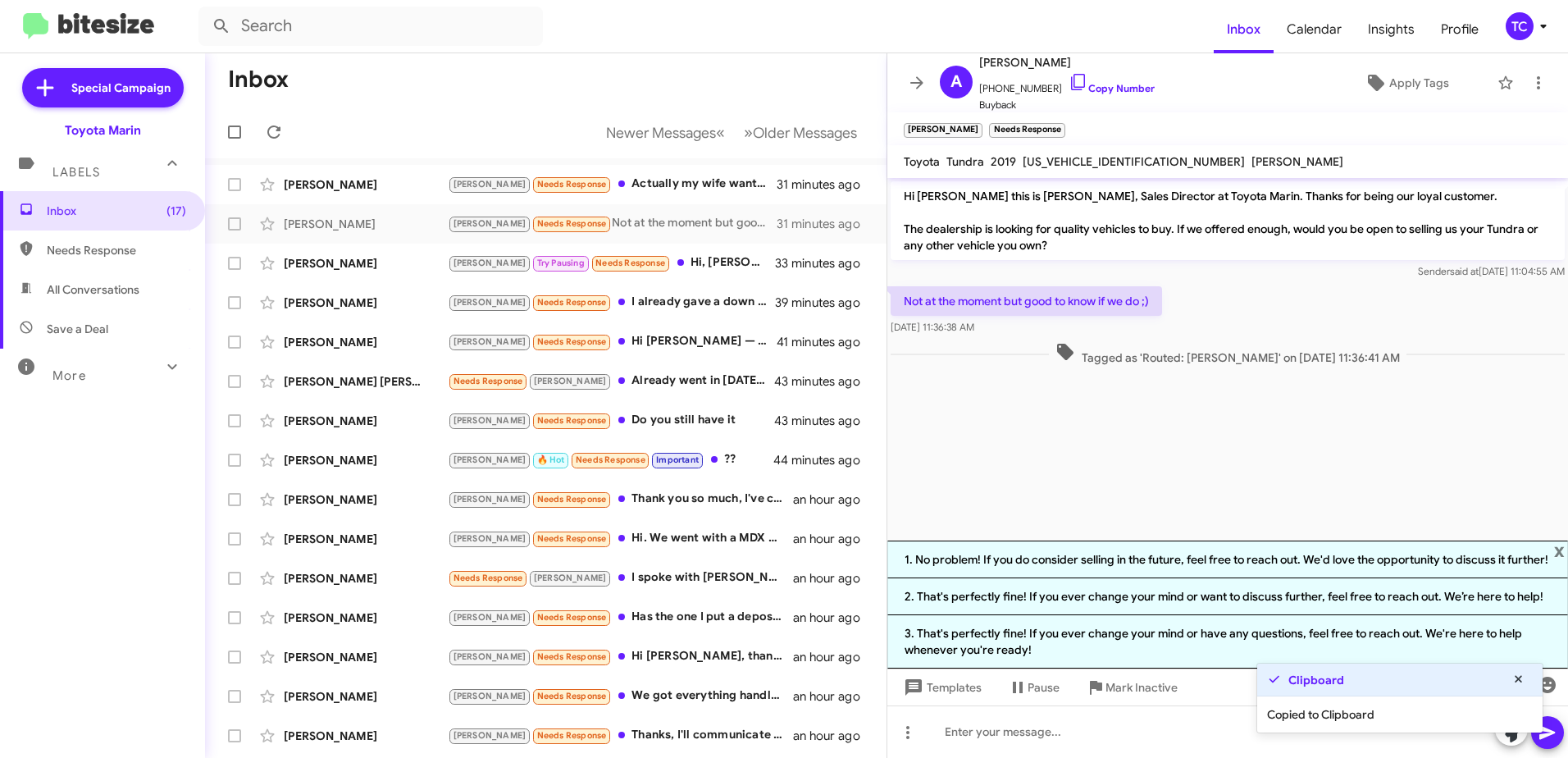
click at [1111, 546] on li "1. No problem! If you do consider selling in the future, feel free to reach out…" at bounding box center [1227, 559] width 680 height 38
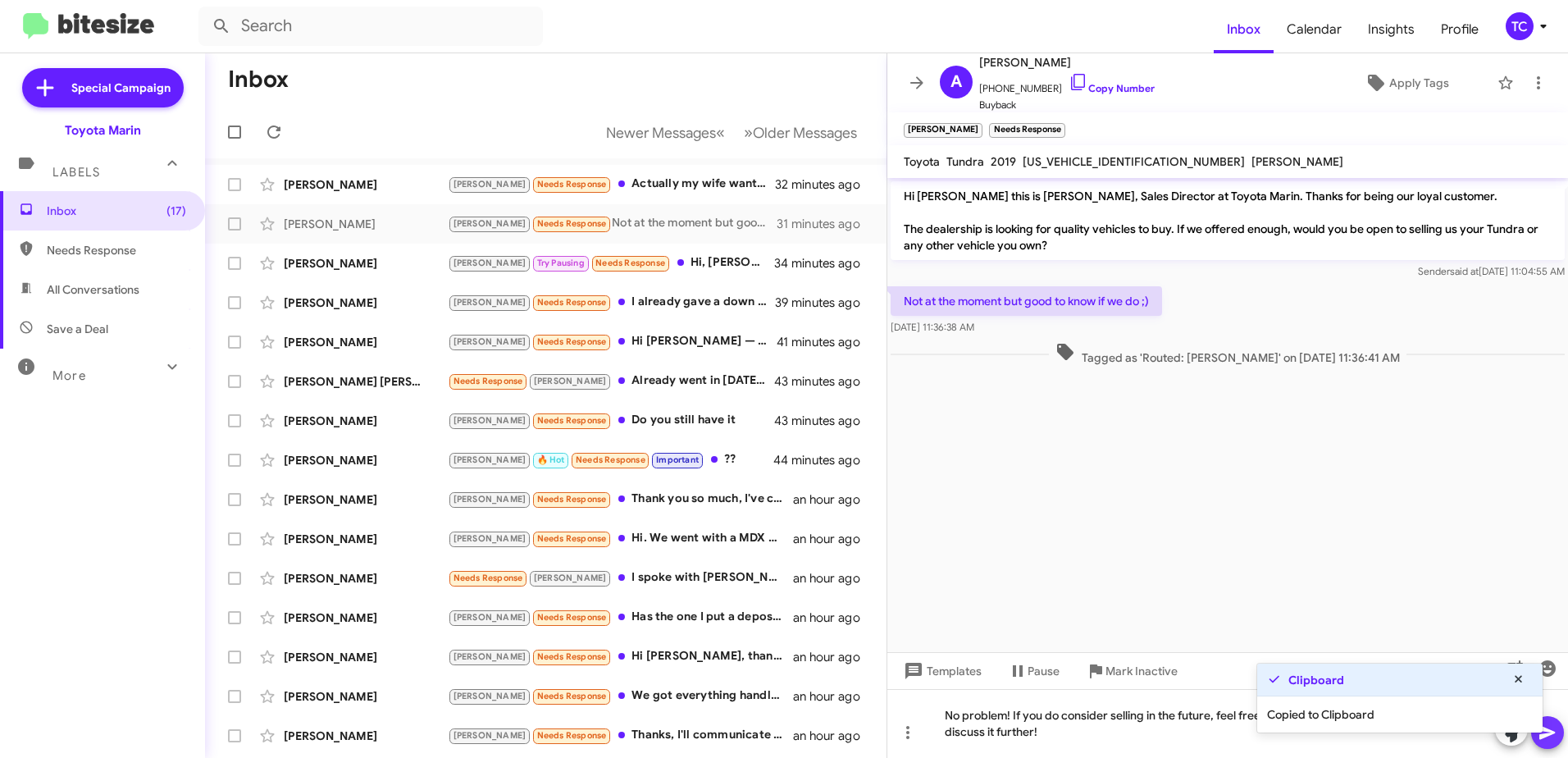
click at [1549, 738] on icon at bounding box center [1547, 732] width 19 height 19
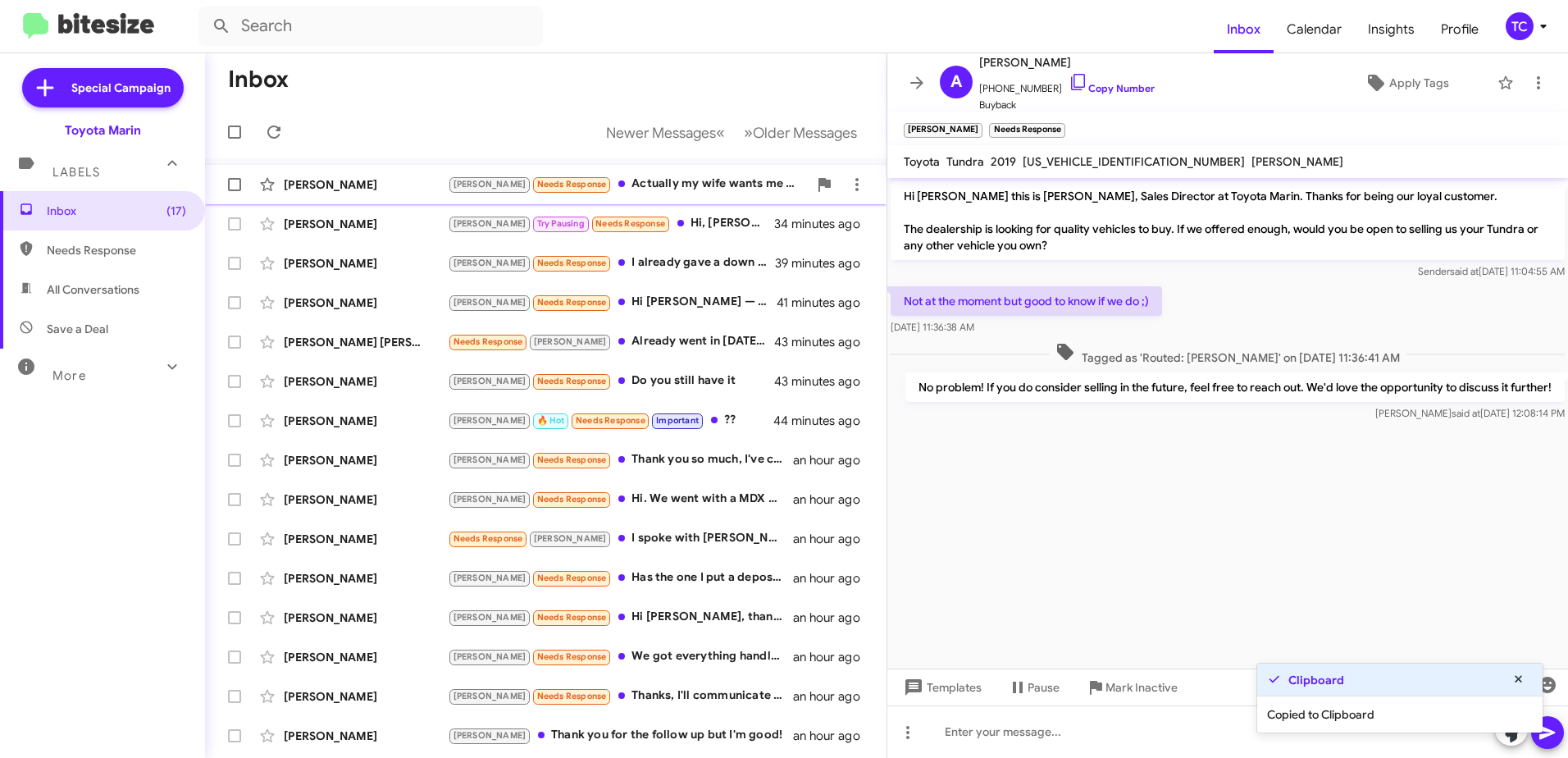
click at [674, 182] on div "[PERSON_NAME] Needs Response Actually my wife wants me to keep it. Plus I'm ups…" at bounding box center [627, 183] width 360 height 18
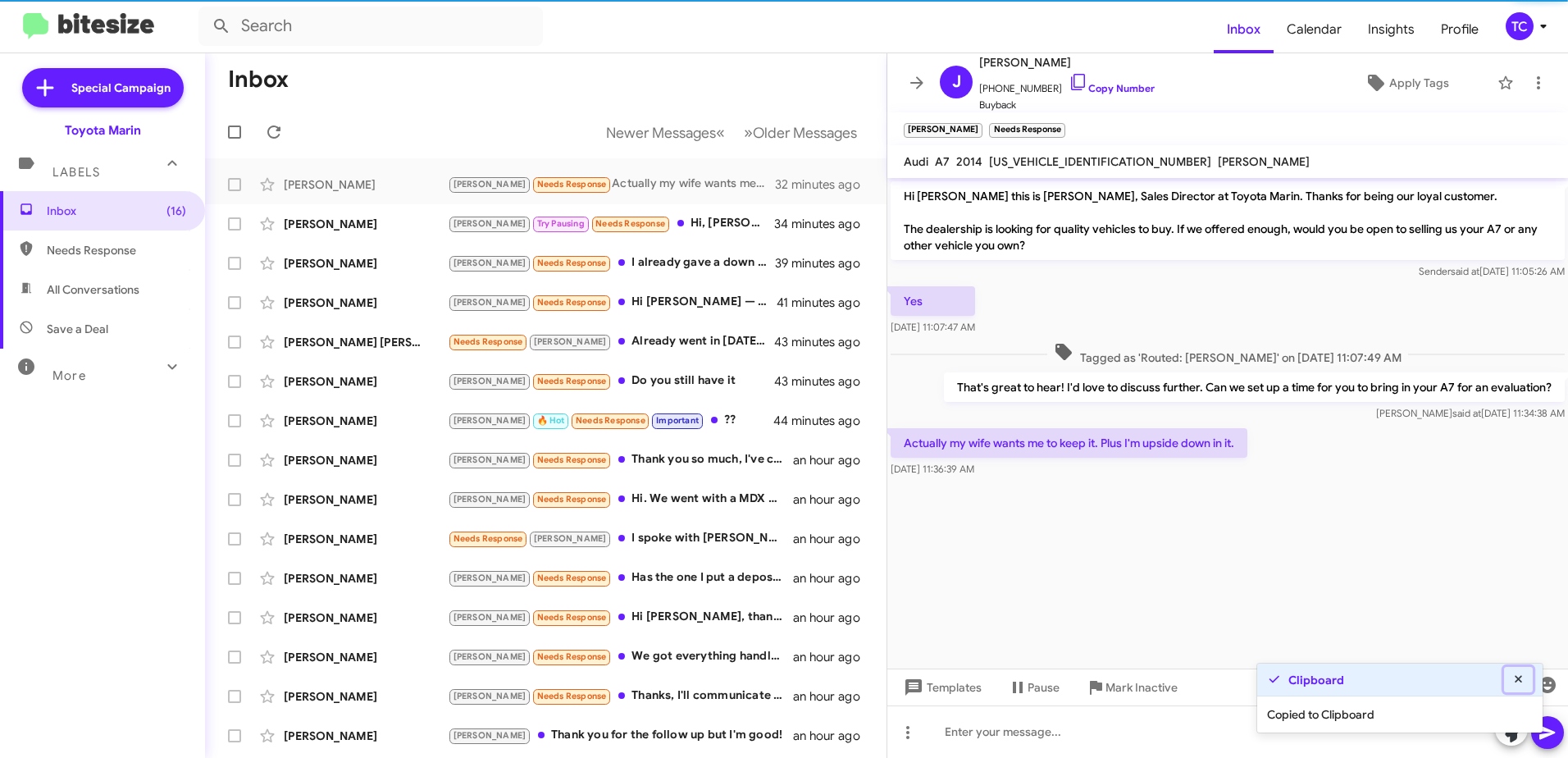
click at [1519, 674] on button at bounding box center [1519, 679] width 29 height 25
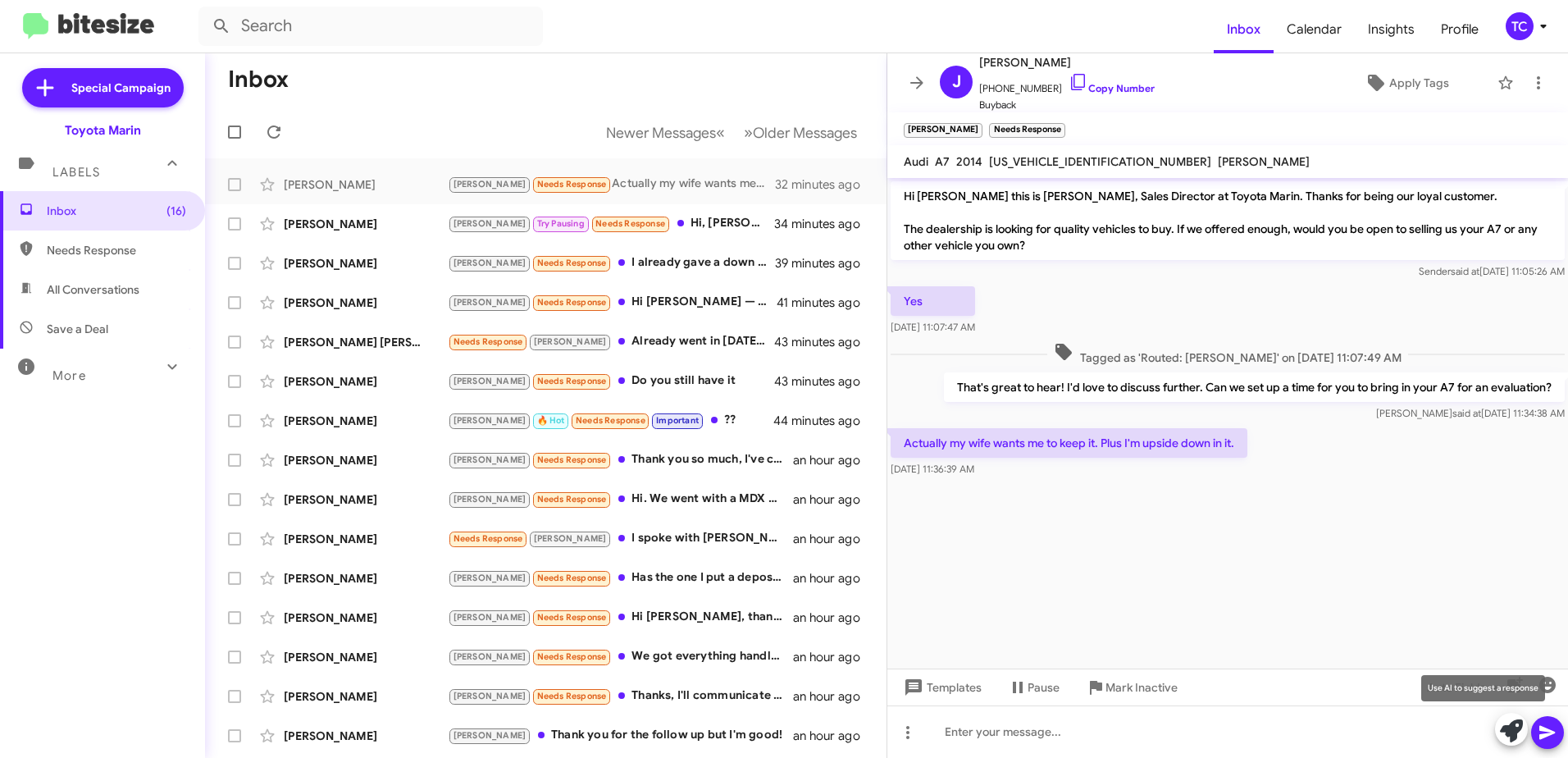
click at [1516, 725] on icon at bounding box center [1512, 731] width 23 height 23
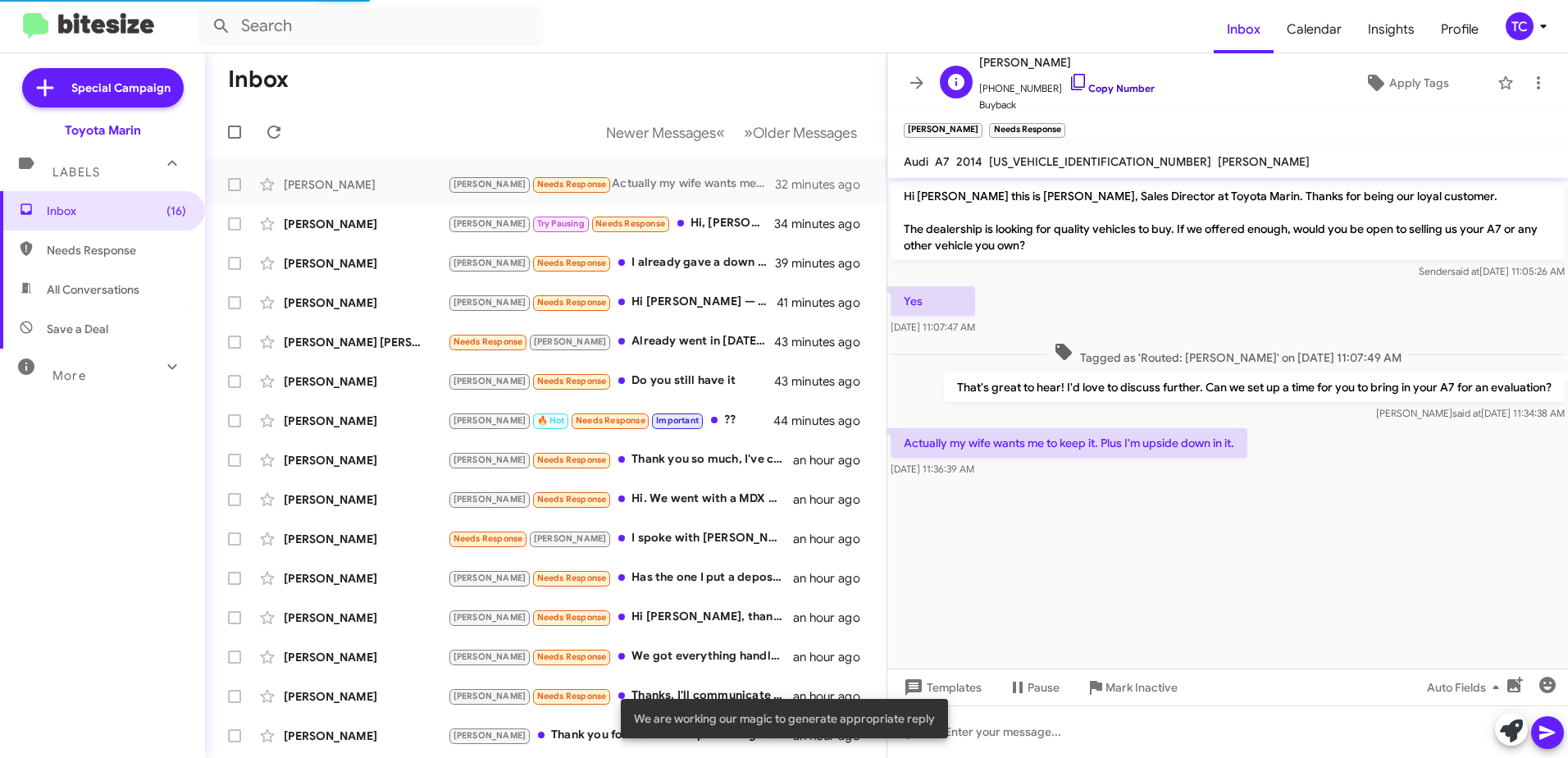
click at [1068, 90] on icon at bounding box center [1078, 81] width 19 height 19
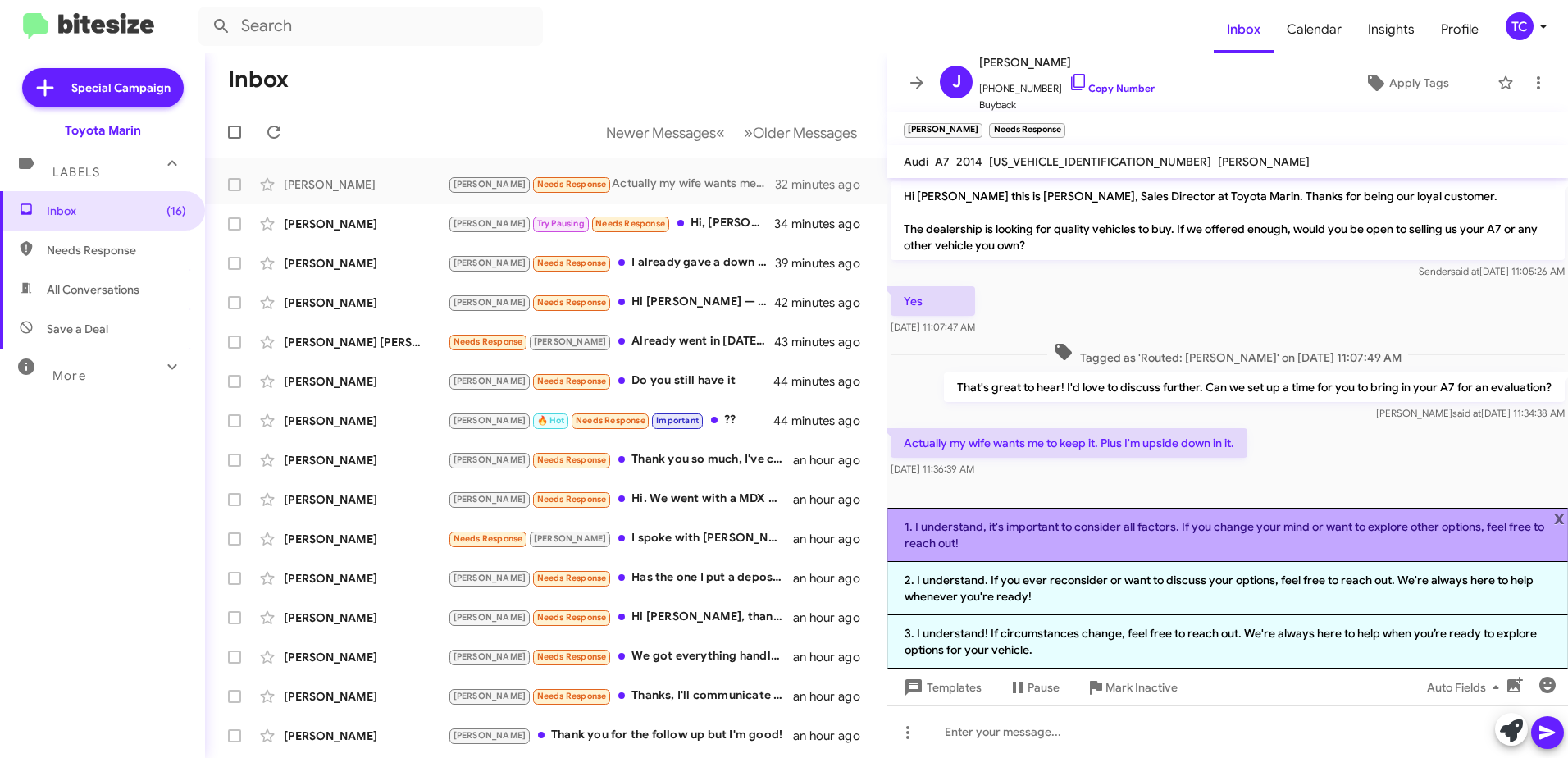
click at [1153, 540] on li "1. I understand, it's important to consider all factors. If you change your min…" at bounding box center [1227, 535] width 680 height 54
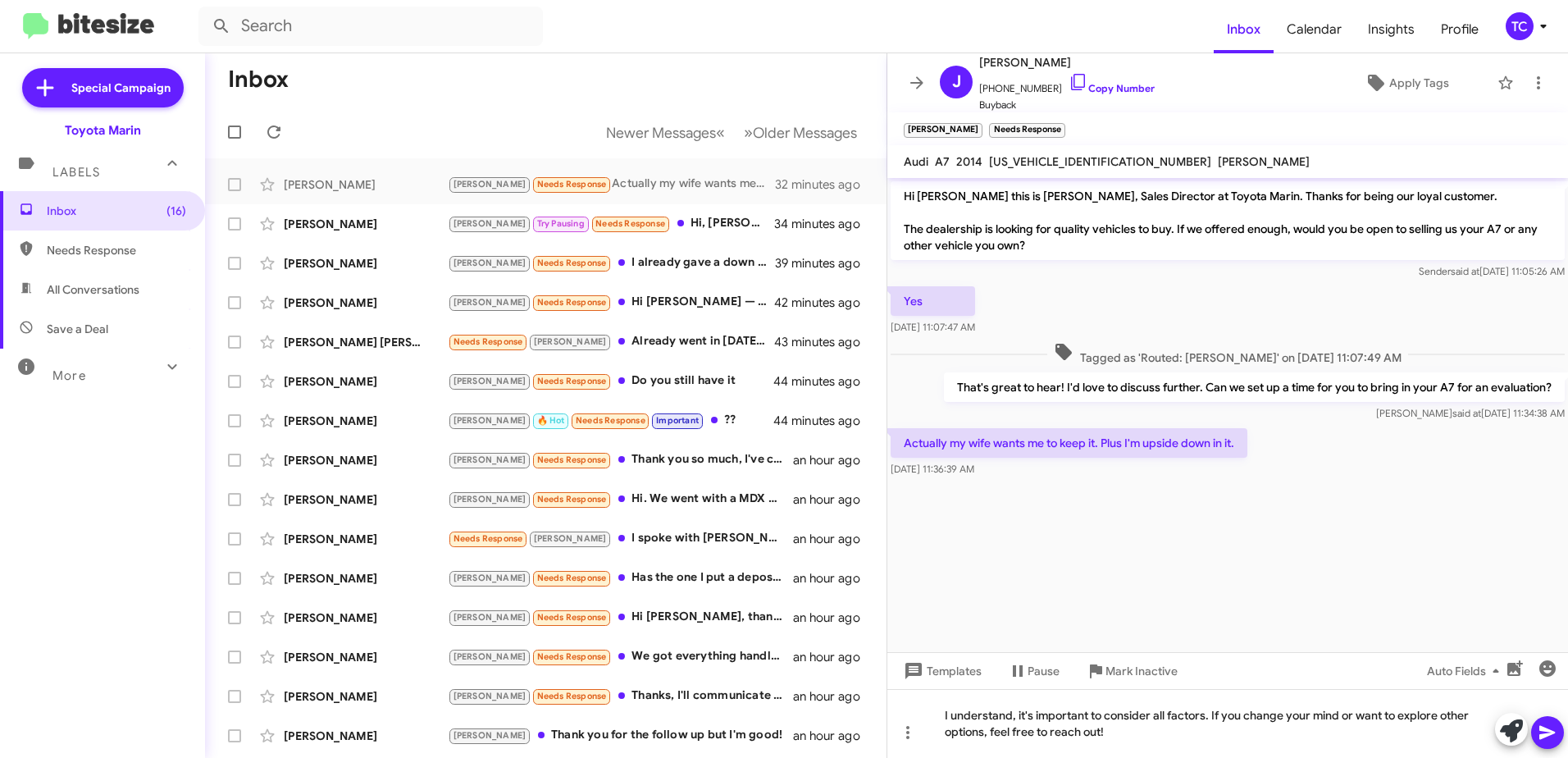
click at [1548, 729] on icon at bounding box center [1547, 733] width 16 height 14
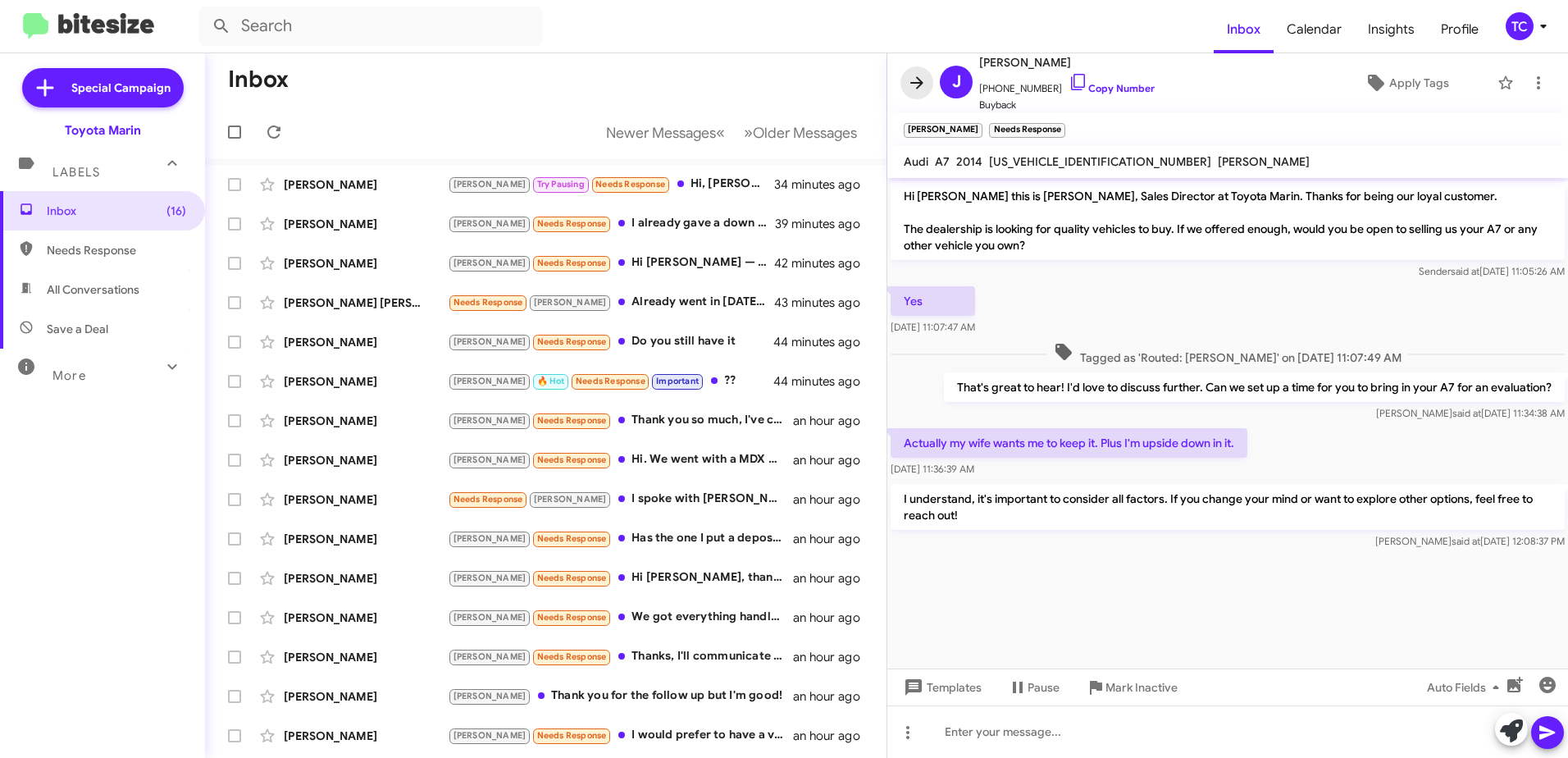
click at [923, 86] on icon at bounding box center [917, 82] width 19 height 19
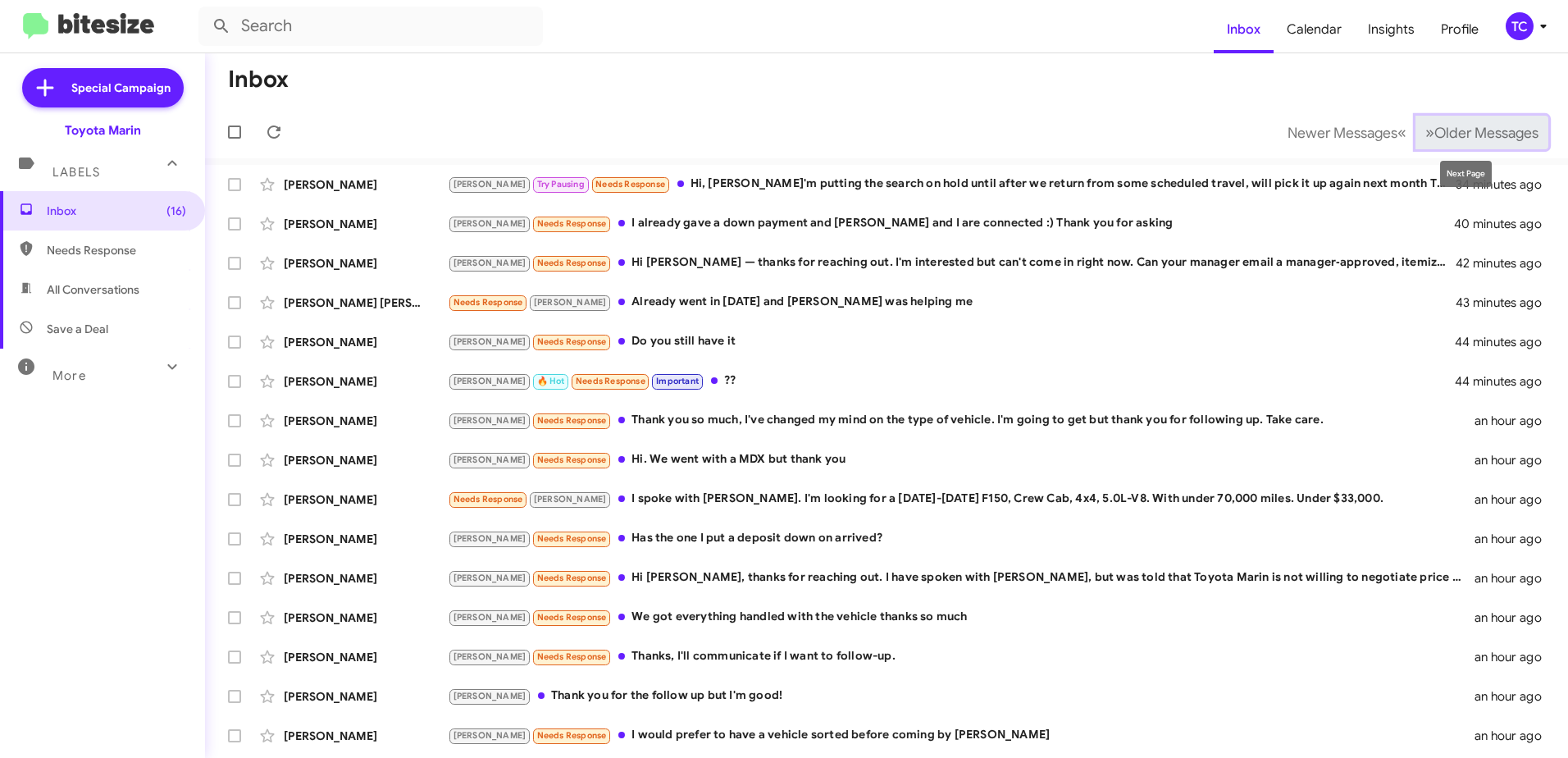
click at [1434, 140] on span "Older Messages" at bounding box center [1486, 133] width 104 height 18
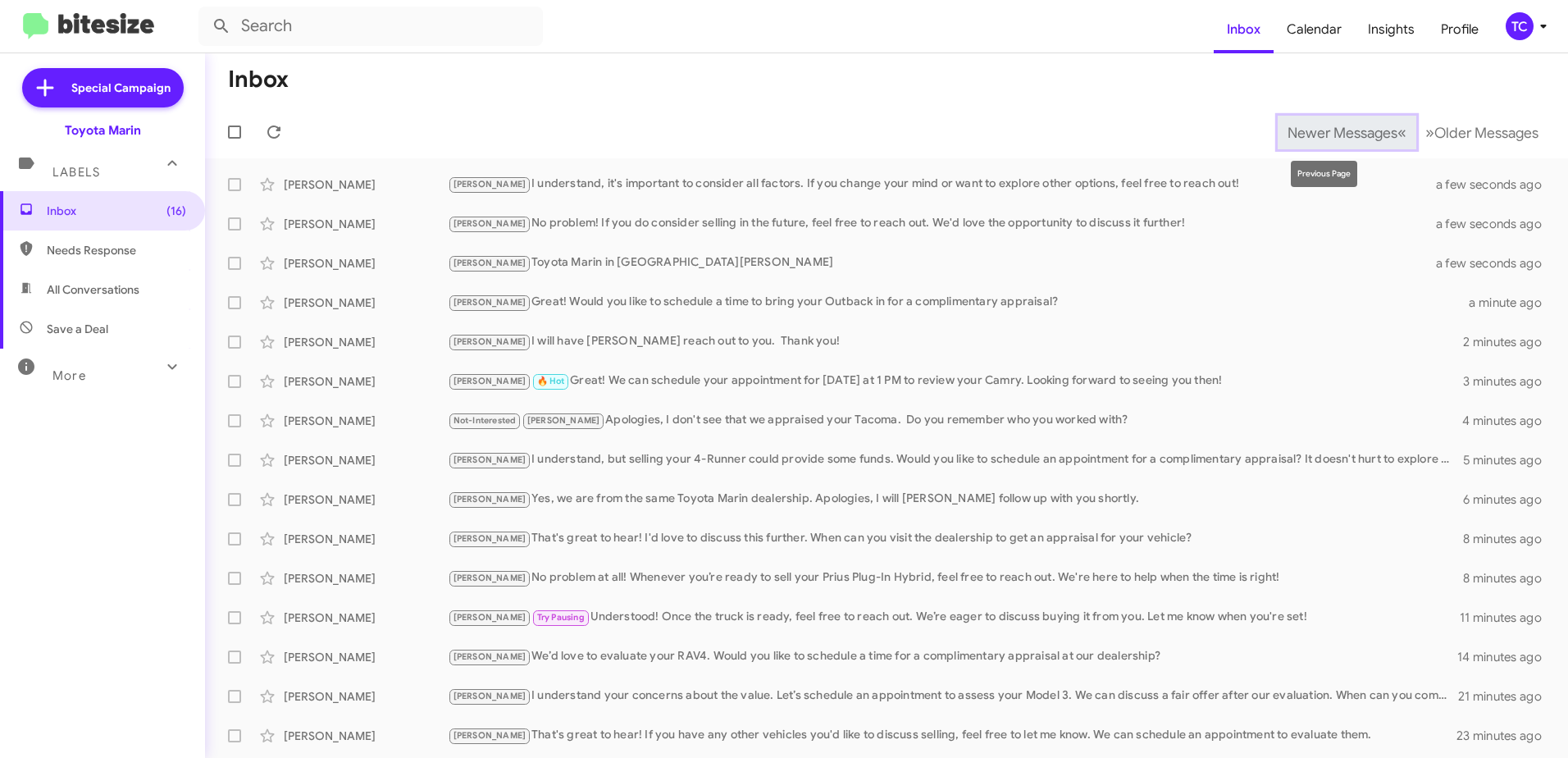
click at [1294, 127] on span "Newer Messages" at bounding box center [1341, 133] width 110 height 18
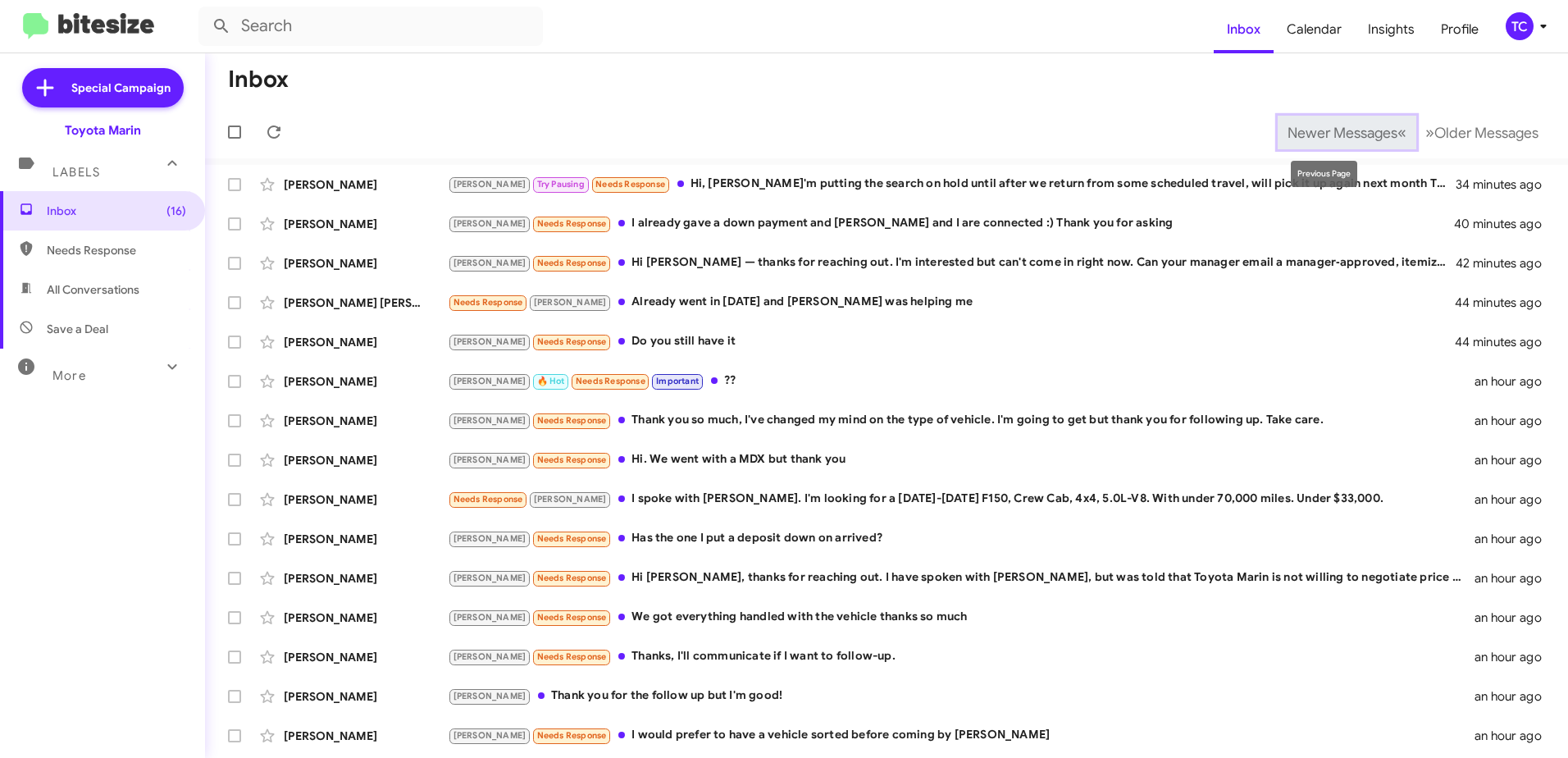
click at [1307, 120] on button "Newer Messages « Previous" at bounding box center [1346, 132] width 139 height 34
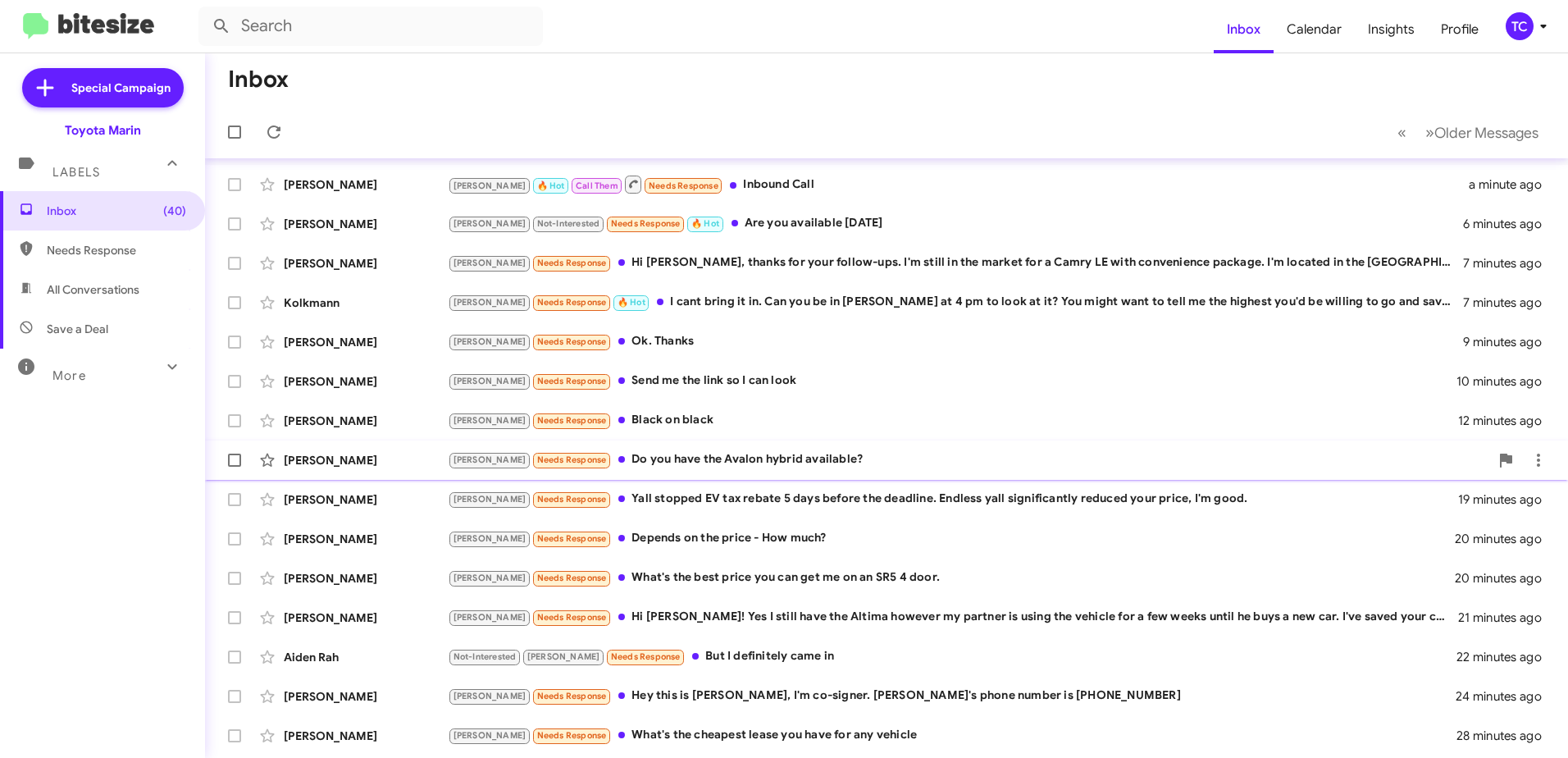
scroll to position [195, 0]
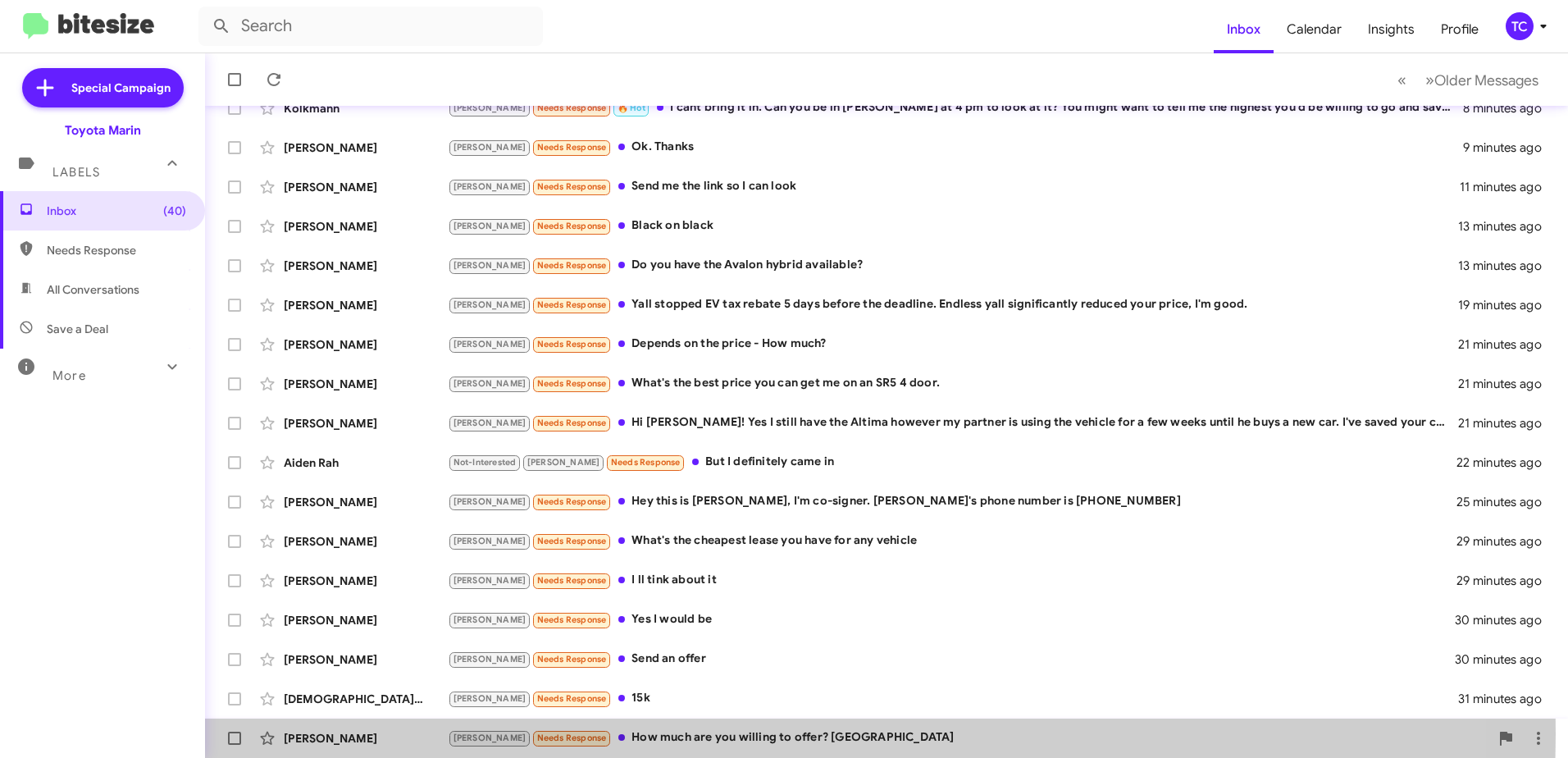
click at [687, 733] on div "[PERSON_NAME] Needs Response How much are you willing to offer? [GEOGRAPHIC_DAT…" at bounding box center [968, 737] width 1042 height 18
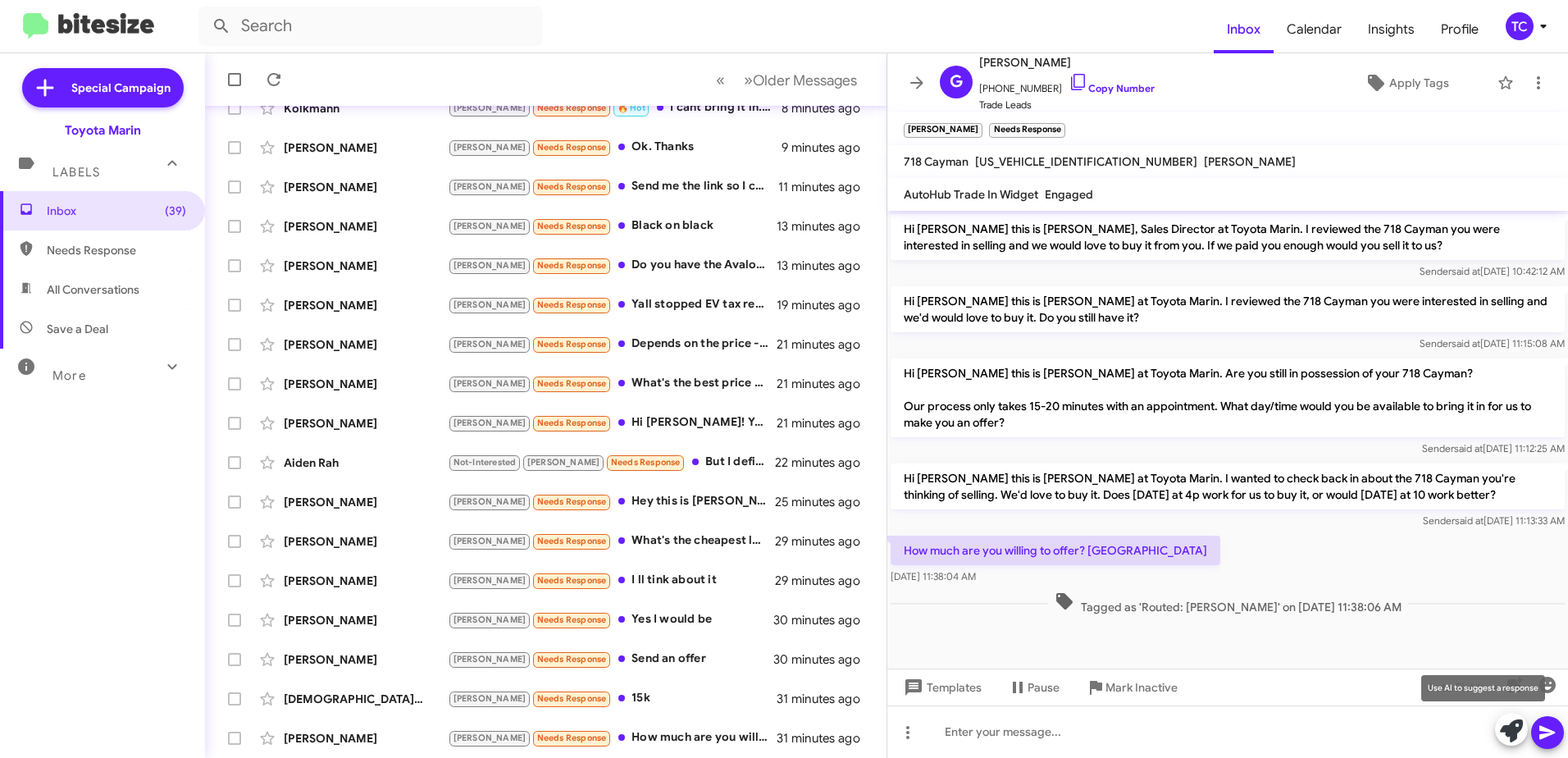
click at [1506, 726] on icon at bounding box center [1512, 731] width 23 height 23
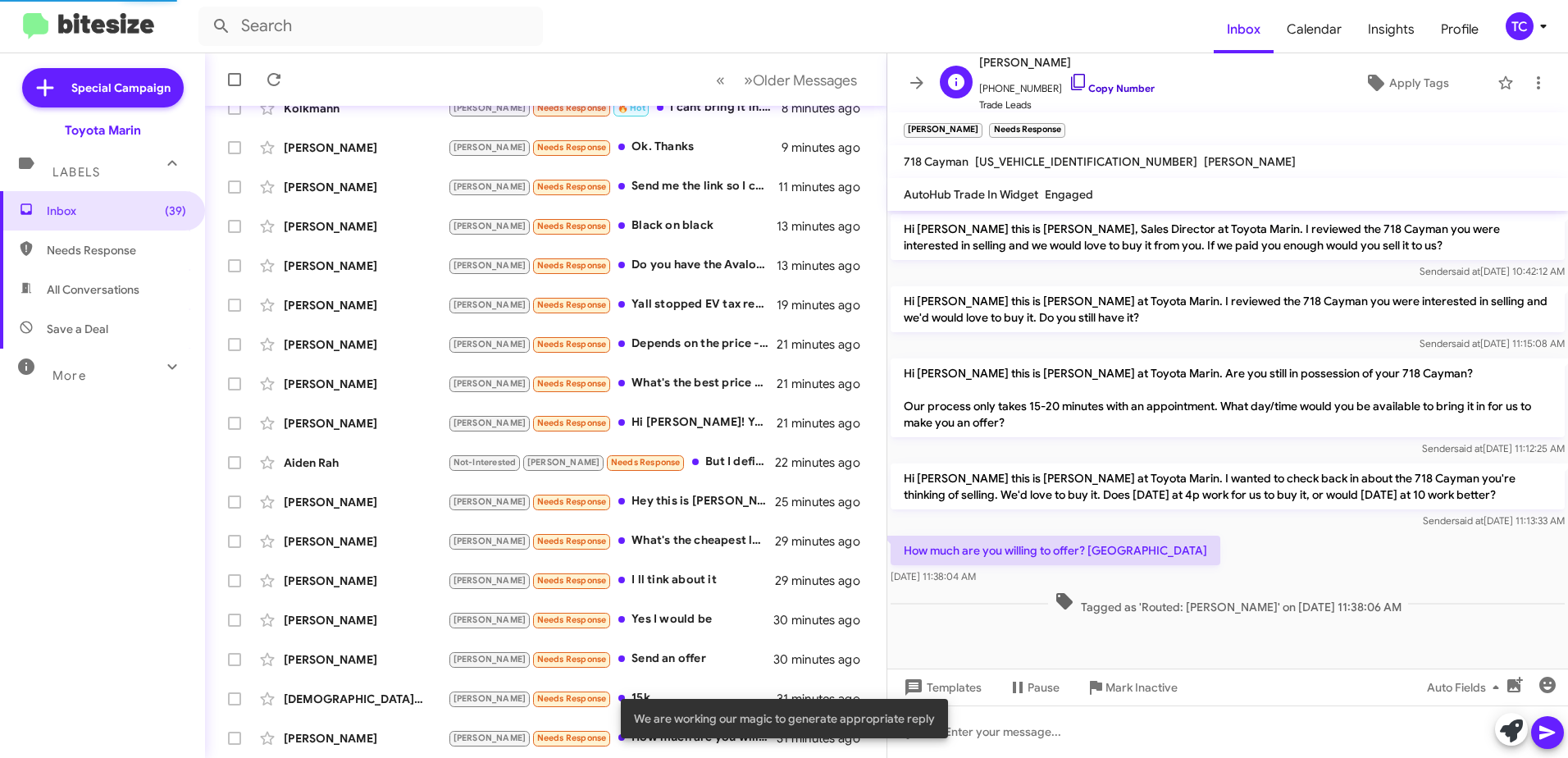
click at [1068, 75] on icon at bounding box center [1078, 81] width 19 height 19
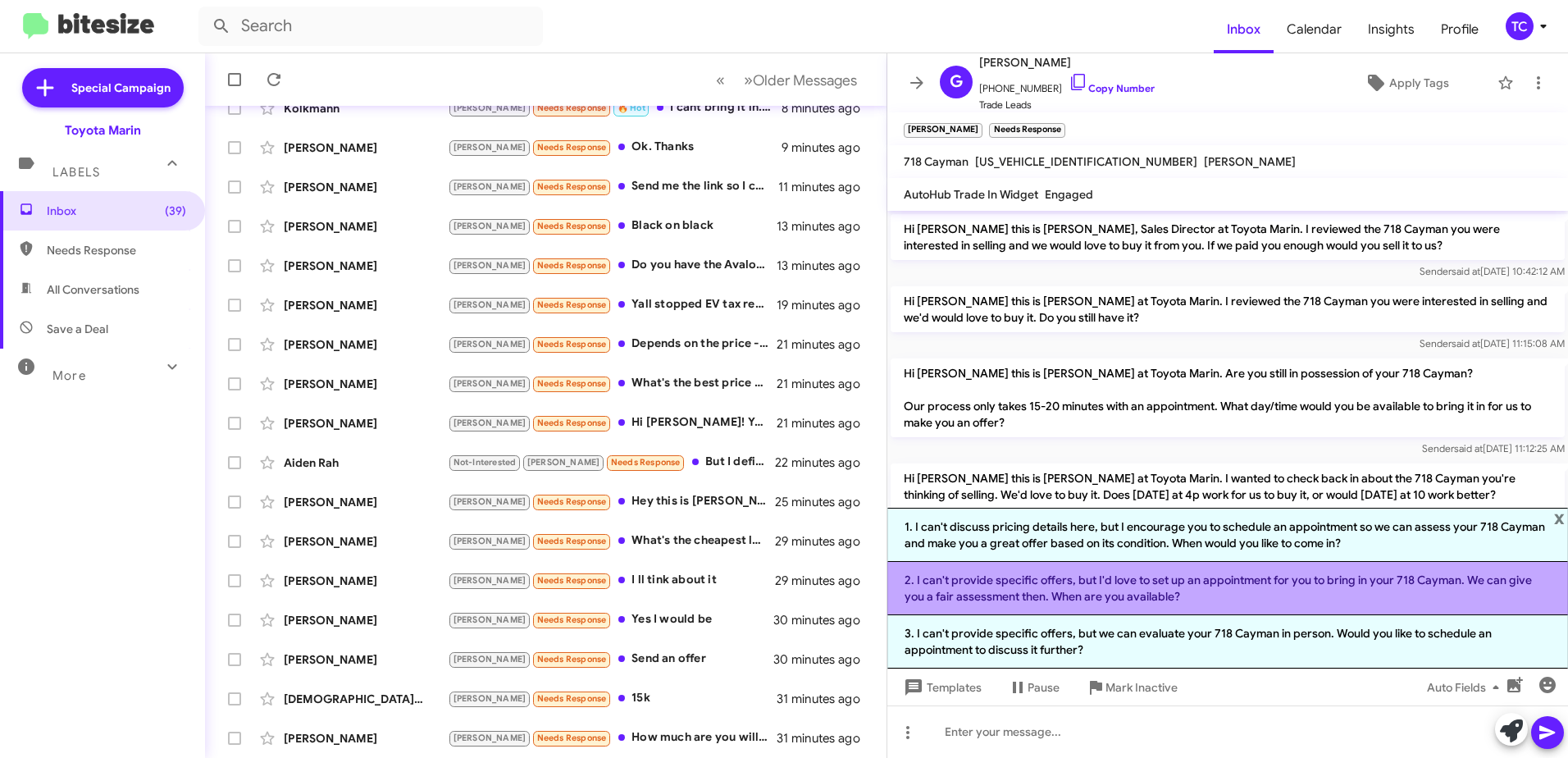
click at [1133, 584] on li "2. I can't provide specific offers, but I'd love to set up an appointment for y…" at bounding box center [1227, 588] width 680 height 53
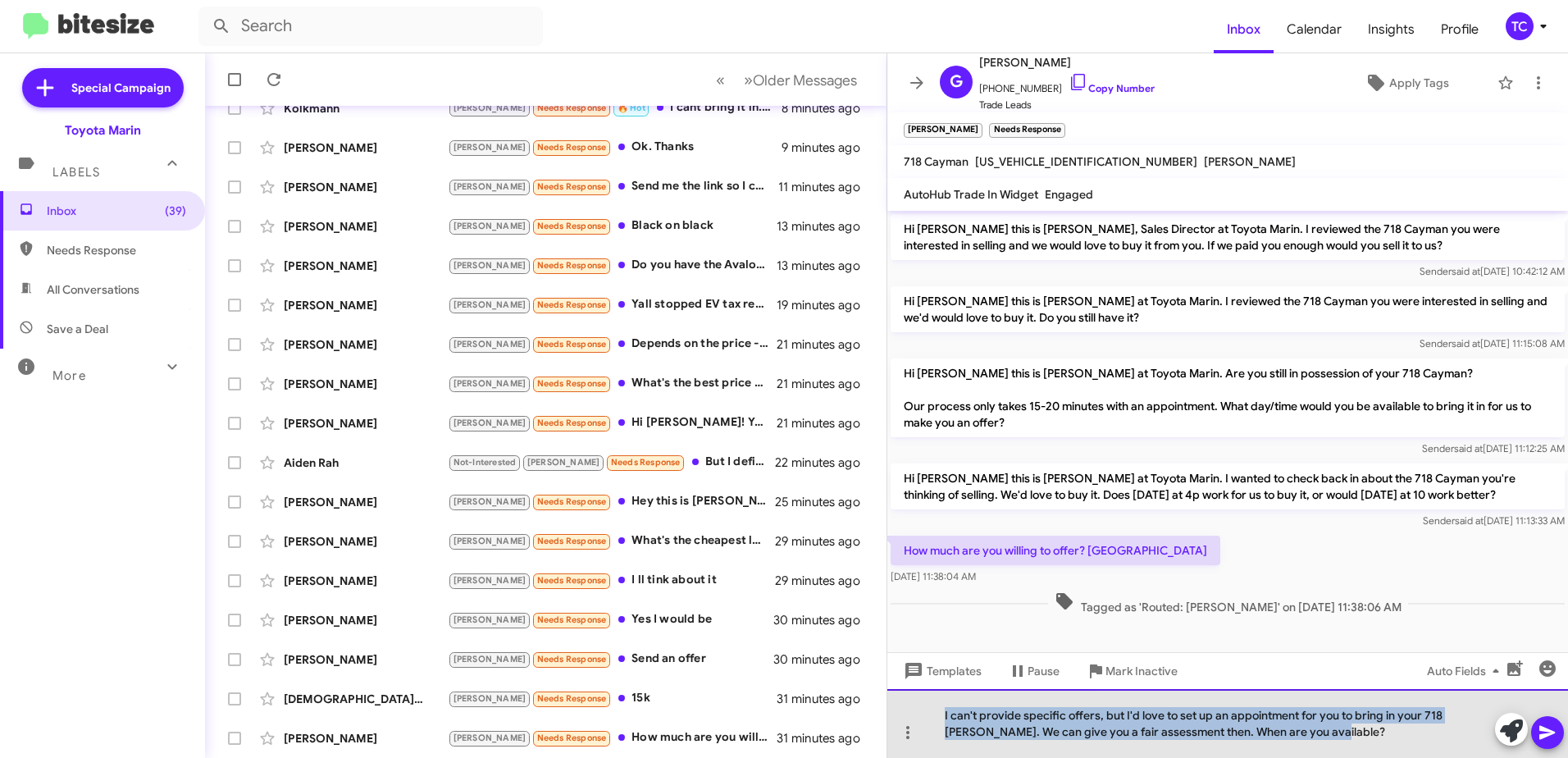
drag, startPoint x: 1351, startPoint y: 734, endPoint x: 929, endPoint y: 692, distance: 424.1
click at [929, 692] on div "I can't provide specific offers, but I'd love to set up an appointment for you …" at bounding box center [1227, 723] width 680 height 69
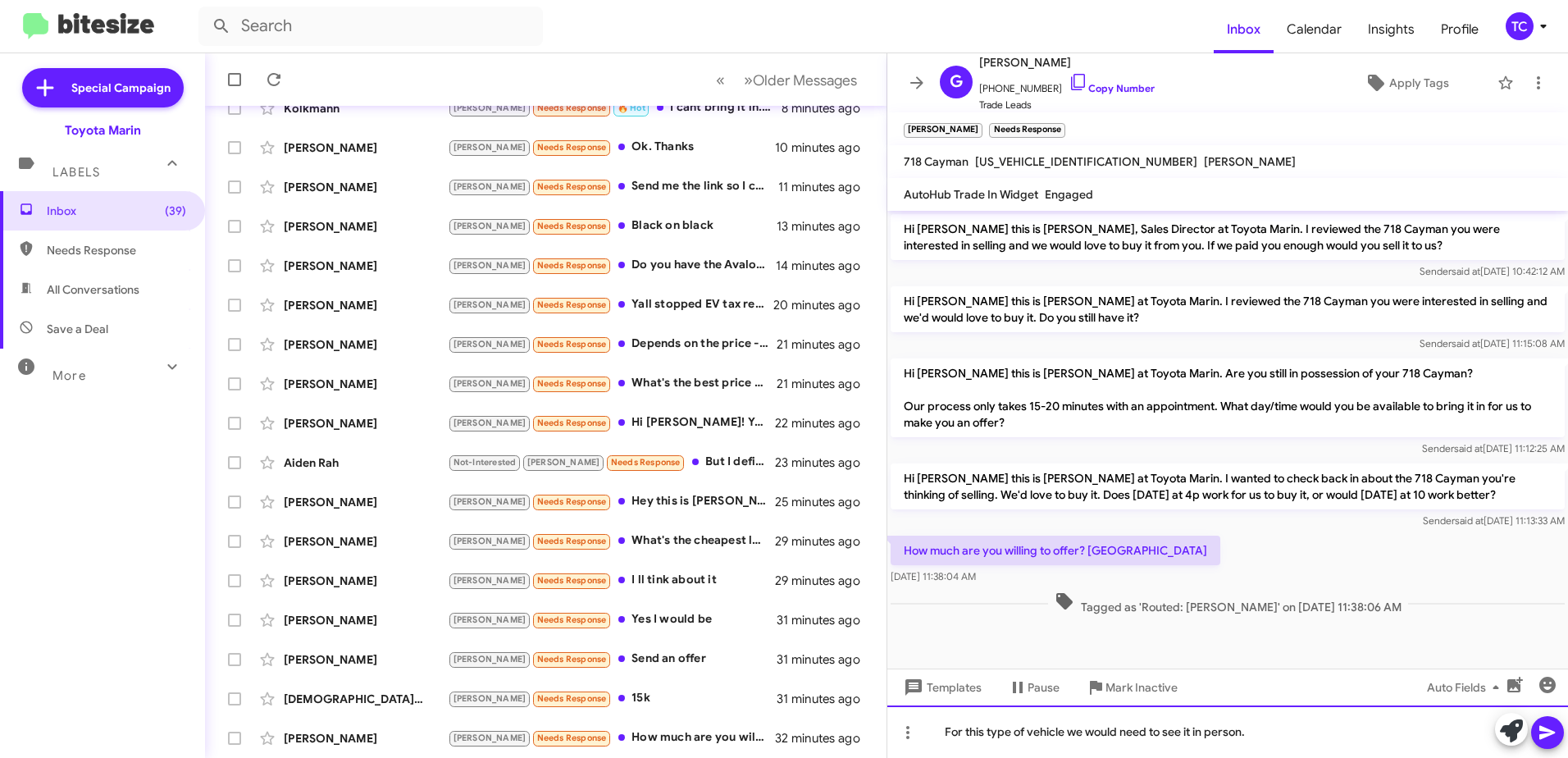
click at [1261, 733] on div "For this type of vehicle we would need to see it in person." at bounding box center [1227, 732] width 680 height 52
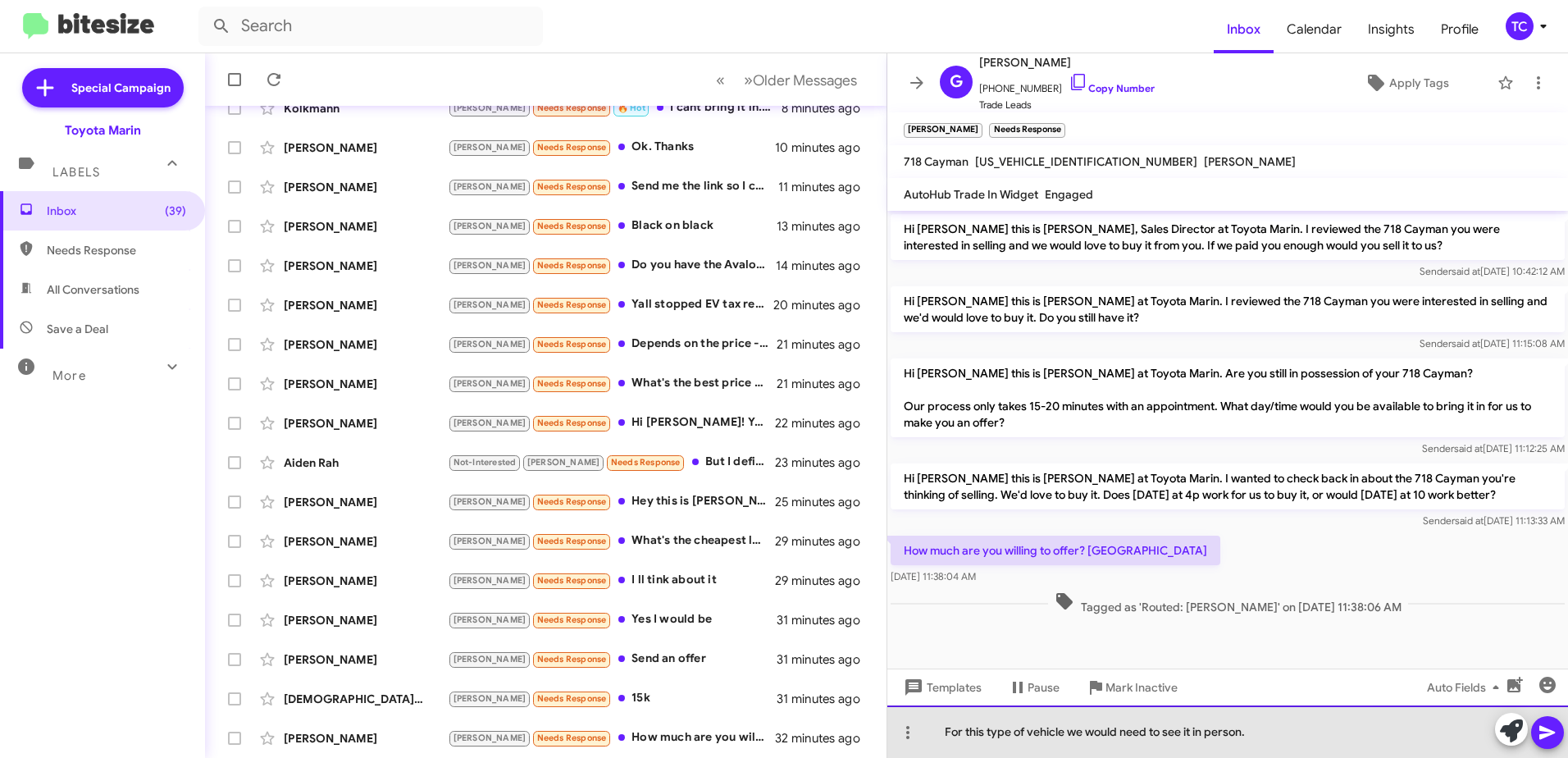
drag, startPoint x: 1036, startPoint y: 729, endPoint x: 1053, endPoint y: 733, distance: 17.5
click at [1273, 733] on div "For this type of vehicle, we would need to see it in person." at bounding box center [1227, 732] width 680 height 52
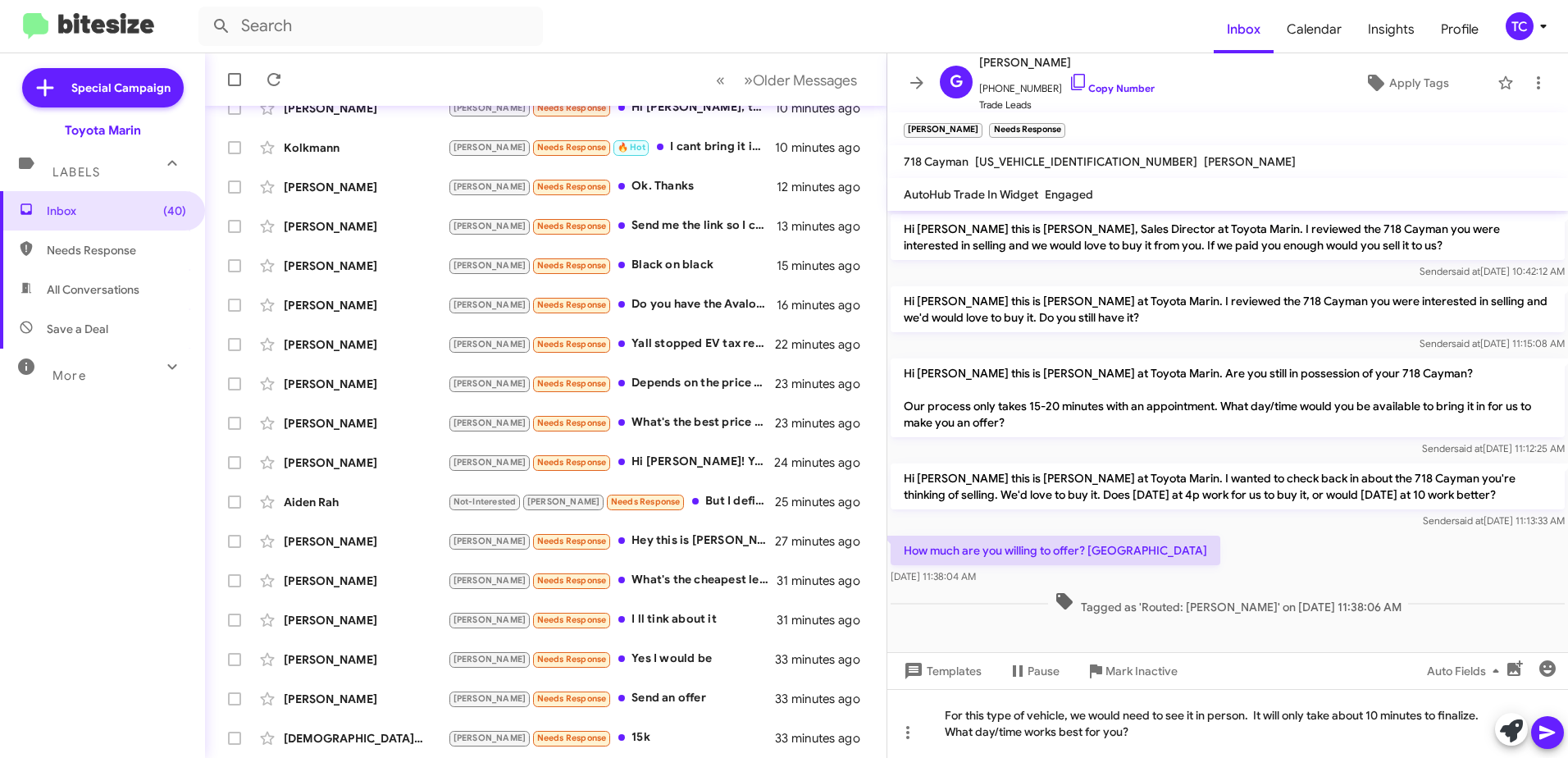
click at [1553, 735] on icon at bounding box center [1547, 732] width 19 height 19
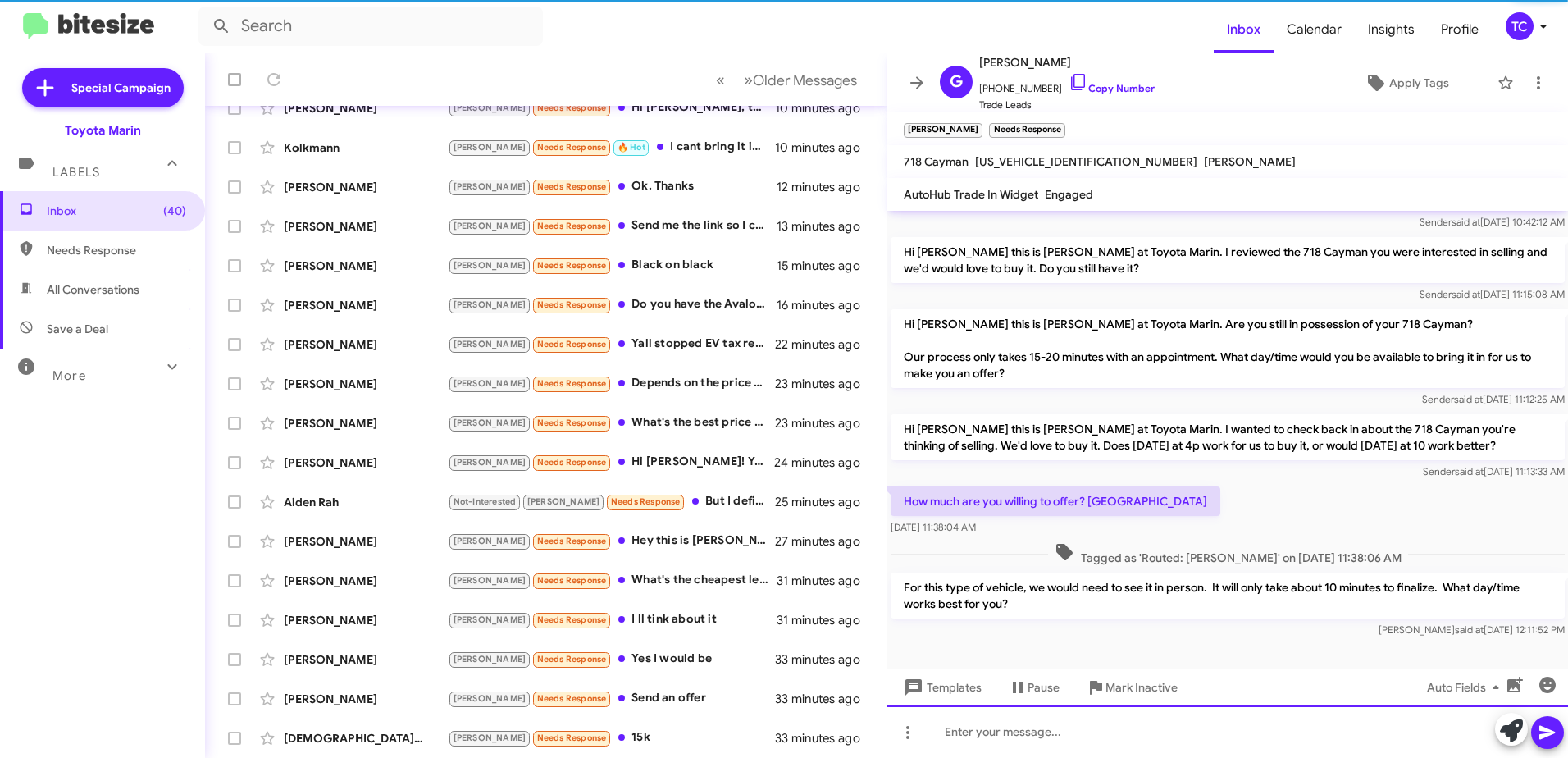
scroll to position [50, 0]
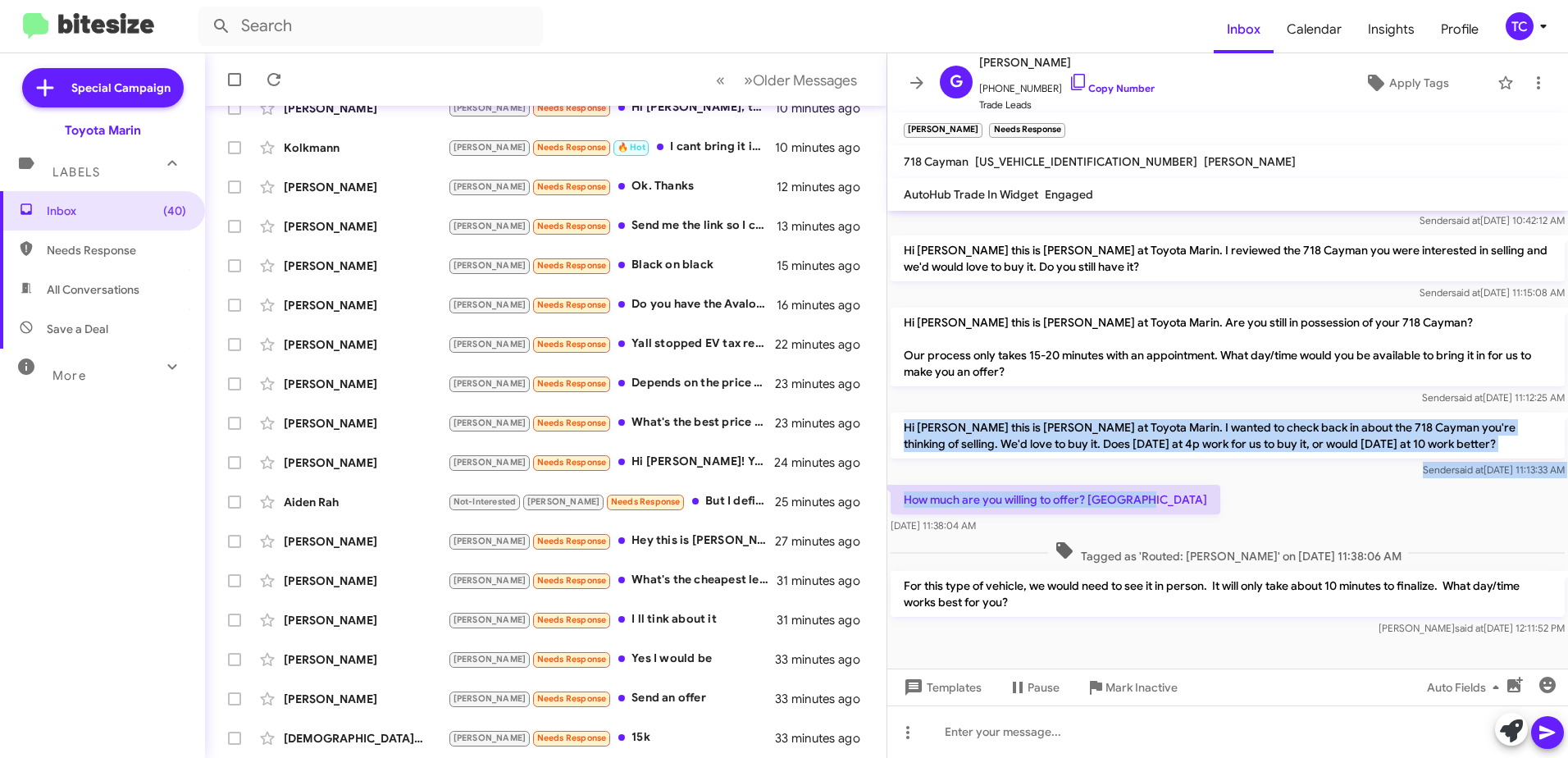
drag, startPoint x: 1138, startPoint y: 503, endPoint x: 894, endPoint y: 420, distance: 257.7
click at [894, 420] on div "Hi [PERSON_NAME] this is [PERSON_NAME], Sales Director at Toyota Marin. I revie…" at bounding box center [1227, 399] width 680 height 480
drag, startPoint x: 1164, startPoint y: 682, endPoint x: 1158, endPoint y: 673, distance: 10.8
click at [1164, 682] on span "Mark Inactive" at bounding box center [1142, 687] width 72 height 29
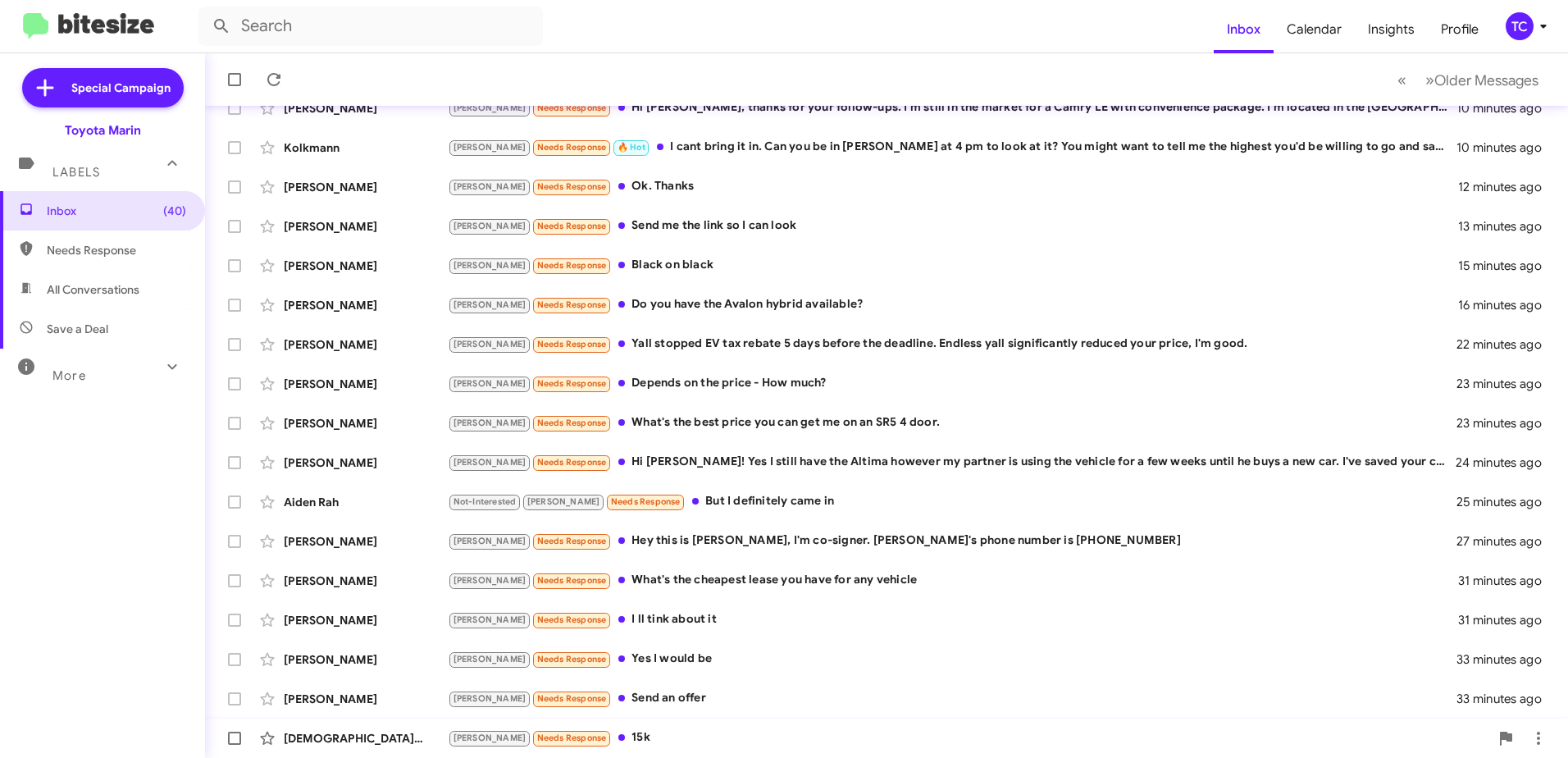
click at [592, 737] on div "[PERSON_NAME] Needs Response 15k" at bounding box center [968, 737] width 1042 height 18
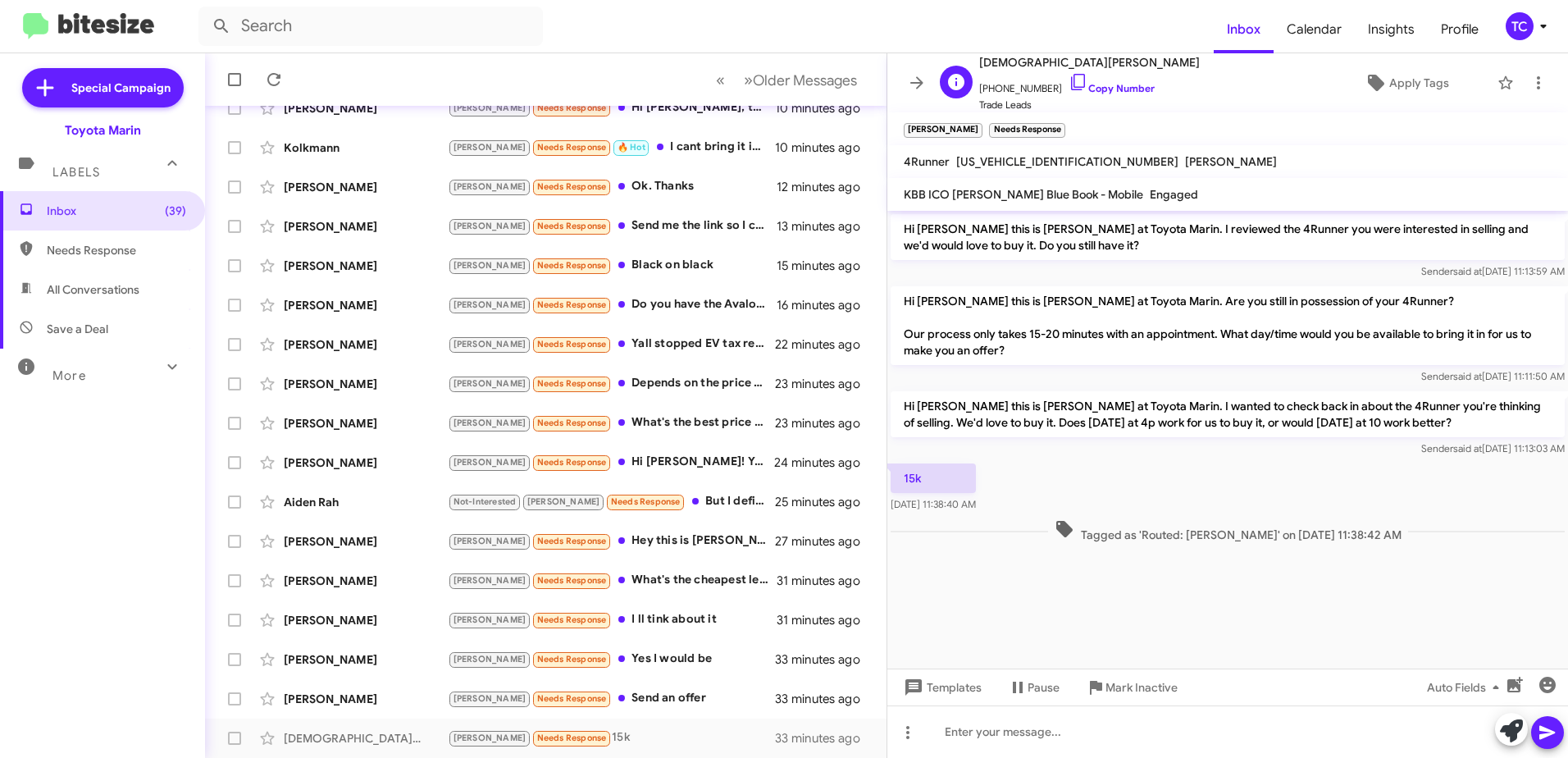
drag, startPoint x: 1065, startPoint y: 78, endPoint x: 1011, endPoint y: 78, distance: 54.0
click at [1068, 78] on icon at bounding box center [1078, 81] width 19 height 19
drag, startPoint x: 1511, startPoint y: 732, endPoint x: 1302, endPoint y: 615, distance: 239.5
click at [1511, 732] on icon at bounding box center [1512, 731] width 23 height 23
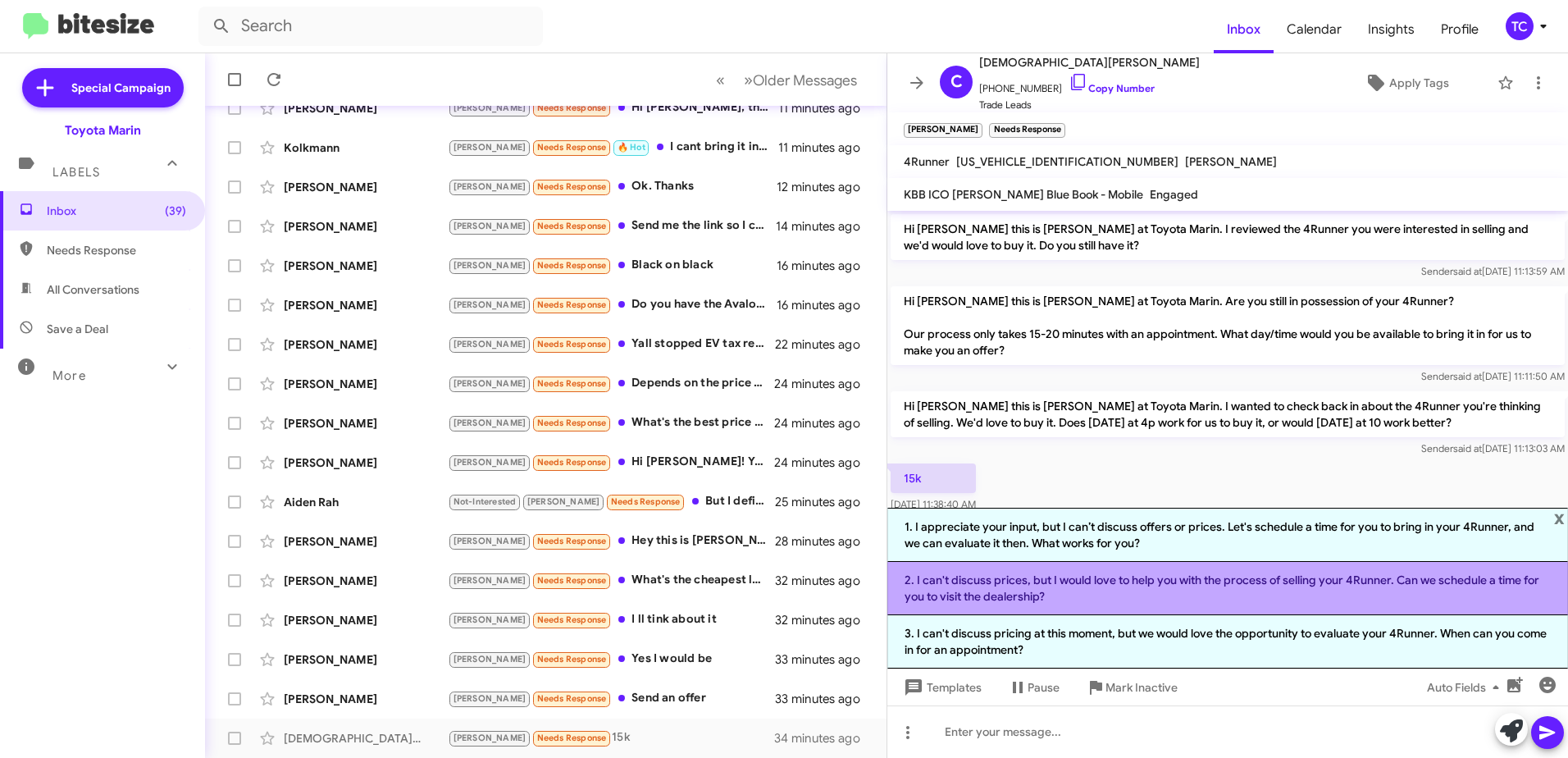
click at [1182, 585] on li "2. I can't discuss prices, but I would love to help you with the process of sel…" at bounding box center [1227, 588] width 680 height 53
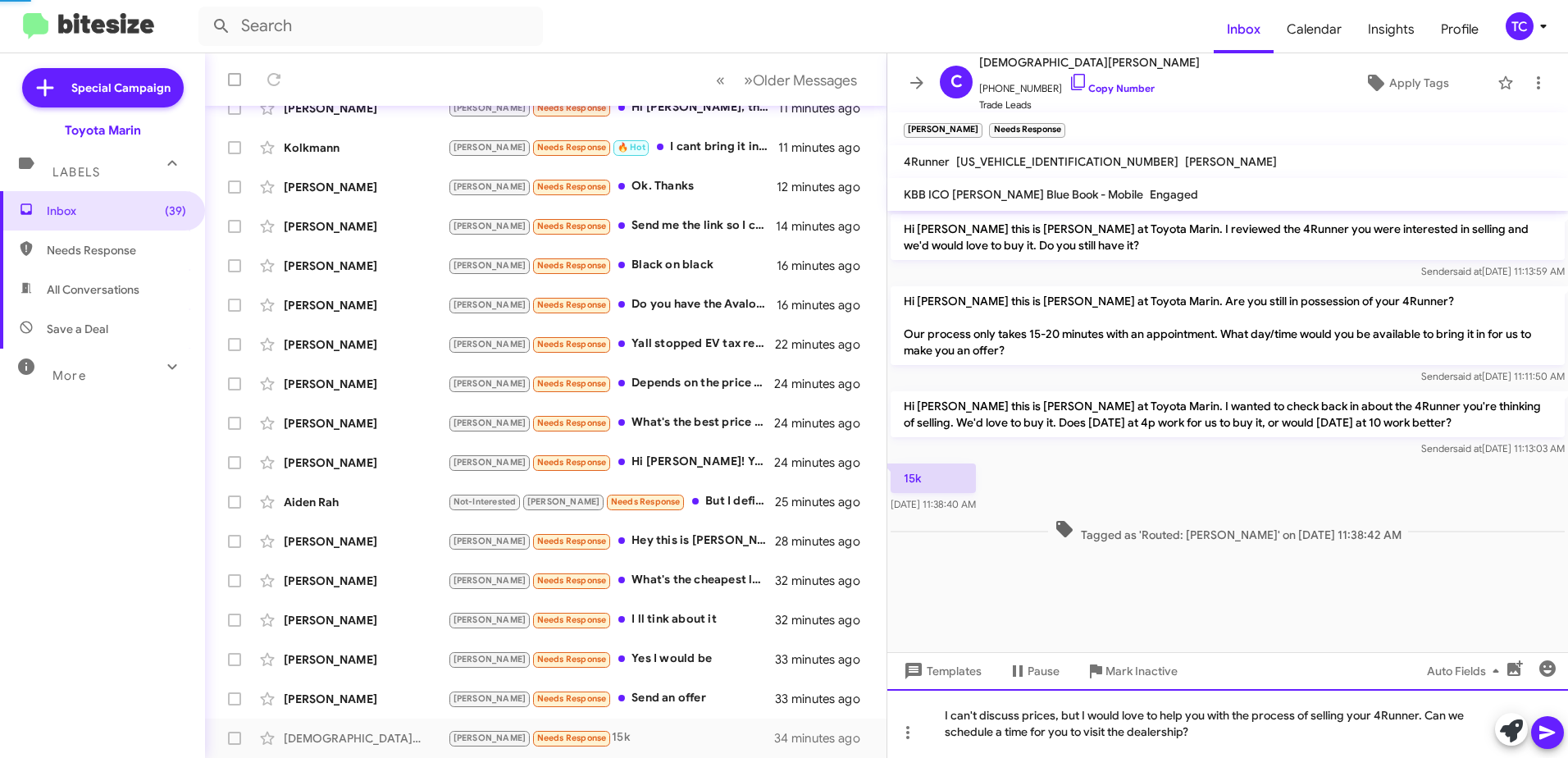
click at [1079, 712] on div "I can't discuss prices, but I would love to help you with the process of sellin…" at bounding box center [1227, 723] width 680 height 69
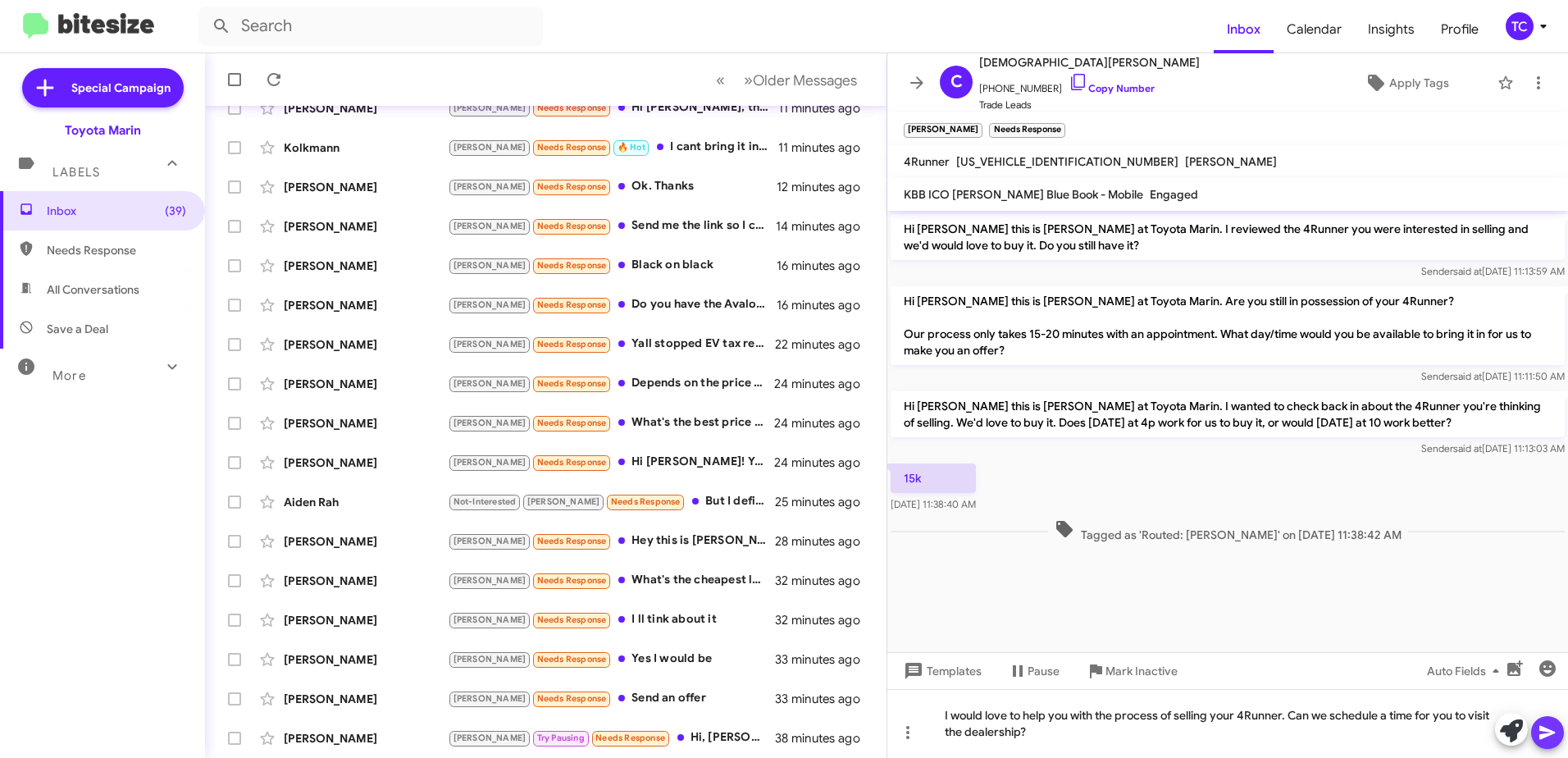
click at [1543, 727] on icon at bounding box center [1547, 733] width 16 height 14
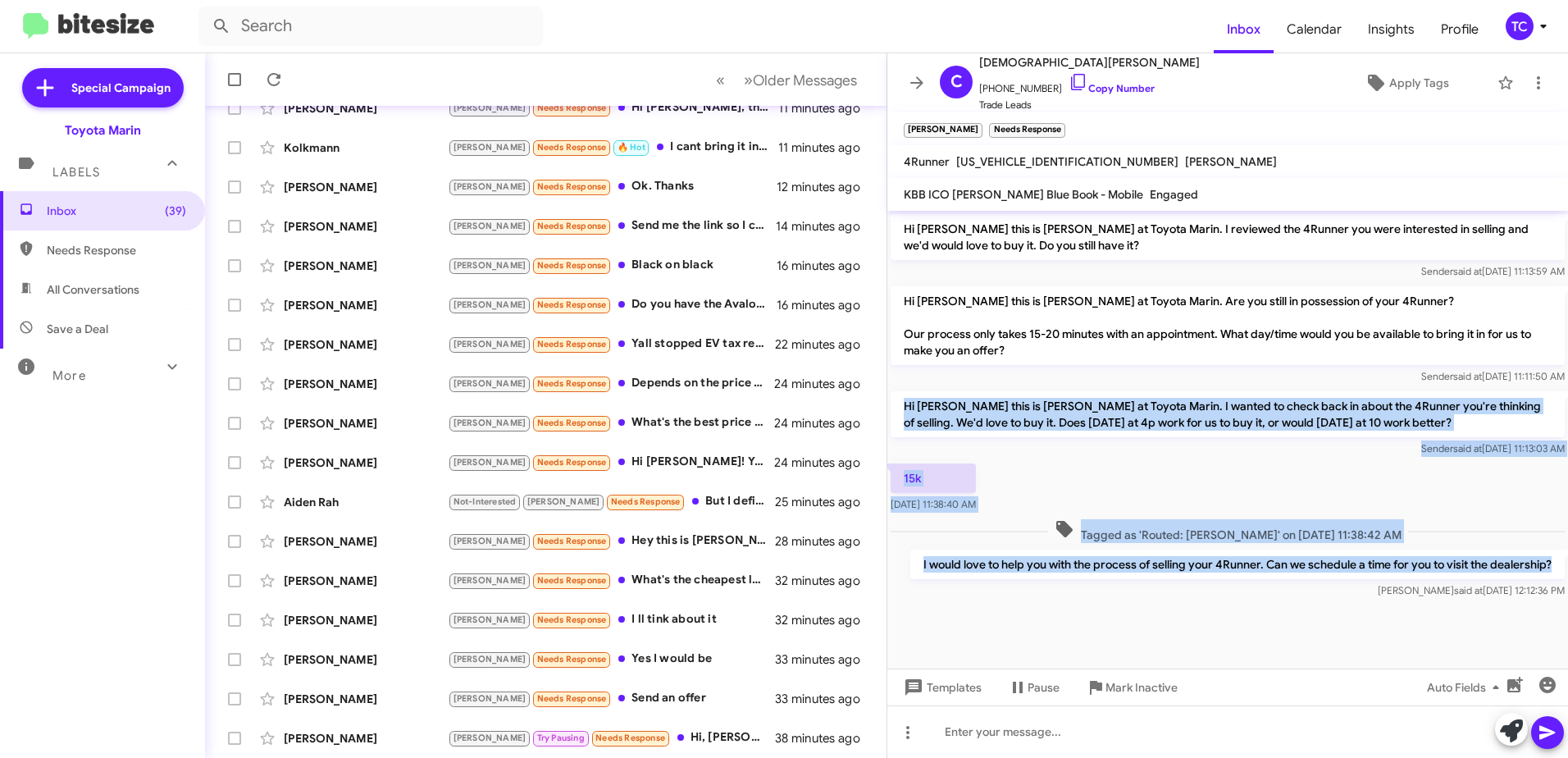
drag, startPoint x: 1554, startPoint y: 565, endPoint x: 900, endPoint y: 409, distance: 672.3
click at [900, 409] on div "Hi [PERSON_NAME] this is [PERSON_NAME] at Toyota Marin. I reviewed the 4Runner …" at bounding box center [1227, 406] width 680 height 392
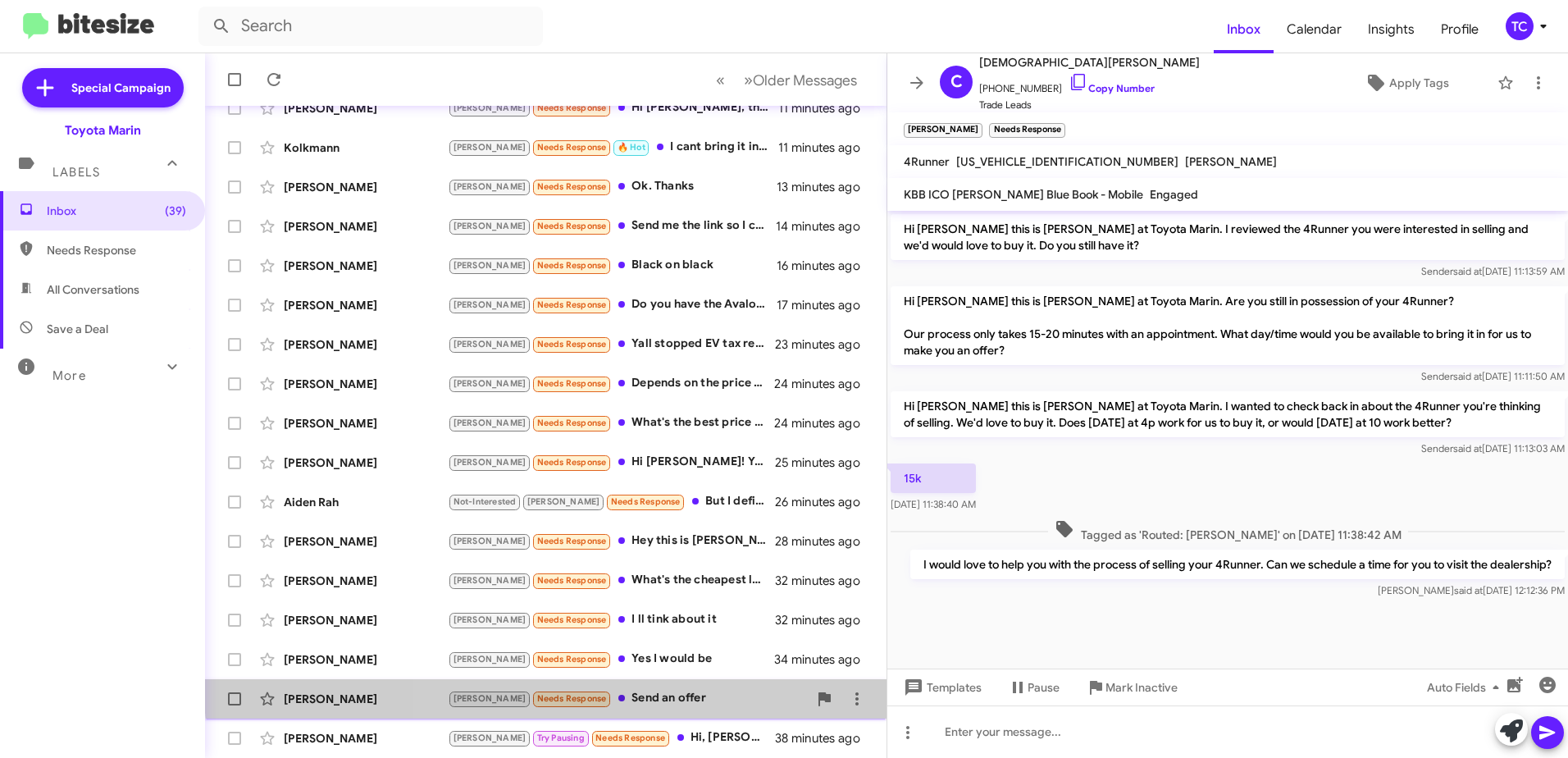
click at [627, 688] on div "[PERSON_NAME] [PERSON_NAME] Needs Response Send an offer 34 minutes ago" at bounding box center [546, 699] width 655 height 33
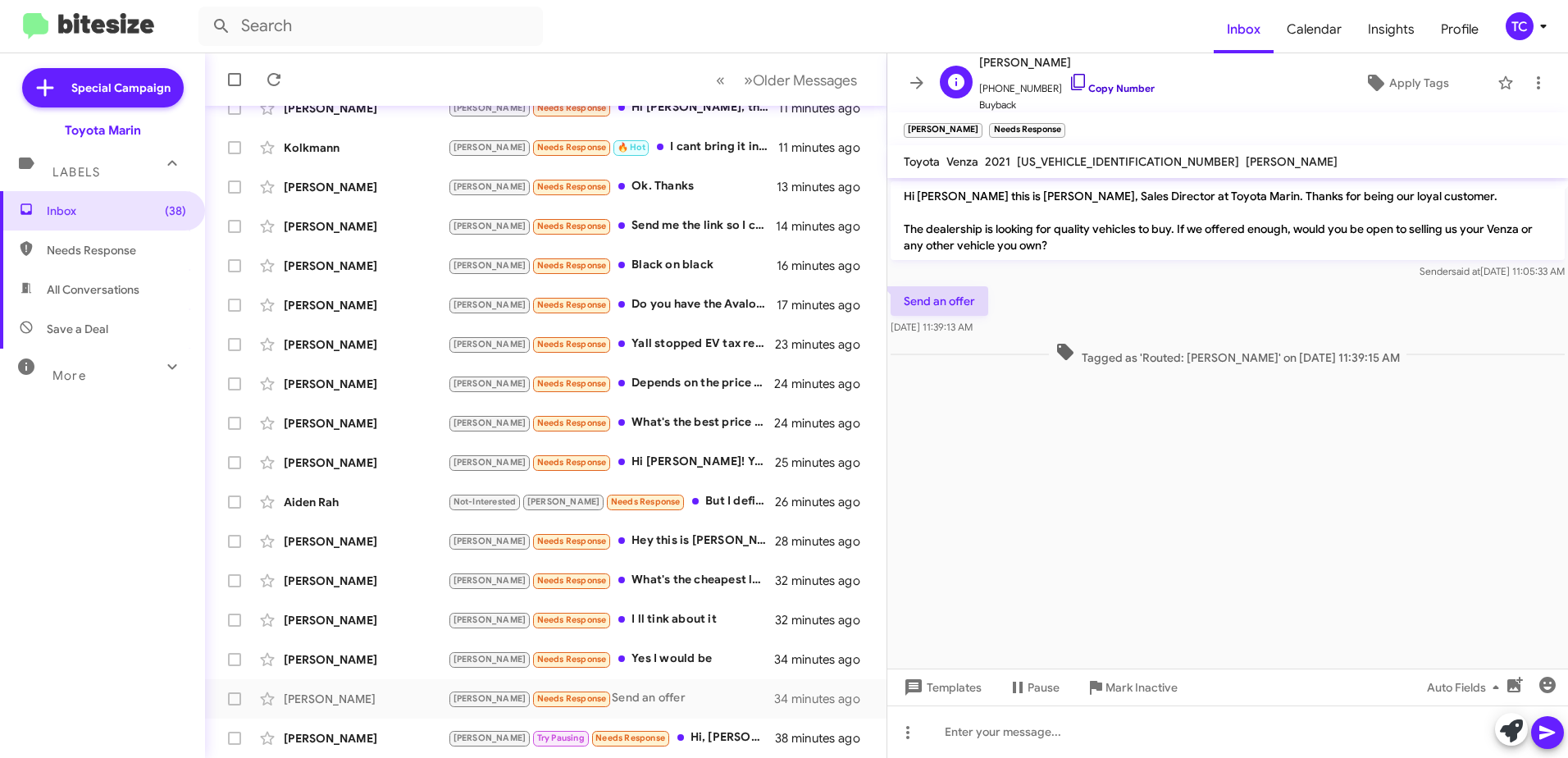
click at [1068, 82] on icon at bounding box center [1078, 81] width 19 height 19
click at [1510, 730] on icon at bounding box center [1512, 731] width 23 height 23
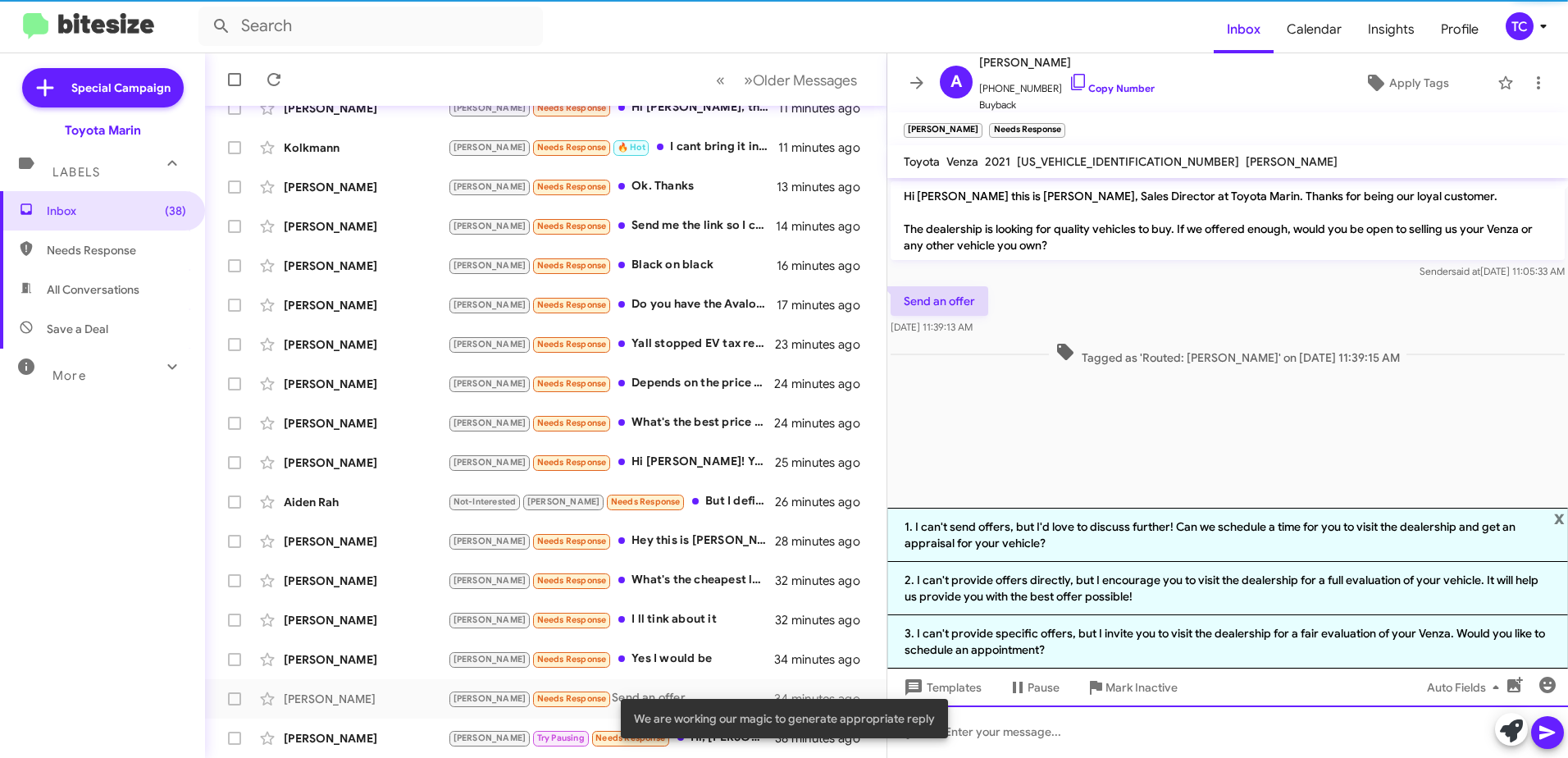
click at [1122, 728] on div at bounding box center [1227, 732] width 680 height 52
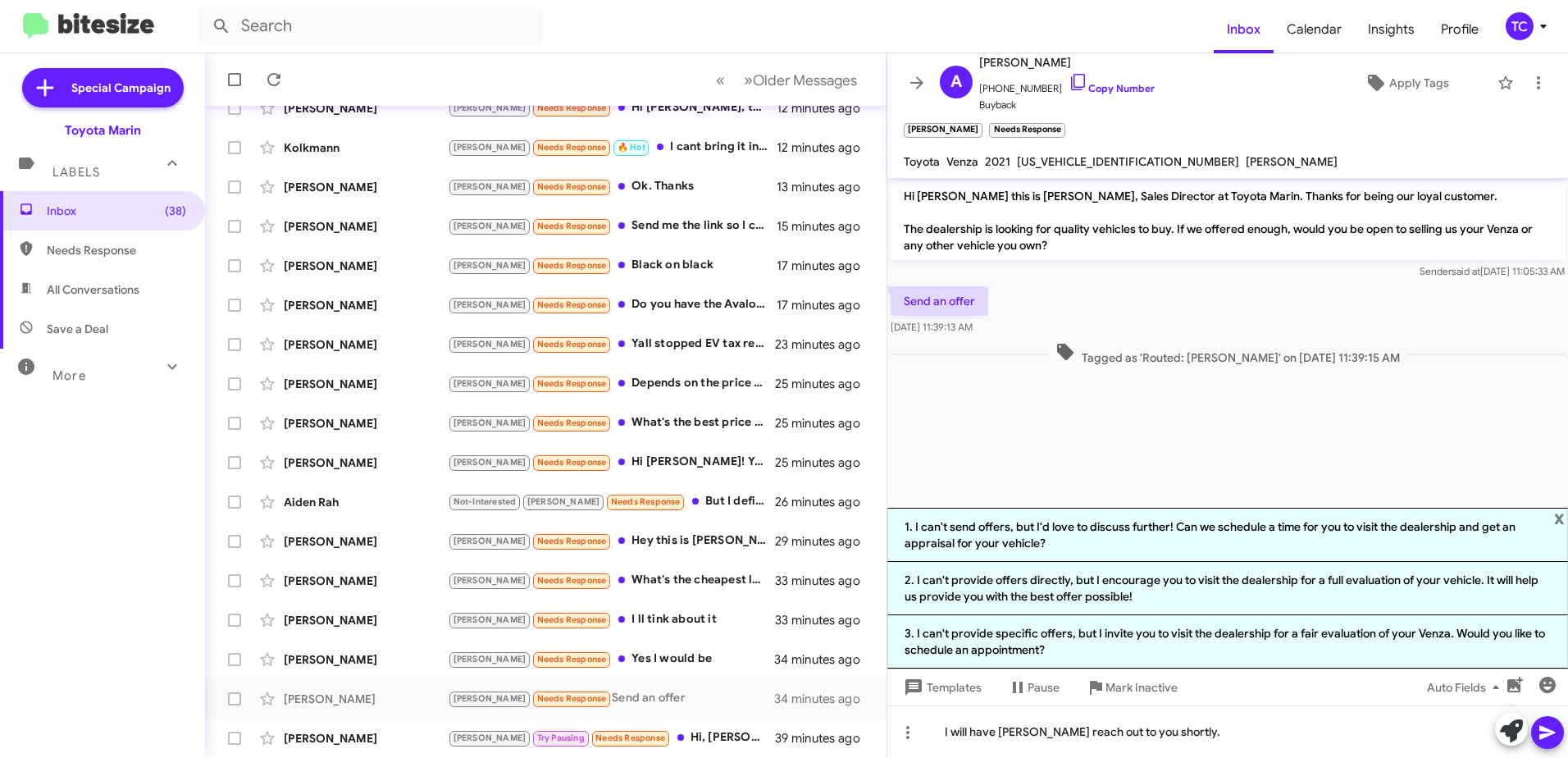
click at [1551, 727] on icon at bounding box center [1547, 732] width 19 height 19
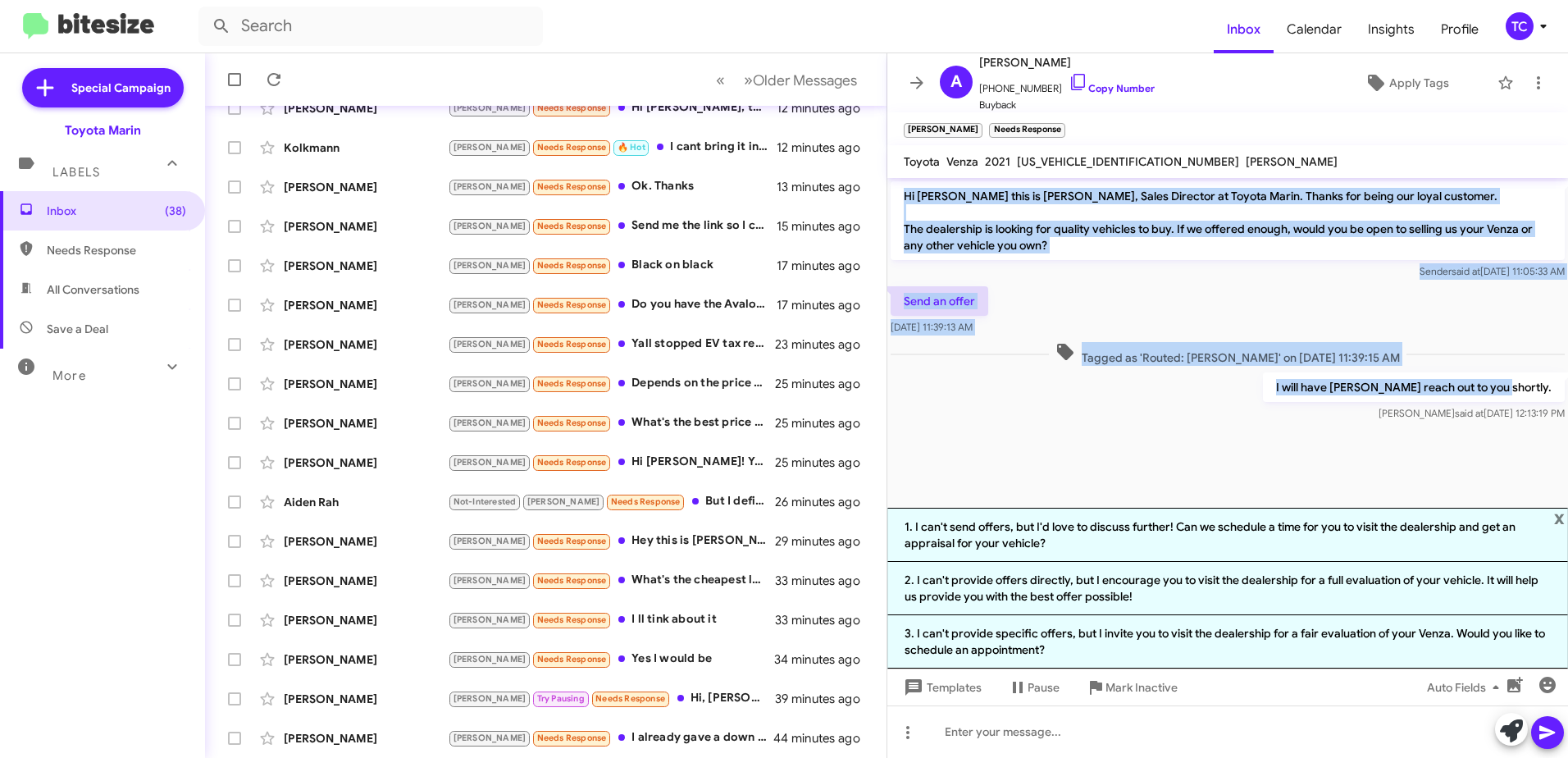
drag, startPoint x: 1560, startPoint y: 389, endPoint x: 903, endPoint y: 201, distance: 683.4
click at [903, 201] on div "Hi [PERSON_NAME] this is [PERSON_NAME], Sales Director at Toyota Marin. Thanks …" at bounding box center [1227, 301] width 680 height 247
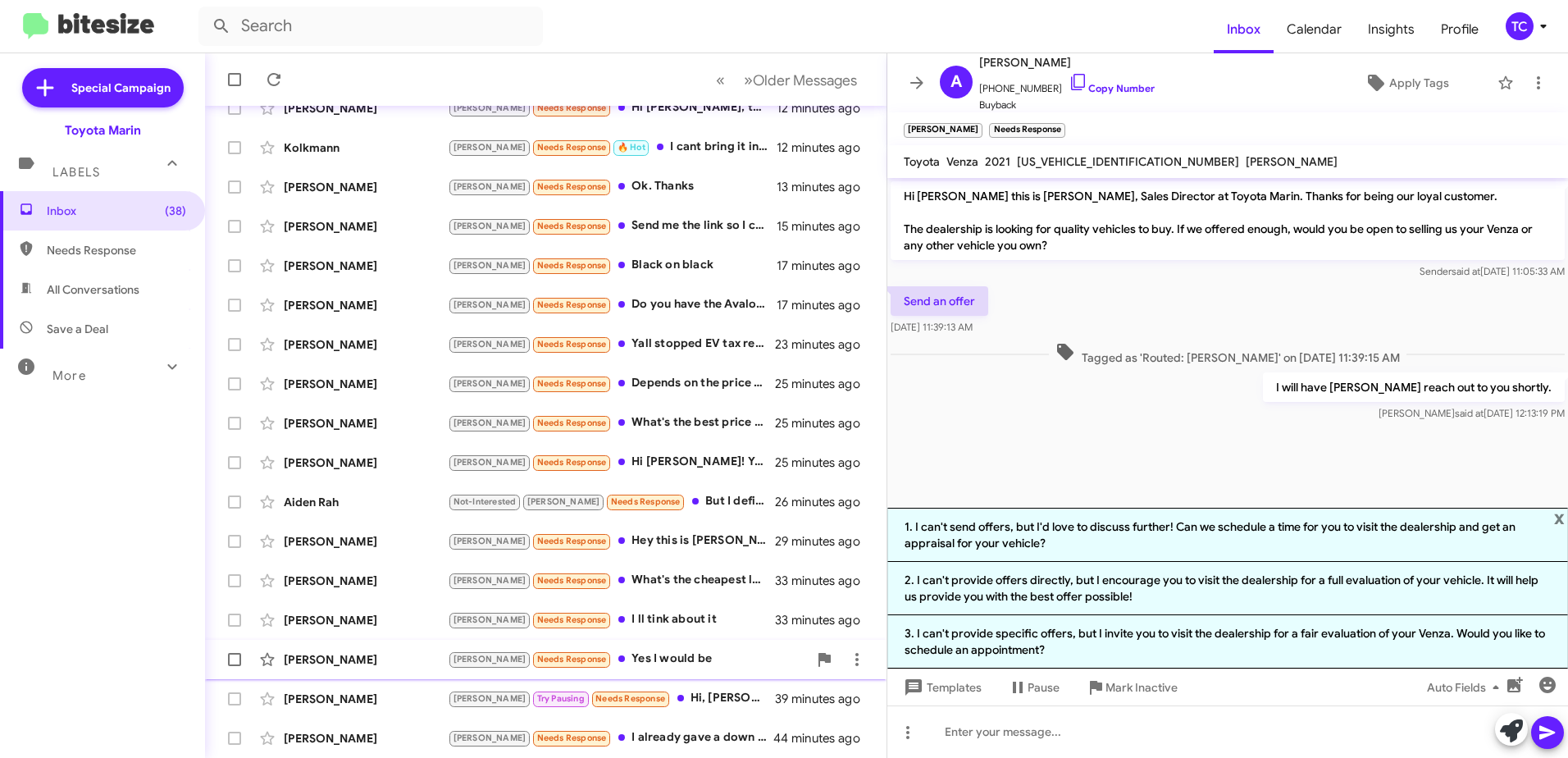
click at [652, 641] on span "[PERSON_NAME] [PERSON_NAME] Needs Response Yes I would be 34 minutes ago" at bounding box center [546, 659] width 681 height 40
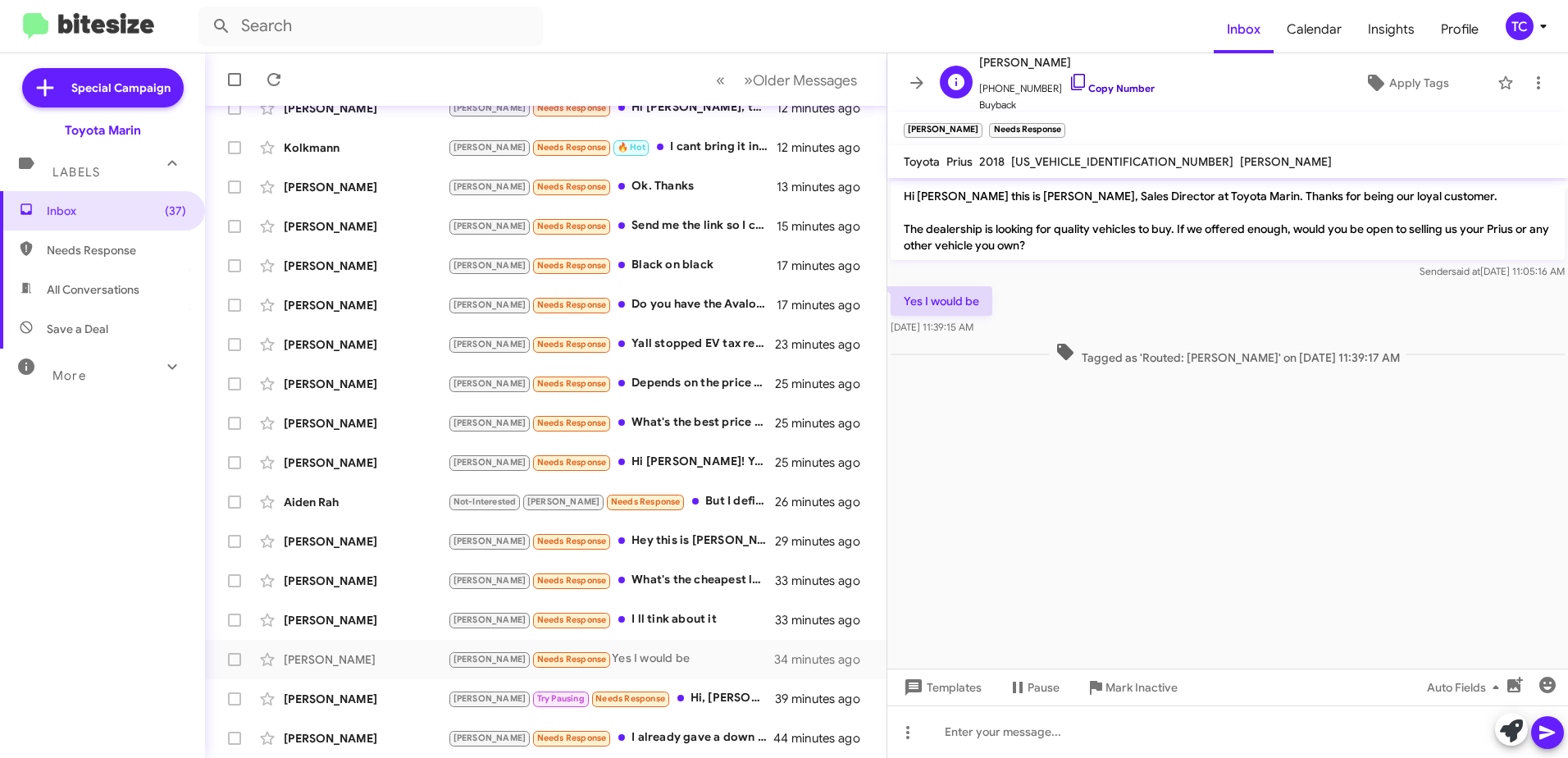
click at [1068, 86] on icon at bounding box center [1078, 81] width 19 height 19
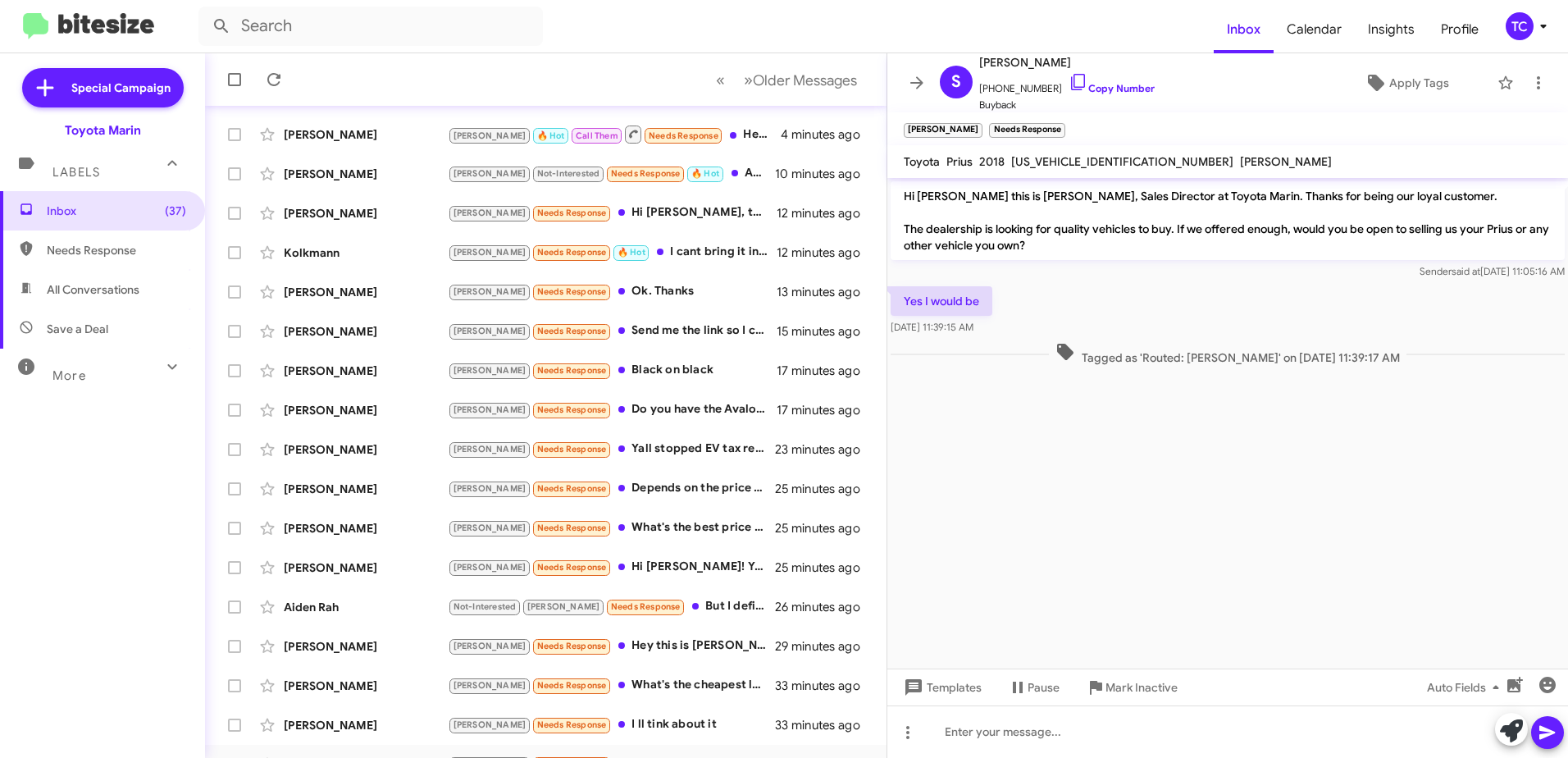
scroll to position [195, 0]
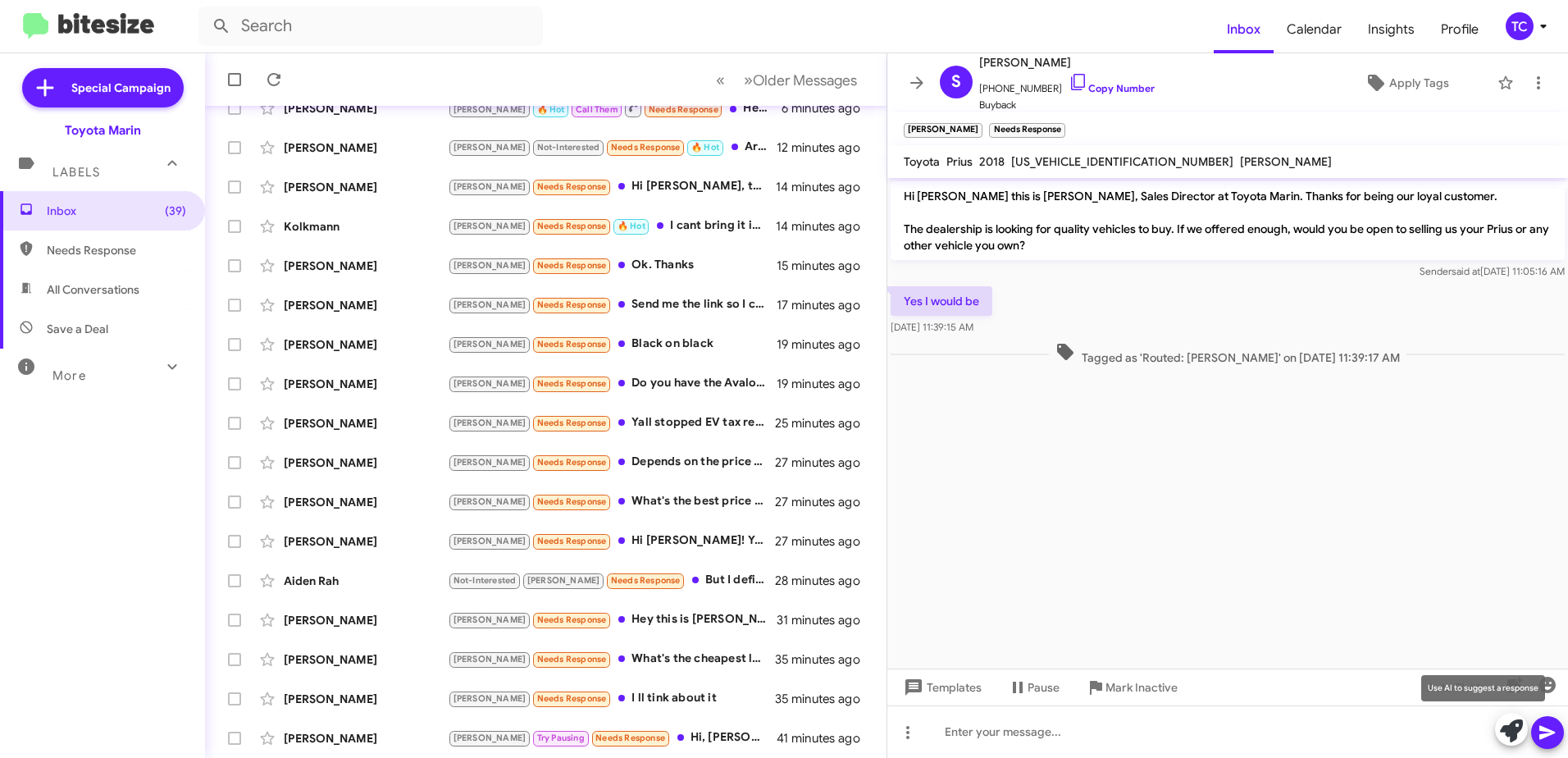
click at [1505, 722] on icon at bounding box center [1512, 731] width 23 height 23
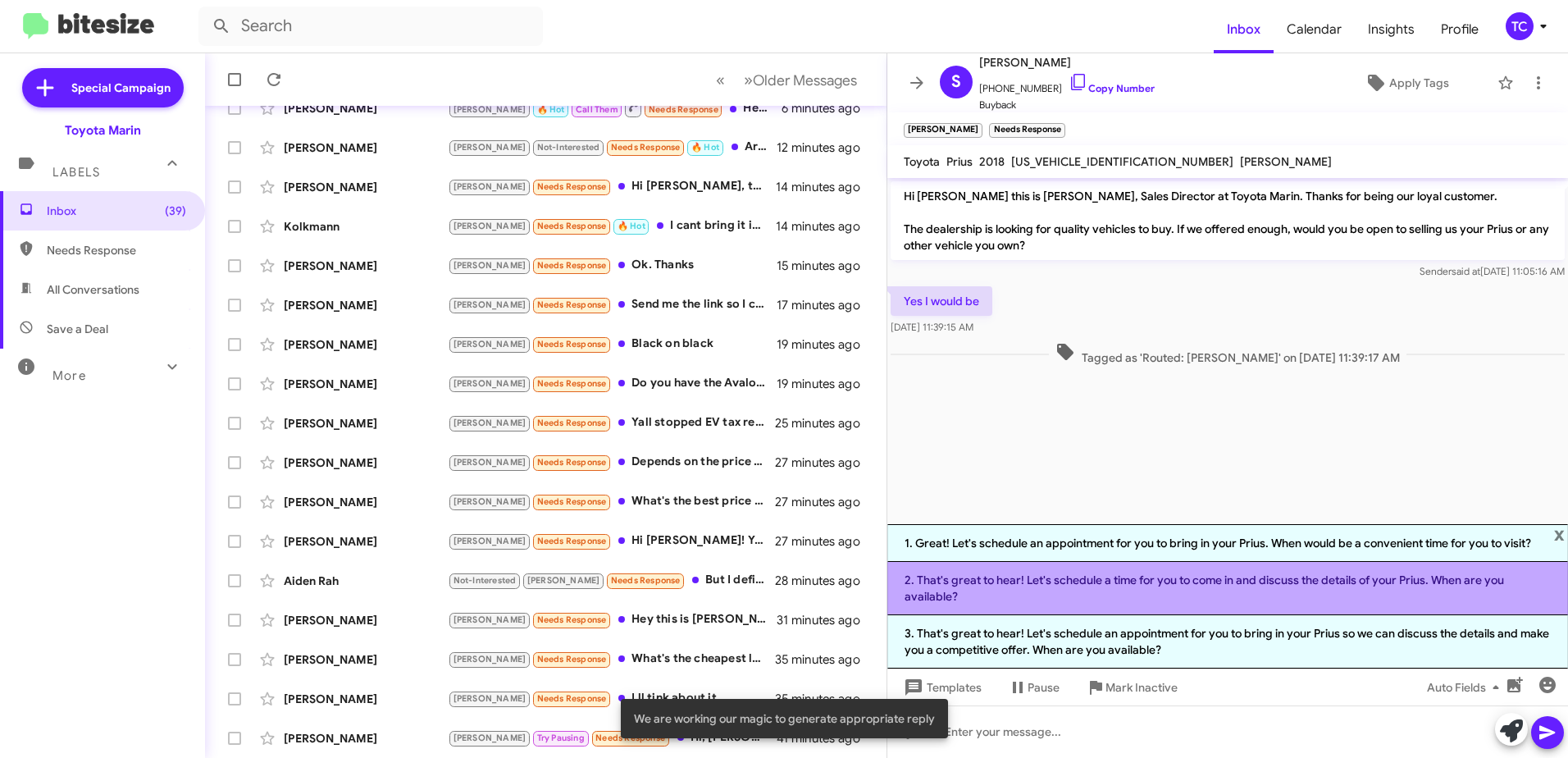
click at [1060, 579] on li "2. That's great to hear! Let's schedule a time for you to come in and discuss t…" at bounding box center [1227, 588] width 680 height 53
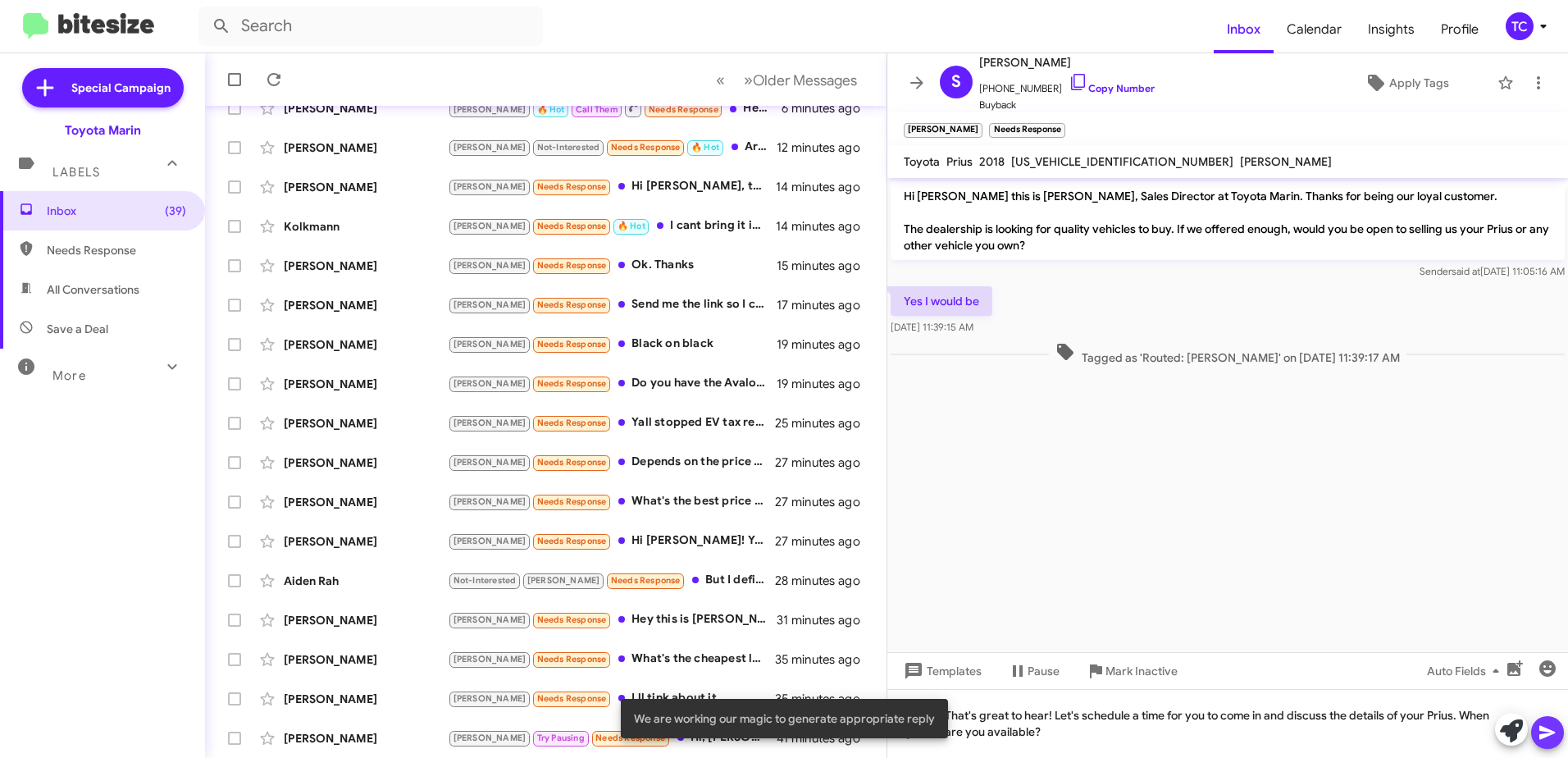
click at [1549, 731] on icon at bounding box center [1547, 733] width 16 height 14
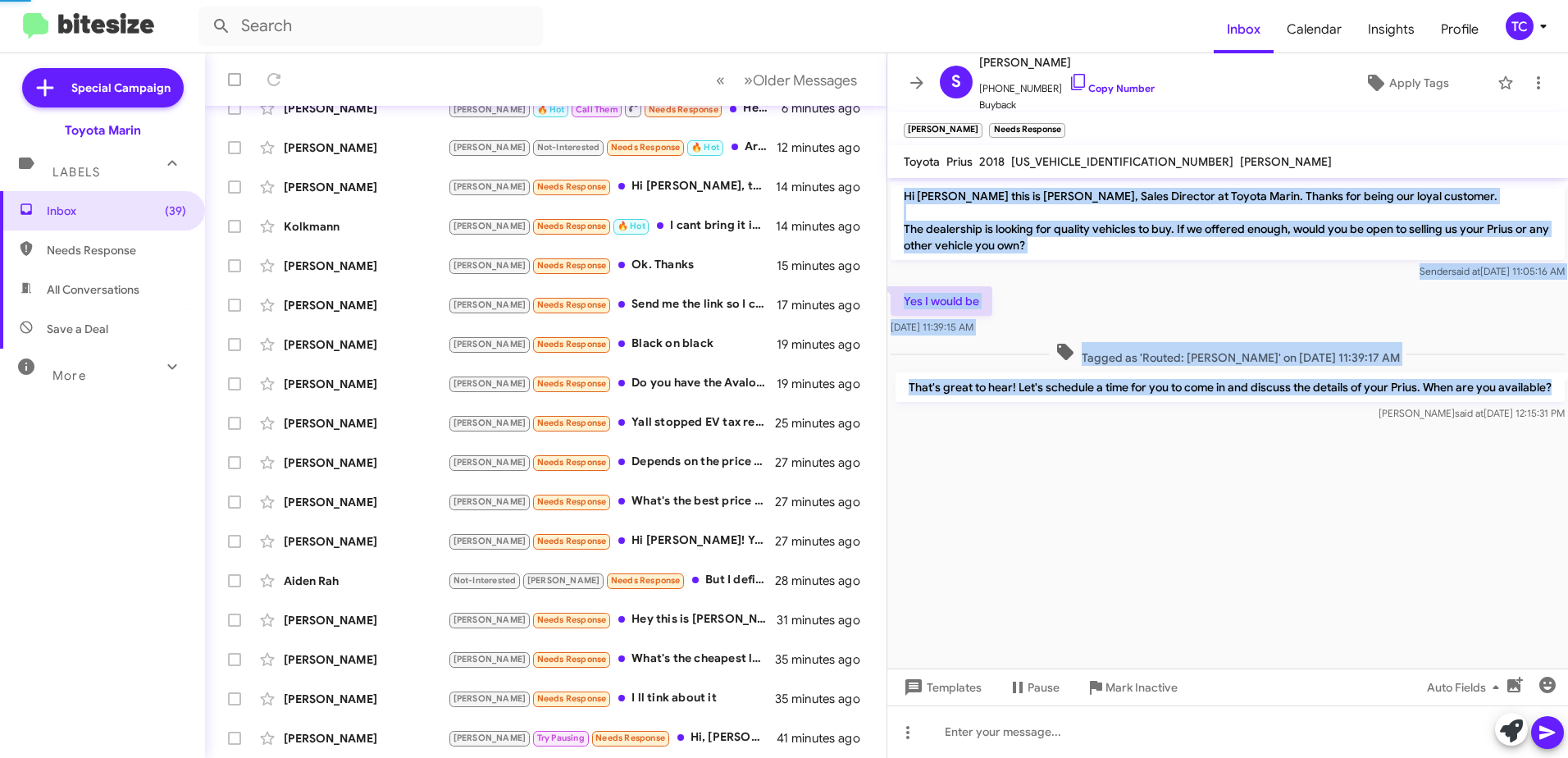
drag, startPoint x: 1553, startPoint y: 387, endPoint x: 900, endPoint y: 197, distance: 680.1
click at [900, 197] on div "Hi [PERSON_NAME] this is [PERSON_NAME], Sales Director at Toyota Marin. Thanks …" at bounding box center [1227, 301] width 680 height 247
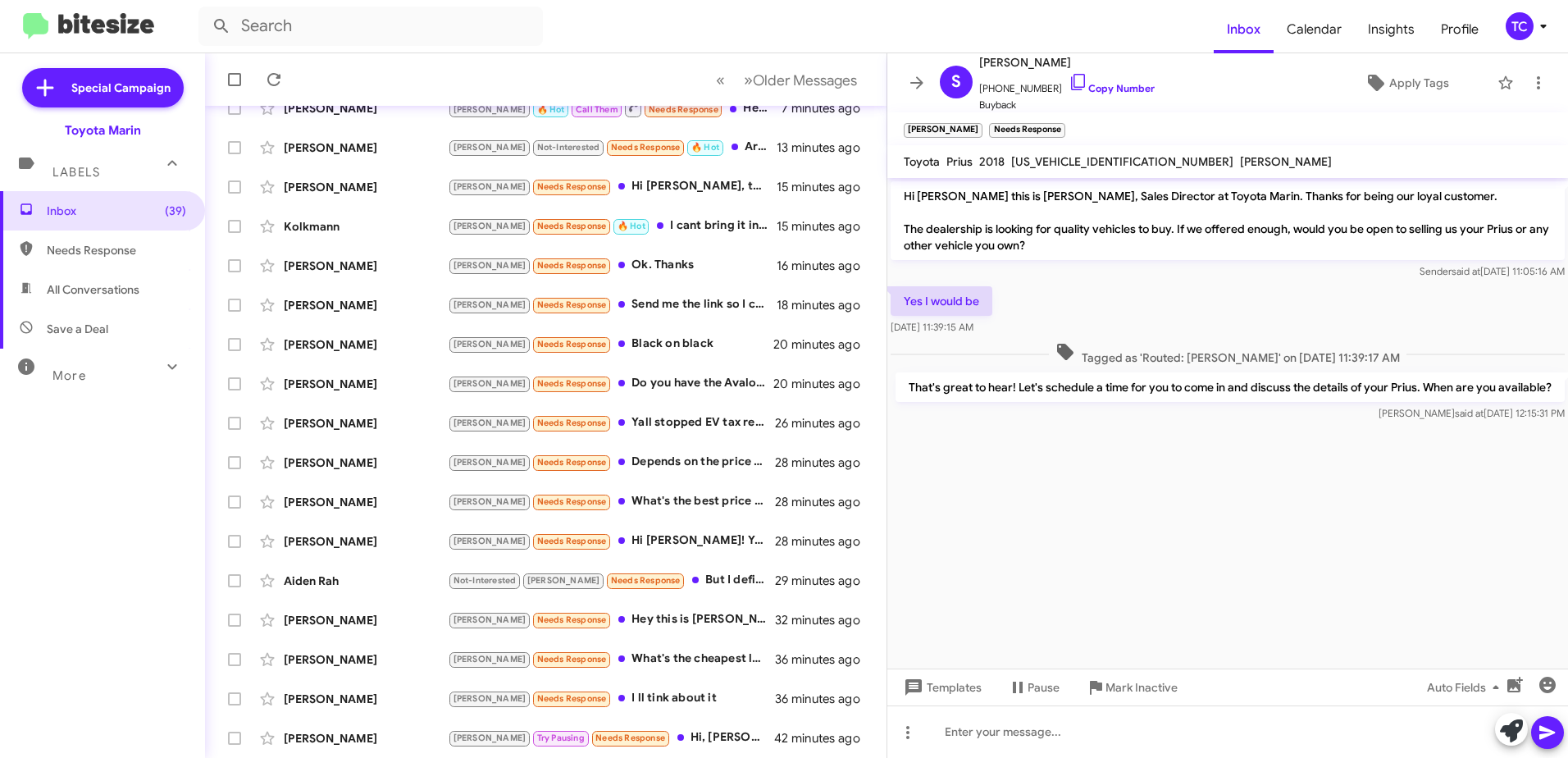
click at [1096, 537] on cdk-virtual-scroll-viewport "Hi [PERSON_NAME] this is [PERSON_NAME], Sales Director at Toyota Marin. Thanks …" at bounding box center [1227, 424] width 680 height 490
click at [909, 84] on icon at bounding box center [917, 82] width 19 height 19
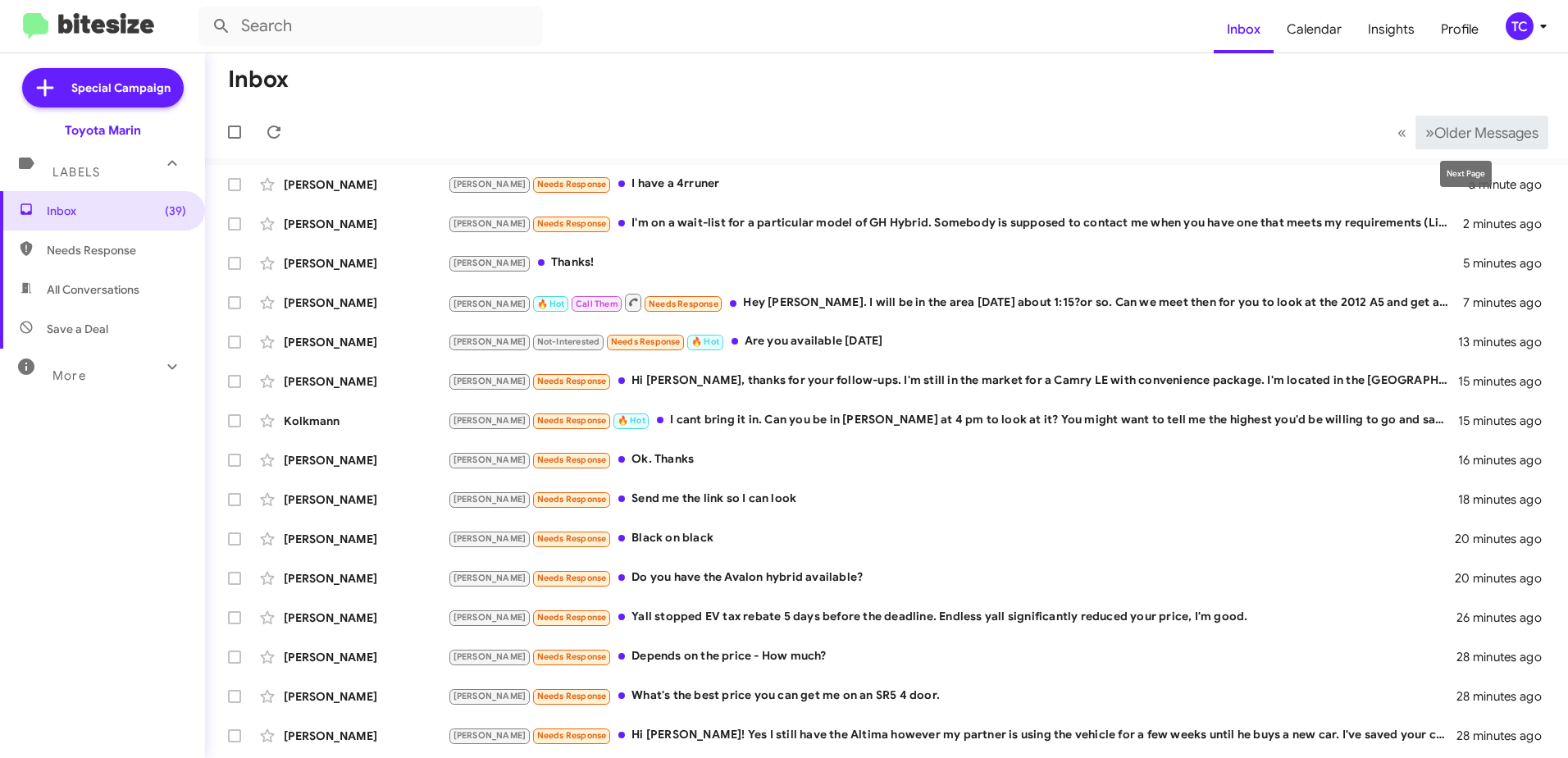
scroll to position [82, 0]
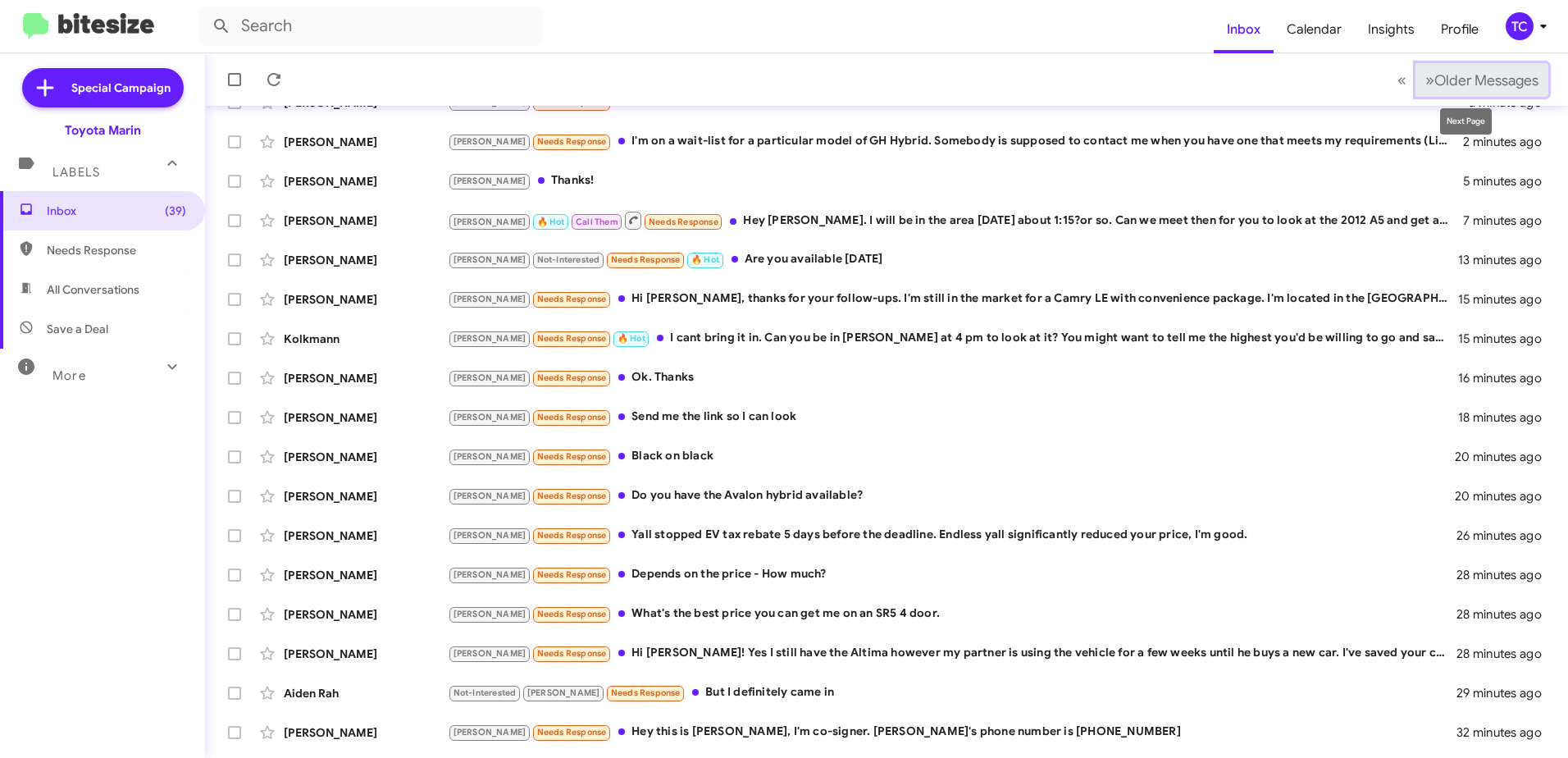
click at [1441, 78] on span "Older Messages" at bounding box center [1486, 80] width 104 height 18
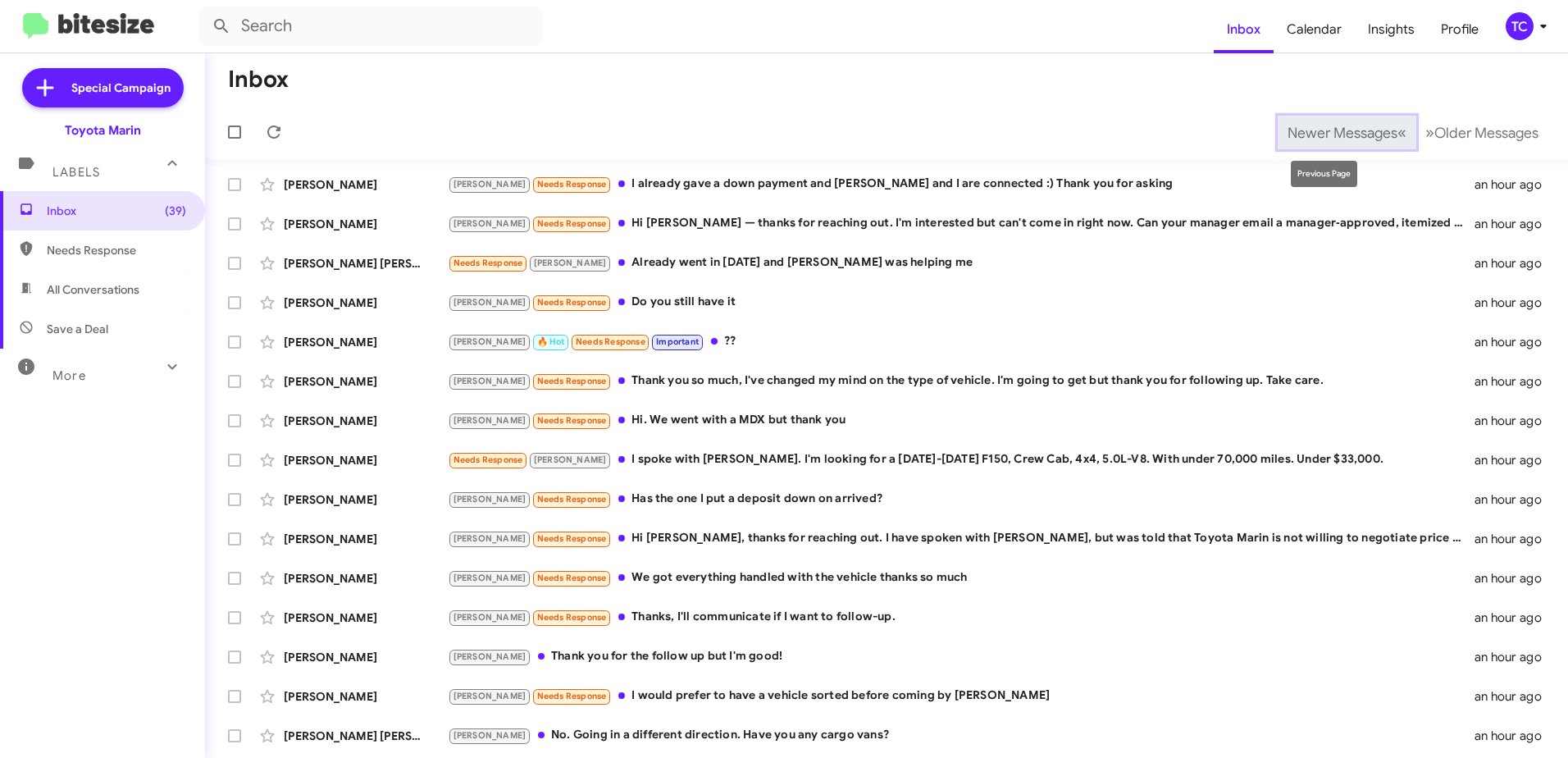
click at [1364, 130] on span "Newer Messages" at bounding box center [1341, 133] width 110 height 18
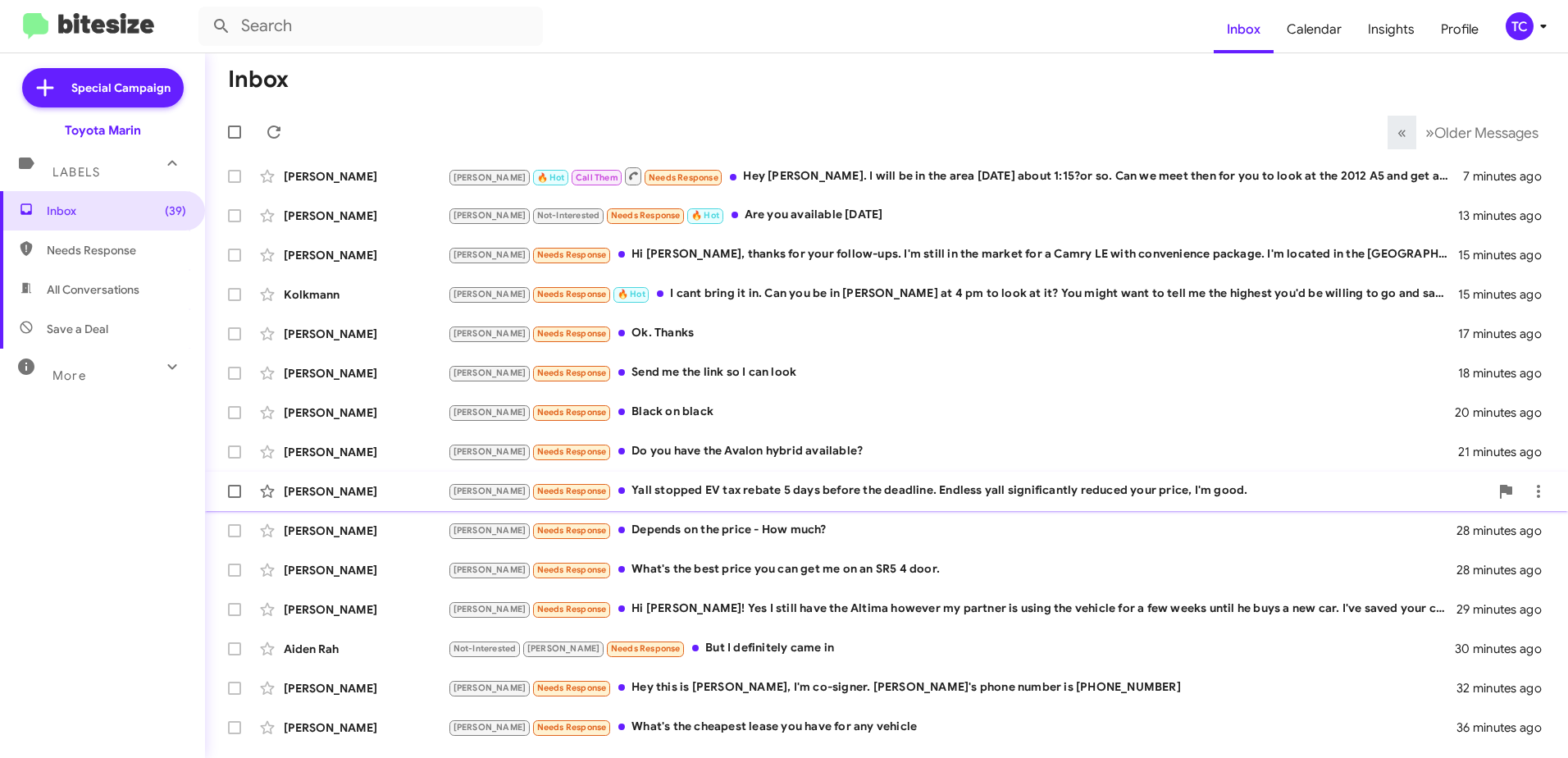
scroll to position [195, 0]
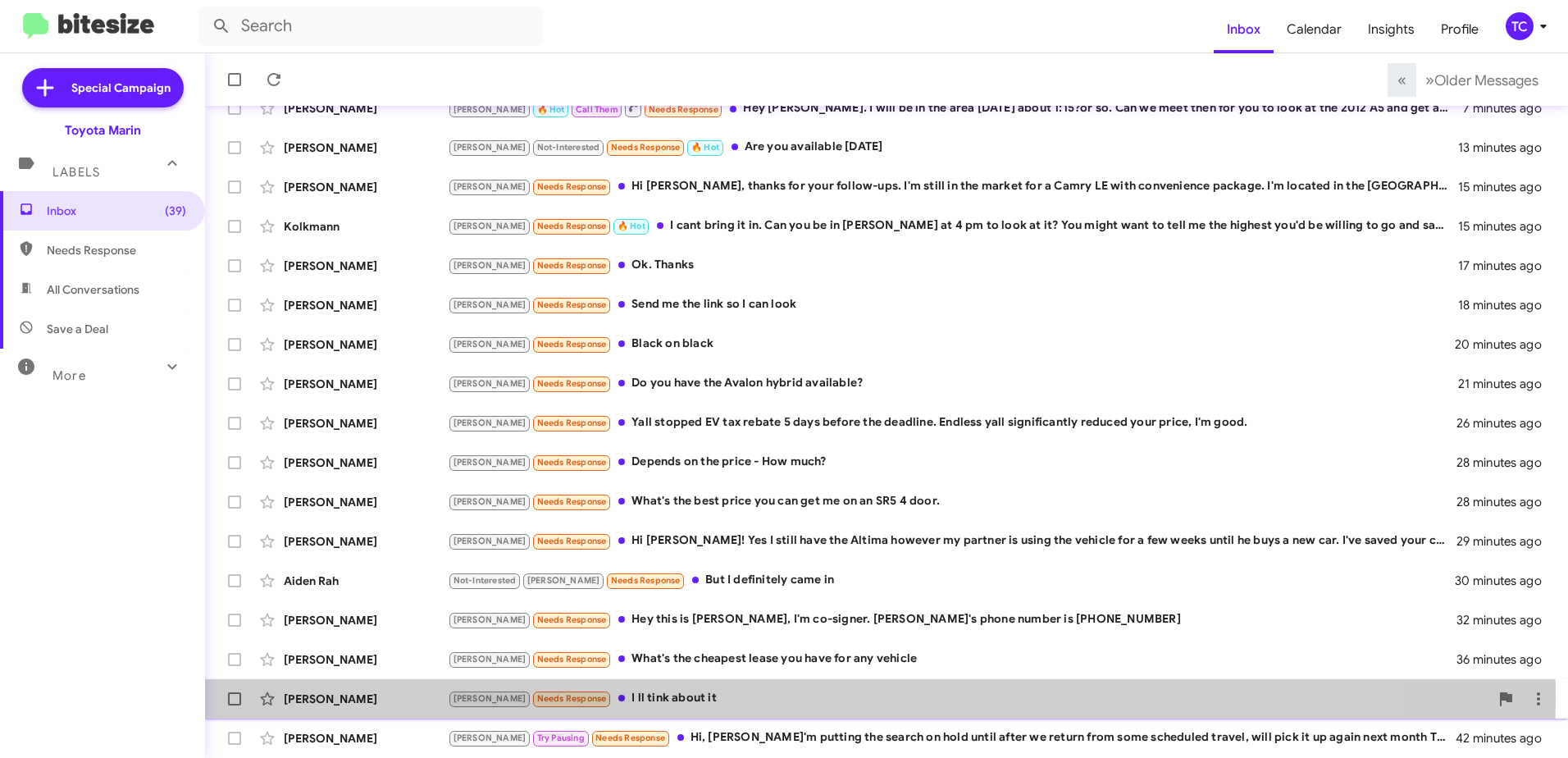
click at [647, 696] on div "[PERSON_NAME] Needs Response I ll tink about it" at bounding box center [968, 698] width 1042 height 18
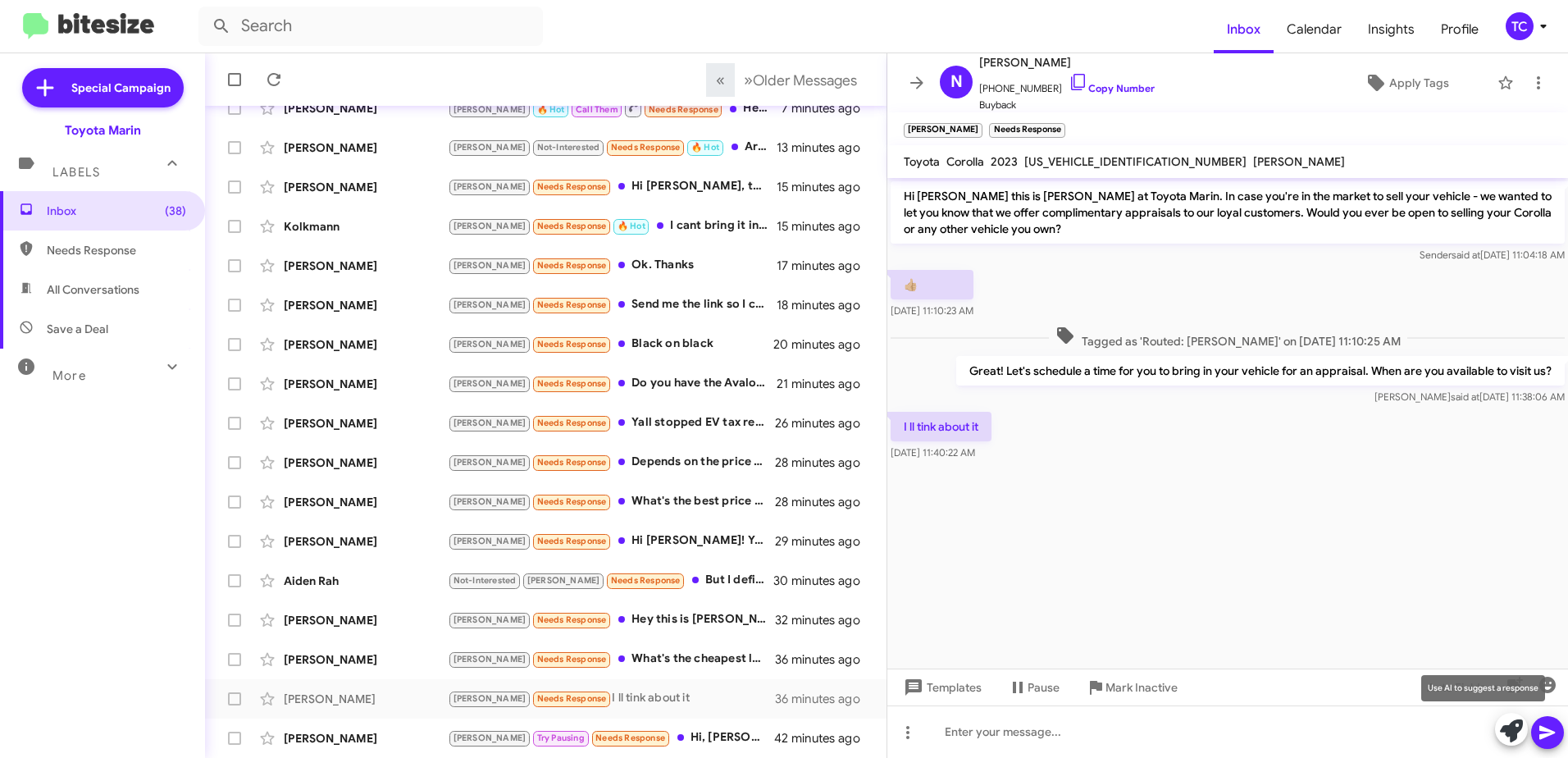
click at [1501, 727] on icon at bounding box center [1512, 731] width 23 height 23
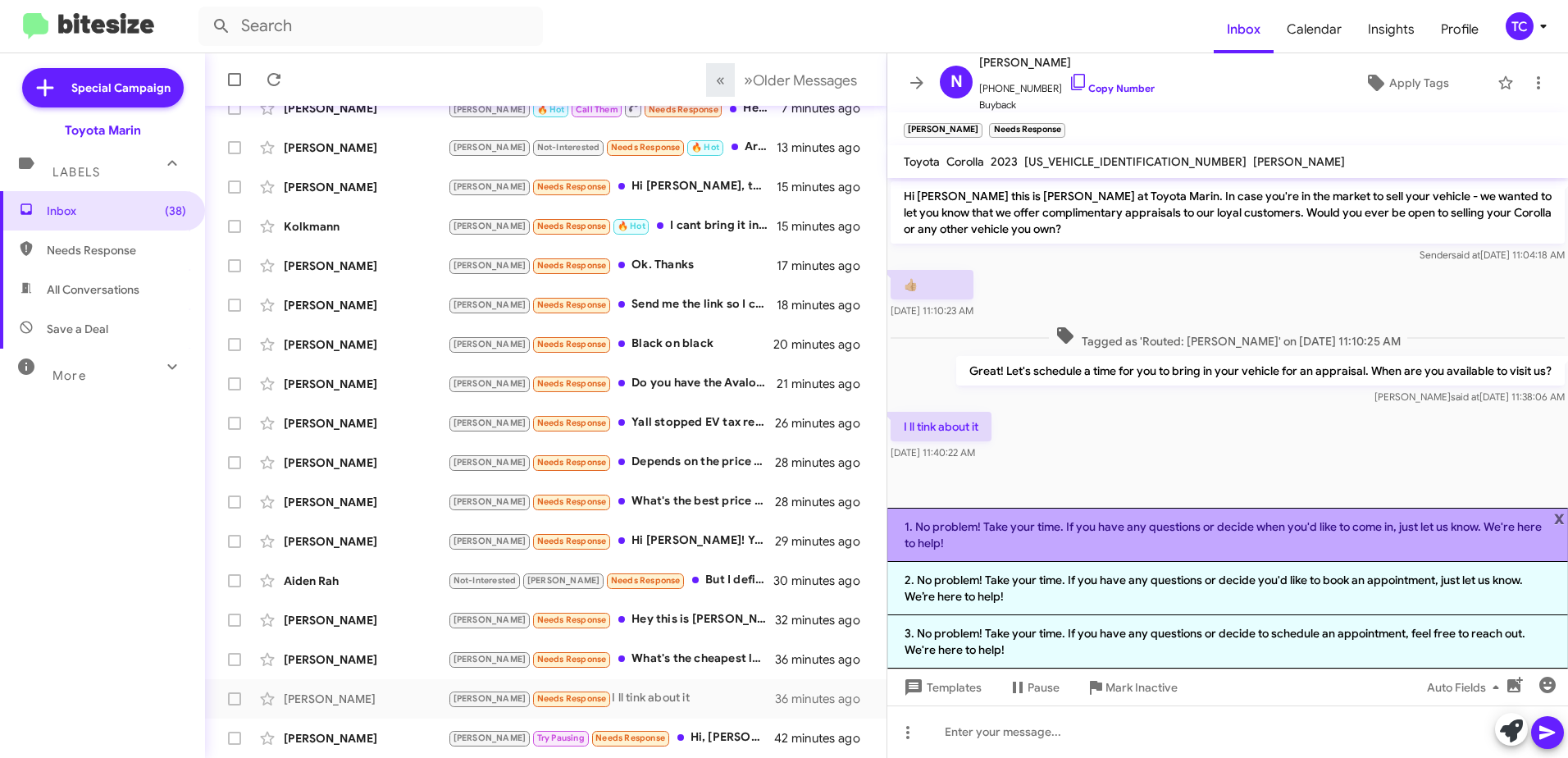
click at [1183, 536] on li "1. No problem! Take your time. If you have any questions or decide when you'd l…" at bounding box center [1227, 535] width 680 height 54
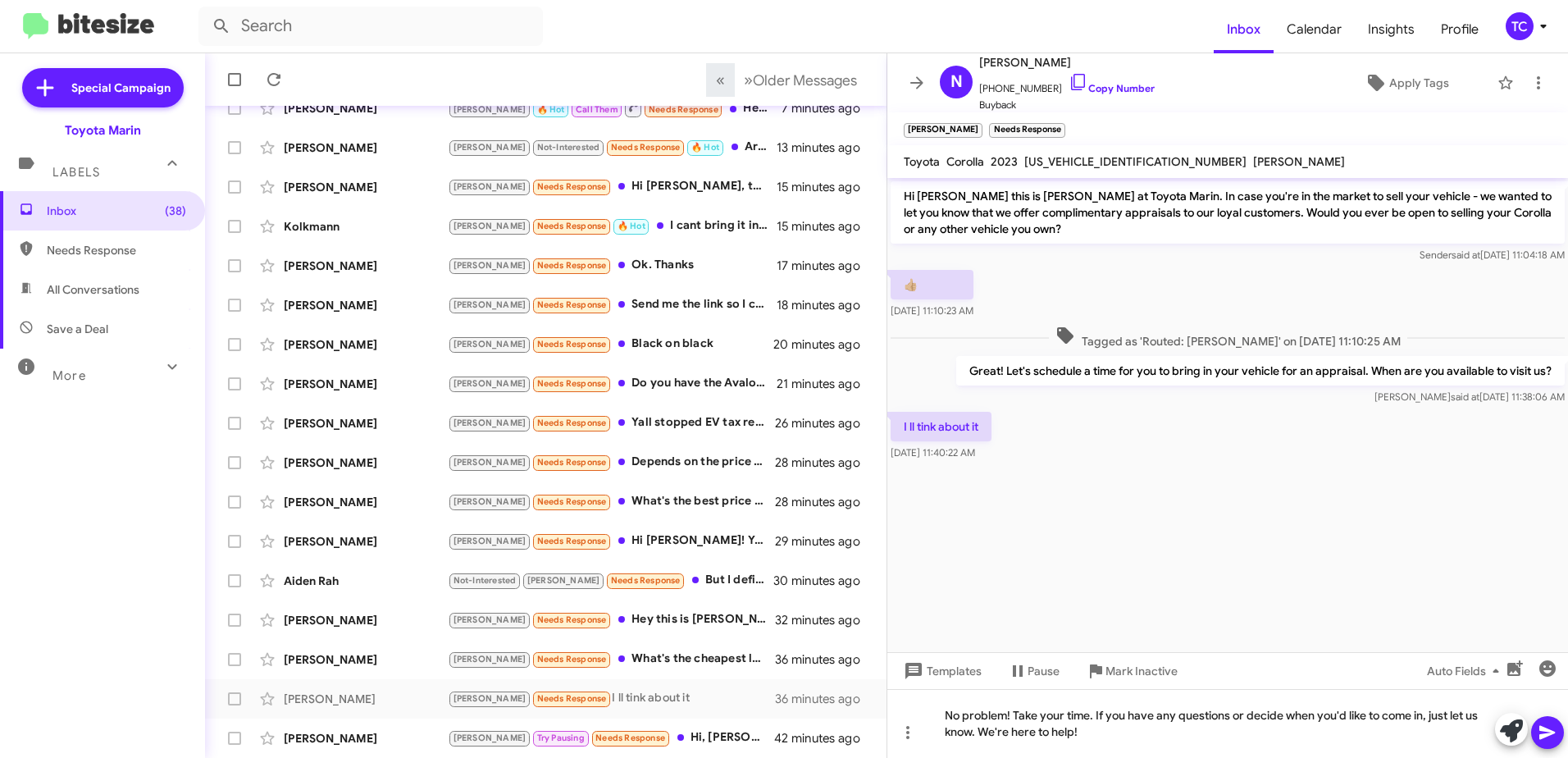
click at [1537, 725] on icon at bounding box center [1547, 732] width 19 height 19
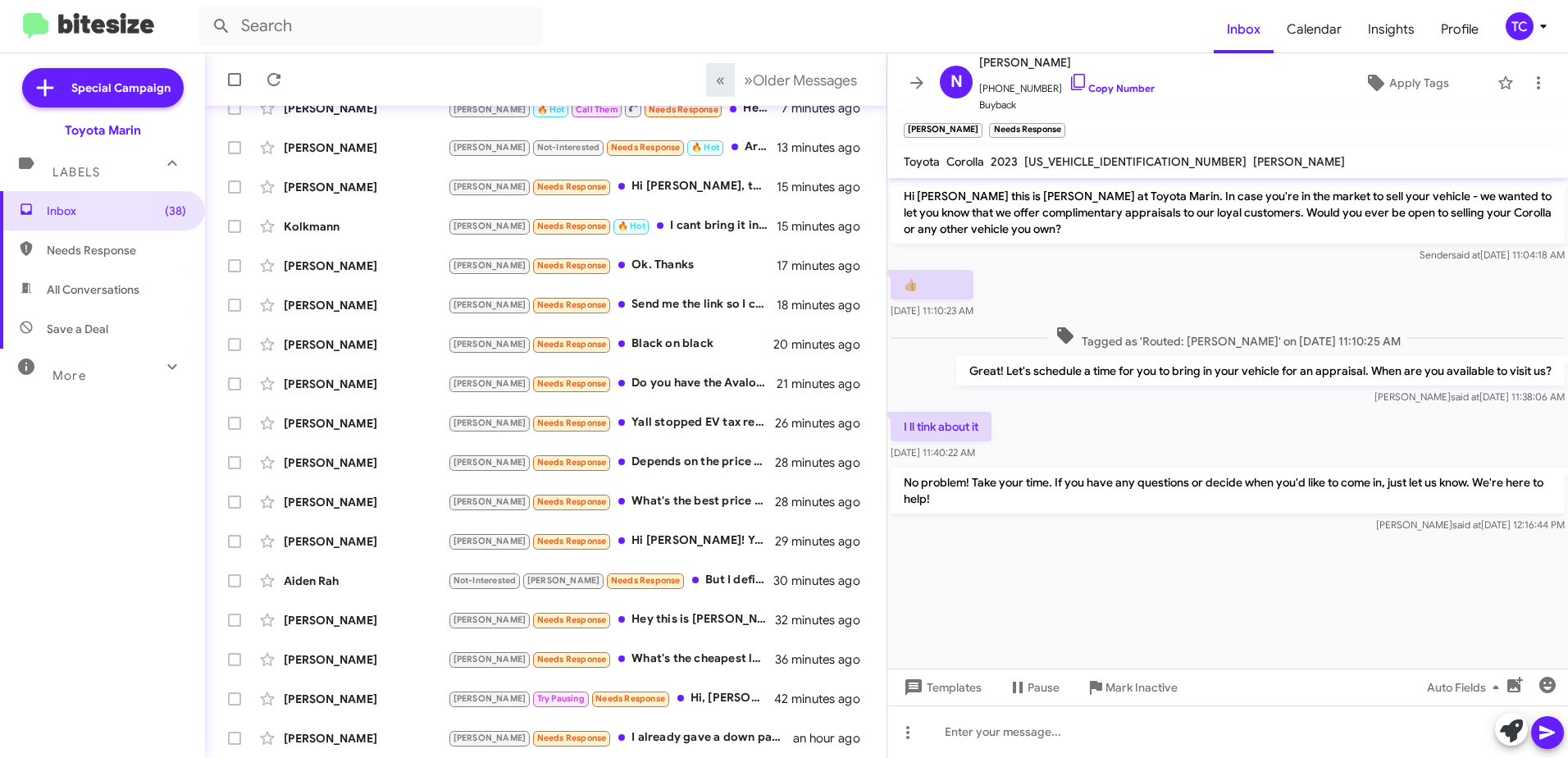
drag, startPoint x: 1059, startPoint y: 80, endPoint x: 864, endPoint y: 93, distance: 195.4
click at [1068, 81] on icon at bounding box center [1078, 81] width 19 height 19
click at [691, 580] on div "Not-Interested [PERSON_NAME] Needs Response But I definitely came in" at bounding box center [627, 580] width 360 height 18
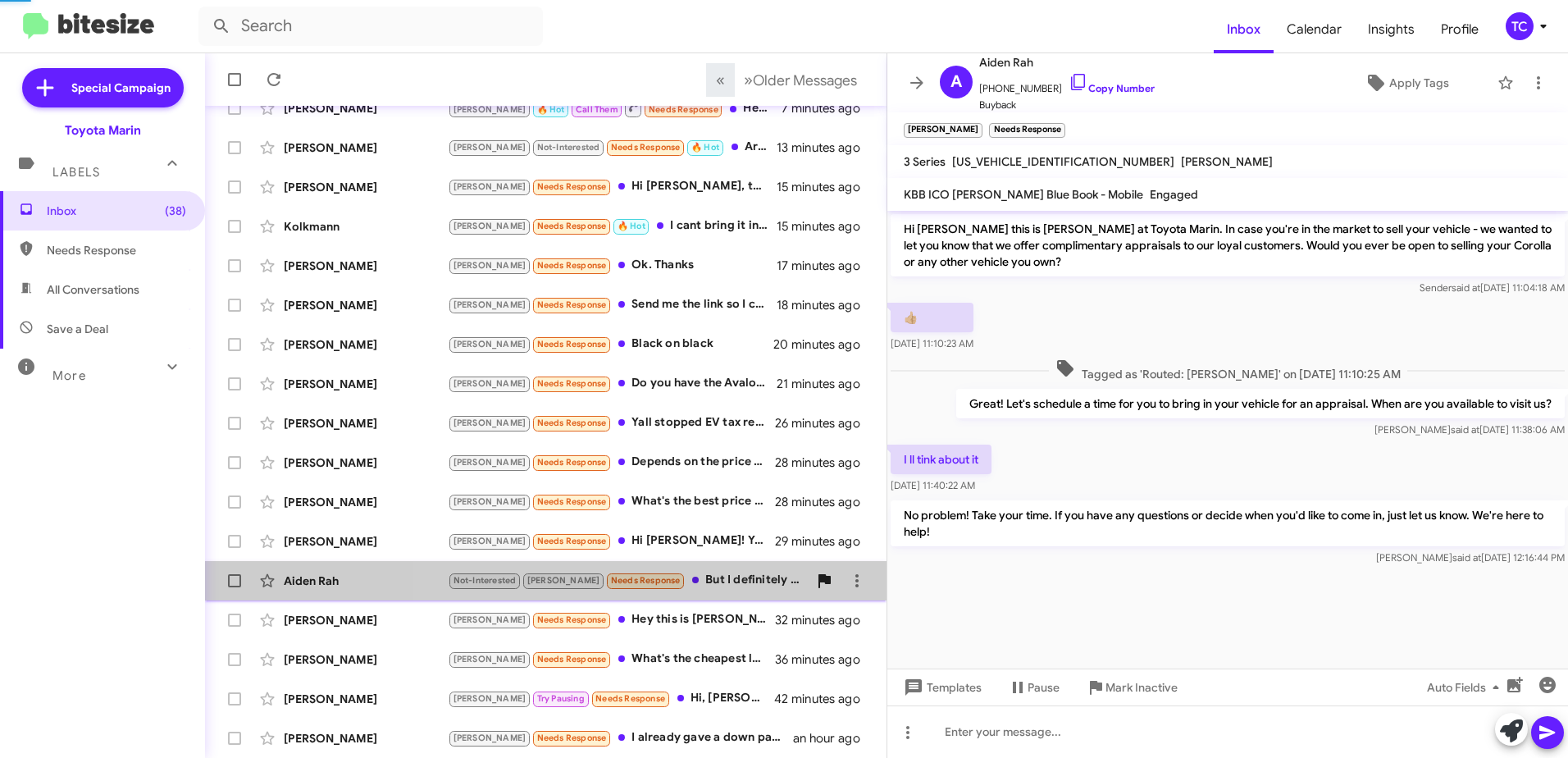
scroll to position [216, 0]
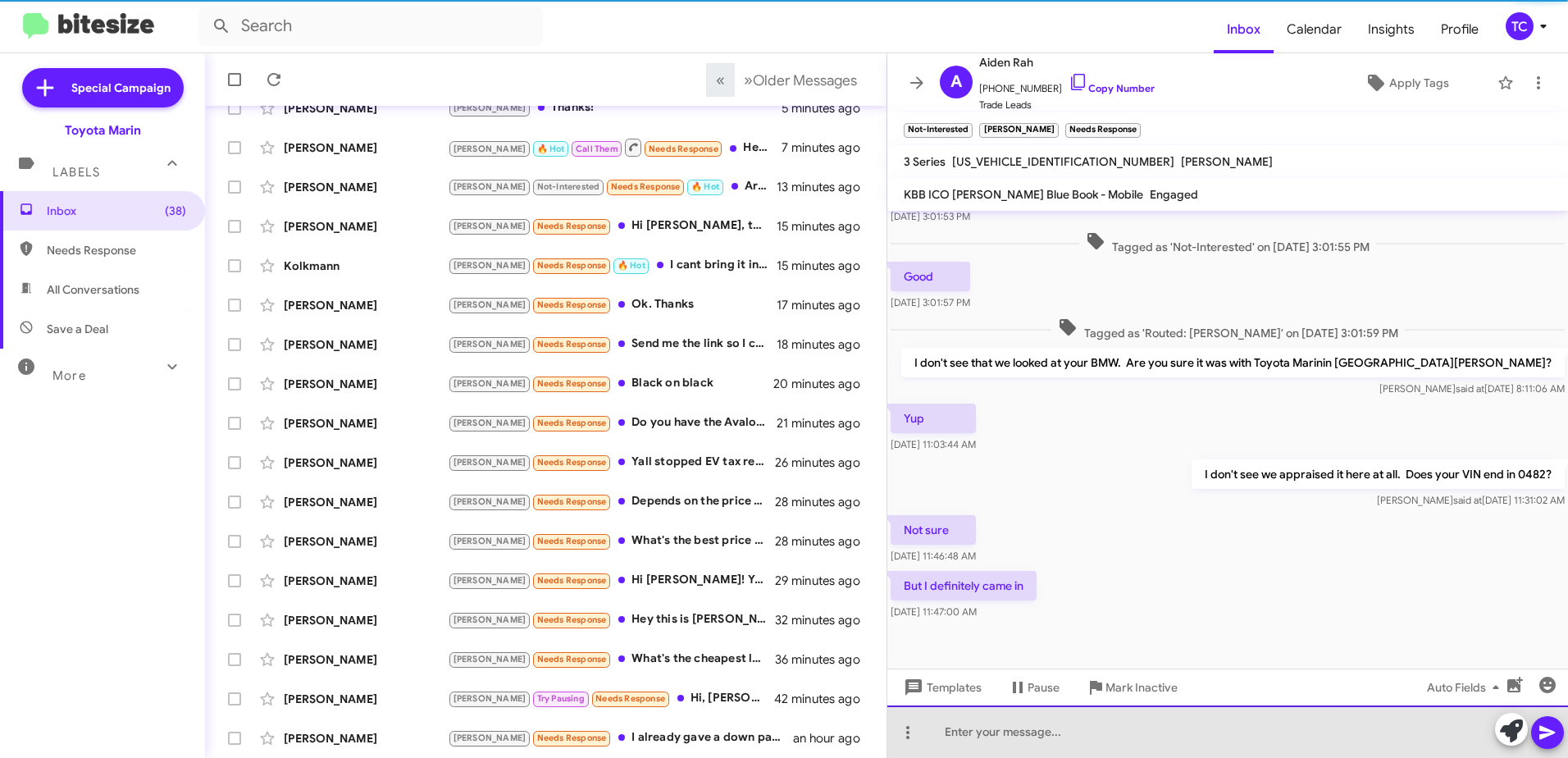
click at [1141, 735] on div at bounding box center [1227, 732] width 680 height 52
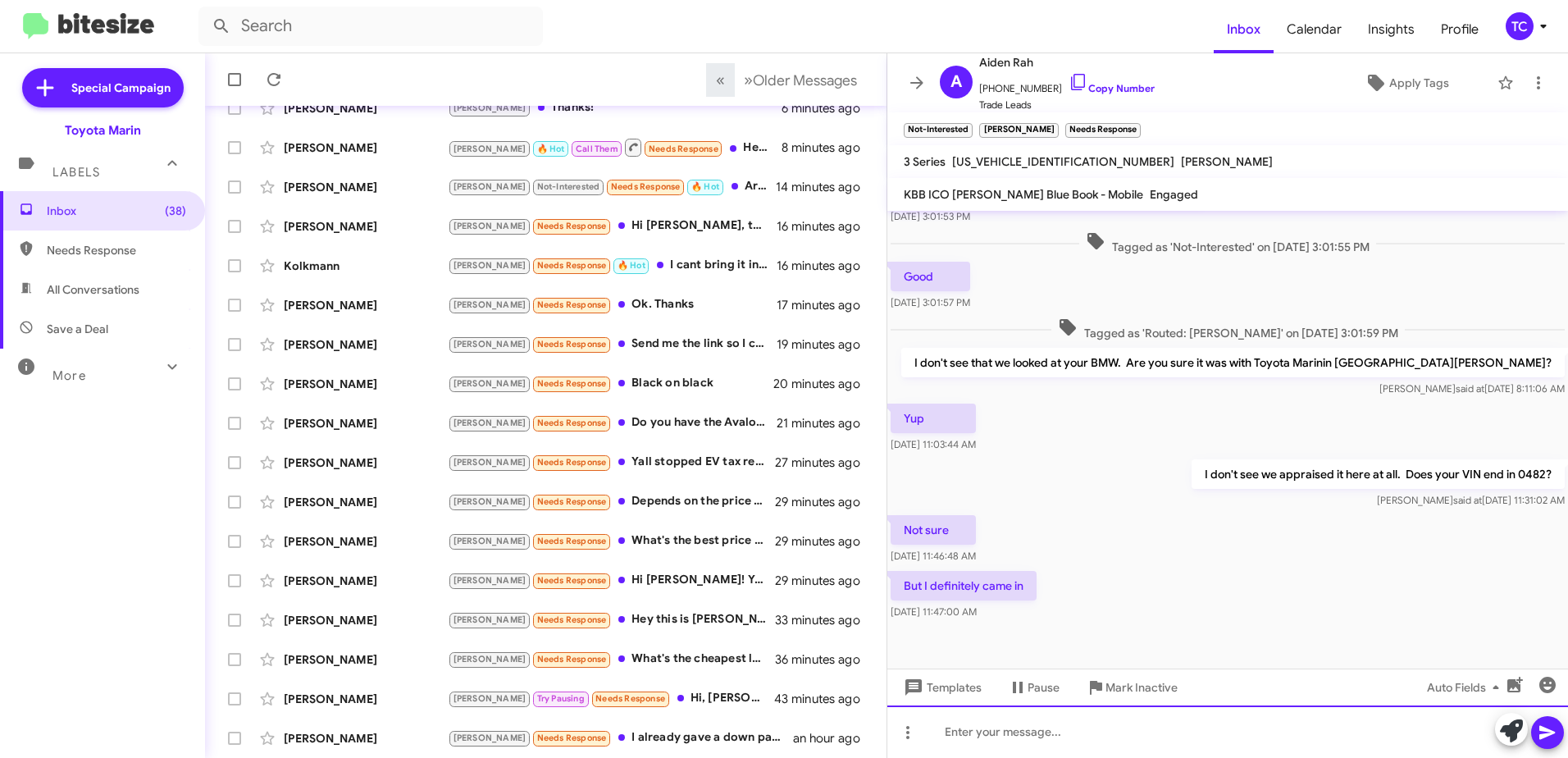
click at [1047, 722] on div at bounding box center [1227, 732] width 680 height 52
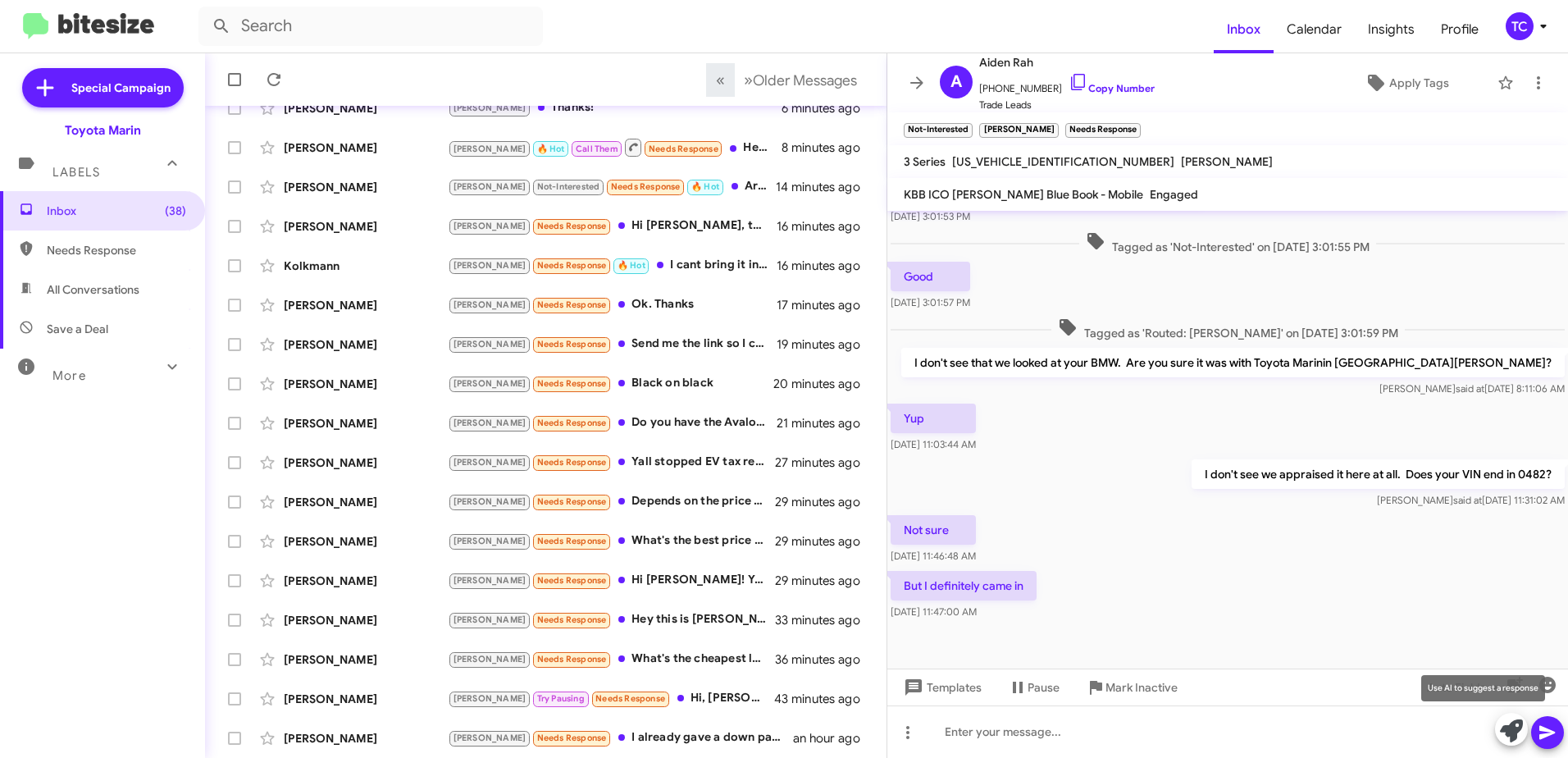
click at [1513, 728] on icon at bounding box center [1512, 731] width 23 height 23
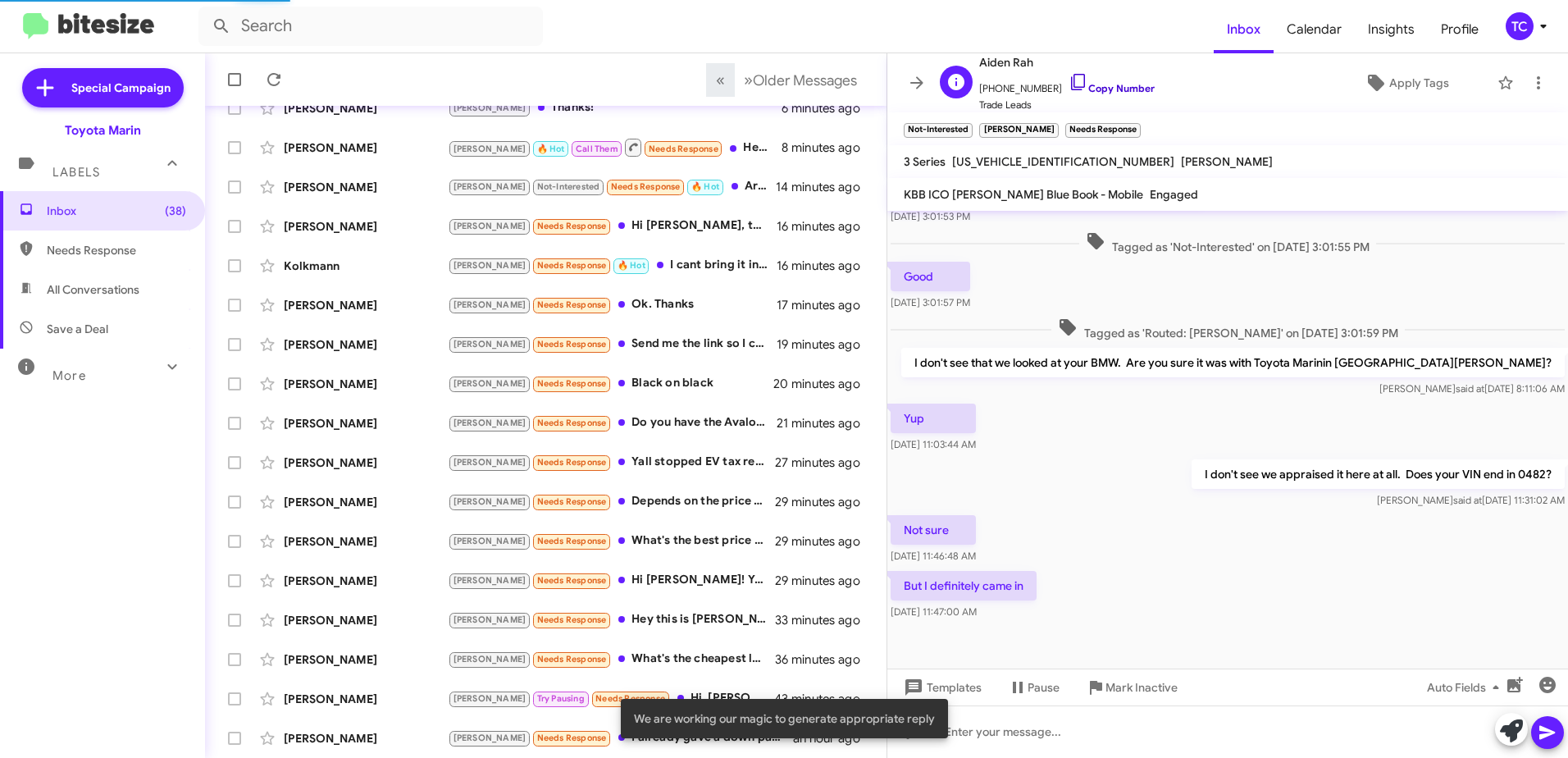
click at [1068, 80] on icon at bounding box center [1078, 81] width 19 height 19
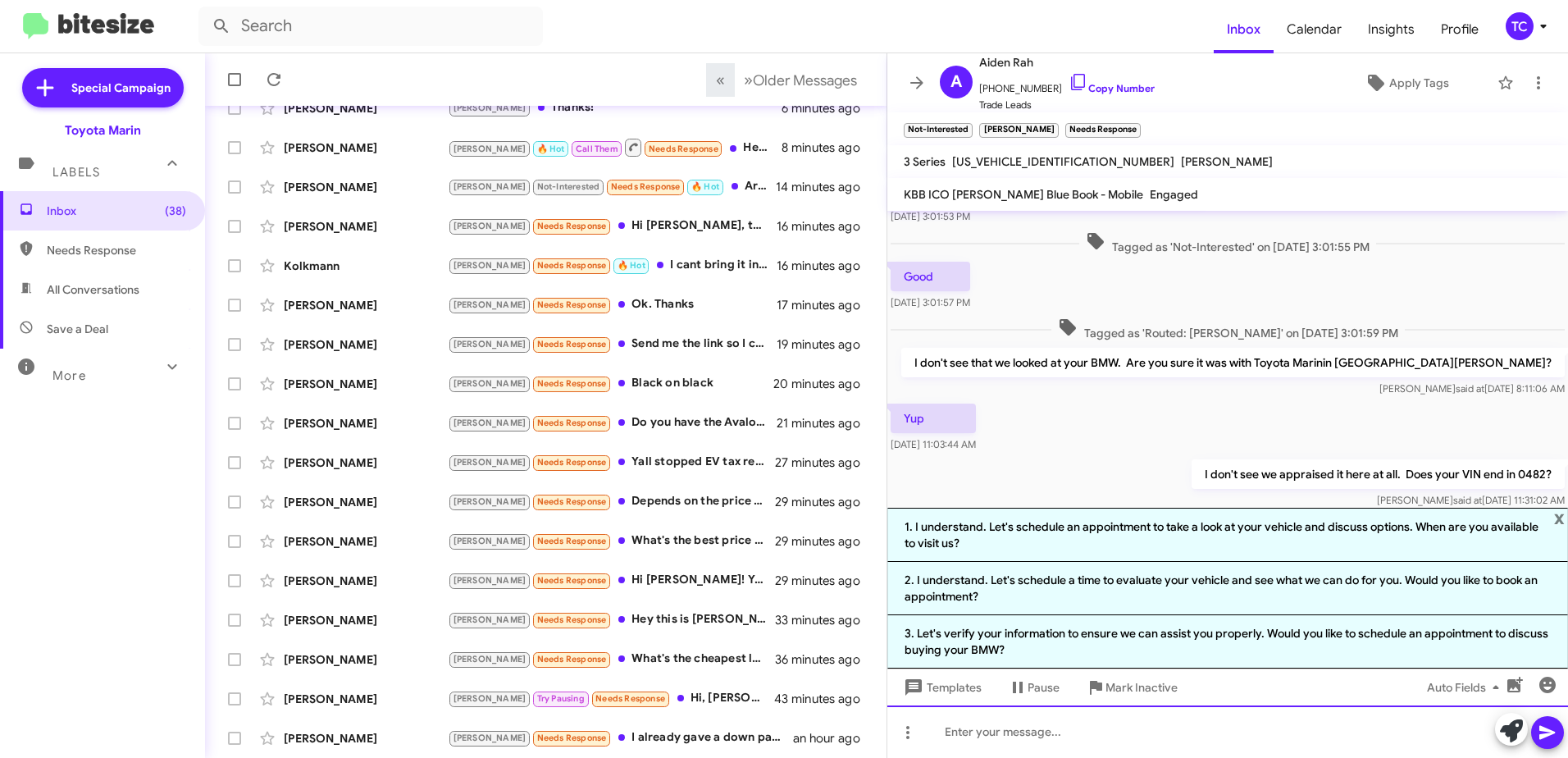
click at [1078, 732] on div at bounding box center [1227, 732] width 680 height 52
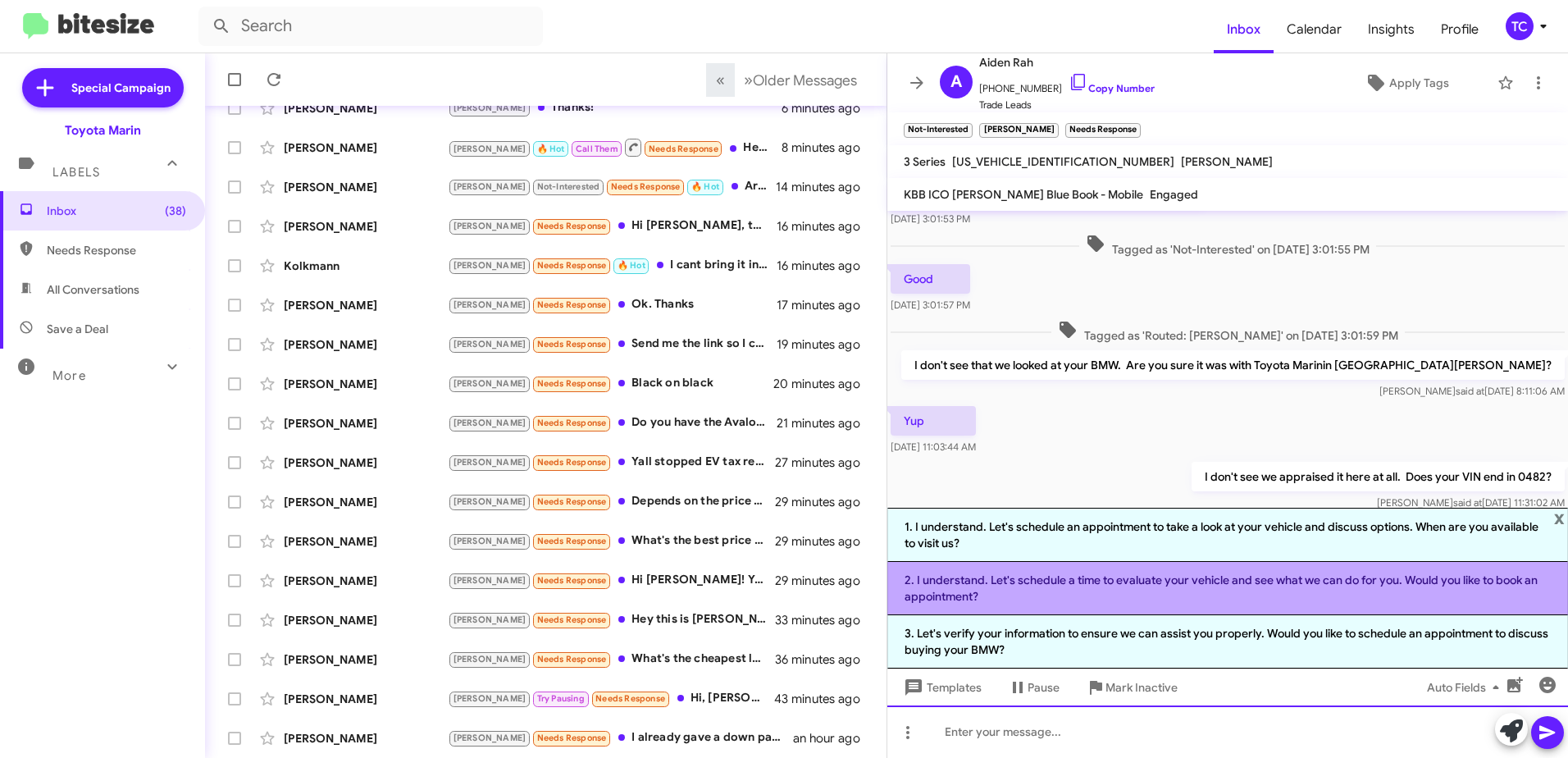
scroll to position [376, 0]
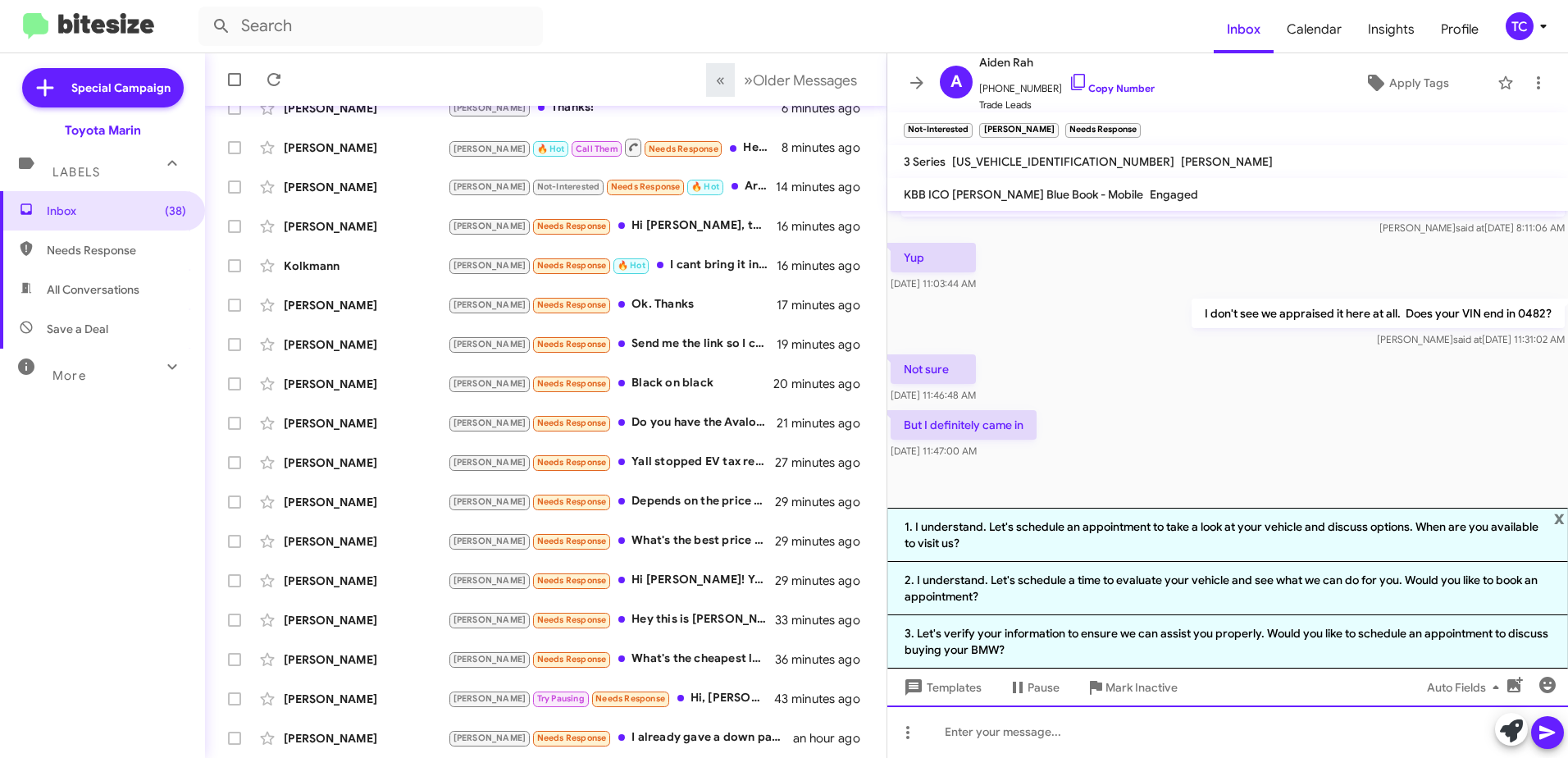
click at [1016, 721] on div at bounding box center [1227, 732] width 680 height 52
click at [1113, 732] on div "I completely understand." at bounding box center [1227, 732] width 680 height 52
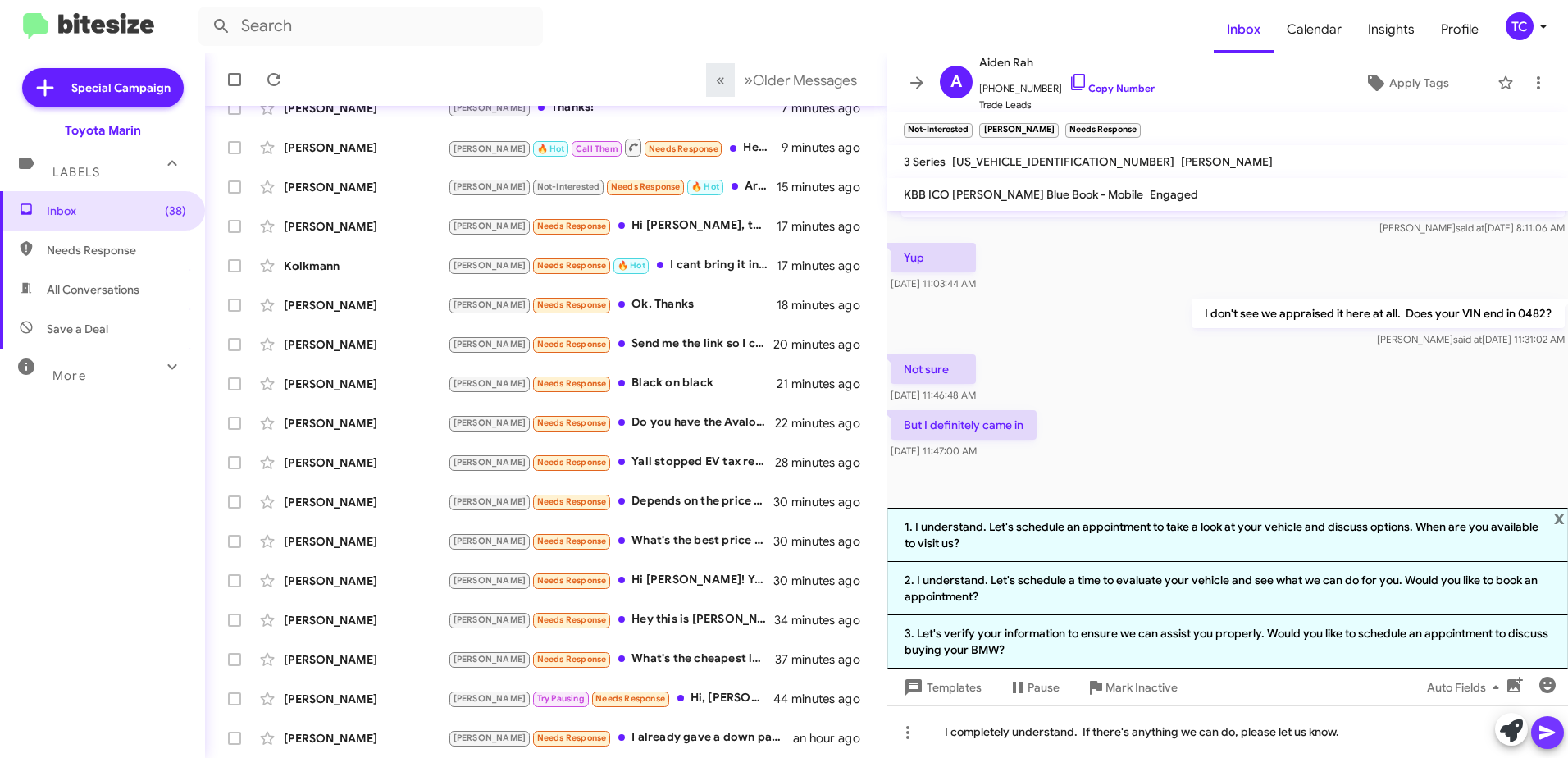
click at [1559, 731] on button at bounding box center [1548, 733] width 33 height 33
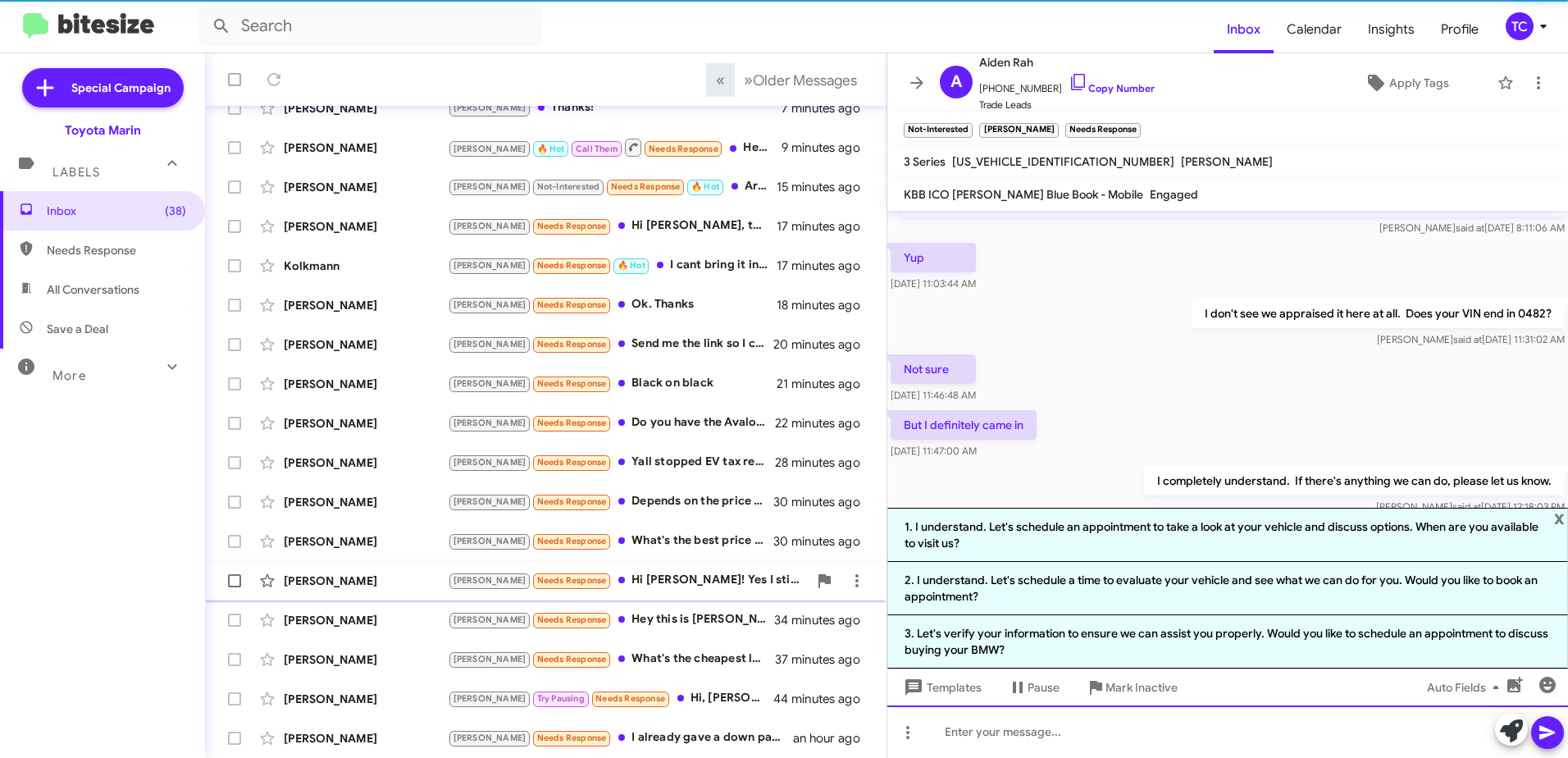
scroll to position [0, 0]
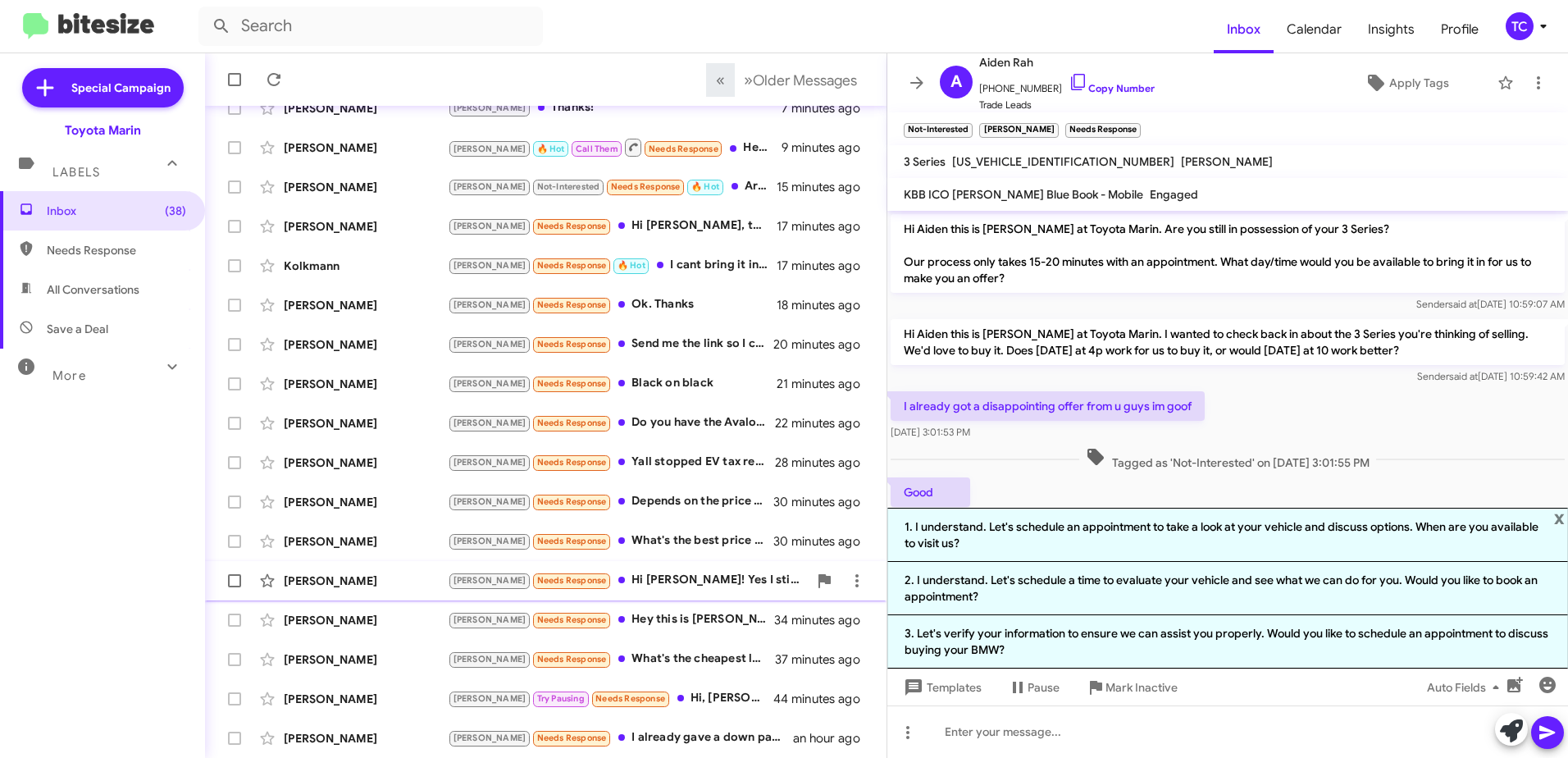
click at [623, 584] on div "[PERSON_NAME] Needs Response Hi [PERSON_NAME]! Yes I still have the Altima howe…" at bounding box center [627, 580] width 360 height 18
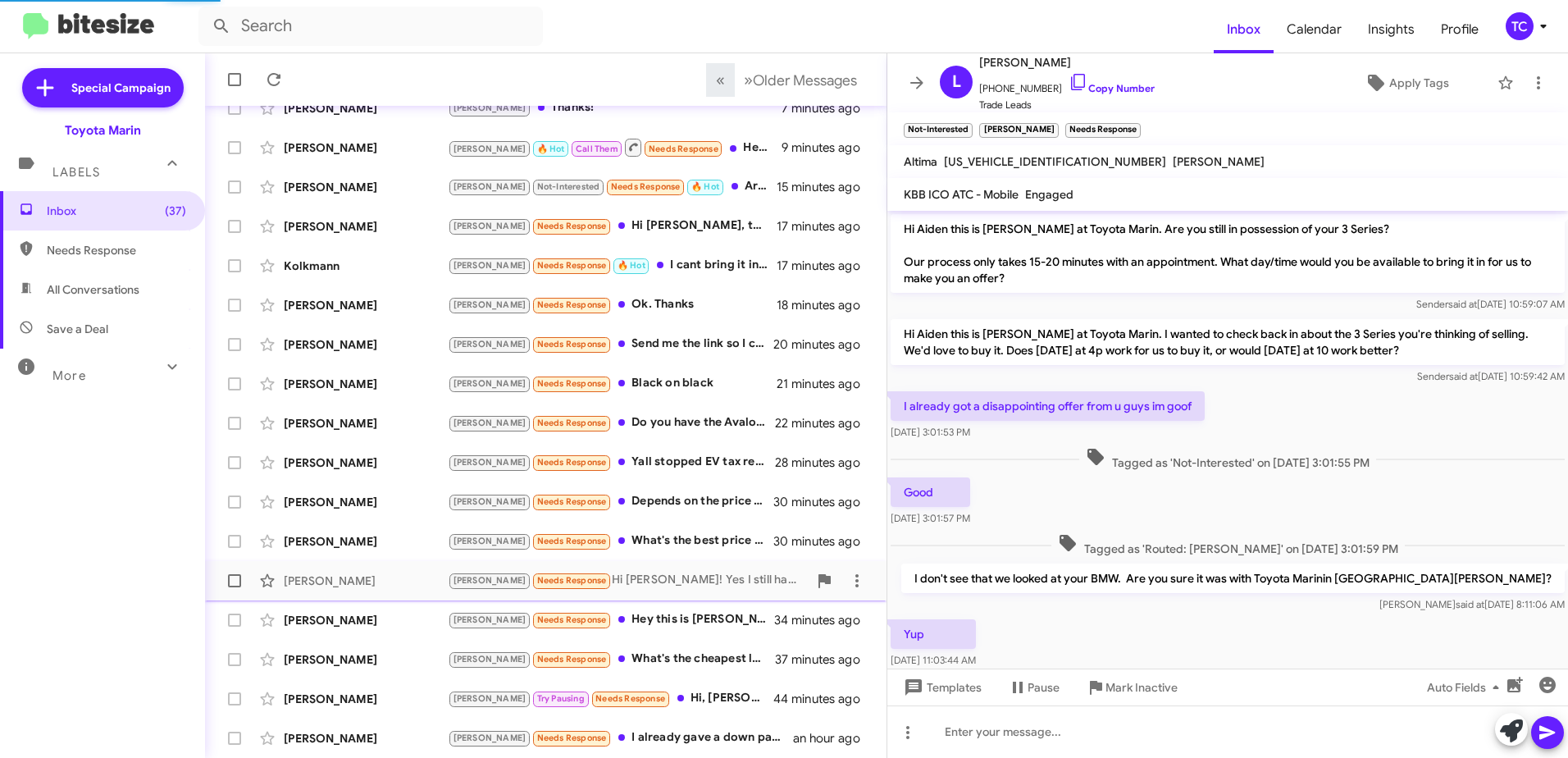
scroll to position [73, 0]
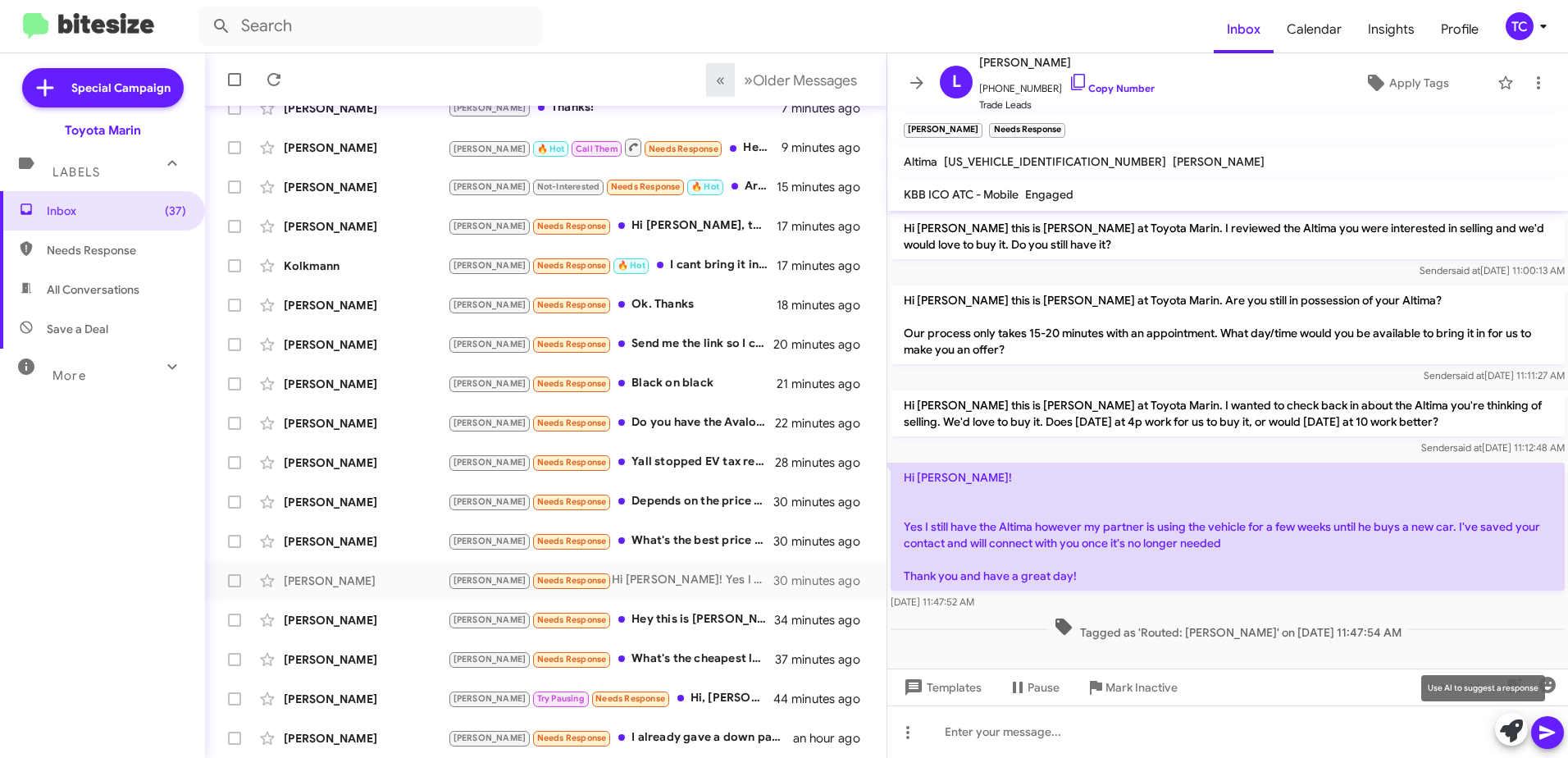
click at [1510, 723] on icon at bounding box center [1512, 731] width 23 height 23
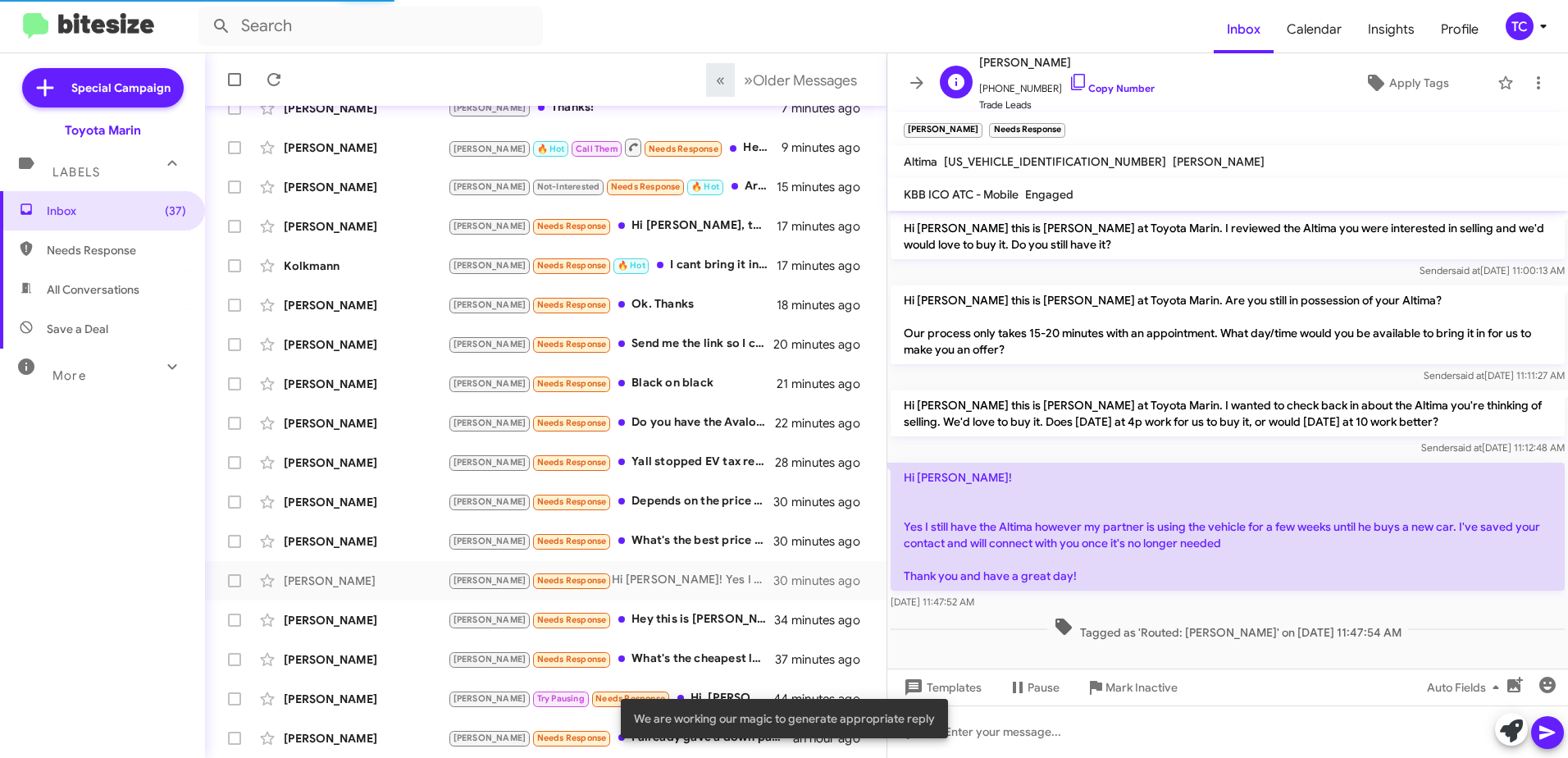
drag, startPoint x: 1060, startPoint y: 84, endPoint x: 974, endPoint y: 98, distance: 87.1
click at [1068, 84] on icon at bounding box center [1078, 81] width 19 height 19
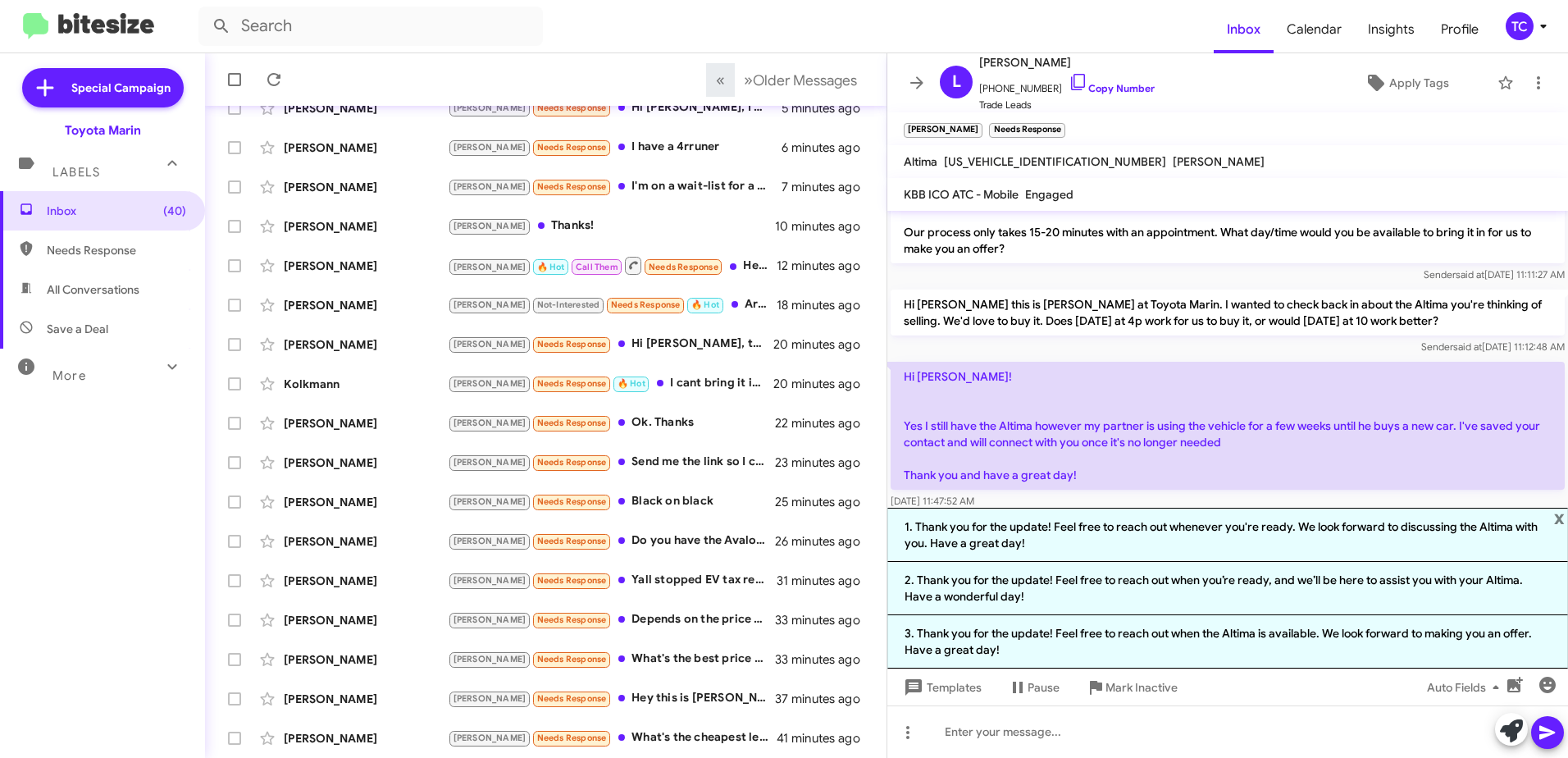
scroll to position [234, 0]
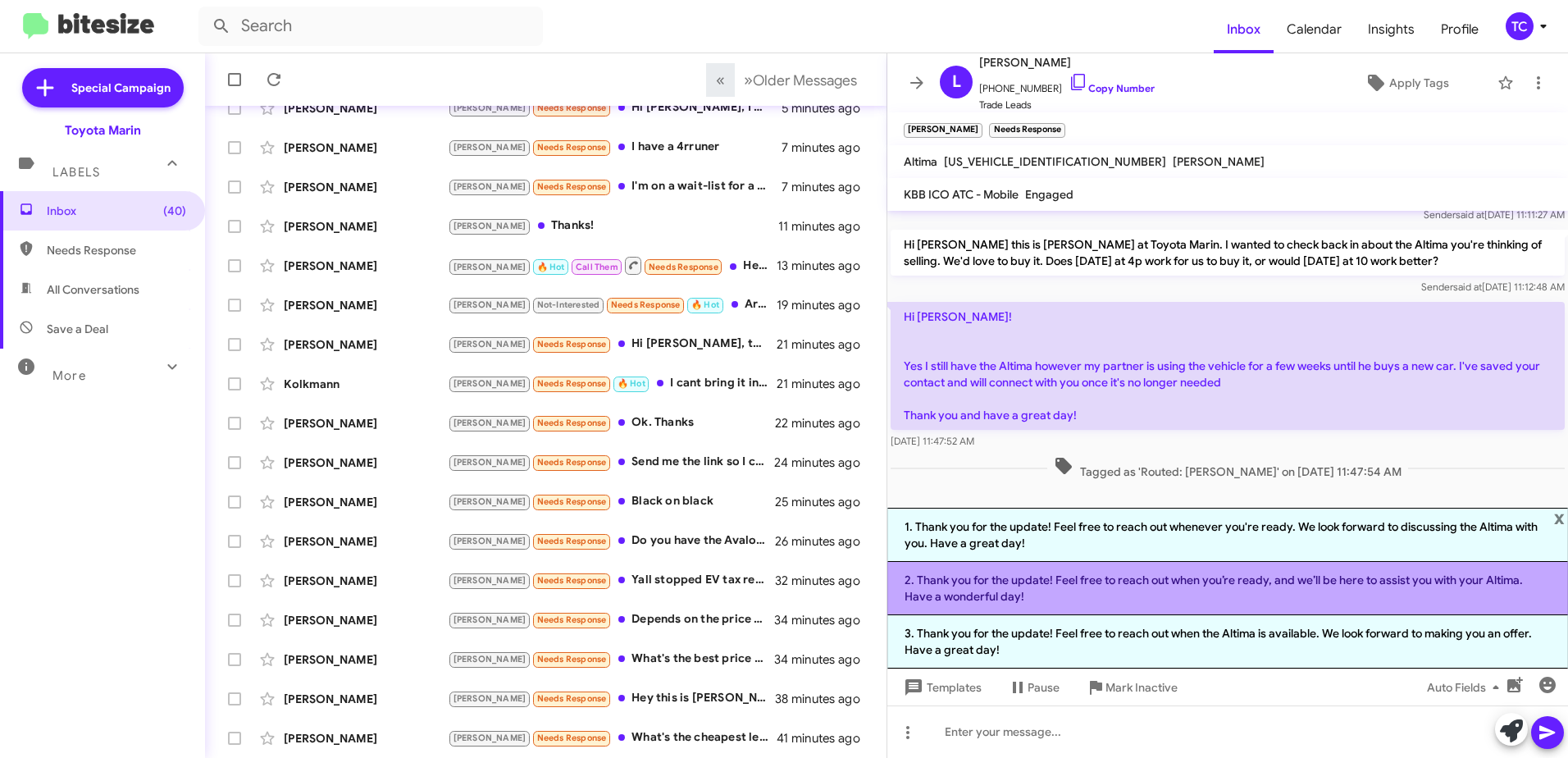
click at [1186, 587] on li "2. Thank you for the update! Feel free to reach out when you’re ready, and we’l…" at bounding box center [1227, 588] width 680 height 53
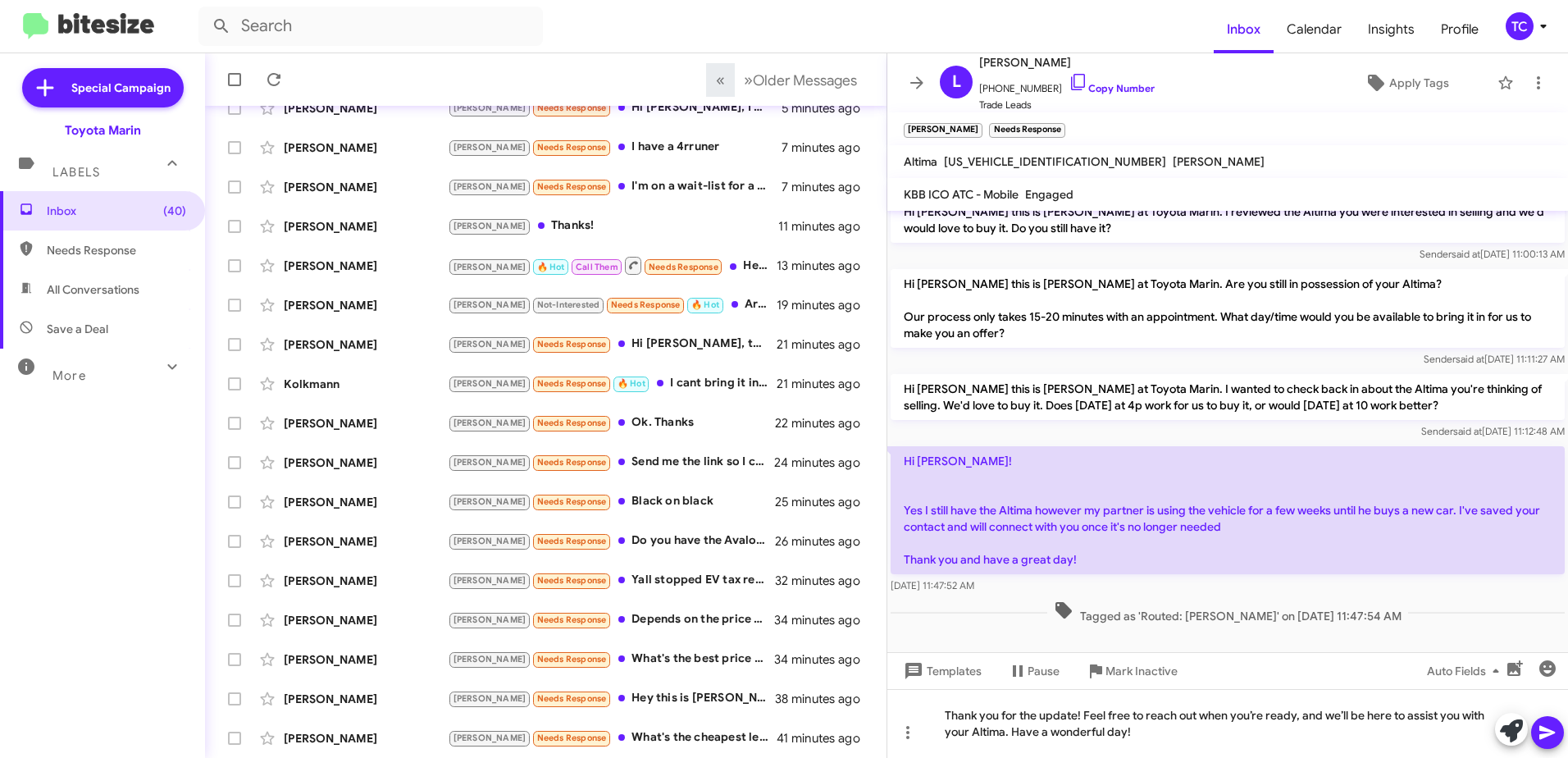
click at [1539, 728] on icon at bounding box center [1547, 732] width 19 height 19
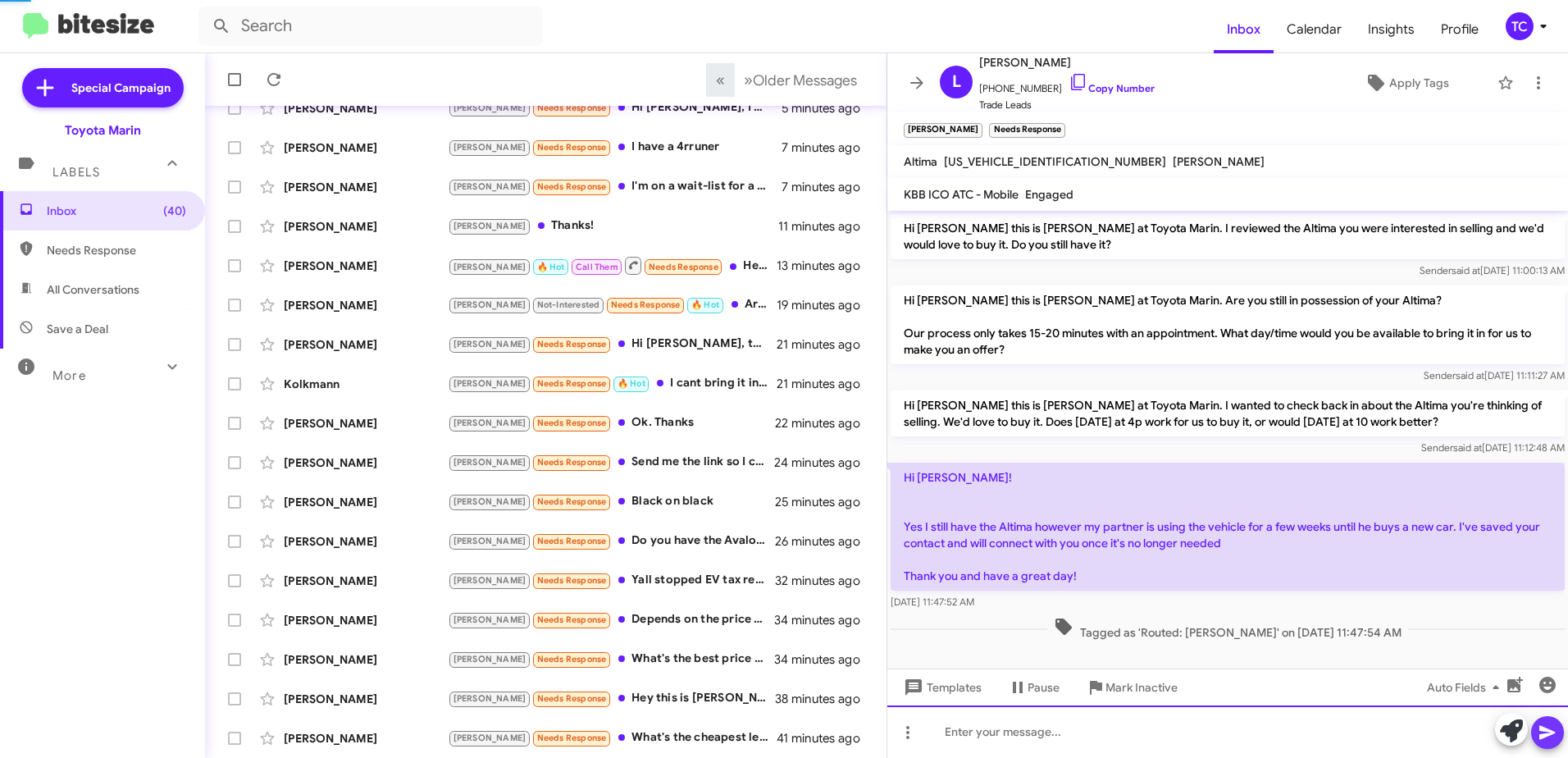
scroll to position [149, 0]
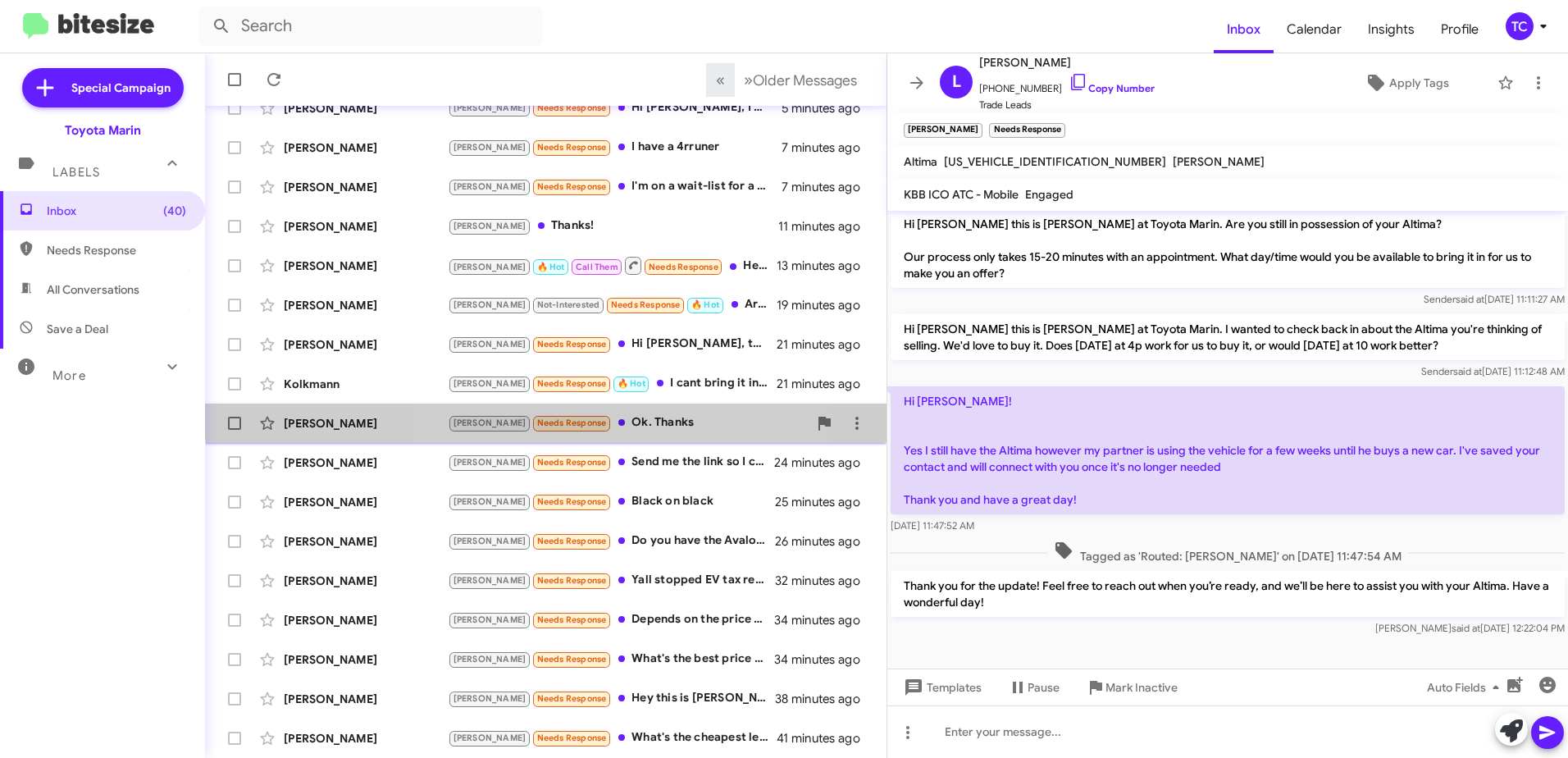
click at [629, 412] on div "[PERSON_NAME] [PERSON_NAME] Needs Response Ok. Thanks 22 minutes ago" at bounding box center [546, 424] width 655 height 33
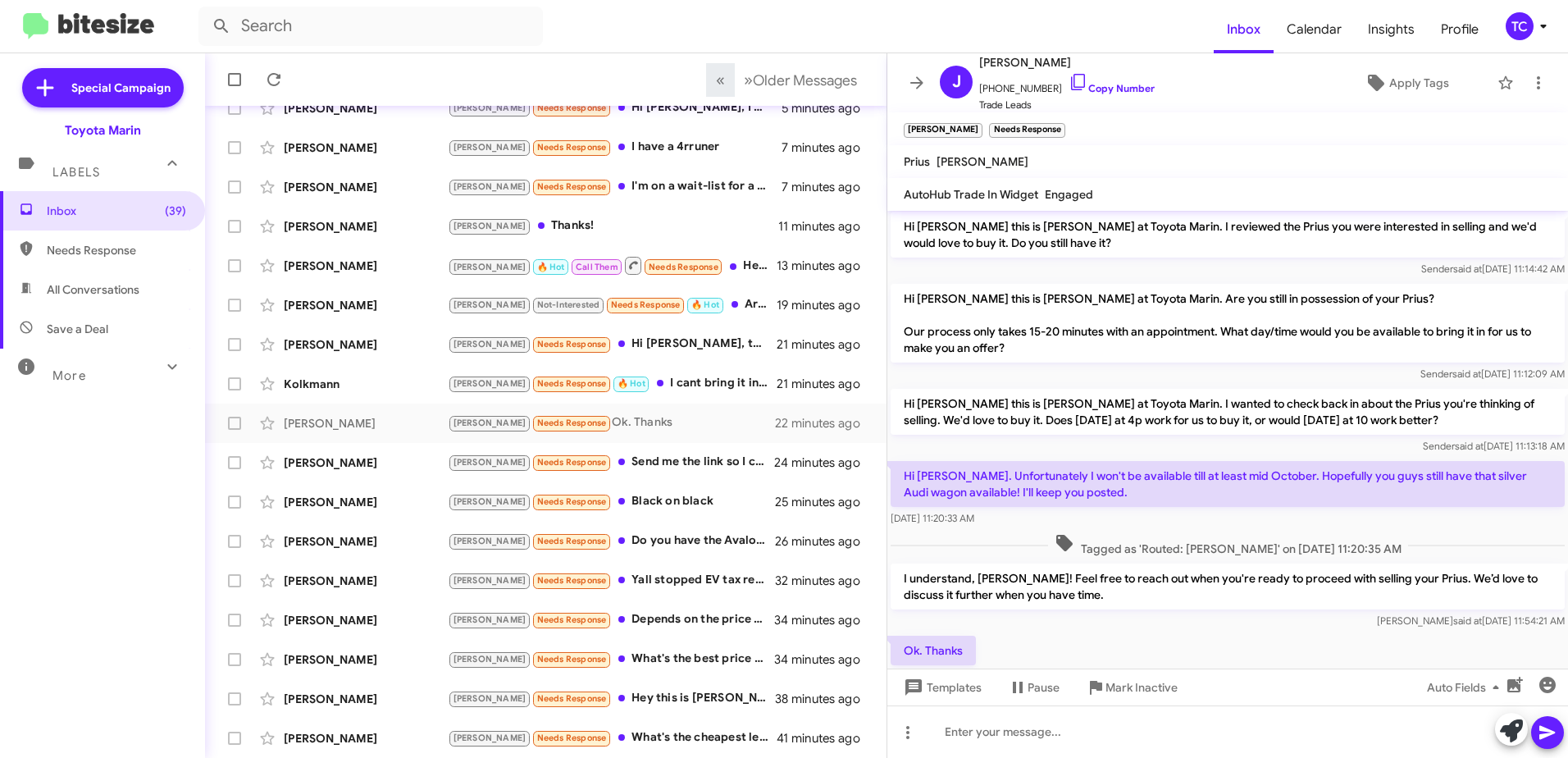
scroll to position [127, 0]
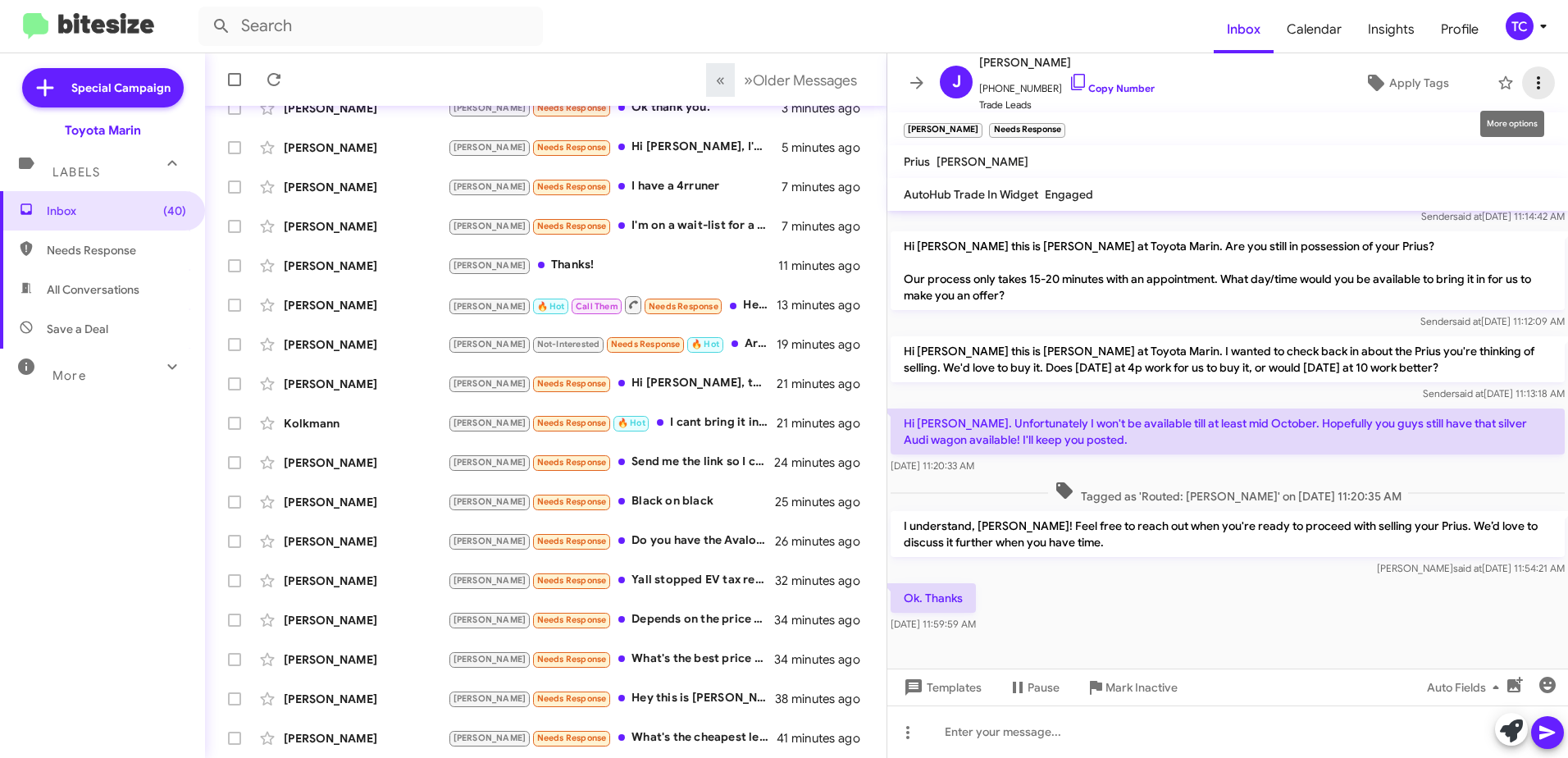
click at [1528, 79] on icon at bounding box center [1538, 82] width 19 height 19
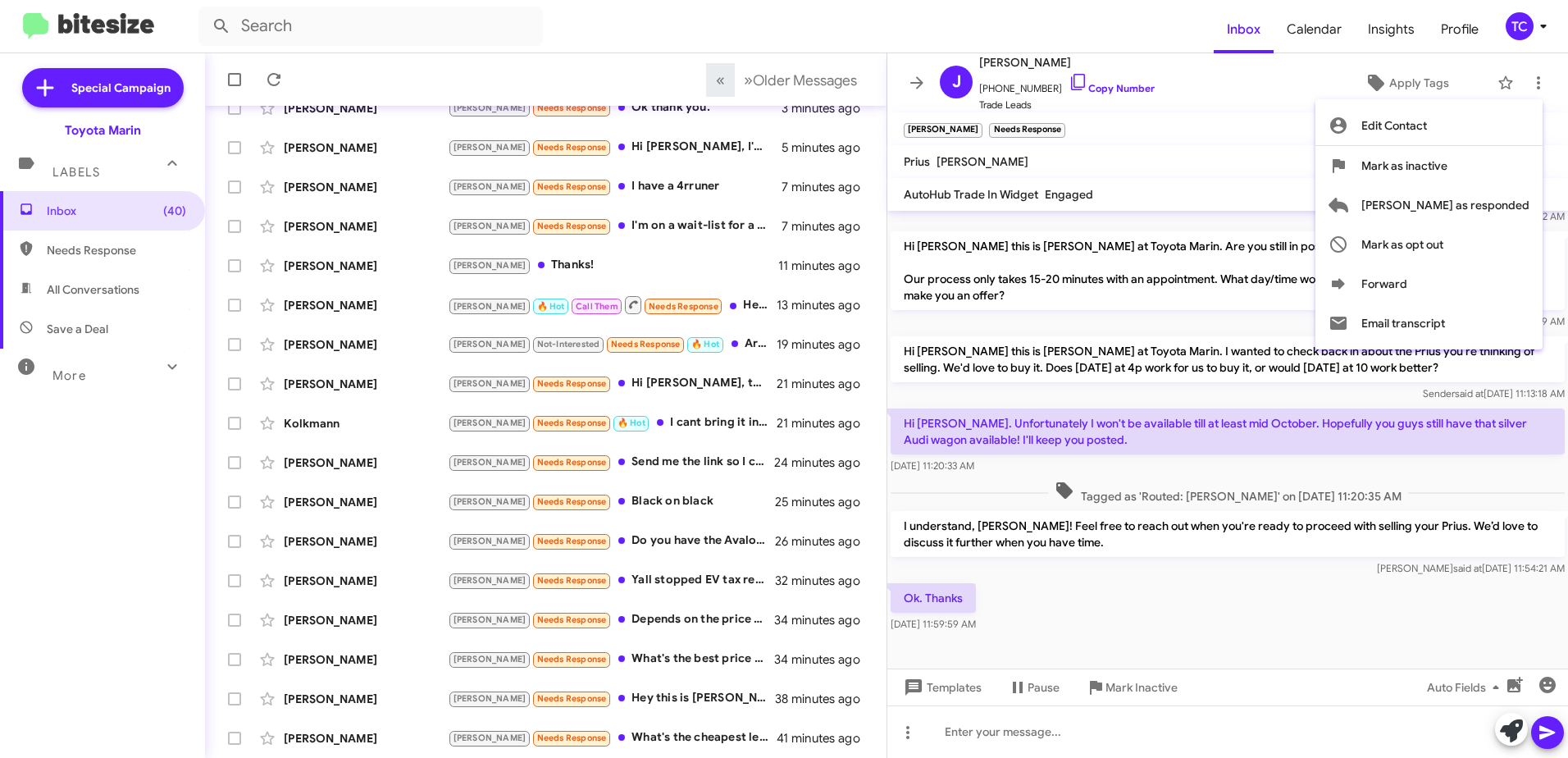
click at [1055, 719] on div at bounding box center [784, 379] width 1568 height 758
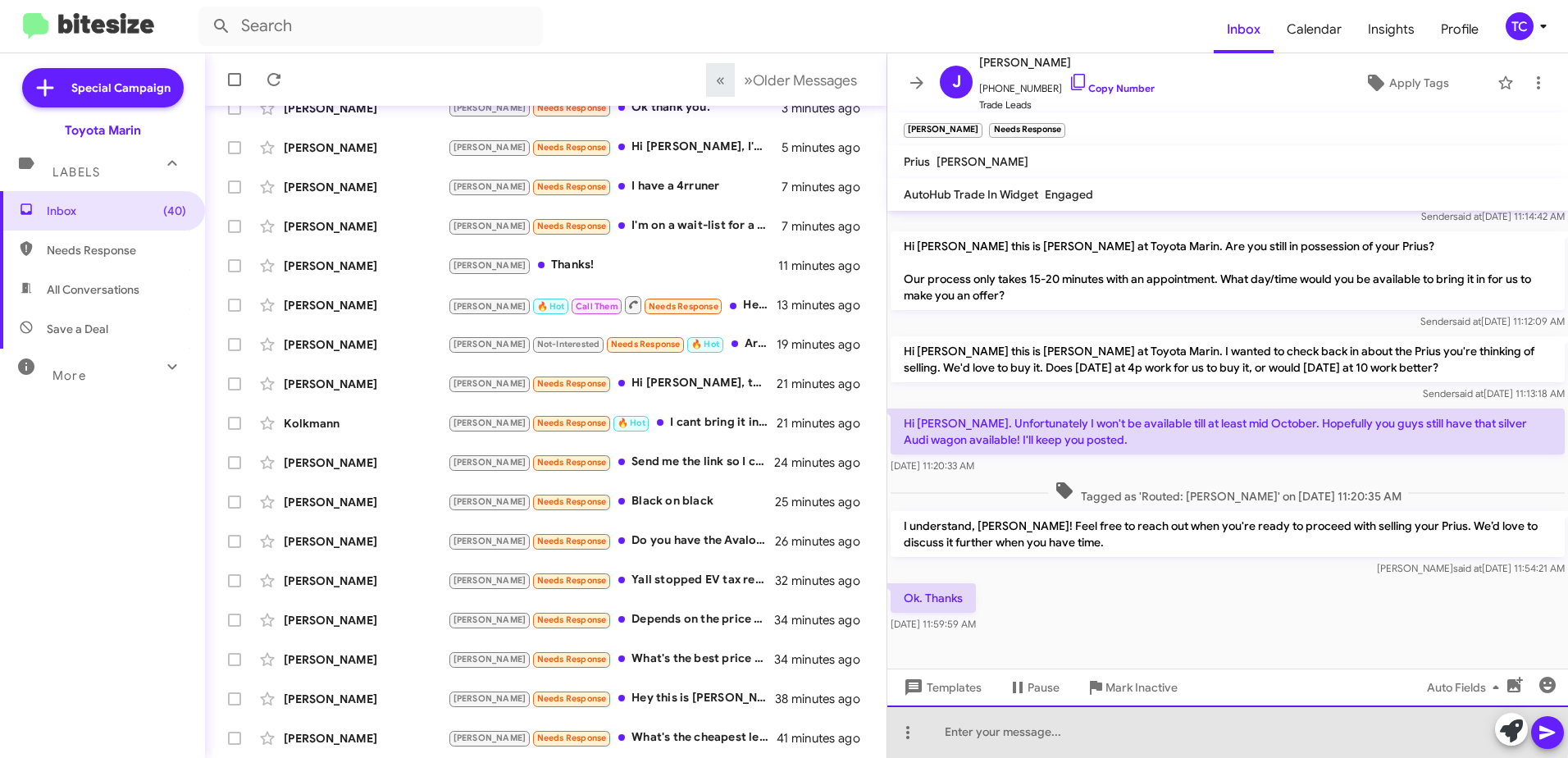
click at [987, 724] on div at bounding box center [1227, 732] width 680 height 52
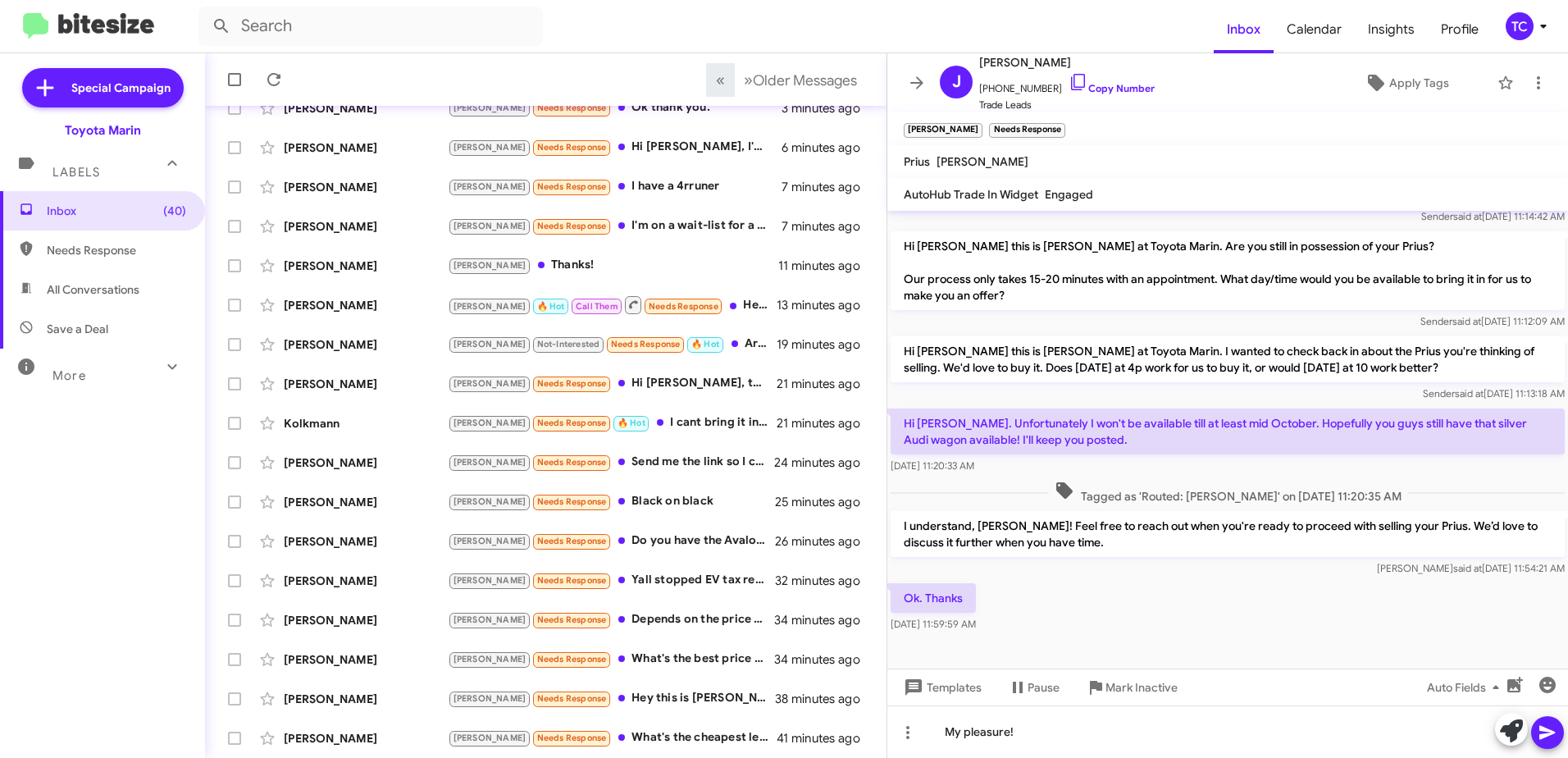
click at [1544, 727] on icon at bounding box center [1547, 732] width 19 height 19
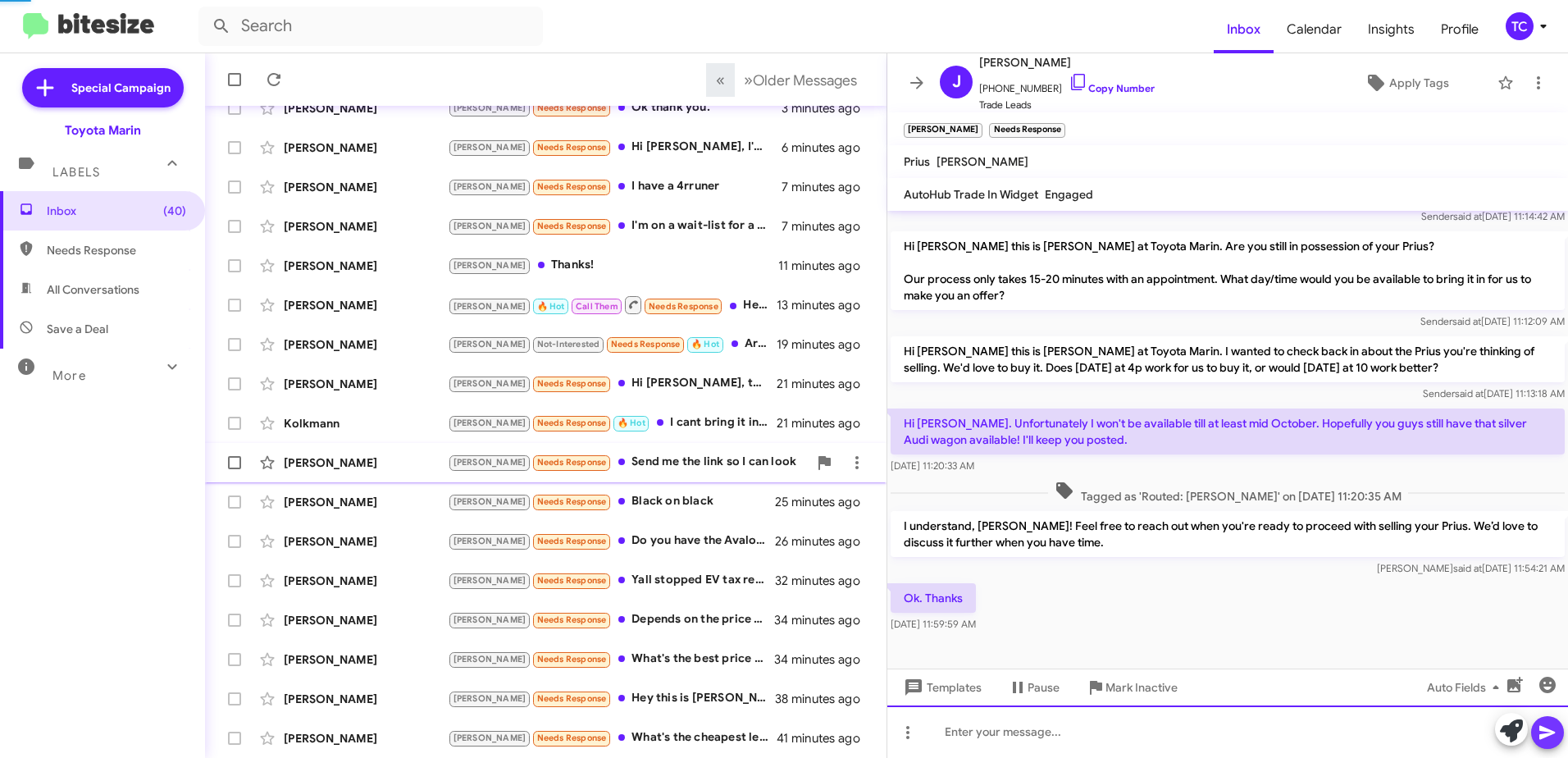
scroll to position [0, 0]
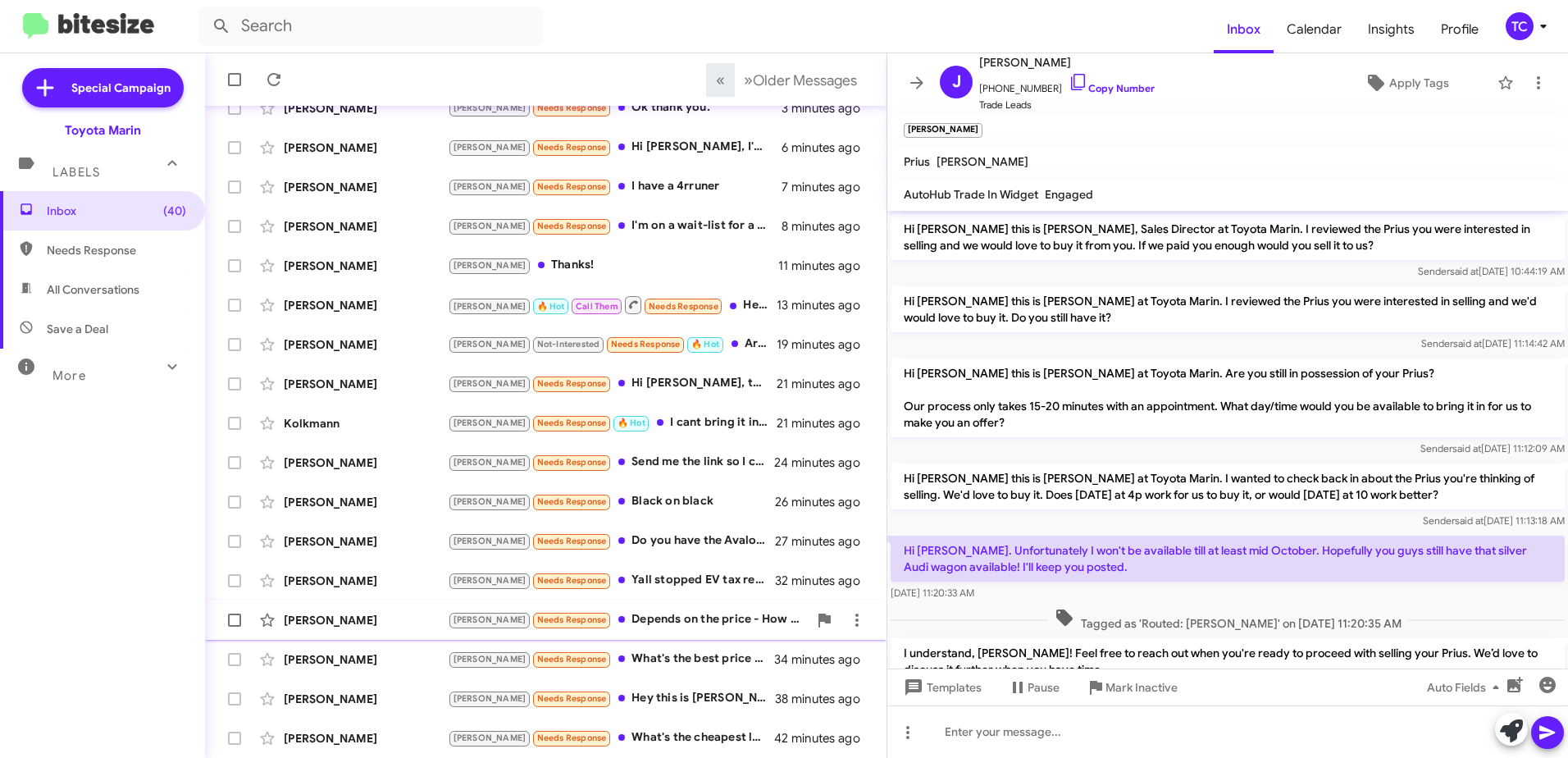
click at [632, 616] on div "[PERSON_NAME] Needs Response Depends on the price - How much?" at bounding box center [627, 618] width 360 height 18
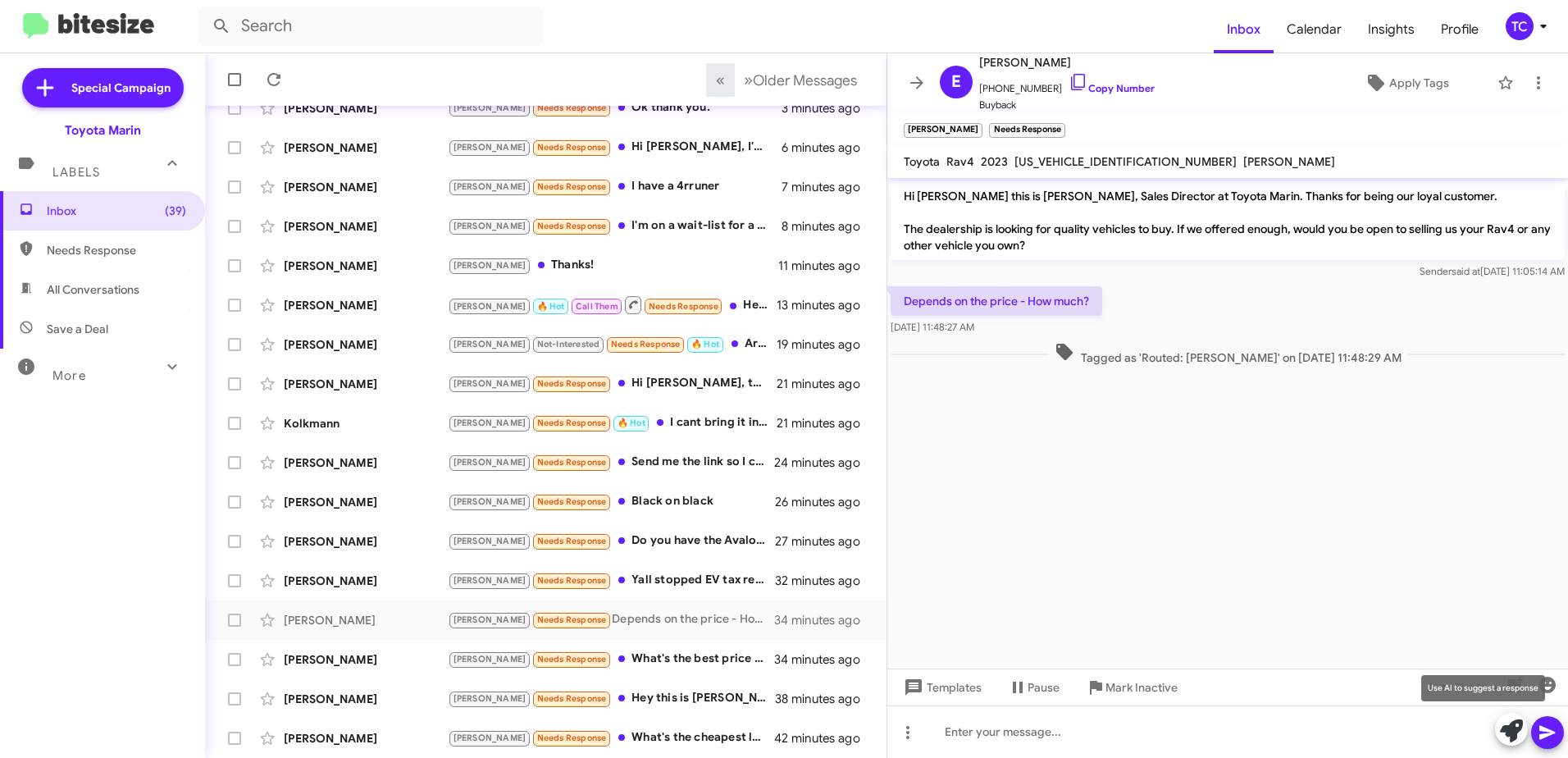
click at [1510, 721] on icon at bounding box center [1512, 731] width 23 height 23
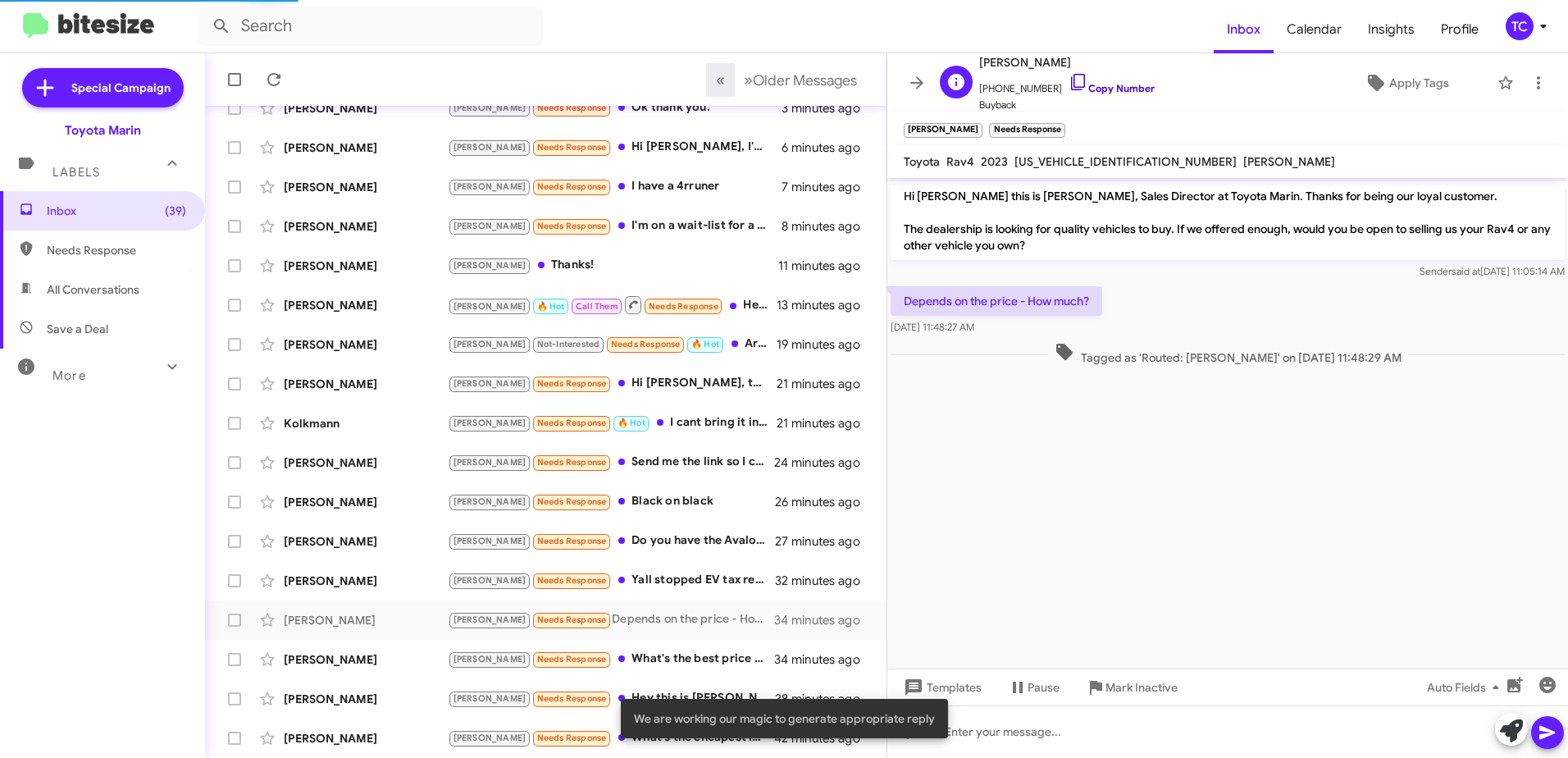
click at [1068, 88] on icon at bounding box center [1078, 81] width 19 height 19
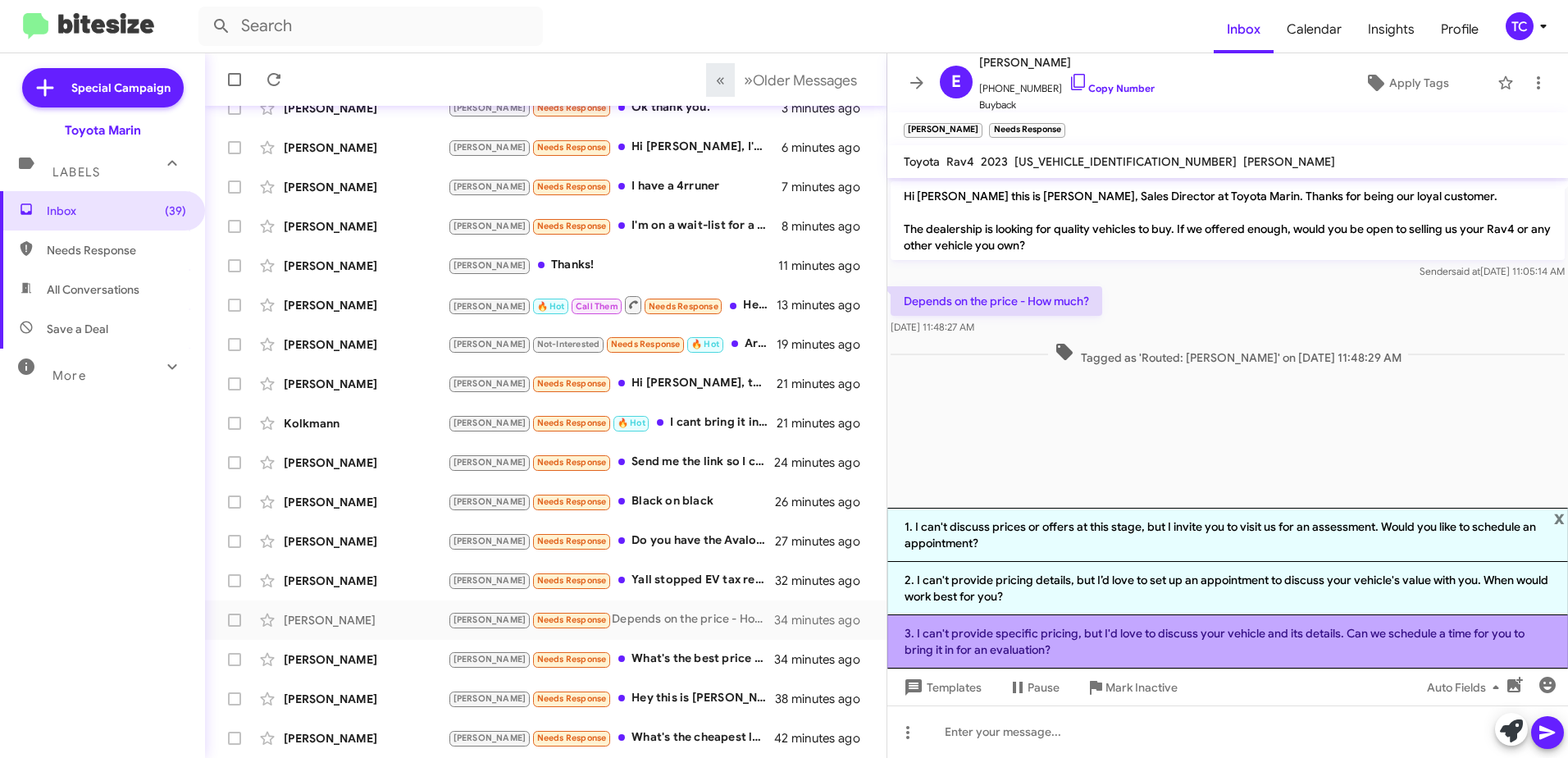
click at [1150, 641] on li "3. I can't provide specific pricing, but I'd love to discuss your vehicle and i…" at bounding box center [1227, 642] width 680 height 53
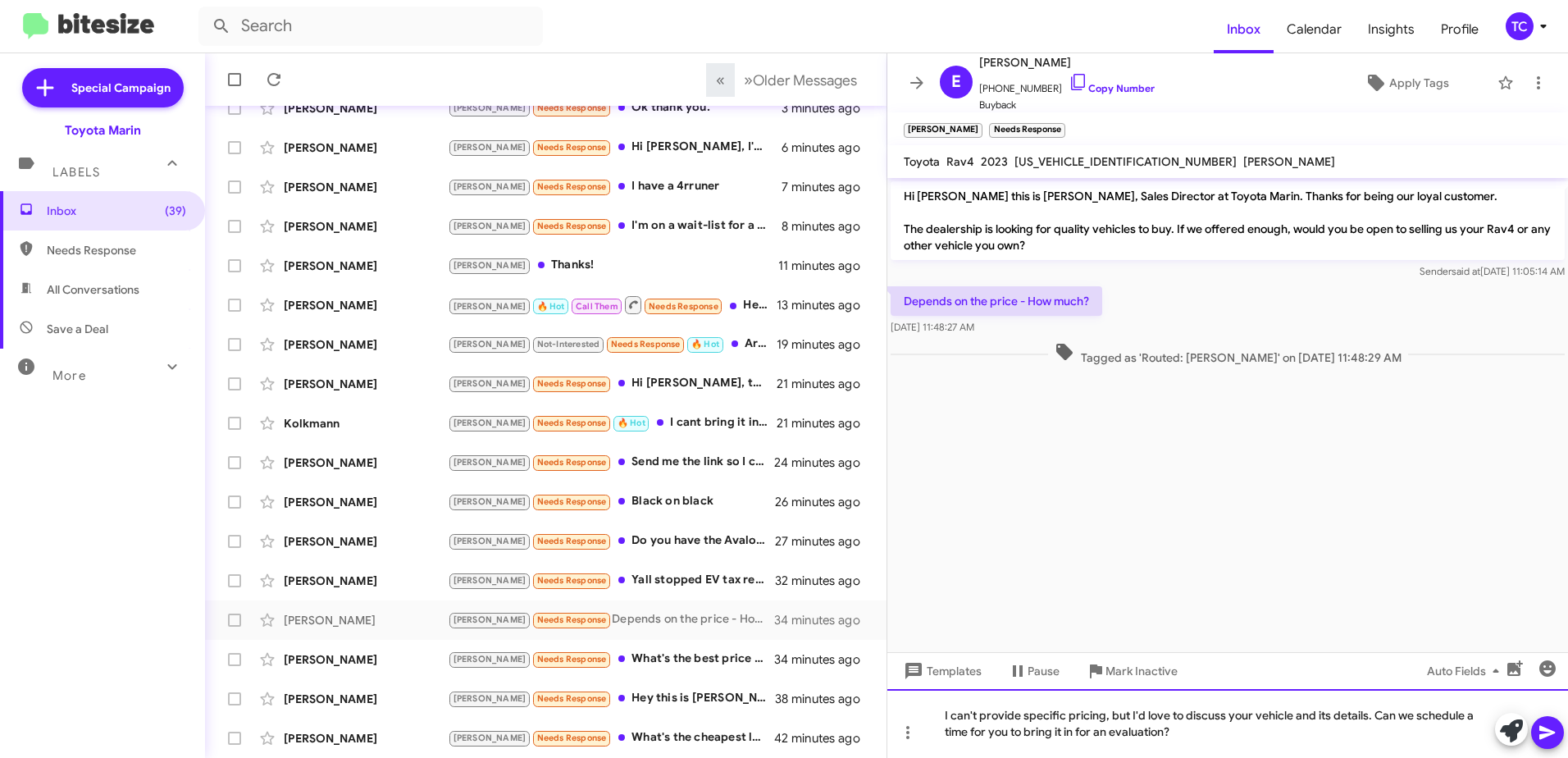
click at [1195, 709] on div "I can't provide specific pricing, but I'd love to discuss your vehicle and its …" at bounding box center [1227, 723] width 680 height 69
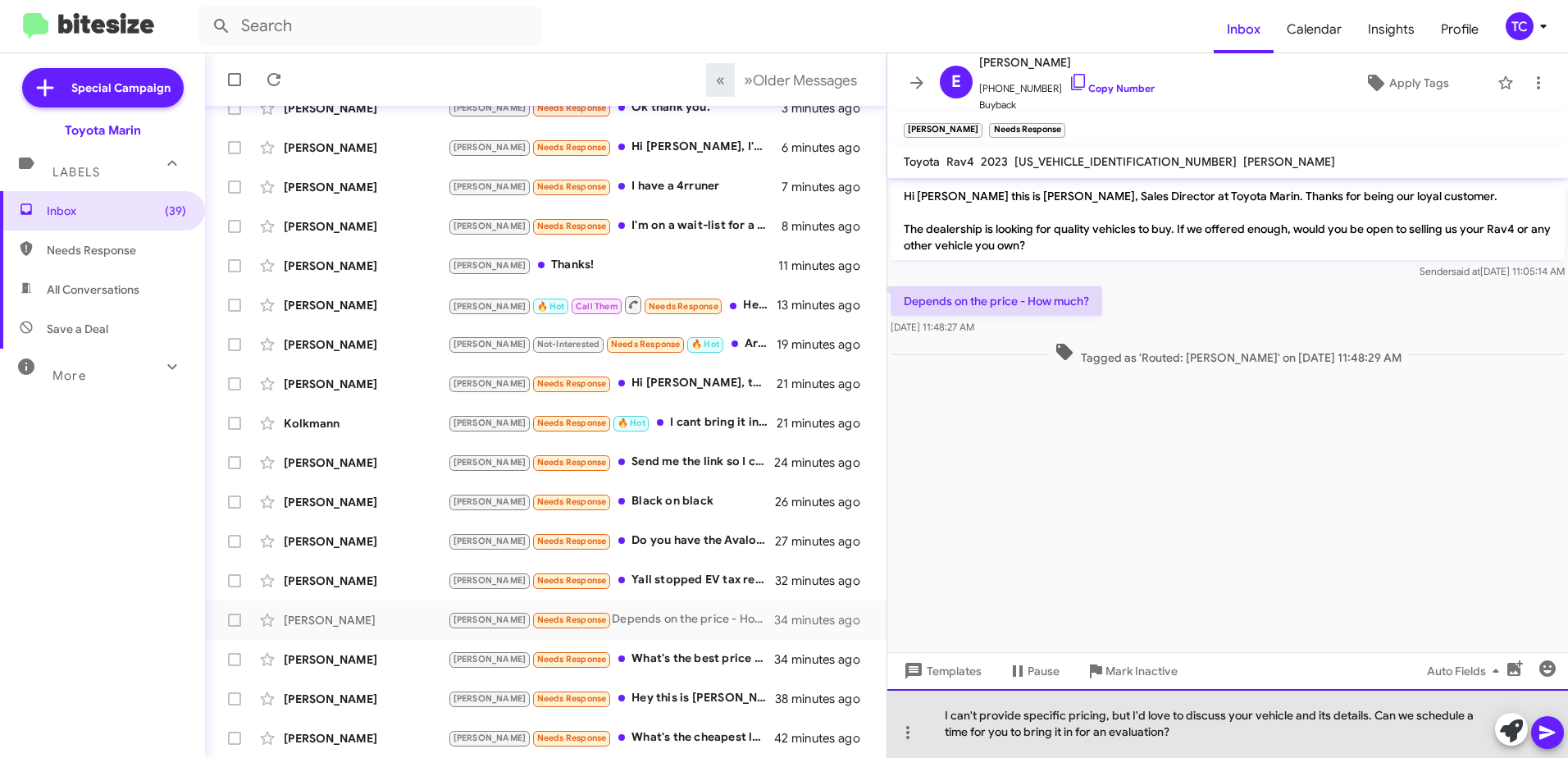
click at [1129, 711] on div "I can't provide specific pricing, but I'd love to discuss your vehicle and its …" at bounding box center [1227, 723] width 680 height 69
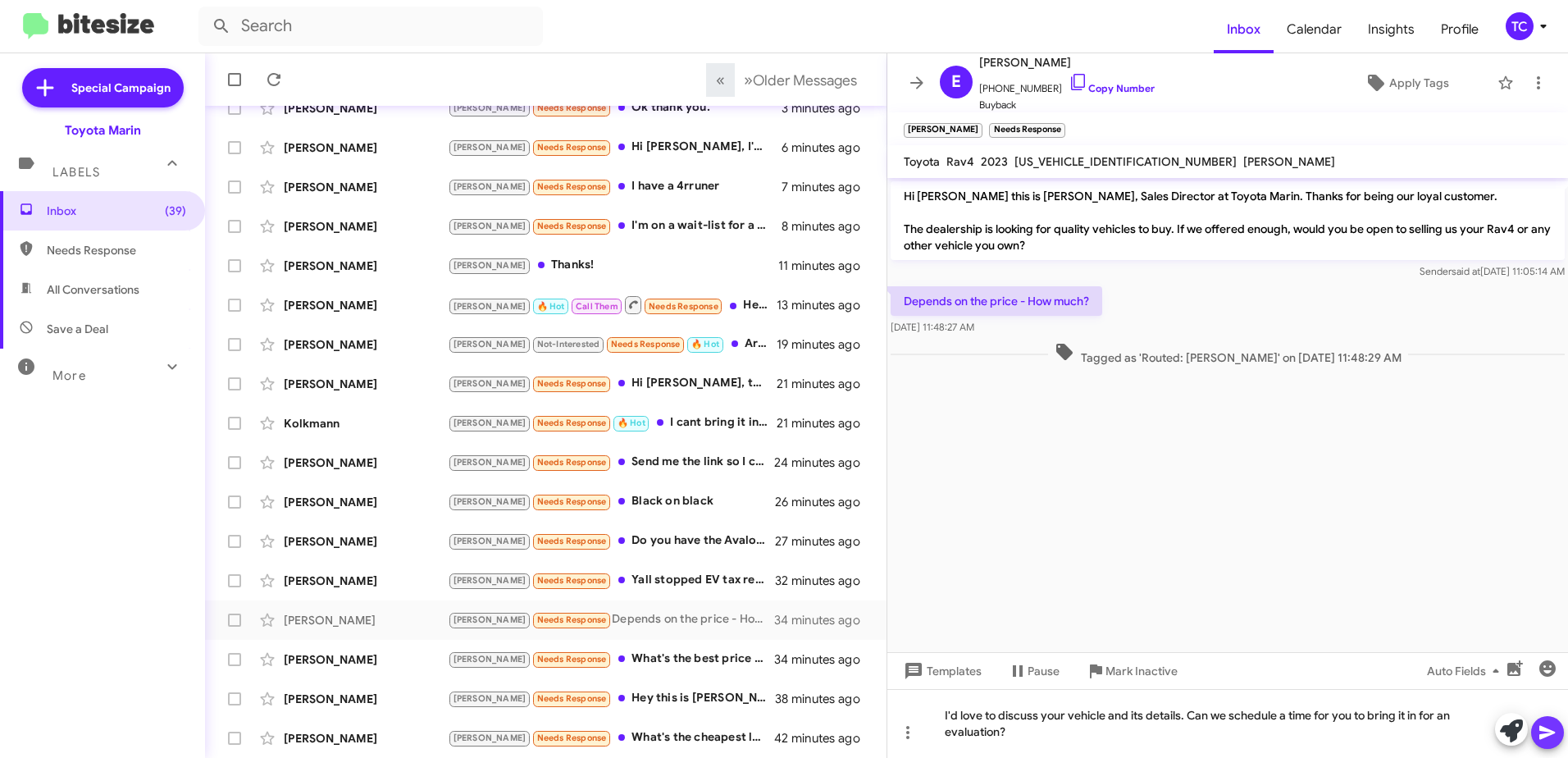
click at [1544, 730] on icon at bounding box center [1547, 733] width 16 height 14
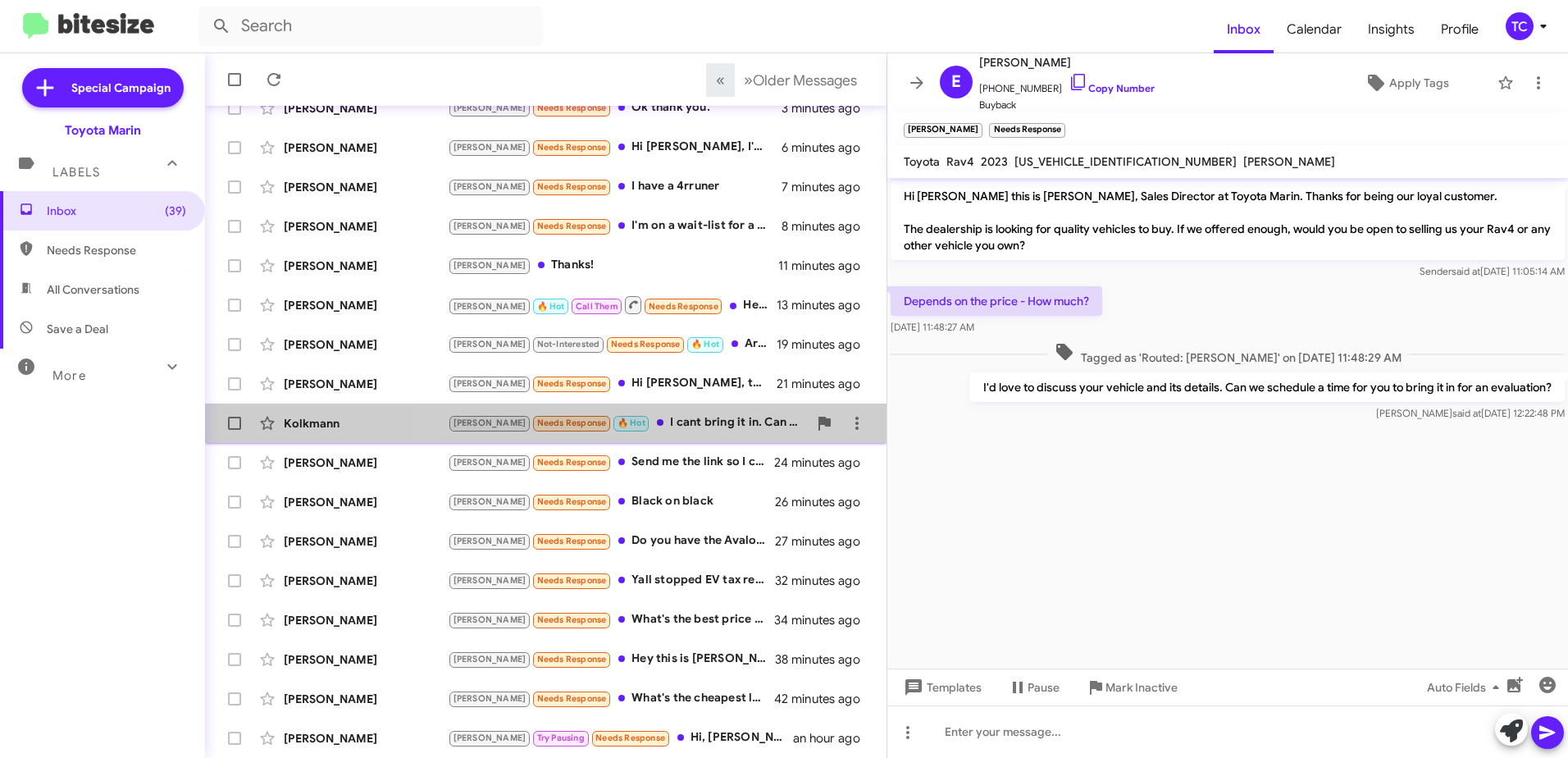
click at [654, 418] on div "[PERSON_NAME] Needs Response 🔥 Hot I cant bring it in. Can you be in [PERSON_NA…" at bounding box center [627, 422] width 360 height 18
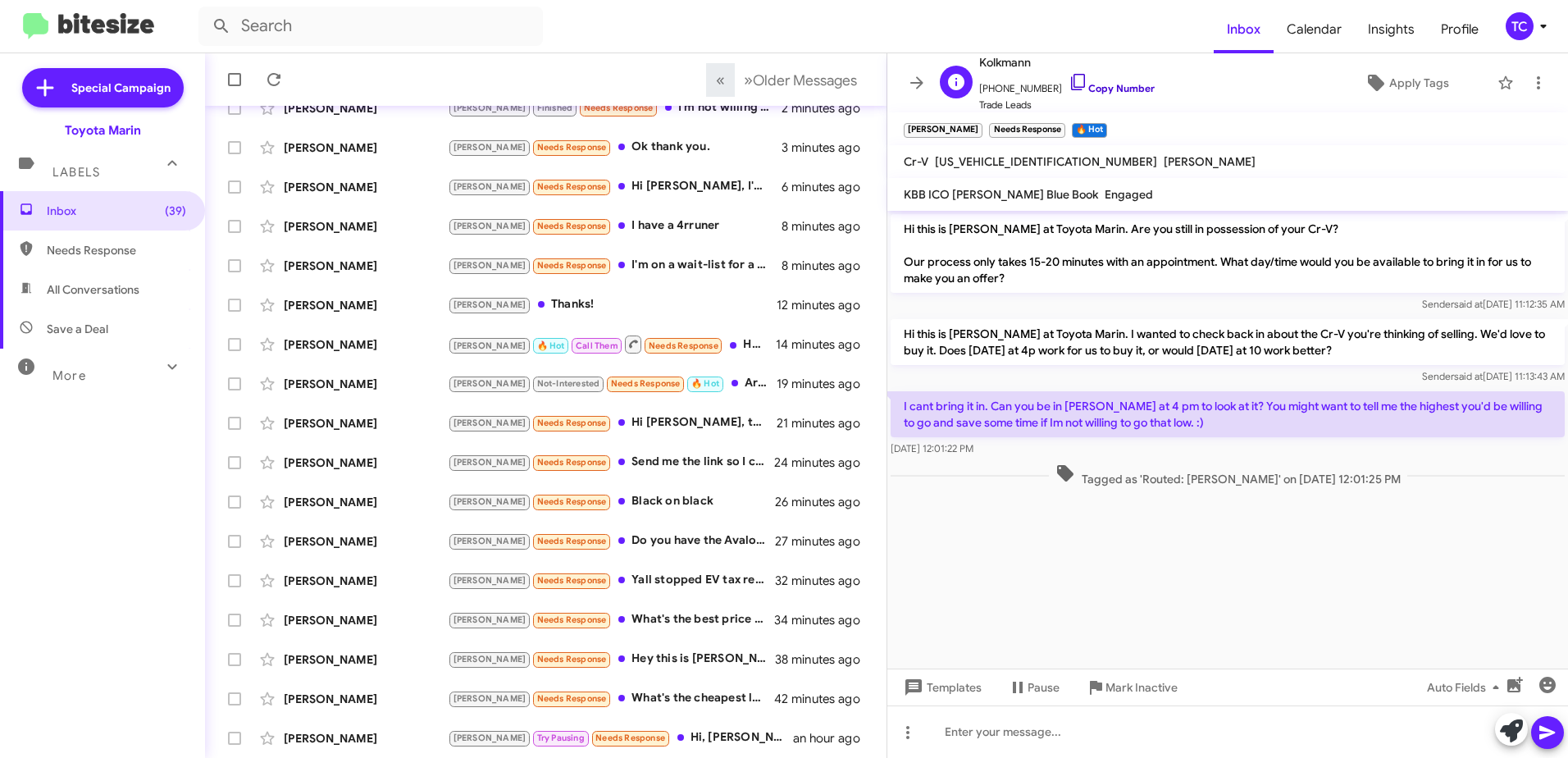
click at [1068, 78] on icon at bounding box center [1078, 81] width 19 height 19
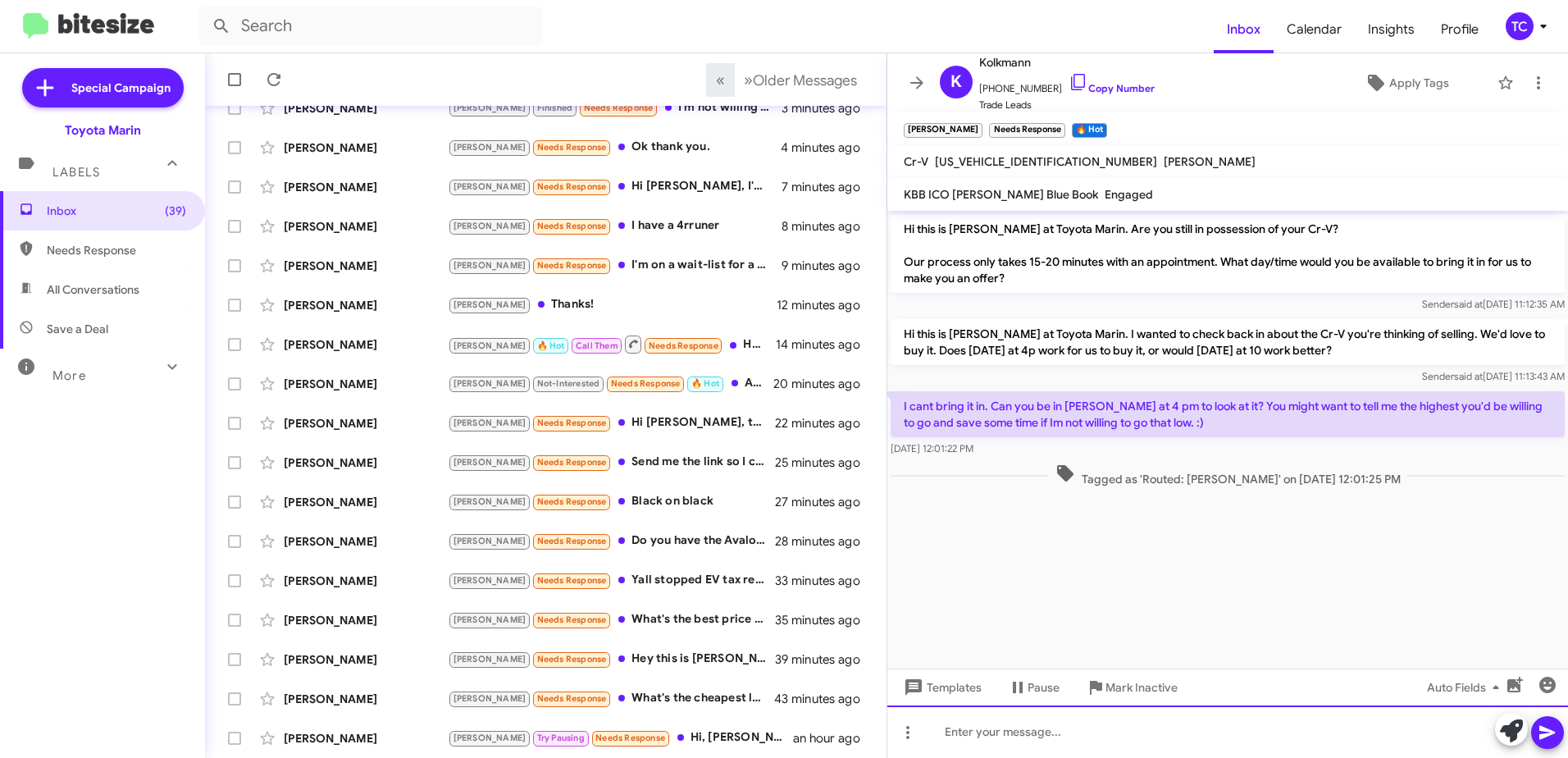
click at [1356, 729] on div at bounding box center [1227, 732] width 680 height 52
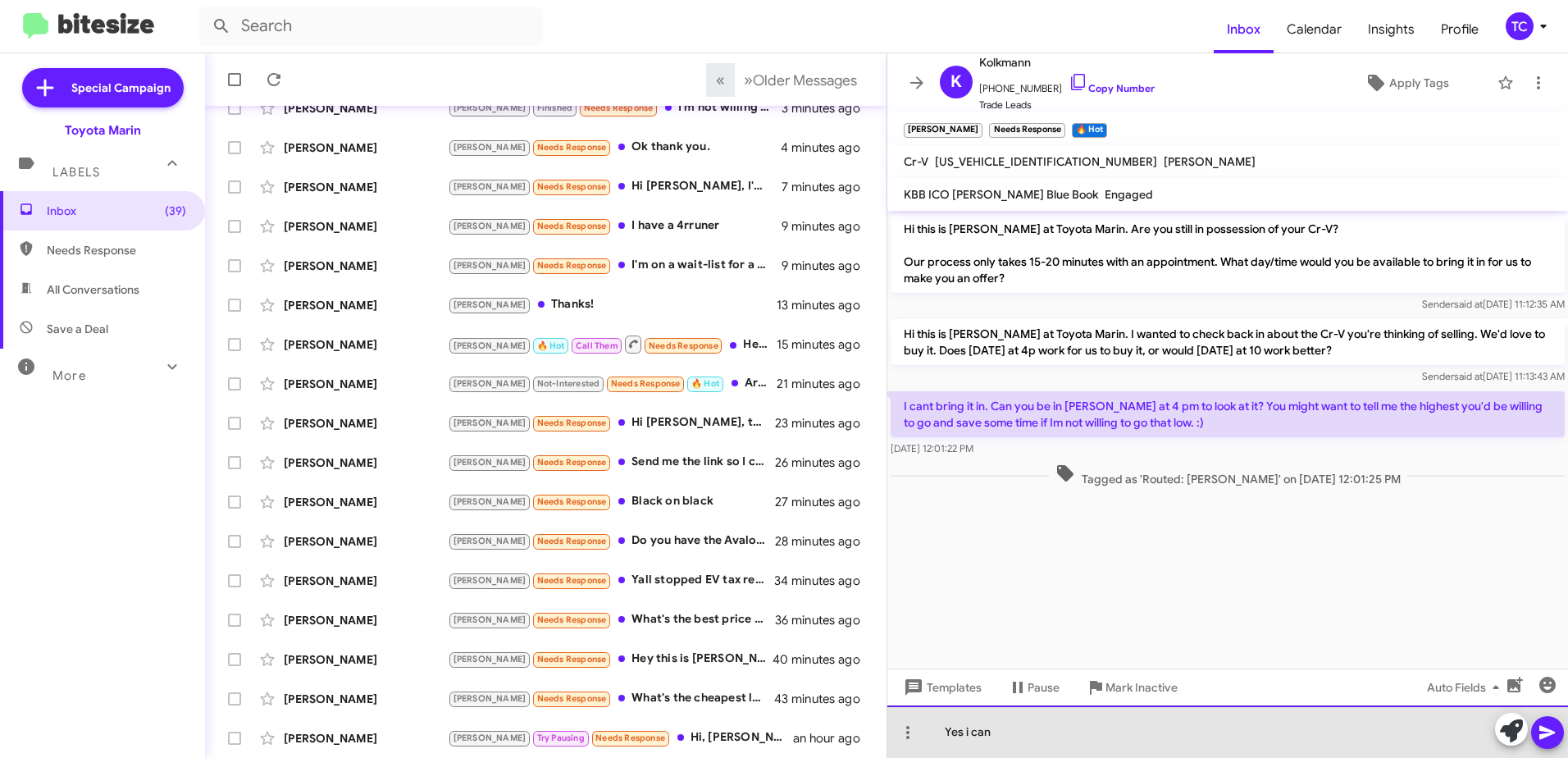
click at [1017, 738] on div "Yes i can" at bounding box center [1227, 732] width 680 height 52
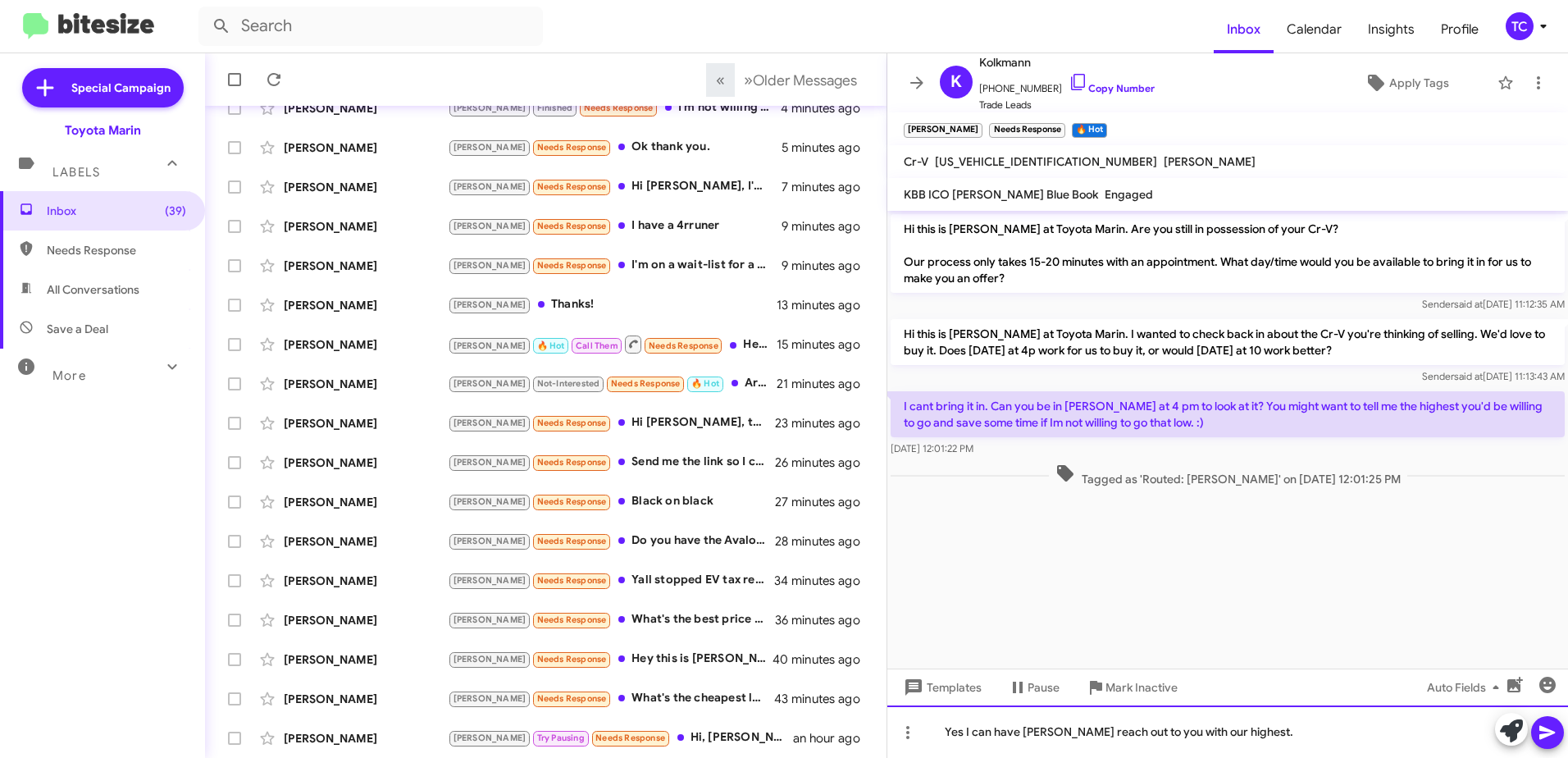
click at [1250, 742] on div "Yes I can have [PERSON_NAME] reach out to you with our highest." at bounding box center [1227, 732] width 680 height 52
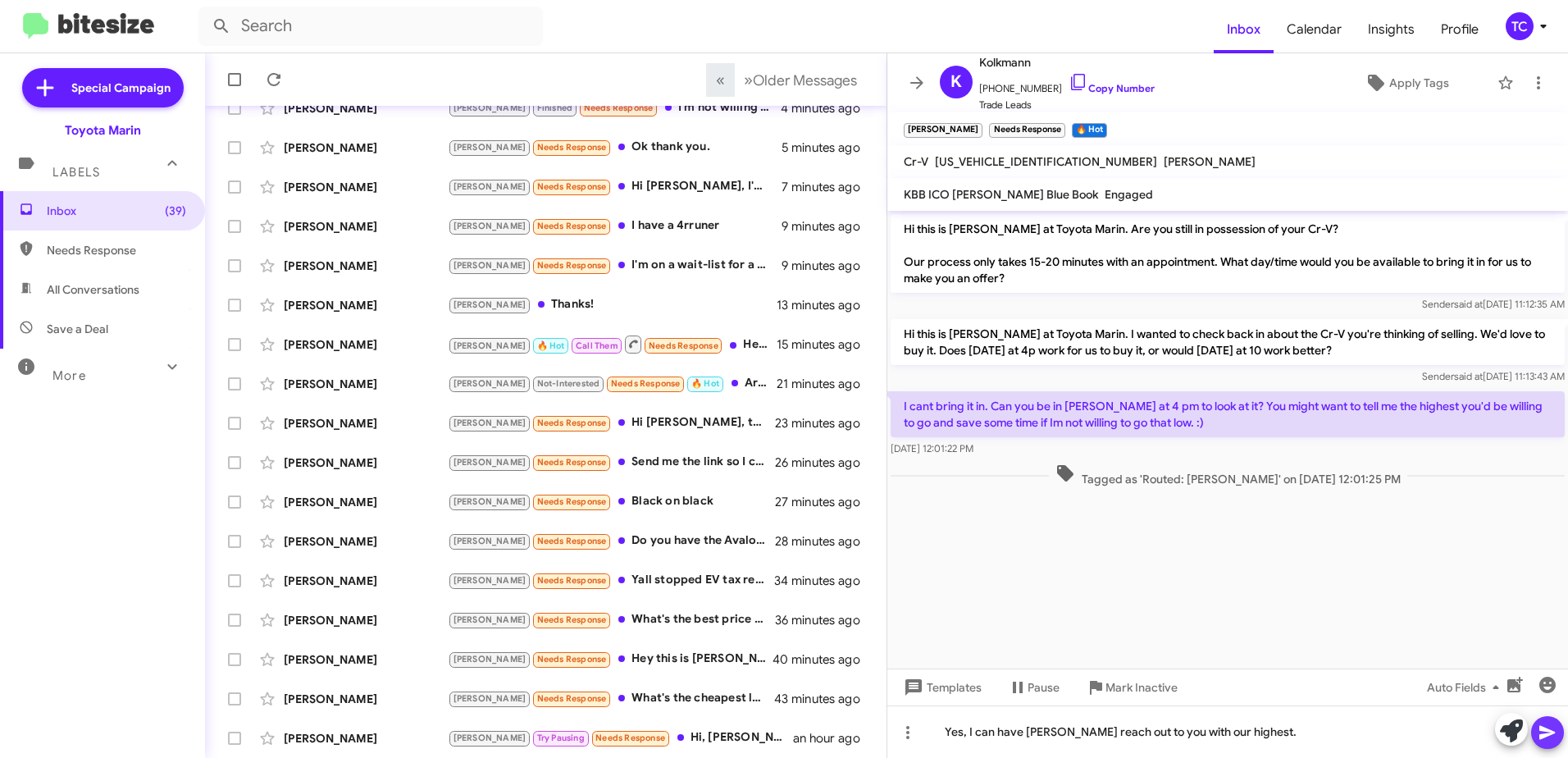
click at [1553, 730] on icon at bounding box center [1547, 732] width 19 height 19
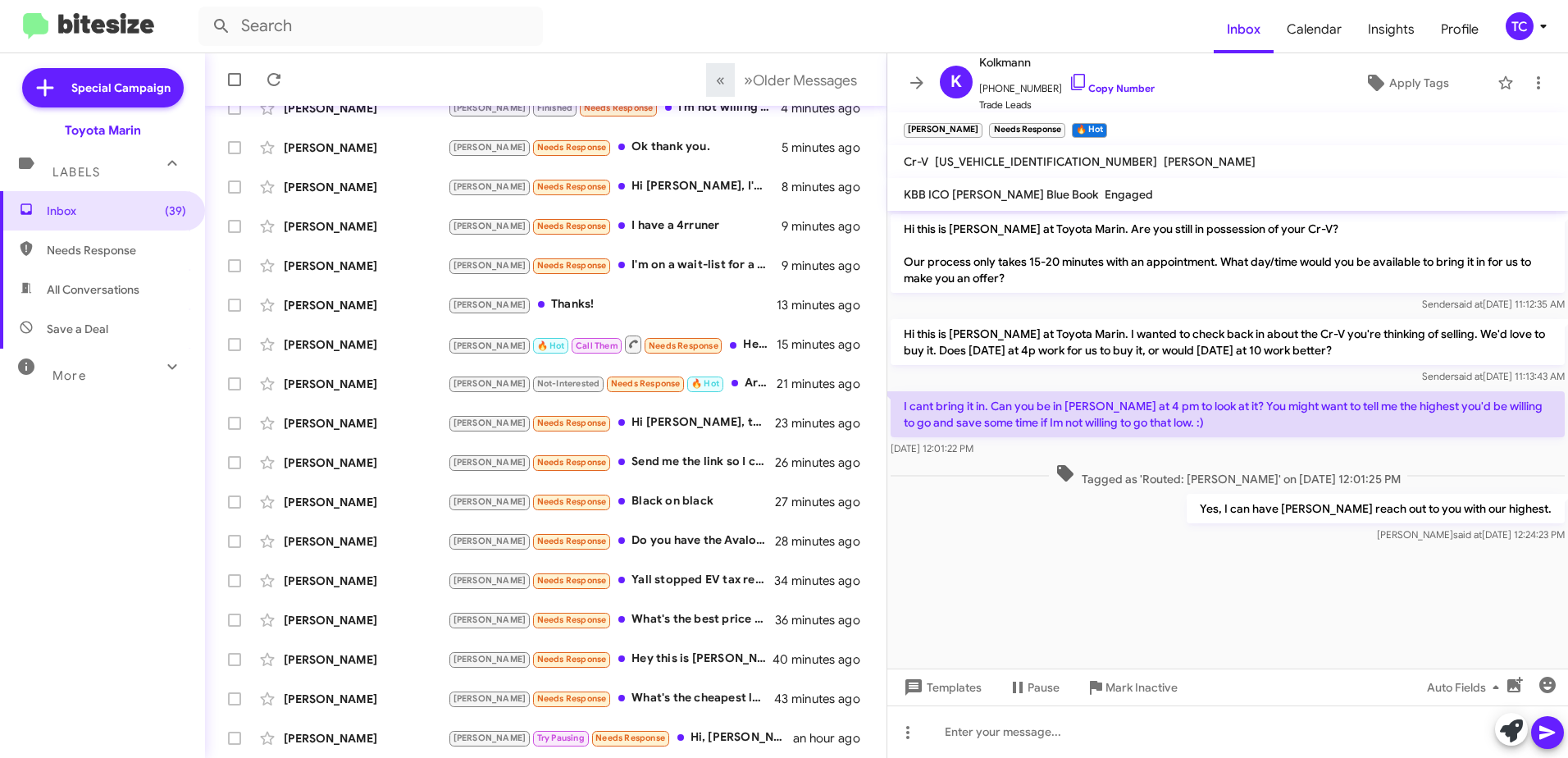
click at [1555, 507] on p "Yes, I can have [PERSON_NAME] reach out to you with our highest." at bounding box center [1375, 508] width 378 height 29
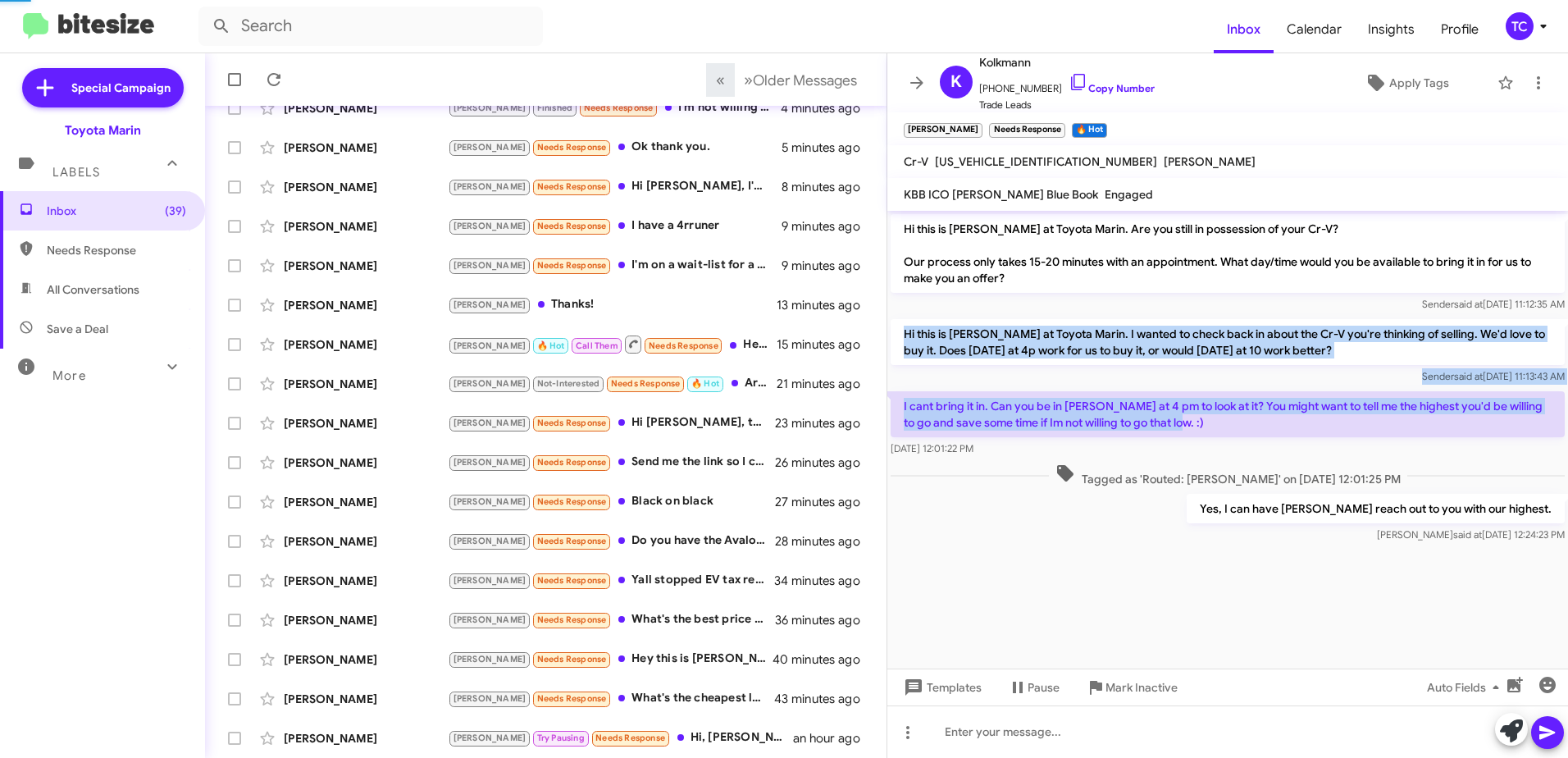
drag, startPoint x: 1164, startPoint y: 422, endPoint x: 901, endPoint y: 326, distance: 280.0
click at [901, 326] on div "Hi this is [PERSON_NAME] at Toyota Marin. Are you still in possession of your C…" at bounding box center [1227, 378] width 680 height 335
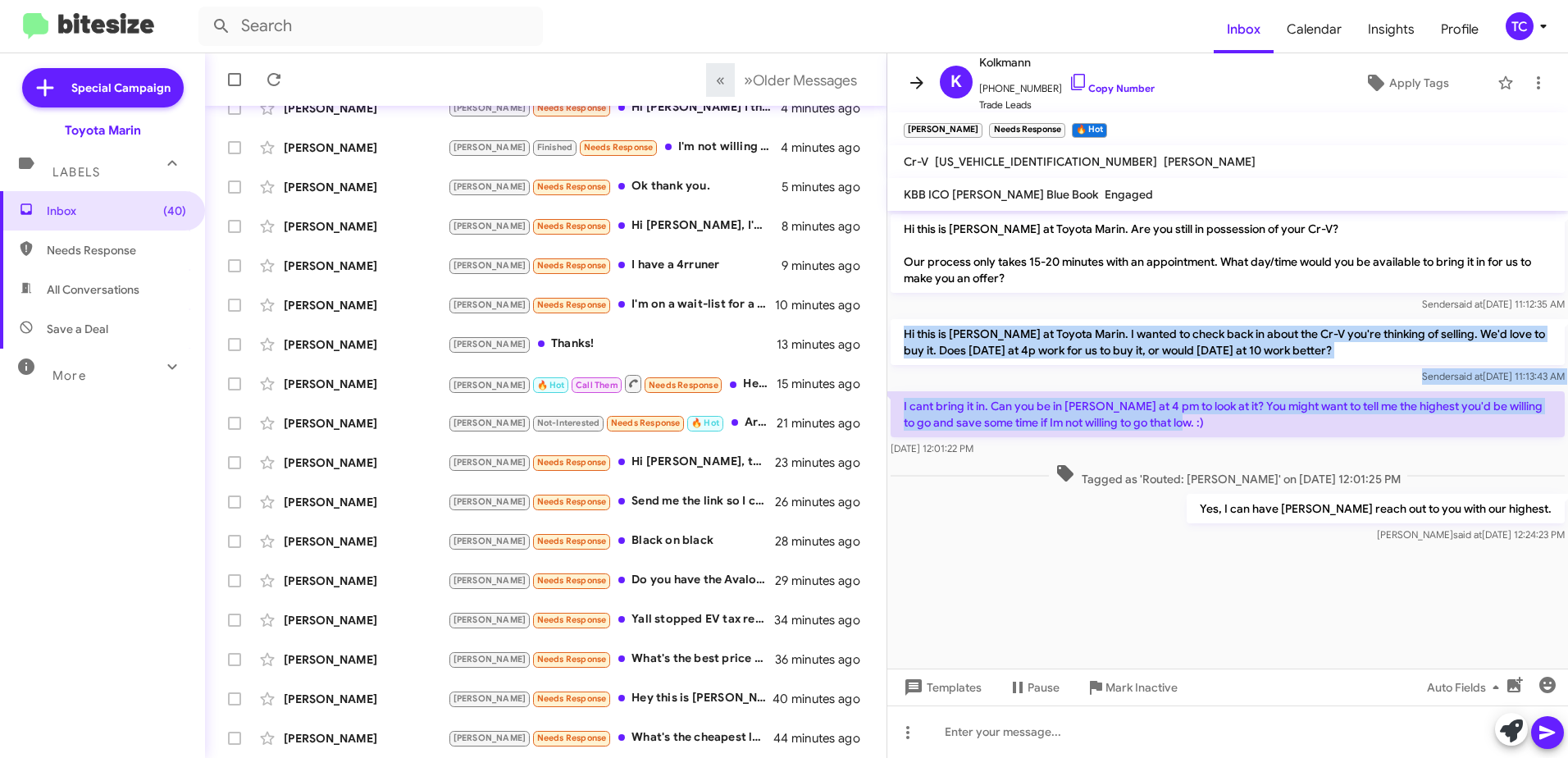
click at [910, 80] on icon at bounding box center [917, 82] width 19 height 19
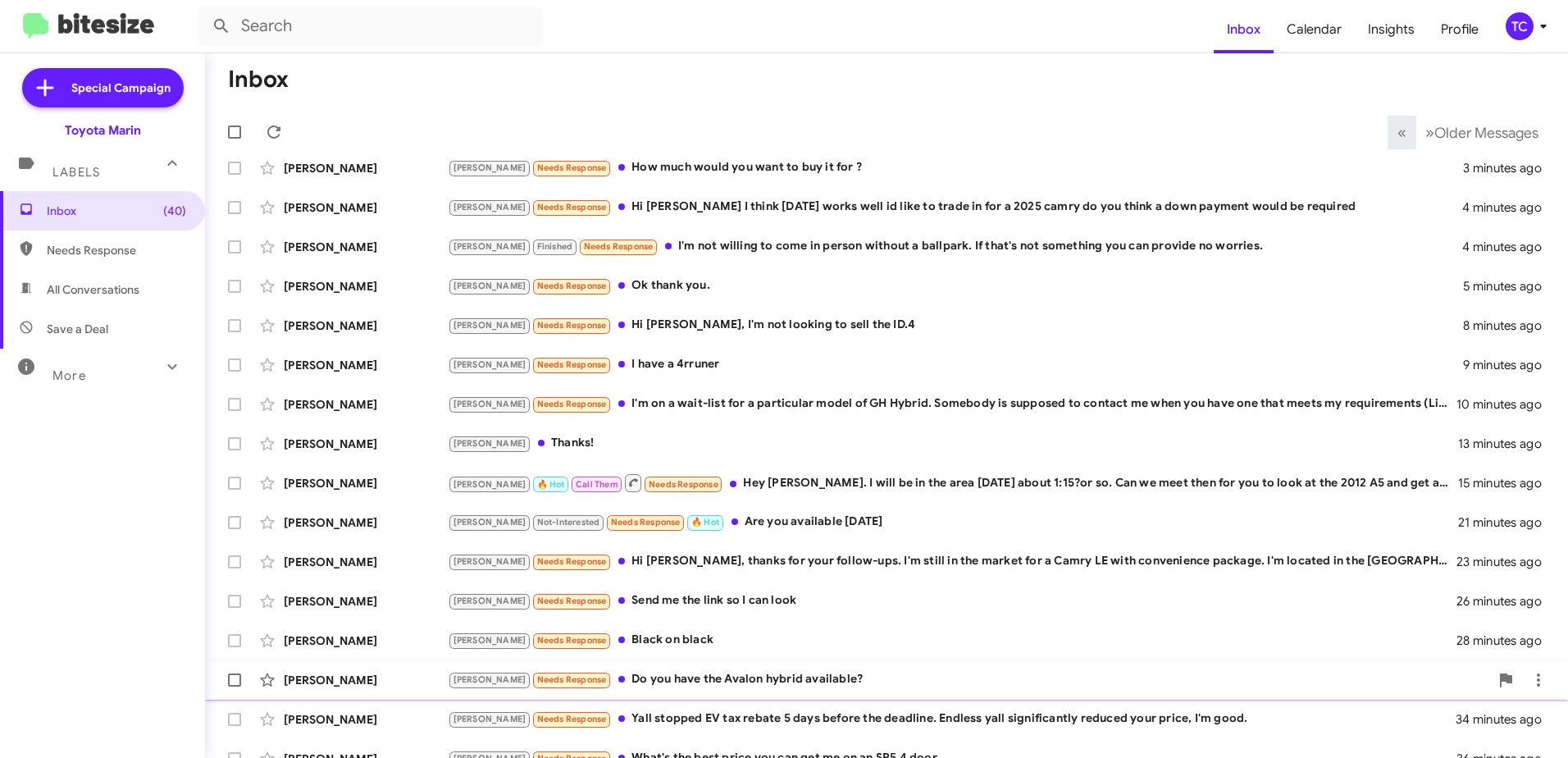
scroll to position [195, 0]
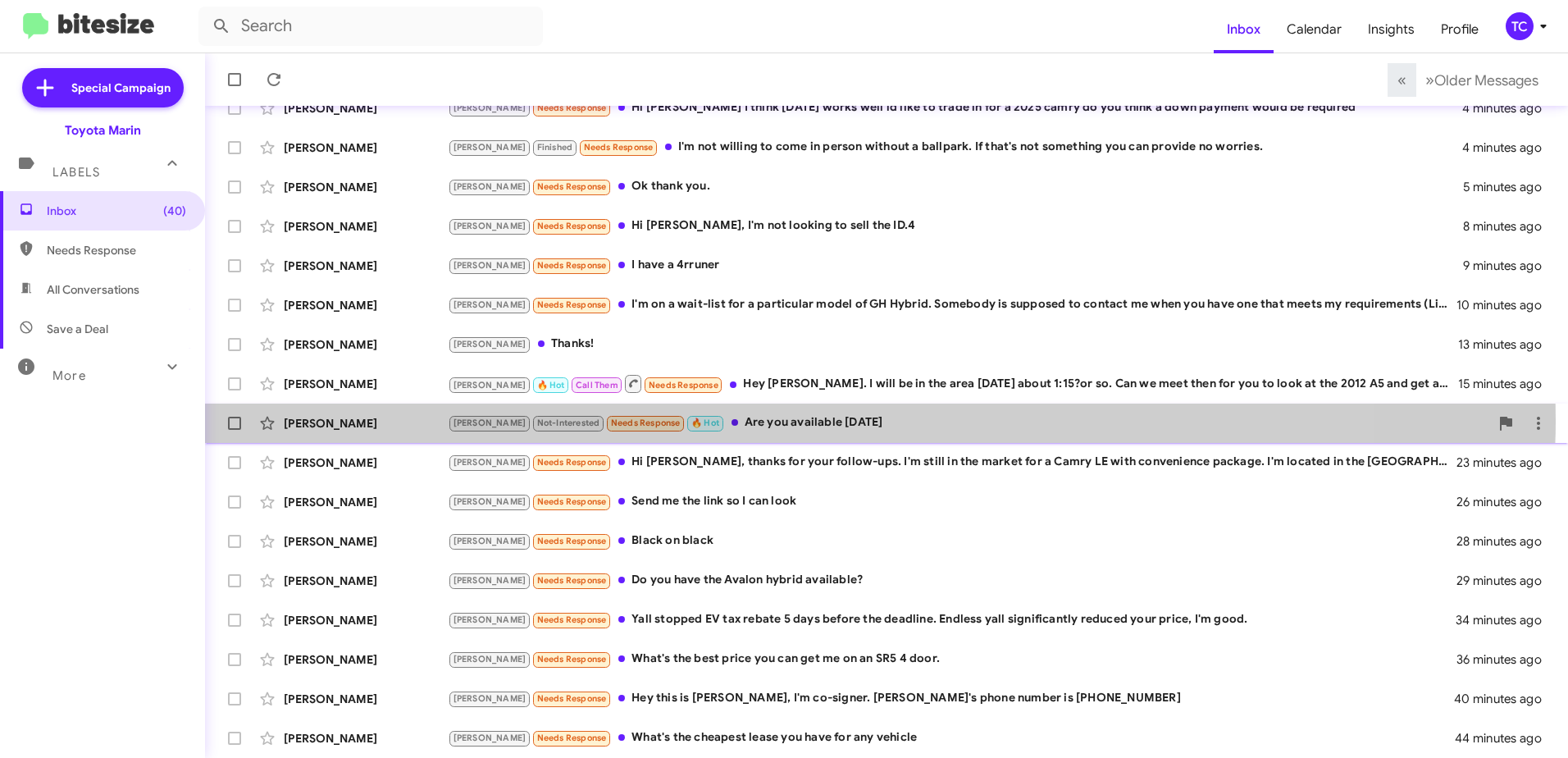
click at [736, 420] on div "[PERSON_NAME] Not-Interested Needs Response 🔥 Hot Are you available [DATE]" at bounding box center [968, 422] width 1042 height 18
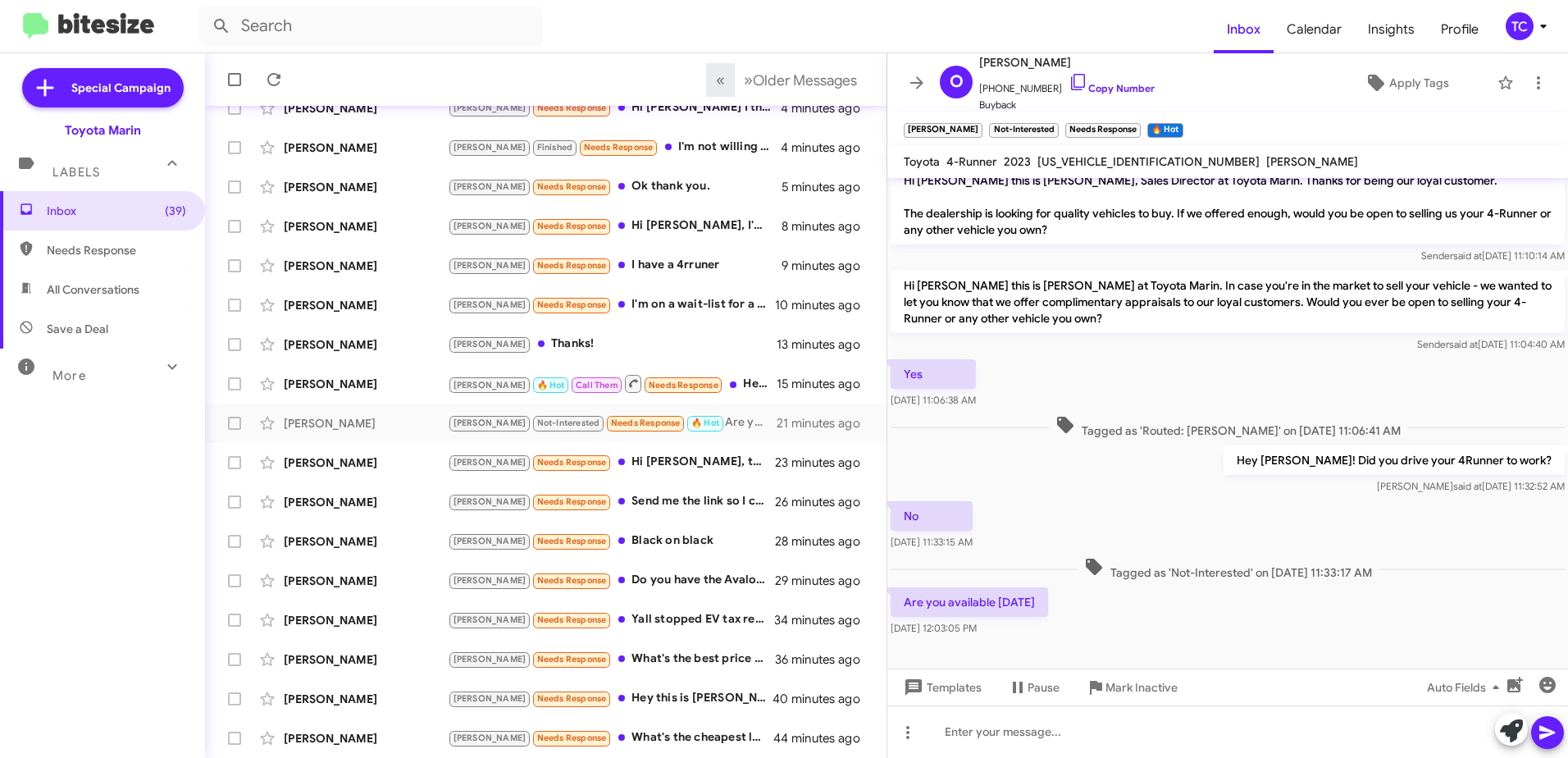
scroll to position [19, 0]
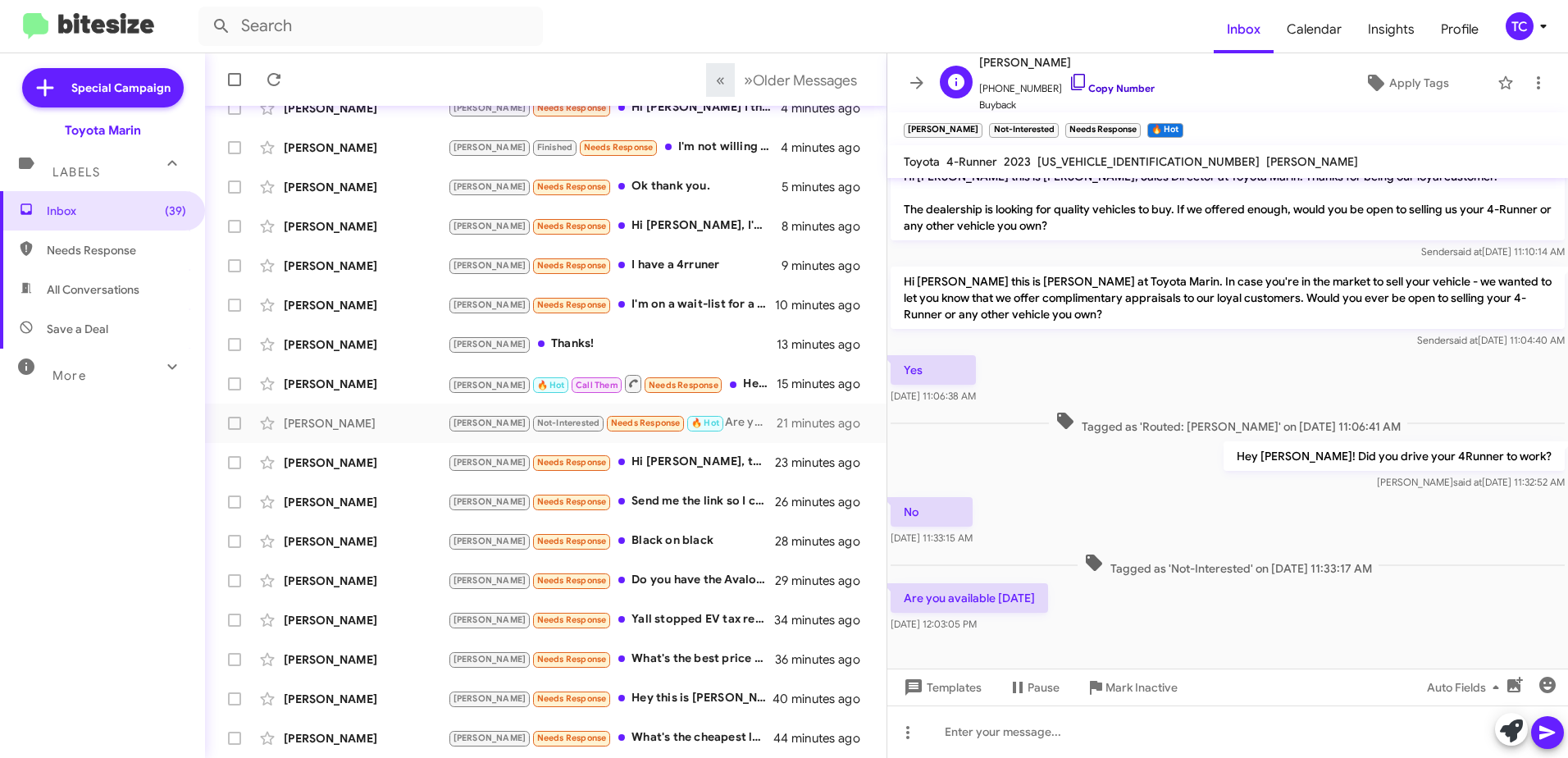
click at [1068, 82] on icon at bounding box center [1078, 81] width 19 height 19
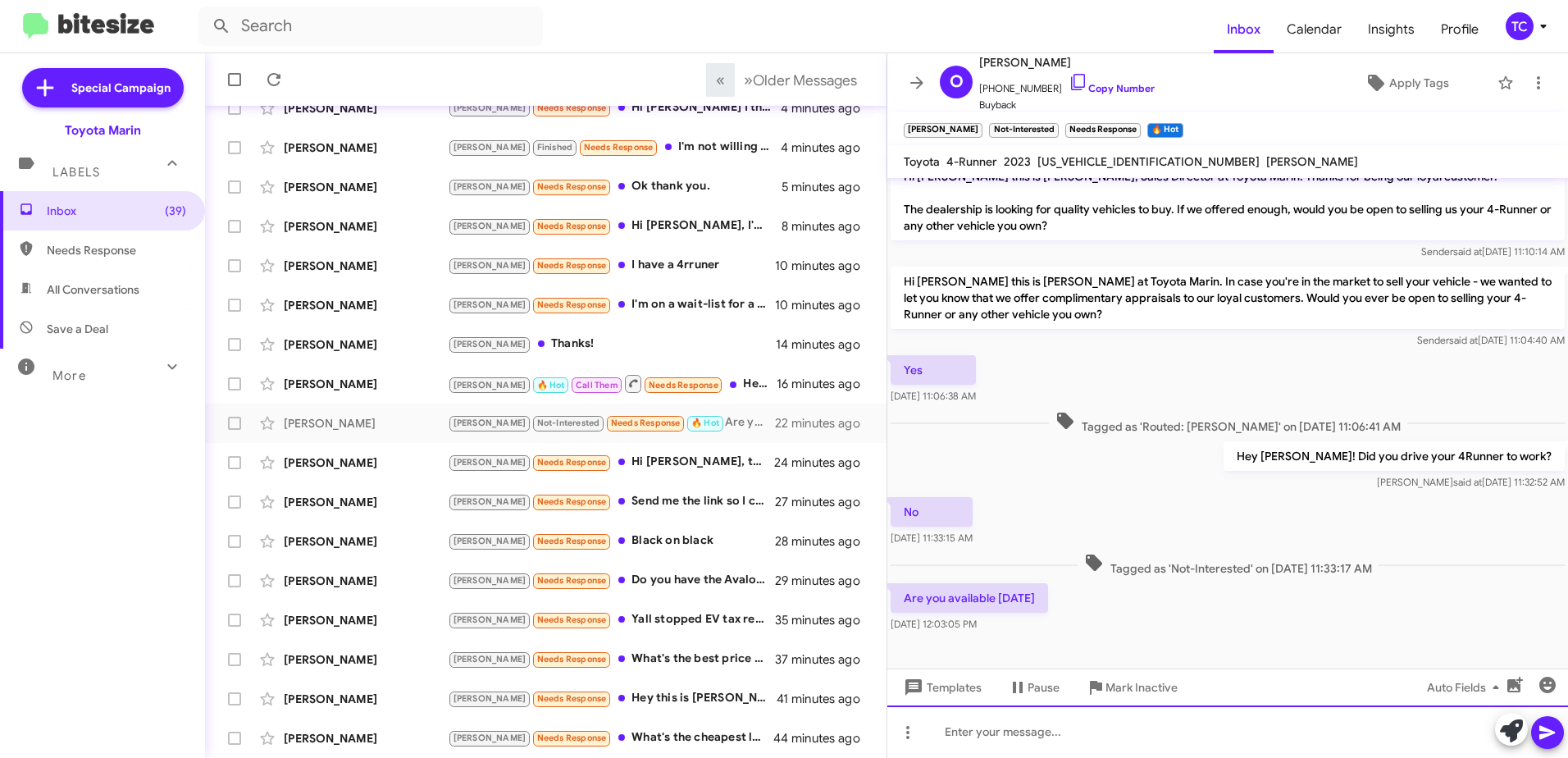
click at [1004, 717] on div at bounding box center [1227, 732] width 680 height 52
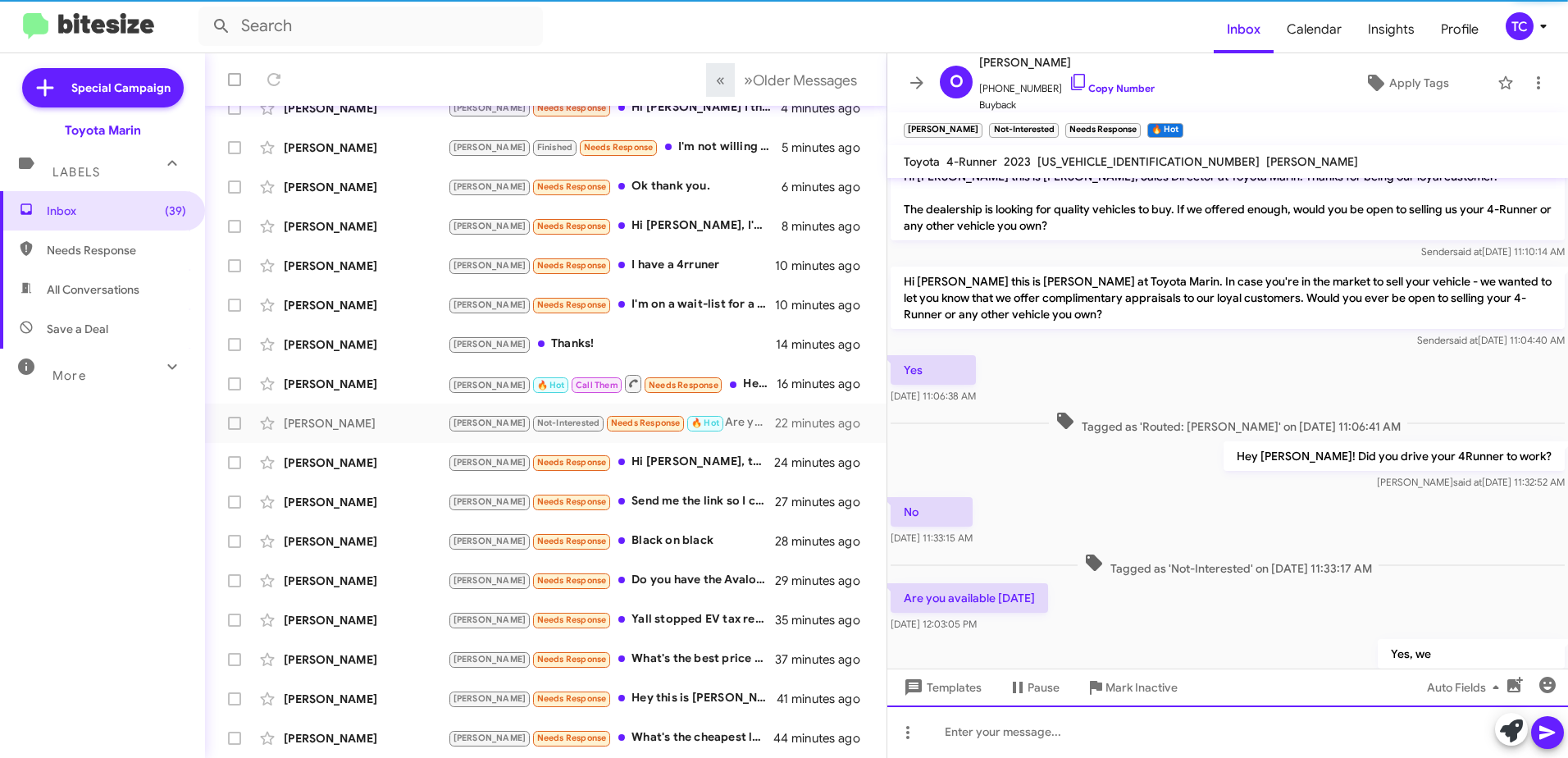
scroll to position [79, 0]
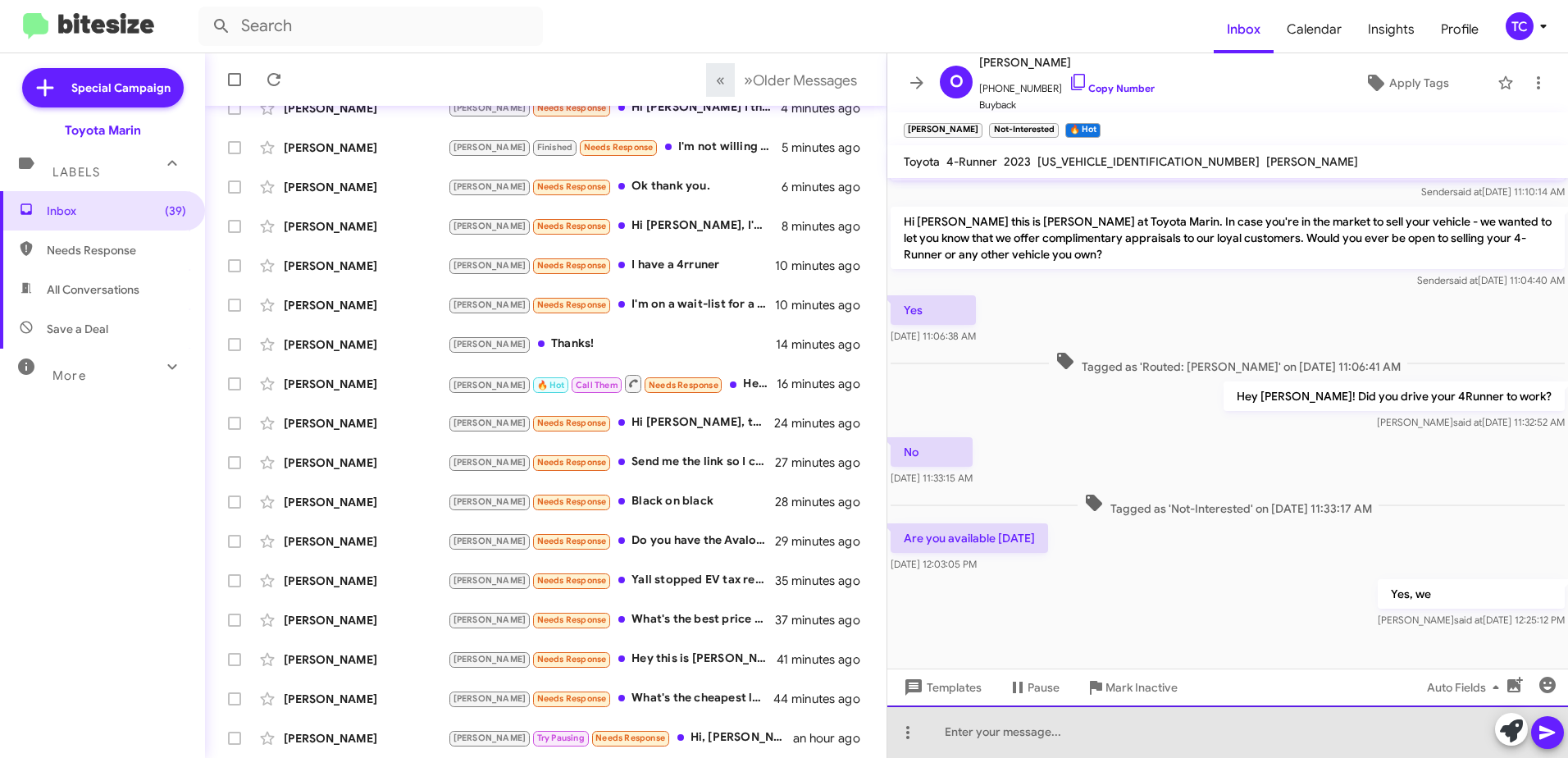
click at [1004, 717] on div at bounding box center [1227, 732] width 680 height 52
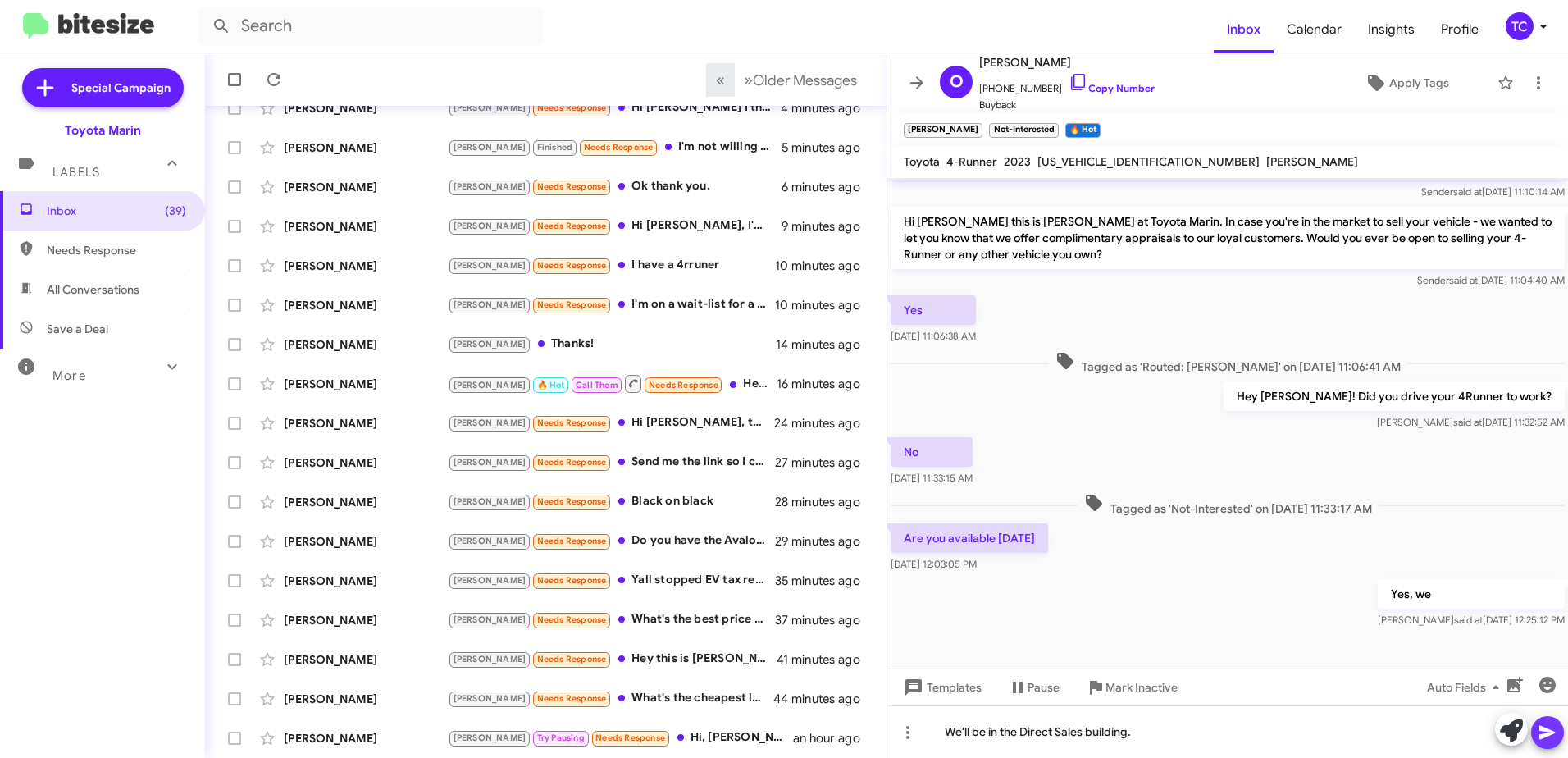
click at [1549, 723] on icon at bounding box center [1547, 732] width 19 height 19
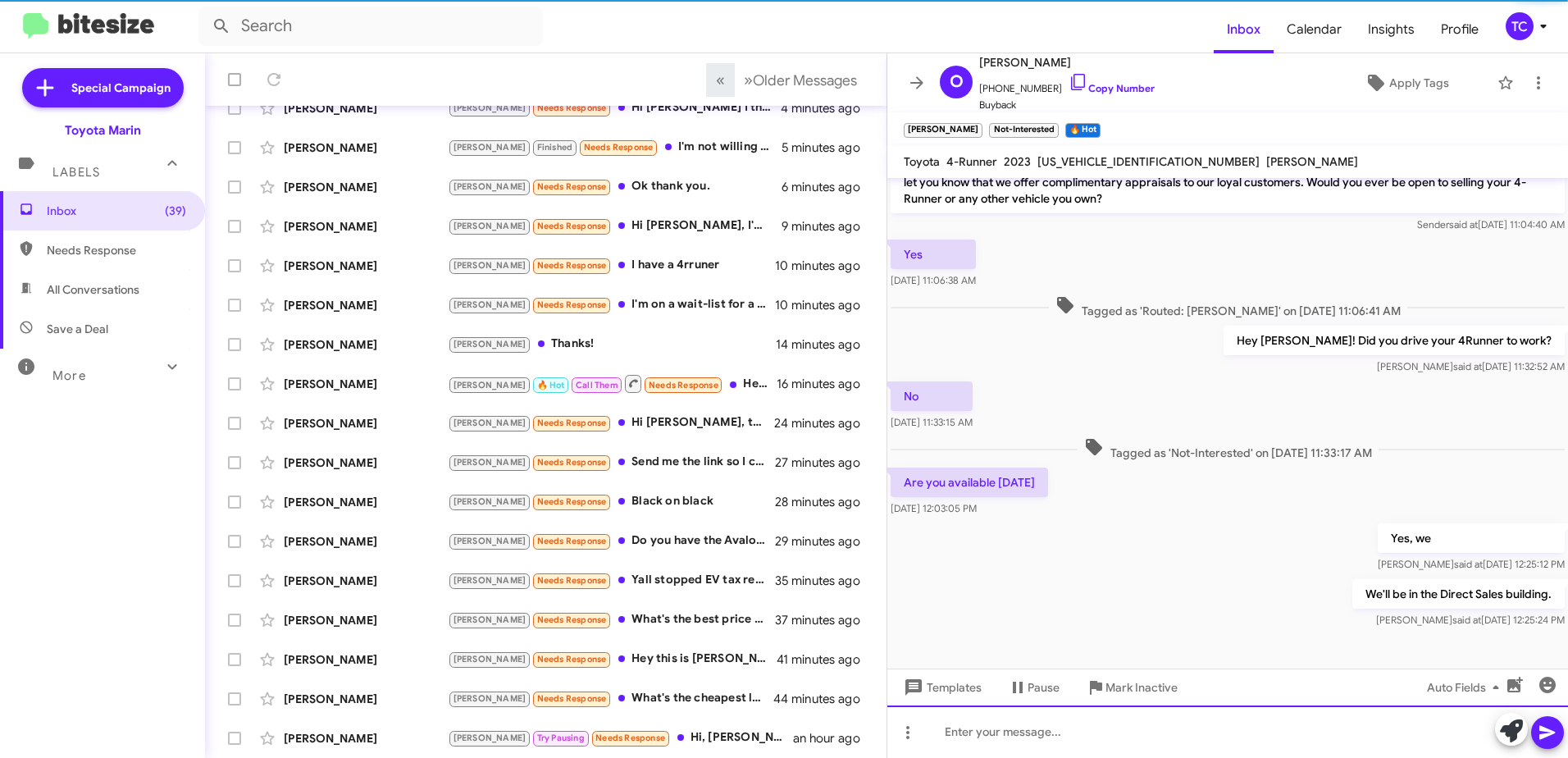
scroll to position [140, 0]
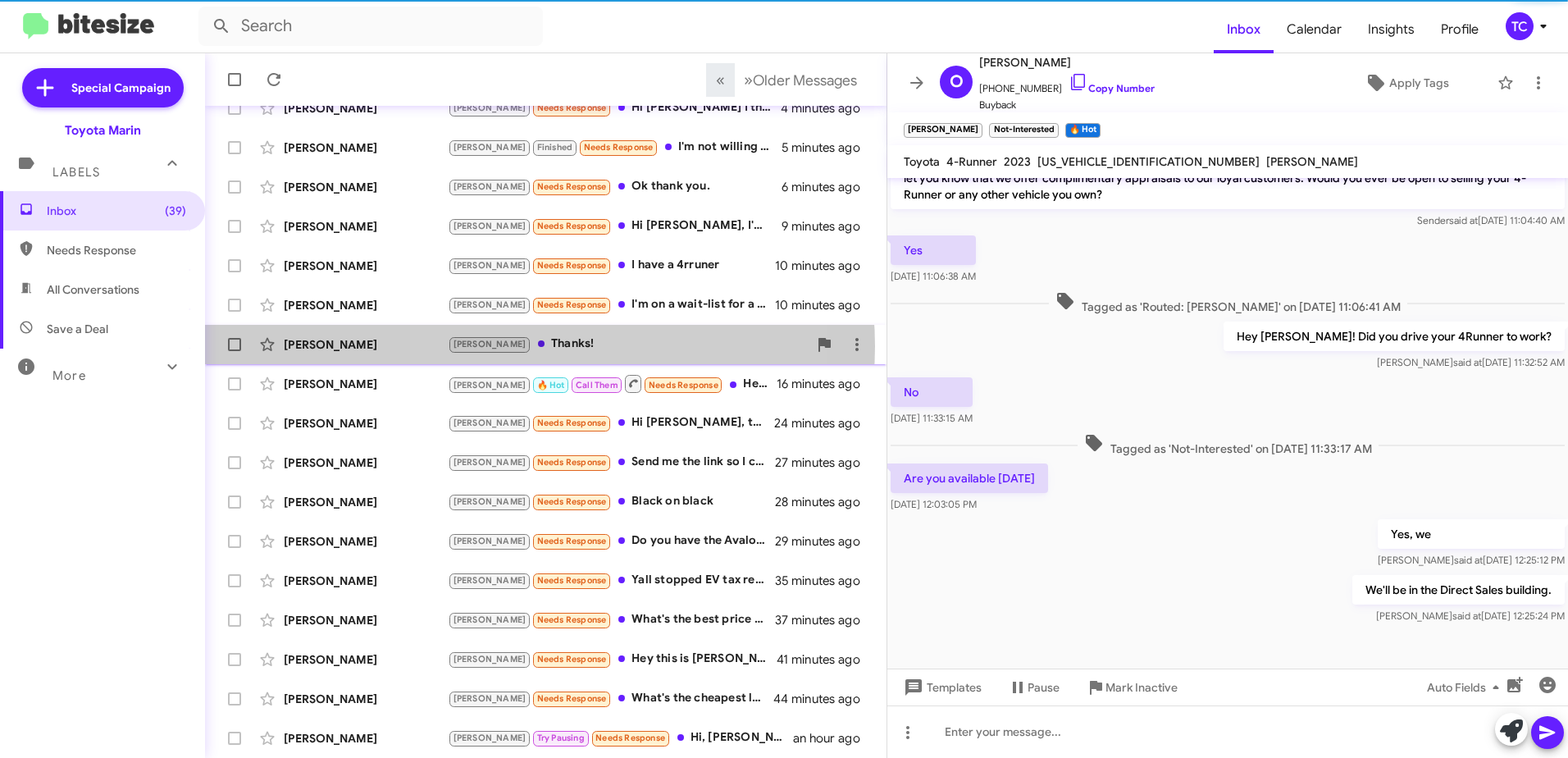
click at [538, 346] on div "[PERSON_NAME] Thanks!" at bounding box center [627, 343] width 360 height 18
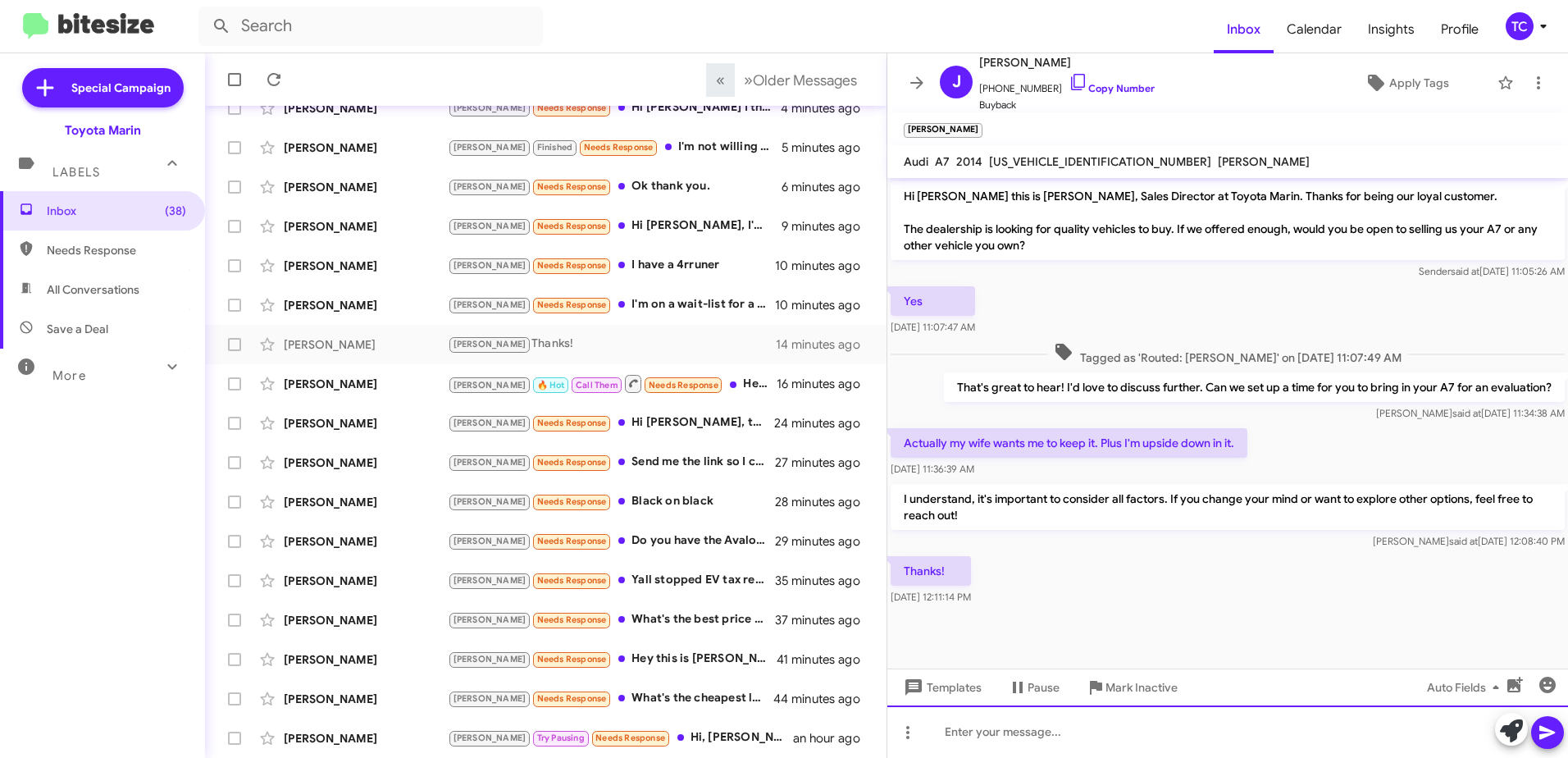
click at [988, 712] on div at bounding box center [1227, 732] width 680 height 52
click at [961, 731] on div "My Pleasure!" at bounding box center [1227, 732] width 680 height 52
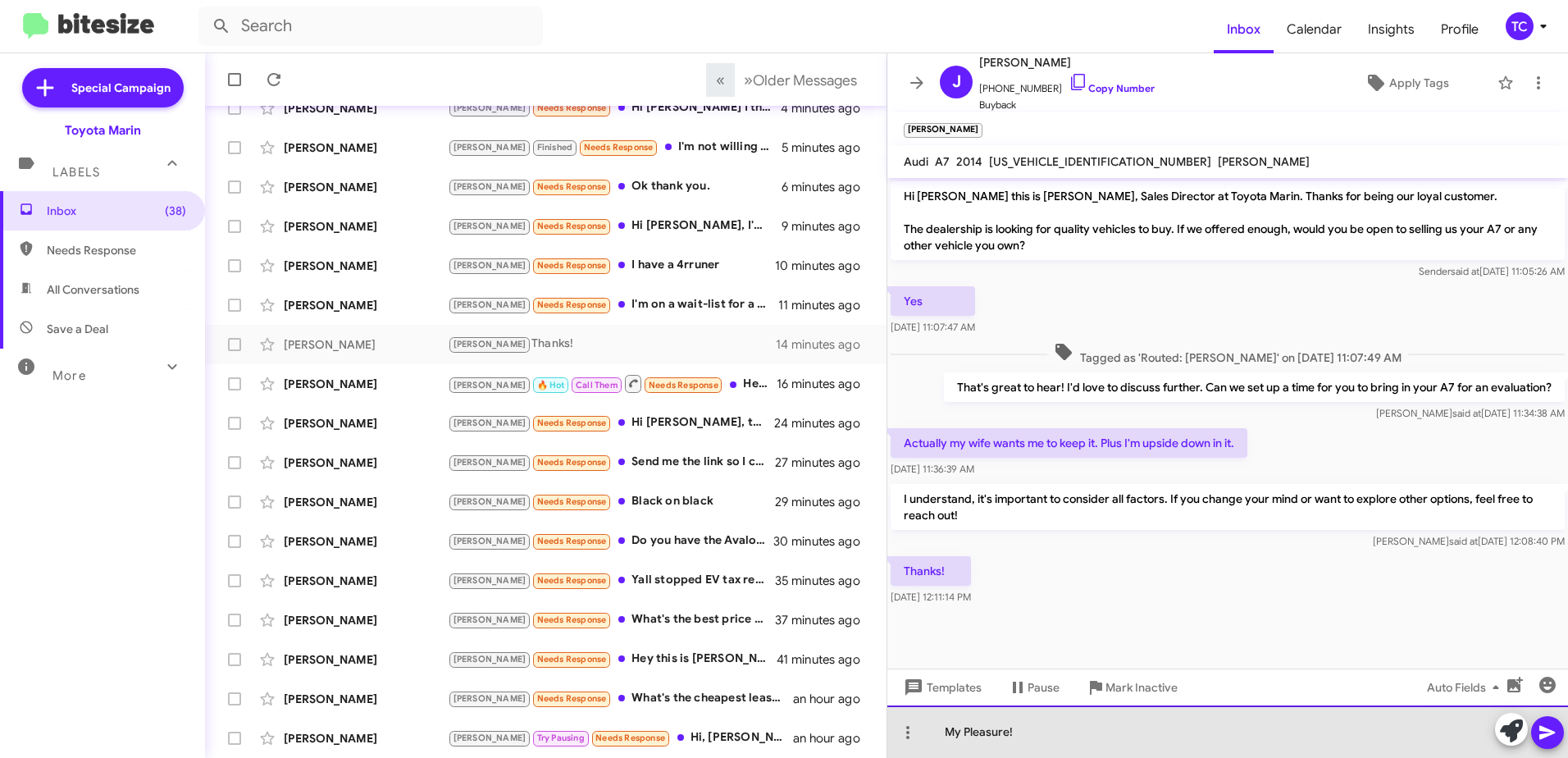
click at [974, 731] on div "My Pleasure!" at bounding box center [1227, 732] width 680 height 52
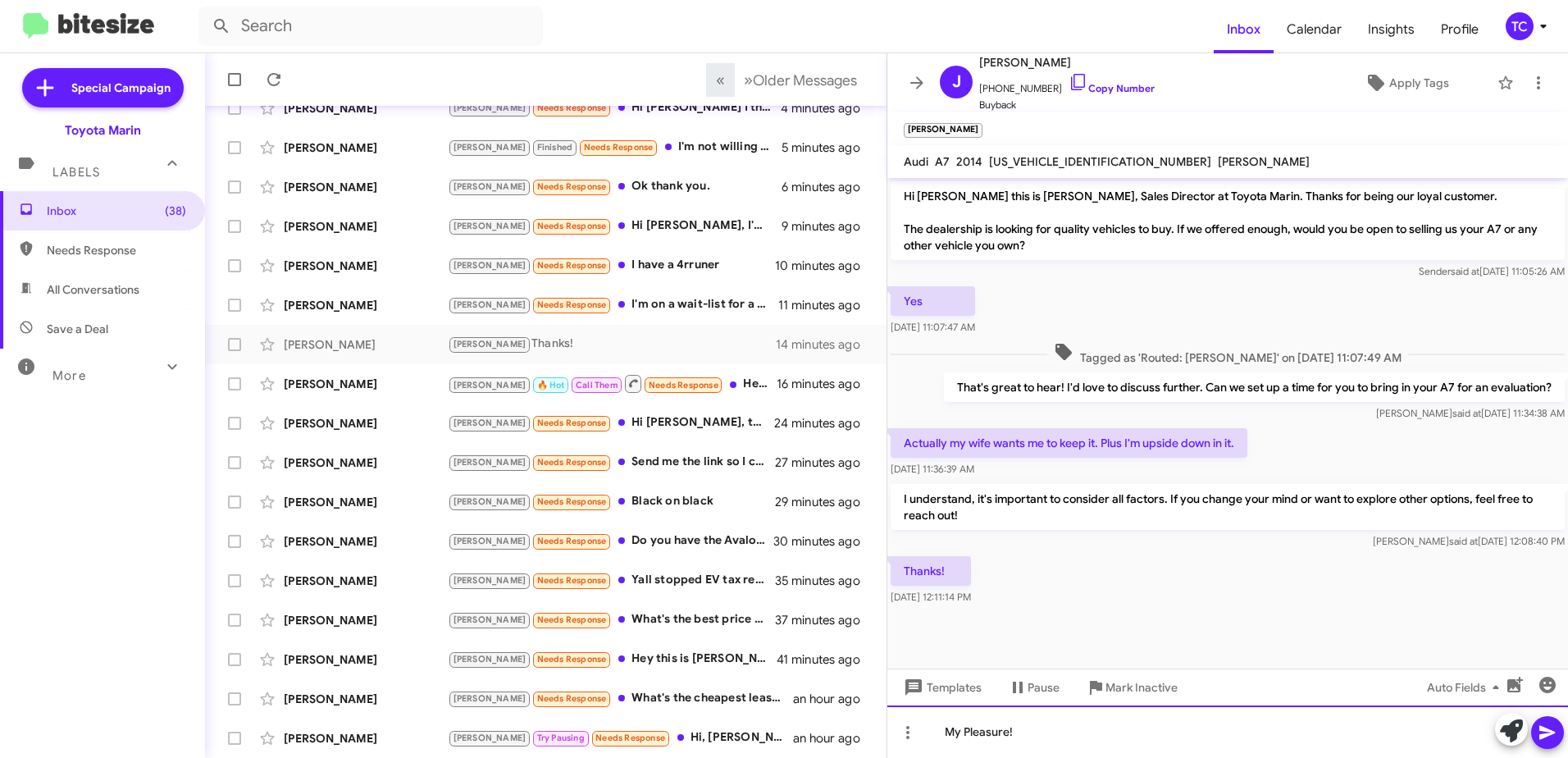
click at [967, 731] on div "My Pleasure!" at bounding box center [1227, 732] width 680 height 52
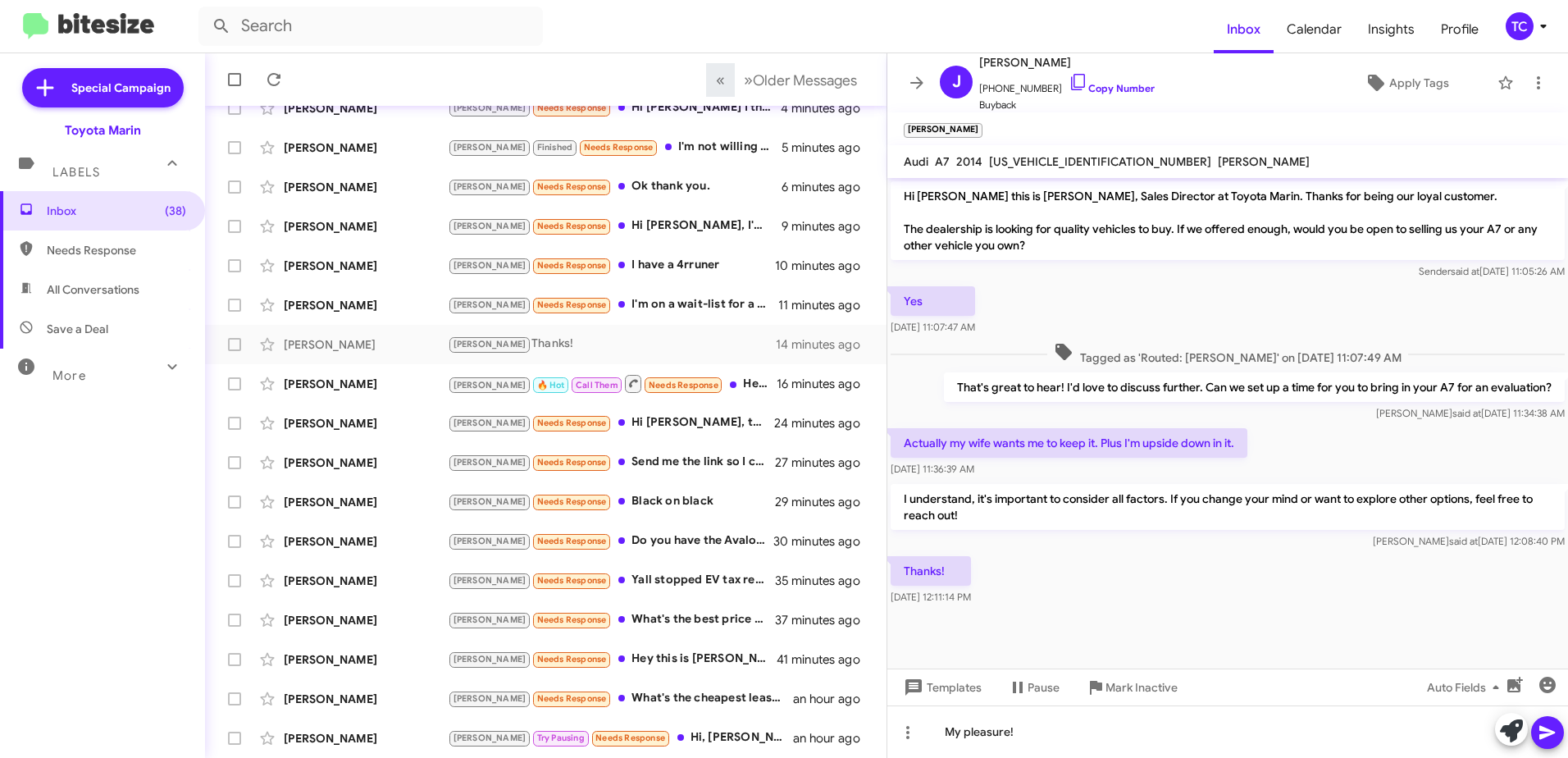
click at [1551, 738] on icon at bounding box center [1547, 732] width 19 height 19
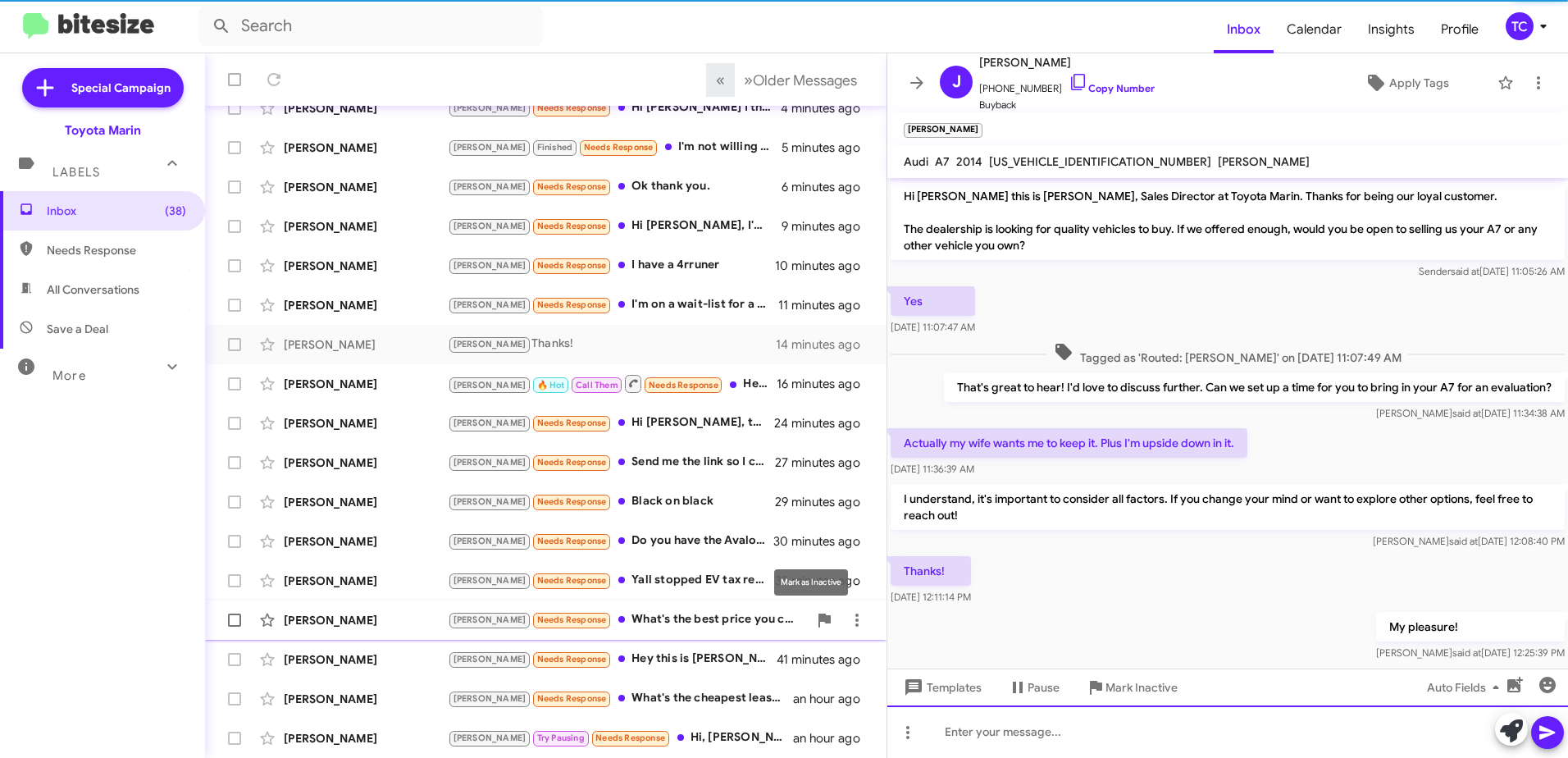
scroll to position [29, 0]
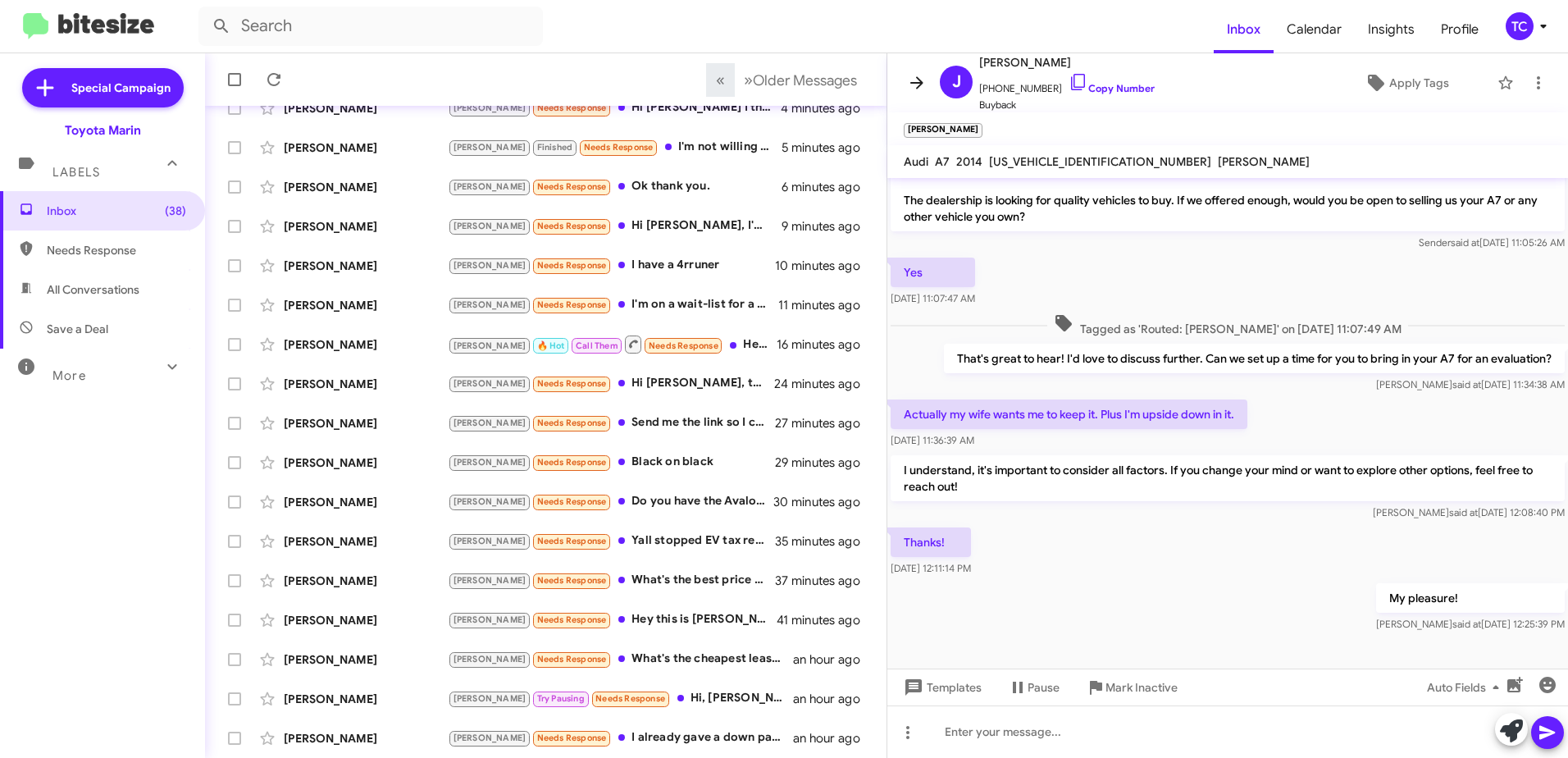
click at [918, 87] on icon at bounding box center [917, 82] width 14 height 13
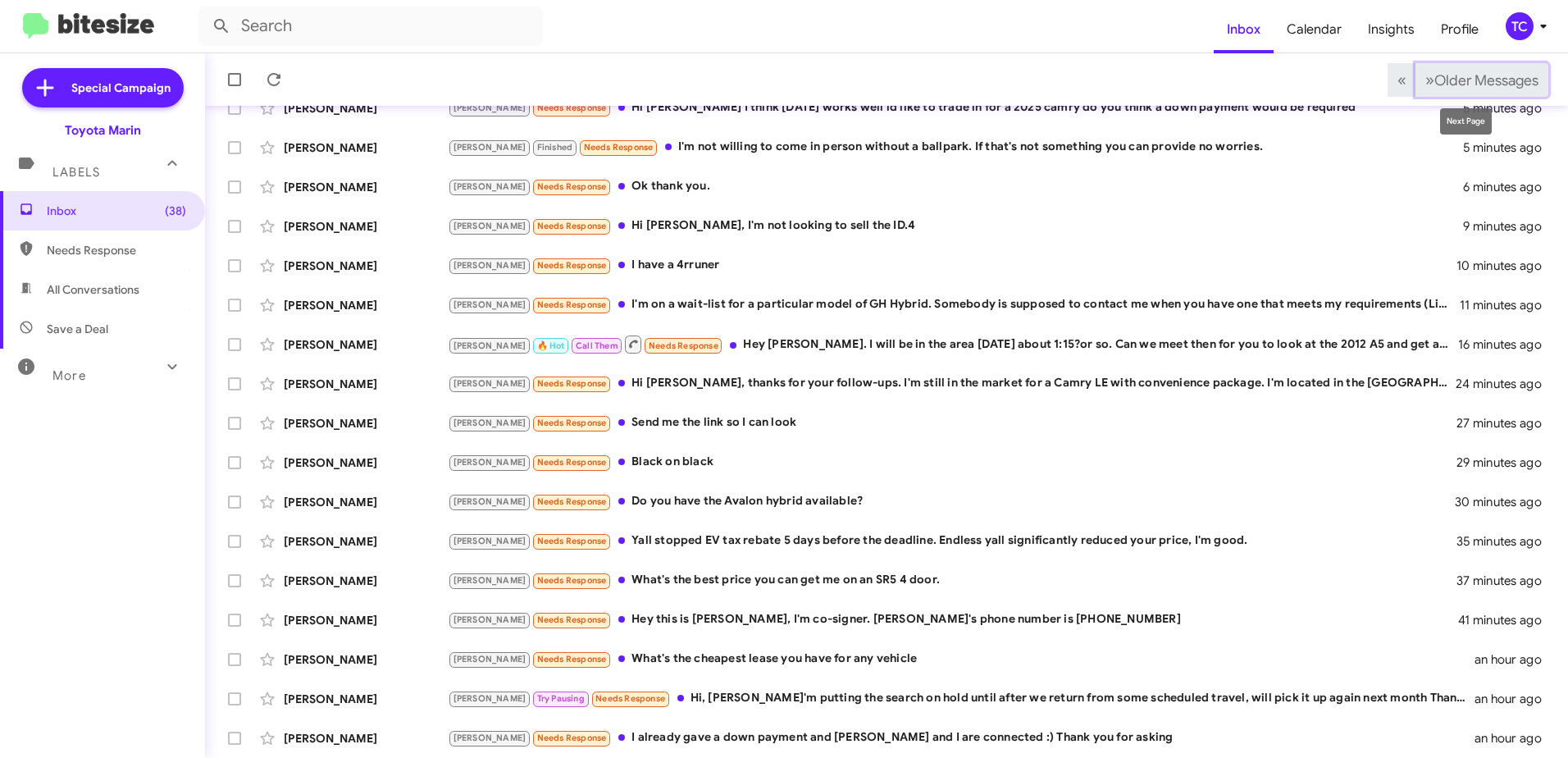
click at [1434, 79] on span "Older Messages" at bounding box center [1486, 80] width 104 height 18
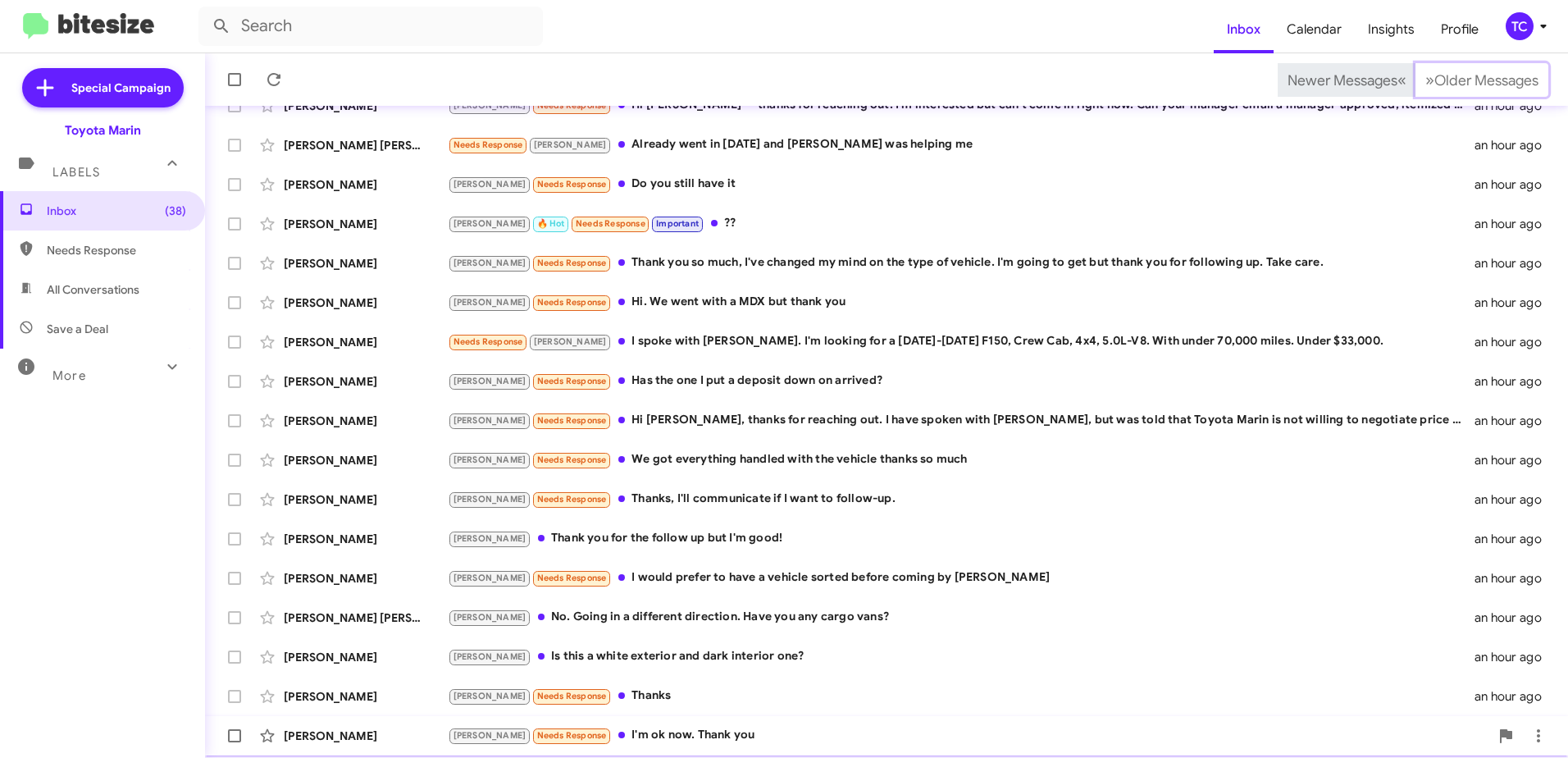
scroll to position [195, 0]
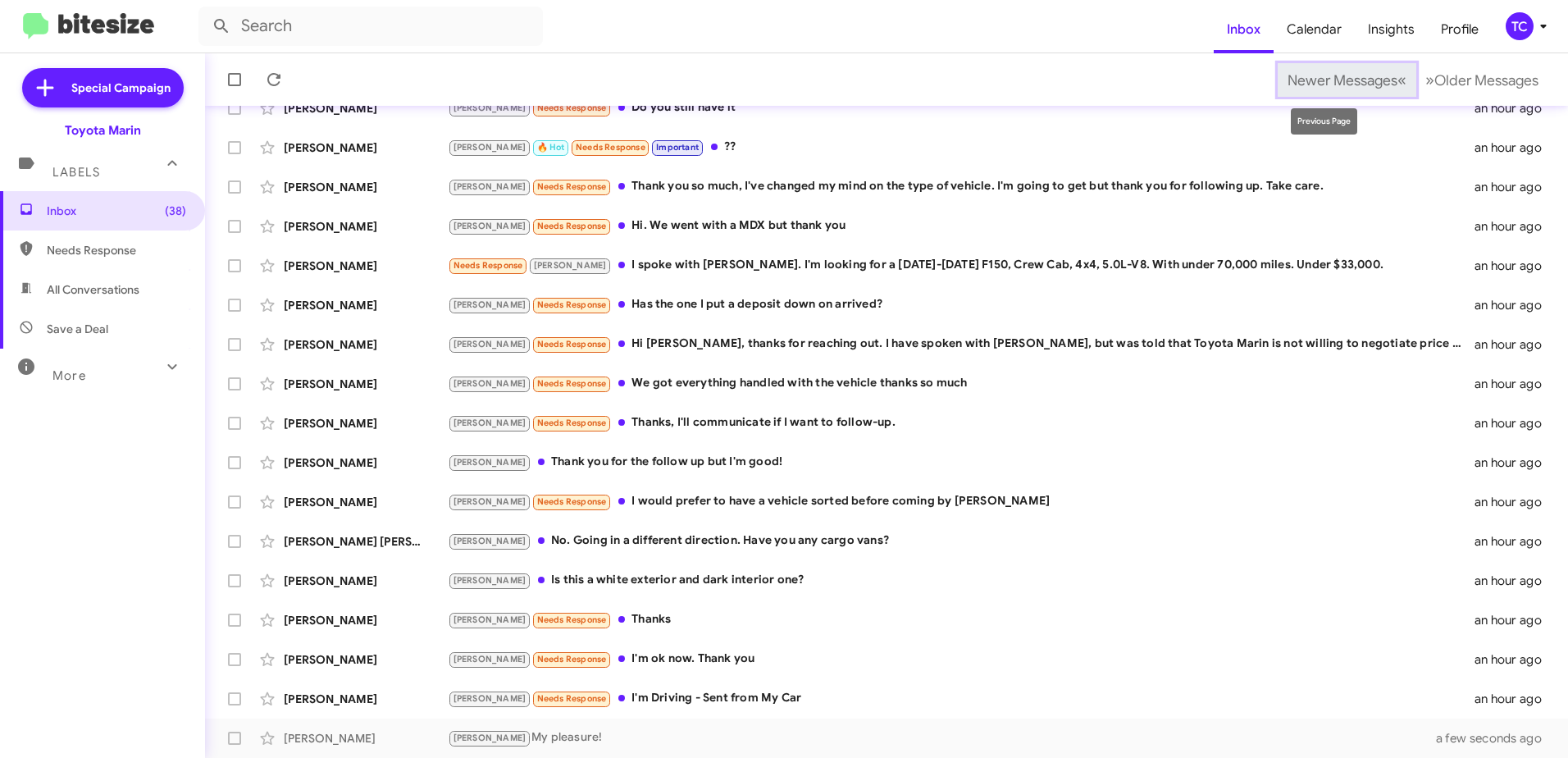
click at [1369, 79] on span "Newer Messages" at bounding box center [1341, 80] width 110 height 18
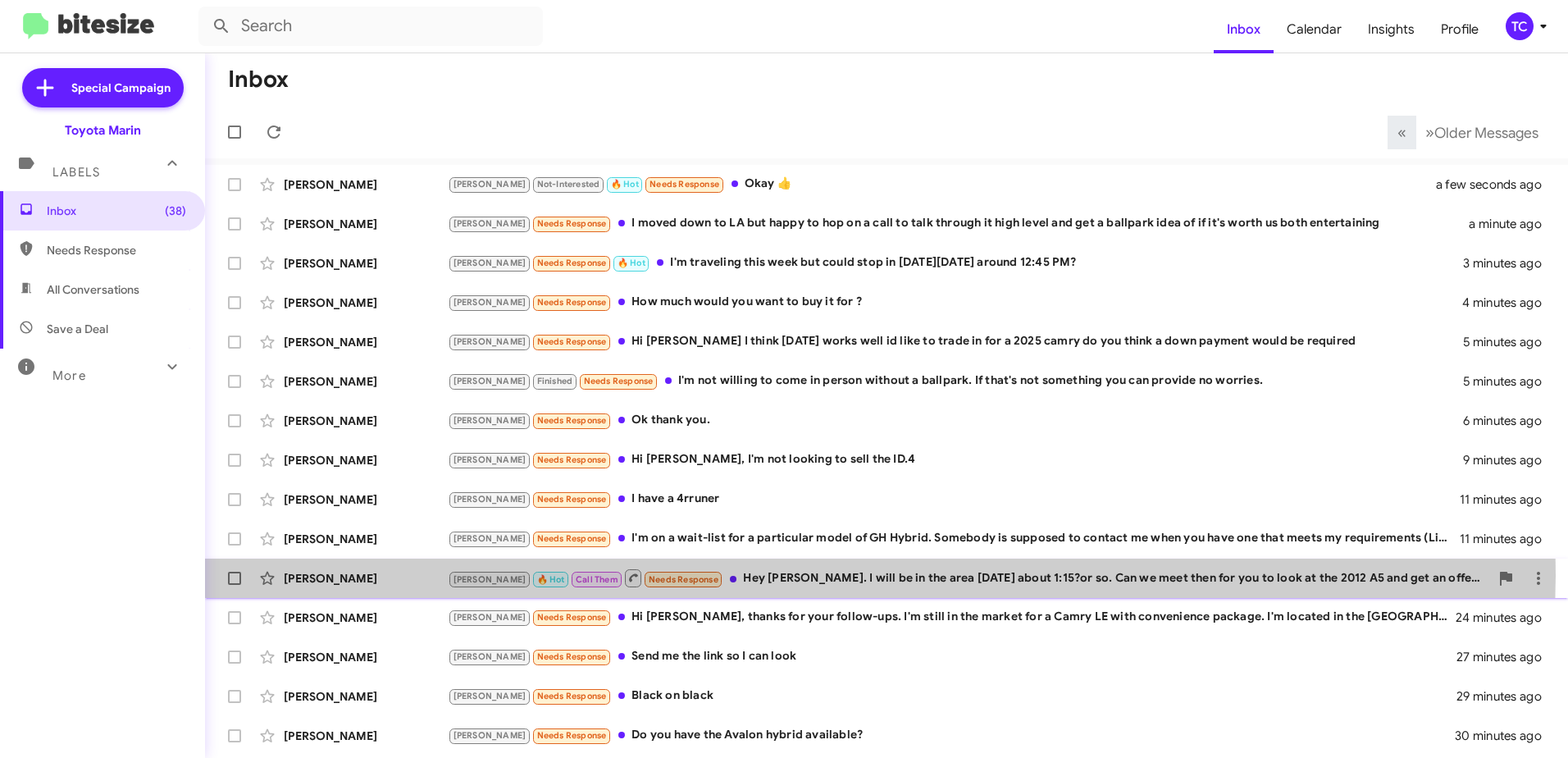
click at [783, 576] on div "[PERSON_NAME] 🔥 Hot Call Them Needs Response Hey [PERSON_NAME]. I will be in th…" at bounding box center [968, 577] width 1042 height 20
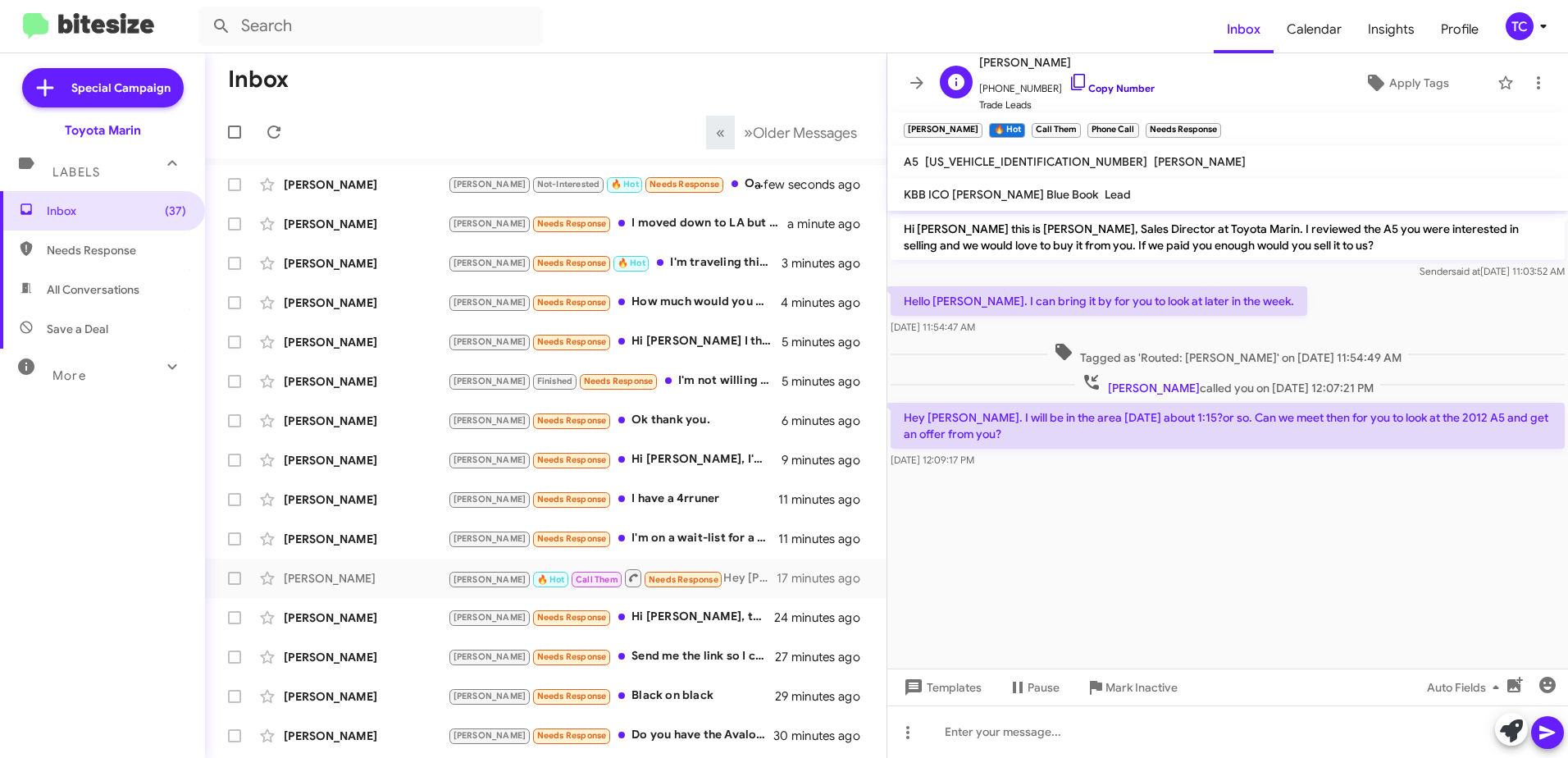
click at [1068, 80] on icon at bounding box center [1078, 81] width 19 height 19
click at [1506, 726] on icon at bounding box center [1512, 731] width 23 height 23
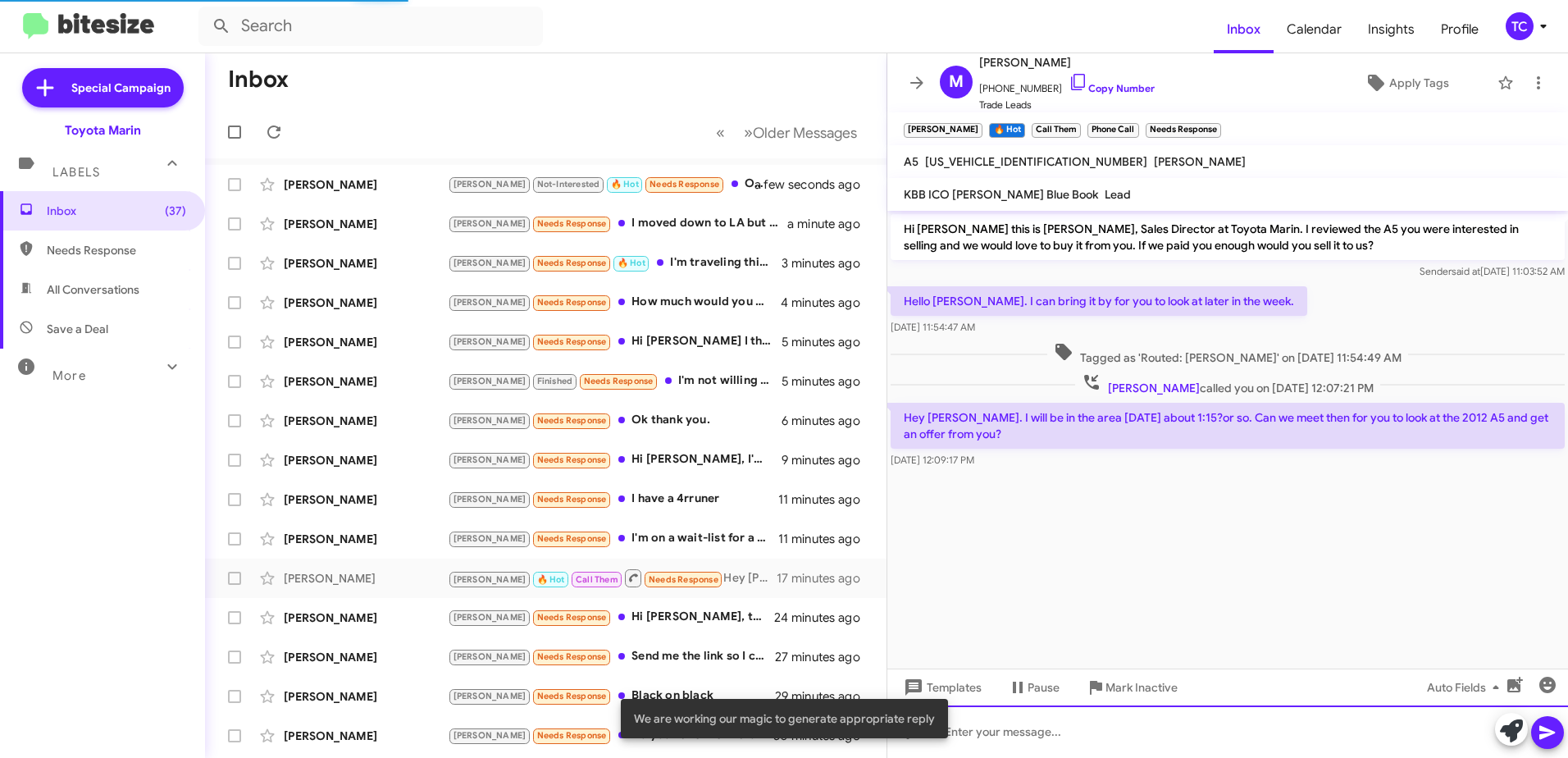
click at [1038, 729] on div at bounding box center [1227, 732] width 680 height 52
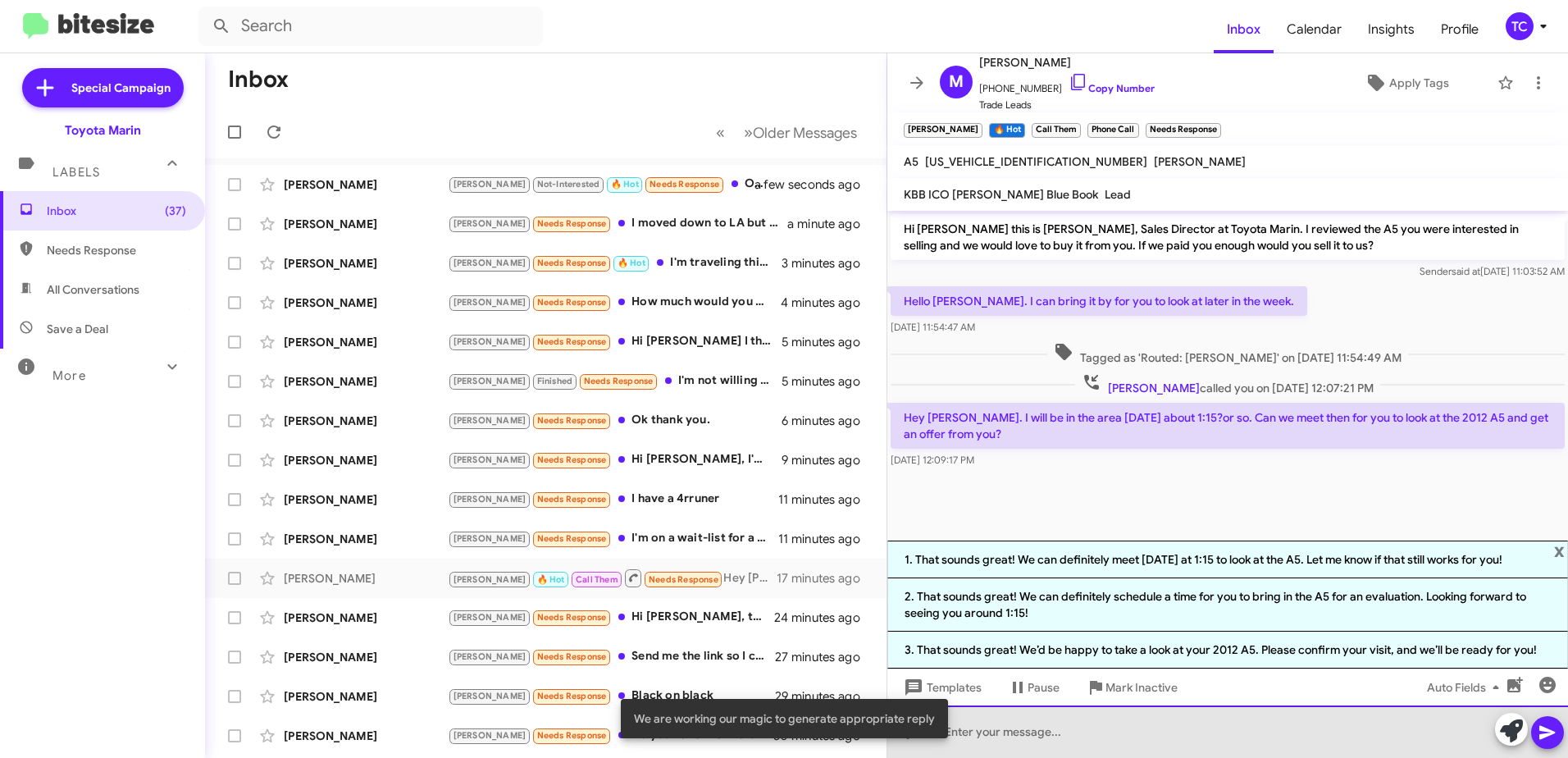
click at [1038, 729] on div at bounding box center [1227, 732] width 680 height 52
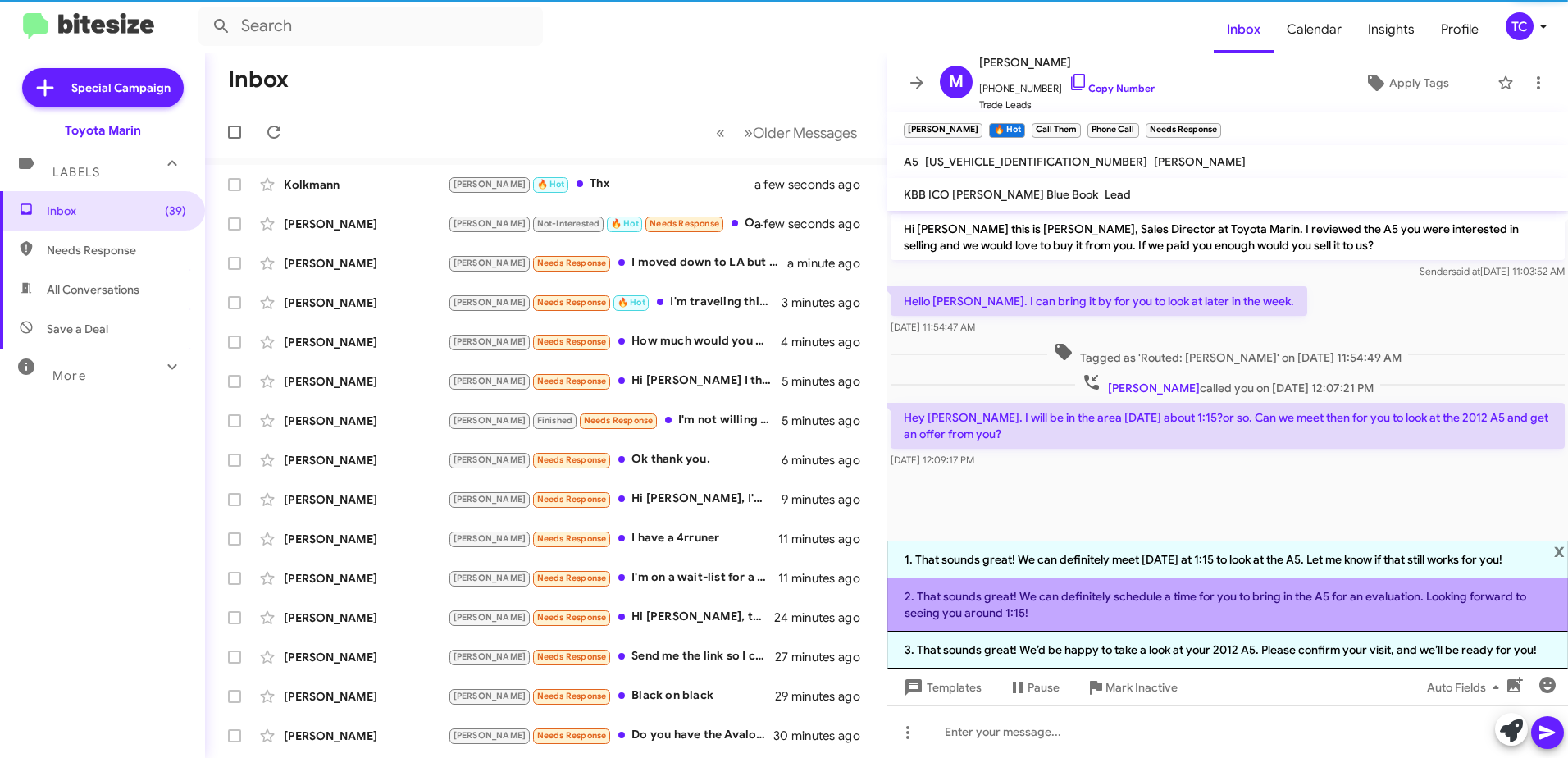
click at [1197, 591] on li "2. That sounds great! We can definitely schedule a time for you to bring in the…" at bounding box center [1227, 604] width 680 height 53
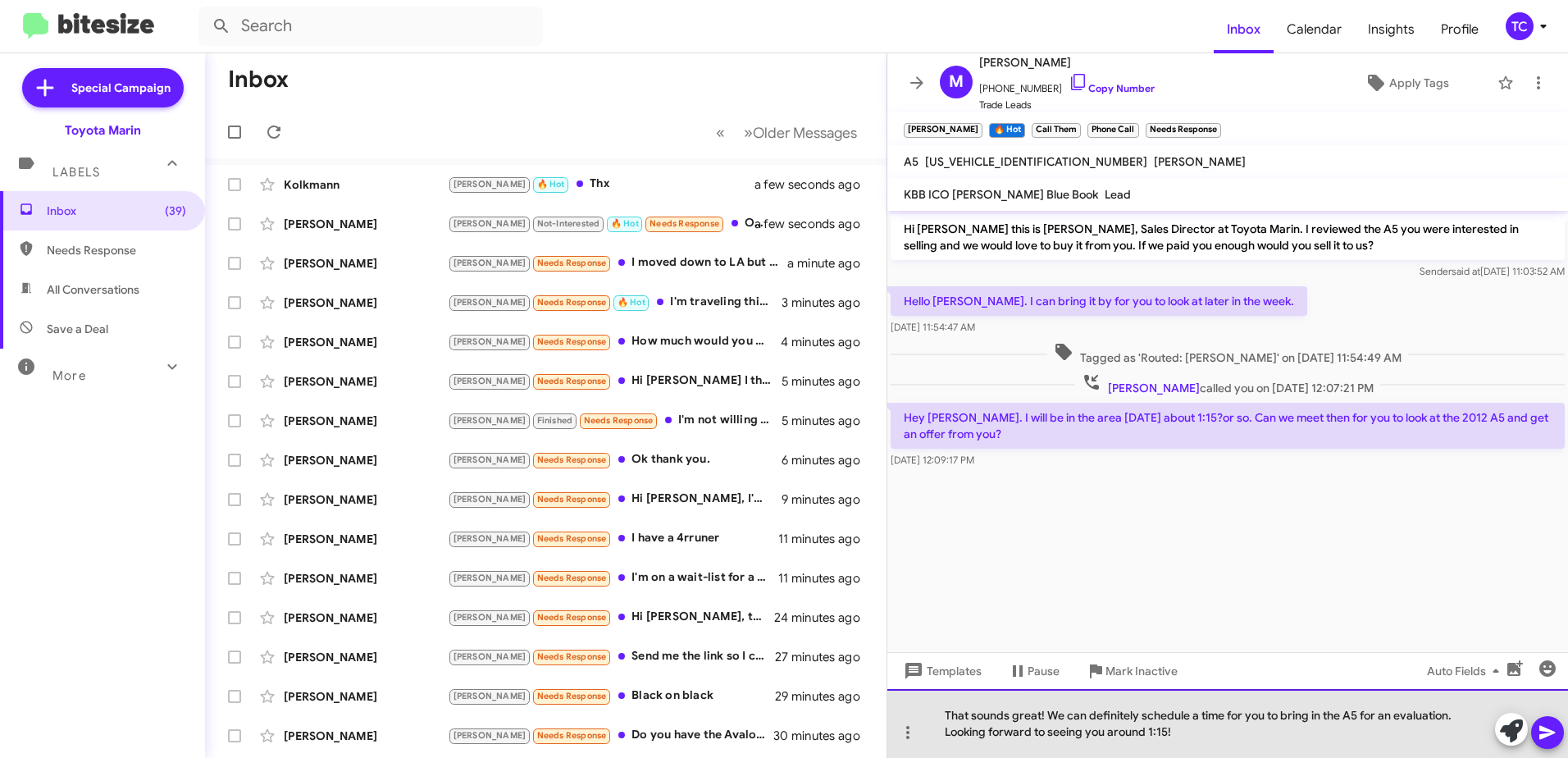
click at [1191, 729] on div "That sounds great! We can definitely schedule a time for you to bring in the A5…" at bounding box center [1227, 723] width 680 height 69
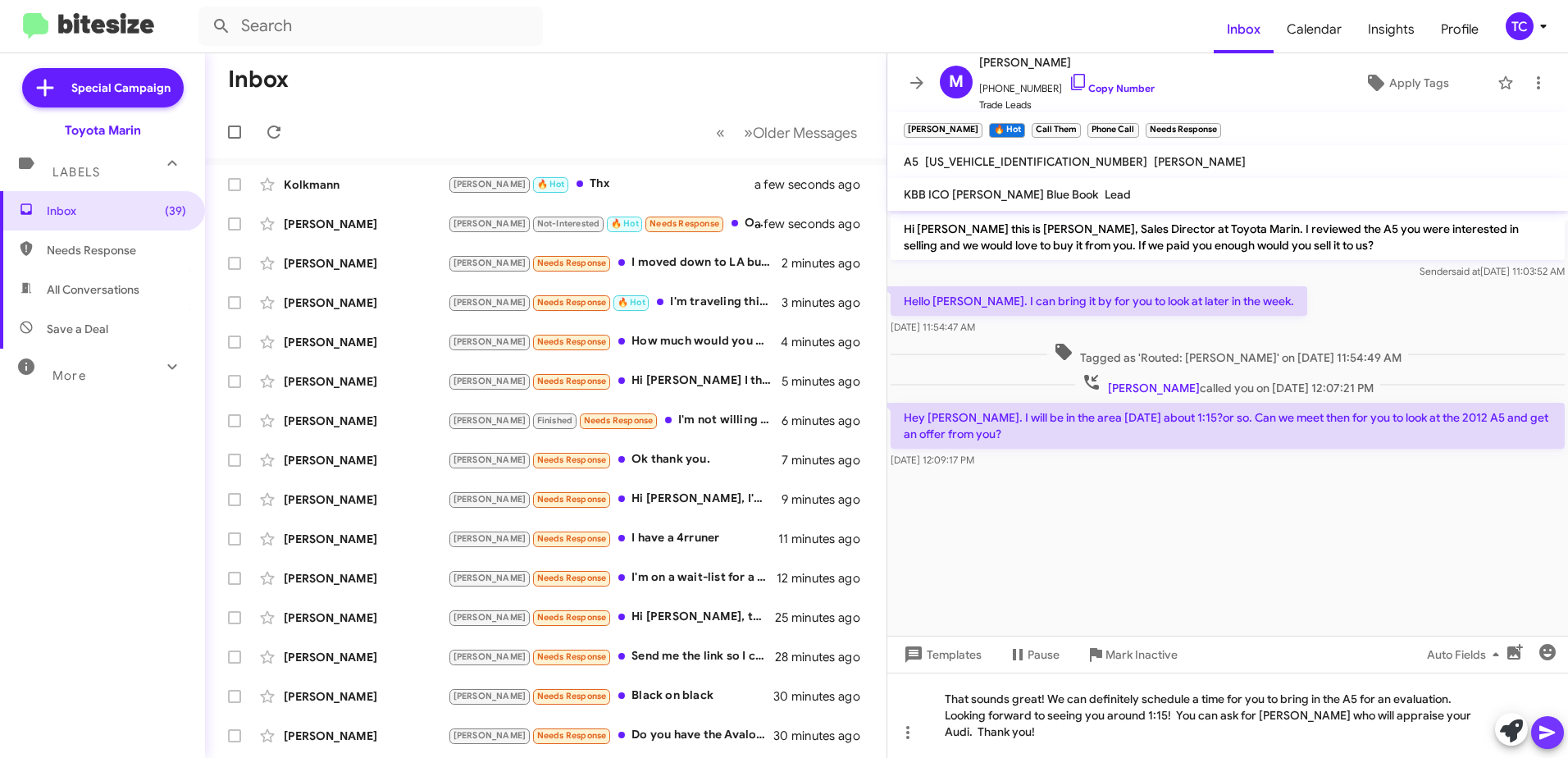
click at [1546, 733] on icon at bounding box center [1547, 732] width 19 height 19
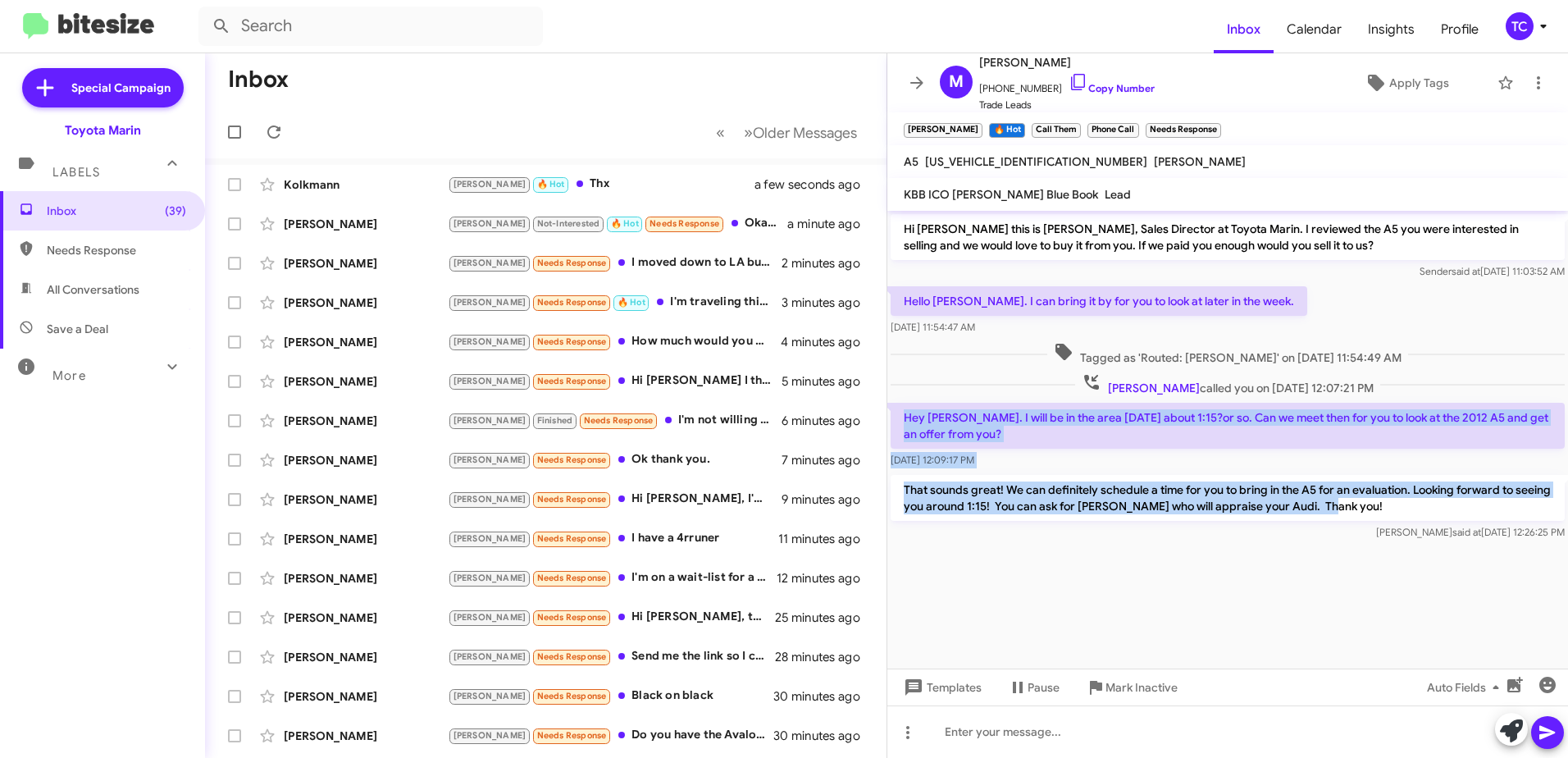
drag, startPoint x: 1378, startPoint y: 511, endPoint x: 901, endPoint y: 413, distance: 487.0
click at [901, 413] on div "Hi Martin this is Nathan Myler, Sales Director at Toyota Marin. I reviewed the …" at bounding box center [1227, 377] width 680 height 333
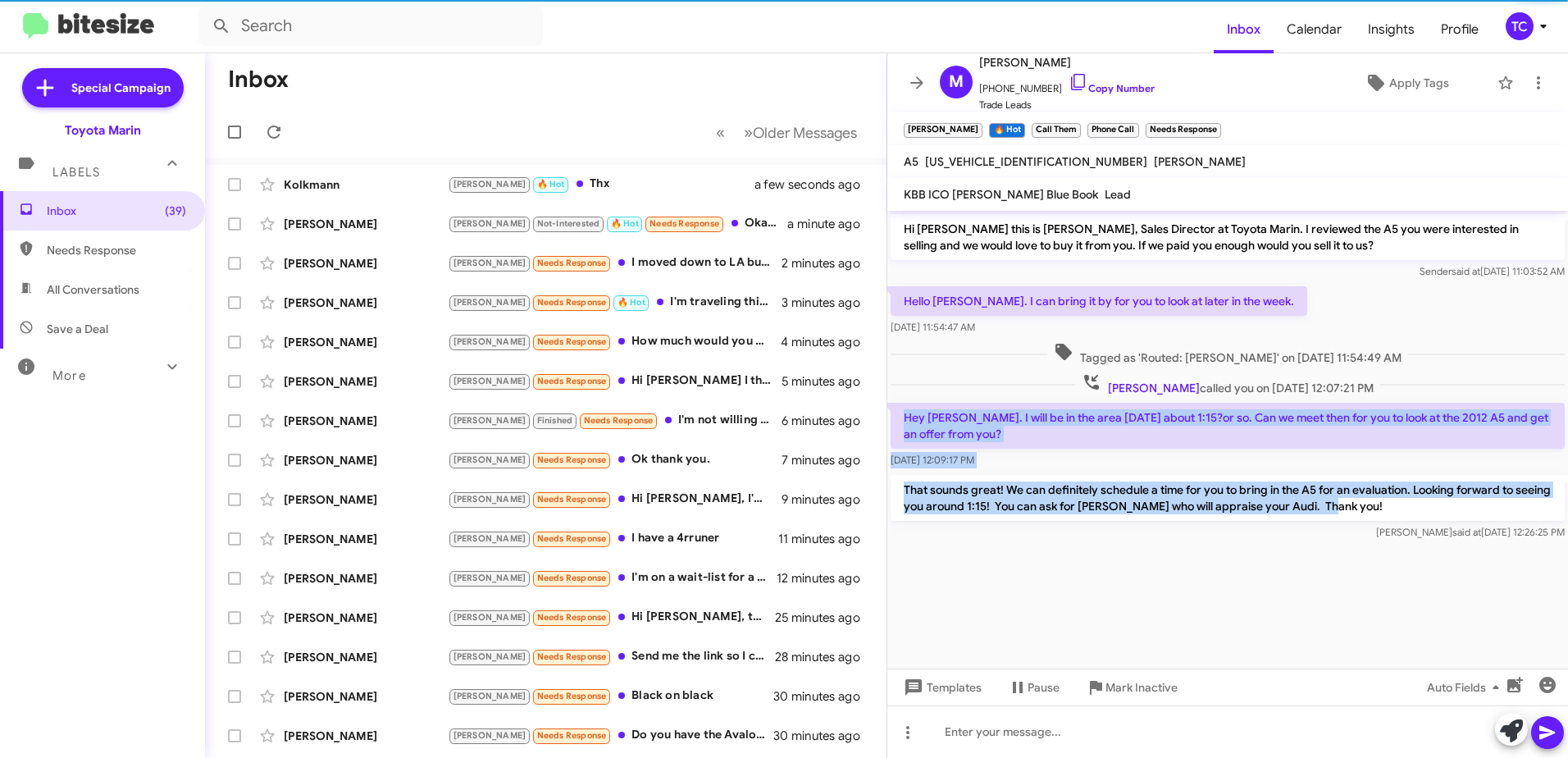
copy div "Hey Nathan. I will be in the area today about 1:15?or so. Can we meet then for …"
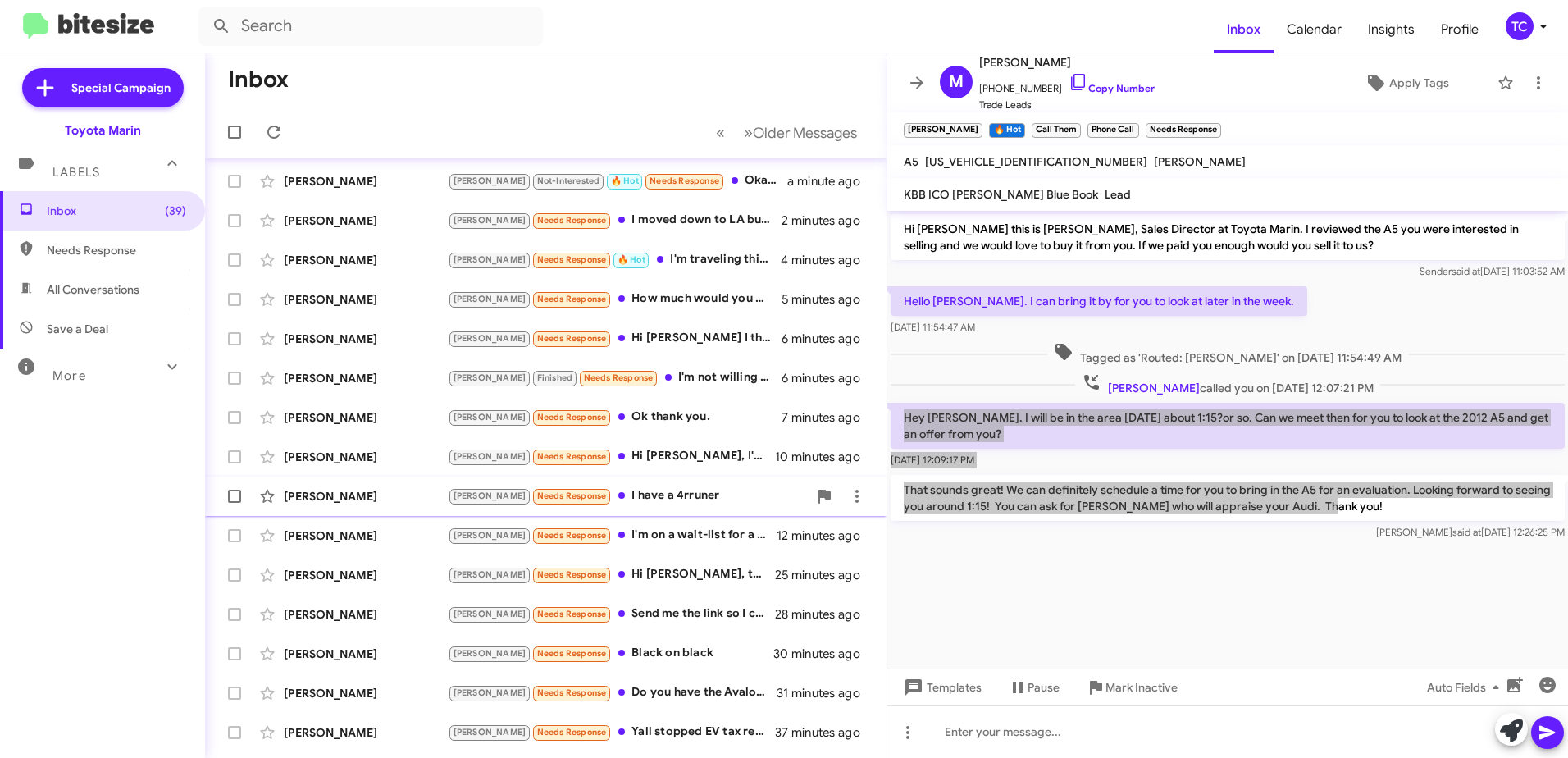
scroll to position [30, 0]
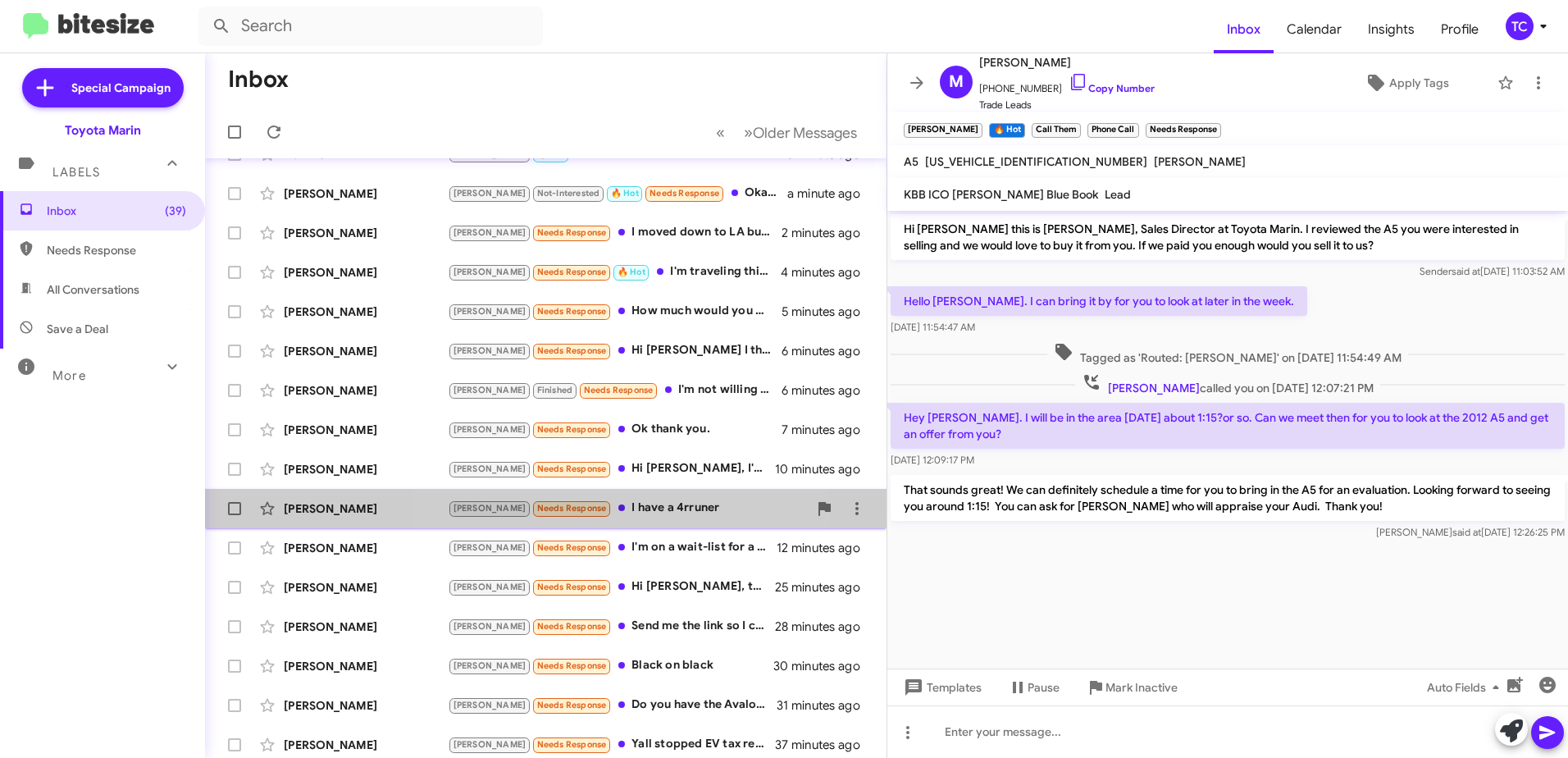
click at [620, 503] on div "Tony Needs Response I have a 4rruner" at bounding box center [627, 507] width 360 height 18
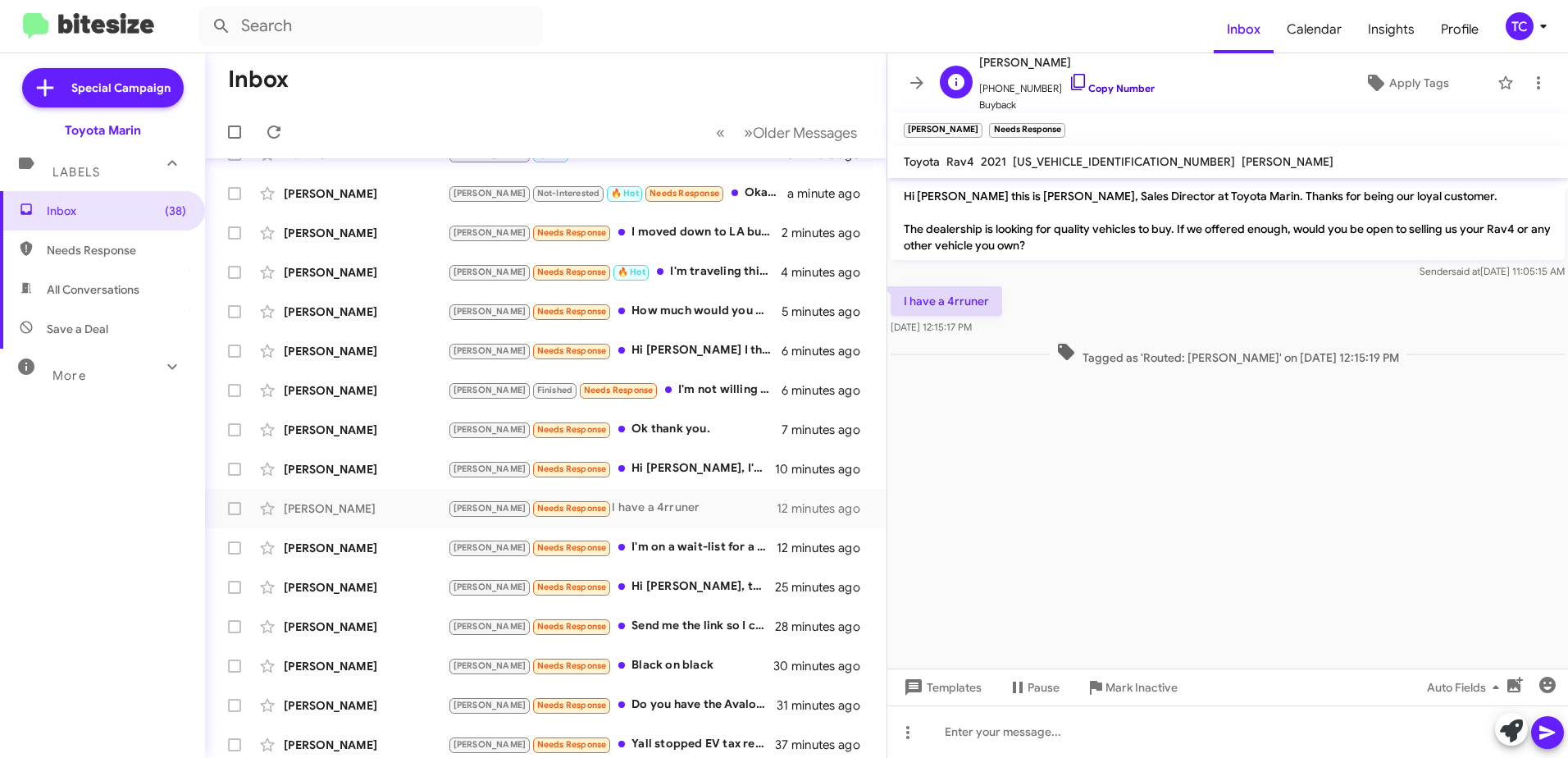
click at [1068, 81] on icon at bounding box center [1078, 81] width 19 height 19
click at [1509, 736] on icon at bounding box center [1512, 731] width 23 height 23
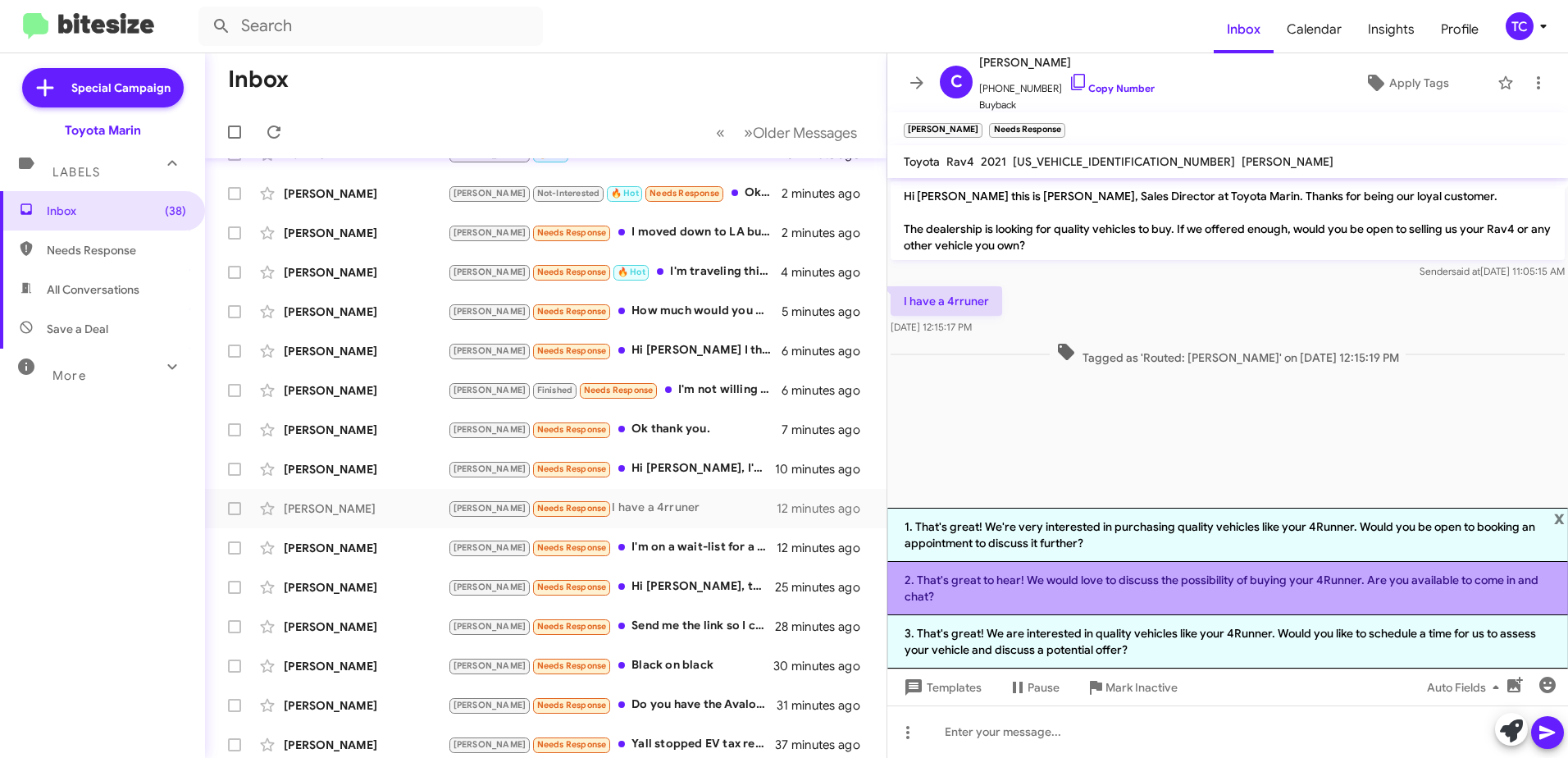
click at [1298, 591] on li "2. That's great to hear! We would love to discuss the possibility of buying you…" at bounding box center [1227, 588] width 680 height 53
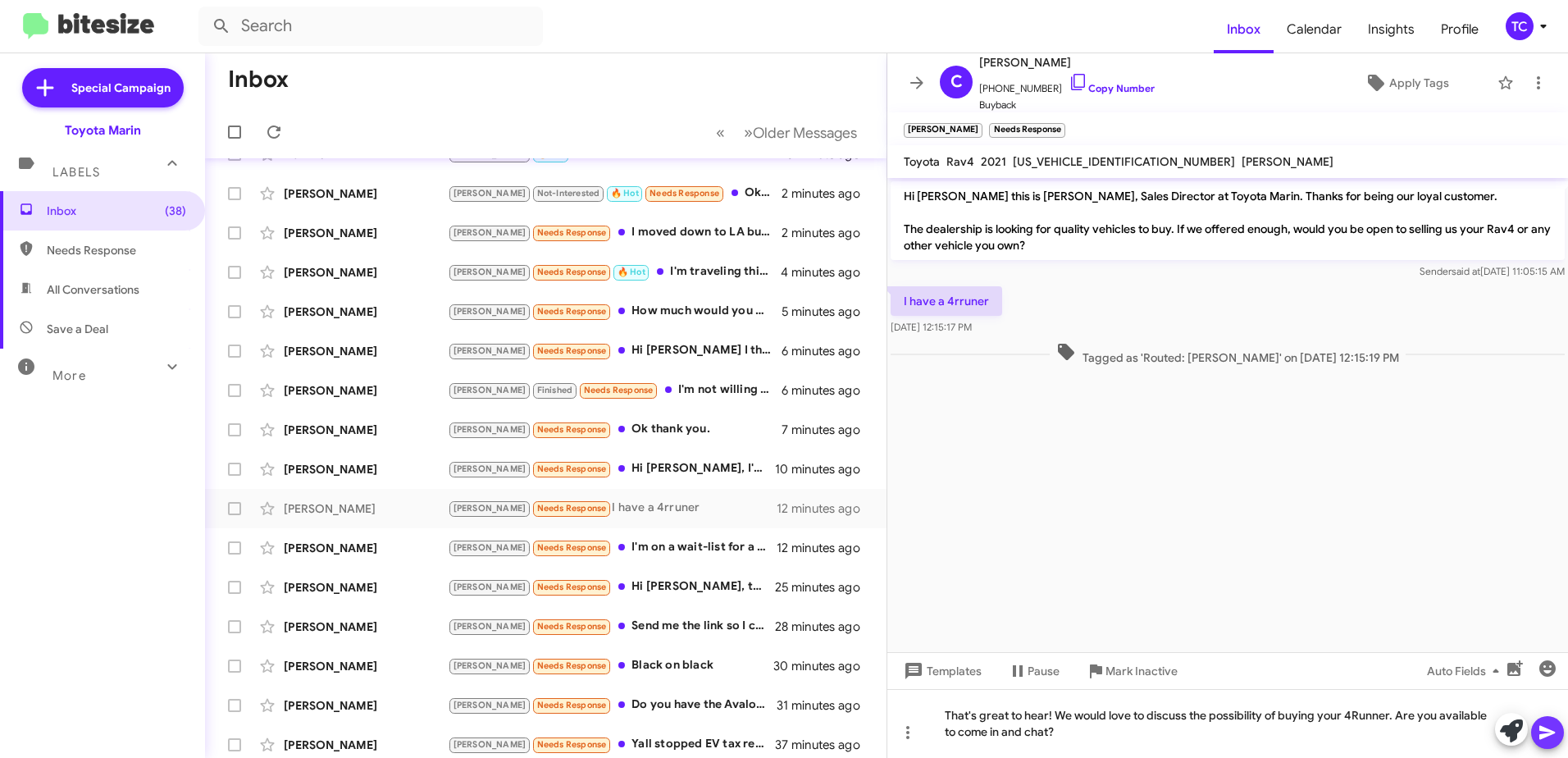
click at [1546, 725] on icon at bounding box center [1547, 732] width 19 height 19
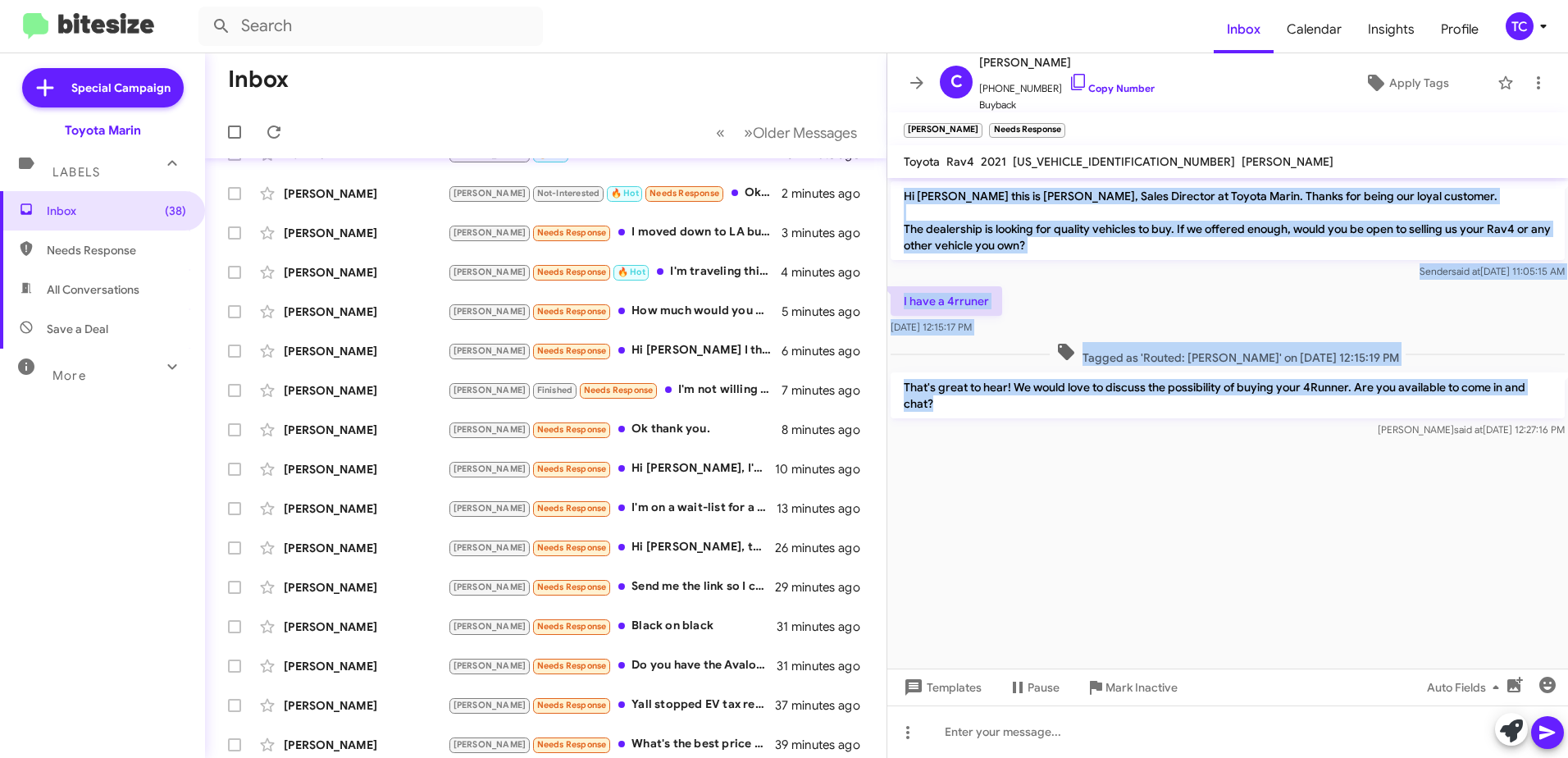
drag, startPoint x: 962, startPoint y: 405, endPoint x: 901, endPoint y: 201, distance: 212.9
click at [901, 201] on div "Hi Cindy this is Nathan Myler, Sales Director at Toyota Marin. Thanks for being…" at bounding box center [1227, 310] width 680 height 264
copy div "Hi Cindy this is Nathan Myler, Sales Director at Toyota Marin. Thanks for being…"
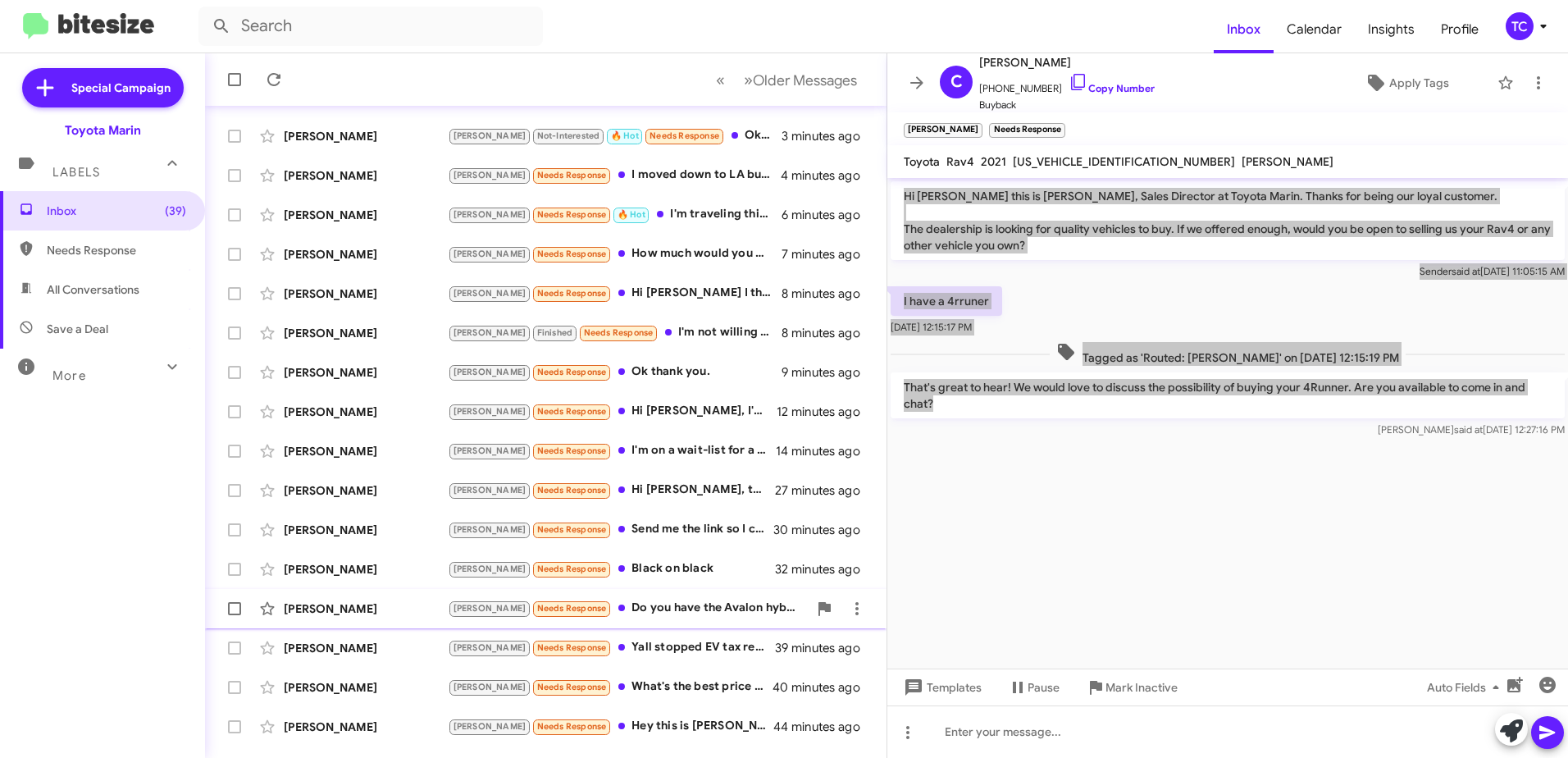
scroll to position [195, 0]
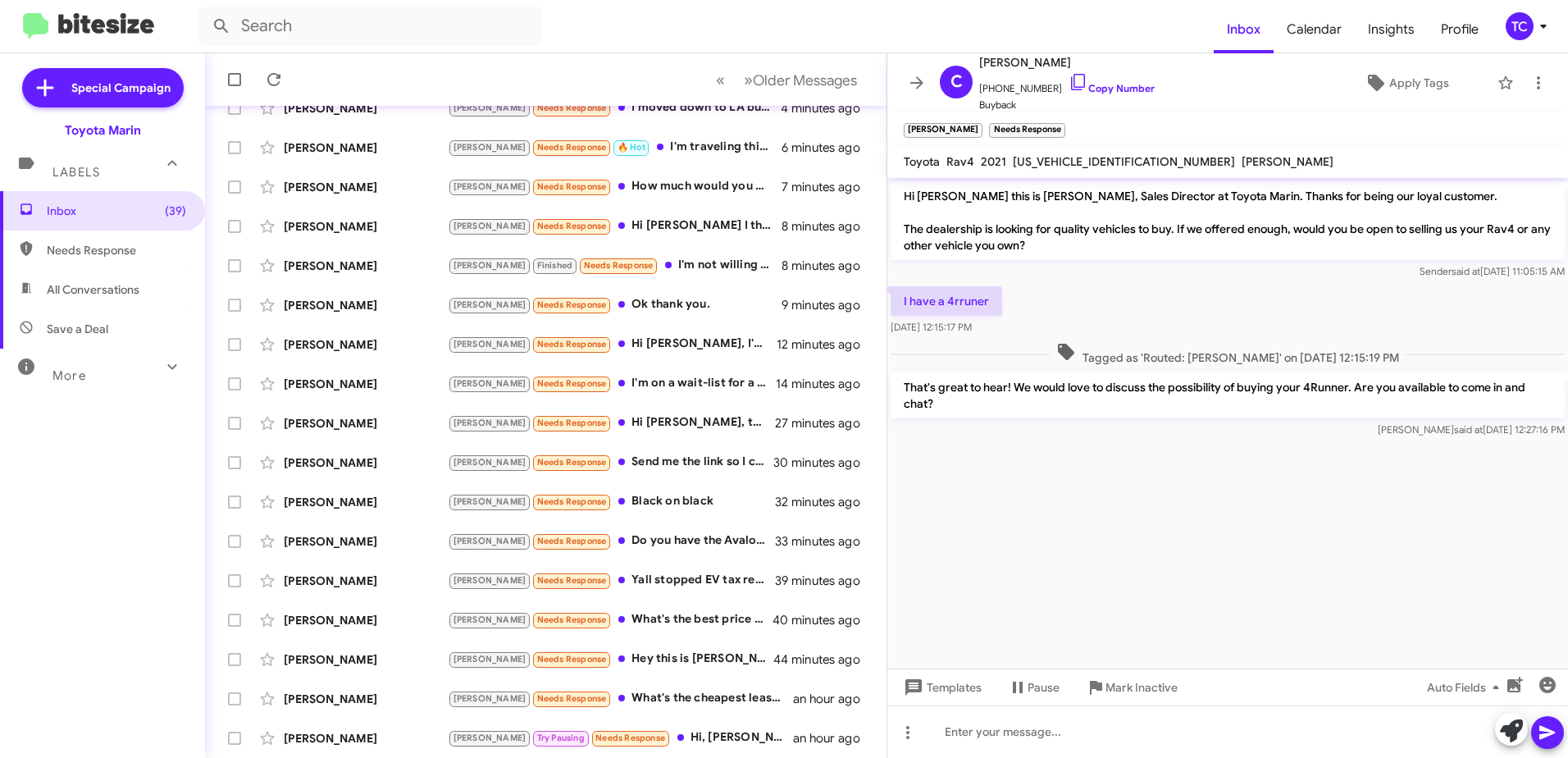
drag, startPoint x: 1369, startPoint y: 569, endPoint x: 1276, endPoint y: 505, distance: 112.9
click at [1367, 569] on cdk-virtual-scroll-viewport "Hi Cindy this is Nathan Myler, Sales Director at Toyota Marin. Thanks for being…" at bounding box center [1227, 424] width 680 height 490
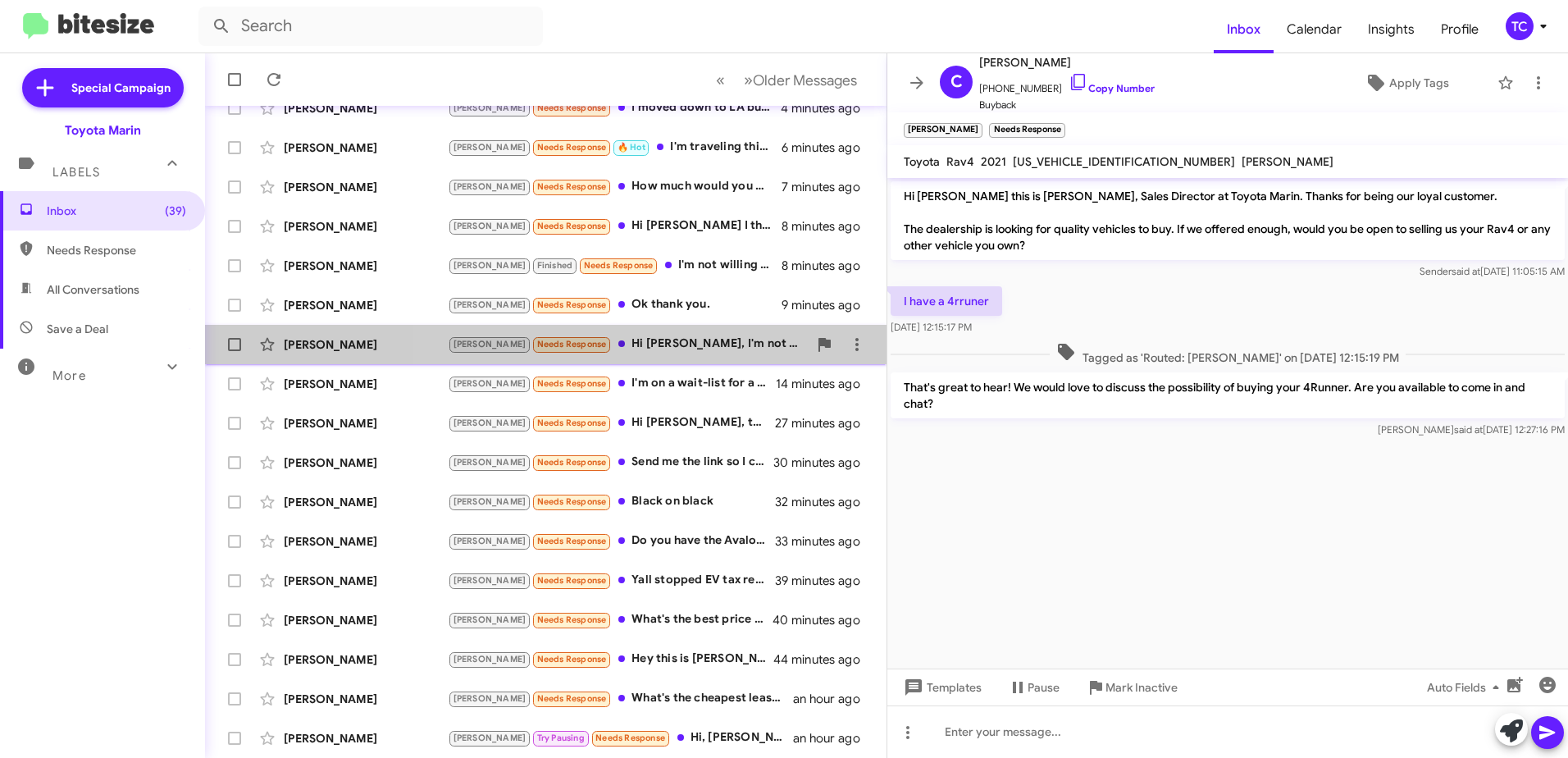
click at [659, 344] on div "Tony Needs Response Hi Nathan, I'm not looking to sell the ID.4" at bounding box center [627, 343] width 360 height 18
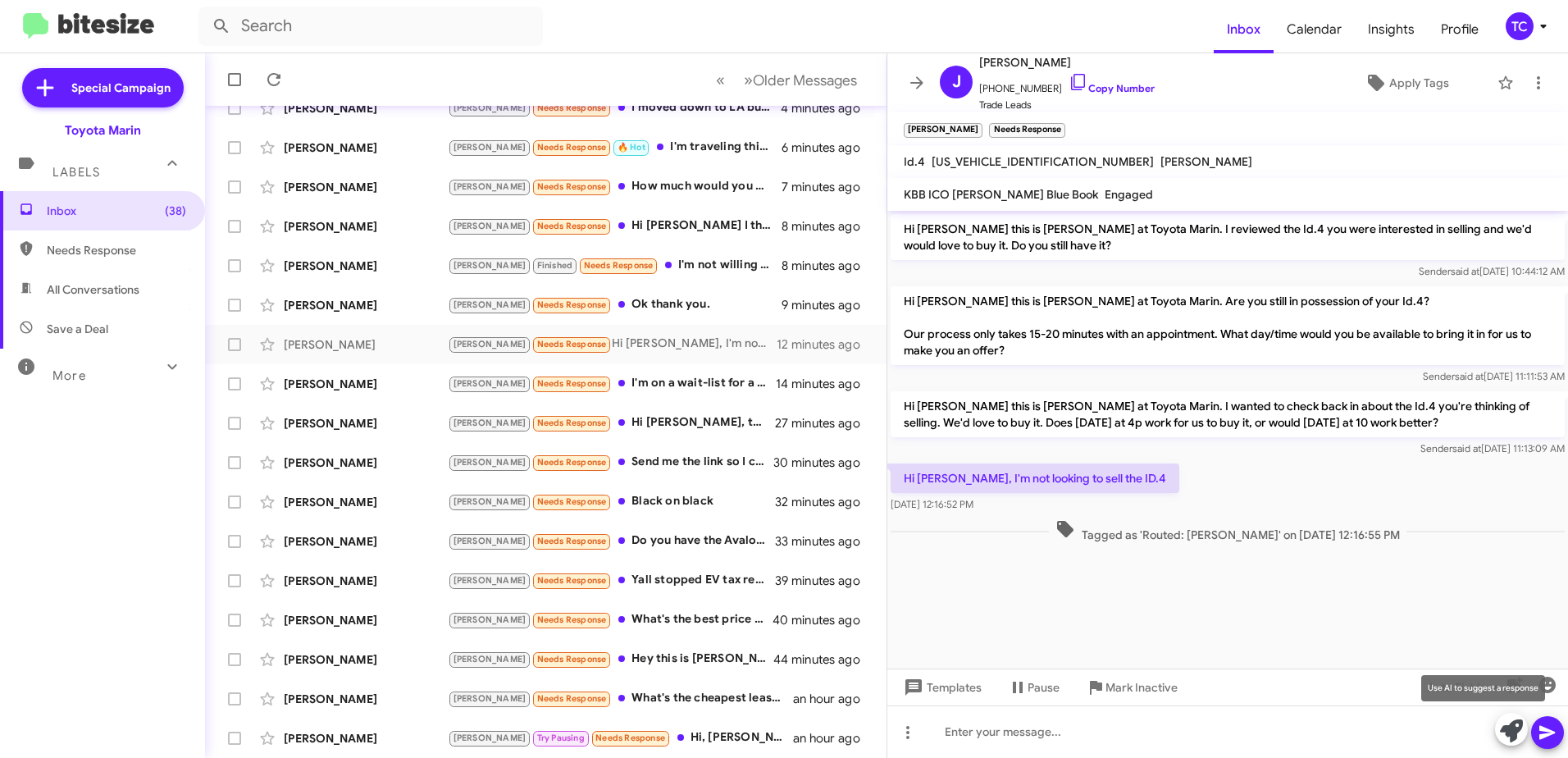
drag, startPoint x: 1509, startPoint y: 732, endPoint x: 1250, endPoint y: 558, distance: 312.0
click at [1508, 731] on icon at bounding box center [1512, 731] width 23 height 23
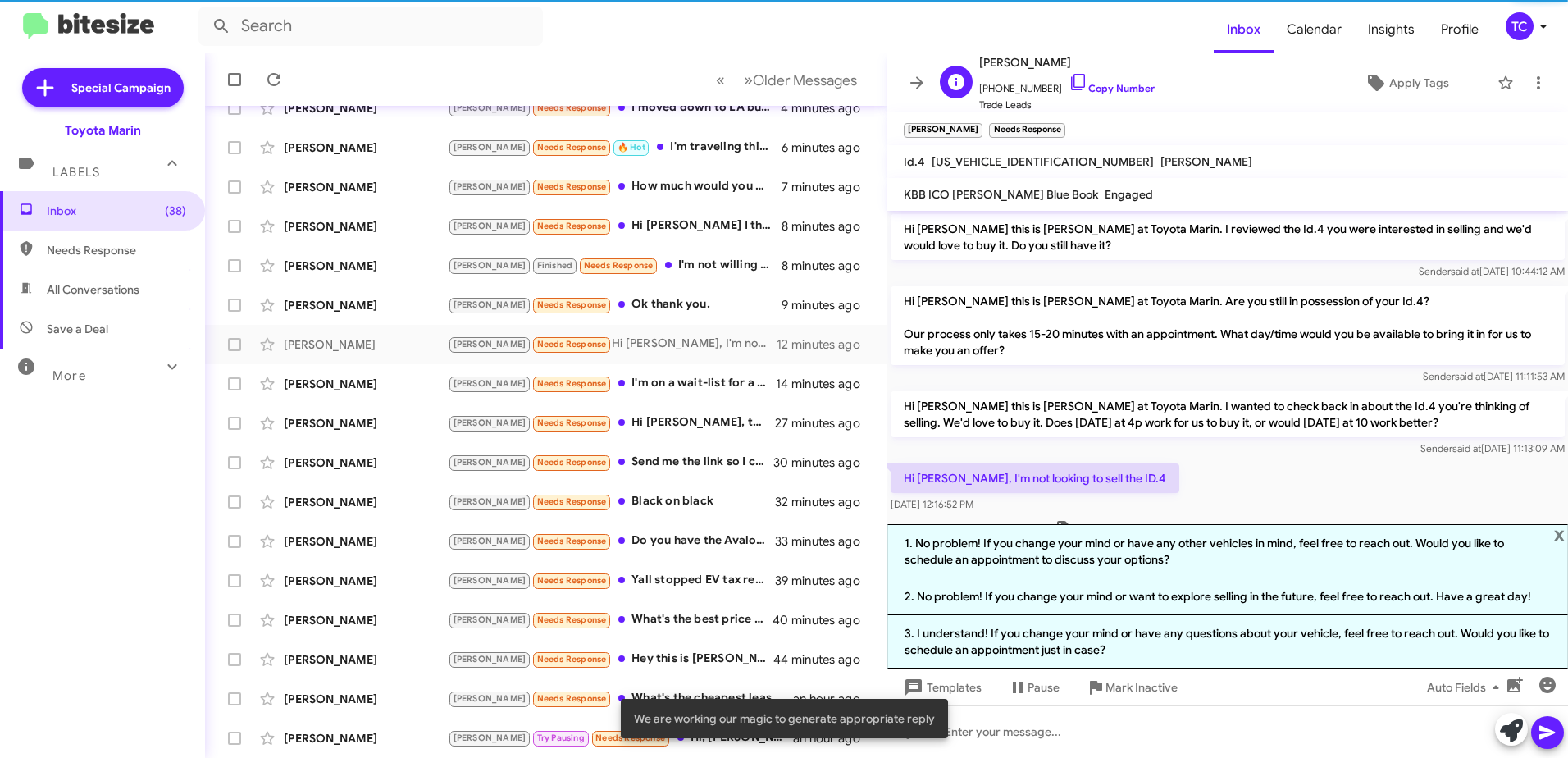
click at [1068, 75] on span "+14155692162 Copy Number" at bounding box center [1066, 83] width 175 height 24
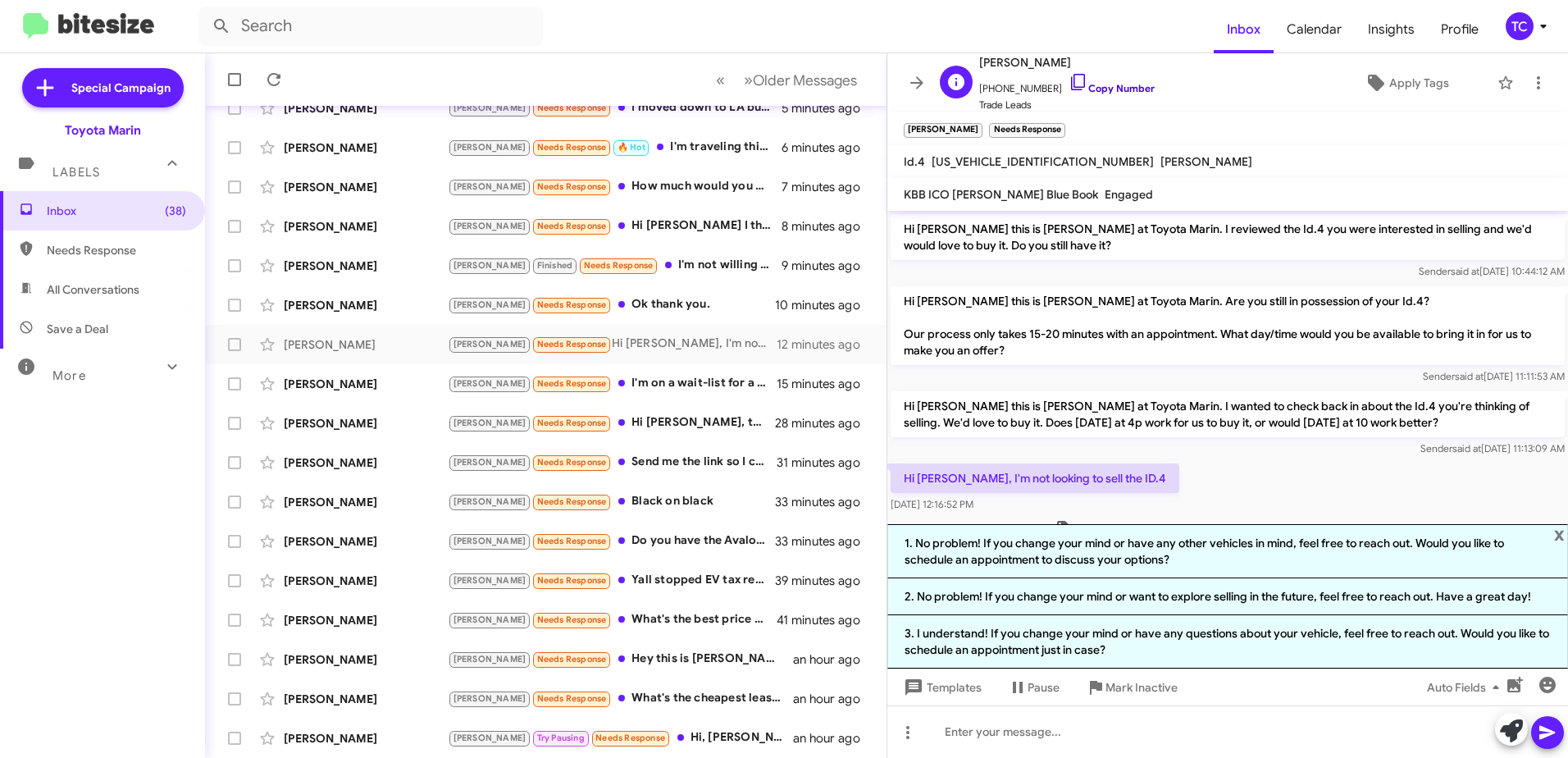
click at [1068, 76] on icon at bounding box center [1078, 81] width 19 height 19
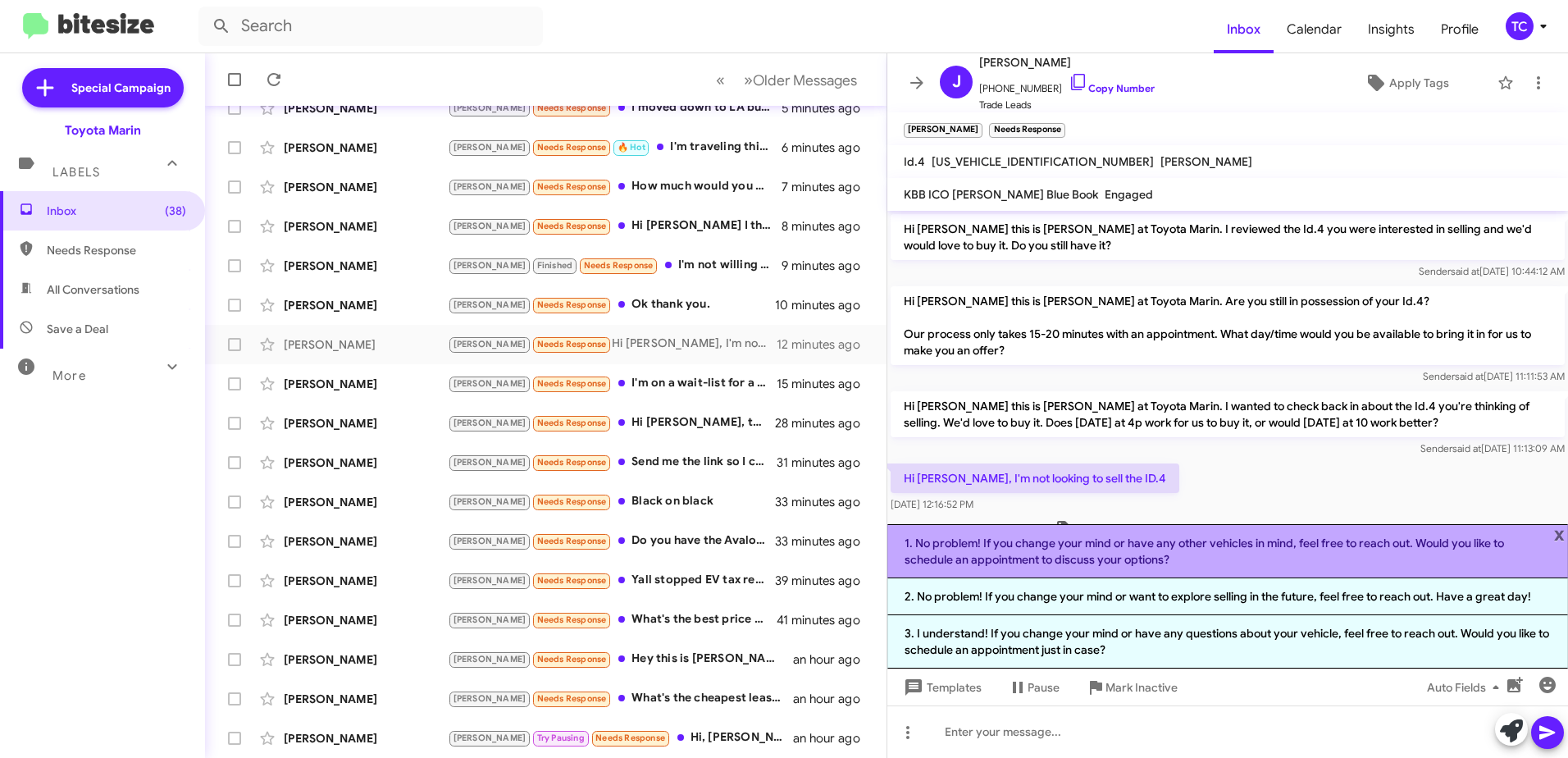
click at [1127, 551] on li "1. No problem! If you change your mind or have any other vehicles in mind, feel…" at bounding box center [1227, 552] width 680 height 54
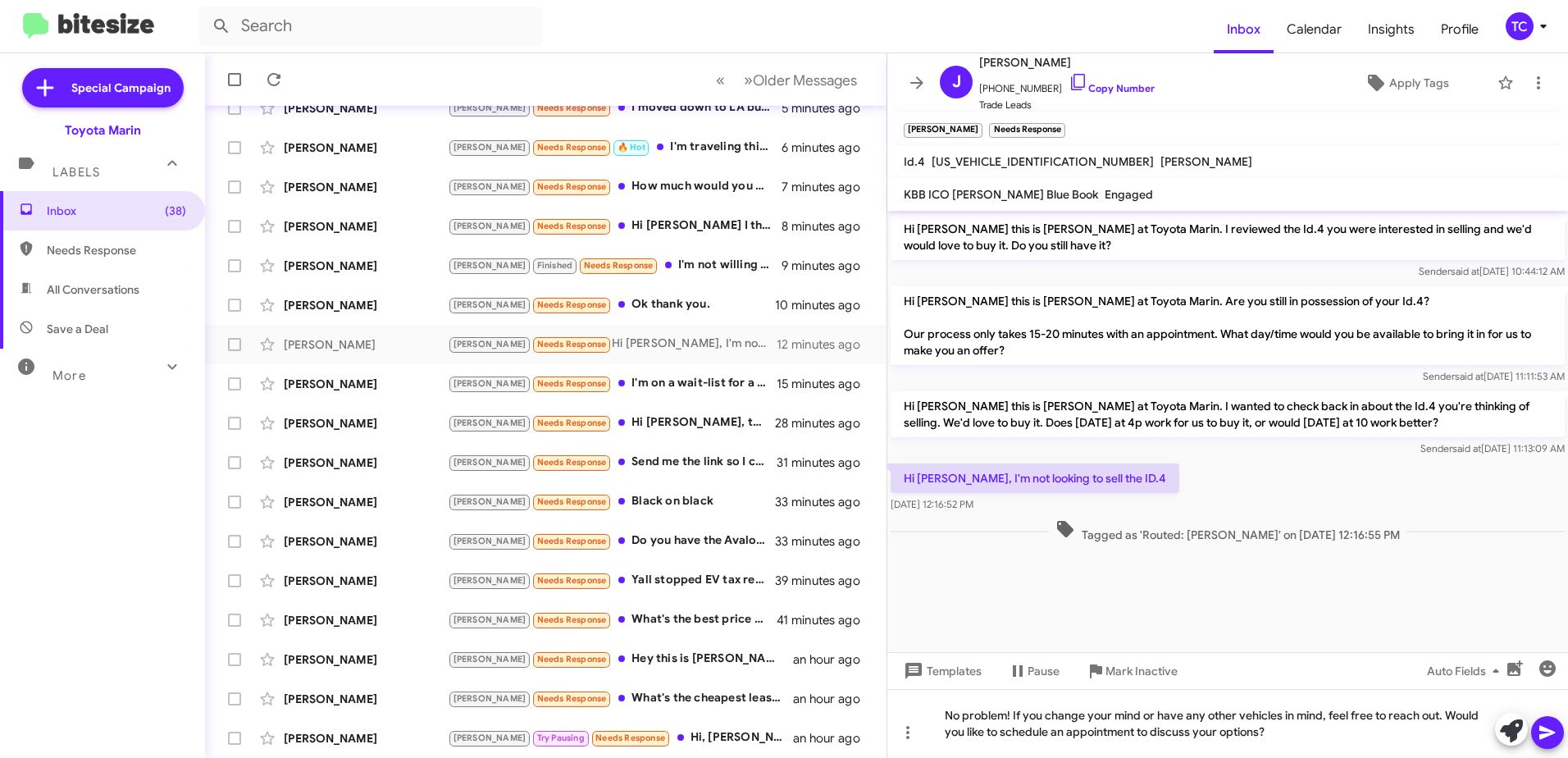
click at [1550, 725] on icon at bounding box center [1547, 732] width 19 height 19
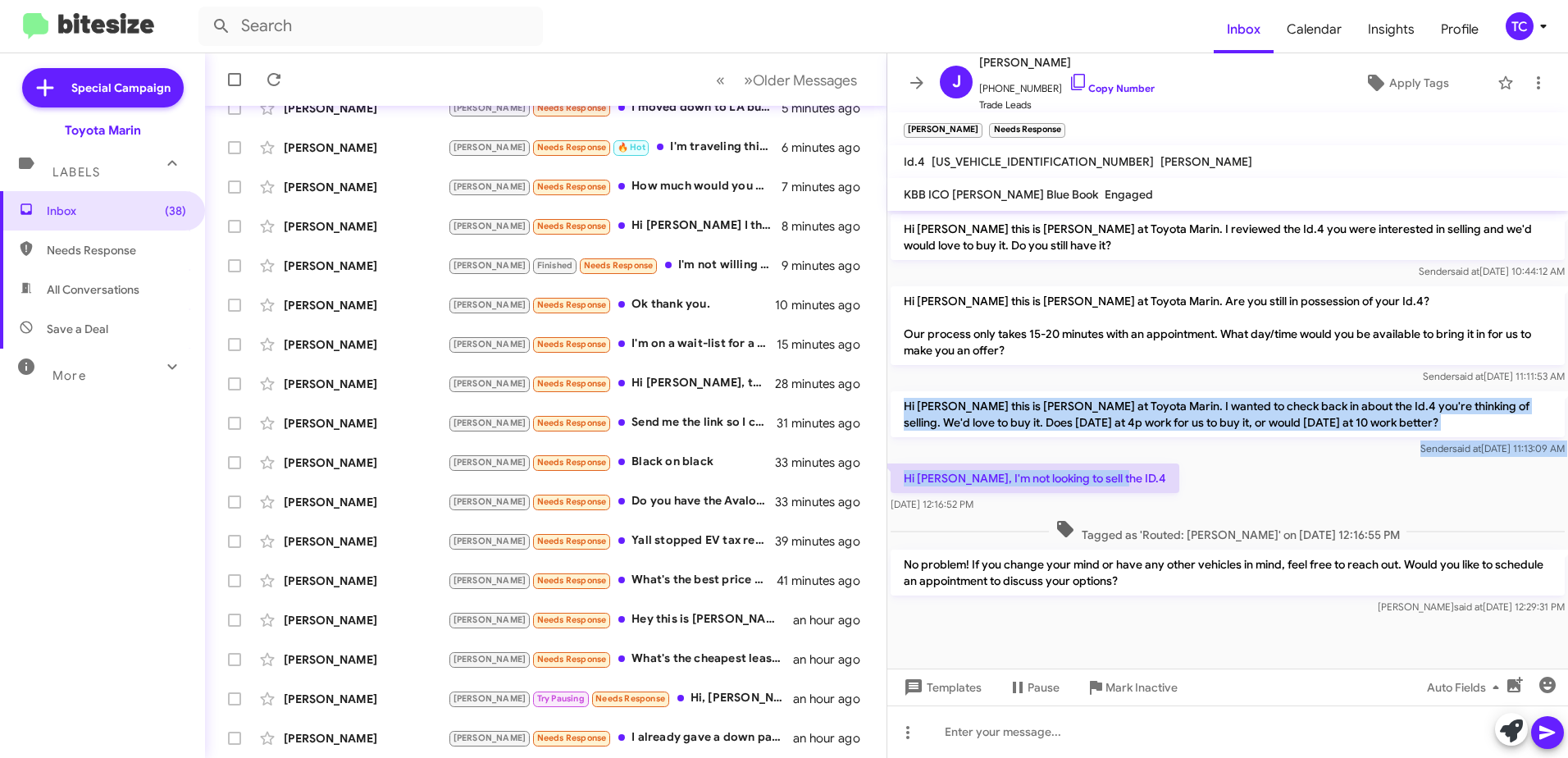
drag, startPoint x: 1116, startPoint y: 475, endPoint x: 893, endPoint y: 412, distance: 231.7
click at [893, 412] on div "Hi Jeremy this is Nathan Myler at Toyota Marin. I reviewed the Id.4 you were in…" at bounding box center [1227, 414] width 680 height 408
copy div "Hi Jeremy this is Nathan Myler at Toyota Marin. I wanted to check back in about…"
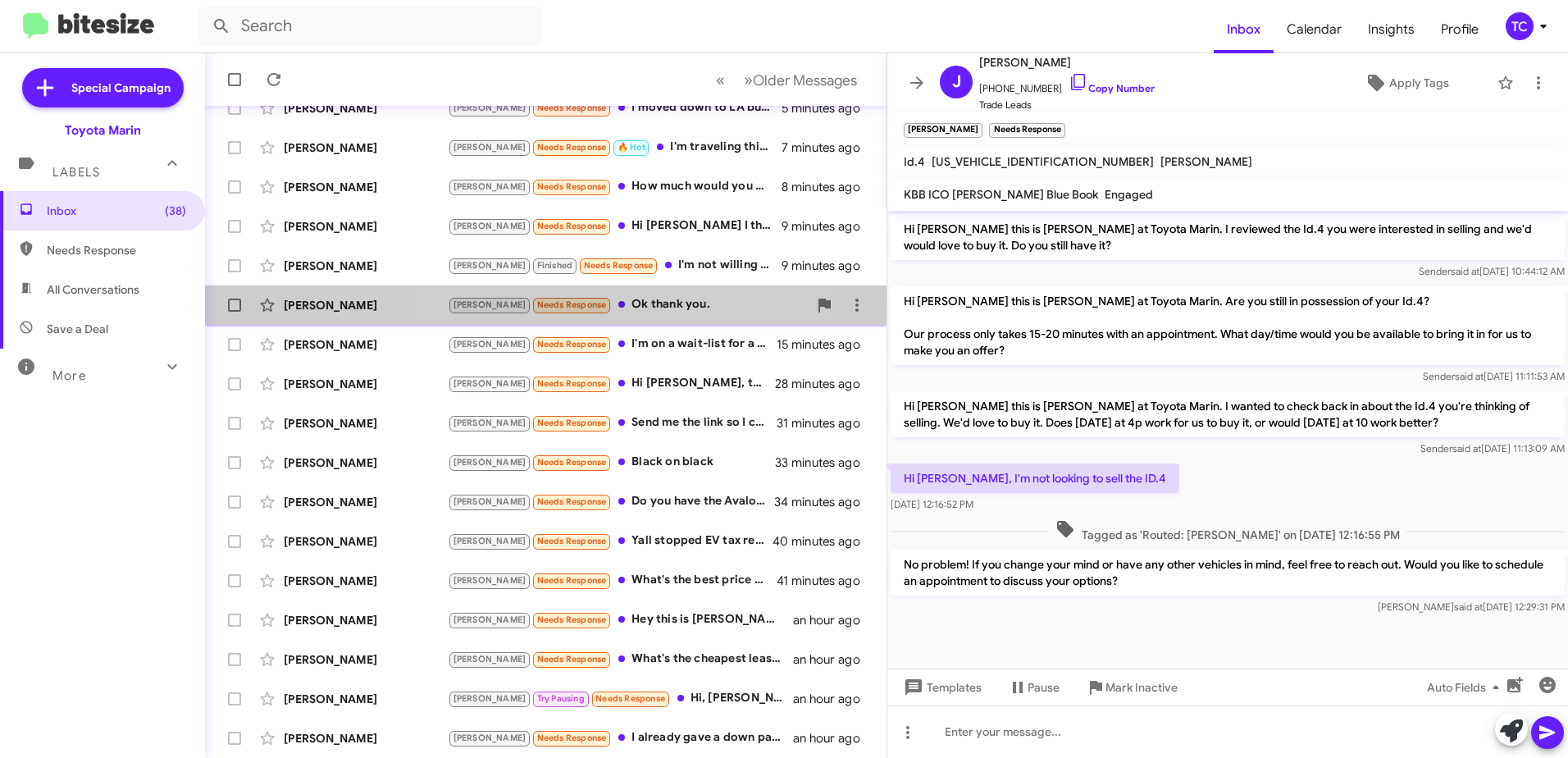
click at [626, 300] on div "Tony Needs Response Ok thank you." at bounding box center [627, 304] width 360 height 18
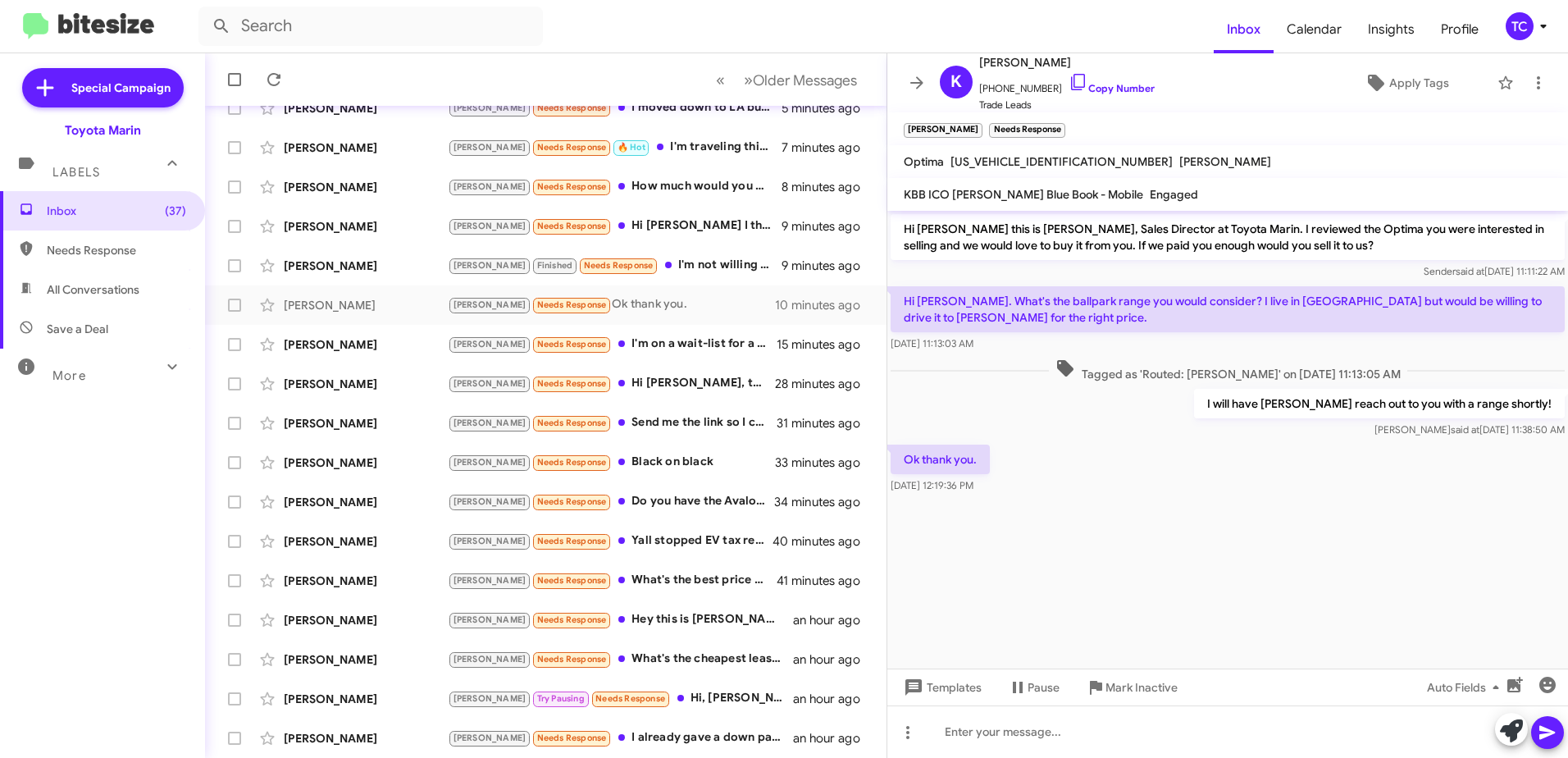
click at [1298, 548] on cdk-virtual-scroll-viewport "Hi Kimberly this is Nathan Myler, Sales Director at Toyota Marin. I reviewed th…" at bounding box center [1227, 439] width 680 height 458
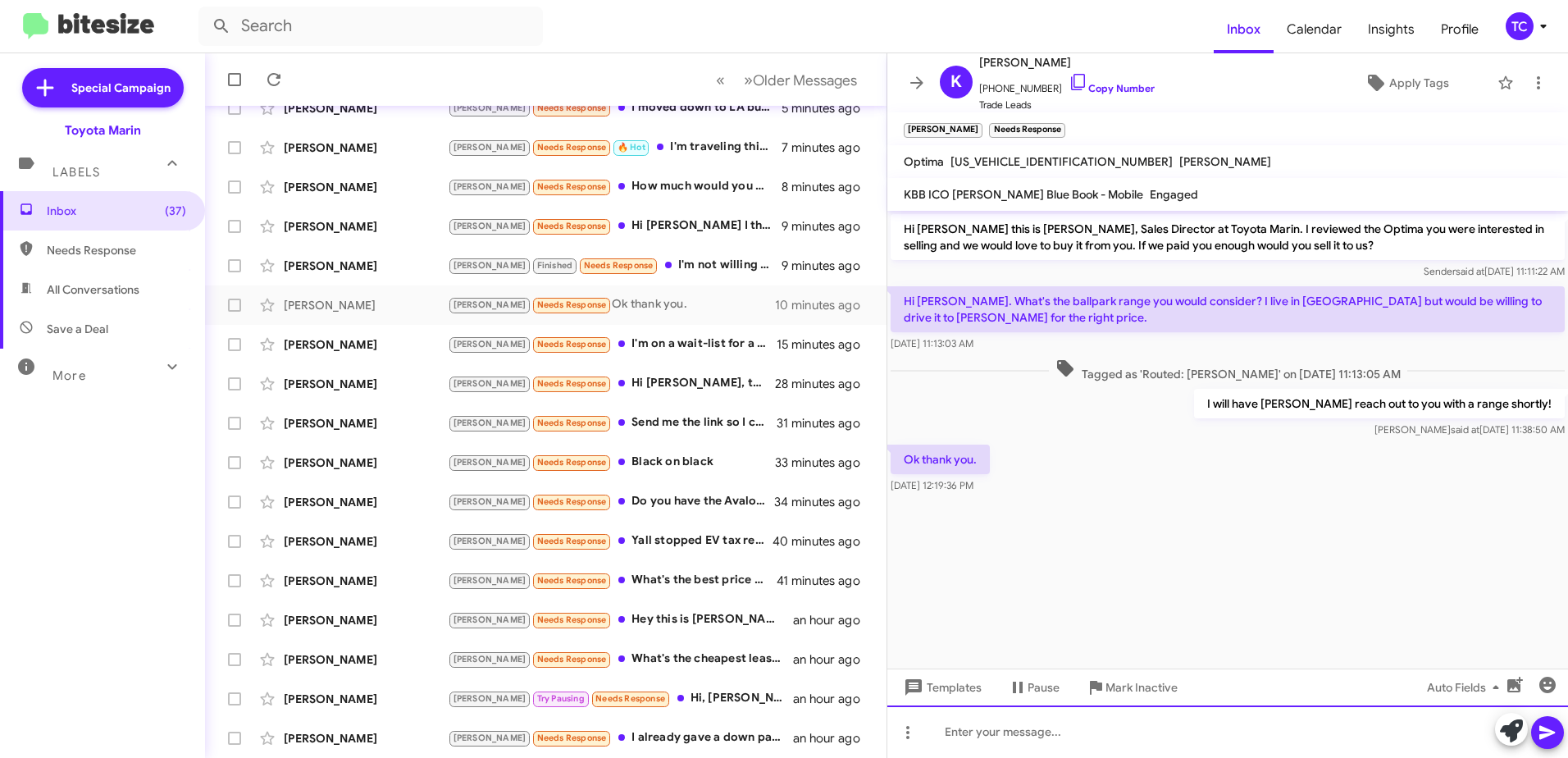
click at [1095, 735] on div at bounding box center [1227, 732] width 680 height 52
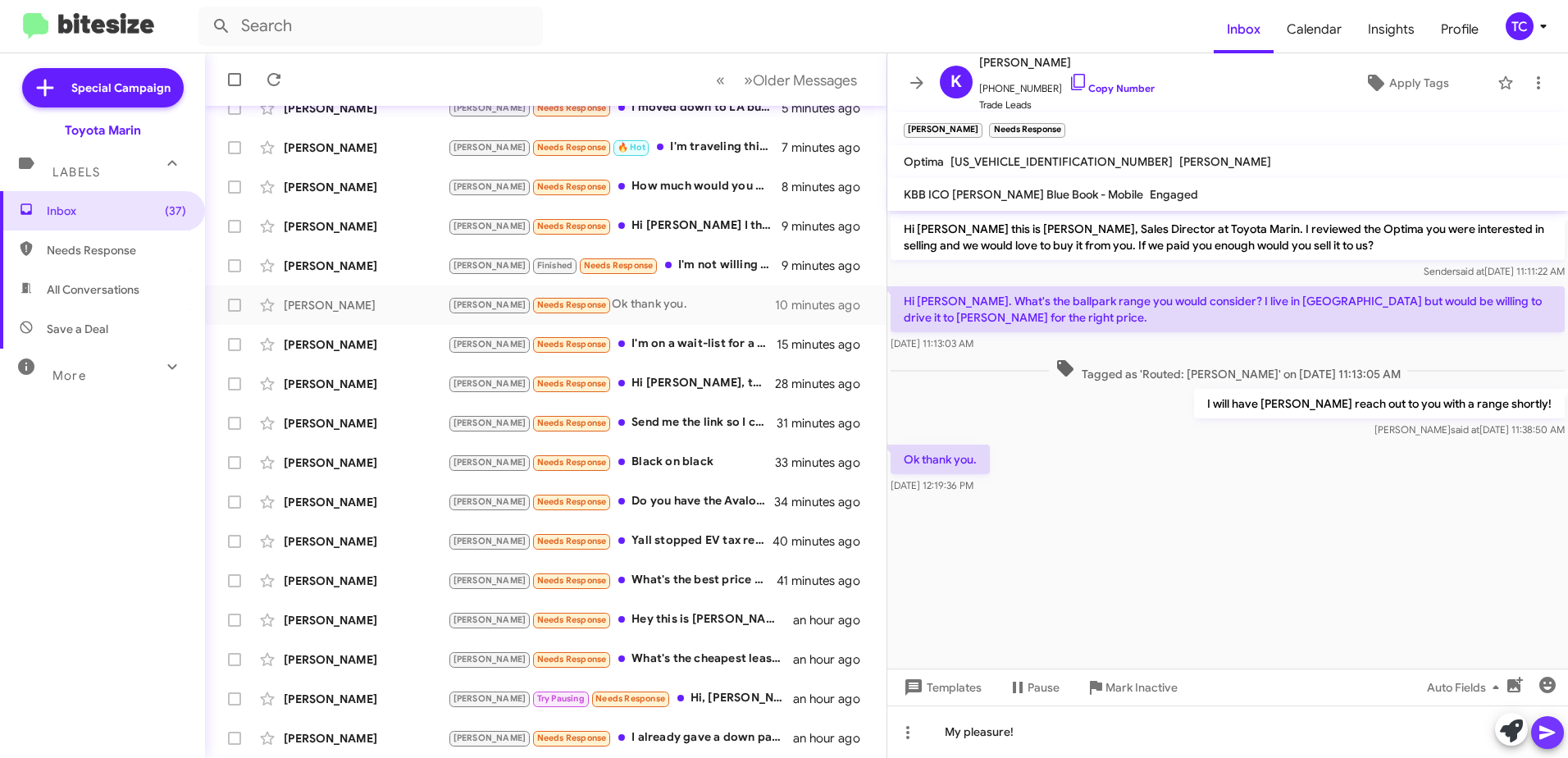
click at [1544, 734] on icon at bounding box center [1547, 733] width 16 height 14
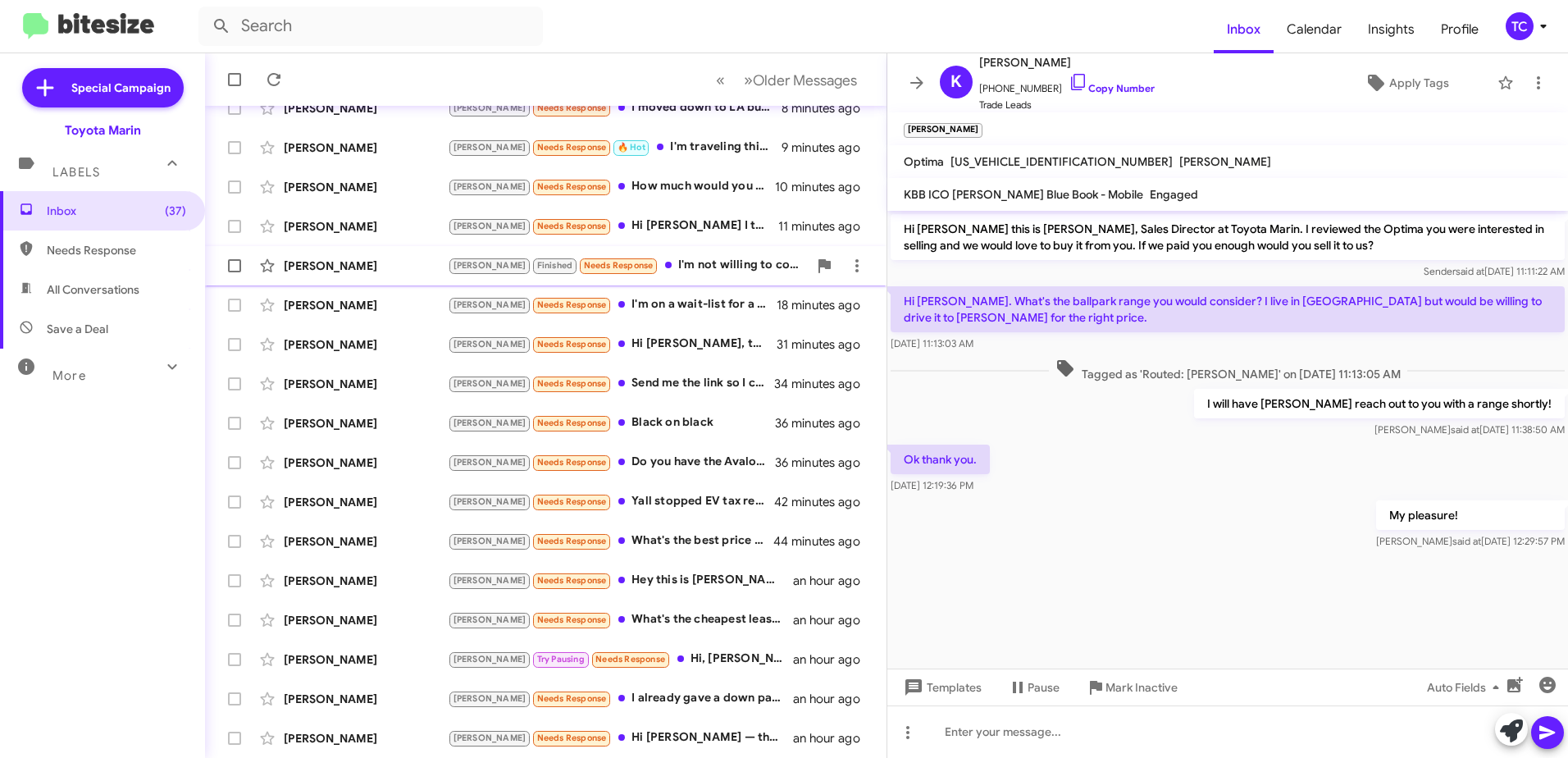
click at [699, 256] on div "Tony Finished Needs Response I'm not willing to come in person without a ballpa…" at bounding box center [627, 265] width 360 height 18
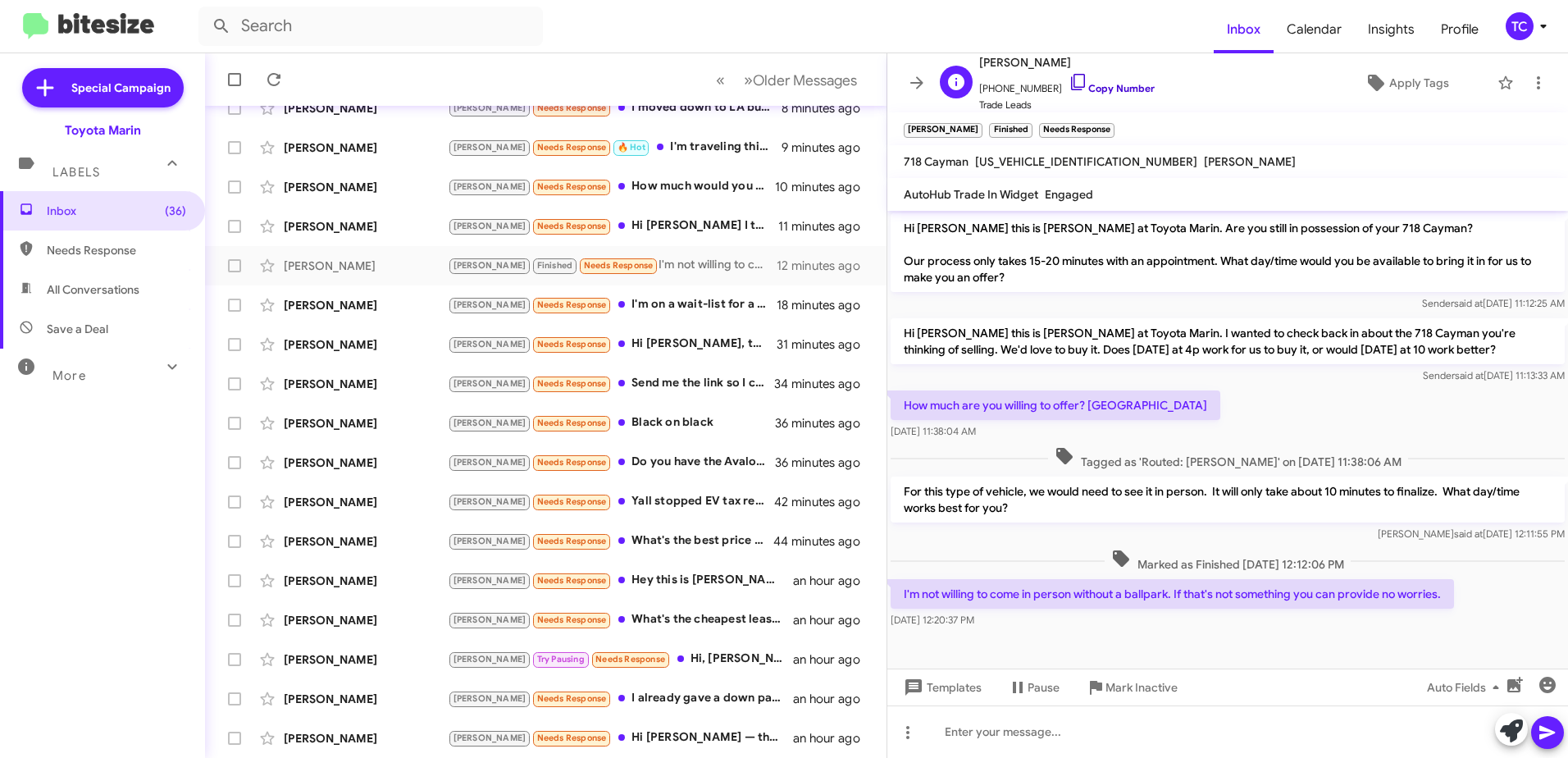
click at [1068, 76] on icon at bounding box center [1078, 81] width 19 height 19
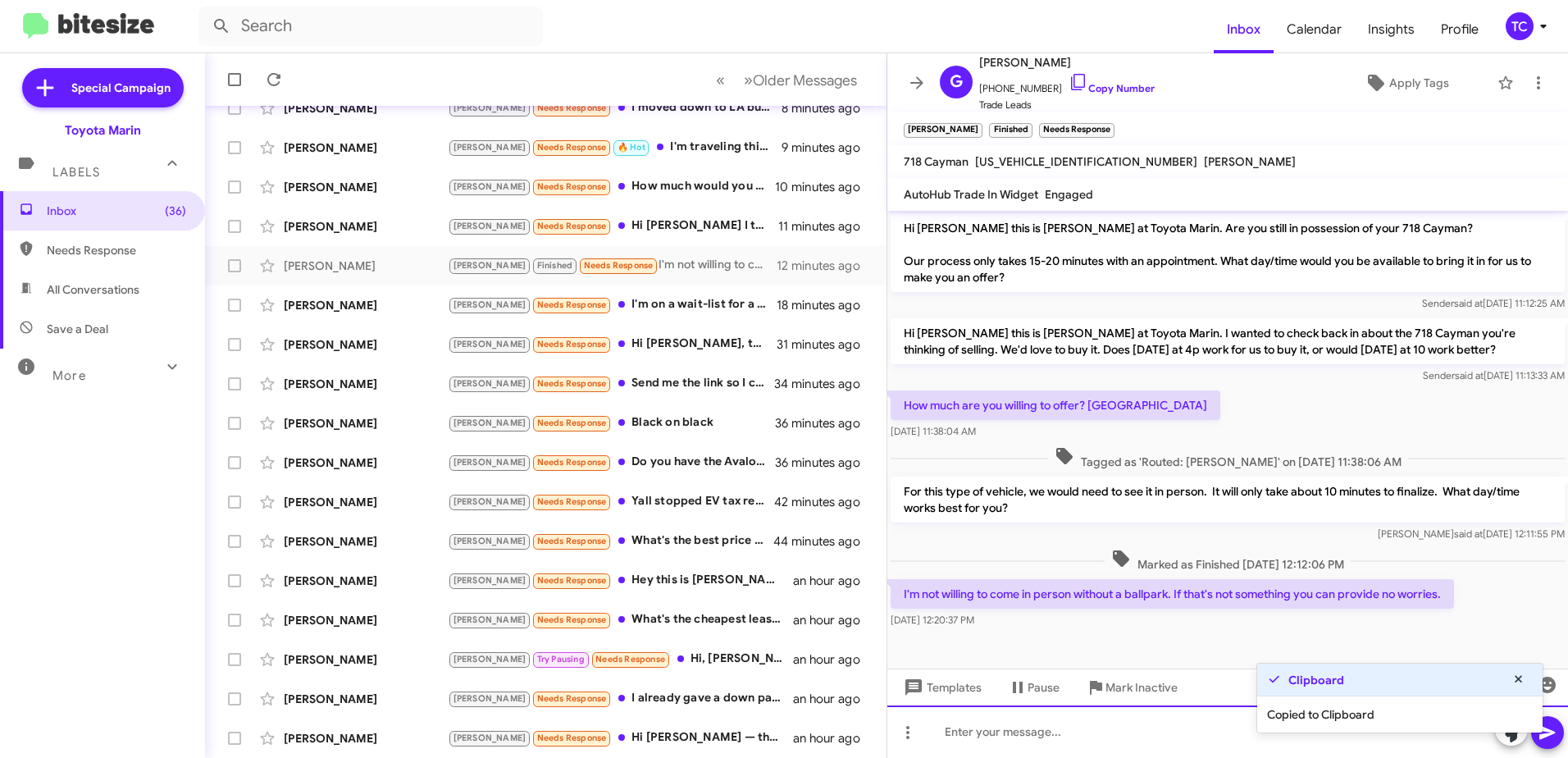
click at [1057, 723] on div at bounding box center [1227, 732] width 680 height 52
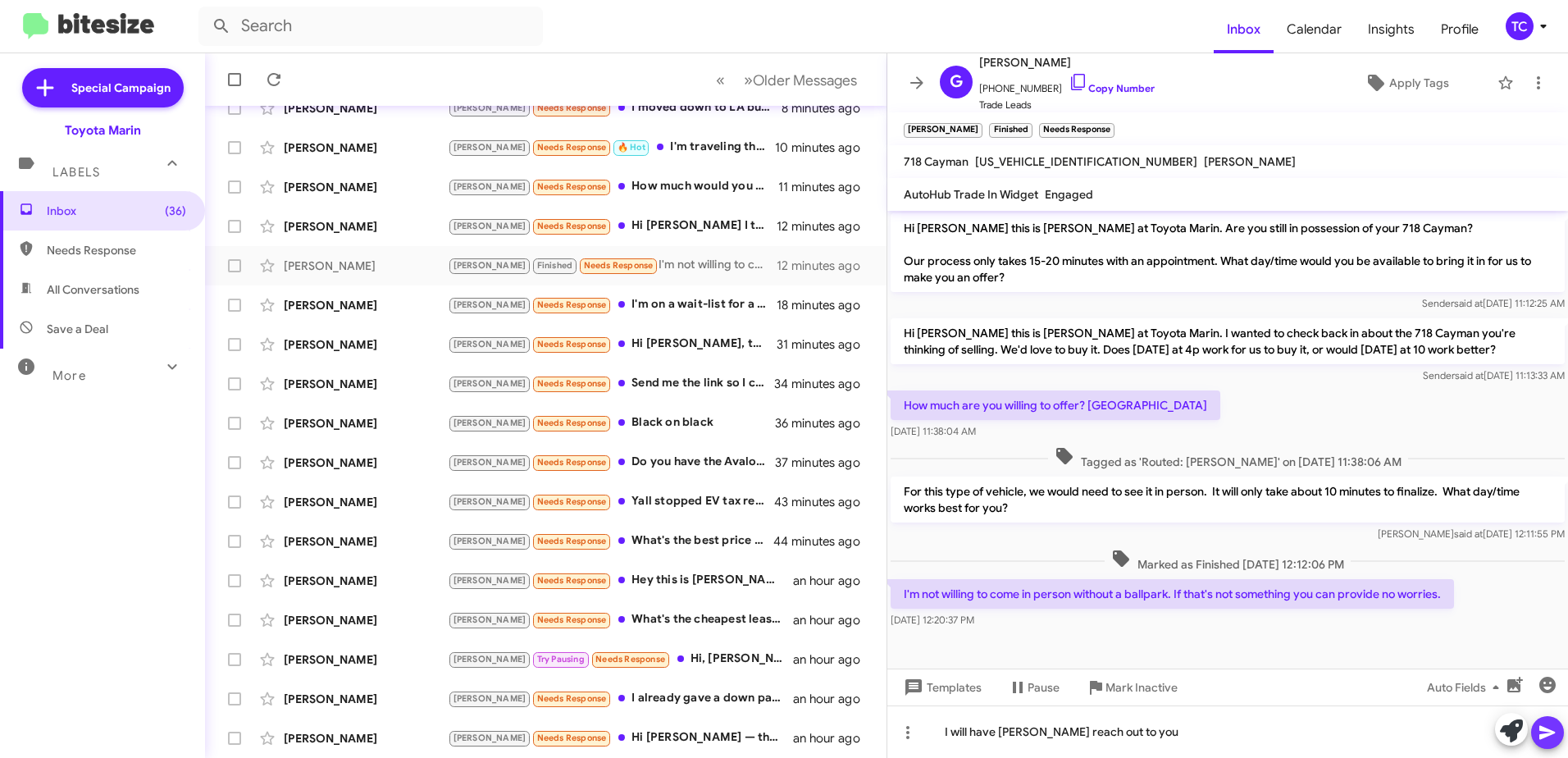
click at [1535, 727] on button at bounding box center [1548, 733] width 33 height 33
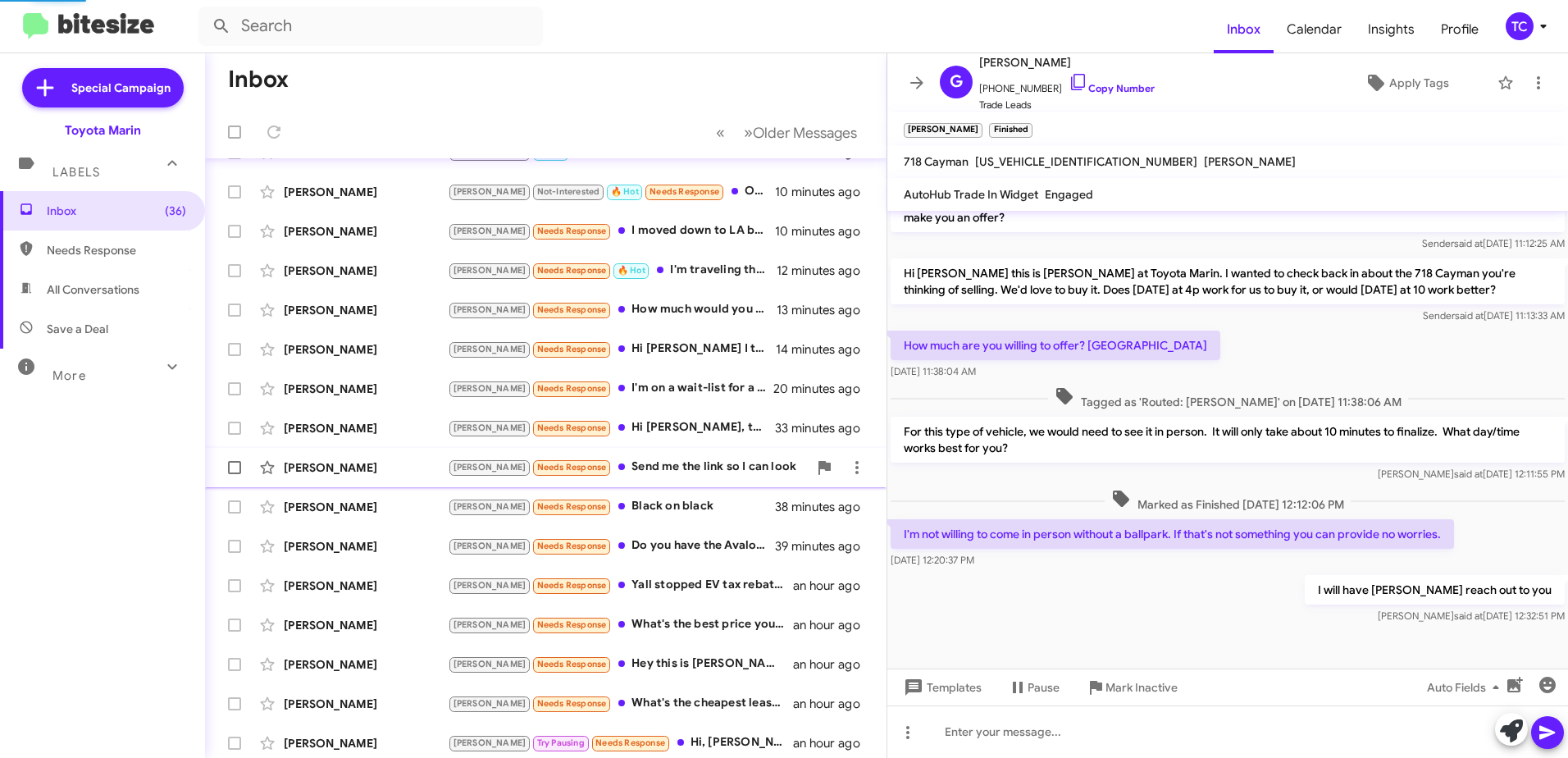
scroll to position [0, 0]
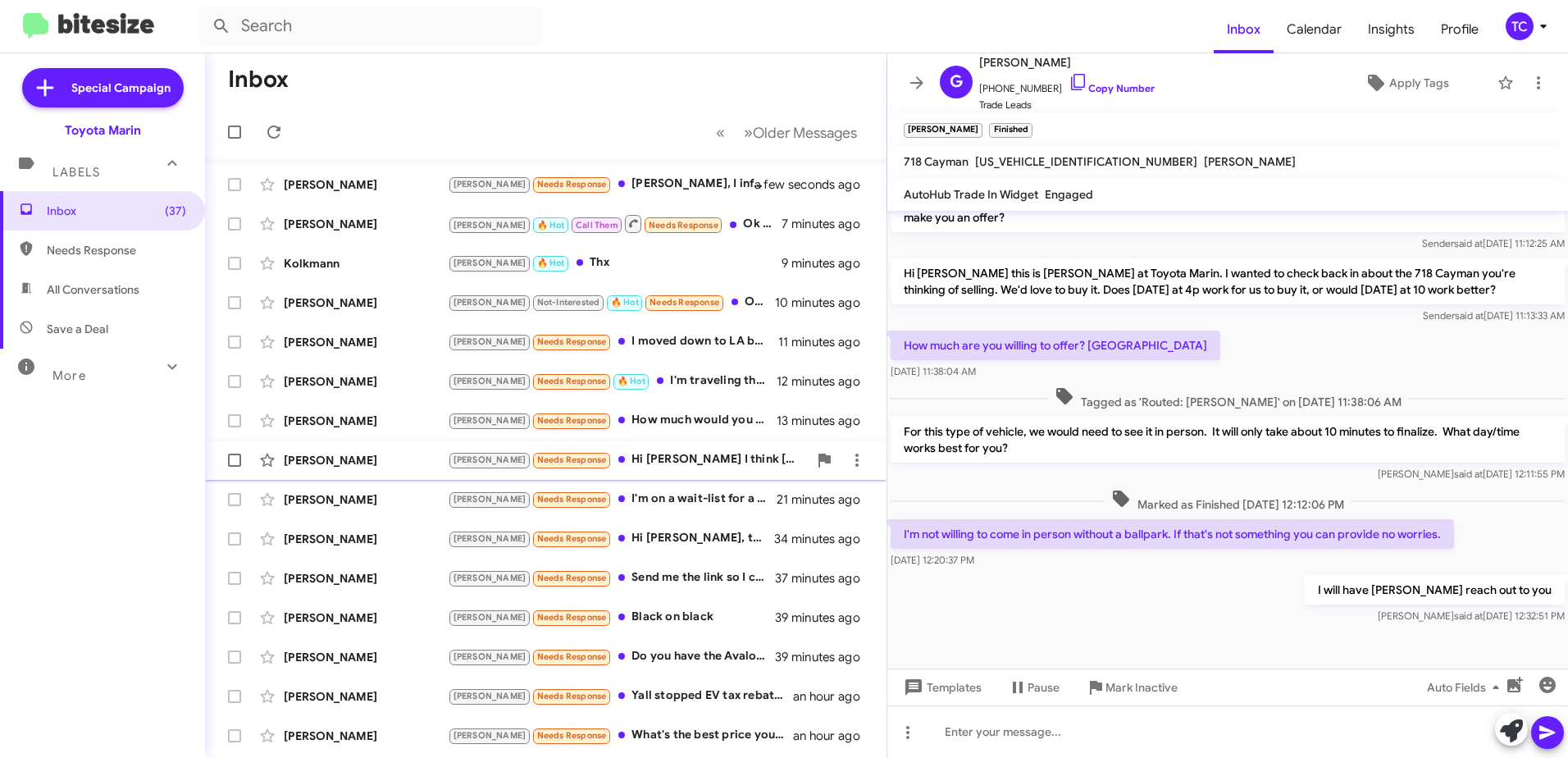
click at [666, 459] on div "Tony Needs Response Hi Nathan I think tomorrow works well id like to trade in f…" at bounding box center [627, 459] width 360 height 18
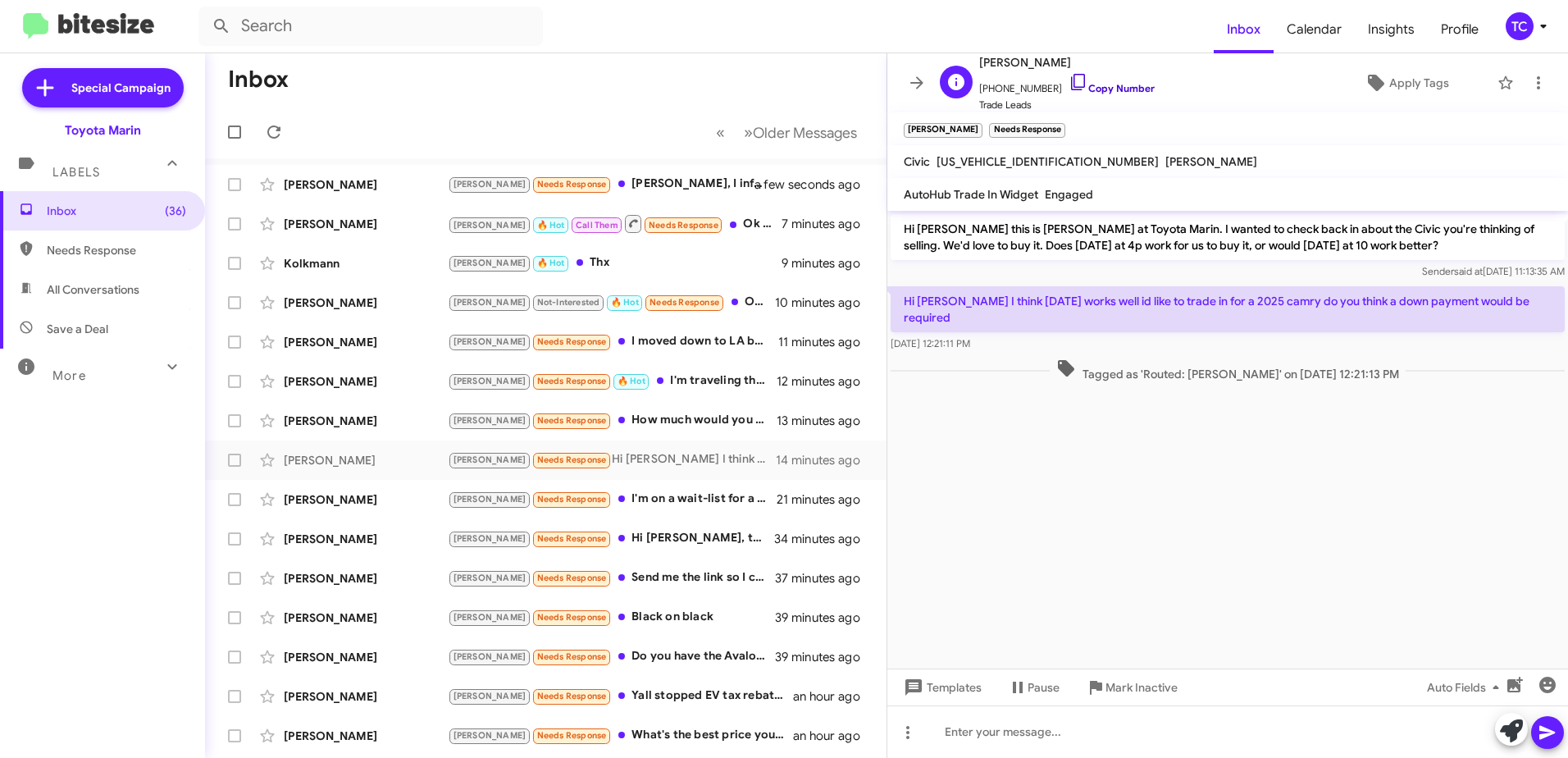
click at [1068, 83] on icon at bounding box center [1078, 81] width 19 height 19
click at [1504, 724] on icon at bounding box center [1512, 731] width 23 height 23
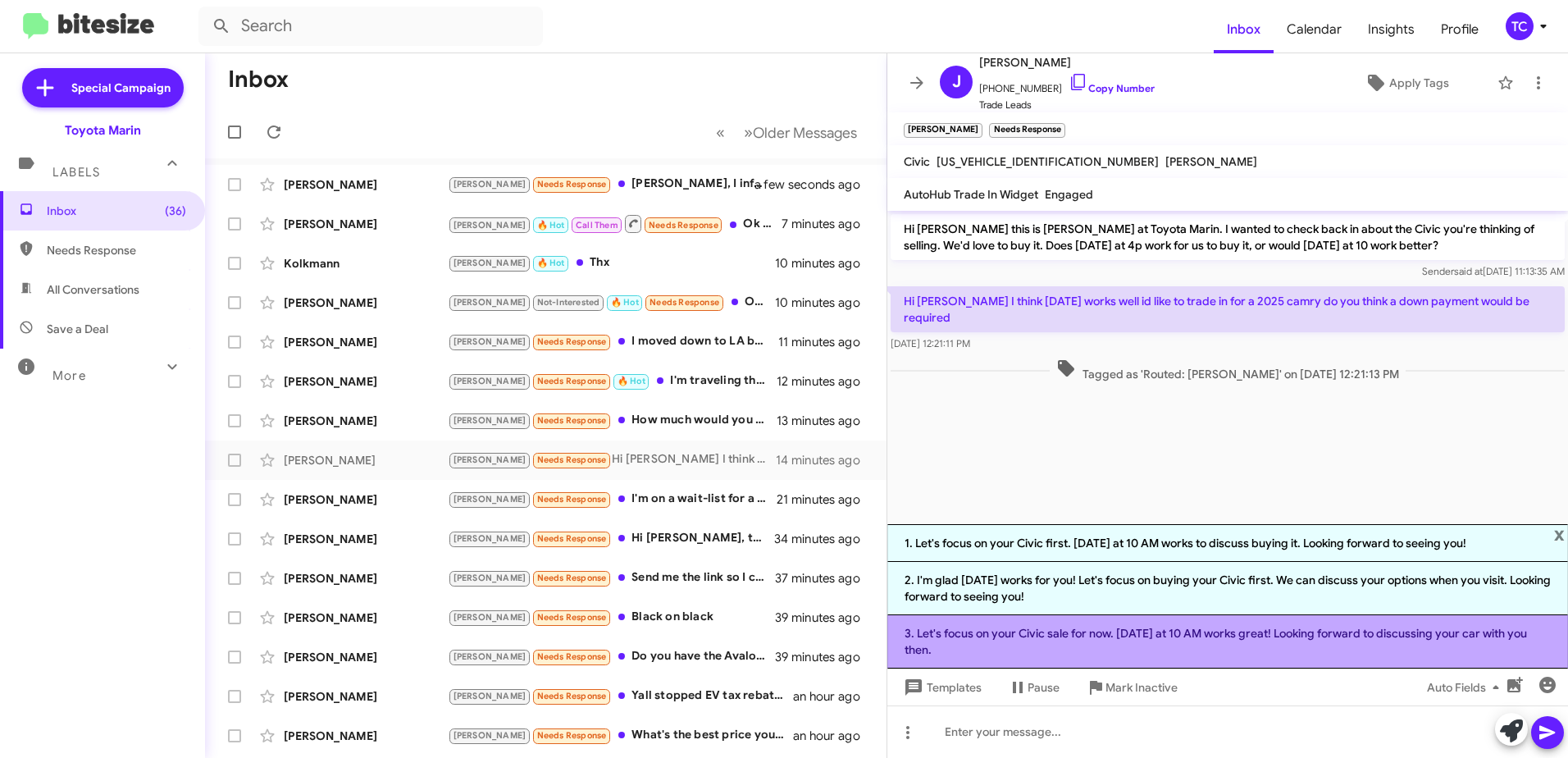
click at [1094, 642] on li "3. Let's focus on your Civic sale for now. Tomorrow at 10 AM works great! Looki…" at bounding box center [1227, 642] width 680 height 53
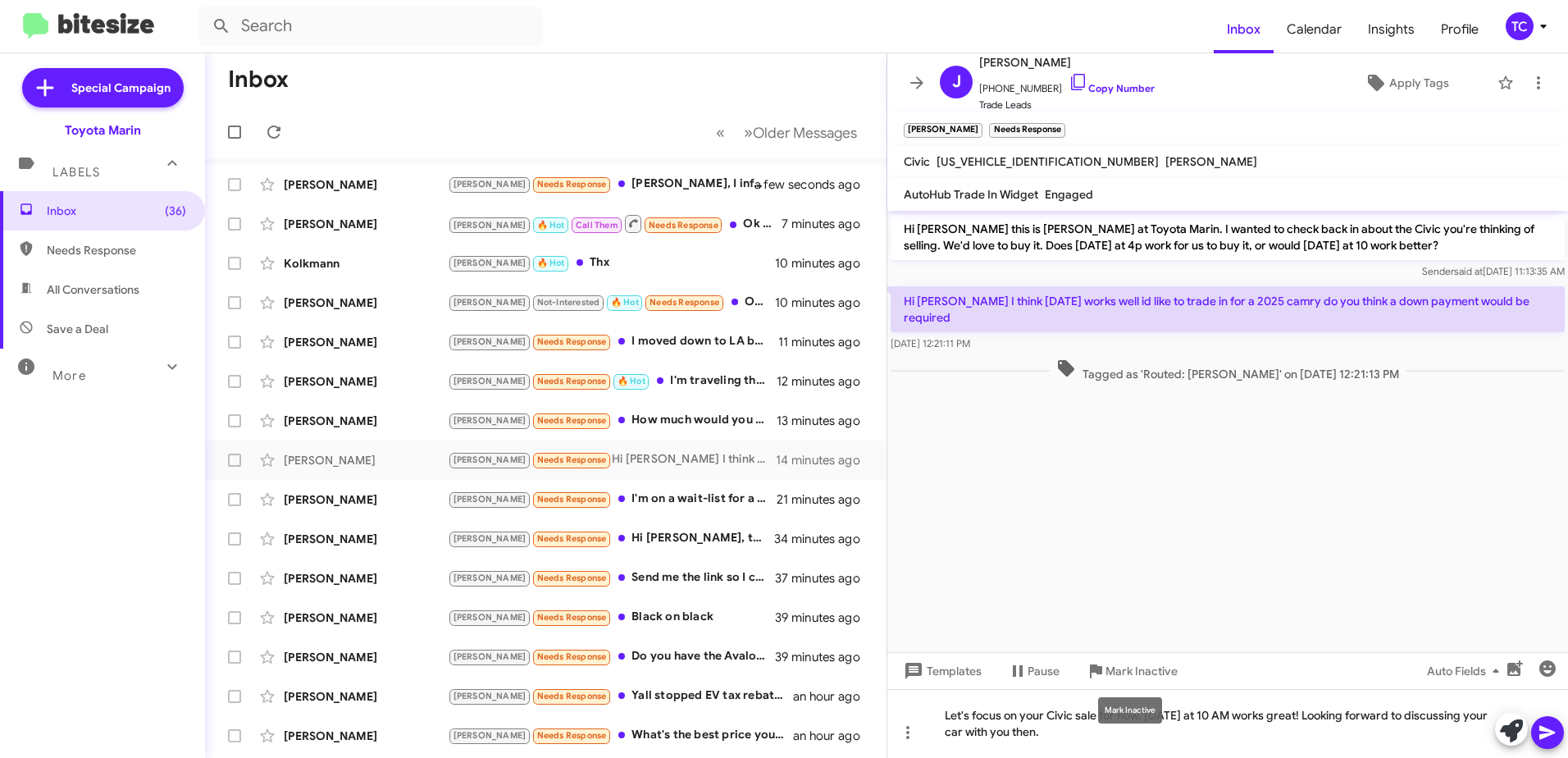
click at [1148, 713] on div "Mark Inactive" at bounding box center [1130, 710] width 64 height 26
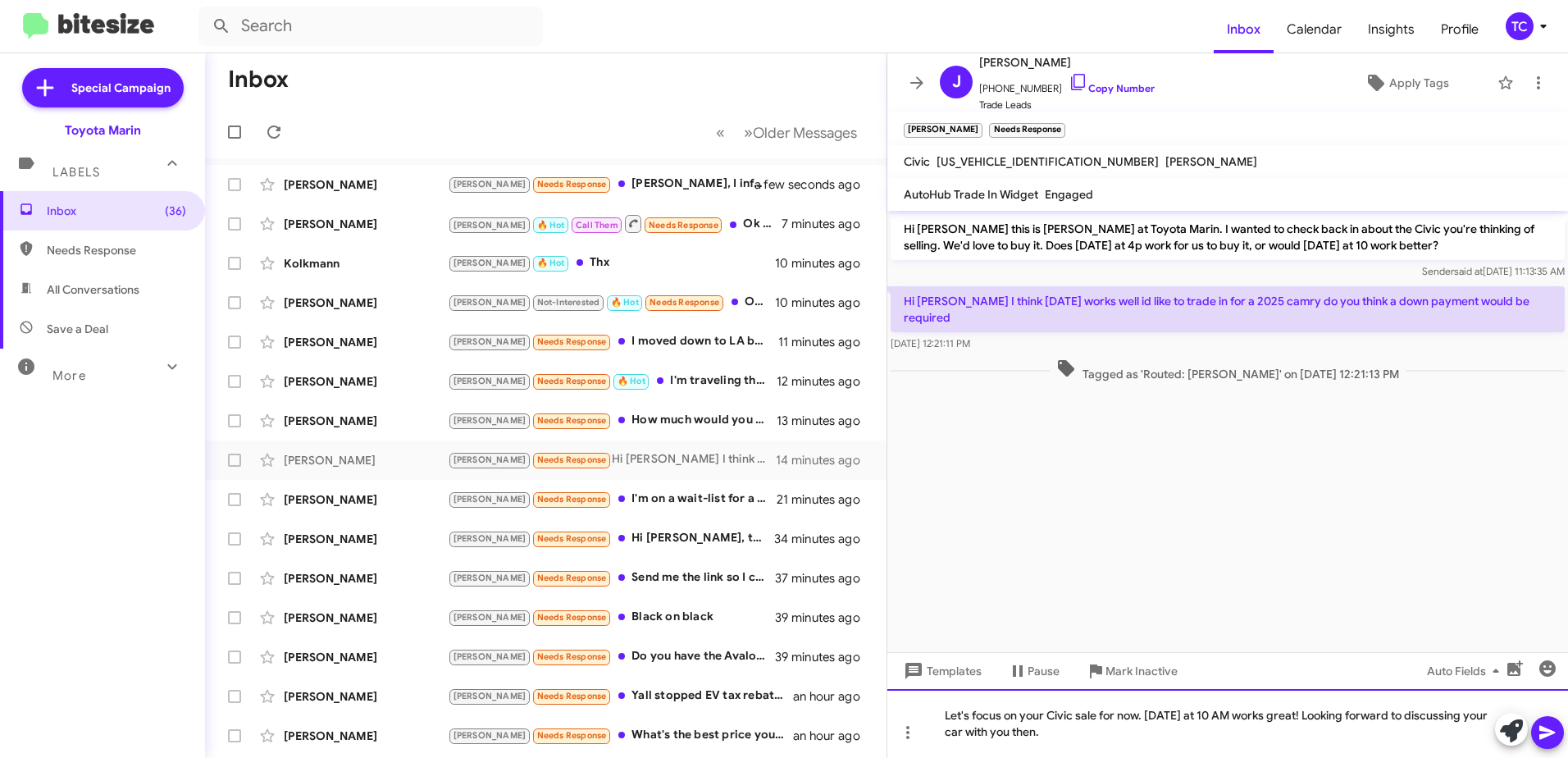
click at [1148, 713] on div "Let's focus on your Civic sale for now. Tomorrow at 10 AM works great! Looking …" at bounding box center [1227, 723] width 680 height 69
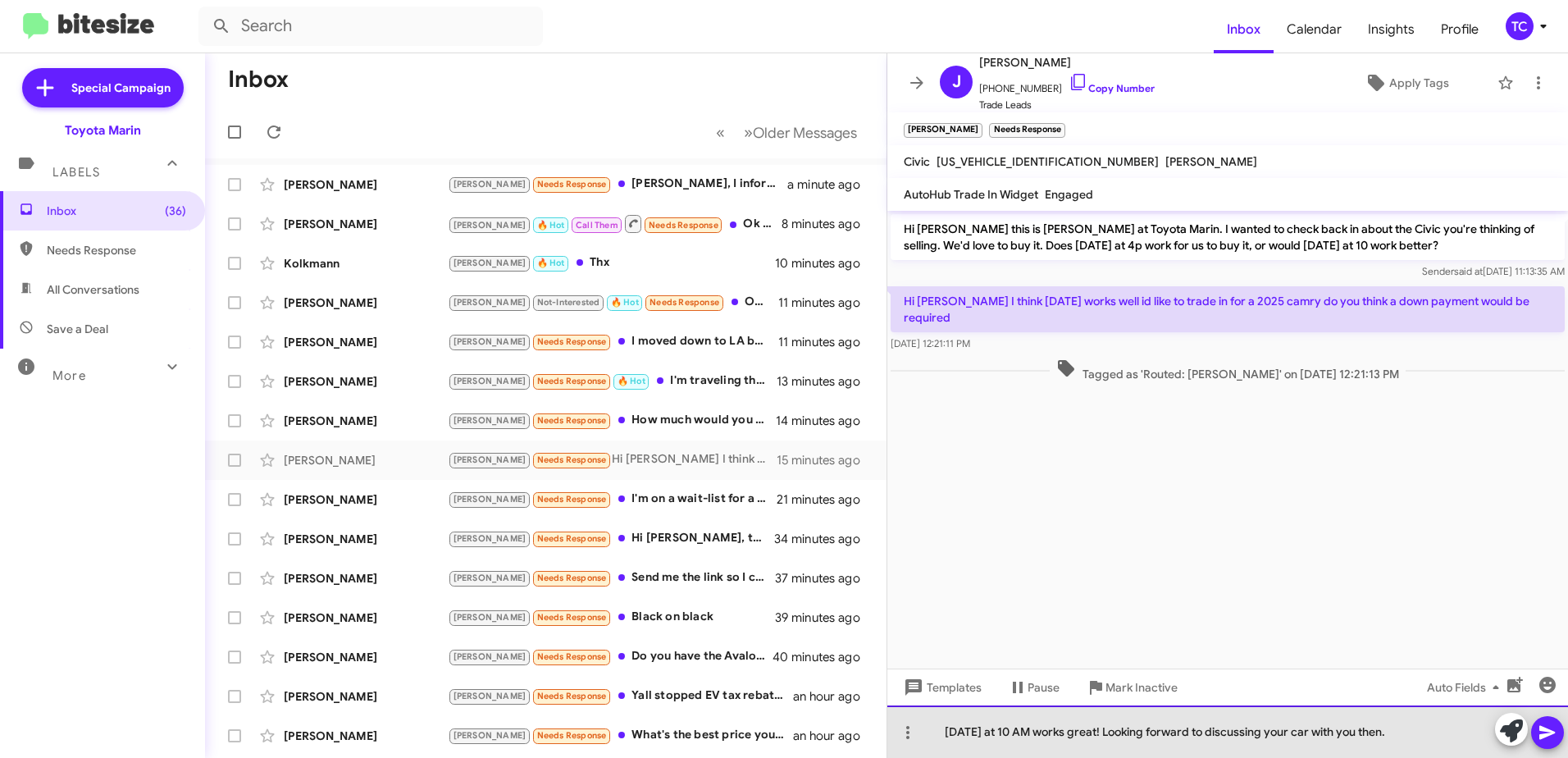
click at [1406, 733] on div "Tomorrow at 10 AM works great! Looking forward to discussing your car with you …" at bounding box center [1227, 732] width 680 height 52
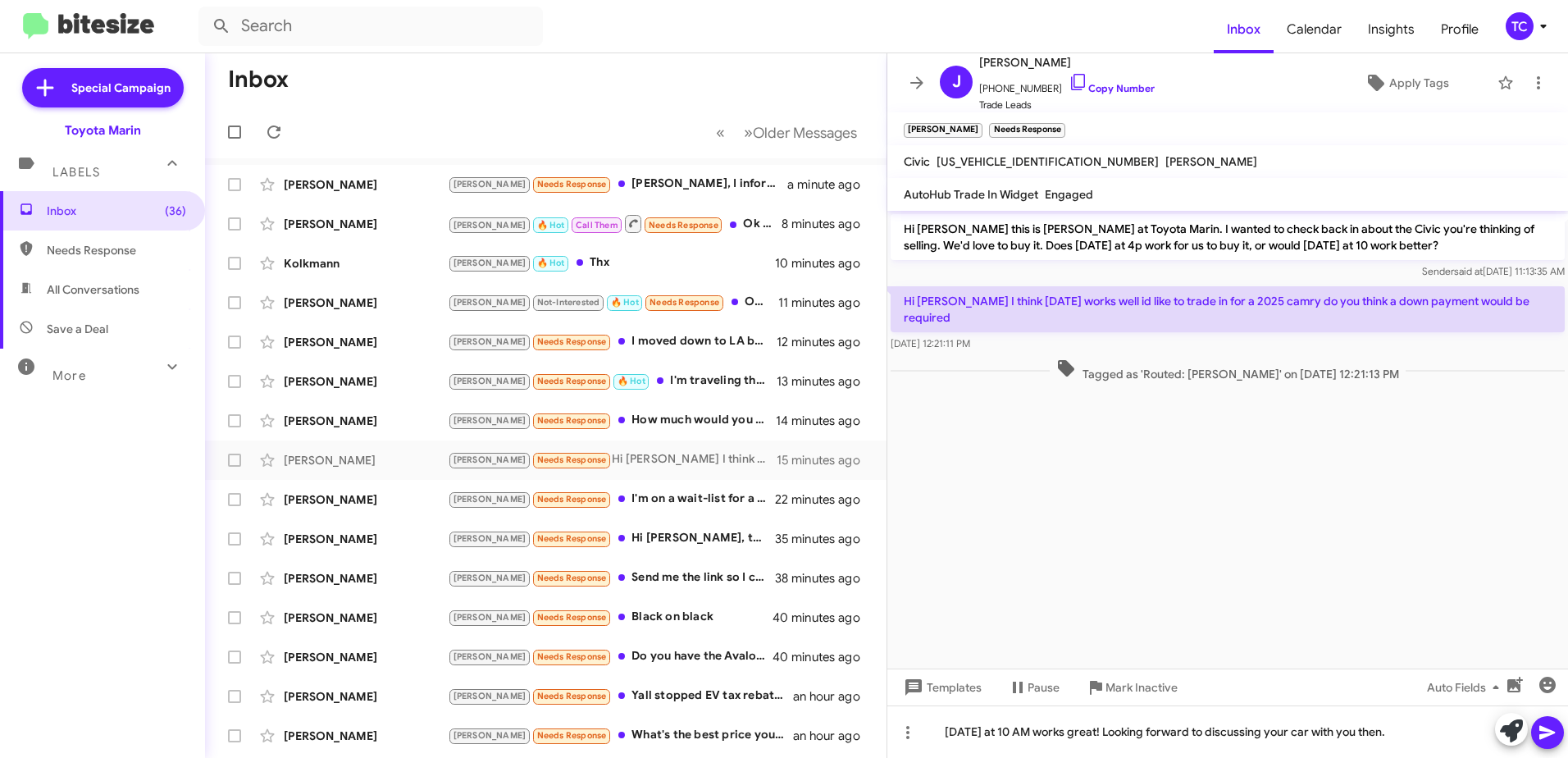
click at [1539, 733] on icon at bounding box center [1547, 732] width 19 height 19
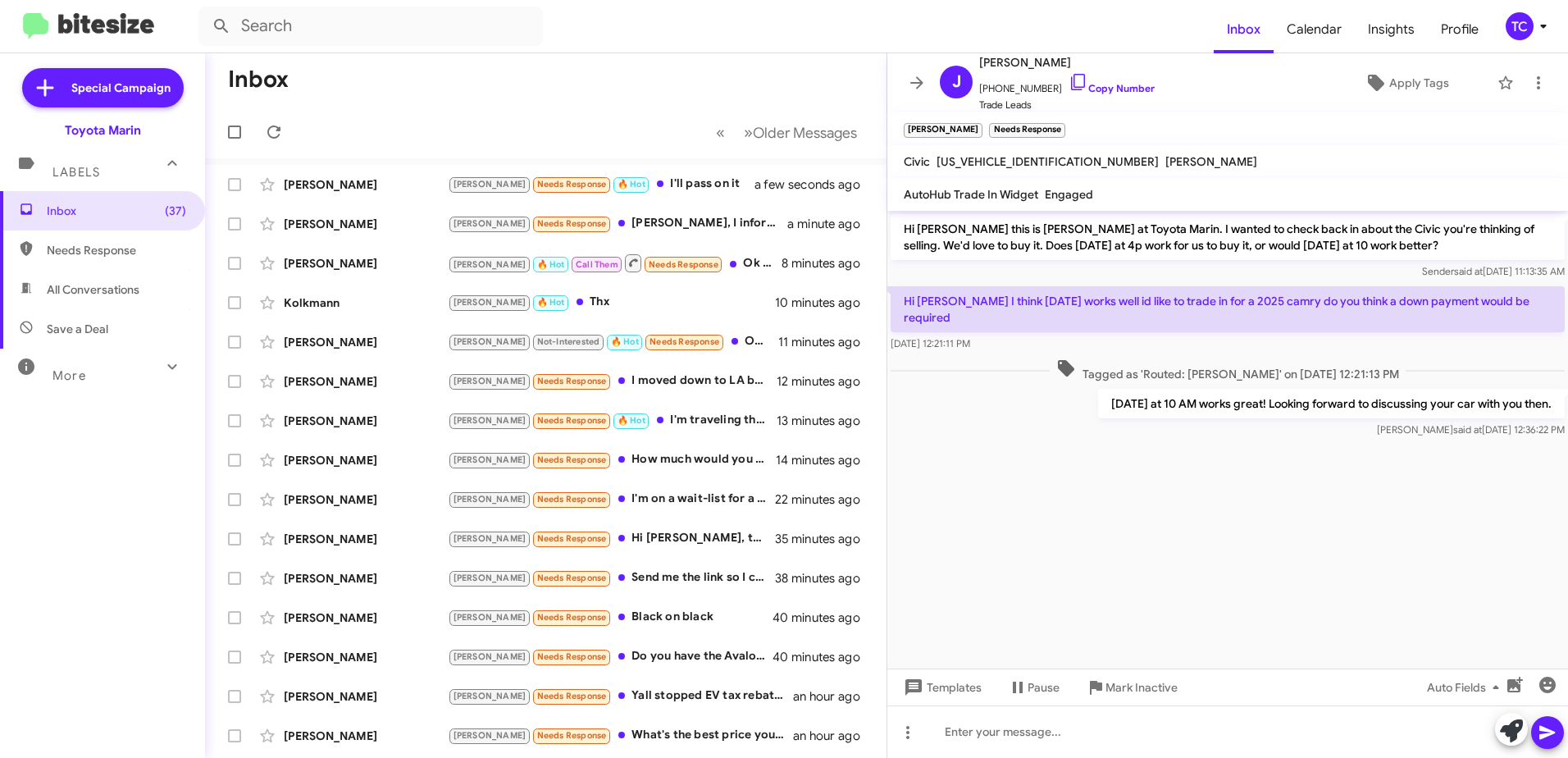
drag, startPoint x: 1557, startPoint y: 385, endPoint x: 896, endPoint y: 234, distance: 678.0
click at [896, 234] on div "Hi Jake this is Nathan Myler at Toyota Marin. I wanted to check back in about t…" at bounding box center [1227, 326] width 680 height 231
copy div "Hi Jake this is Nathan Myler at Toyota Marin. I wanted to check back in about t…"
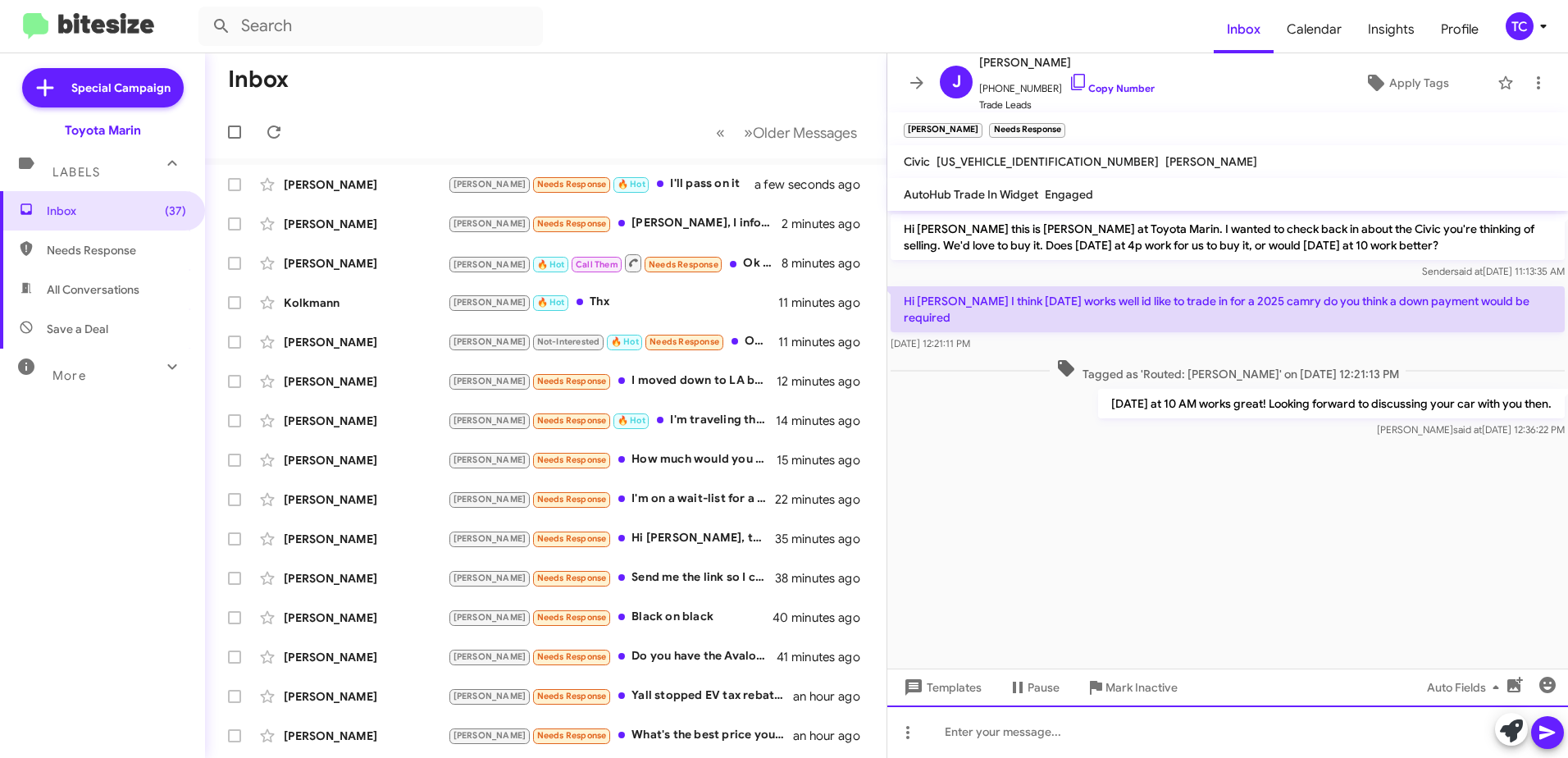
click at [1112, 732] on div at bounding box center [1227, 732] width 680 height 52
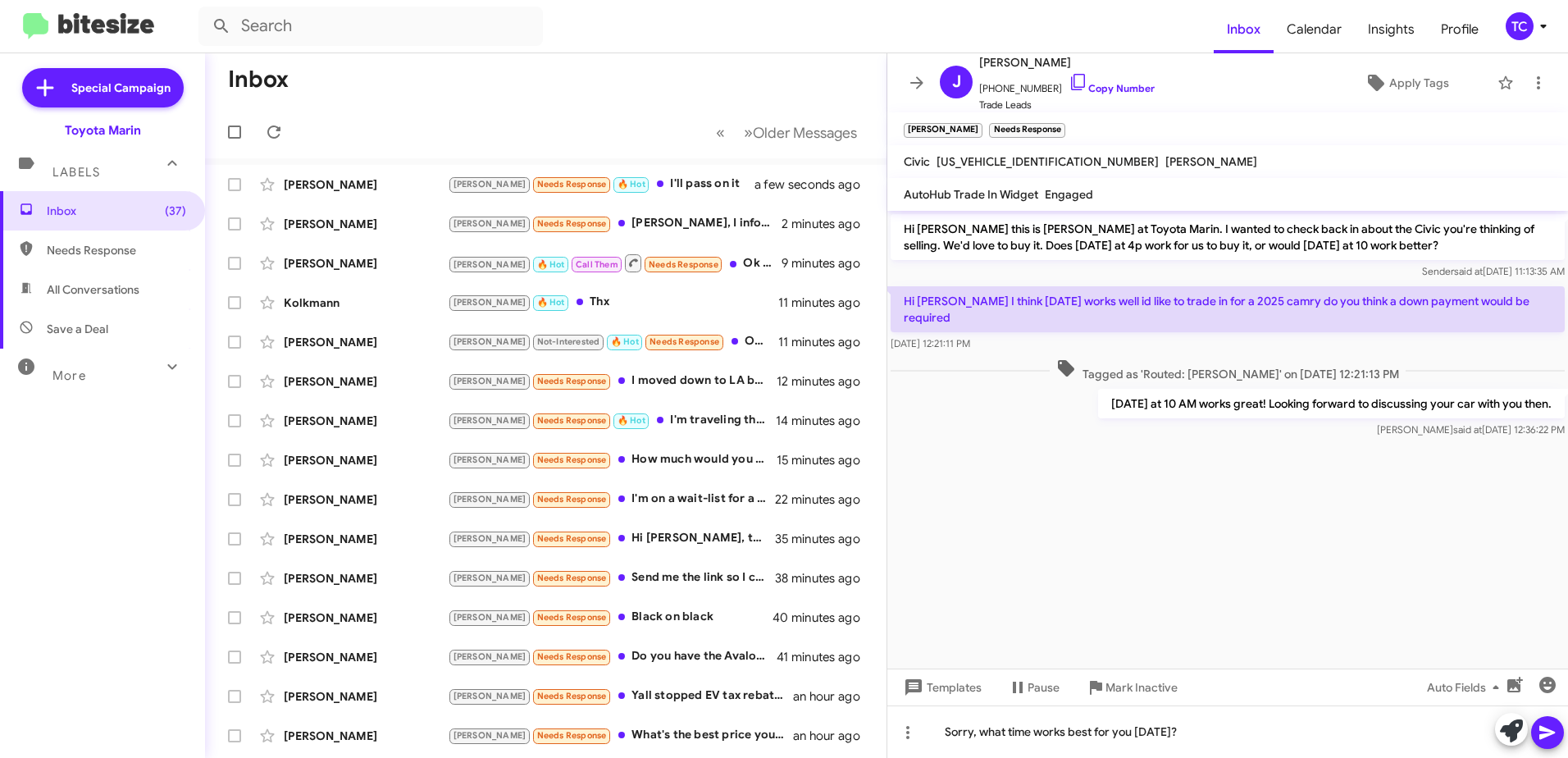
click at [1532, 738] on button at bounding box center [1548, 733] width 33 height 33
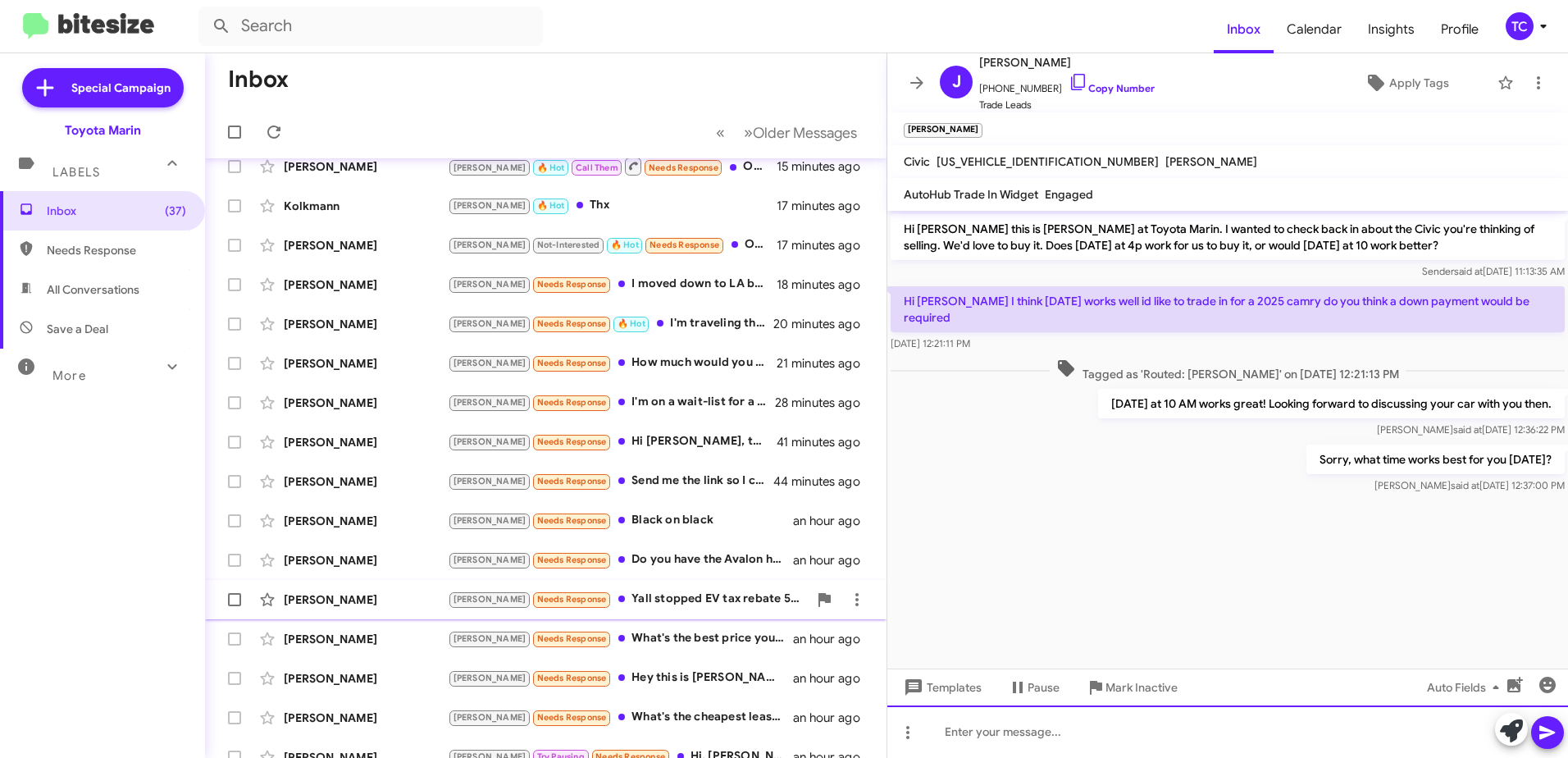
scroll to position [195, 0]
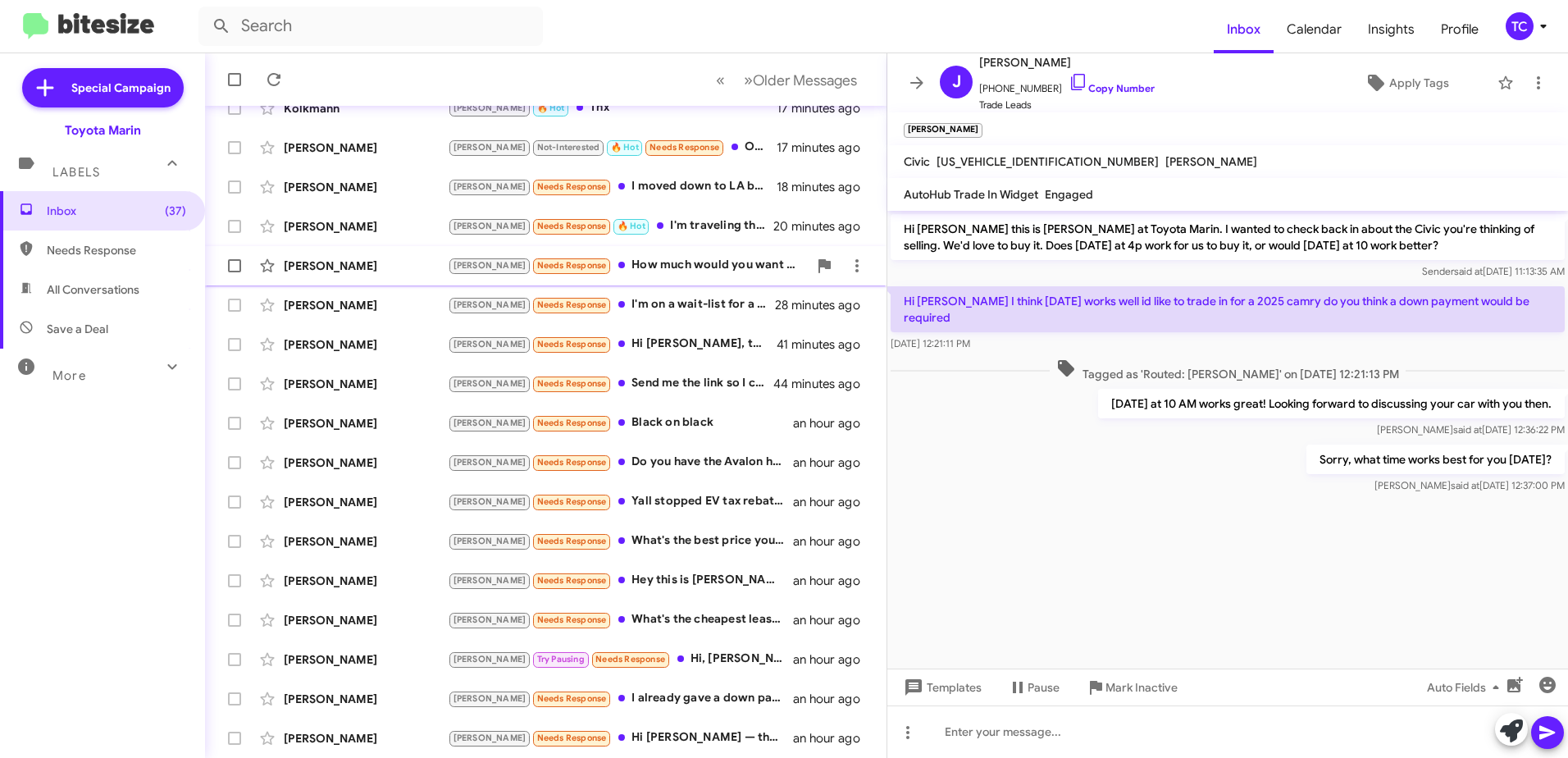
click at [676, 263] on div "Tony Needs Response How much would you want to buy it for ?" at bounding box center [627, 265] width 360 height 18
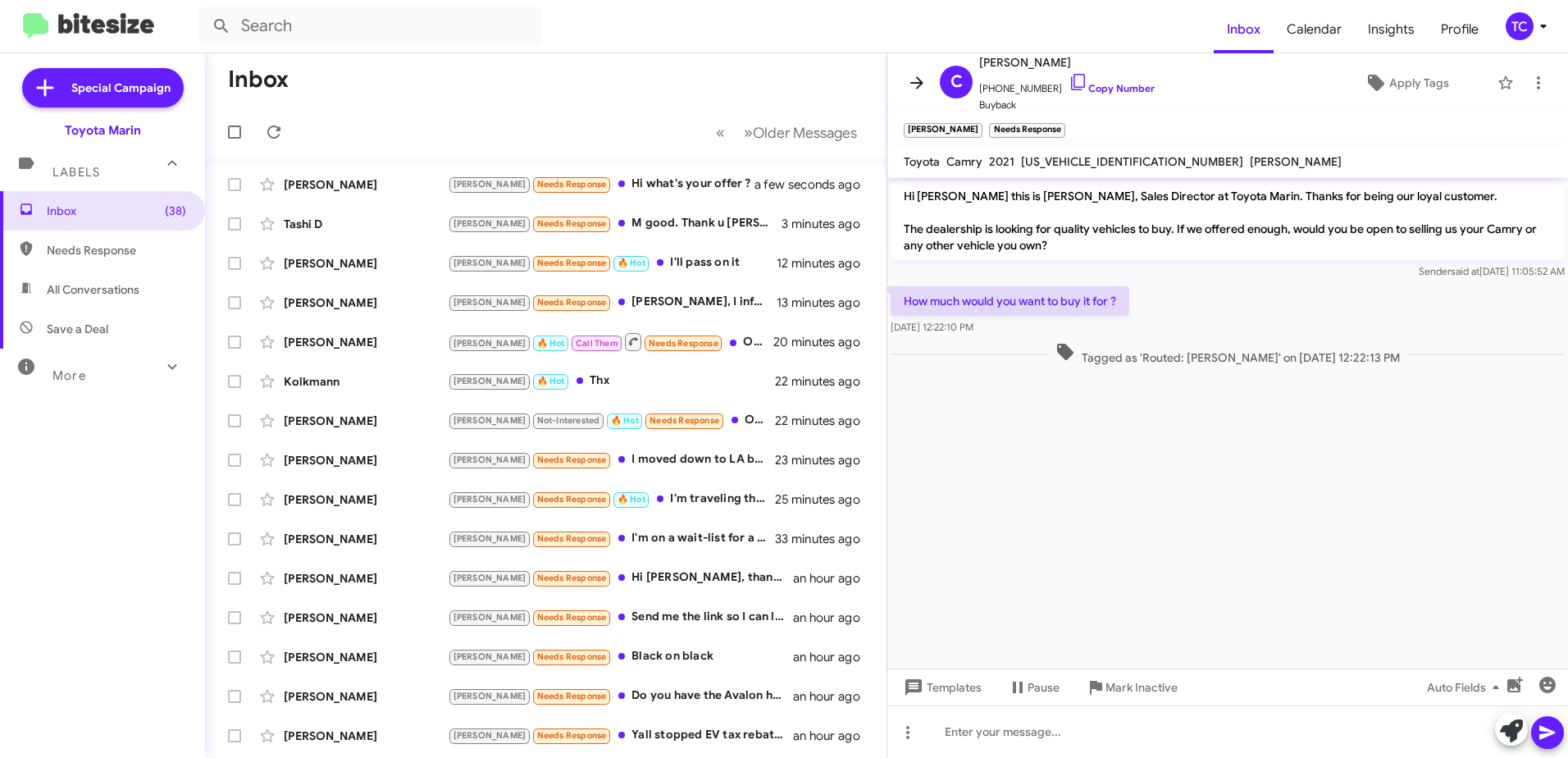
click at [911, 85] on icon at bounding box center [917, 82] width 19 height 19
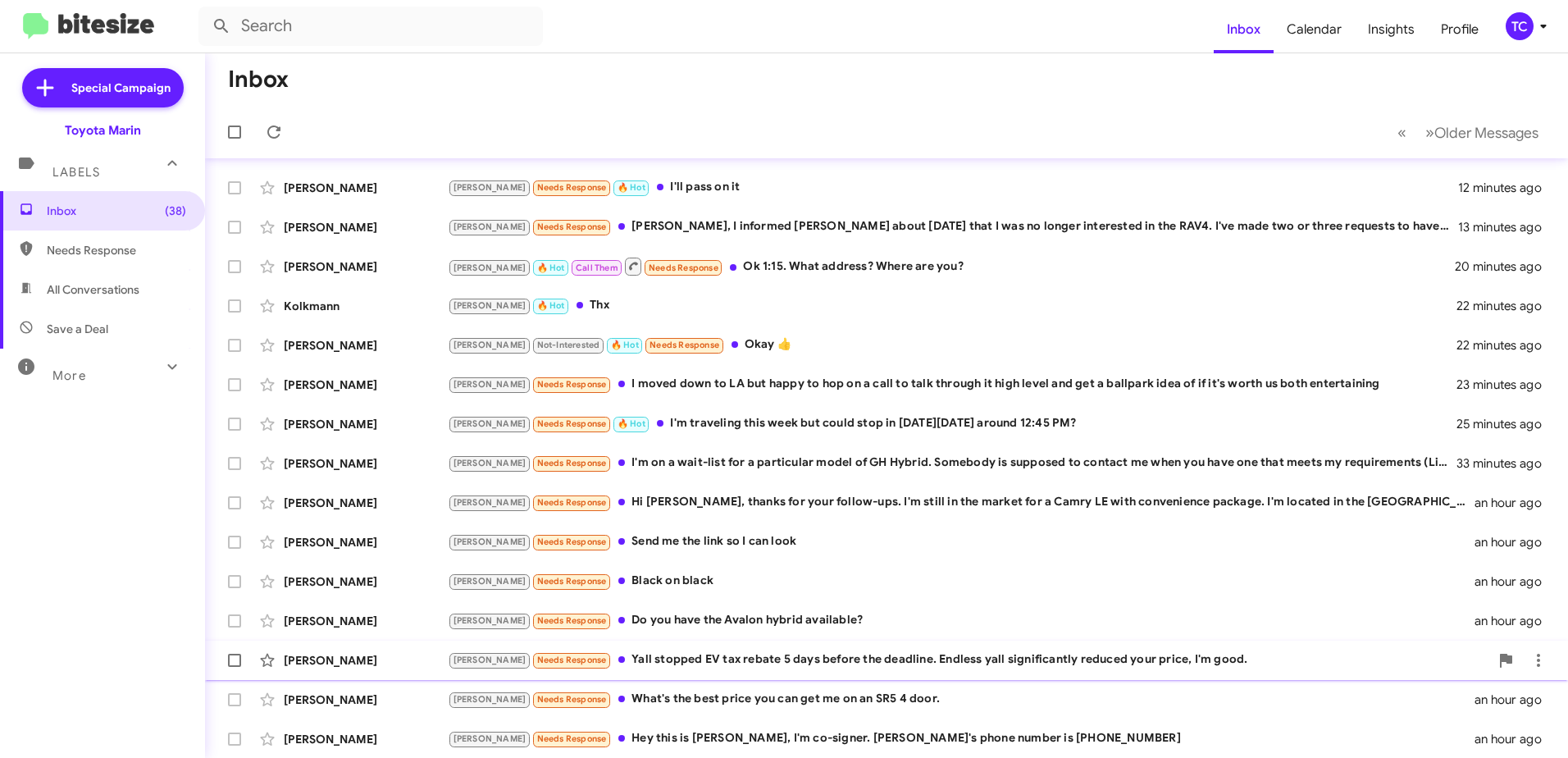
scroll to position [195, 0]
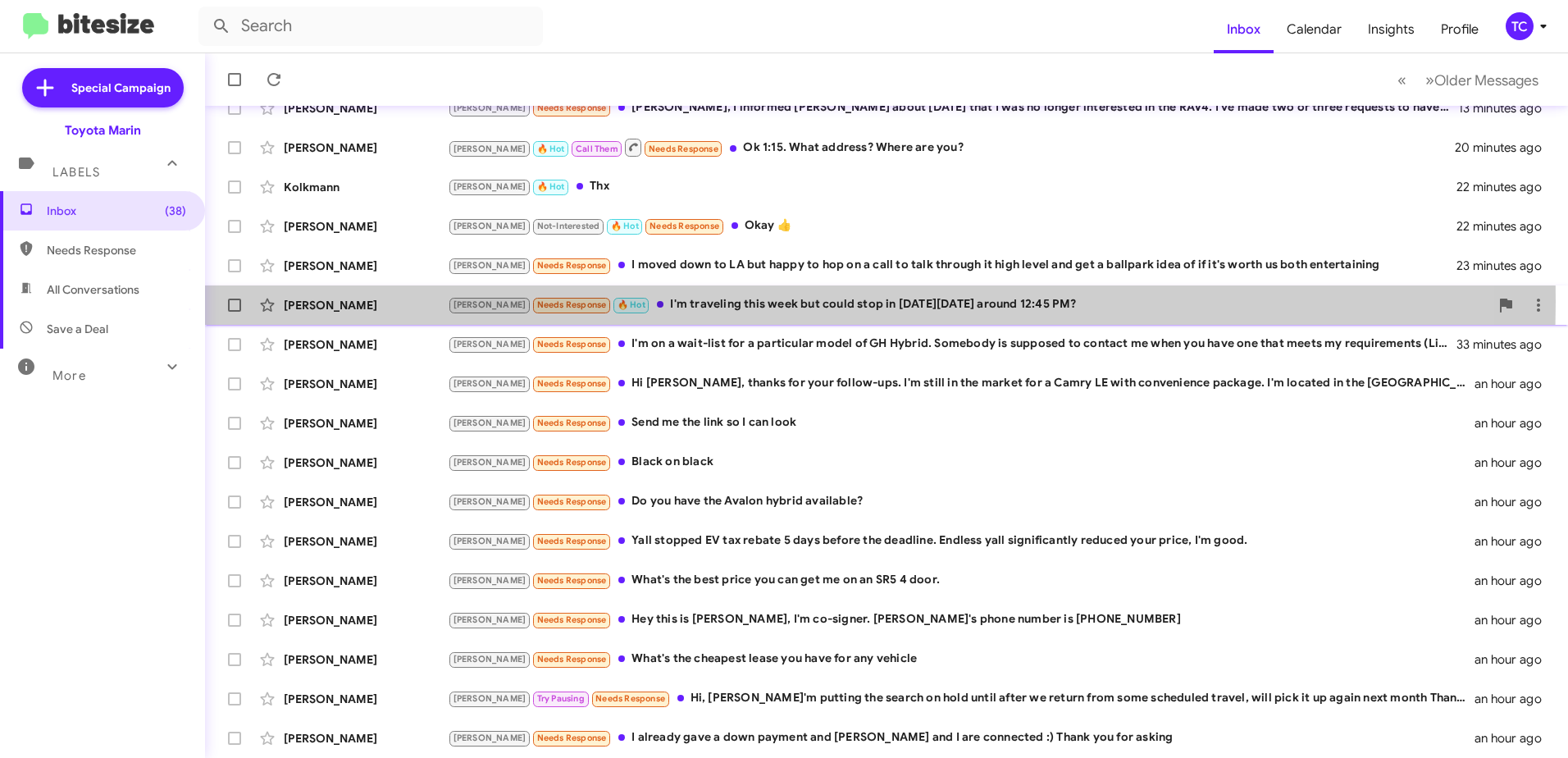
click at [691, 301] on div "Tony Needs Response 🔥 Hot I'm traveling this week but could stop in next Saturd…" at bounding box center [968, 304] width 1042 height 18
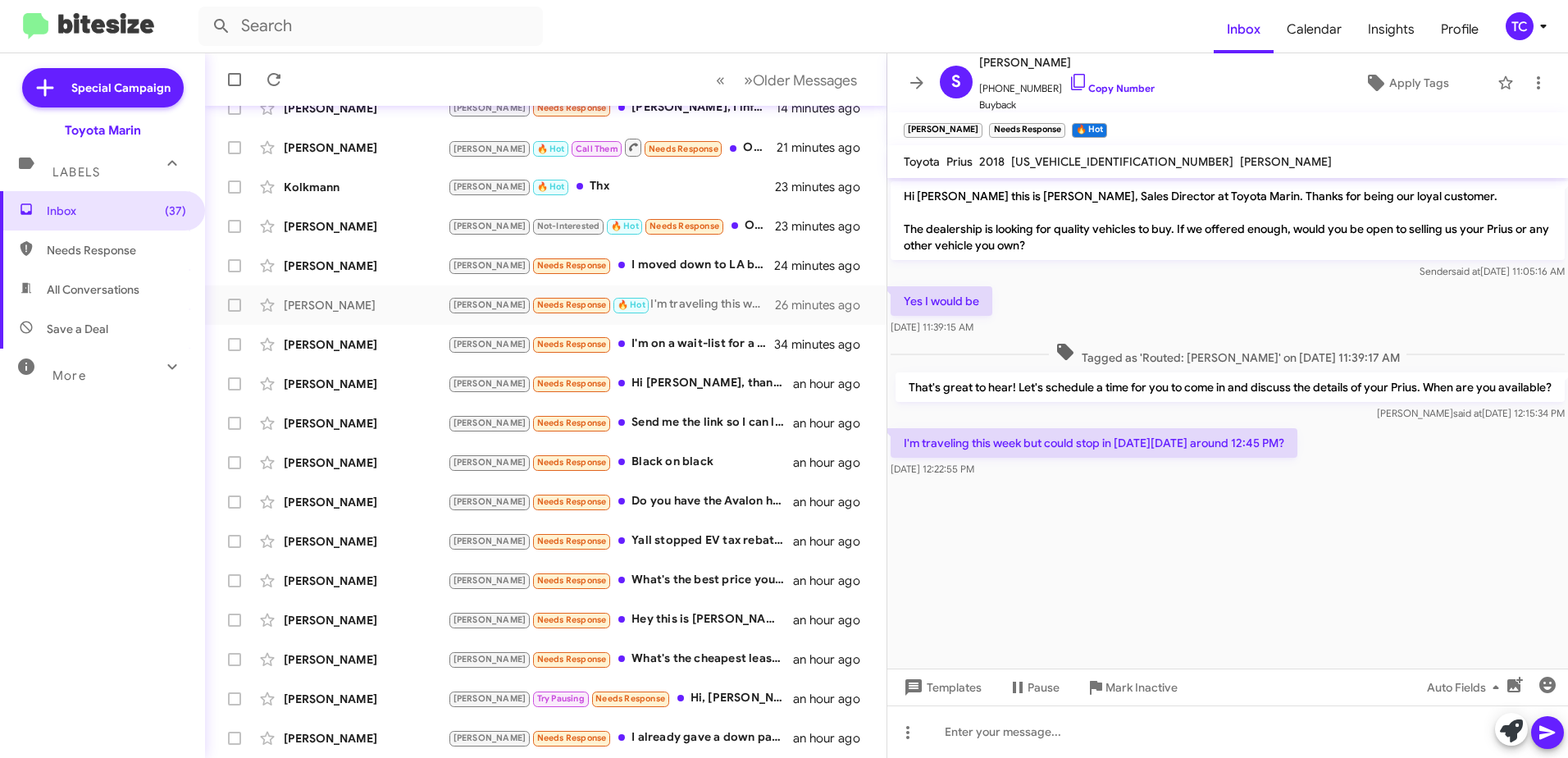
drag, startPoint x: 1111, startPoint y: 547, endPoint x: 1122, endPoint y: 538, distance: 14.2
click at [1111, 547] on cdk-virtual-scroll-viewport "Hi Shelby this is Nathan Myler, Sales Director at Toyota Marin. Thanks for bein…" at bounding box center [1227, 424] width 680 height 490
click at [1068, 82] on icon at bounding box center [1078, 81] width 19 height 19
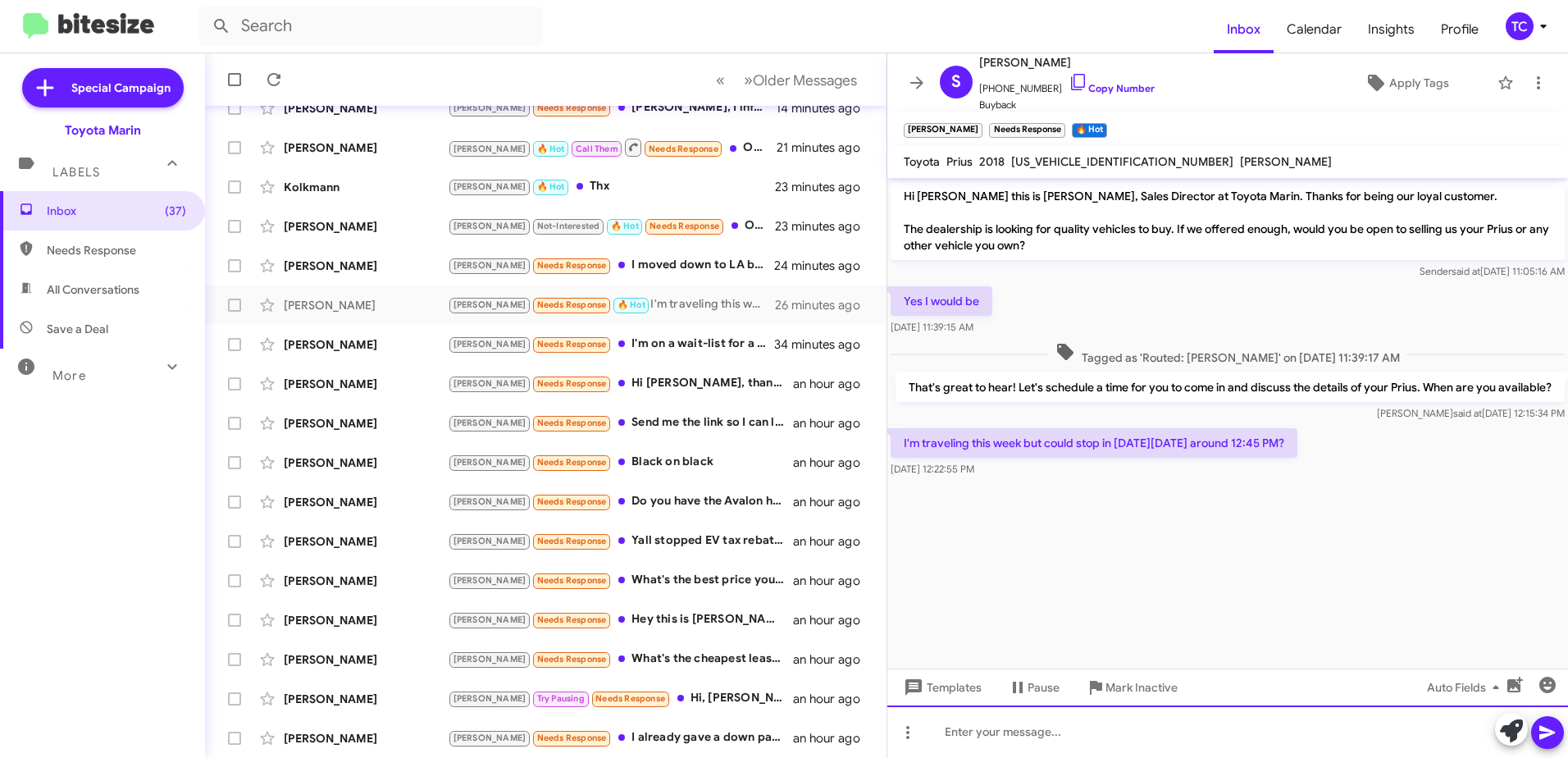
click at [1304, 733] on div at bounding box center [1227, 732] width 680 height 52
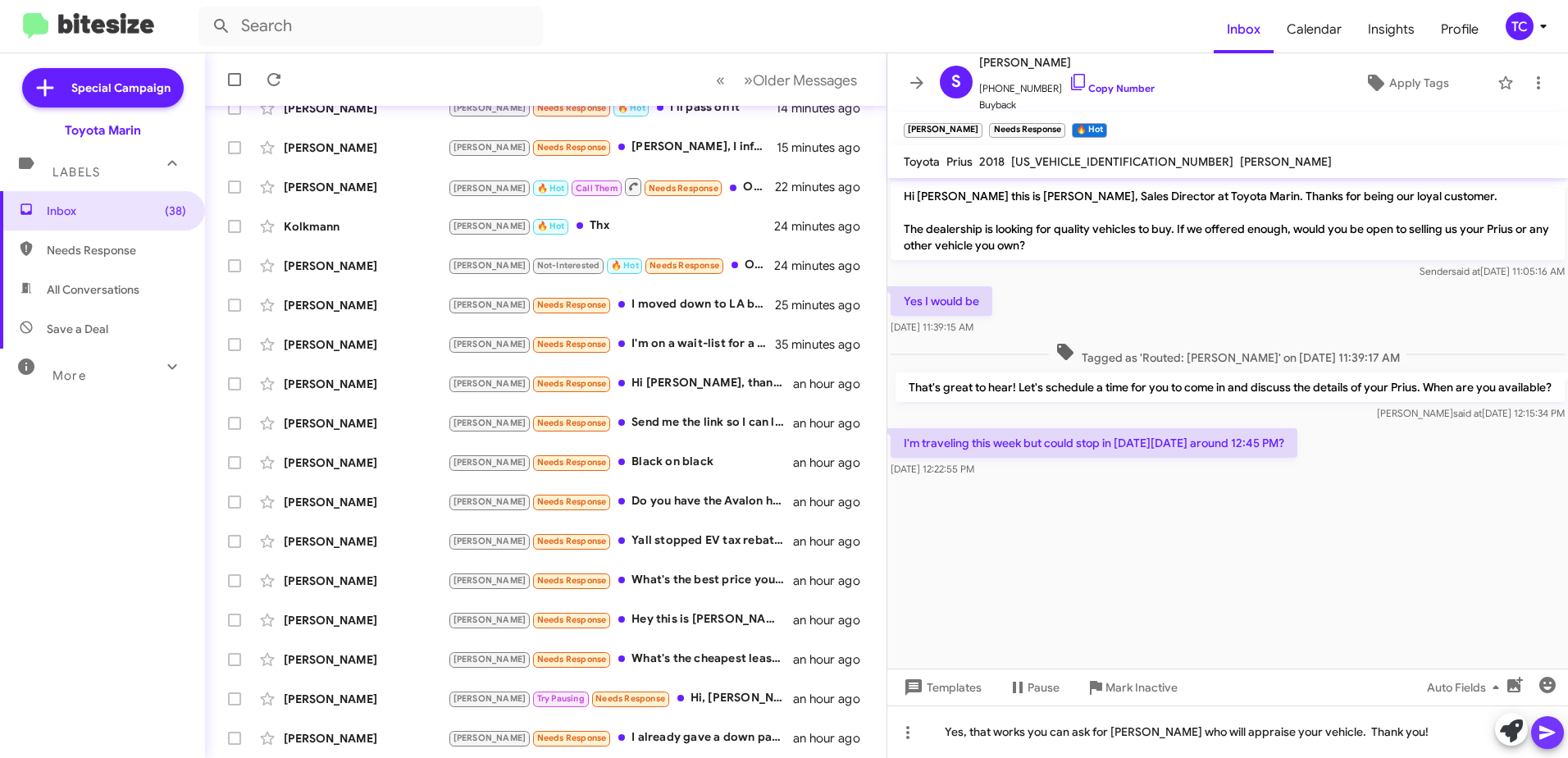
click at [1547, 735] on icon at bounding box center [1547, 733] width 16 height 14
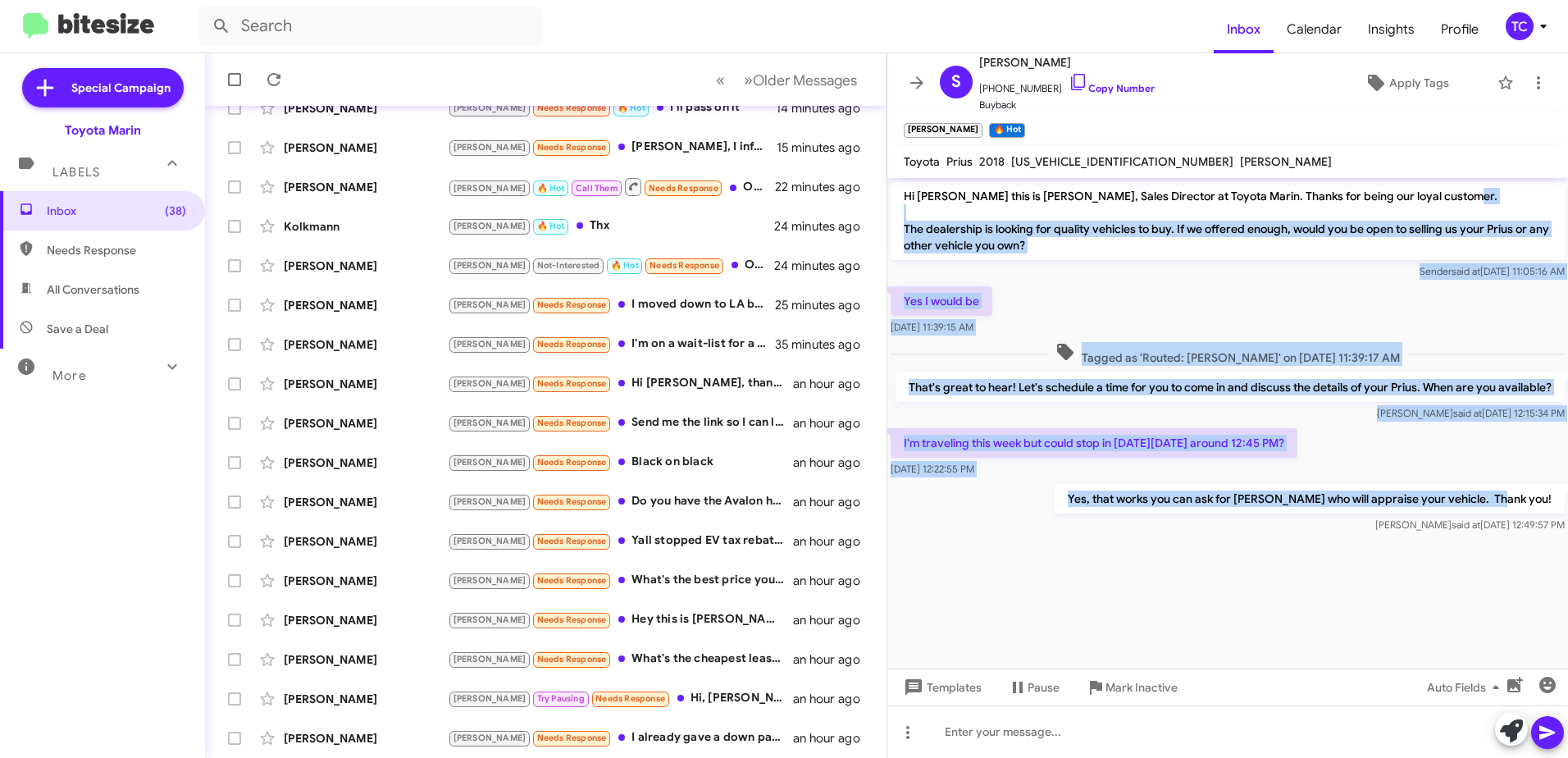
drag, startPoint x: 1557, startPoint y: 499, endPoint x: 898, endPoint y: 222, distance: 714.8
click at [898, 222] on div "Hi Shelby this is Nathan Myler, Sales Director at Toyota Marin. Thanks for bein…" at bounding box center [1227, 358] width 680 height 359
copy div "The dealership is looking for quality vehicles to buy. If we offered enough, wo…"
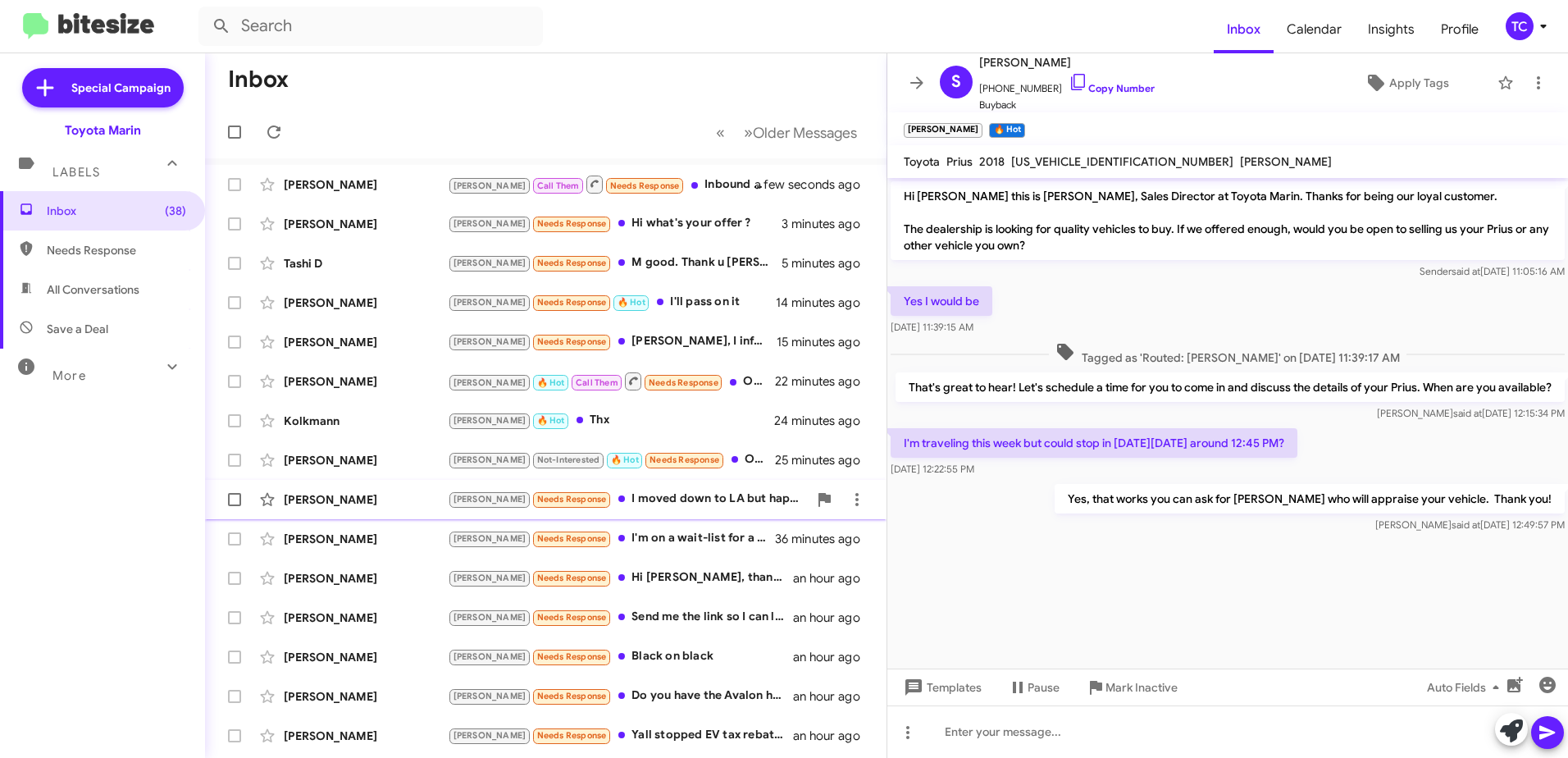
drag, startPoint x: 644, startPoint y: 490, endPoint x: 747, endPoint y: 487, distance: 103.0
click at [644, 490] on div "Tony Needs Response I moved down to LA but happy to hop on a call to talk throu…" at bounding box center [627, 498] width 360 height 18
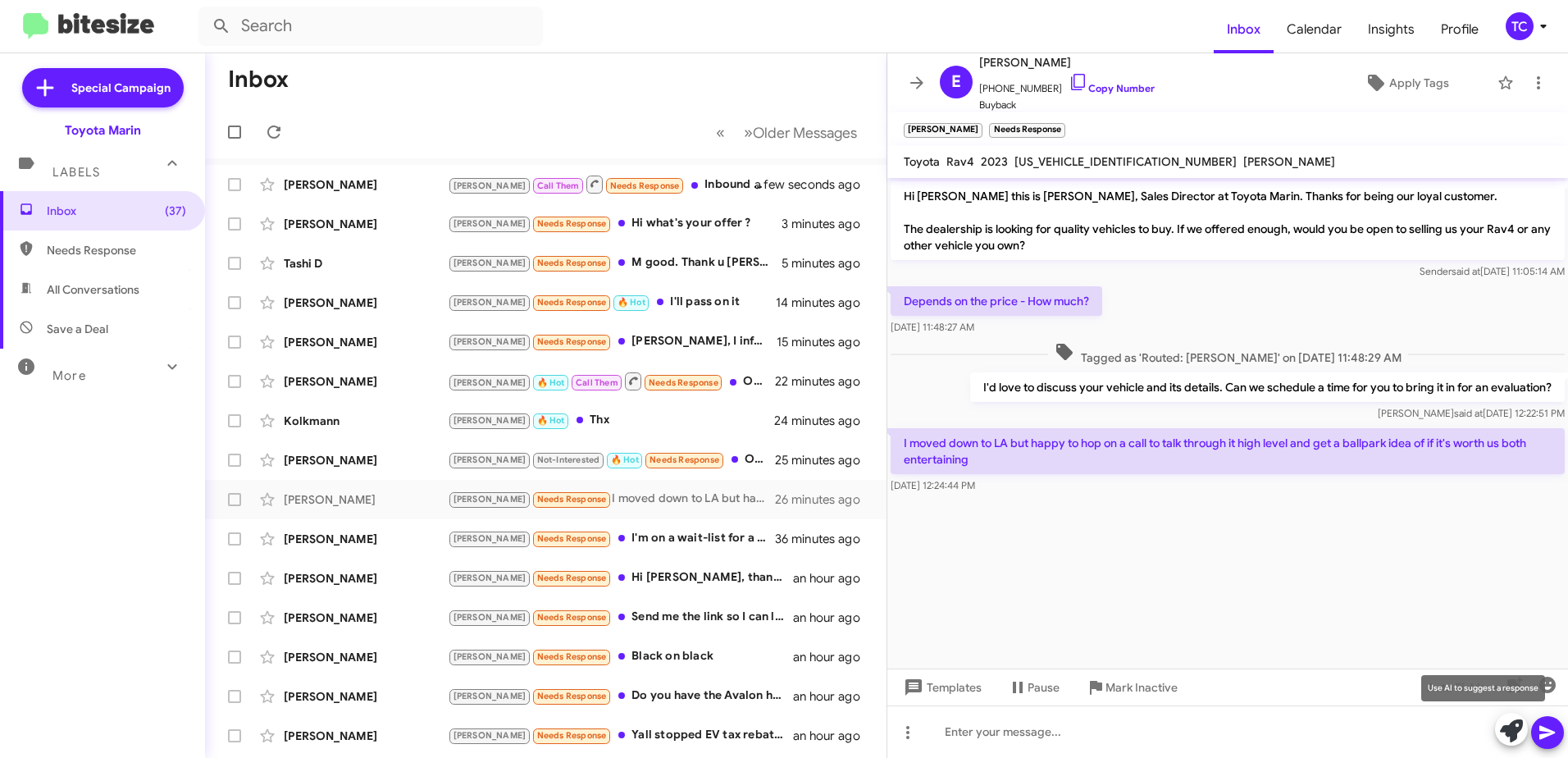
click at [1506, 722] on icon at bounding box center [1512, 731] width 23 height 23
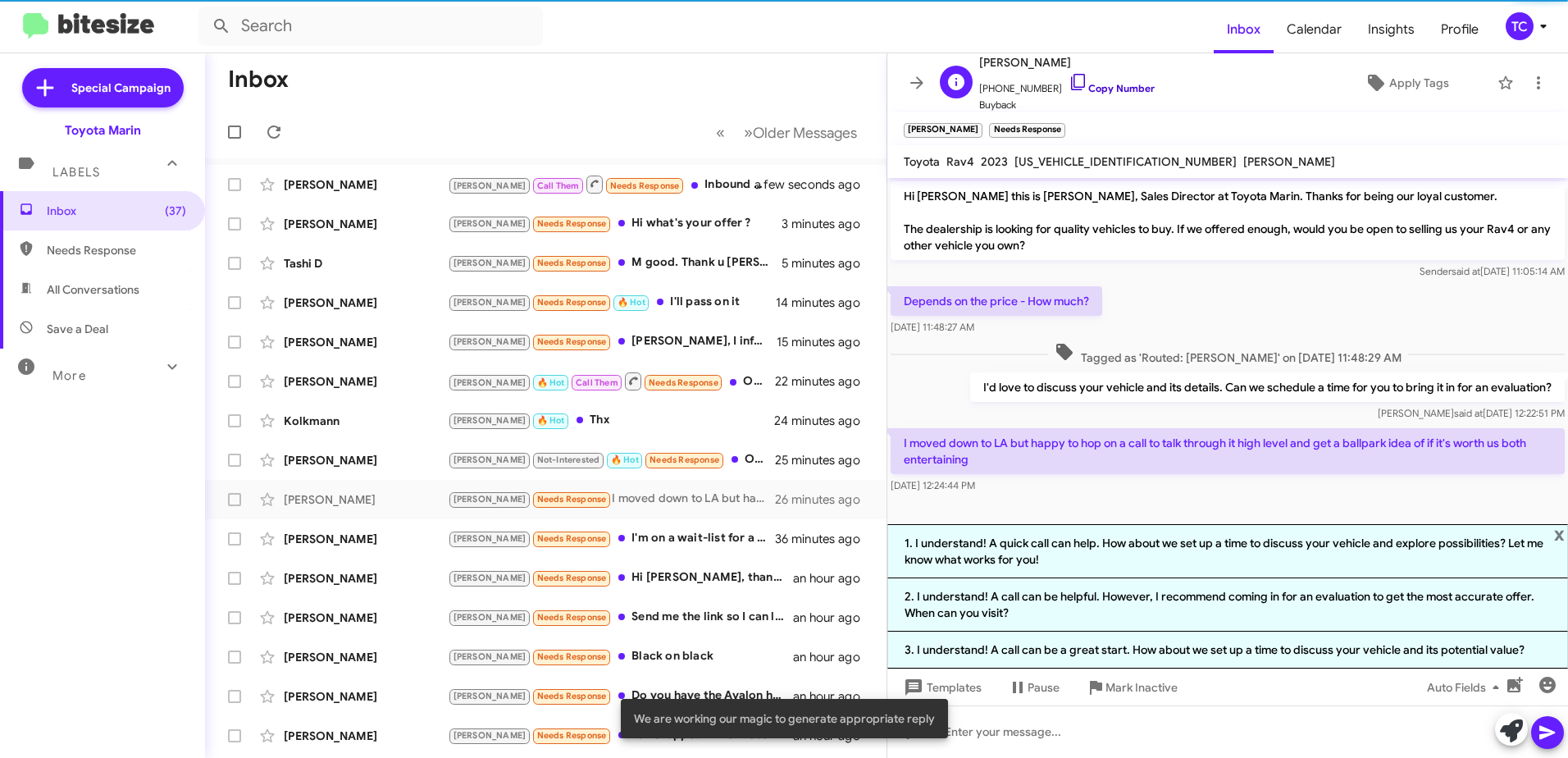
click at [1068, 82] on icon at bounding box center [1078, 81] width 19 height 19
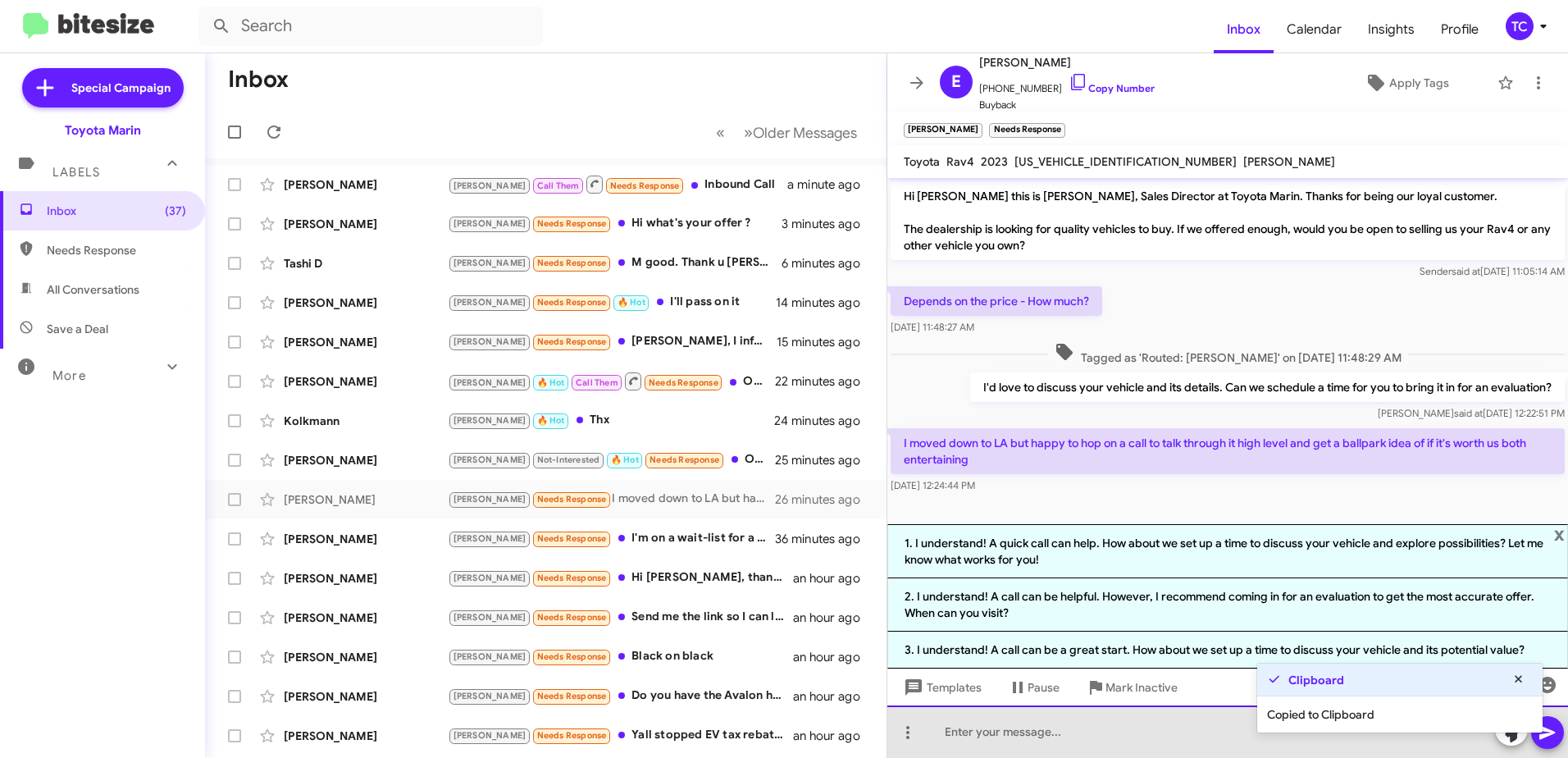
click at [1096, 721] on div at bounding box center [1227, 732] width 680 height 52
click at [1093, 739] on div at bounding box center [1227, 732] width 680 height 52
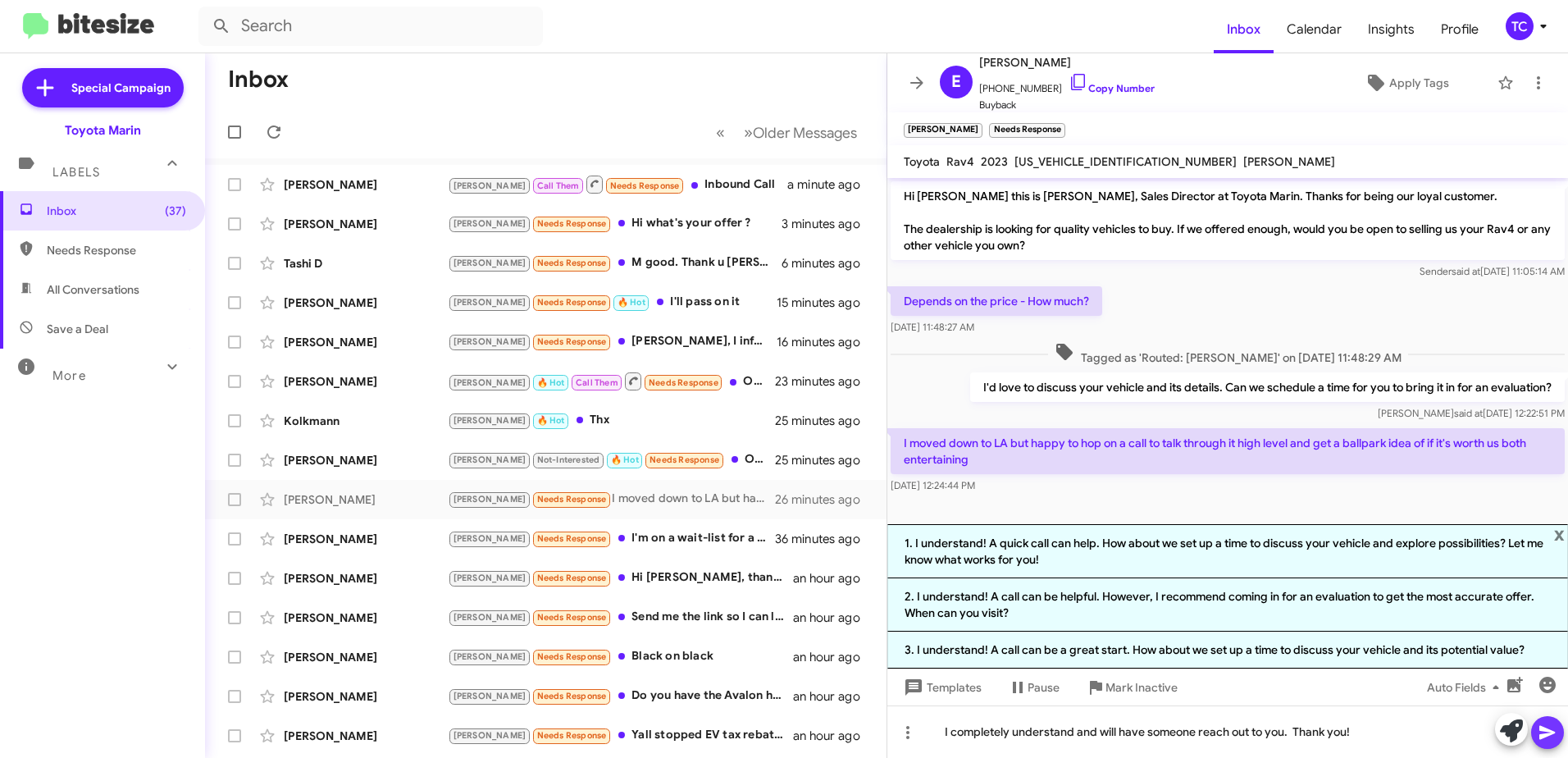
click at [1549, 736] on icon at bounding box center [1547, 732] width 19 height 19
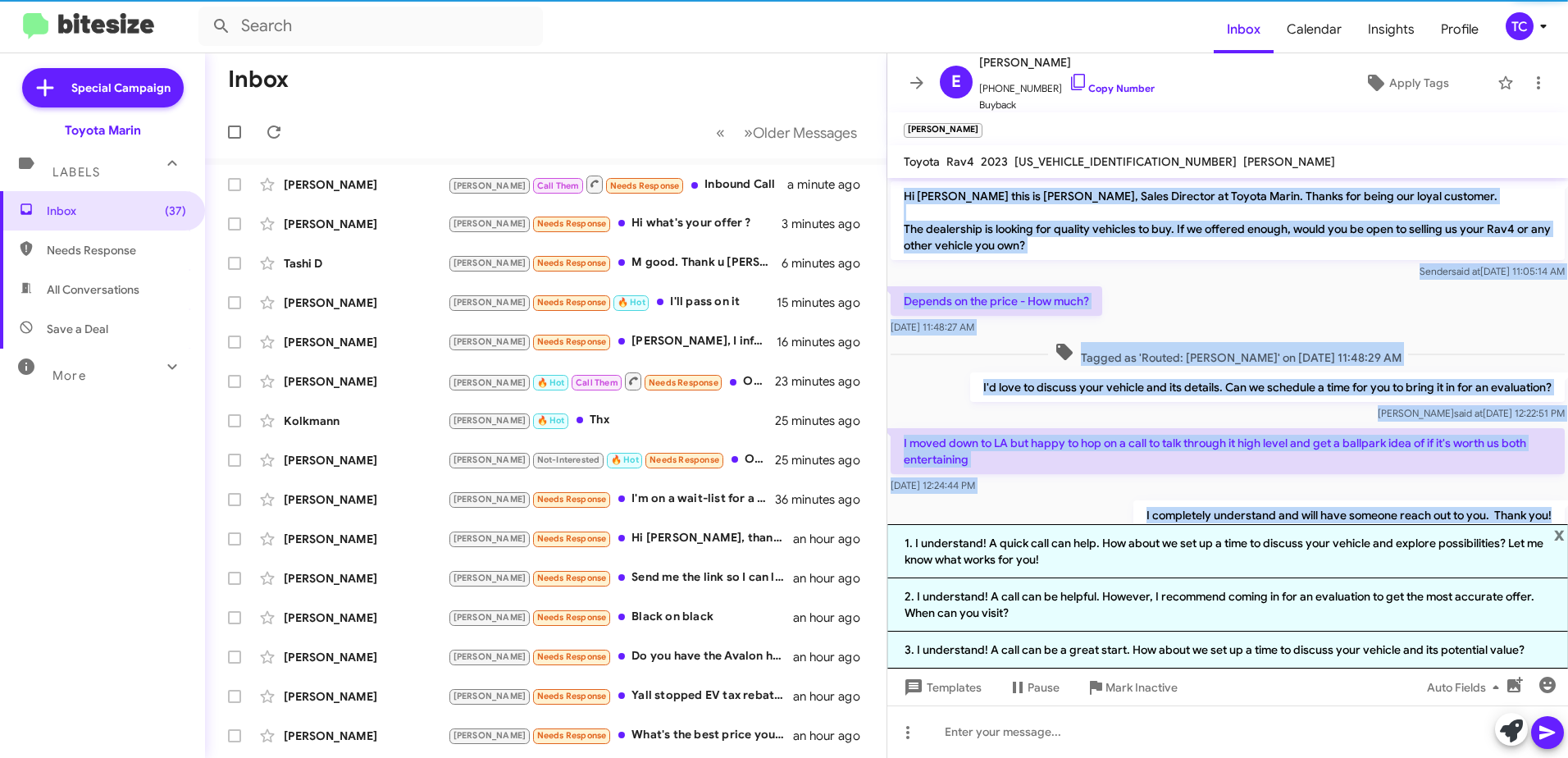
drag, startPoint x: 1545, startPoint y: 460, endPoint x: 899, endPoint y: 199, distance: 696.7
click at [899, 199] on div "Hi Emily this is Nathan Myler, Sales Director at Toyota Marin. Thanks for being…" at bounding box center [1227, 365] width 680 height 375
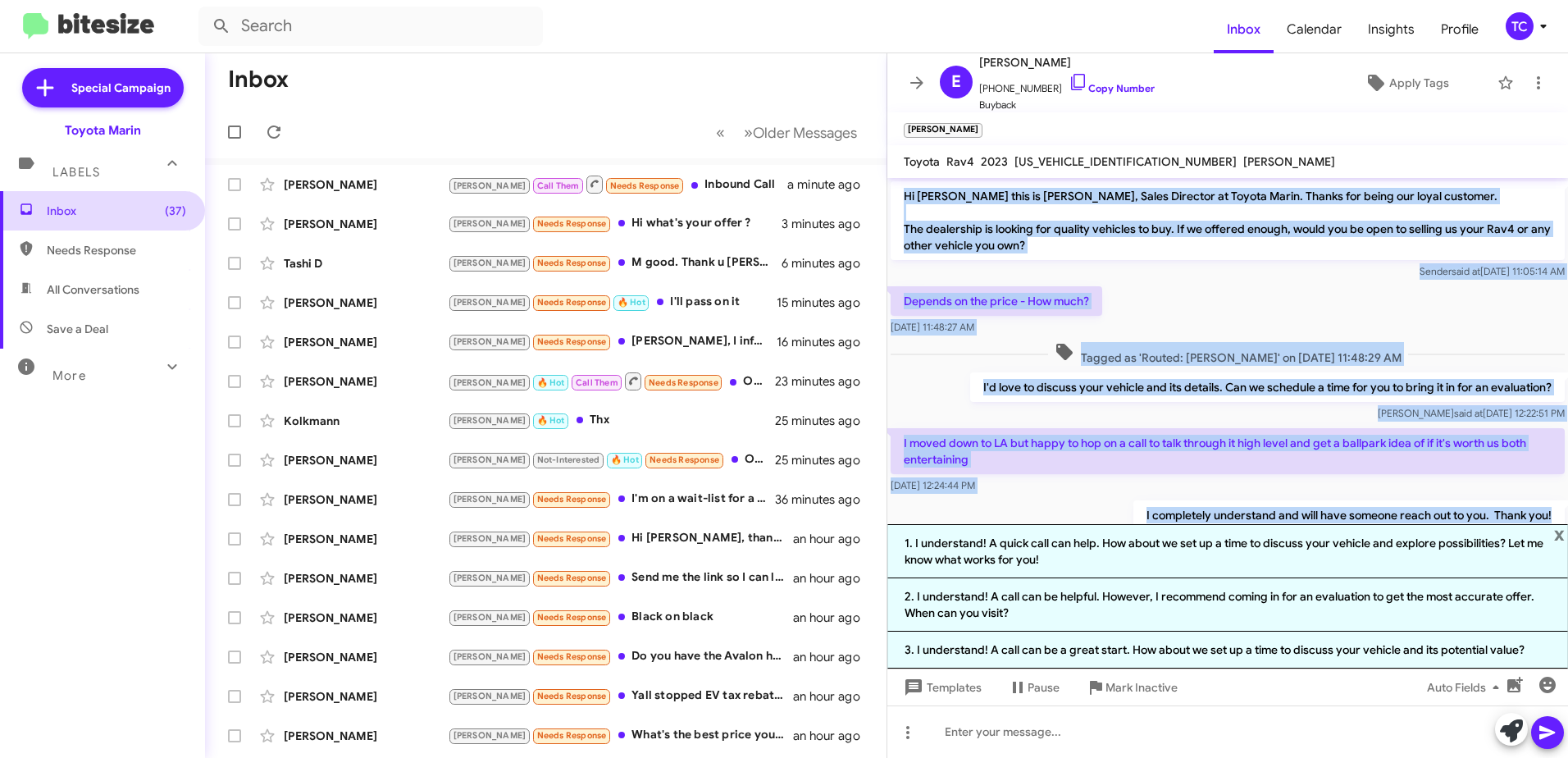
copy div "Hi Emily this is Nathan Myler, Sales Director at Toyota Marin. Thanks for being…"
